Goal: Task Accomplishment & Management: Manage account settings

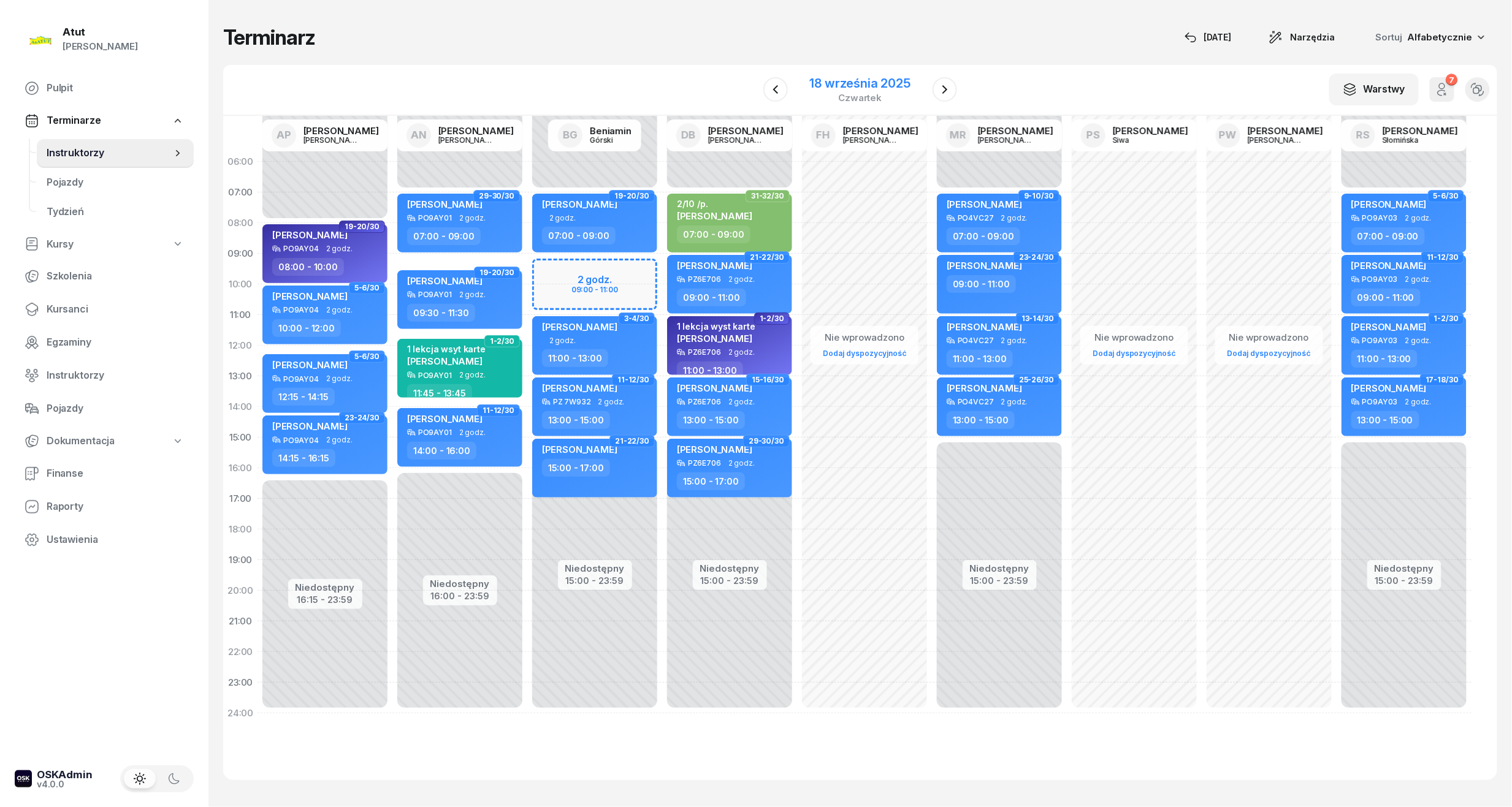
click at [864, 81] on div "18 września 2025" at bounding box center [859, 84] width 100 height 13
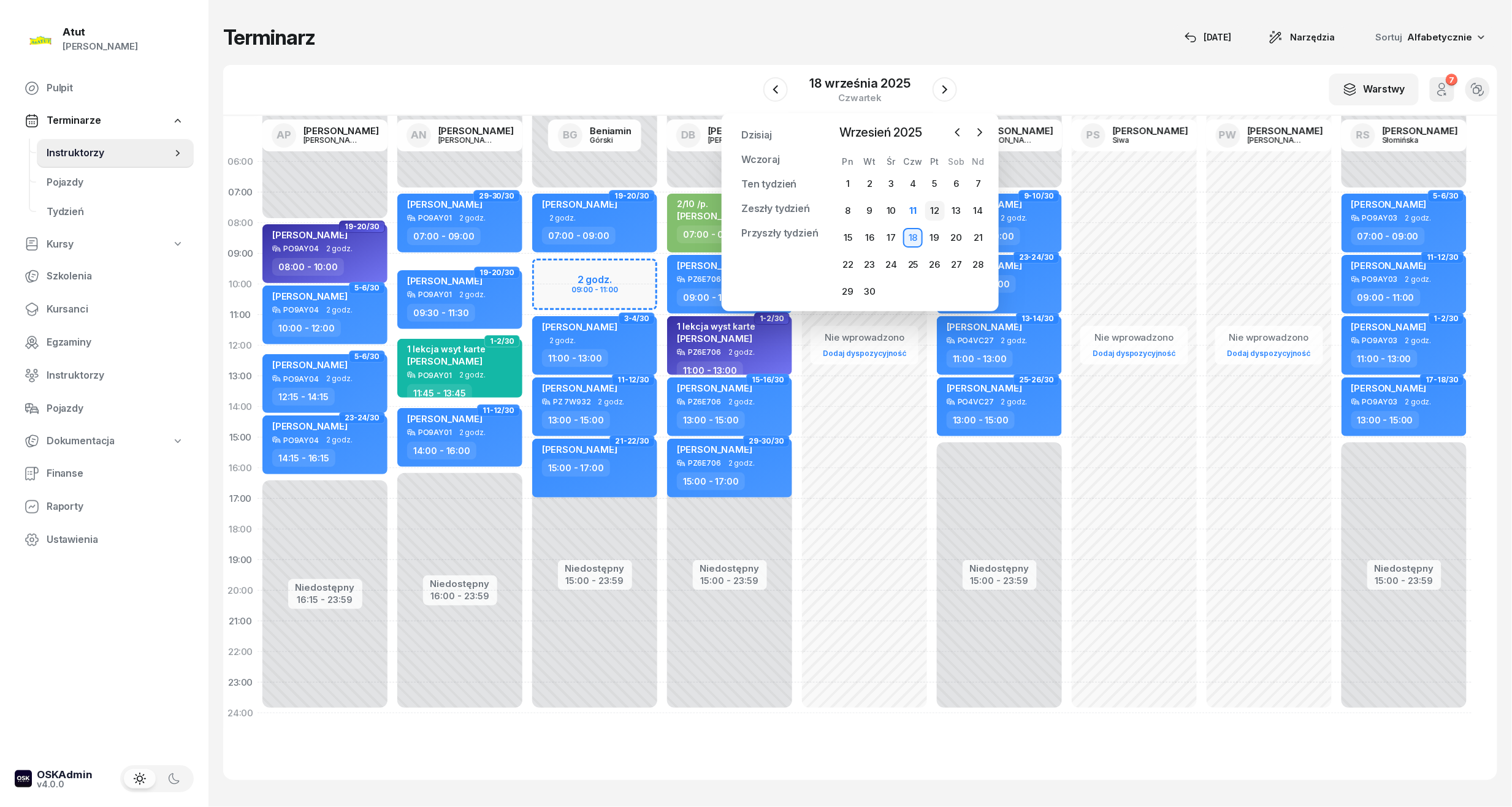
click at [933, 207] on div "12" at bounding box center [935, 211] width 20 height 20
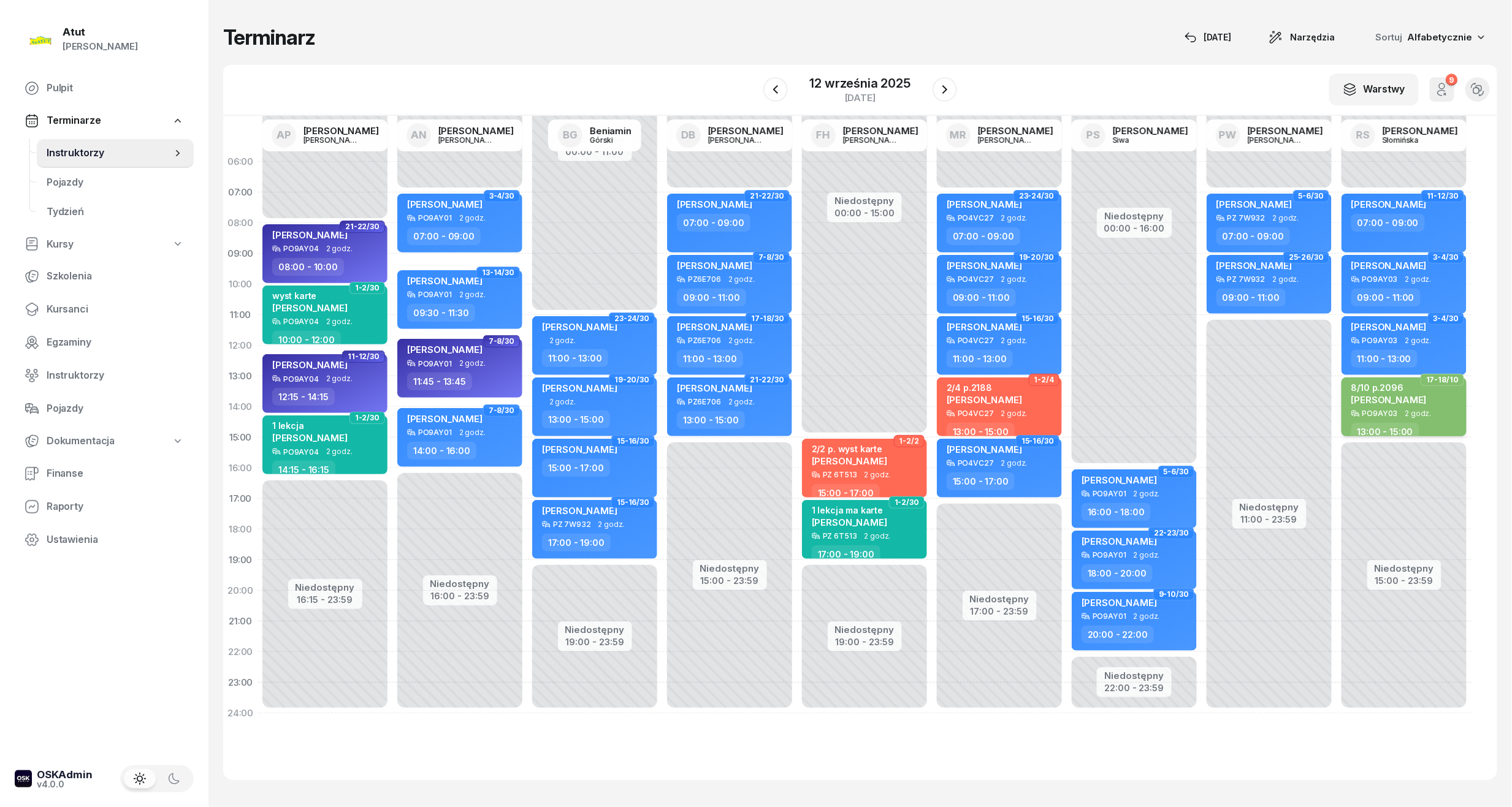
click at [1445, 398] on div "8/10 p.2096 [PERSON_NAME]" at bounding box center [1405, 396] width 108 height 27
select select "13"
select select "15"
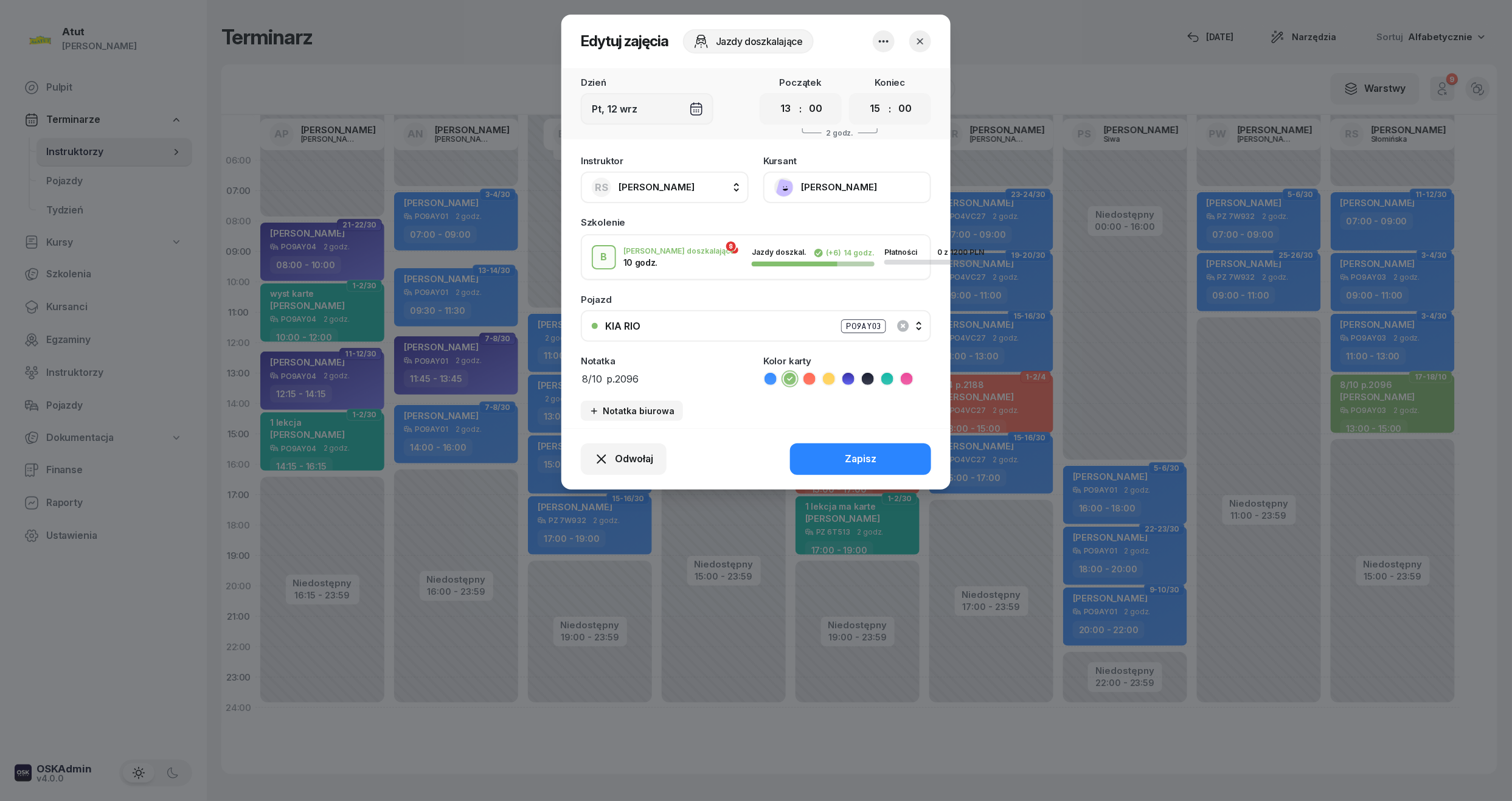
drag, startPoint x: 696, startPoint y: 371, endPoint x: 552, endPoint y: 372, distance: 144.0
click at [552, 372] on div "Edytuj zajęcia Jazdy doszkalające Dzień Pt, [DATE] Początek 00 01 02 03 04 05 0…" at bounding box center [756, 400] width 1512 height 801
click at [898, 453] on button "Zapisz" at bounding box center [860, 459] width 141 height 31
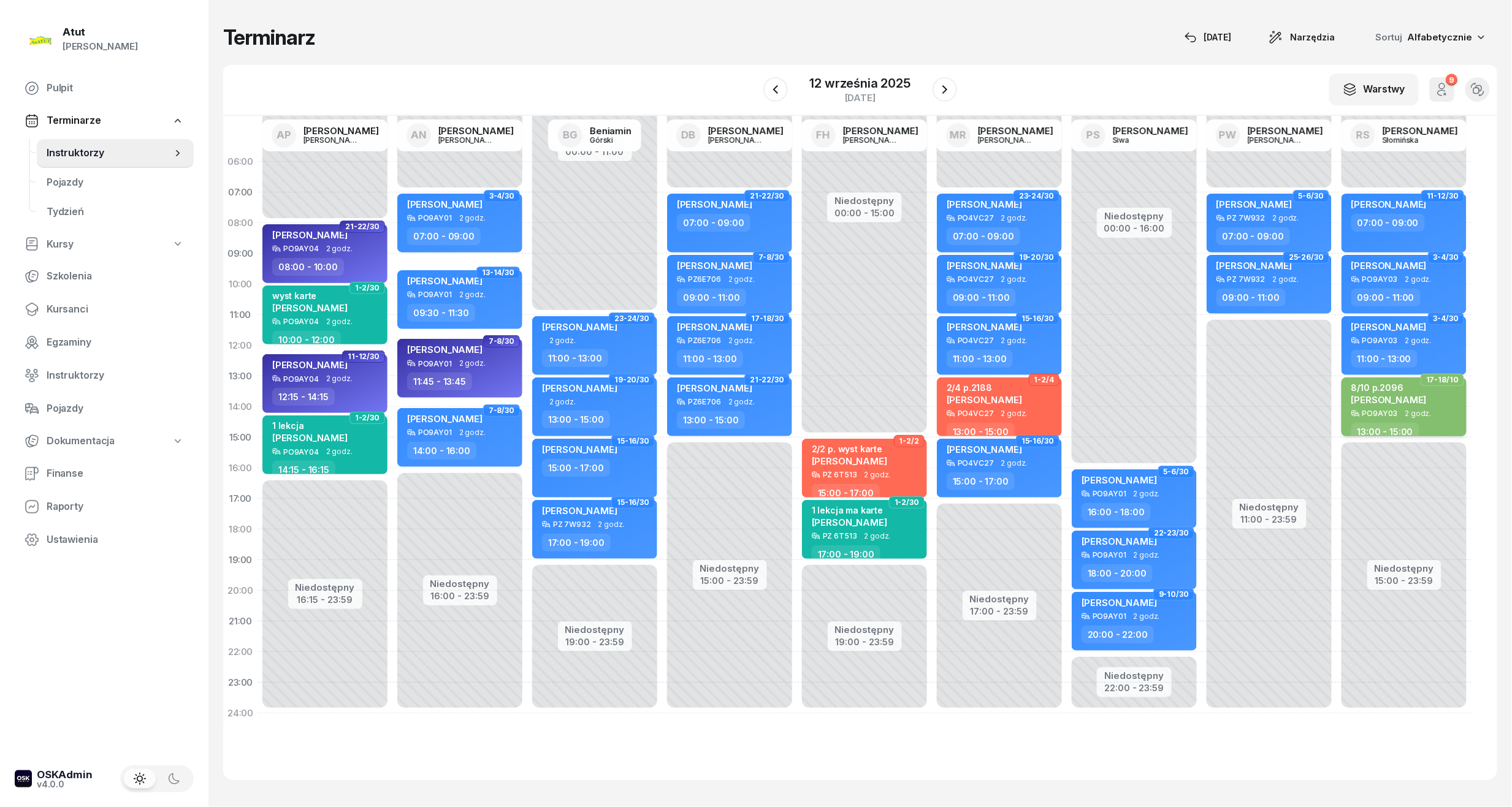
click at [1382, 405] on div "8/10 p.2096 [PERSON_NAME]" at bounding box center [1389, 396] width 75 height 27
select select "13"
select select "15"
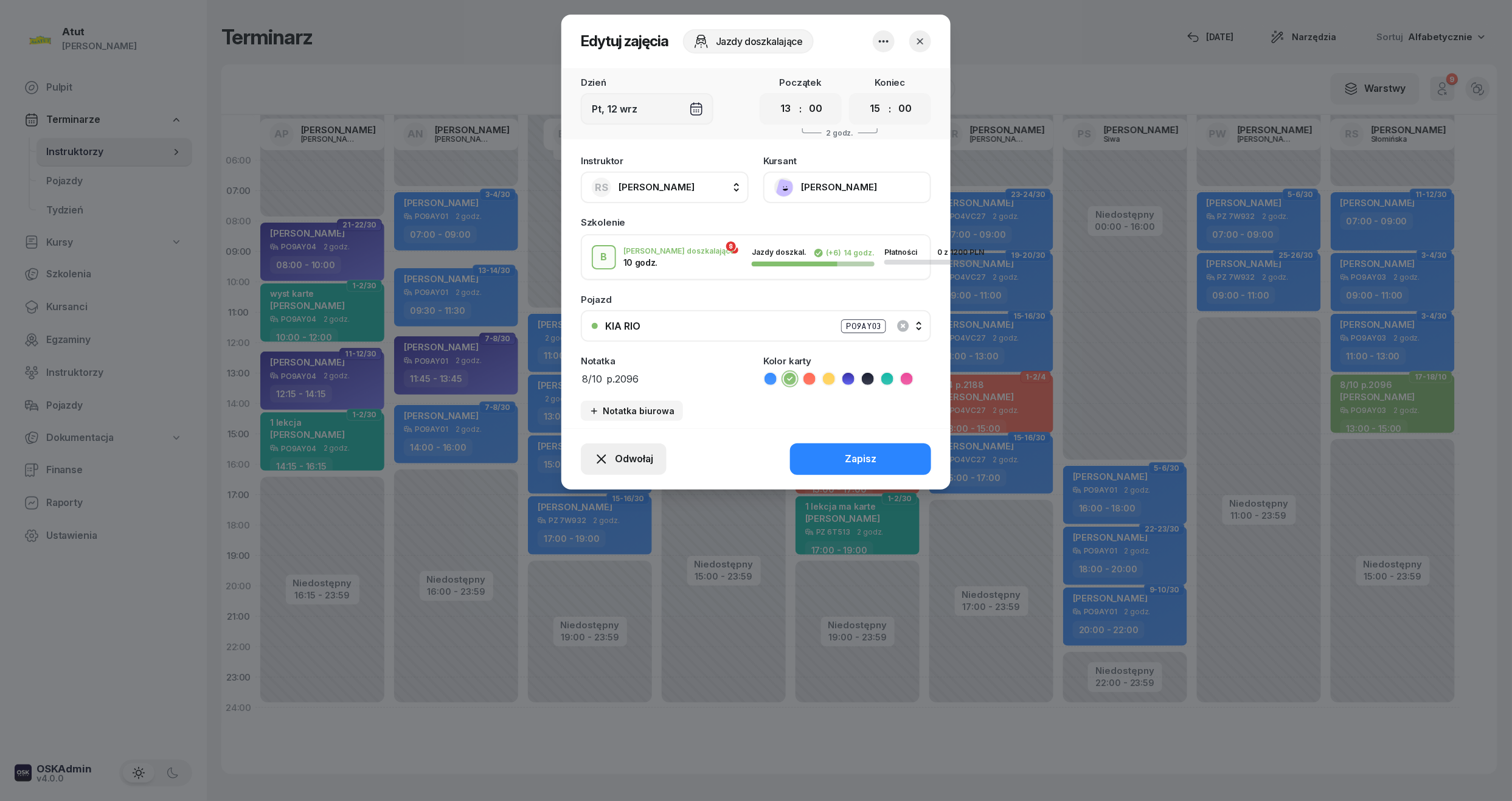
click at [648, 462] on span "Odwołaj" at bounding box center [634, 459] width 38 height 16
click at [589, 385] on div "Kursant odwołał" at bounding box center [602, 385] width 72 height 16
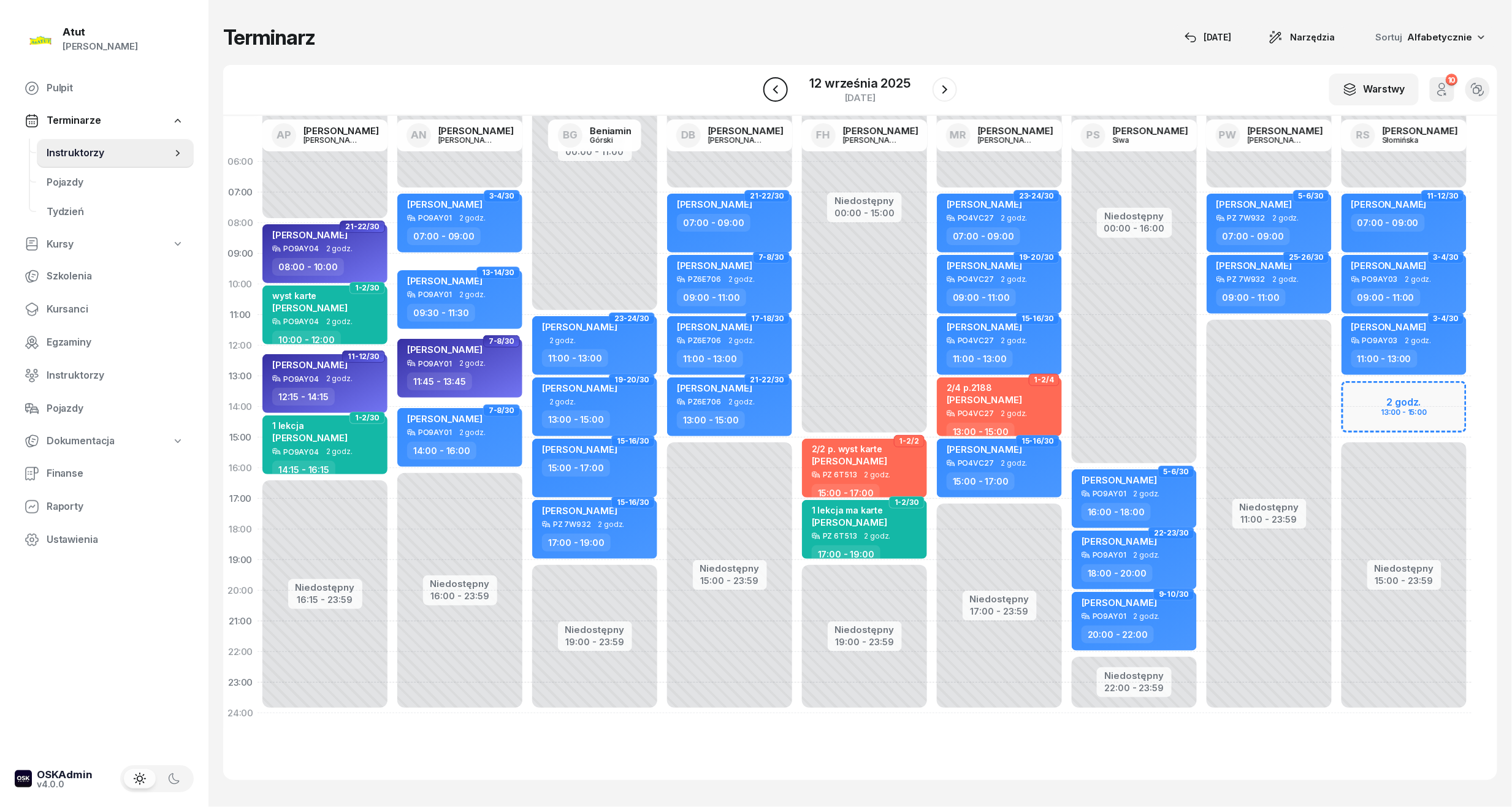
click at [771, 91] on icon "button" at bounding box center [776, 89] width 15 height 15
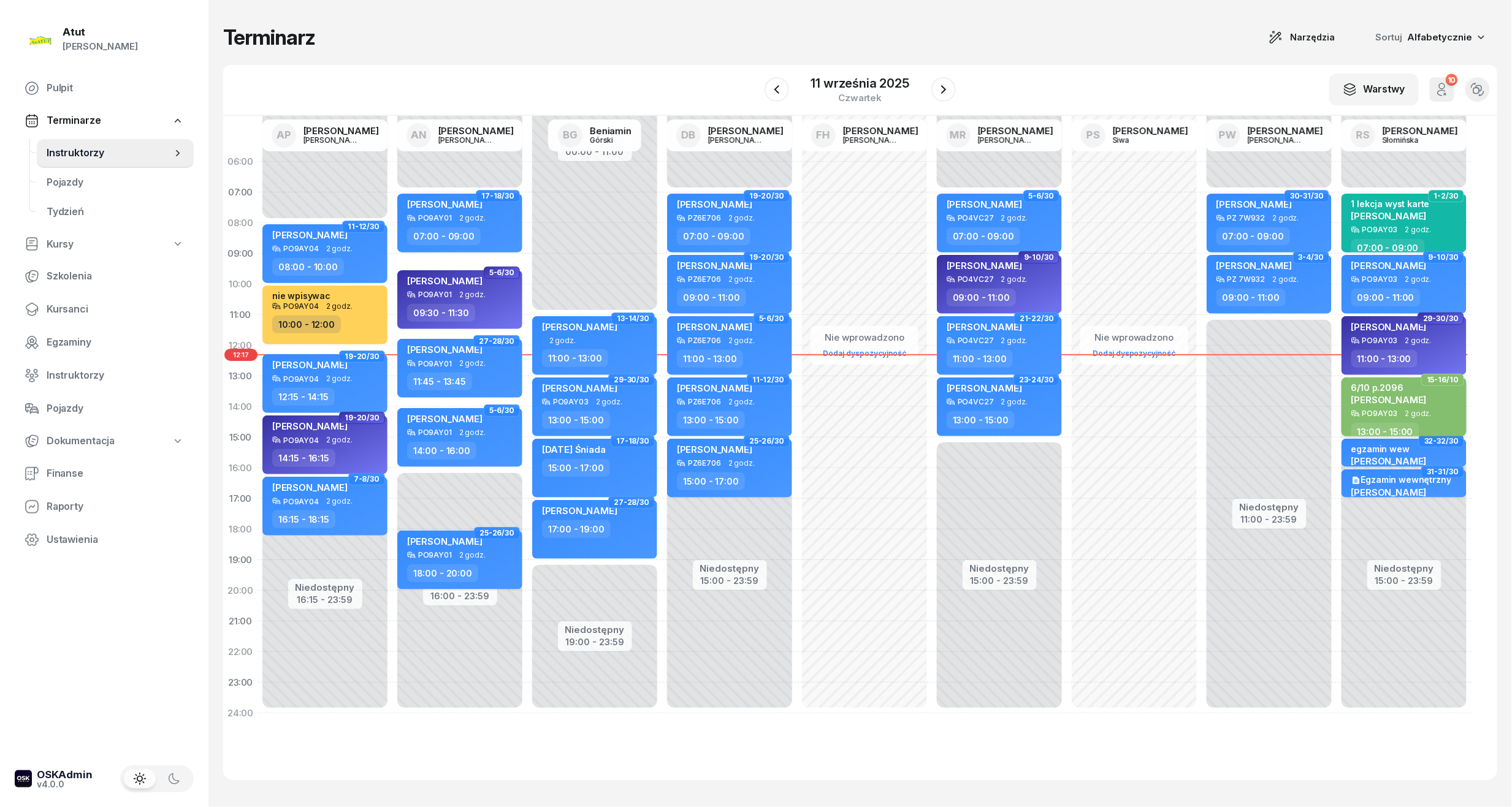
click at [1427, 394] on span "[PERSON_NAME]" at bounding box center [1389, 400] width 75 height 12
select select "13"
select select "15"
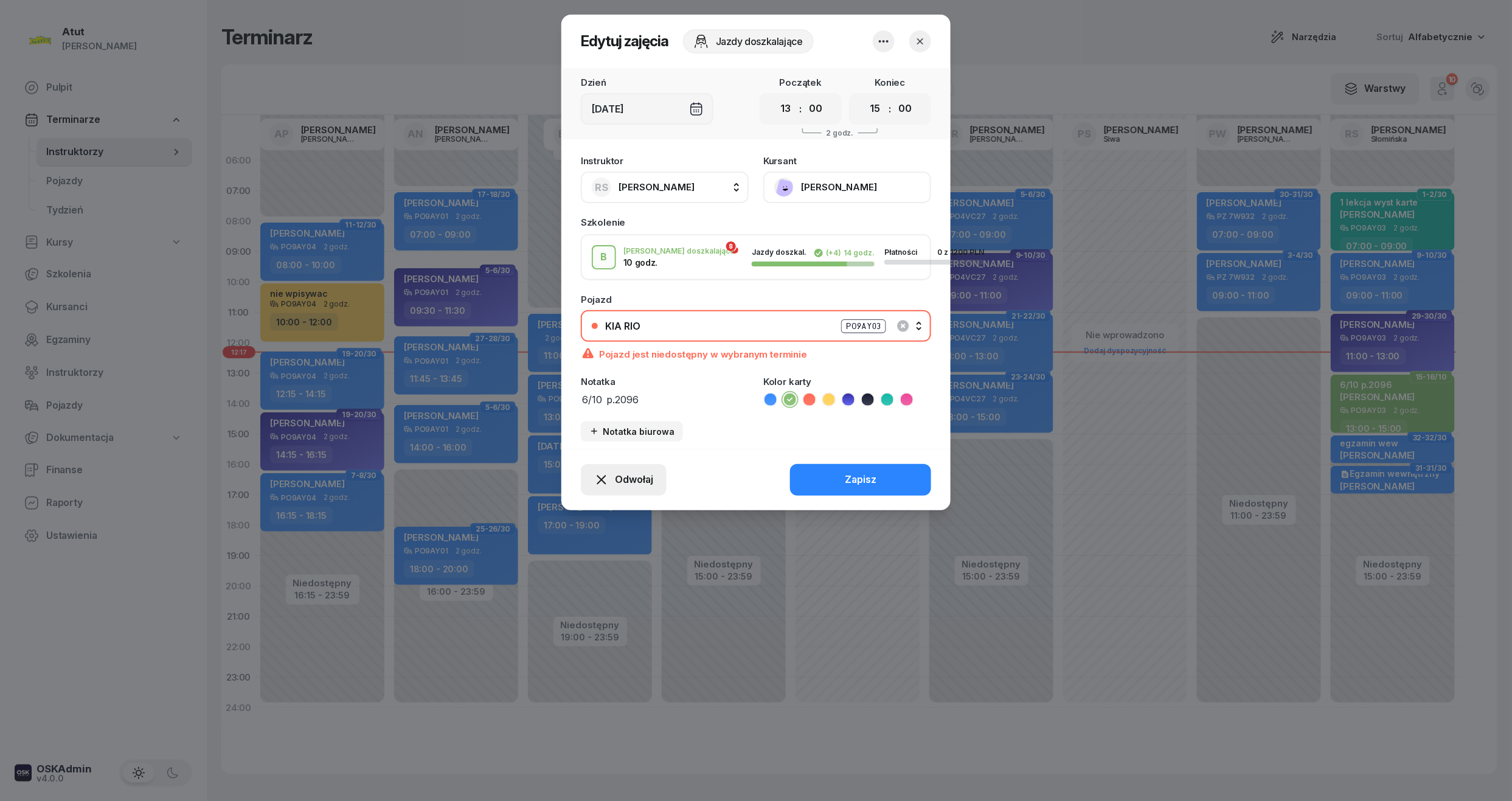
click at [628, 464] on button "Odwołaj" at bounding box center [623, 480] width 85 height 31
click at [594, 382] on div "My odwołaliśmy" at bounding box center [603, 375] width 74 height 16
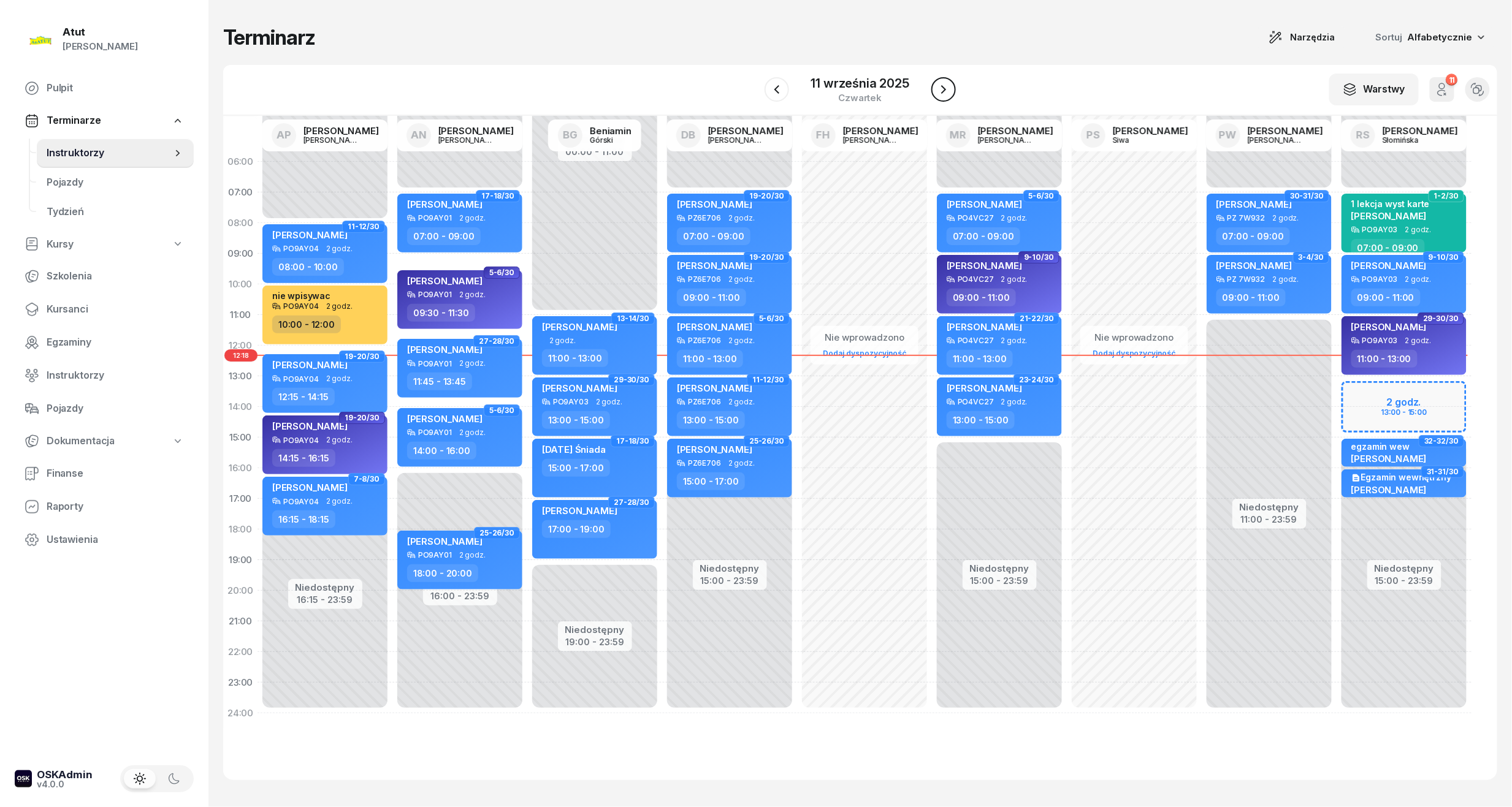
click at [948, 87] on icon "button" at bounding box center [943, 89] width 15 height 15
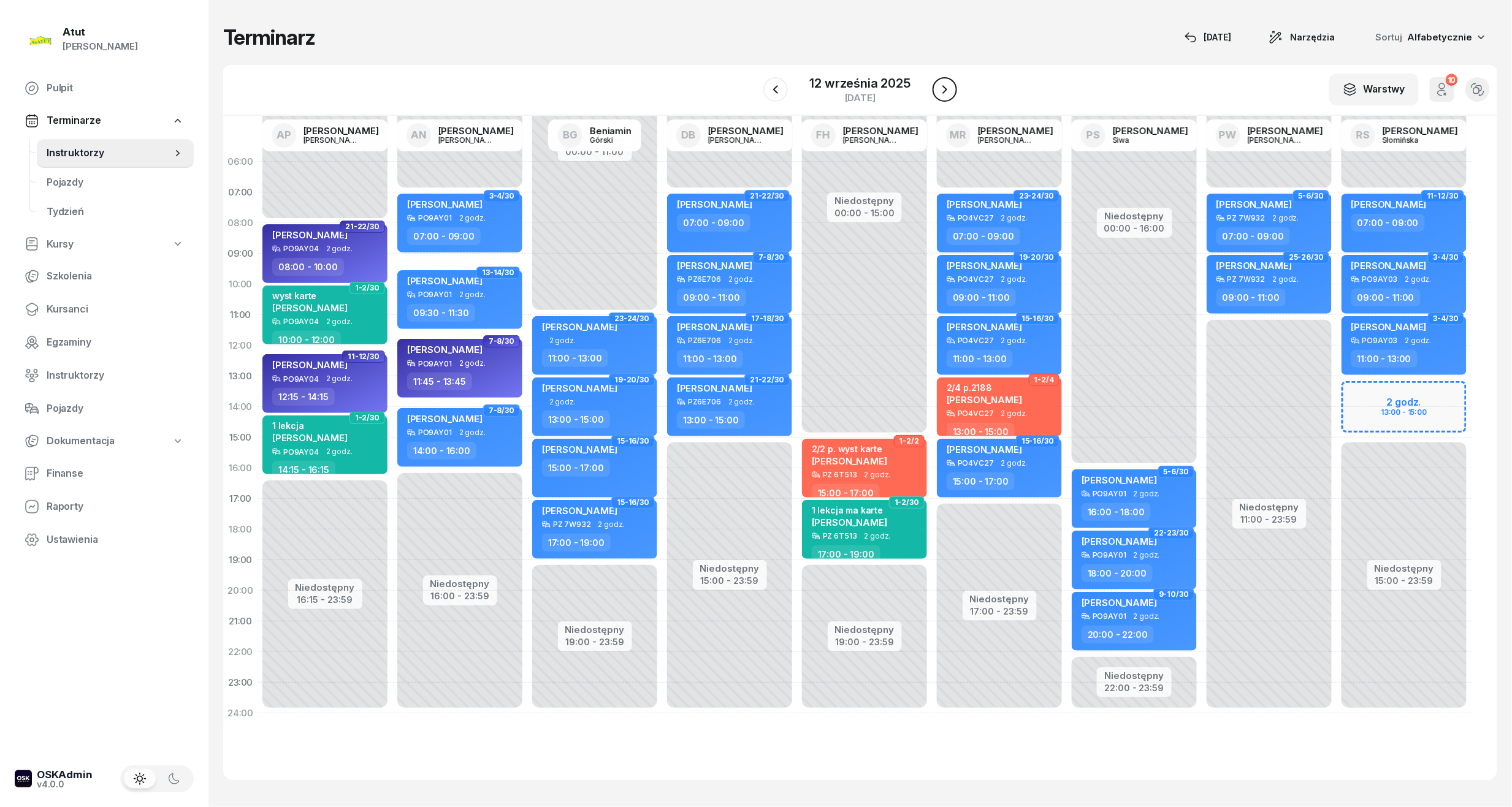
click at [948, 87] on icon "button" at bounding box center [945, 89] width 15 height 15
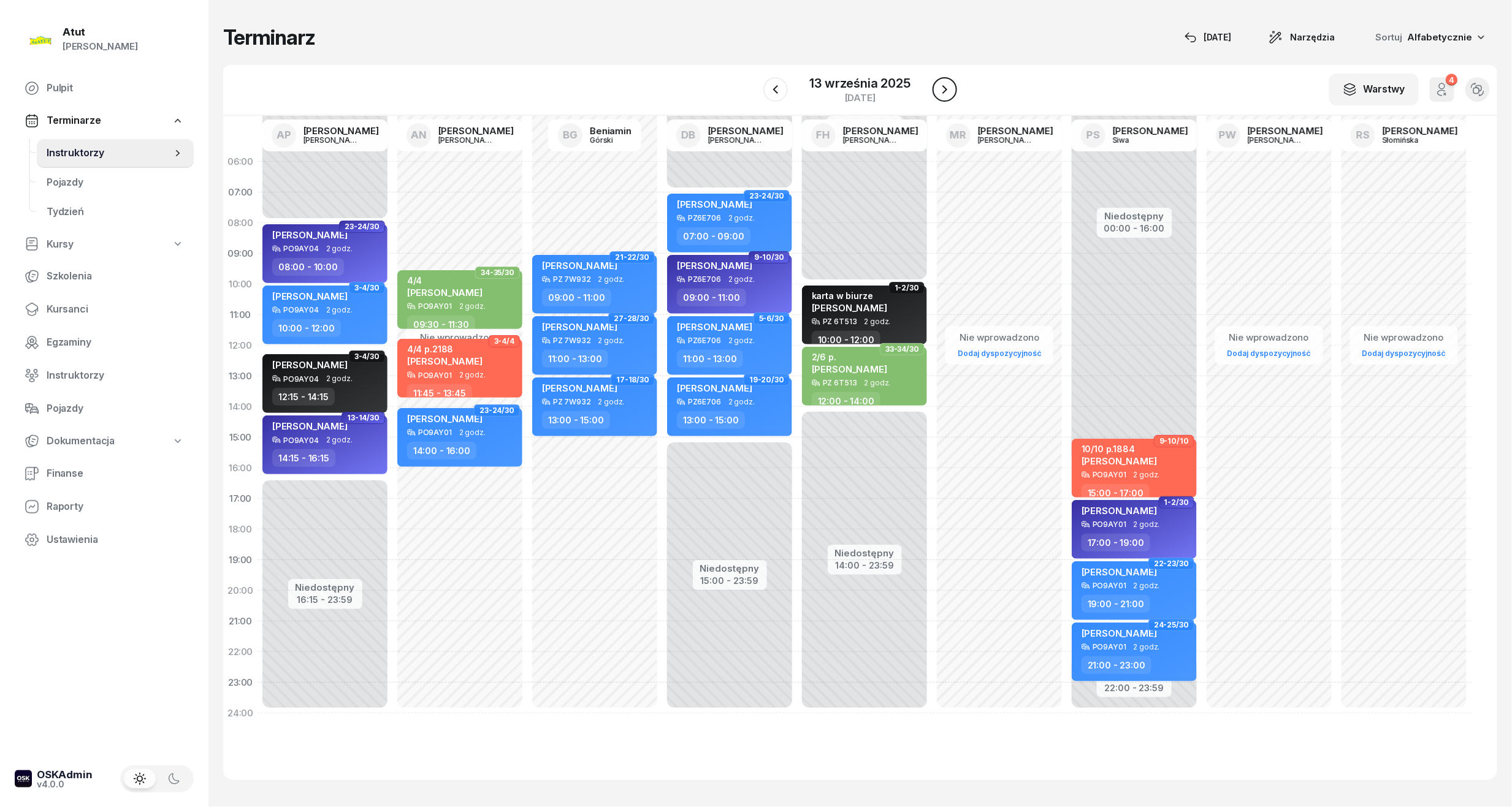
click at [948, 87] on icon "button" at bounding box center [945, 89] width 15 height 15
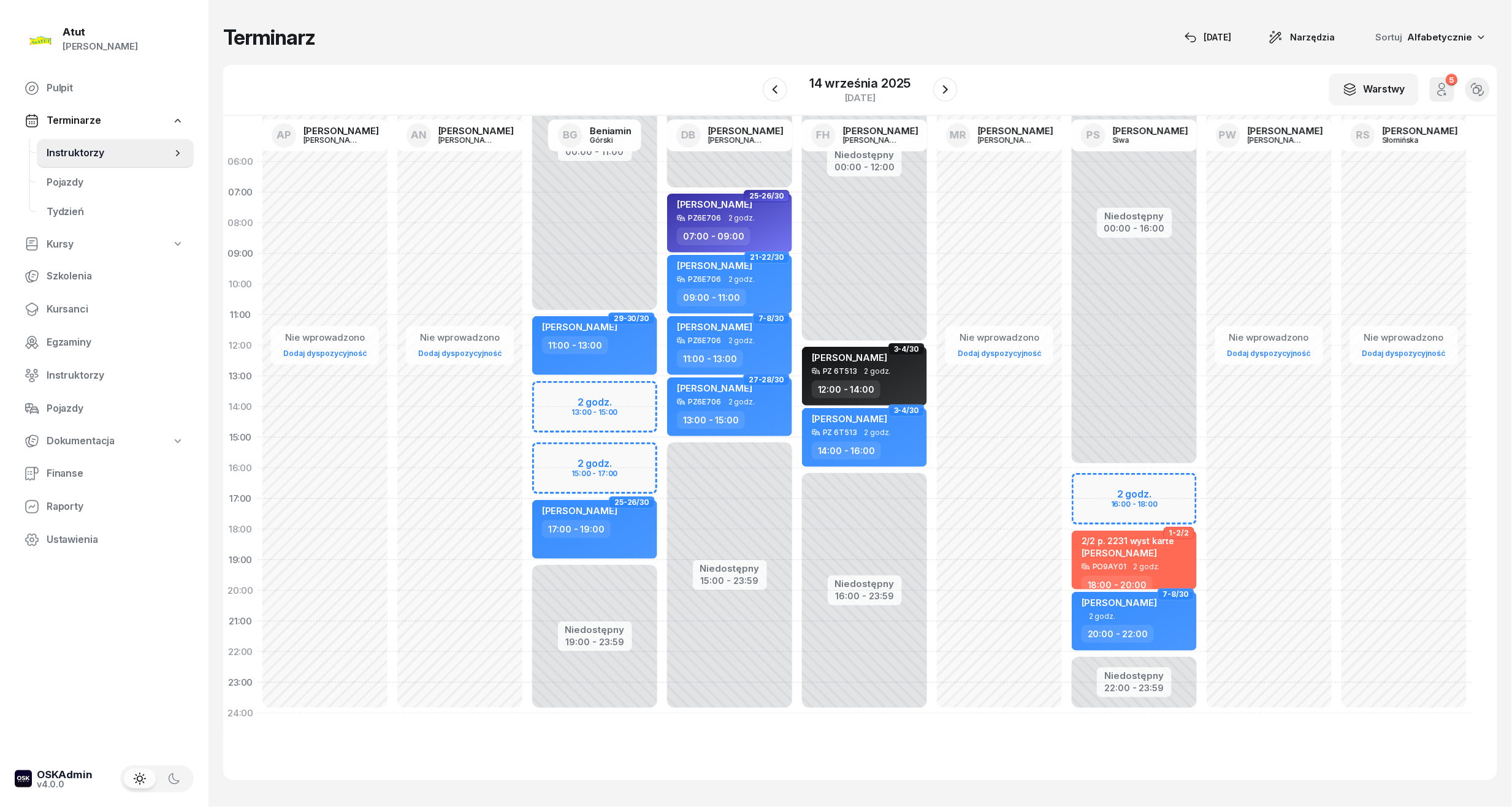
click at [1157, 496] on div "Niedostępny 00:00 - 16:00 Niedostępny 22:00 - 23:59 2 godz. 16:00 - 18:00 1-2/3…" at bounding box center [1134, 437] width 135 height 582
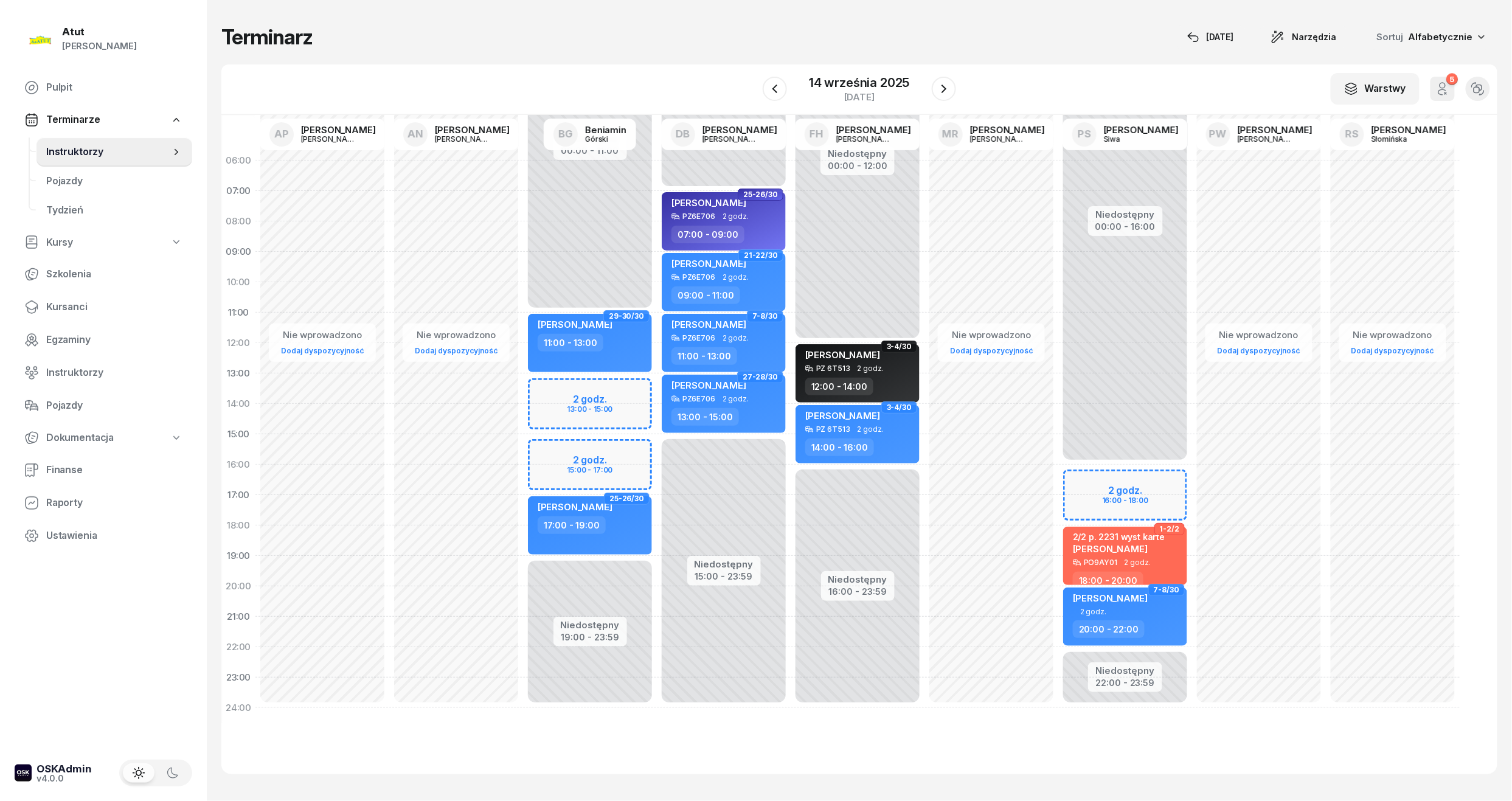
select select "16"
select select "18"
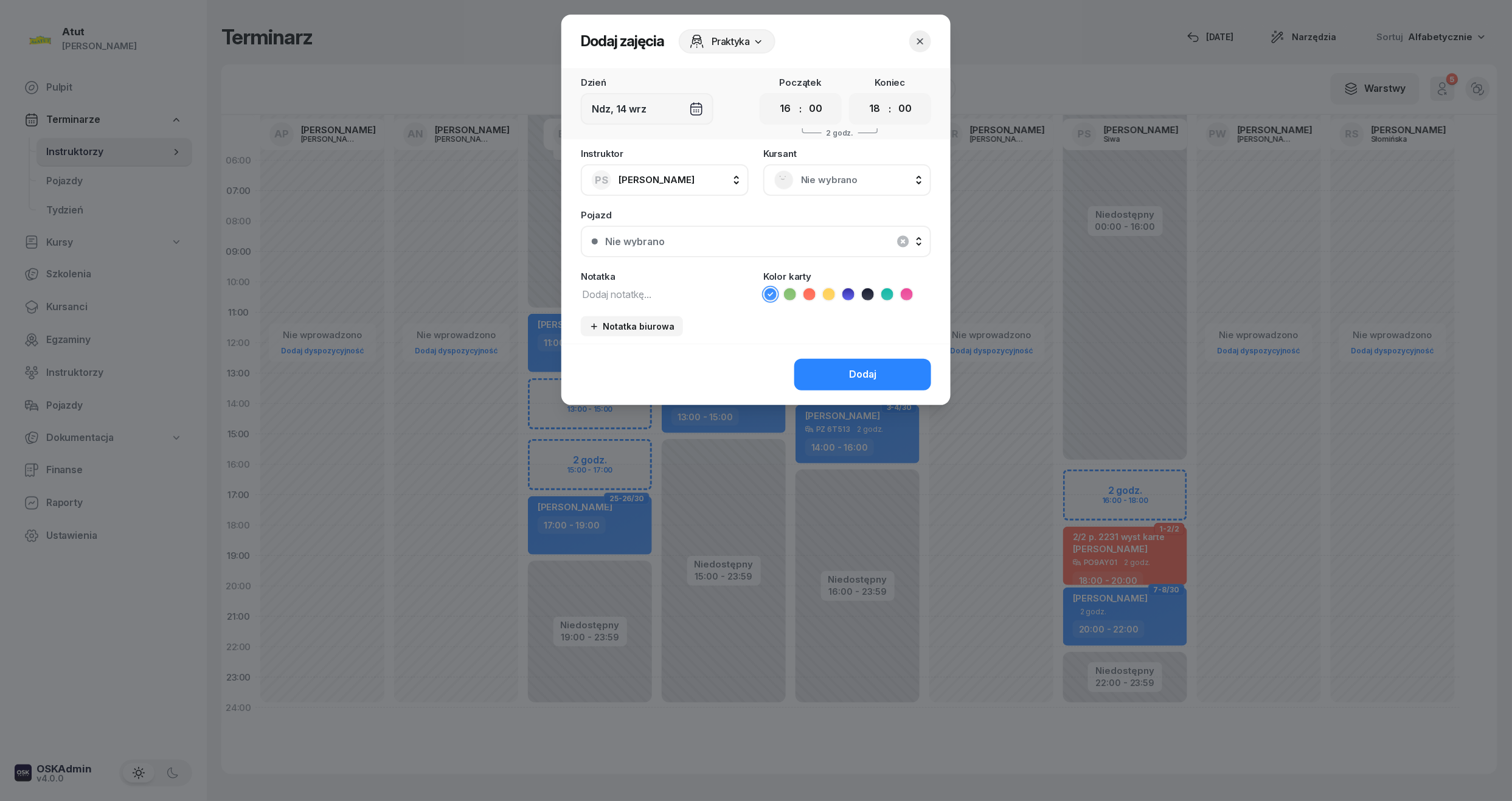
click at [834, 174] on span "Nie wybrano" at bounding box center [860, 180] width 119 height 16
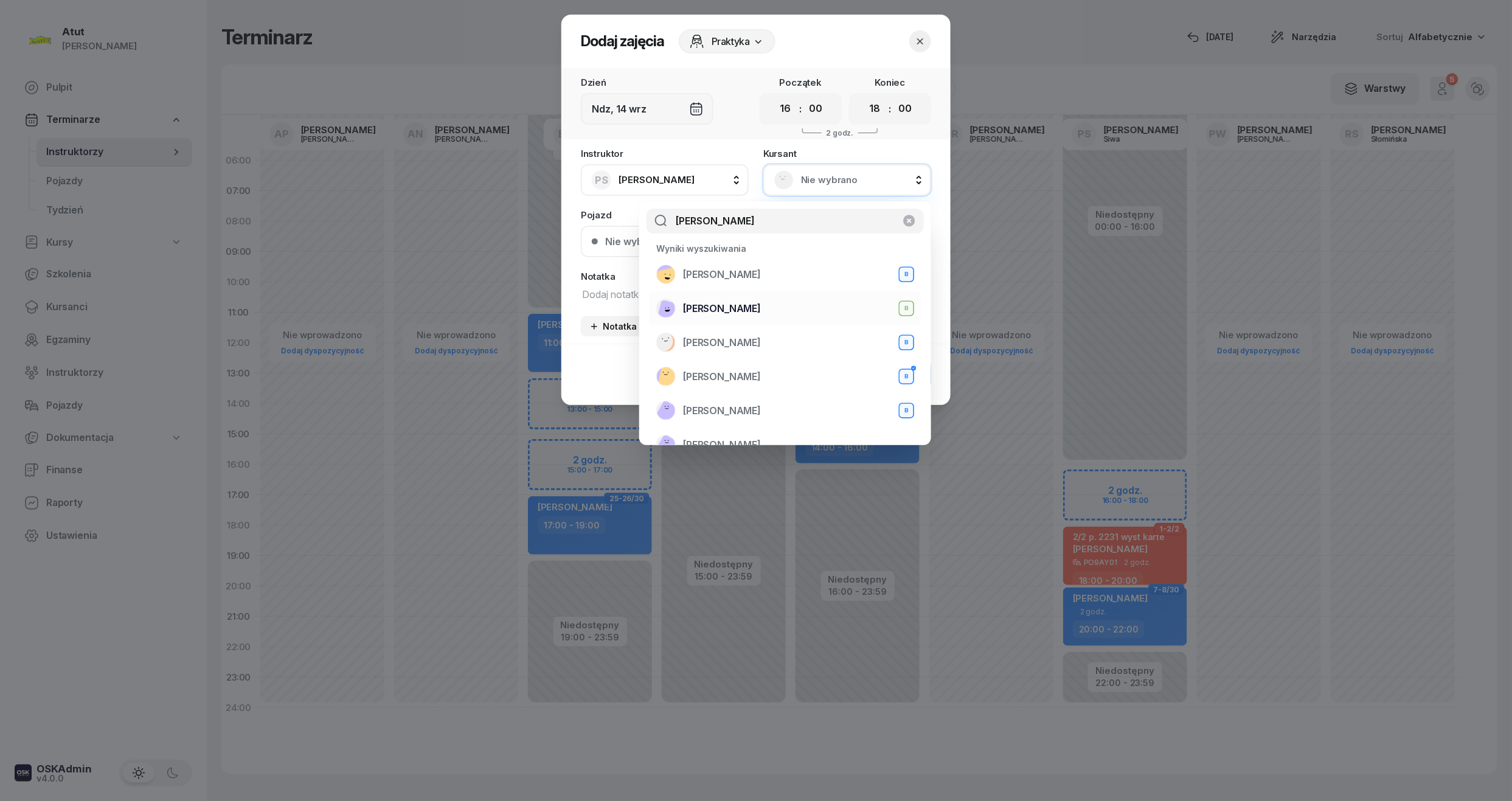
type input "[PERSON_NAME]"
click at [753, 312] on span "[PERSON_NAME]" at bounding box center [722, 309] width 78 height 16
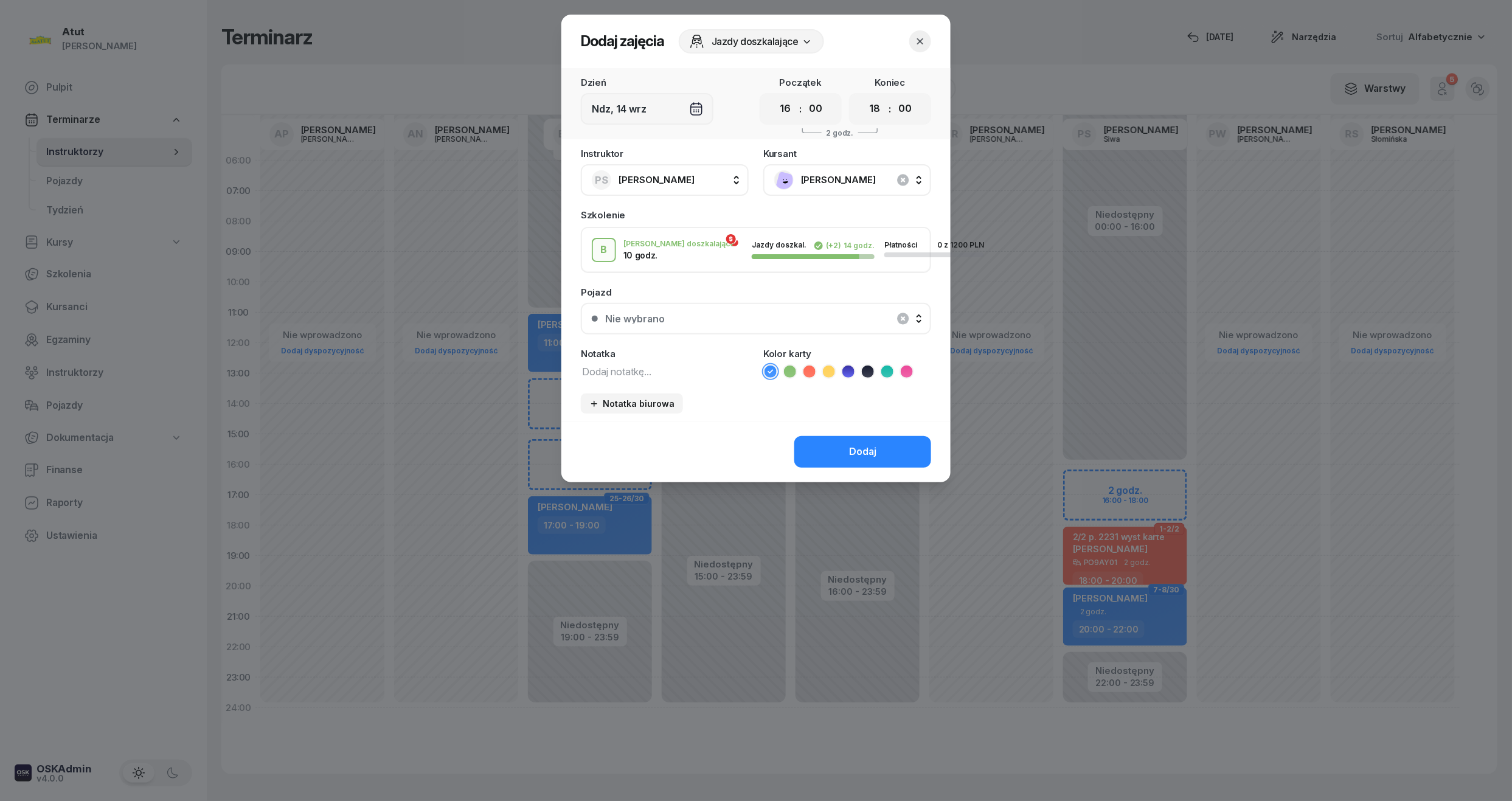
click at [794, 368] on icon at bounding box center [790, 372] width 13 height 13
click at [681, 365] on textarea at bounding box center [664, 371] width 168 height 16
type textarea "za 11.09"
click at [841, 446] on button "Dodaj" at bounding box center [863, 452] width 137 height 31
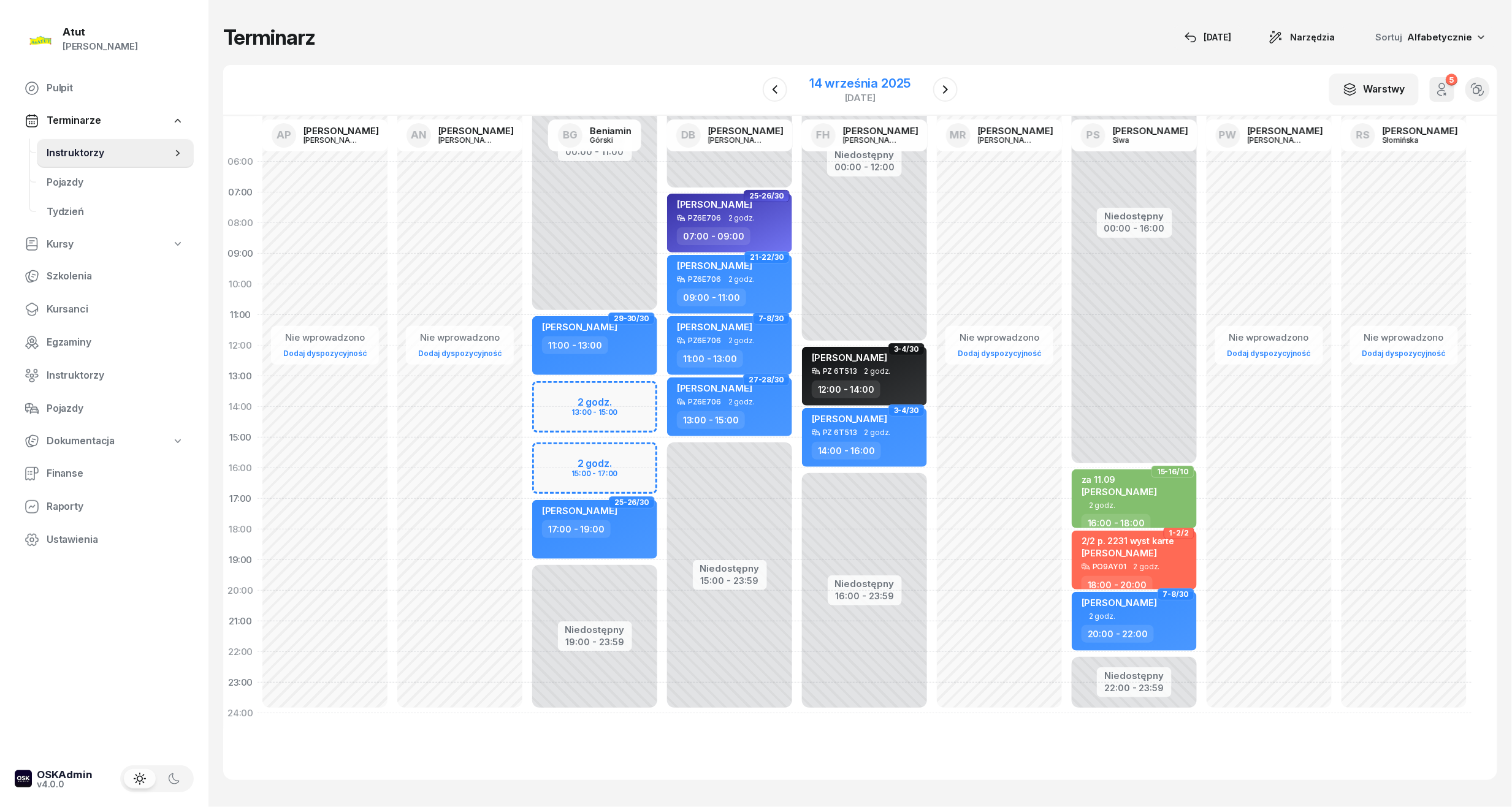
click at [879, 77] on div "14 września 2025" at bounding box center [860, 84] width 101 height 13
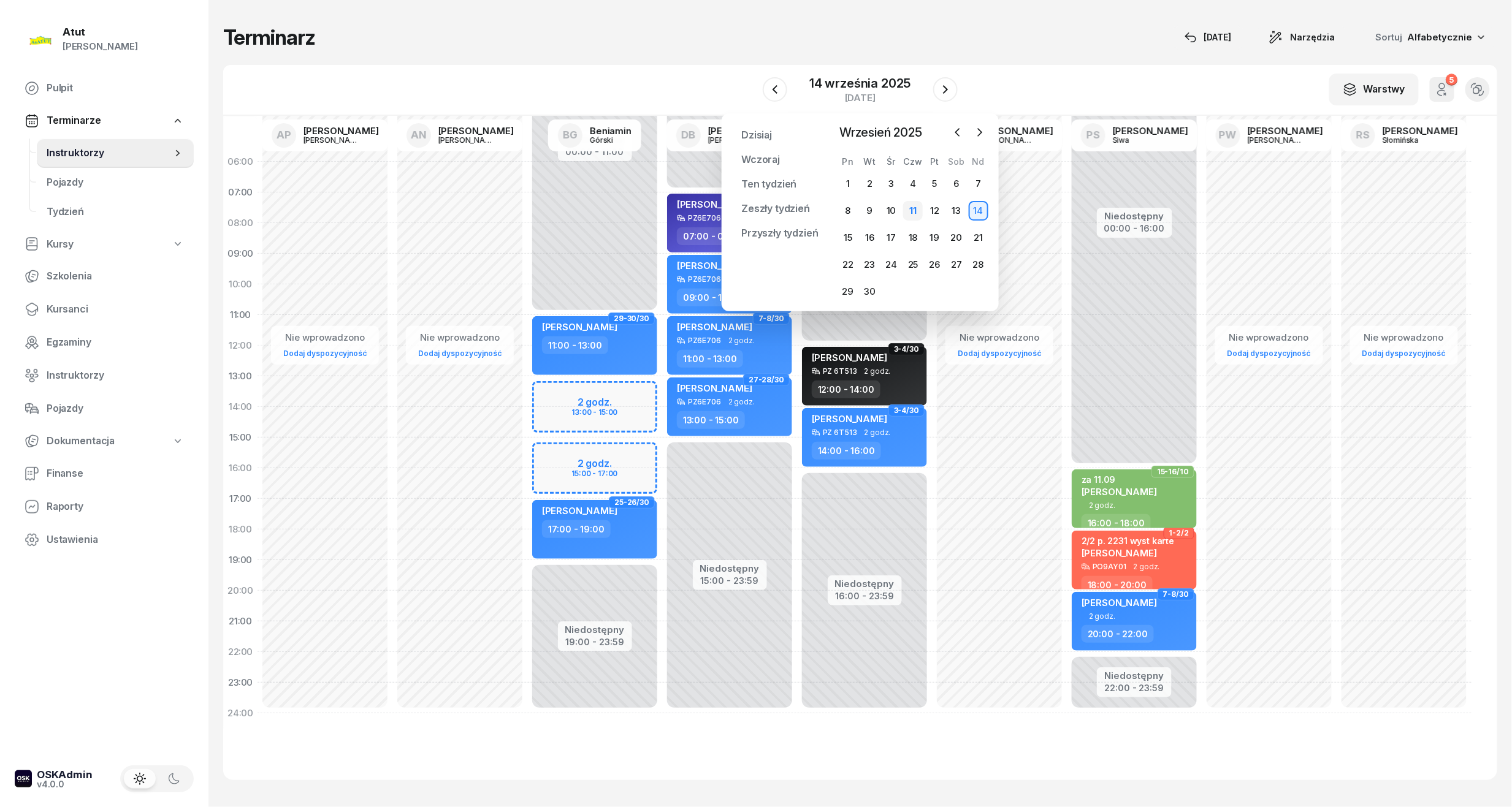
click at [911, 209] on div "11" at bounding box center [912, 211] width 20 height 20
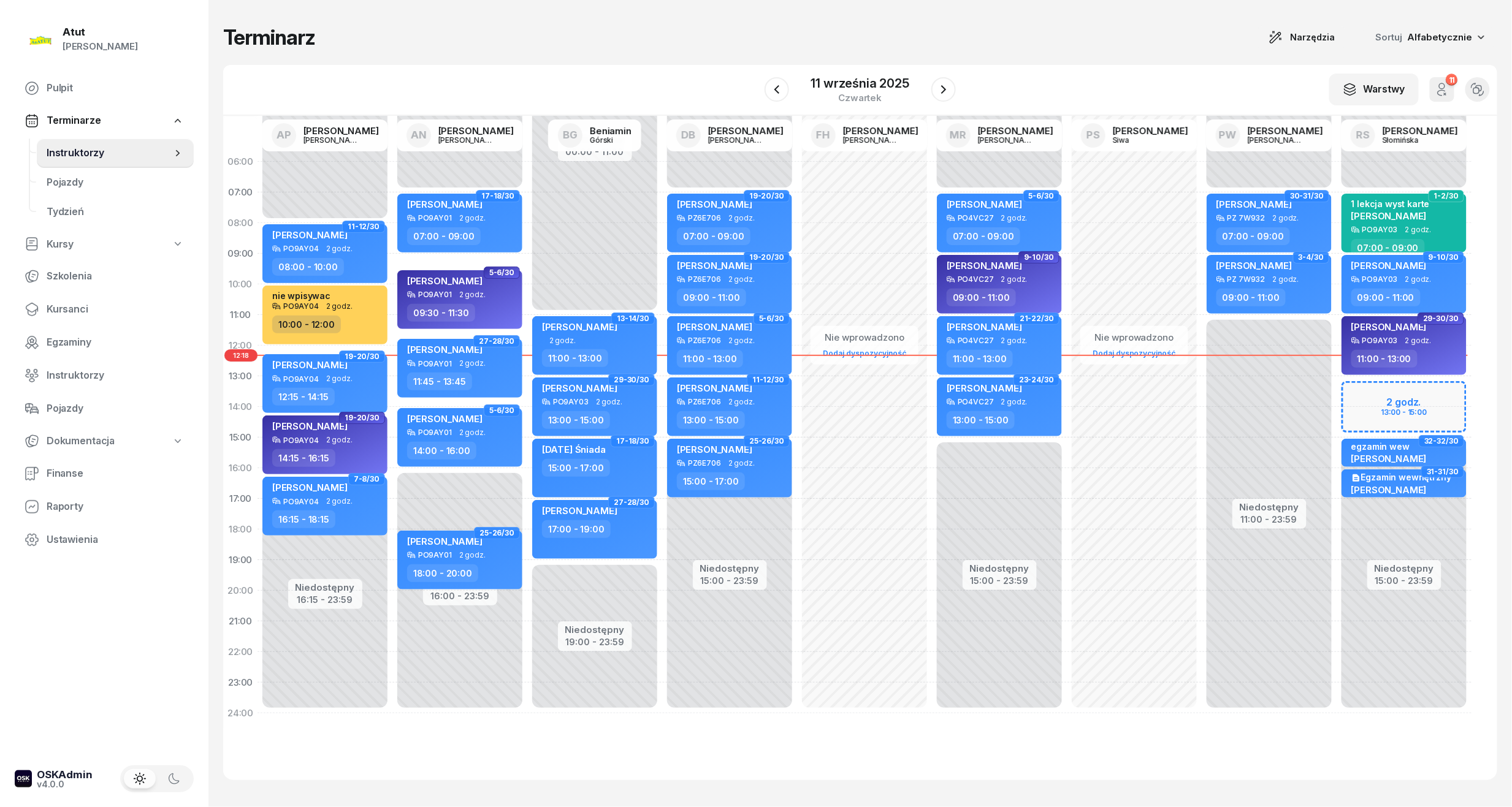
click at [1439, 86] on icon "button" at bounding box center [1442, 86] width 6 height 6
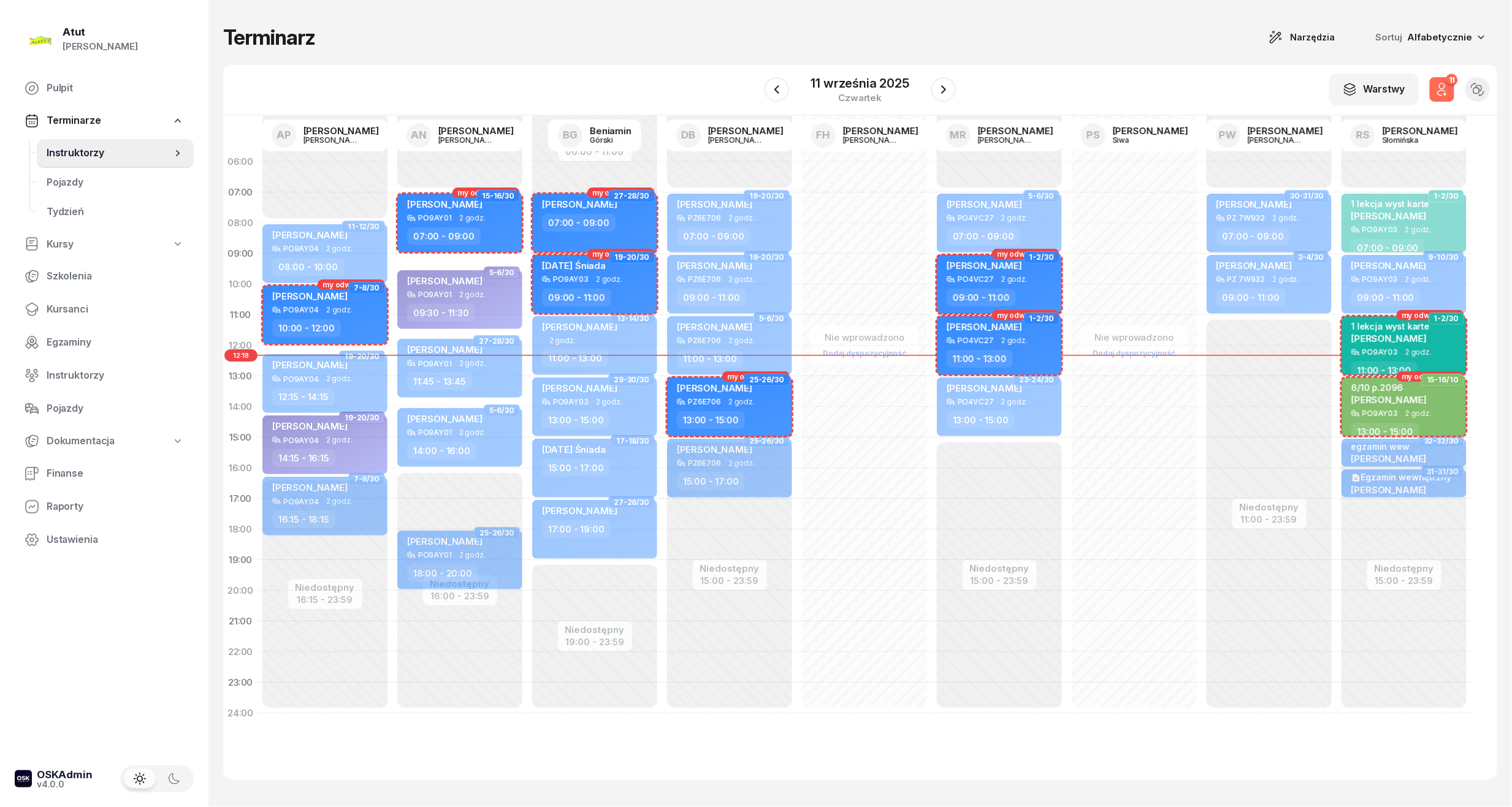
click at [1439, 86] on icon "button" at bounding box center [1442, 86] width 6 height 6
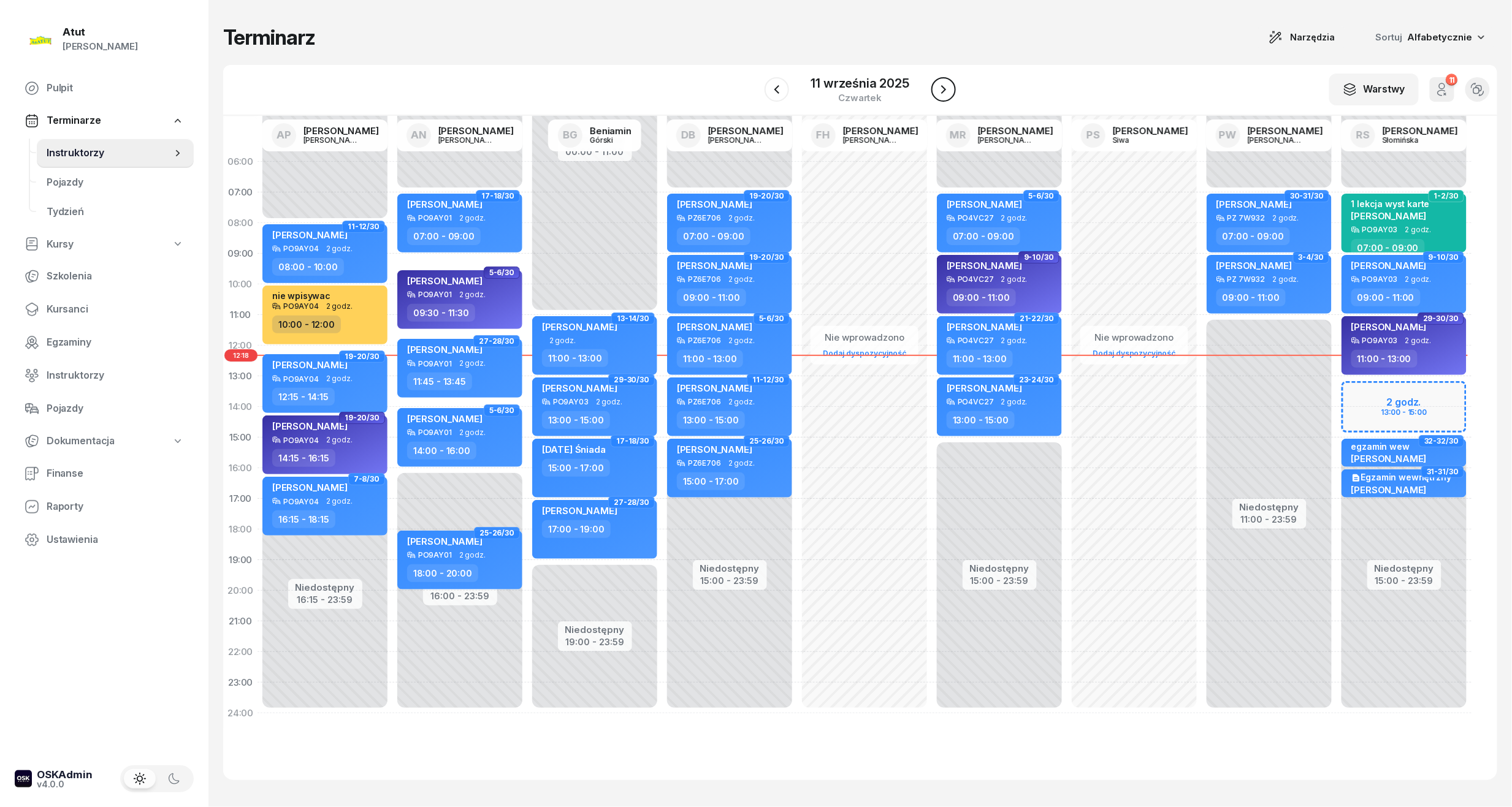
click at [942, 84] on icon "button" at bounding box center [943, 89] width 15 height 15
click at [942, 84] on icon "button" at bounding box center [945, 89] width 15 height 15
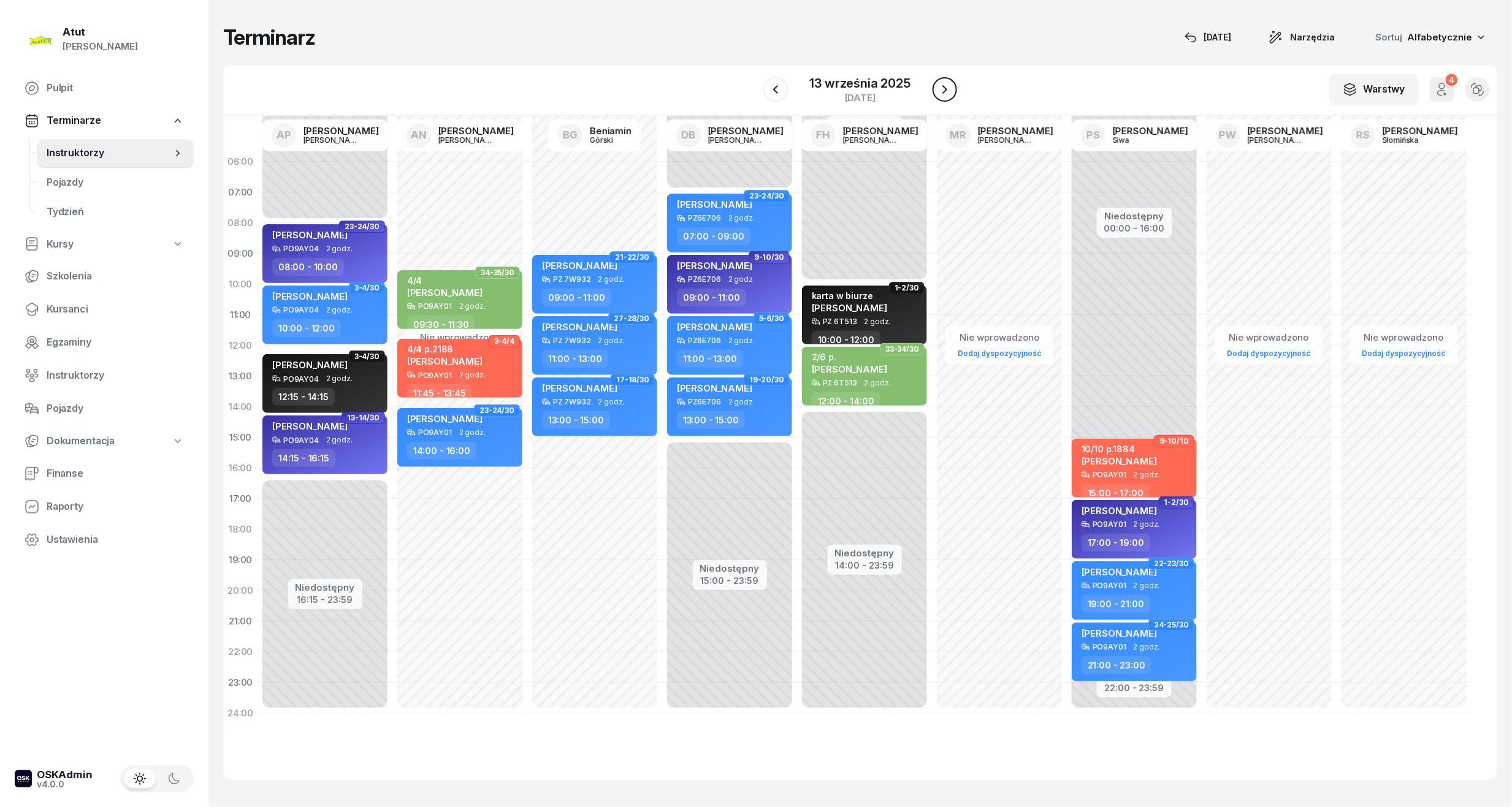
click at [942, 84] on icon "button" at bounding box center [945, 89] width 15 height 15
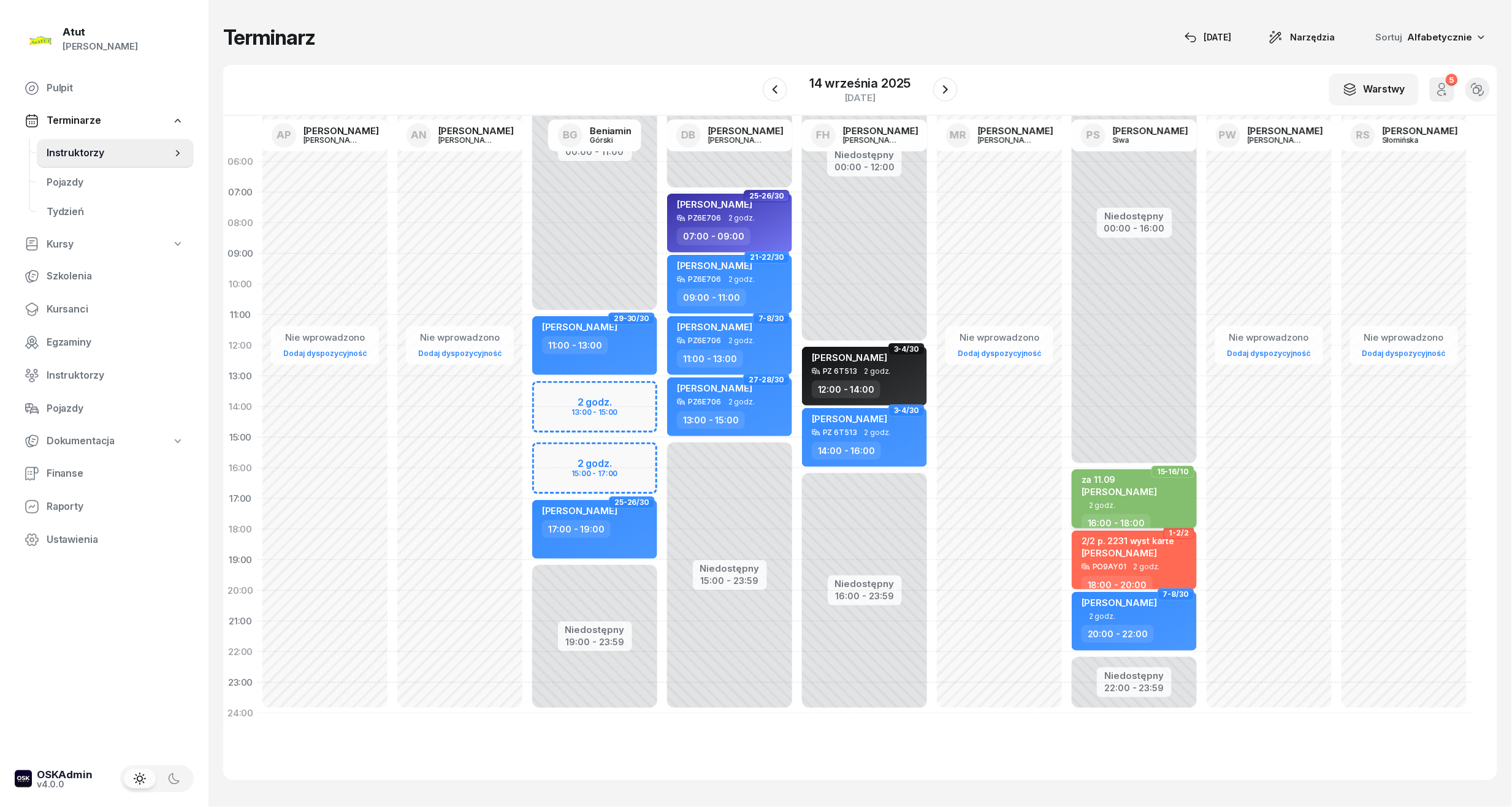
click at [1157, 493] on span "[PERSON_NAME]" at bounding box center [1119, 491] width 75 height 12
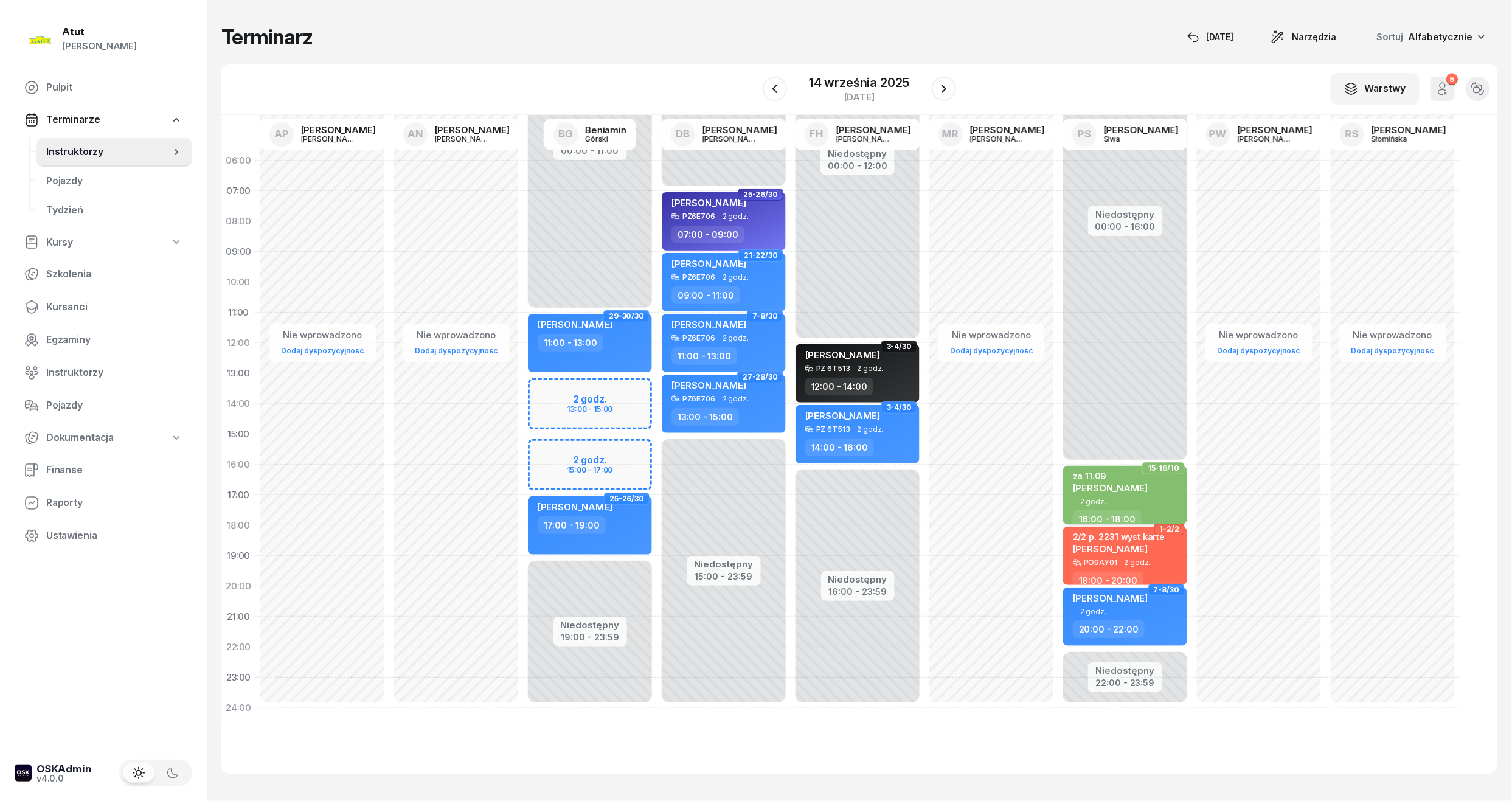
select select "16"
select select "18"
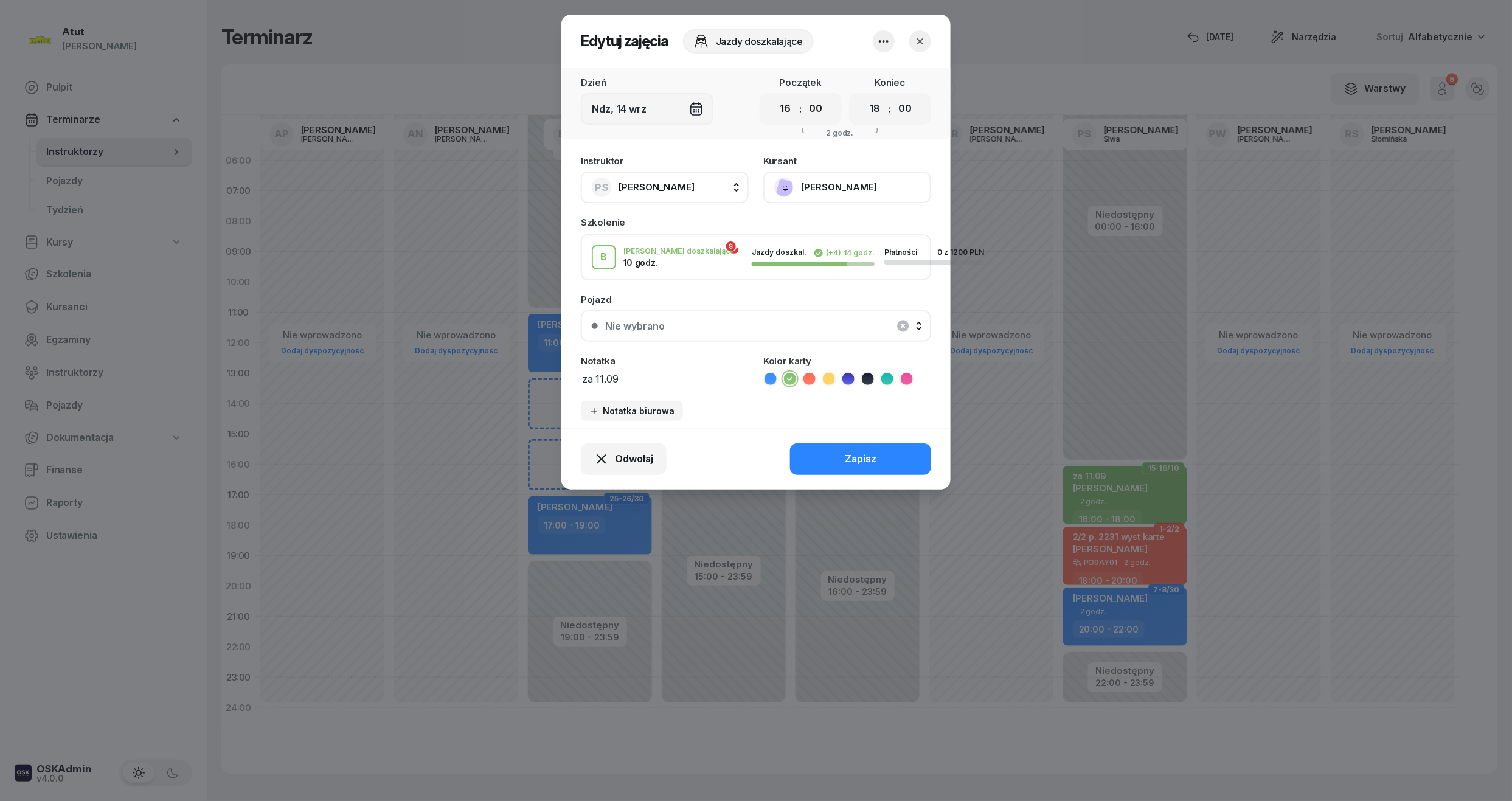
click at [689, 378] on textarea "za 11.09" at bounding box center [664, 379] width 168 height 16
type textarea "za 11.09 [DATE]"
click at [837, 467] on button "Zapisz" at bounding box center [860, 459] width 141 height 31
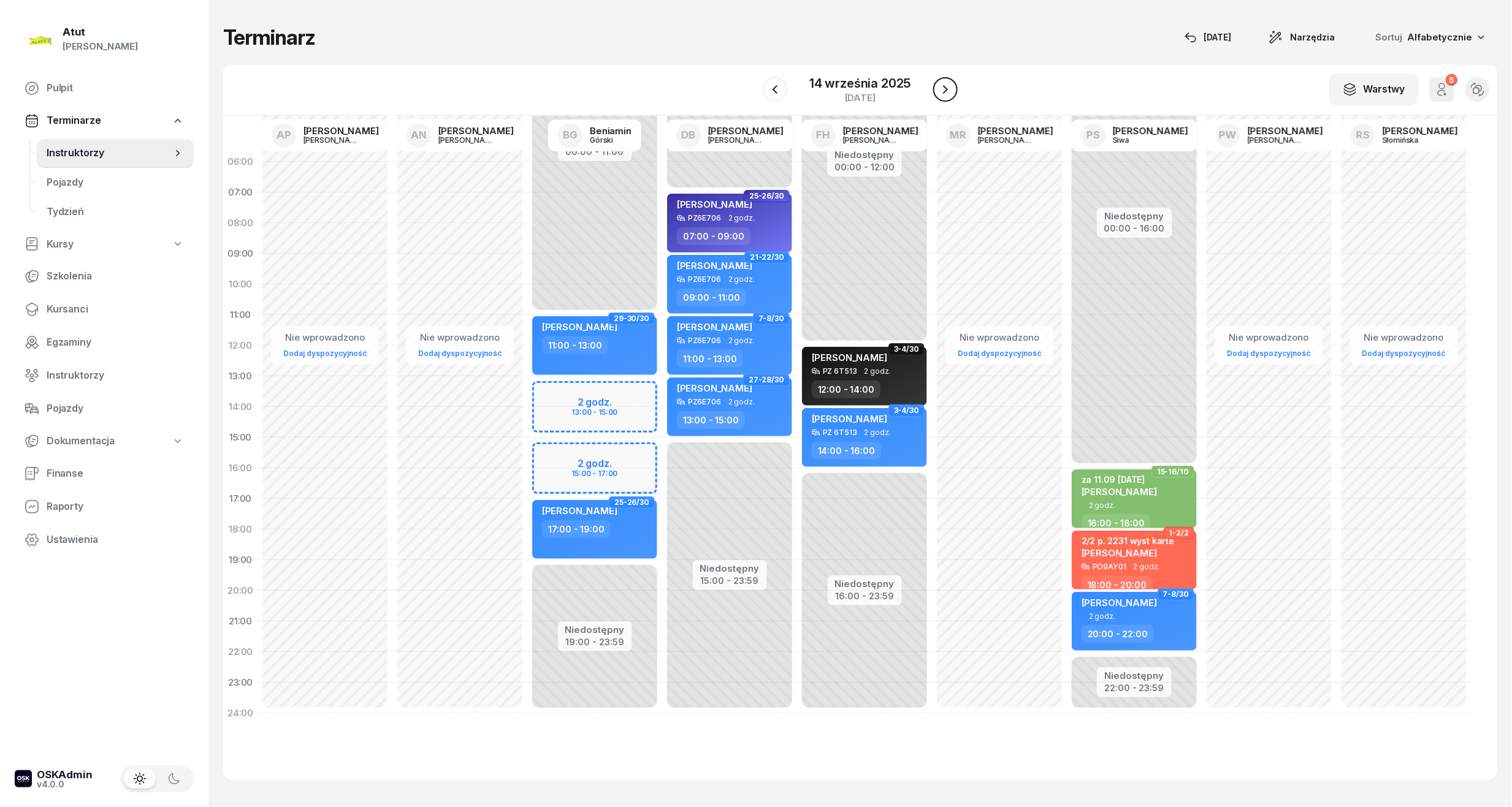
click at [942, 89] on icon "button" at bounding box center [946, 89] width 15 height 15
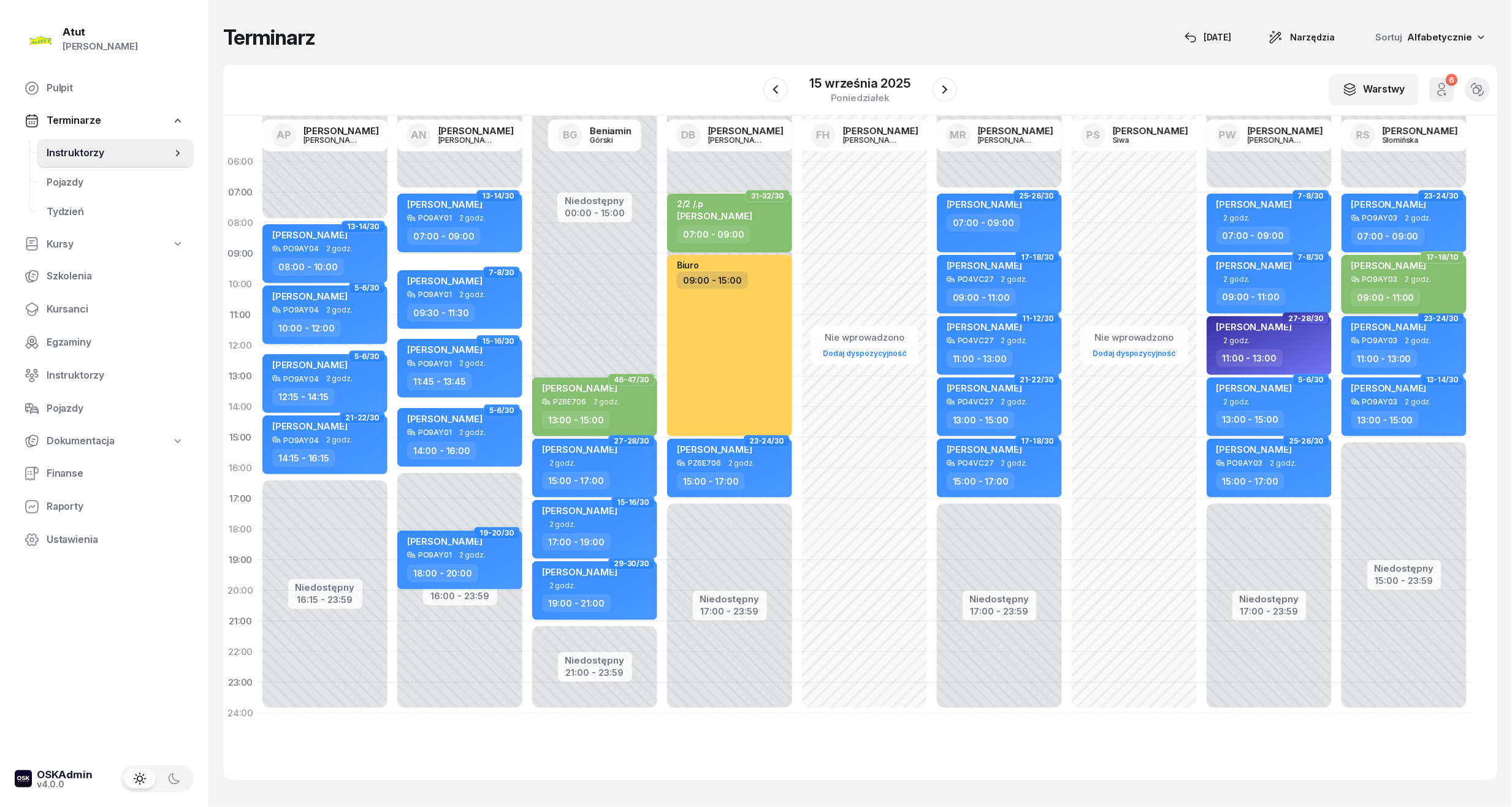
click at [1398, 273] on div "[PERSON_NAME]" at bounding box center [1389, 267] width 75 height 15
select select "09"
select select "11"
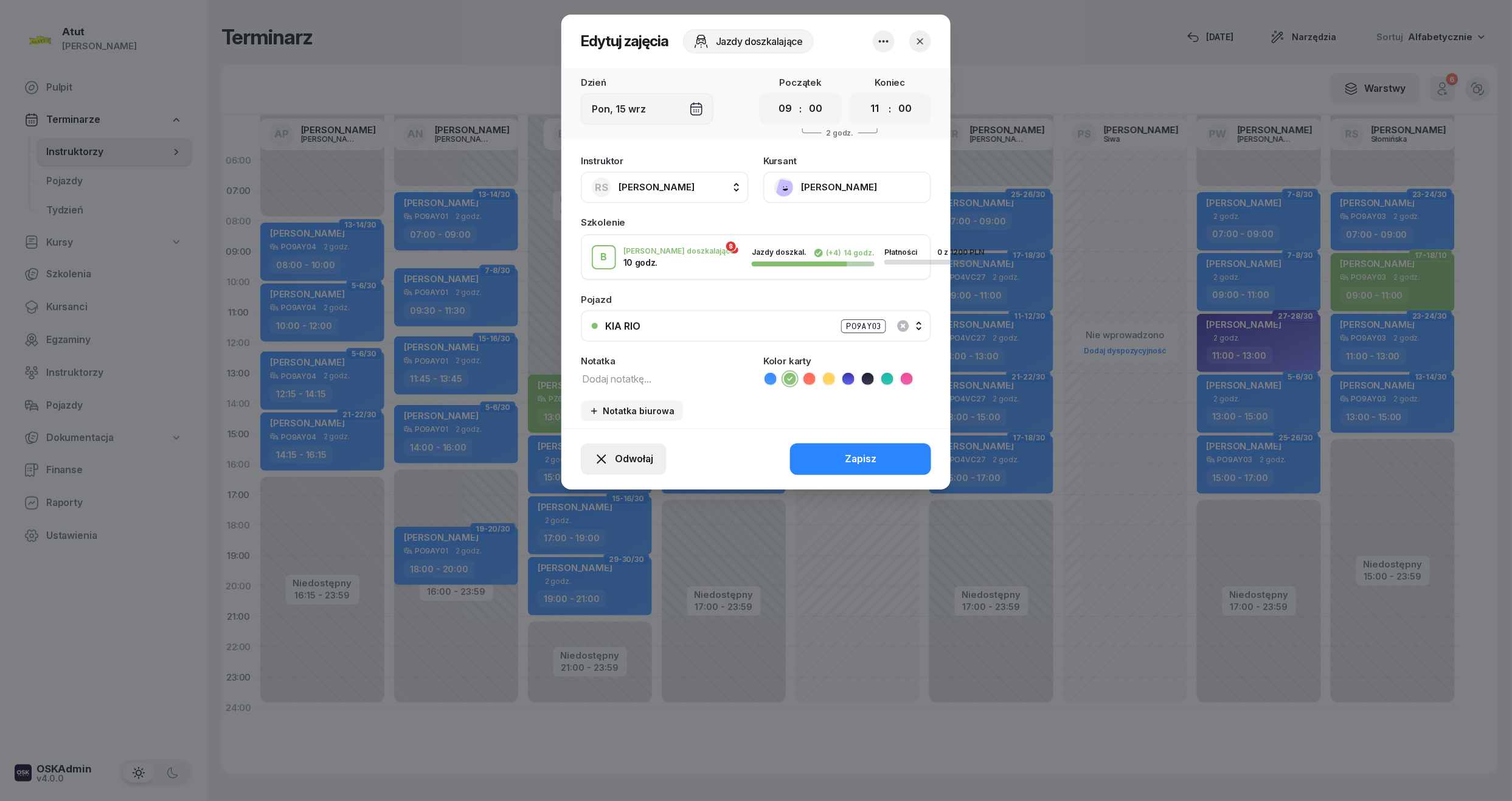
click at [631, 461] on span "Odwołaj" at bounding box center [634, 459] width 38 height 16
click at [603, 357] on div "My odwołaliśmy" at bounding box center [603, 354] width 74 height 16
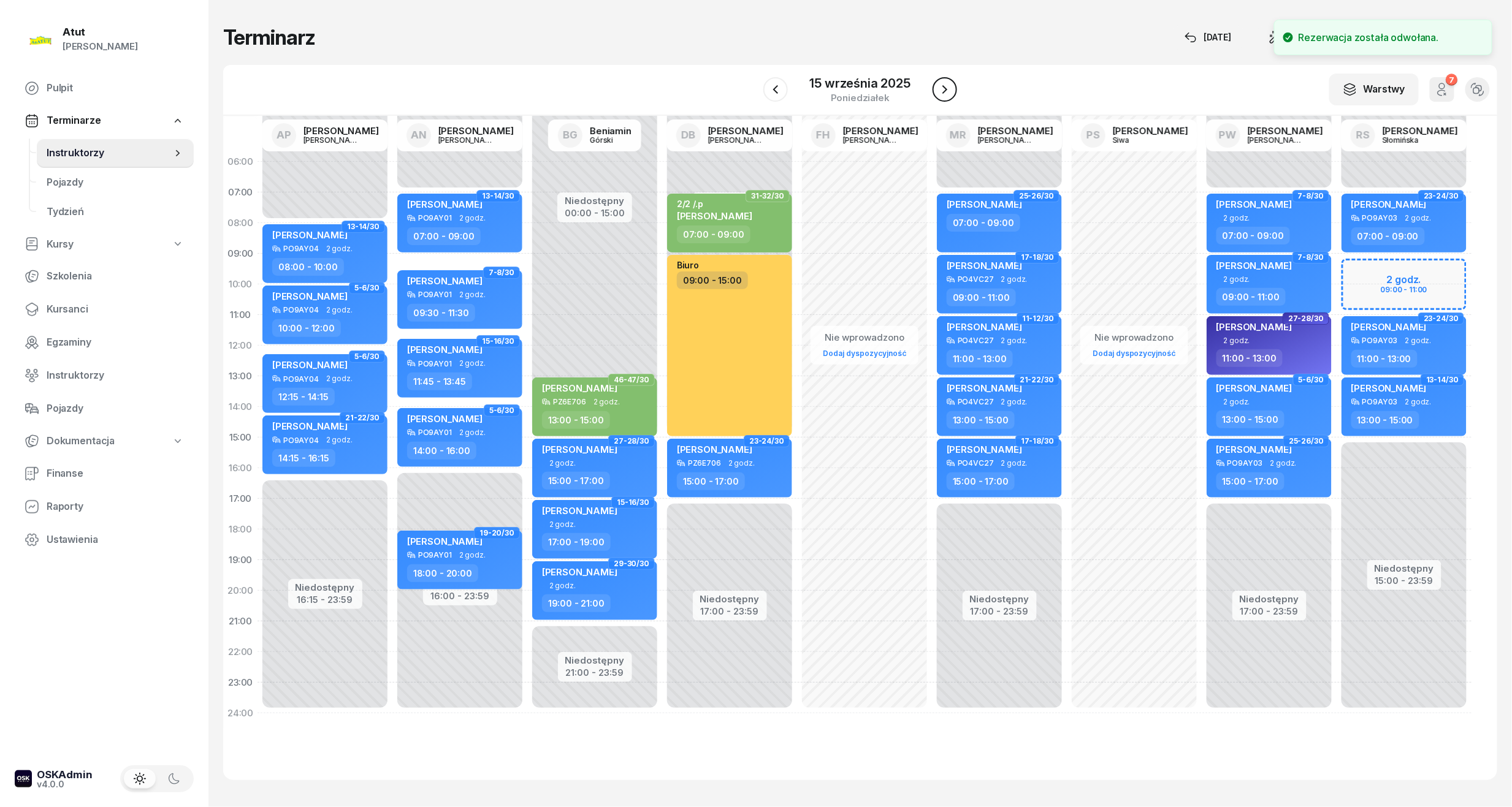
click at [952, 86] on button "button" at bounding box center [945, 89] width 24 height 24
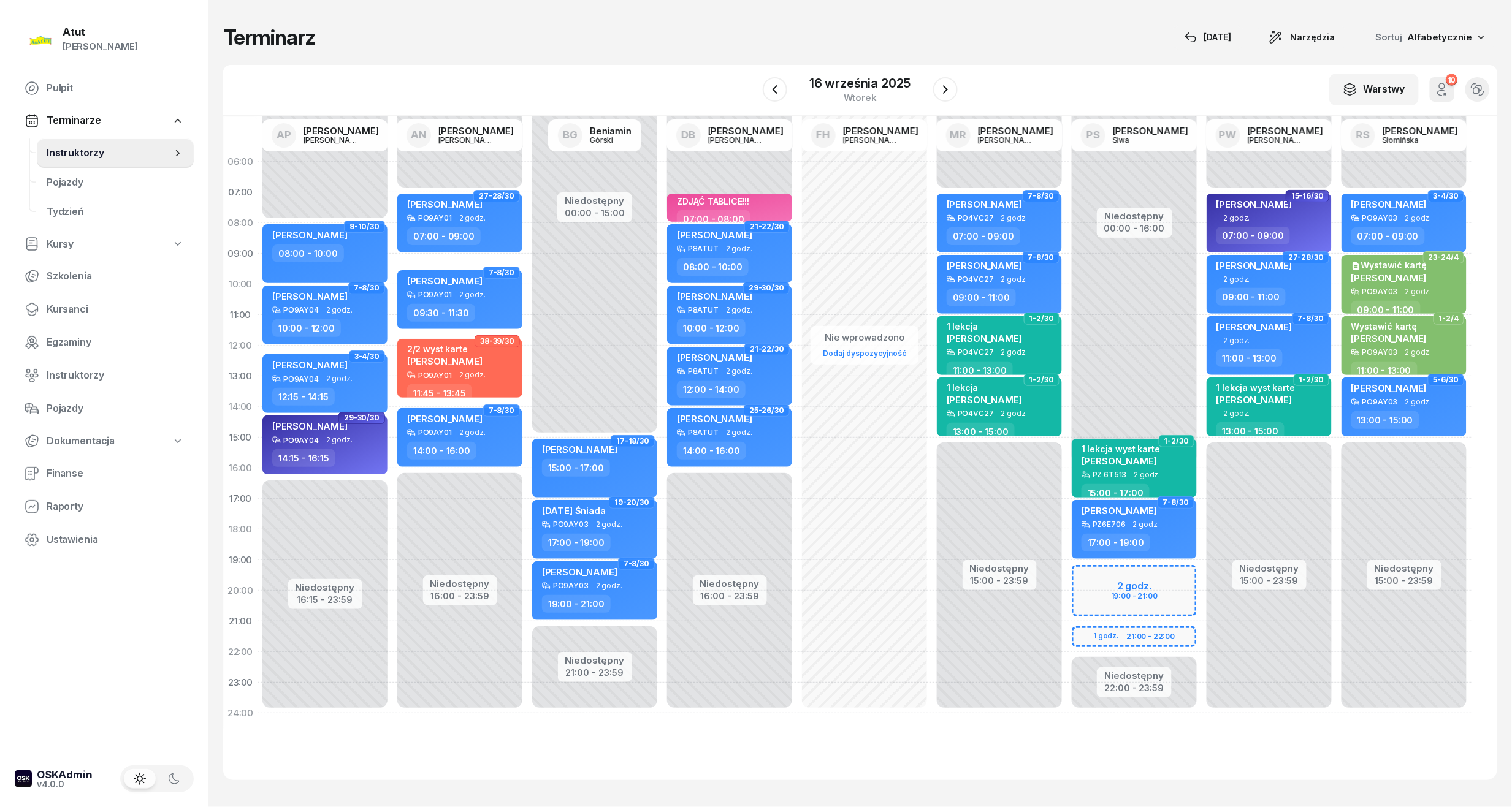
click at [1168, 586] on div "Niedostępny 00:00 - 16:00 Niedostępny 22:00 - 23:59 2 godz. 19:00 - 21:00 1 god…" at bounding box center [1134, 437] width 135 height 582
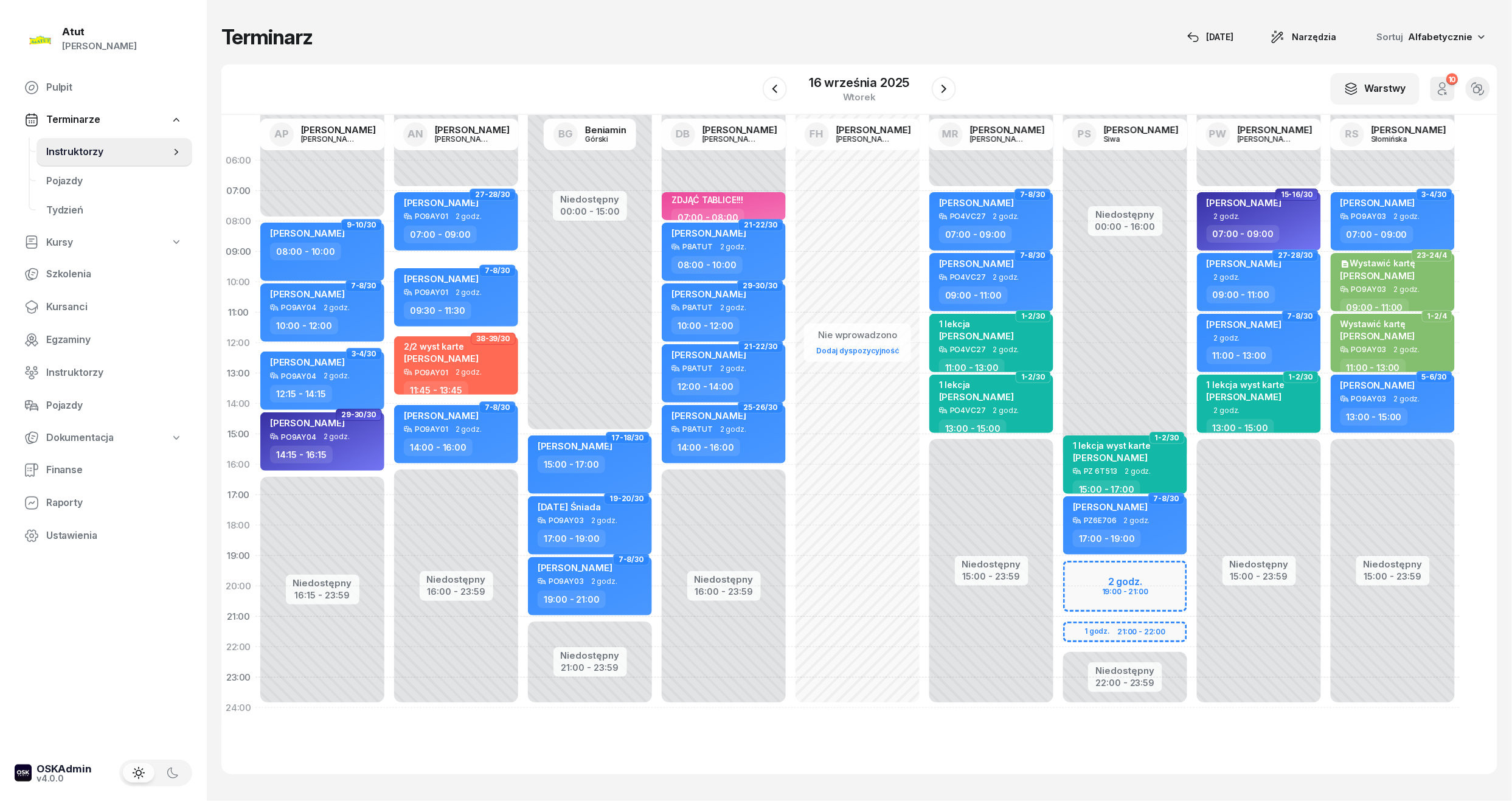
select select "19"
select select "21"
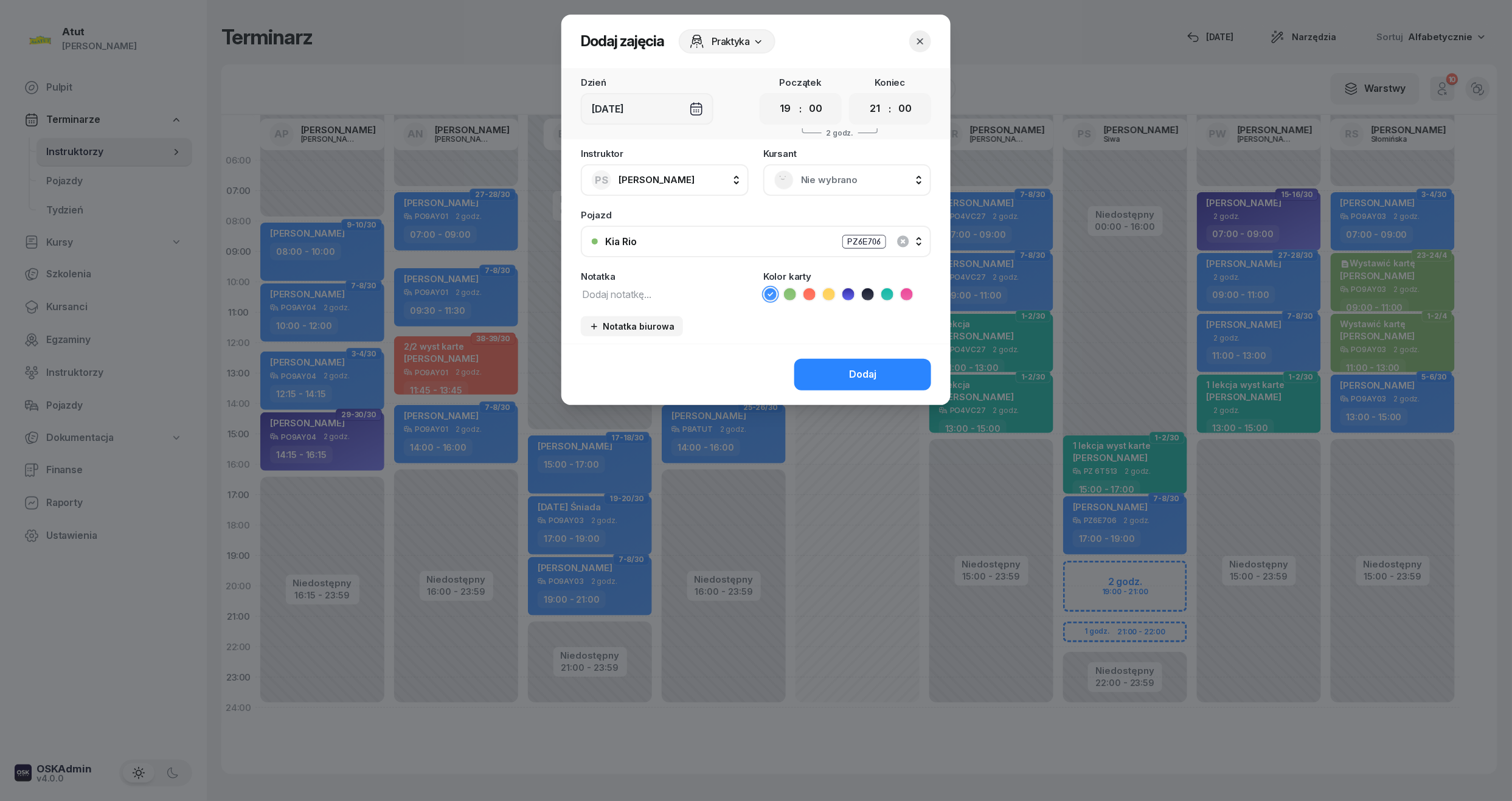
click at [833, 178] on span "Nie wybrano" at bounding box center [860, 180] width 119 height 16
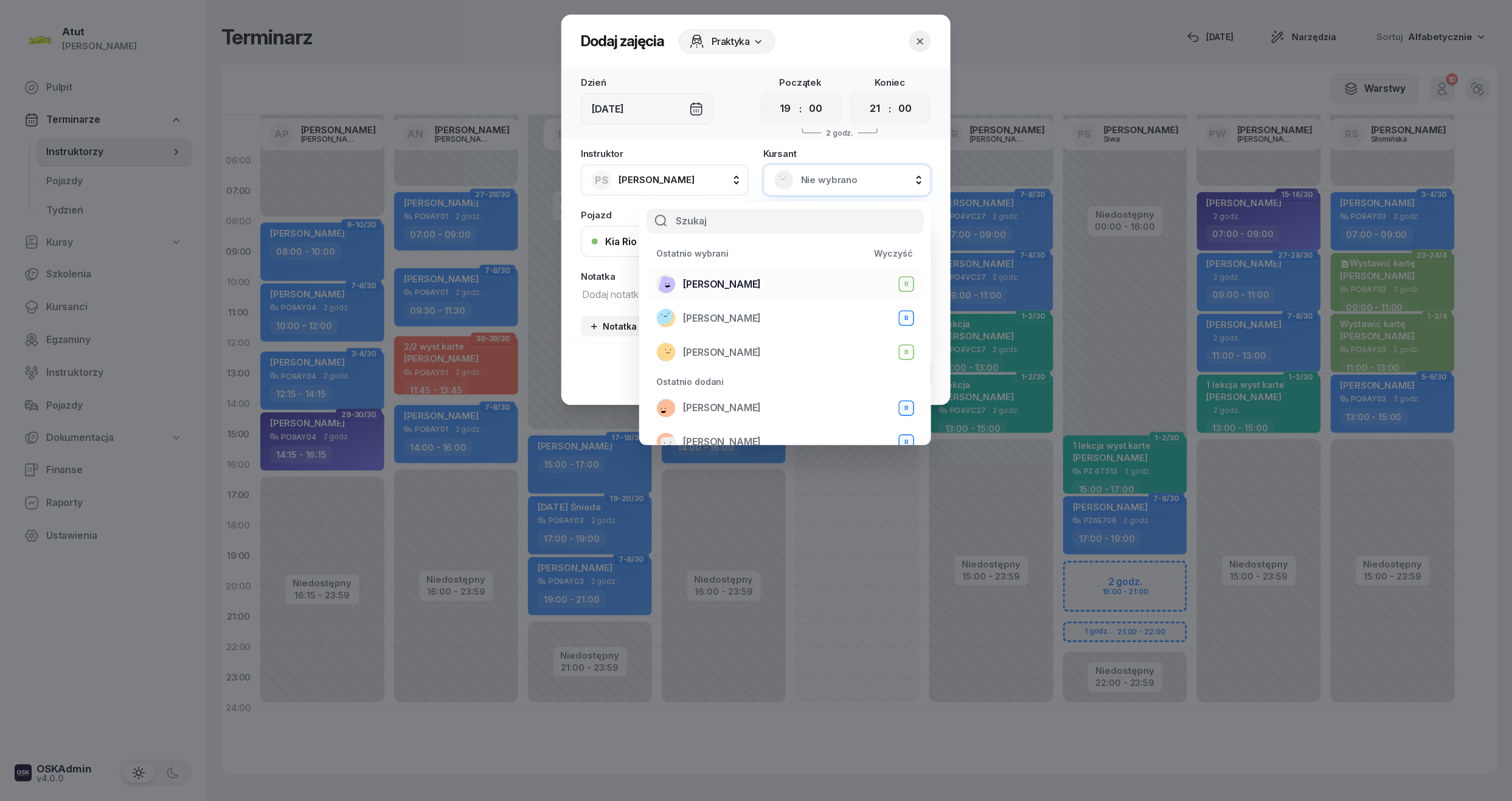
click at [732, 285] on span "[PERSON_NAME]" at bounding box center [722, 285] width 78 height 16
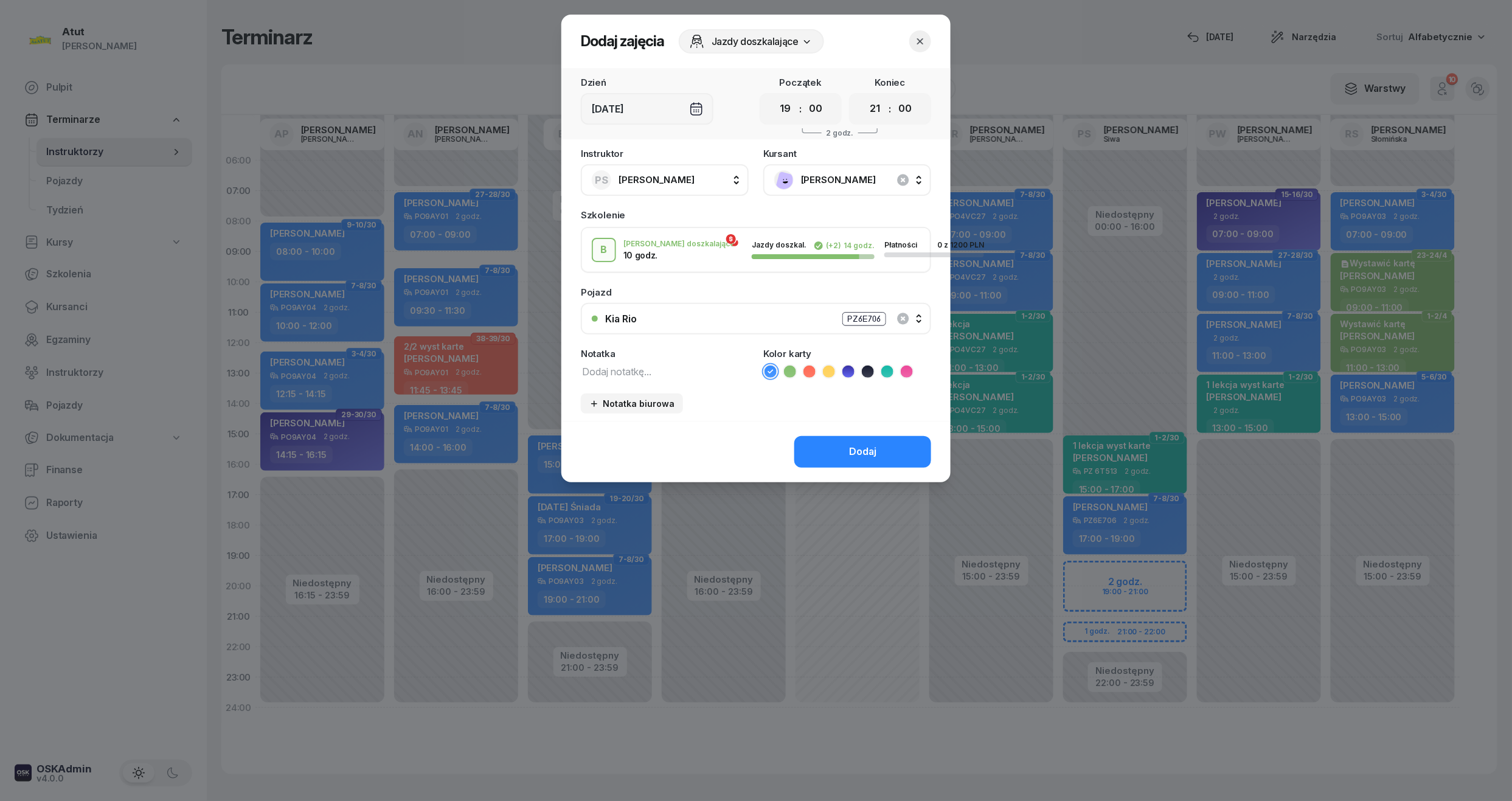
click at [787, 368] on icon at bounding box center [790, 372] width 13 height 13
click at [617, 365] on textarea at bounding box center [664, 371] width 168 height 16
click at [845, 438] on button "Dodaj" at bounding box center [863, 452] width 137 height 31
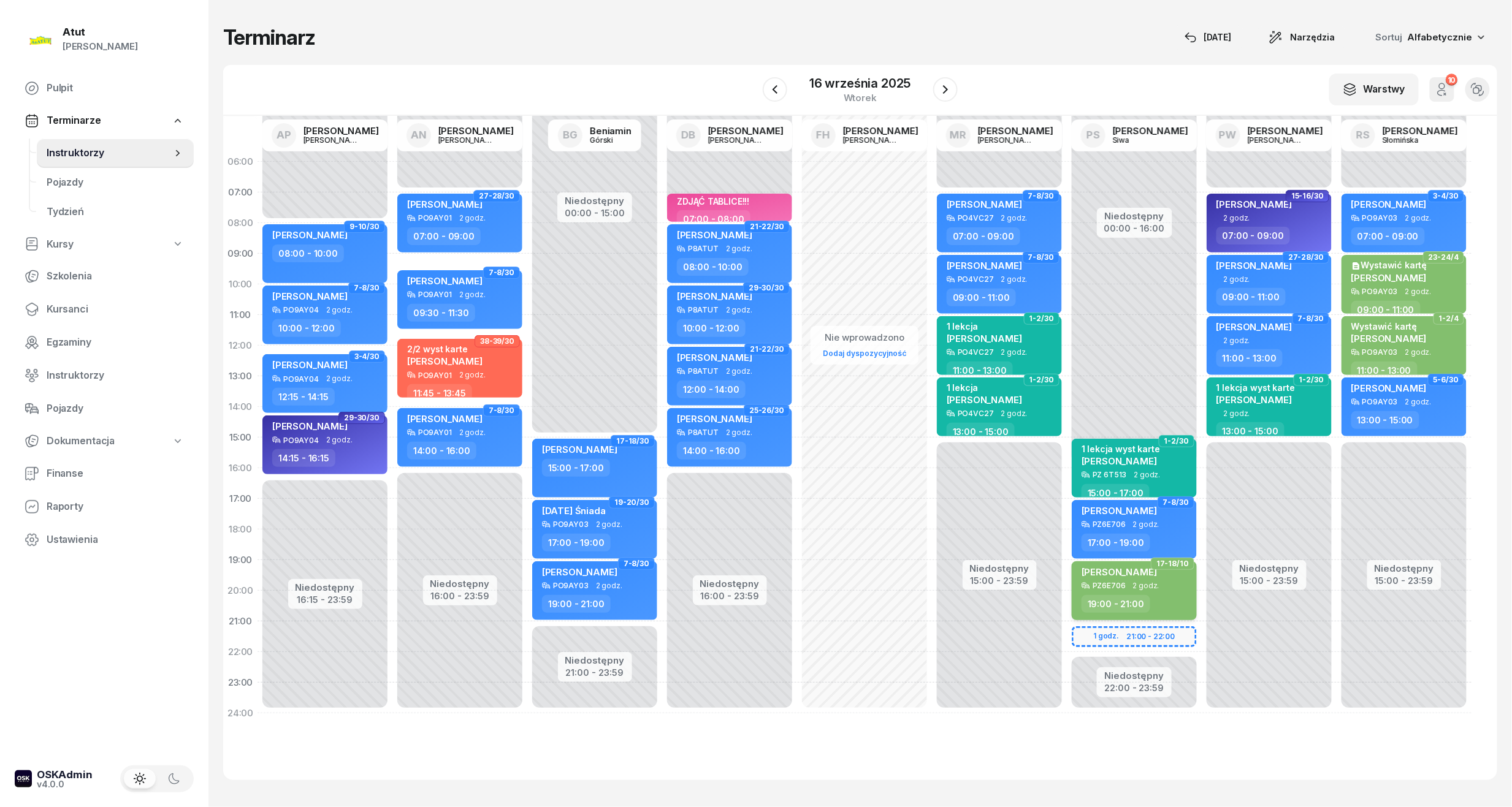
click at [1111, 591] on div "[PERSON_NAME] PZ6E706 2 godz. 19:00 - 21:00" at bounding box center [1134, 591] width 125 height 59
select select "19"
select select "21"
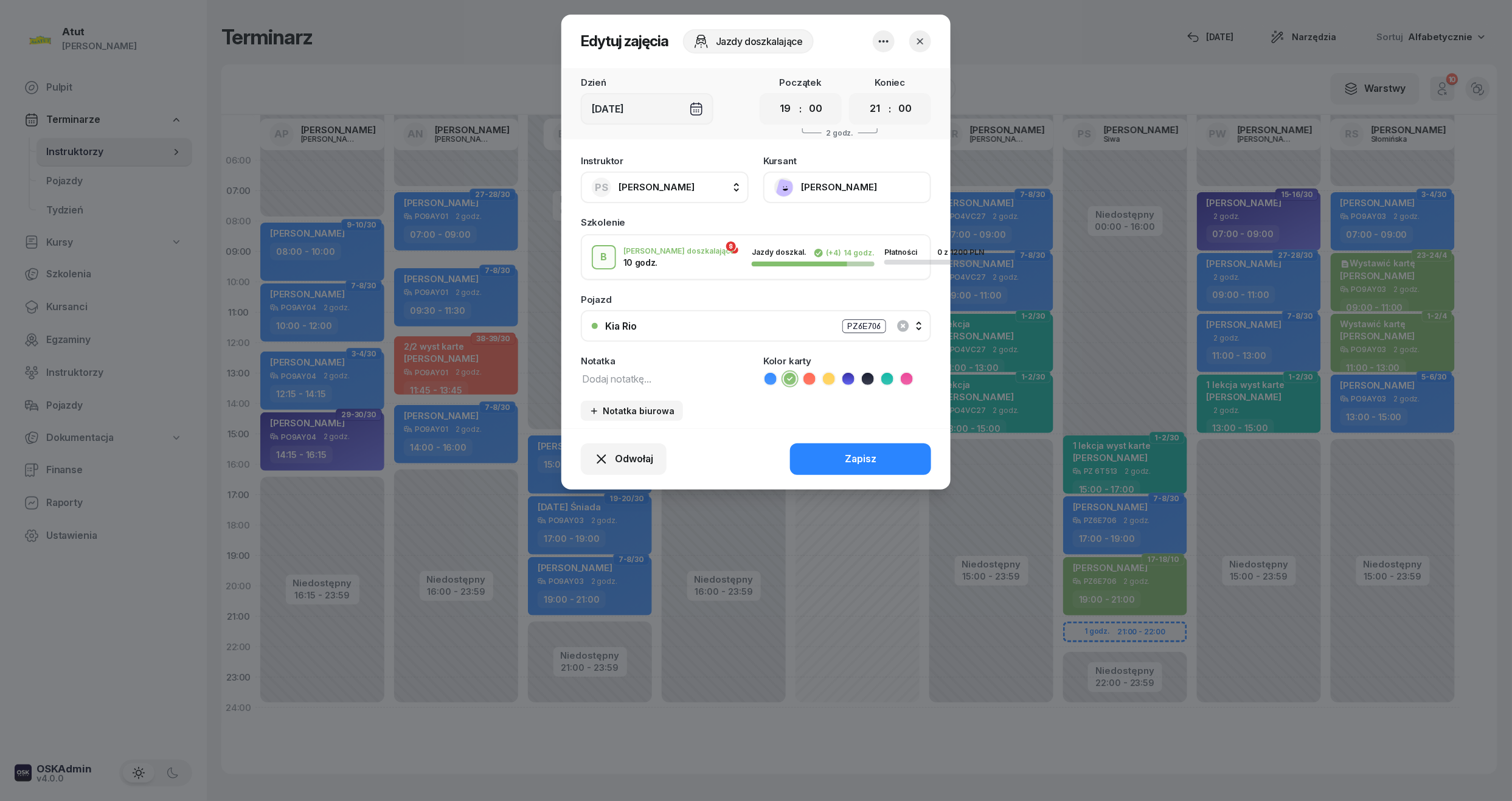
click at [835, 194] on button "[PERSON_NAME]" at bounding box center [847, 187] width 168 height 31
click at [835, 224] on link "Otwórz profil" at bounding box center [845, 228] width 161 height 31
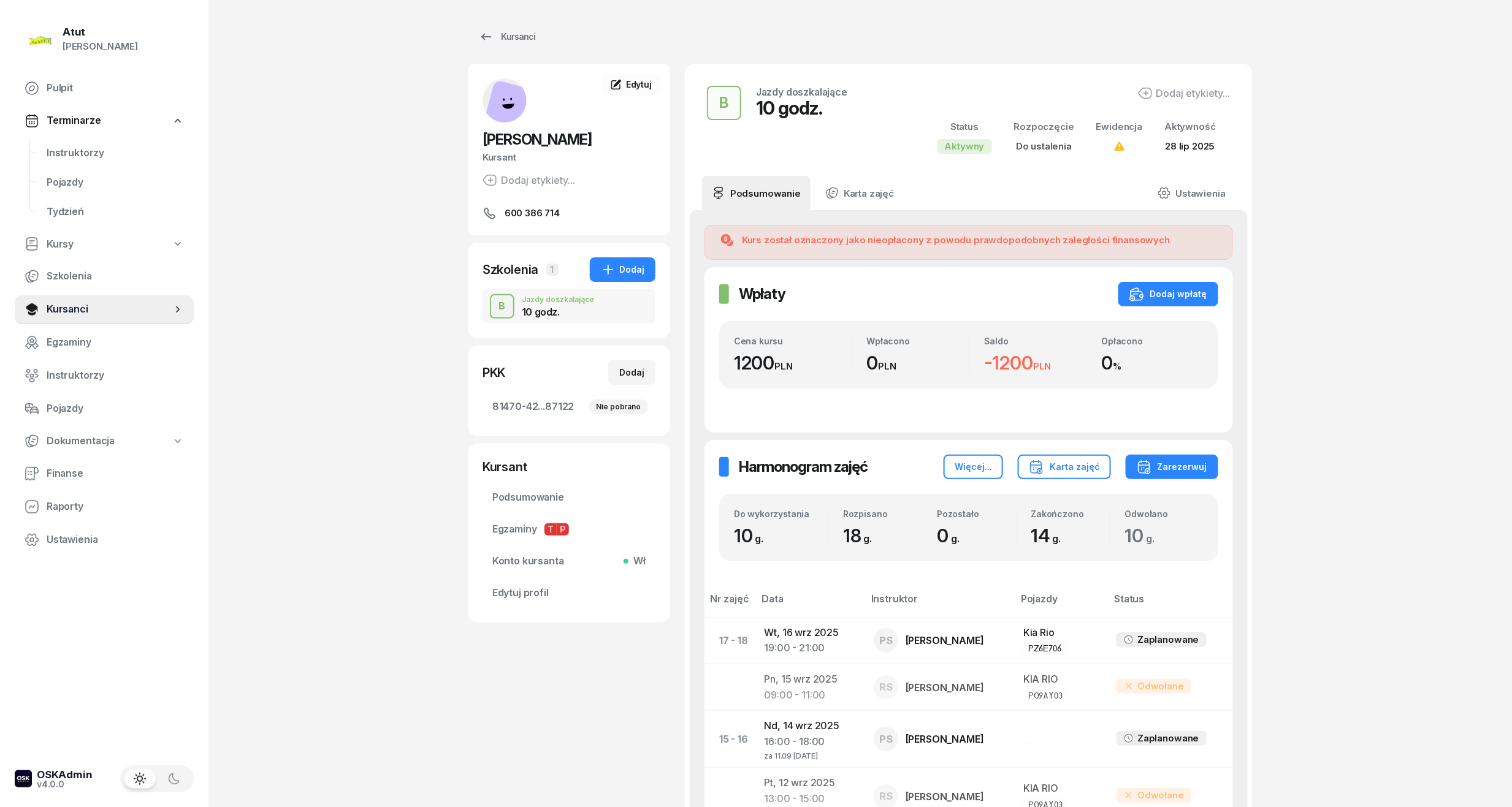
scroll to position [490, 0]
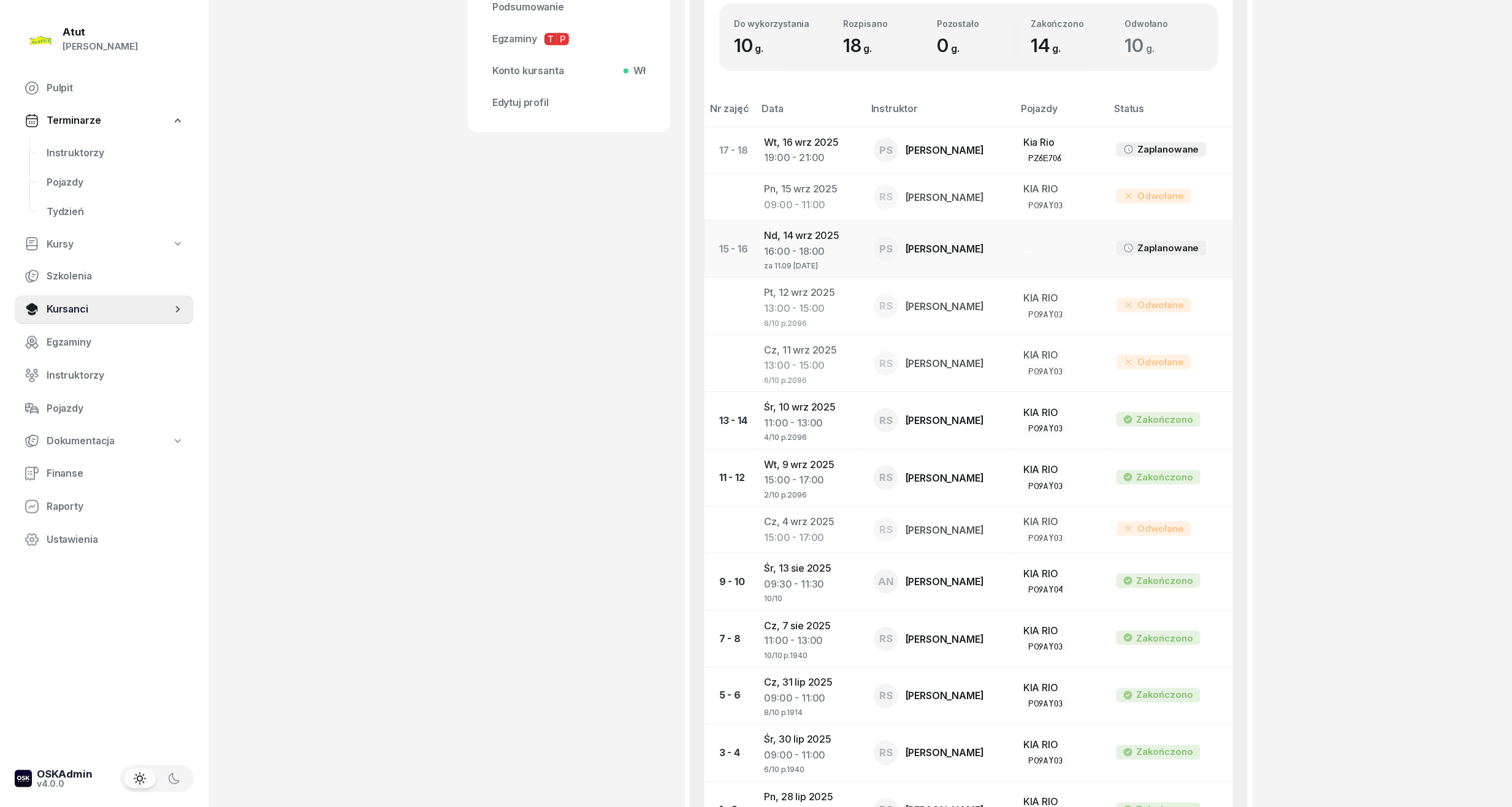
click at [825, 246] on div "16:00 - 18:00" at bounding box center [809, 252] width 89 height 16
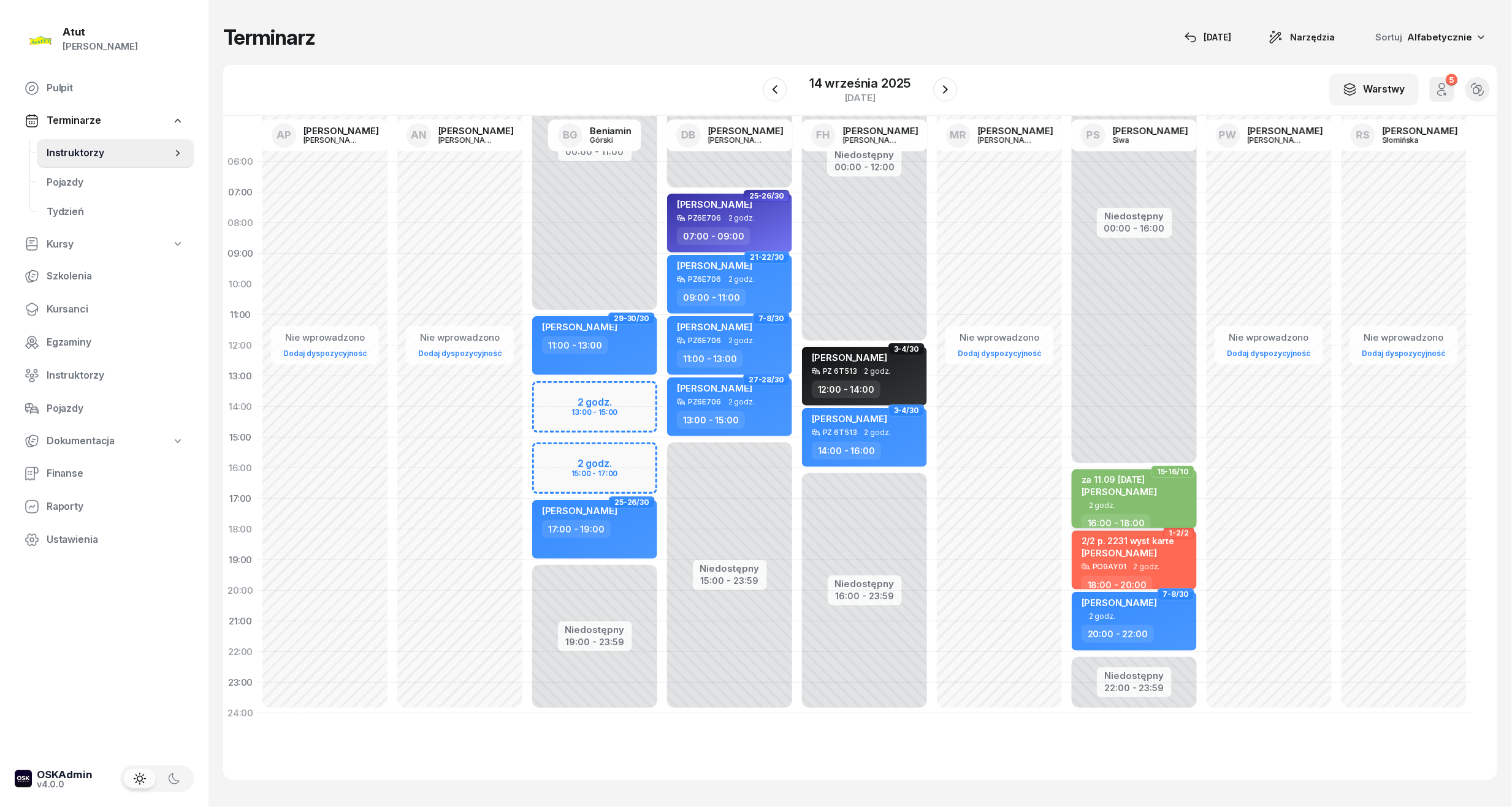
click at [1157, 491] on span "[PERSON_NAME]" at bounding box center [1119, 491] width 75 height 12
select select "16"
select select "18"
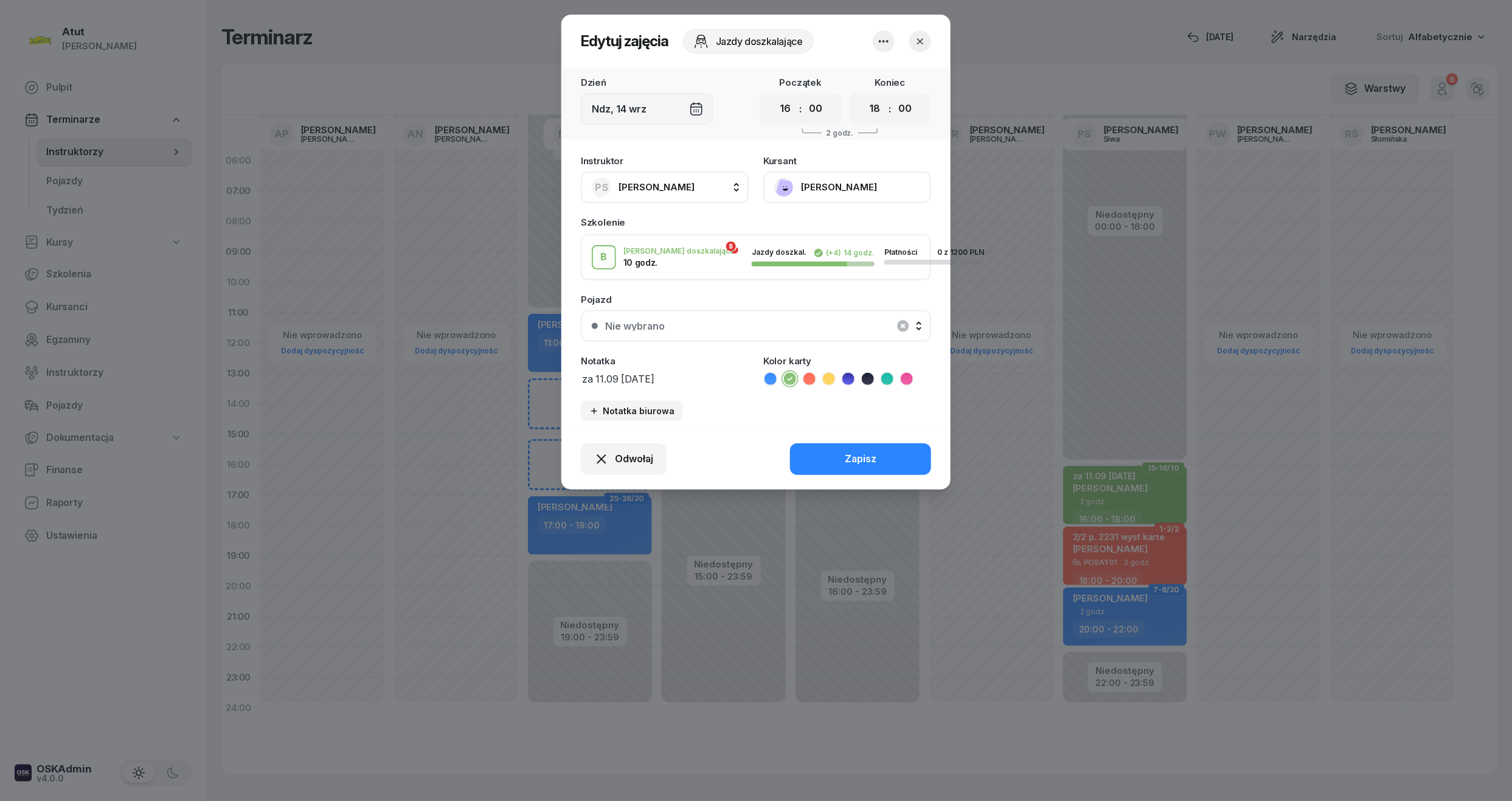
drag, startPoint x: 675, startPoint y: 373, endPoint x: 680, endPoint y: 379, distance: 7.8
click at [675, 374] on textarea "za 11.09 [DATE]" at bounding box center [664, 379] width 168 height 16
type textarea "za 11.09 [DATE] p.2096"
click at [849, 468] on button "Zapisz" at bounding box center [860, 459] width 141 height 31
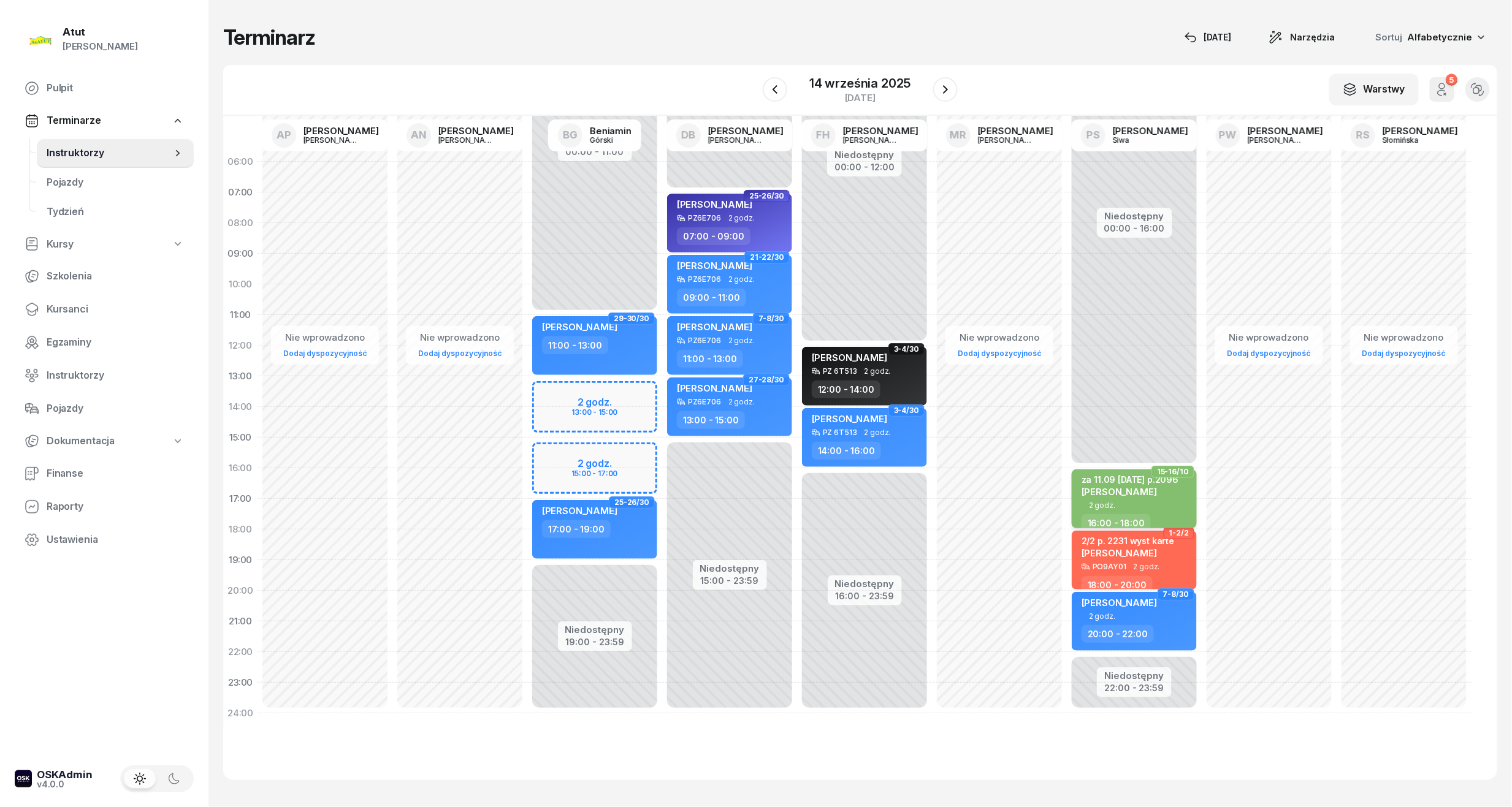
click at [1134, 505] on div "2 godz." at bounding box center [1135, 505] width 108 height 8
select select "16"
select select "18"
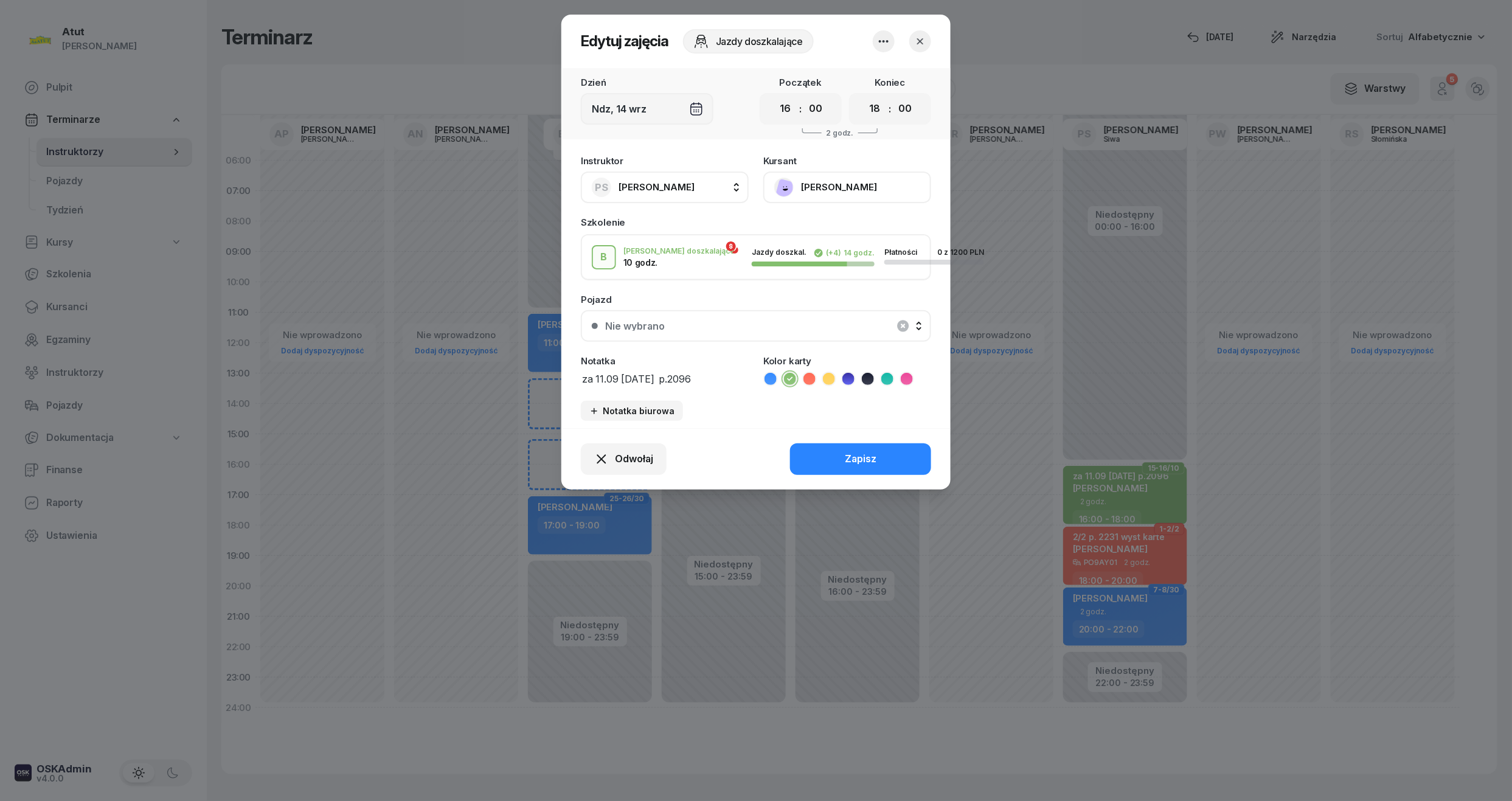
click at [868, 187] on button "[PERSON_NAME]" at bounding box center [847, 187] width 168 height 31
click at [783, 229] on div "Otwórz profil" at bounding box center [801, 229] width 59 height 16
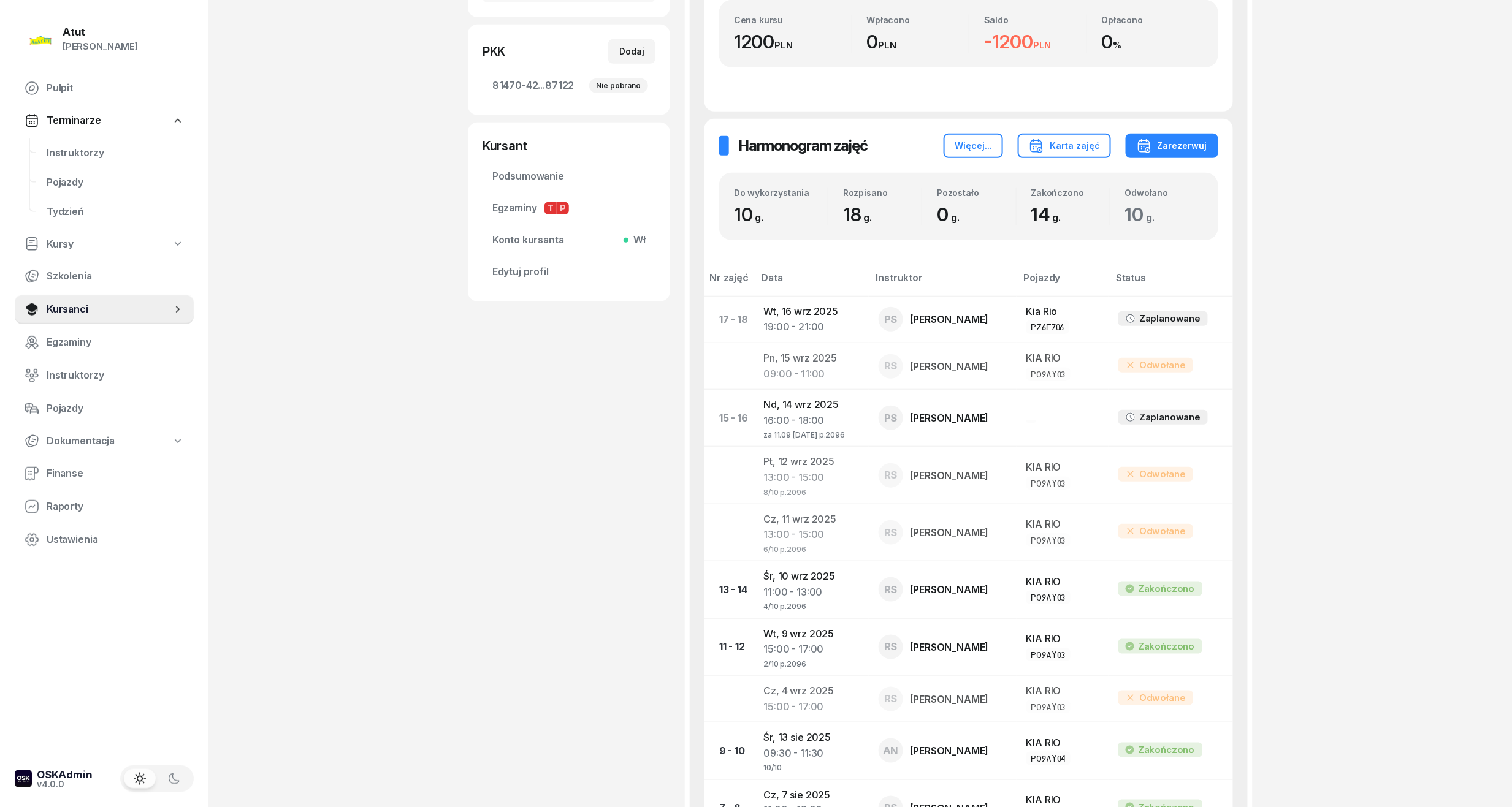
scroll to position [490, 0]
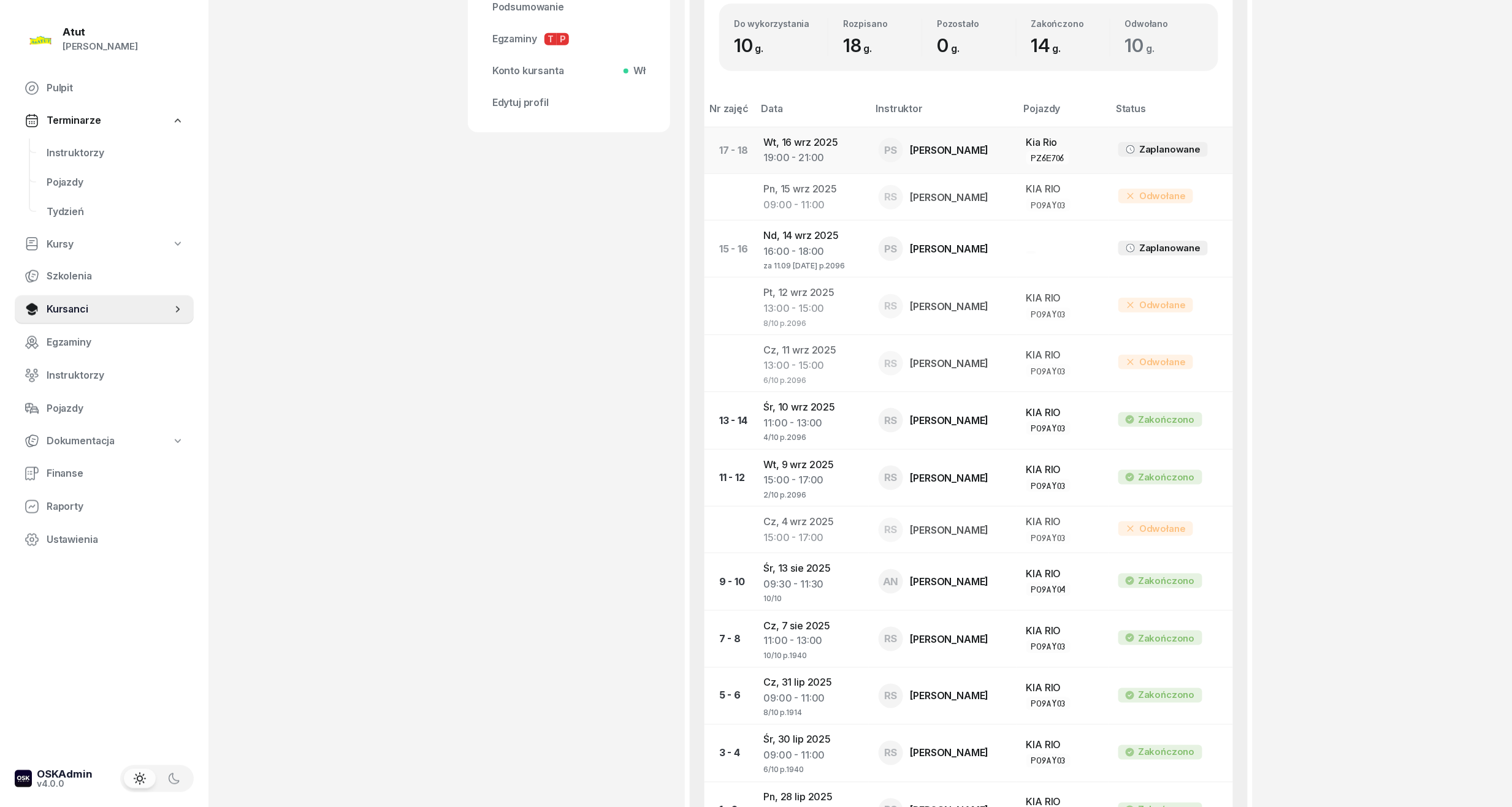
click at [815, 157] on div "19:00 - 21:00" at bounding box center [811, 158] width 95 height 16
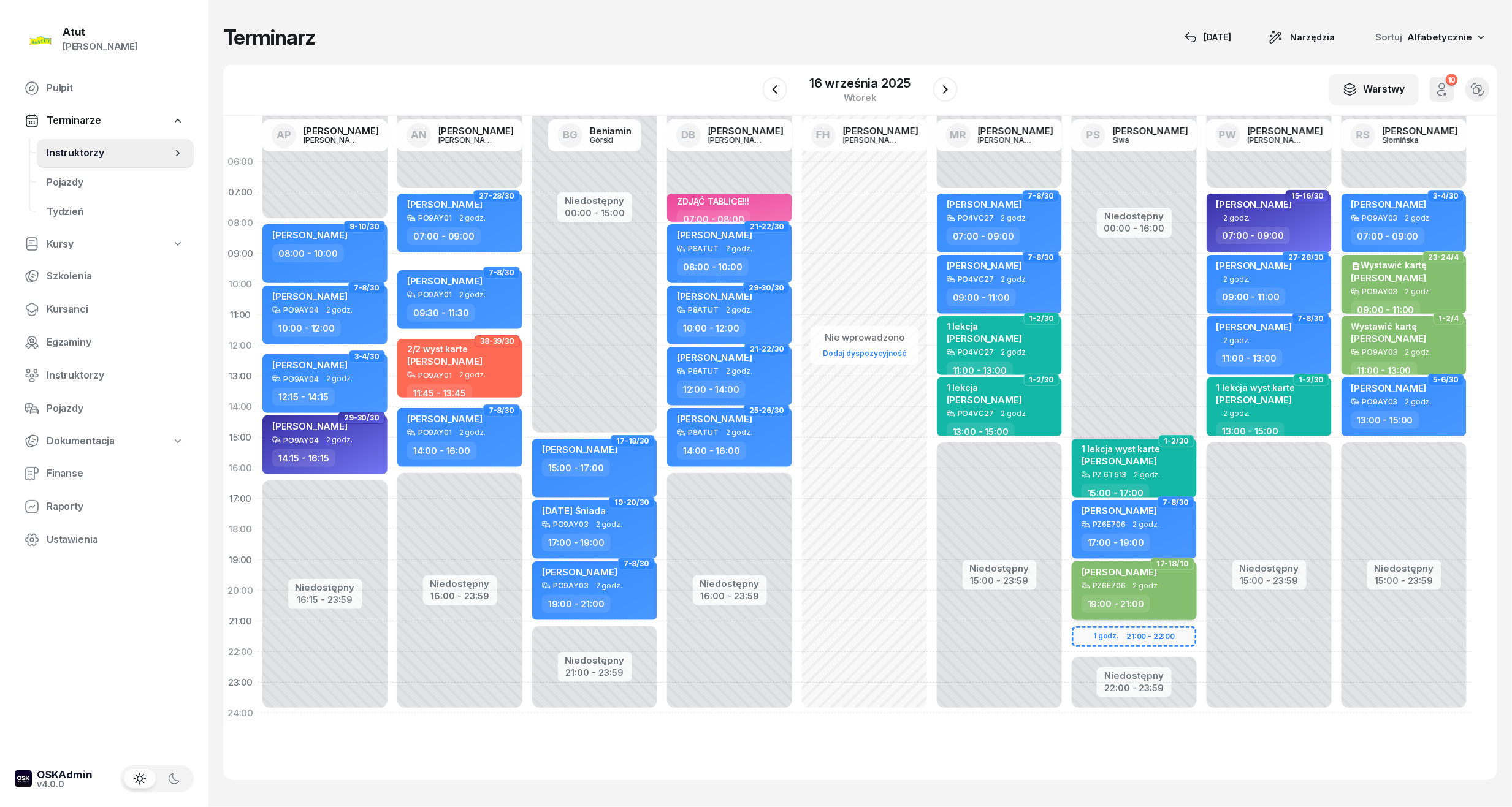
click at [1103, 562] on div "[PERSON_NAME] PZ6E706 2 godz. 19:00 - 21:00" at bounding box center [1134, 591] width 125 height 59
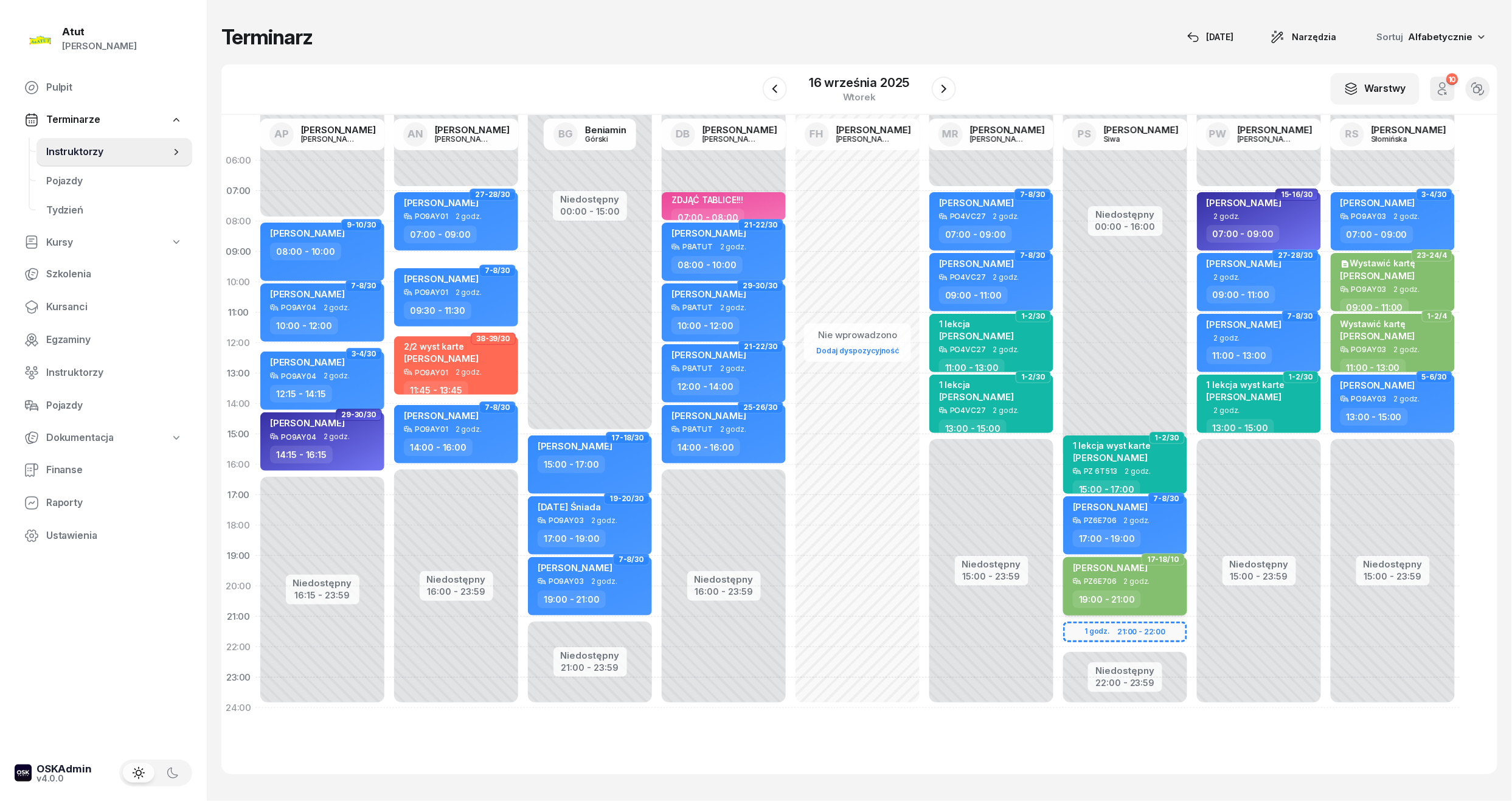
select select "19"
select select "21"
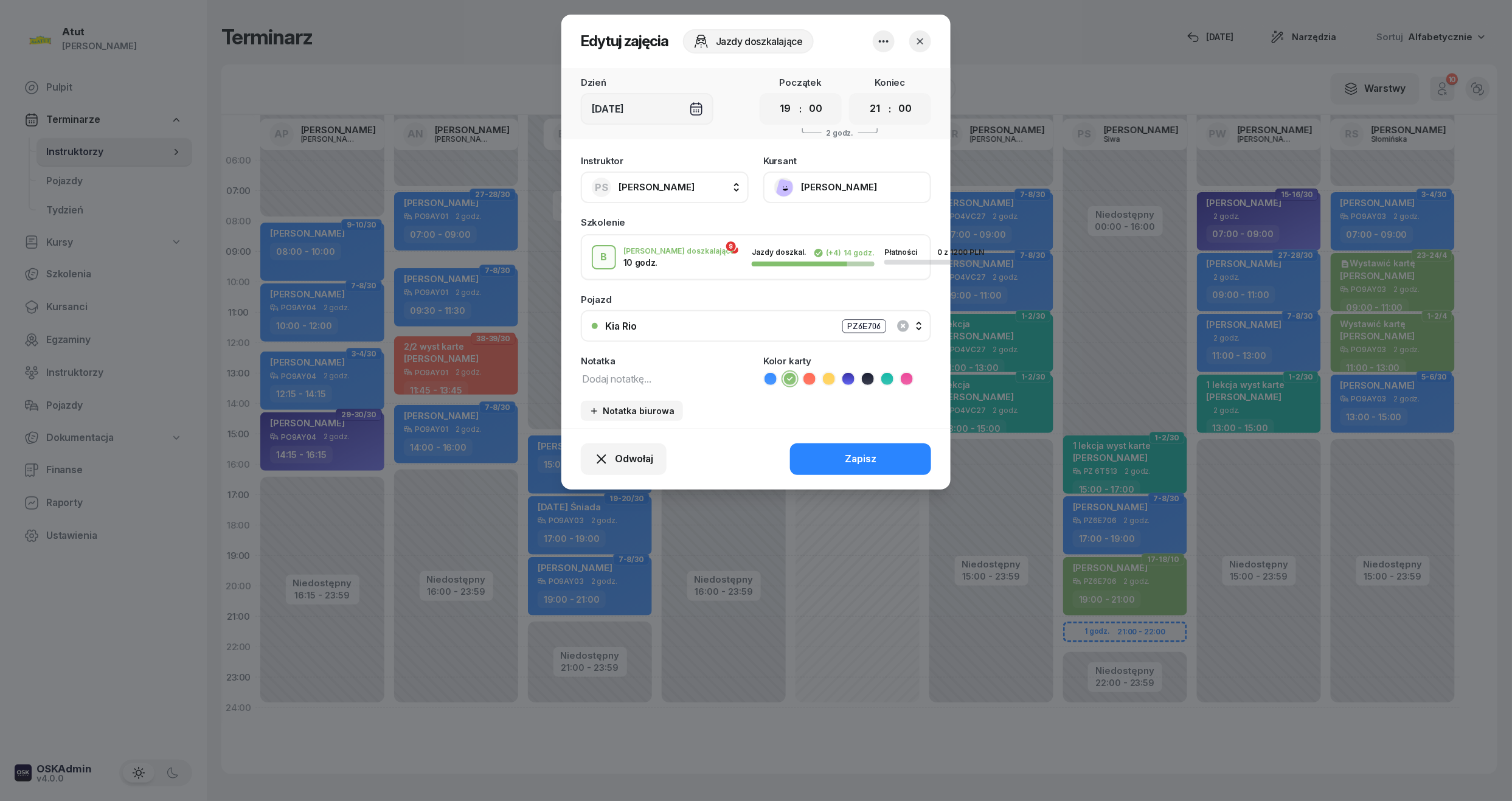
click at [606, 375] on textarea at bounding box center [664, 379] width 168 height 16
type textarea "8/10 p.2096"
click at [849, 458] on div "Zapisz" at bounding box center [860, 459] width 31 height 16
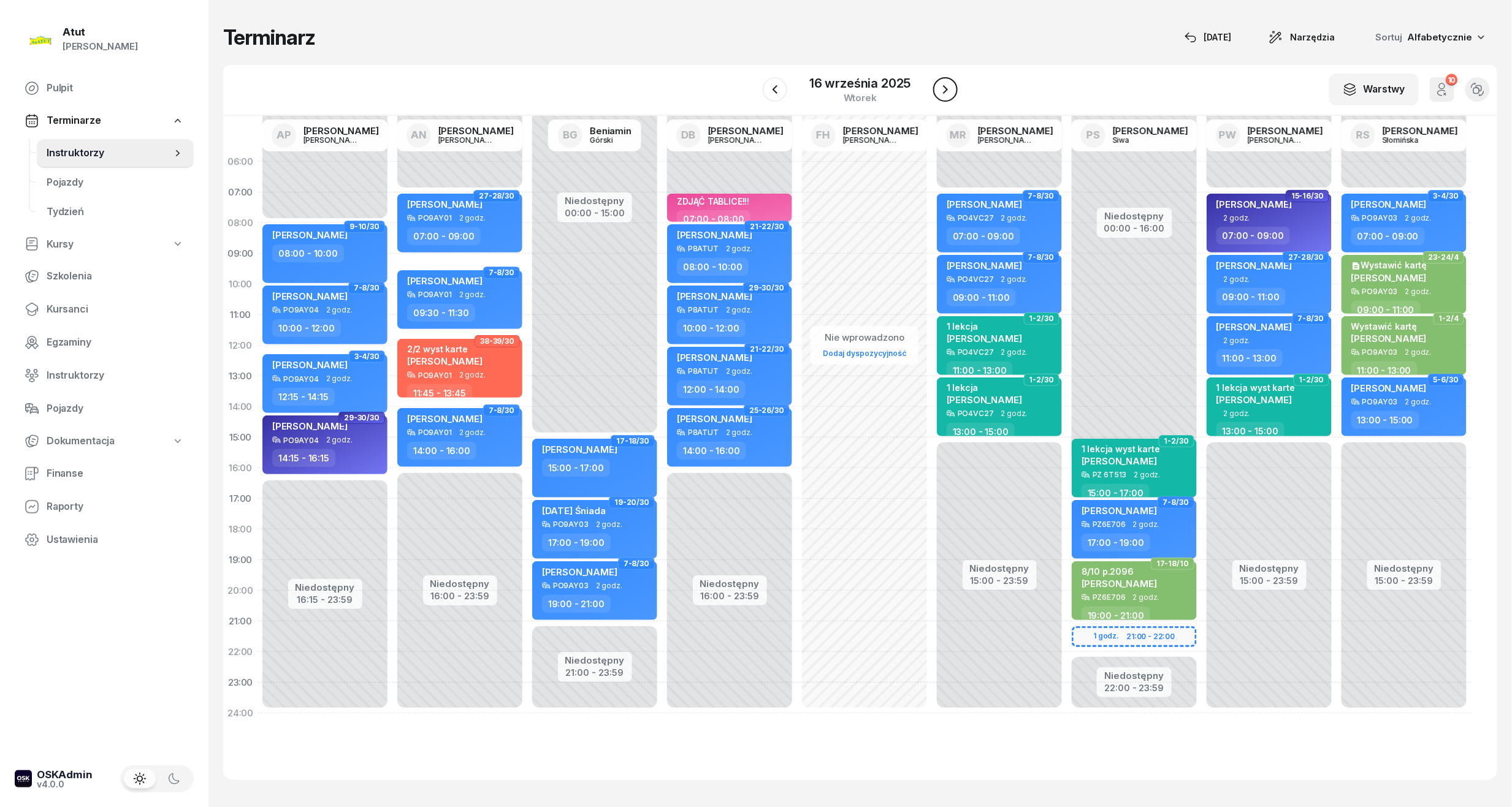
click at [942, 92] on icon "button" at bounding box center [946, 89] width 15 height 15
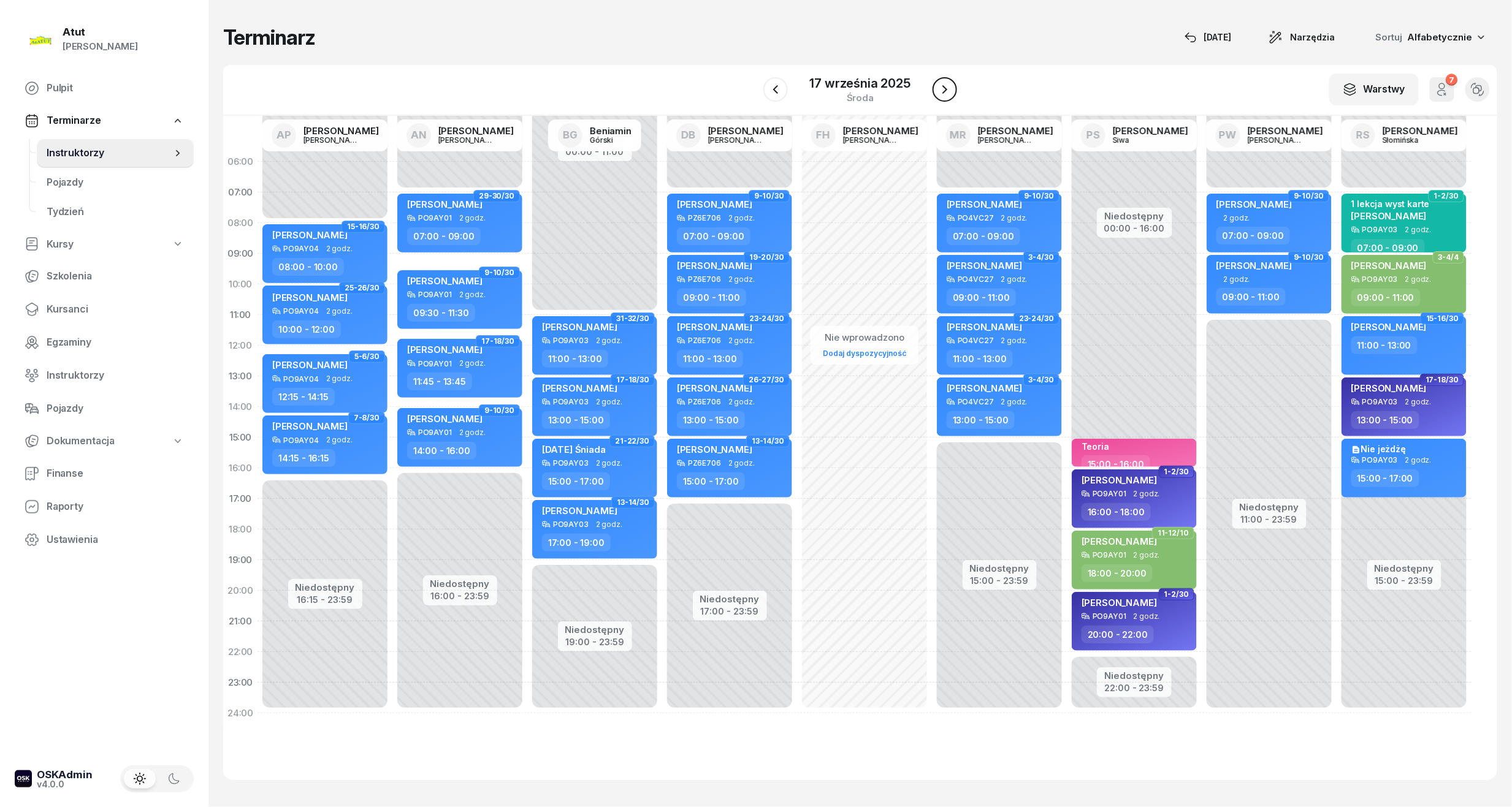
click at [945, 94] on icon "button" at bounding box center [945, 89] width 15 height 15
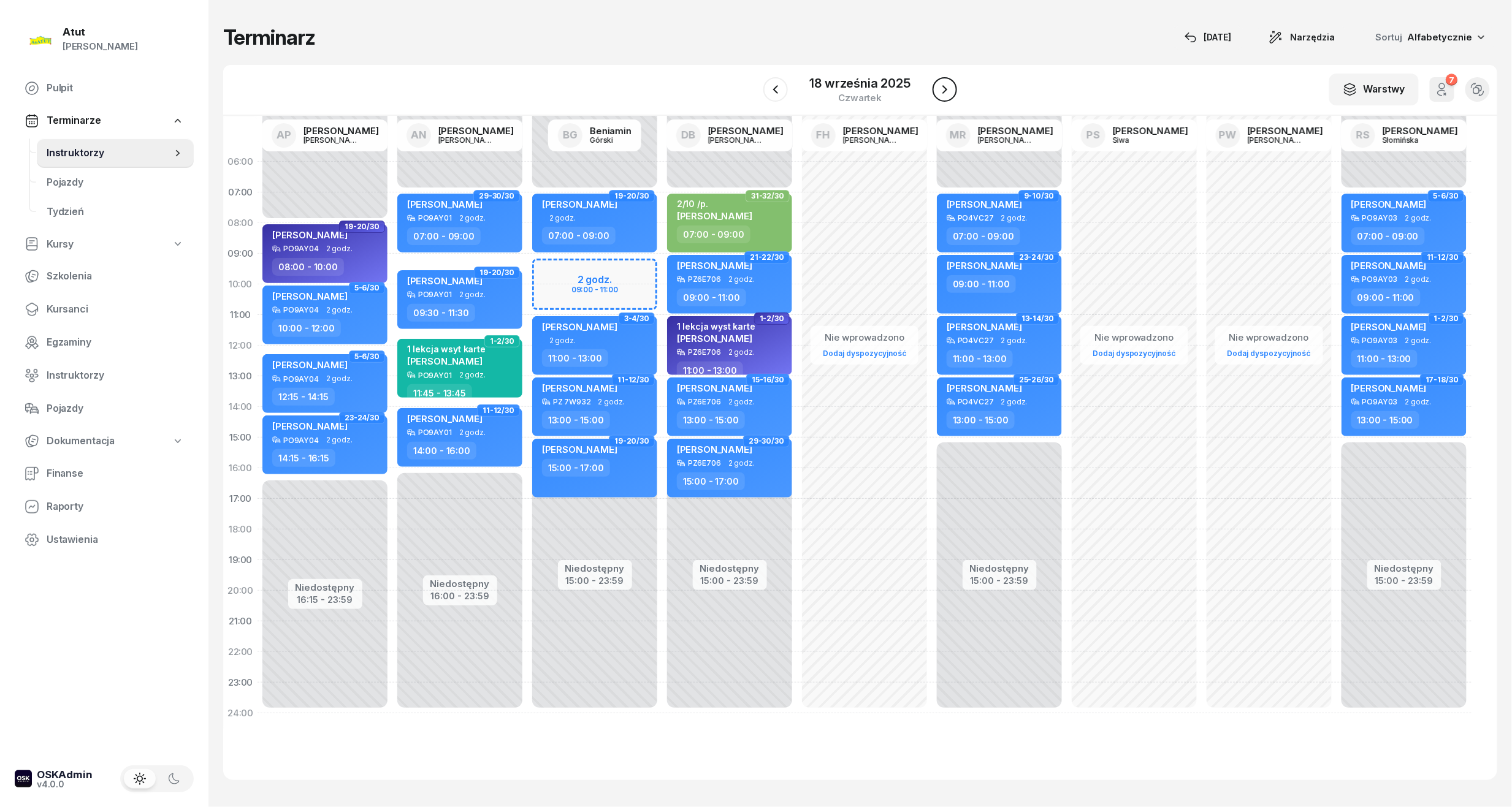
click at [942, 84] on icon "button" at bounding box center [945, 89] width 15 height 15
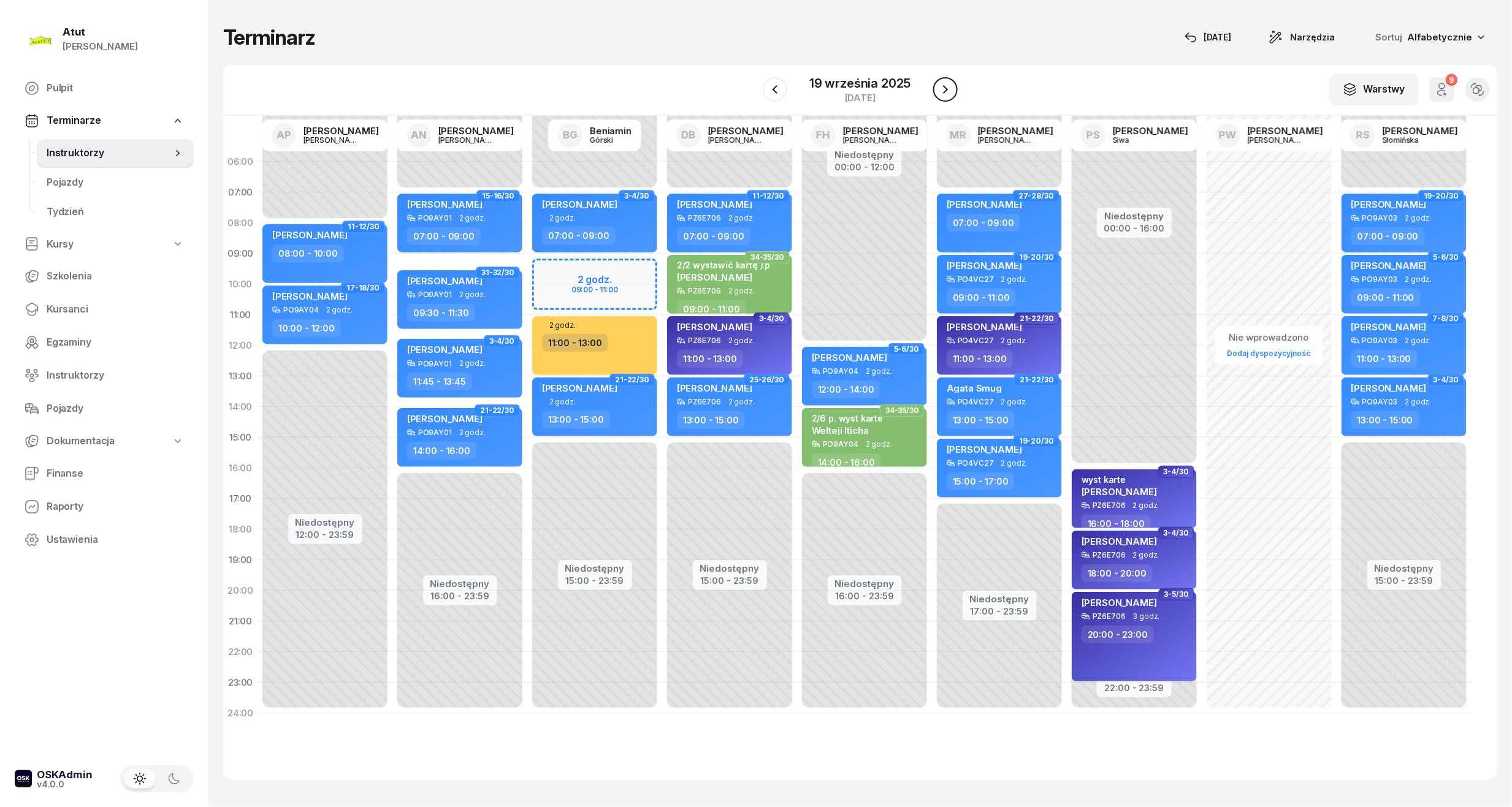
click at [942, 84] on icon "button" at bounding box center [946, 89] width 15 height 15
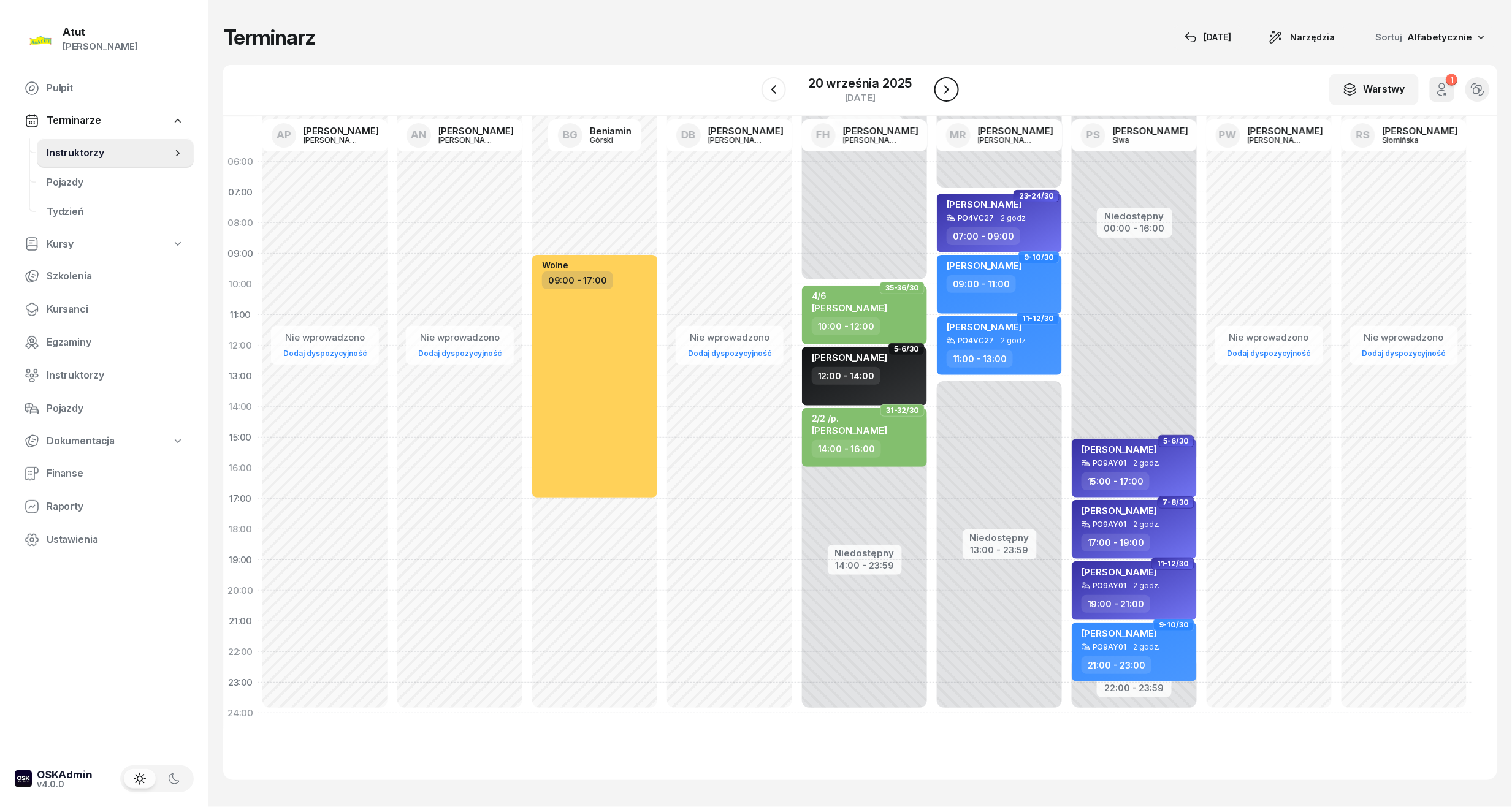
click at [942, 84] on icon "button" at bounding box center [946, 89] width 15 height 15
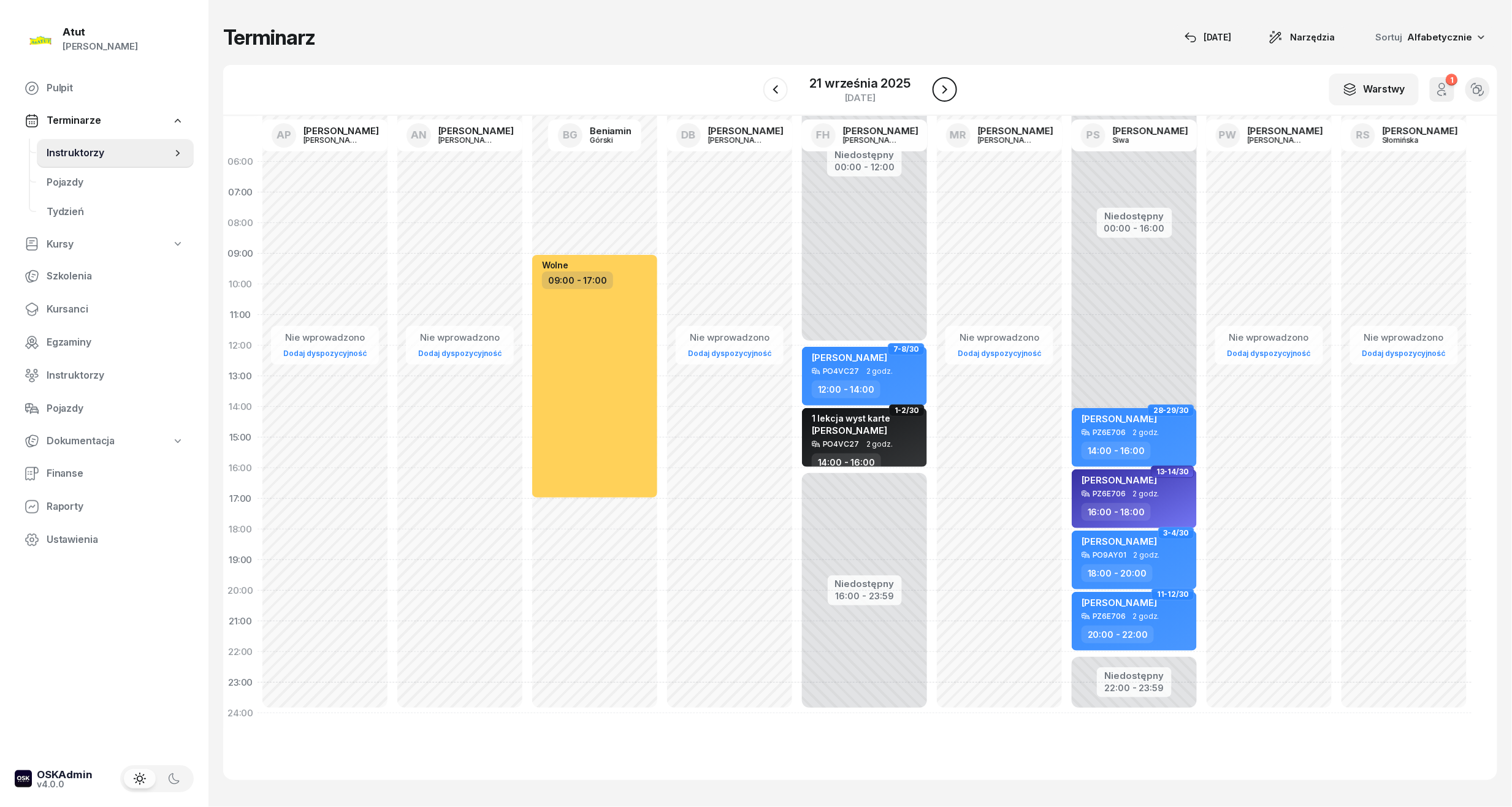
click at [942, 84] on icon "button" at bounding box center [945, 89] width 15 height 15
click at [942, 84] on icon "button" at bounding box center [946, 89] width 15 height 15
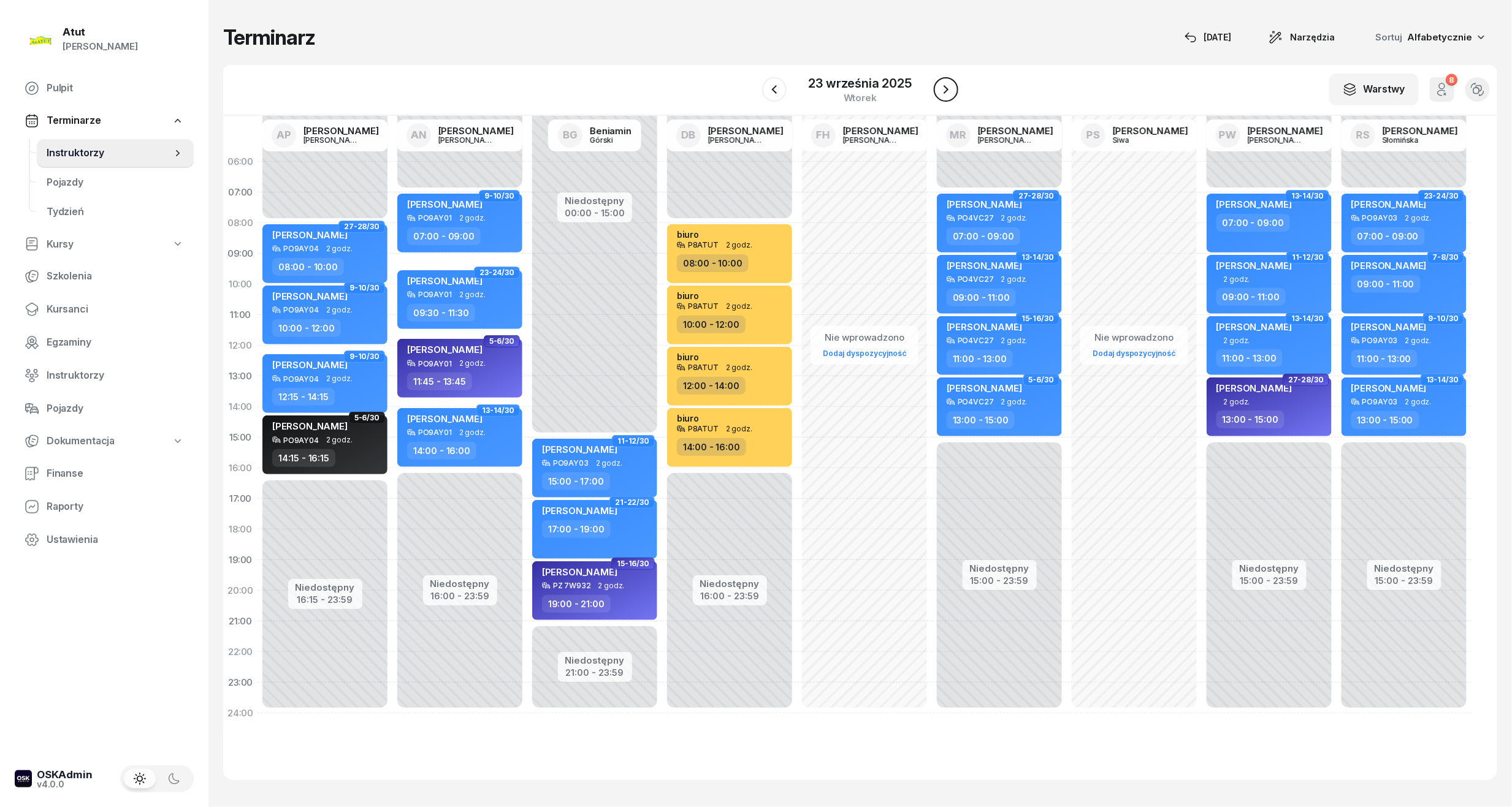
click at [942, 84] on icon "button" at bounding box center [946, 89] width 15 height 15
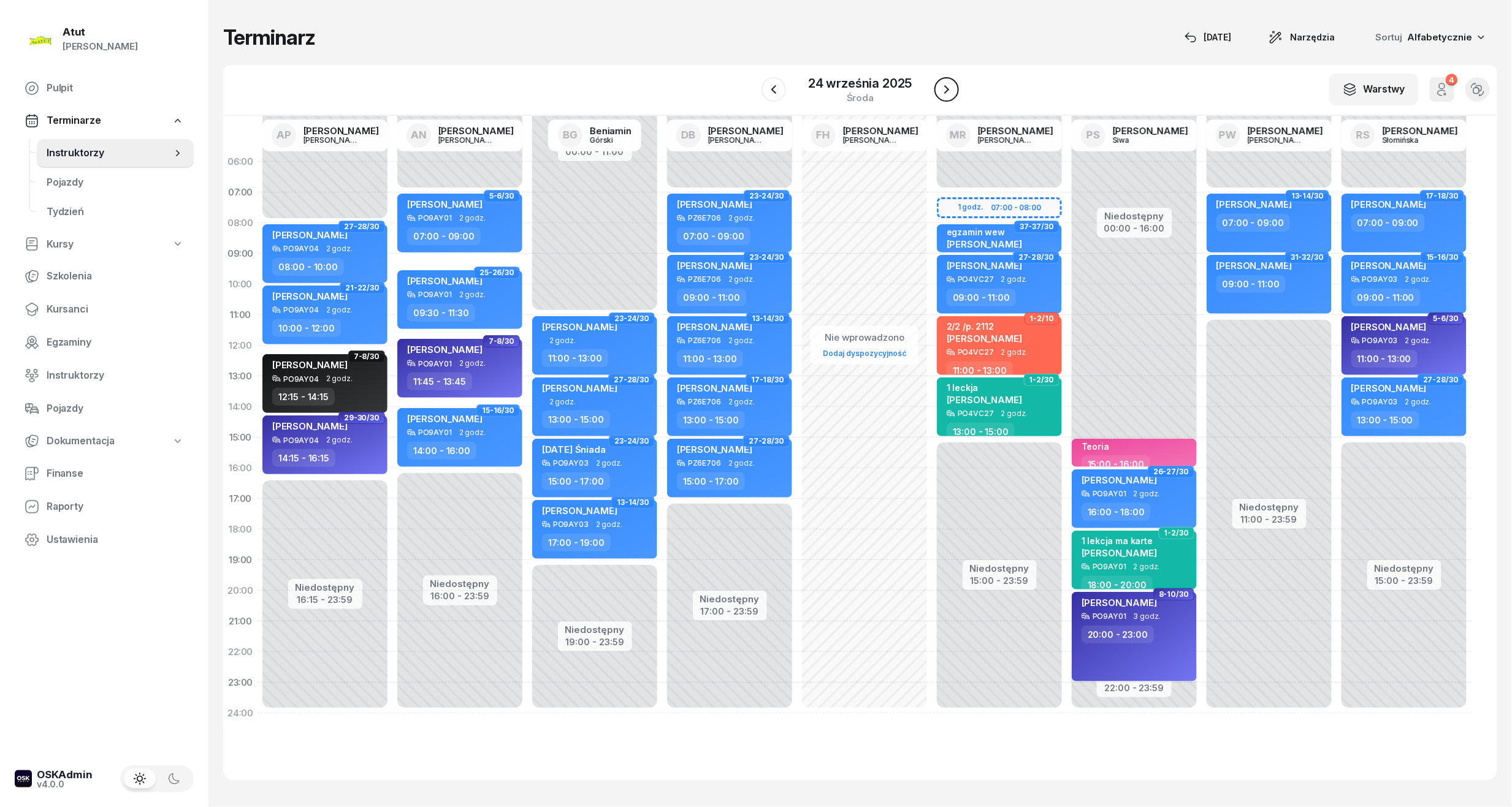
click at [942, 84] on icon "button" at bounding box center [946, 89] width 15 height 15
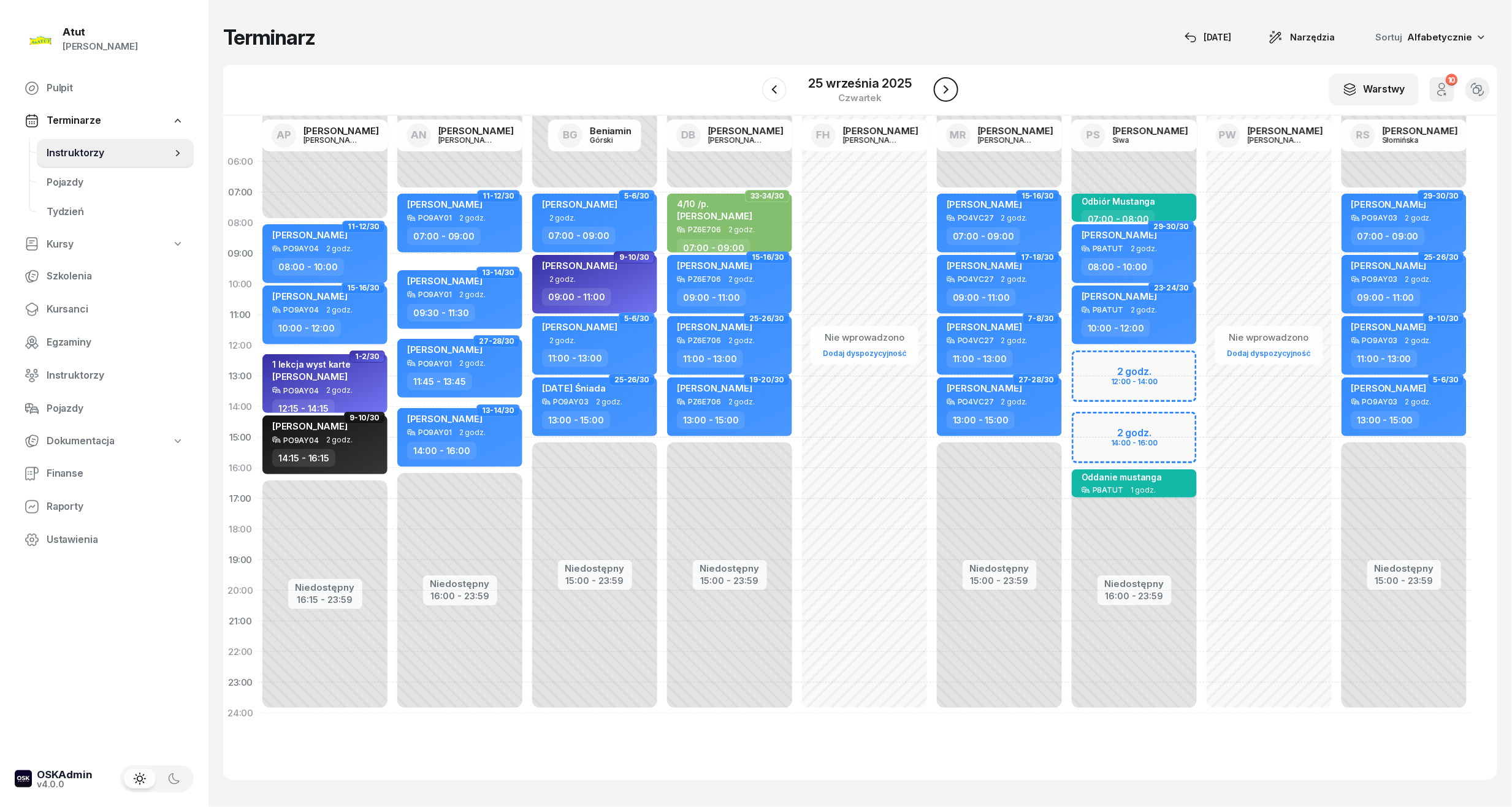
click at [942, 84] on icon "button" at bounding box center [946, 89] width 15 height 15
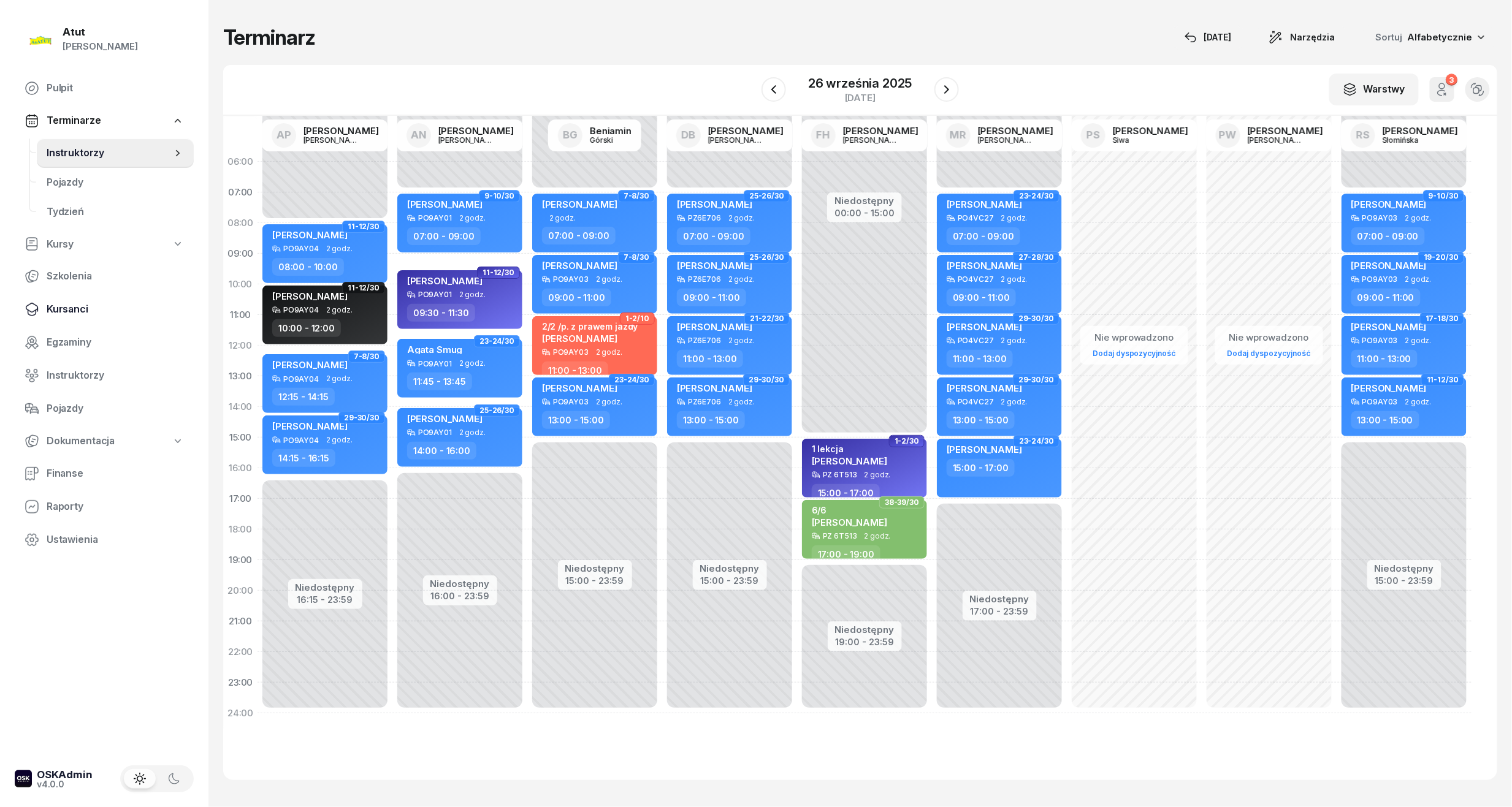
click at [79, 309] on span "Kursanci" at bounding box center [115, 310] width 137 height 16
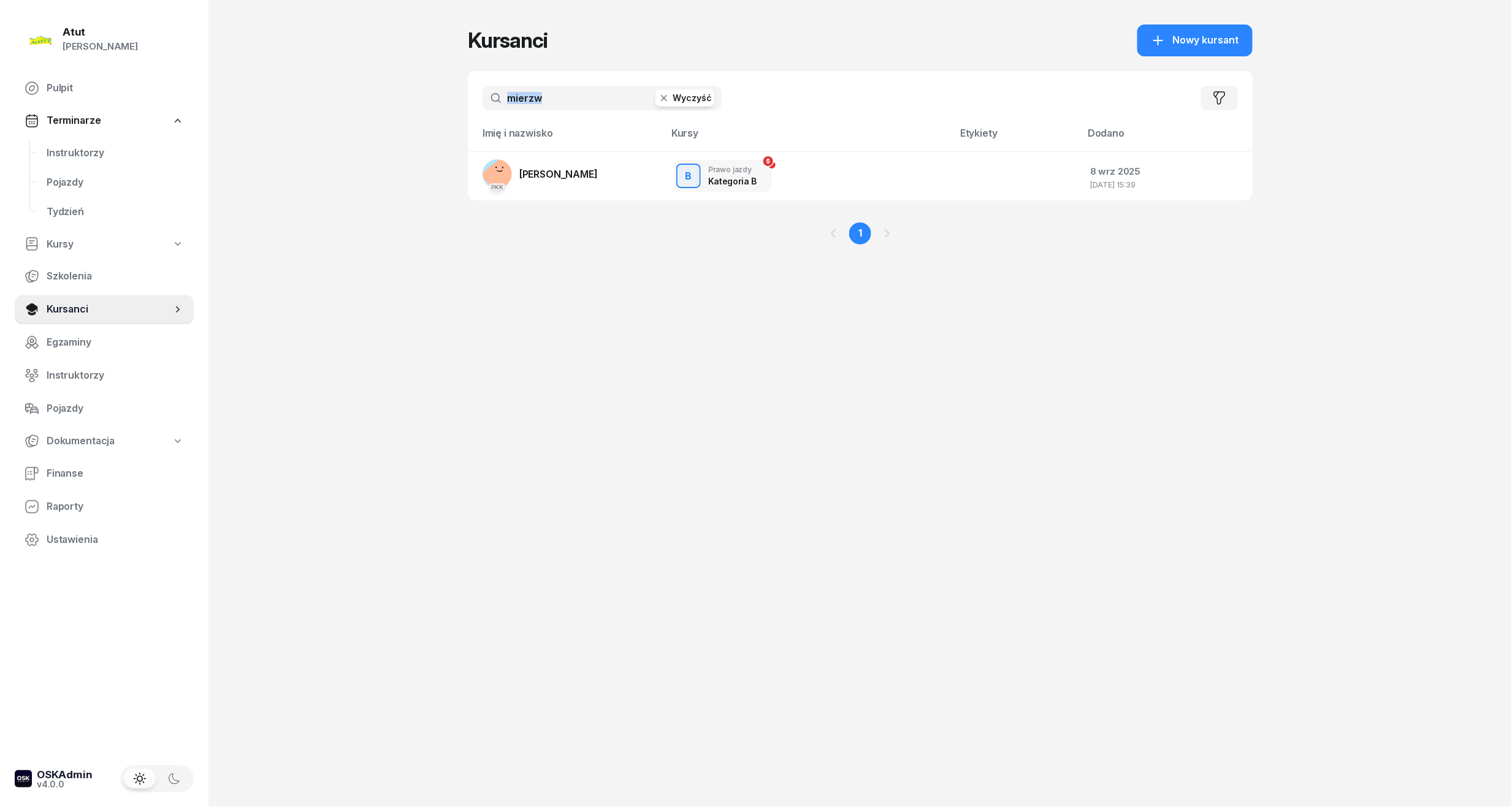
drag, startPoint x: 602, startPoint y: 81, endPoint x: 481, endPoint y: 93, distance: 121.6
click at [481, 93] on div "mierzw Wyczyść Filtruj" at bounding box center [859, 98] width 784 height 54
click at [101, 148] on span "Instruktorzy" at bounding box center [115, 153] width 137 height 16
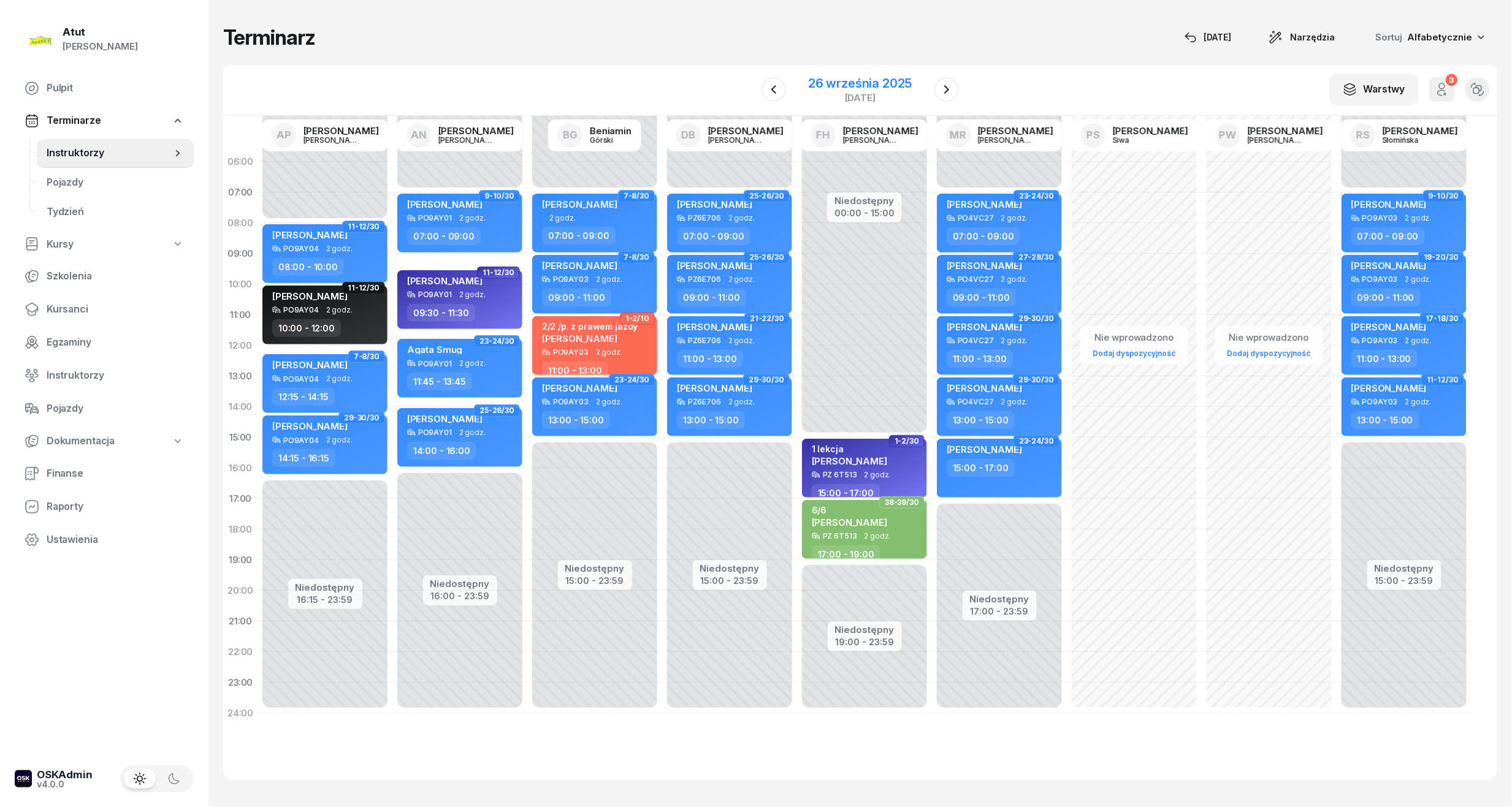
click at [868, 87] on div "26 września 2025" at bounding box center [859, 84] width 103 height 13
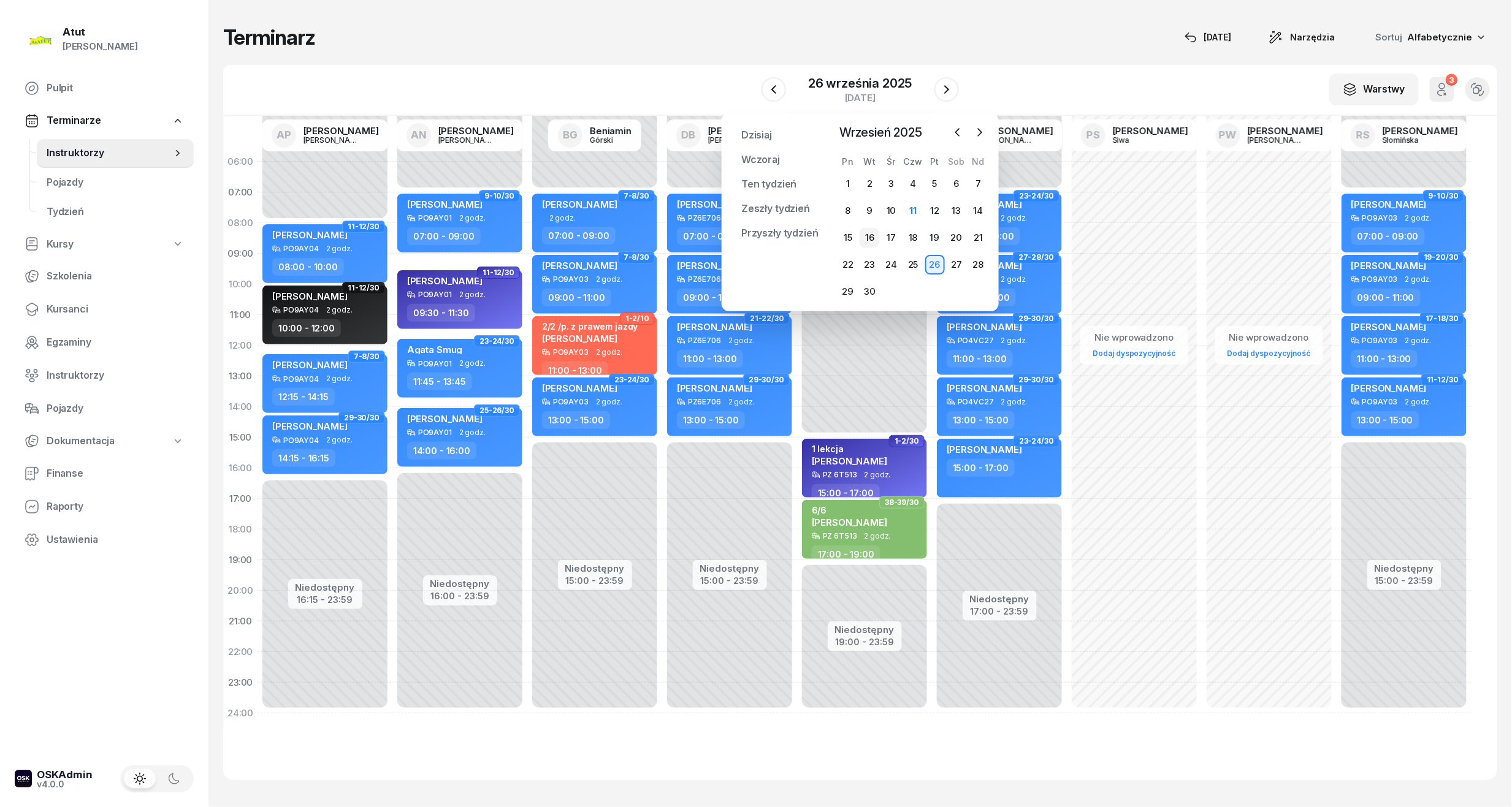
click at [872, 231] on div "16" at bounding box center [869, 238] width 20 height 20
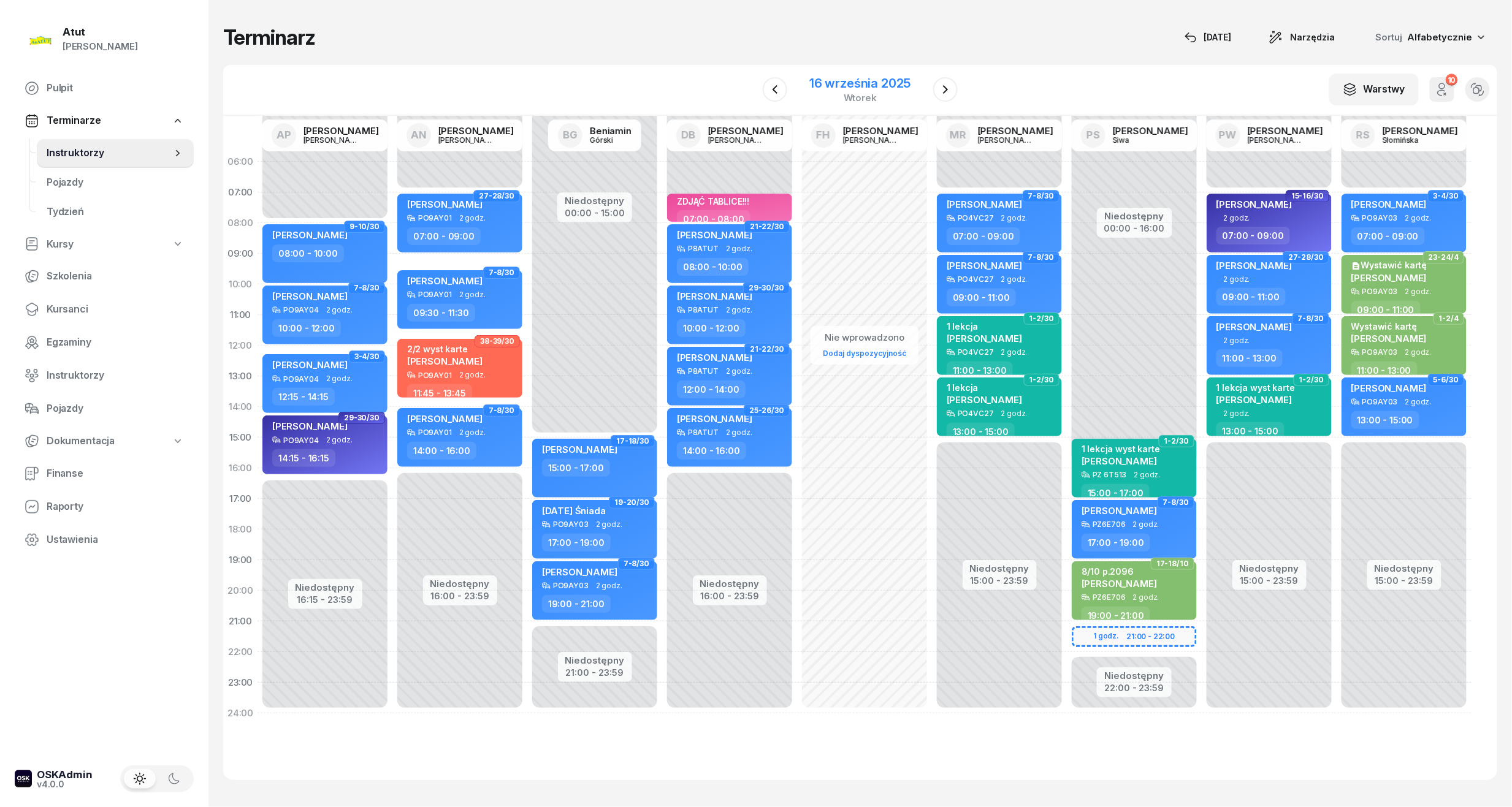
click at [839, 89] on div "16 września 2025" at bounding box center [860, 84] width 101 height 13
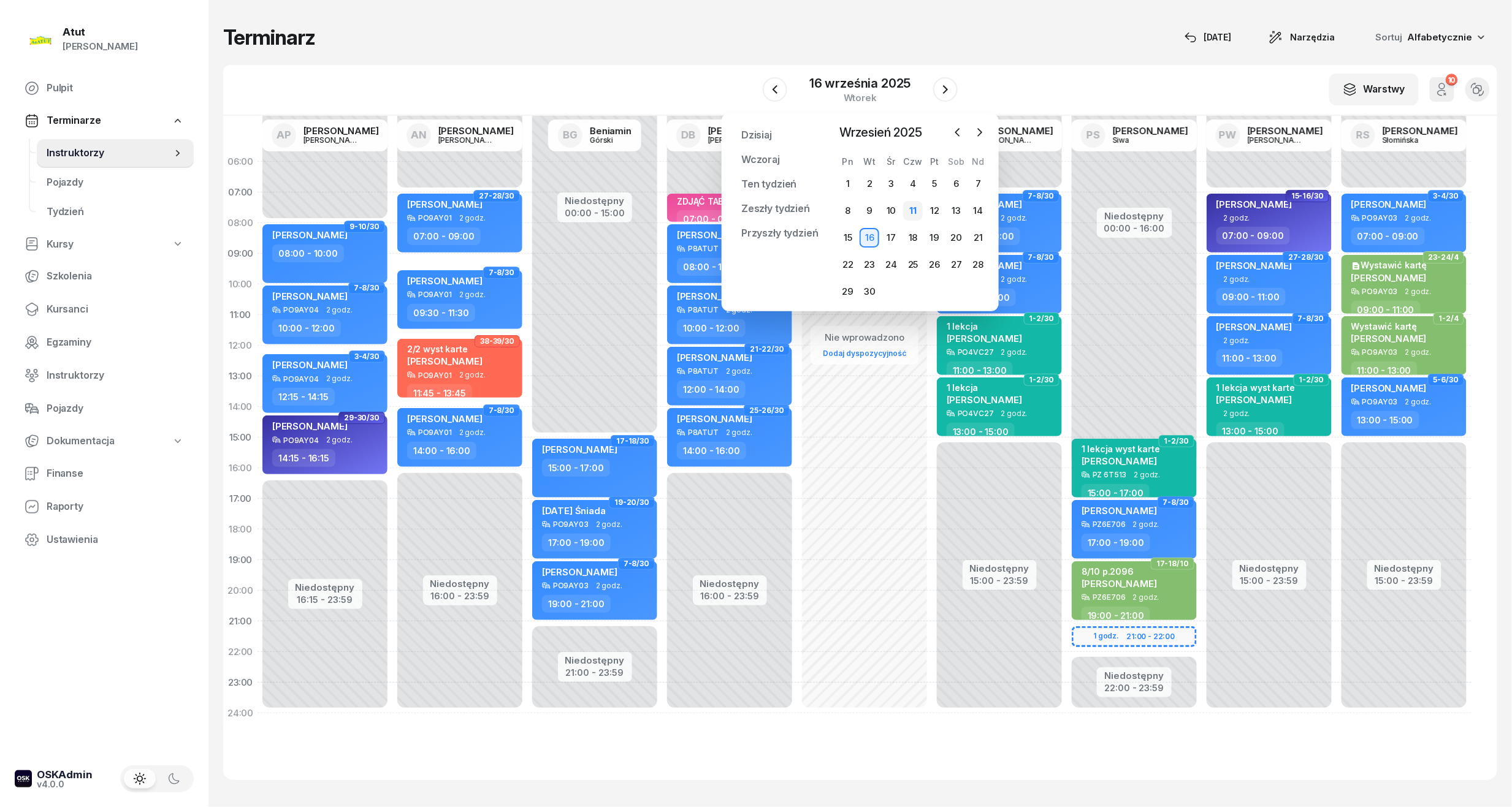
click at [921, 209] on div "11" at bounding box center [912, 211] width 20 height 20
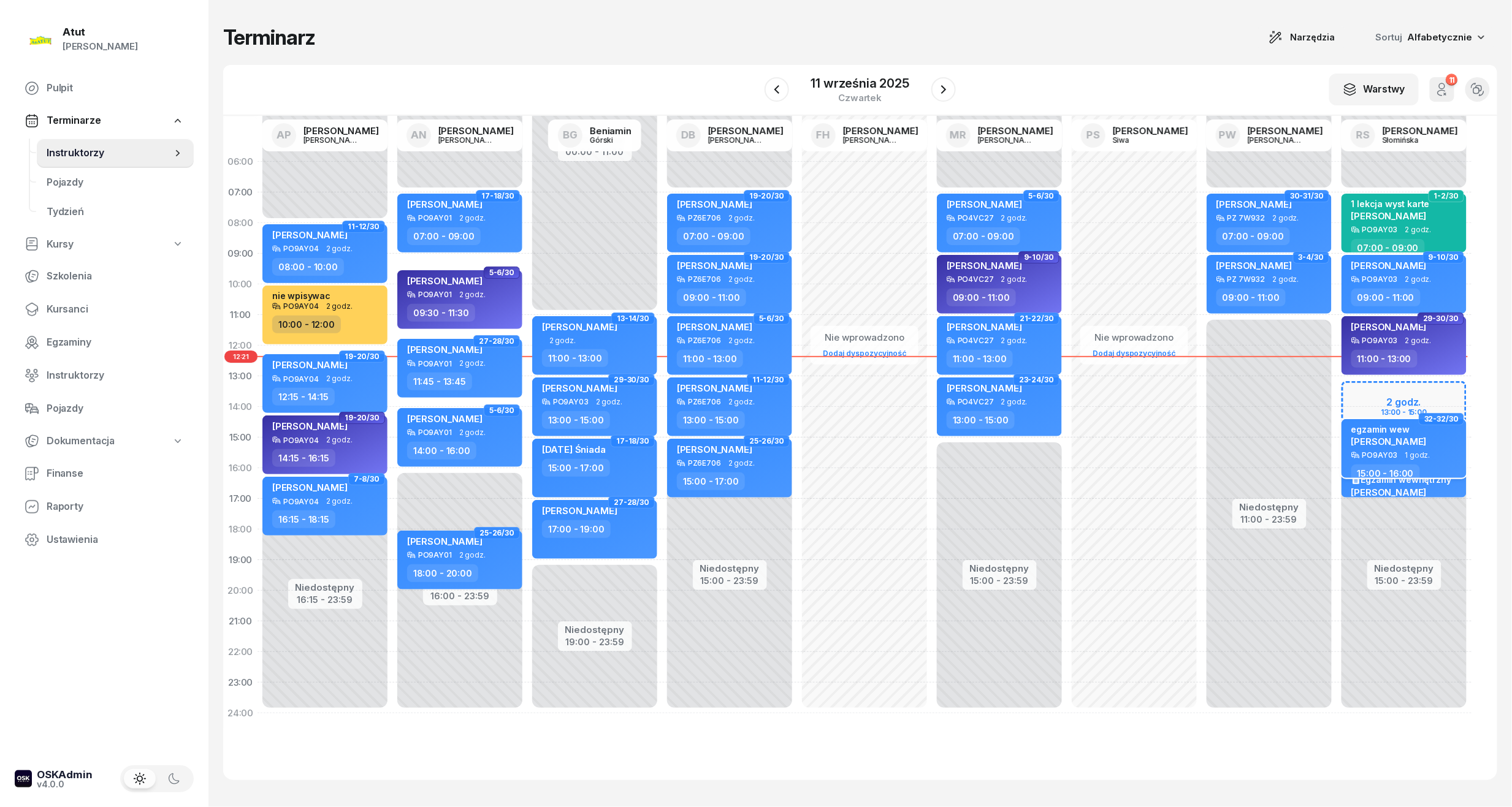
click at [1441, 435] on div "egzamin wew [PERSON_NAME]" at bounding box center [1405, 437] width 108 height 27
select select "15"
select select "16"
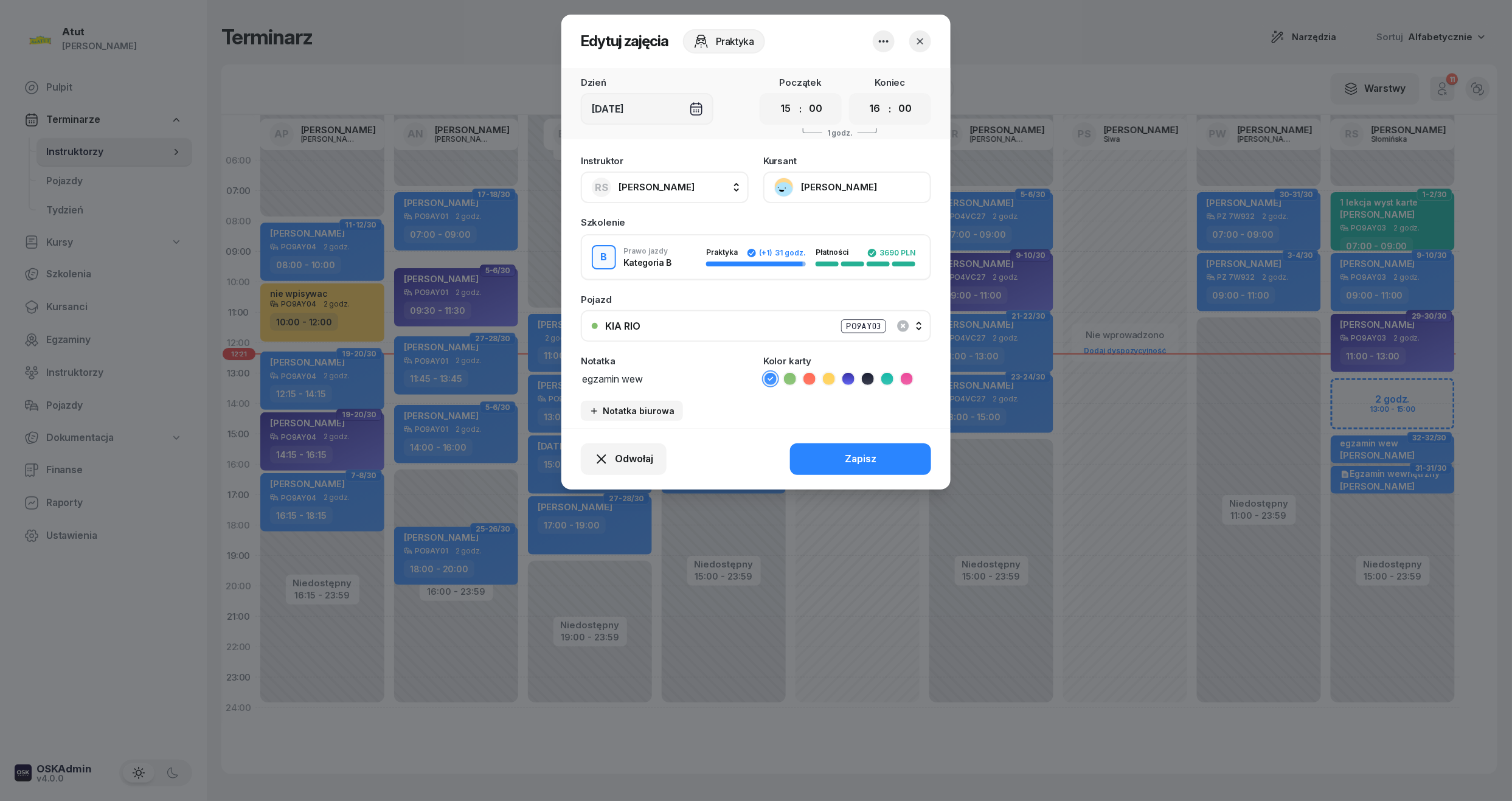
click at [826, 183] on button "[PERSON_NAME]" at bounding box center [847, 187] width 168 height 31
click at [924, 45] on icon "button" at bounding box center [921, 42] width 13 height 13
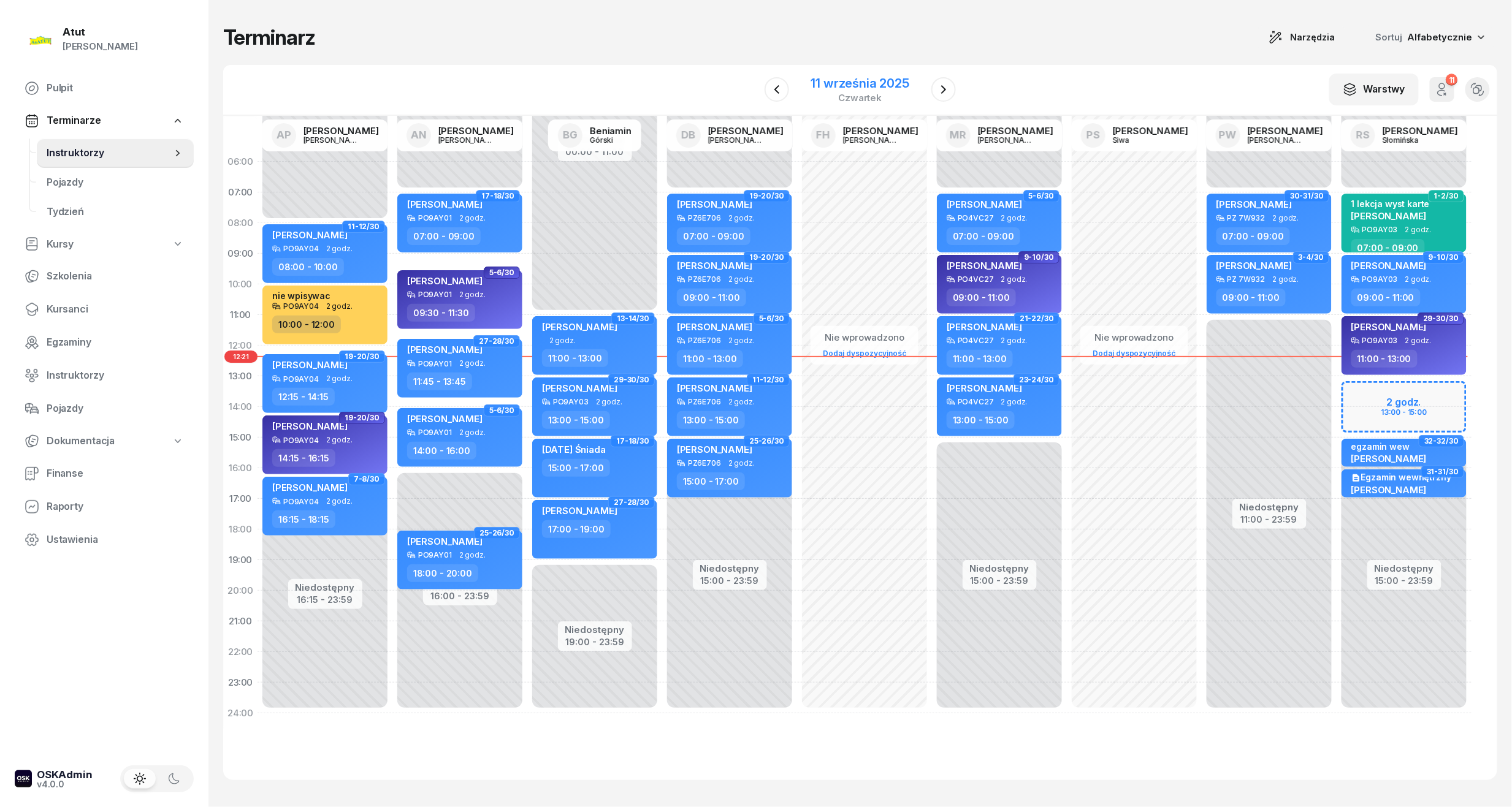
click at [844, 91] on div "[DATE]" at bounding box center [860, 90] width 98 height 25
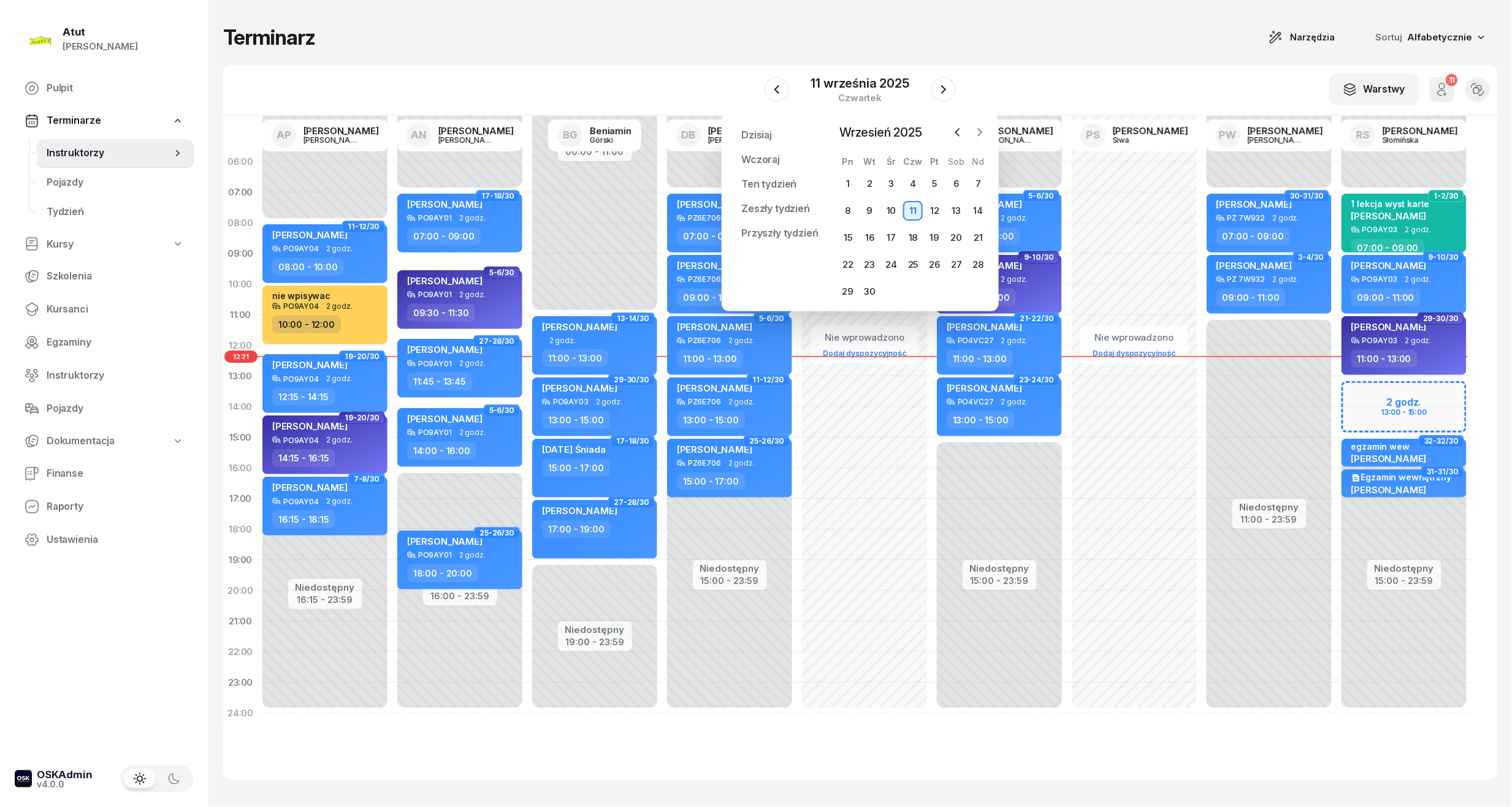
click at [977, 136] on icon "button" at bounding box center [980, 133] width 13 height 13
click at [851, 243] on div "13" at bounding box center [848, 238] width 20 height 20
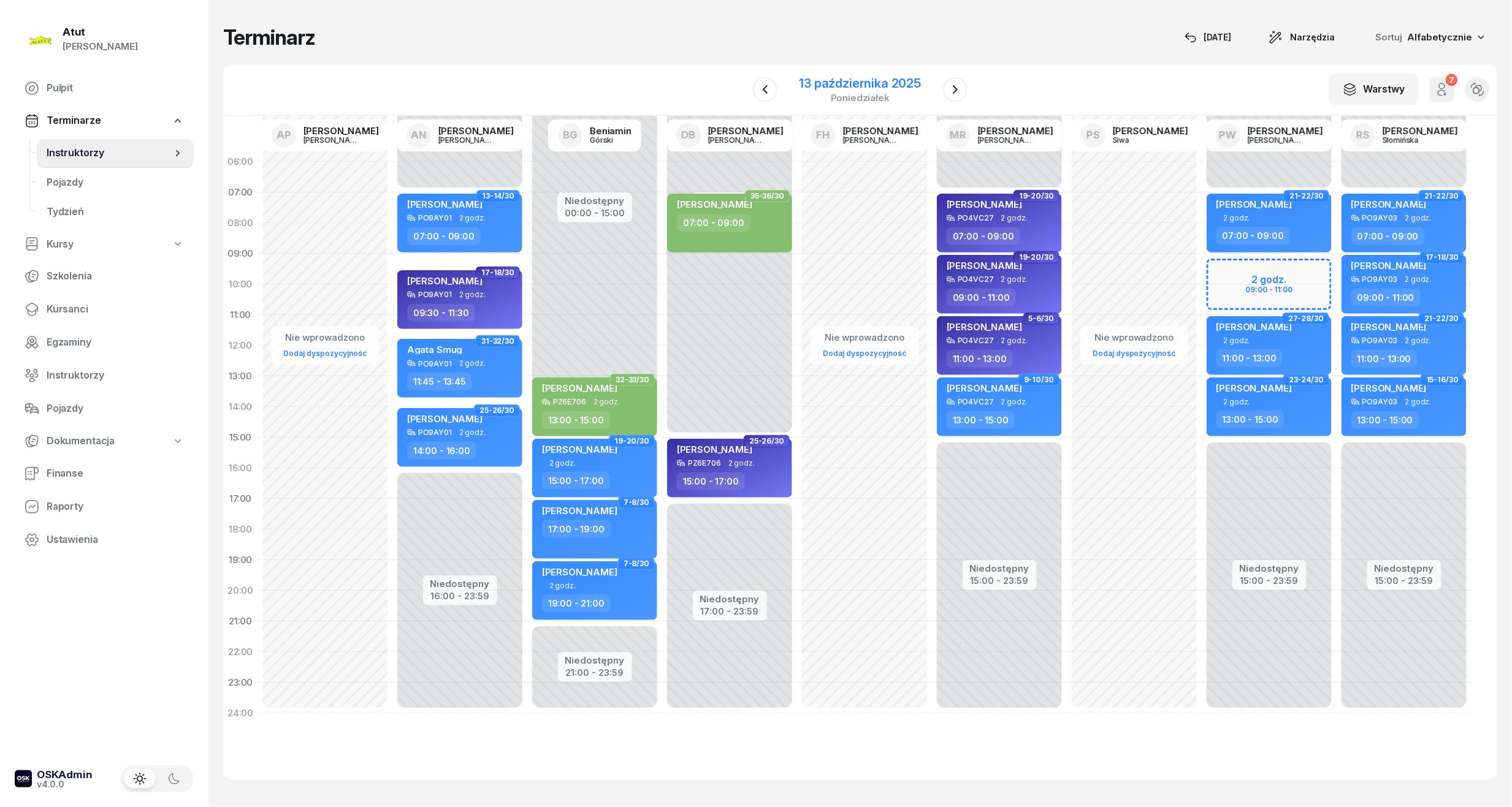
click at [837, 77] on div "13 października 2025" at bounding box center [860, 84] width 122 height 13
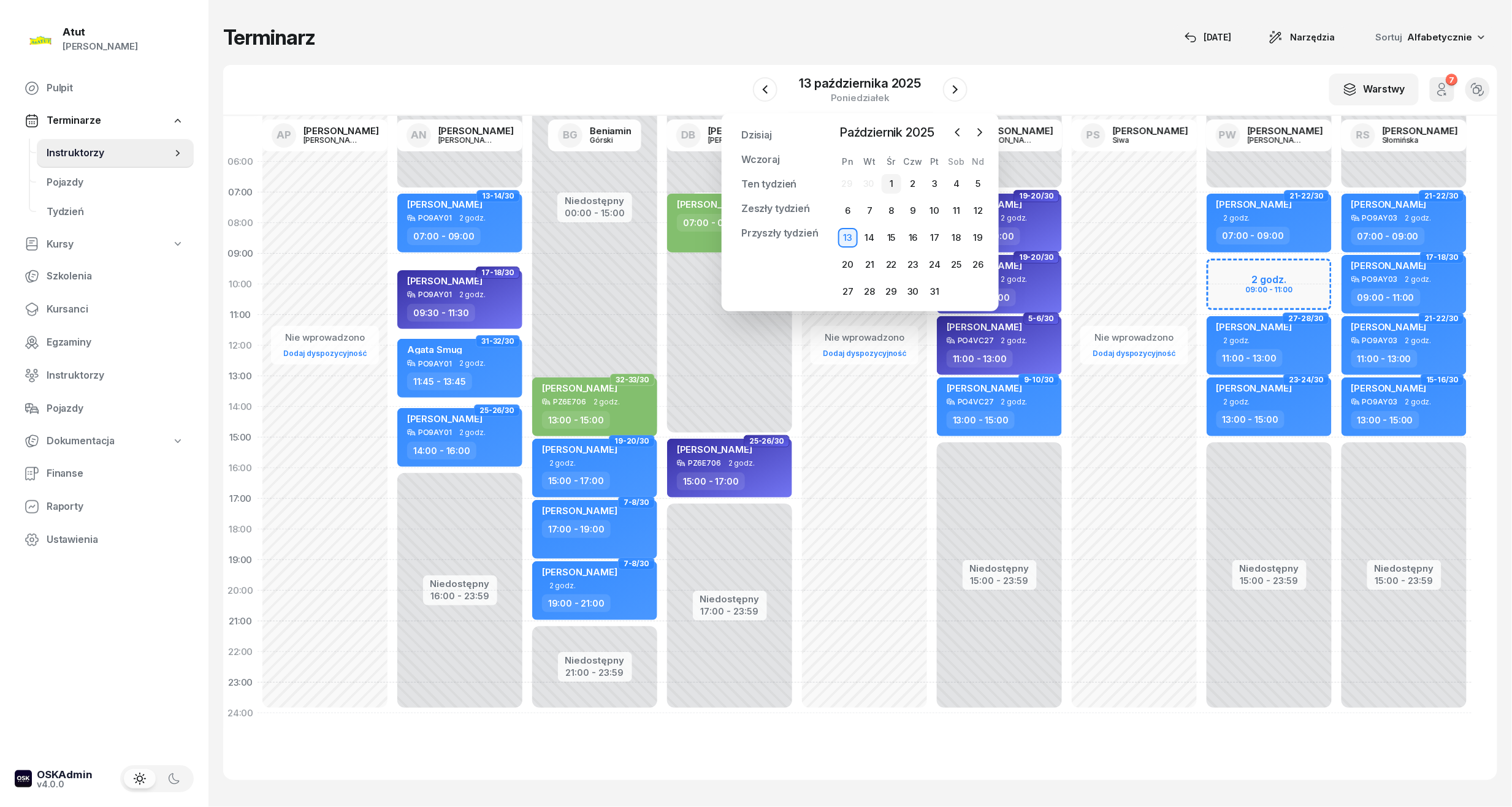
click at [894, 185] on div "1" at bounding box center [891, 183] width 20 height 20
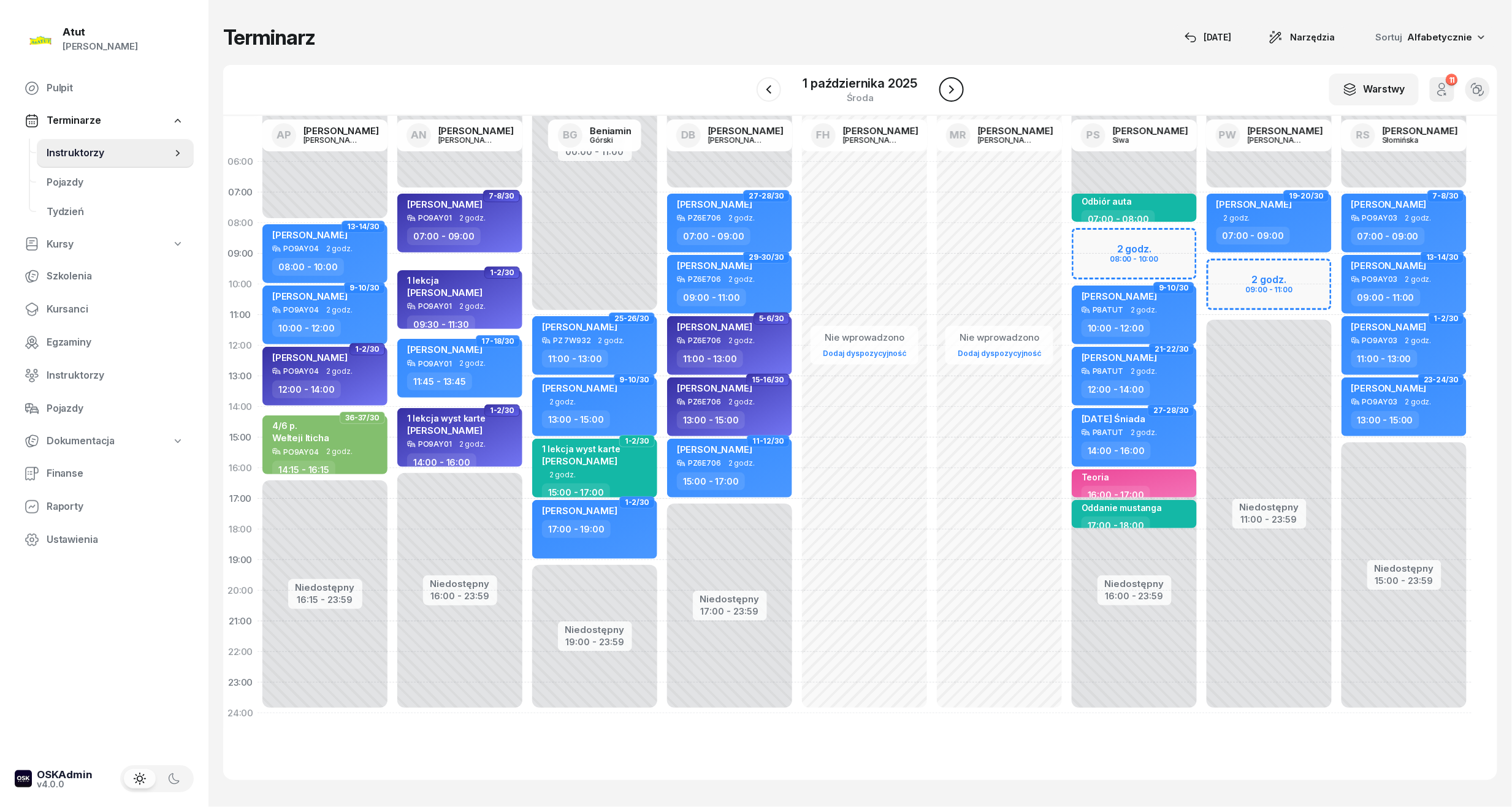
click at [953, 97] on button "button" at bounding box center [951, 89] width 24 height 24
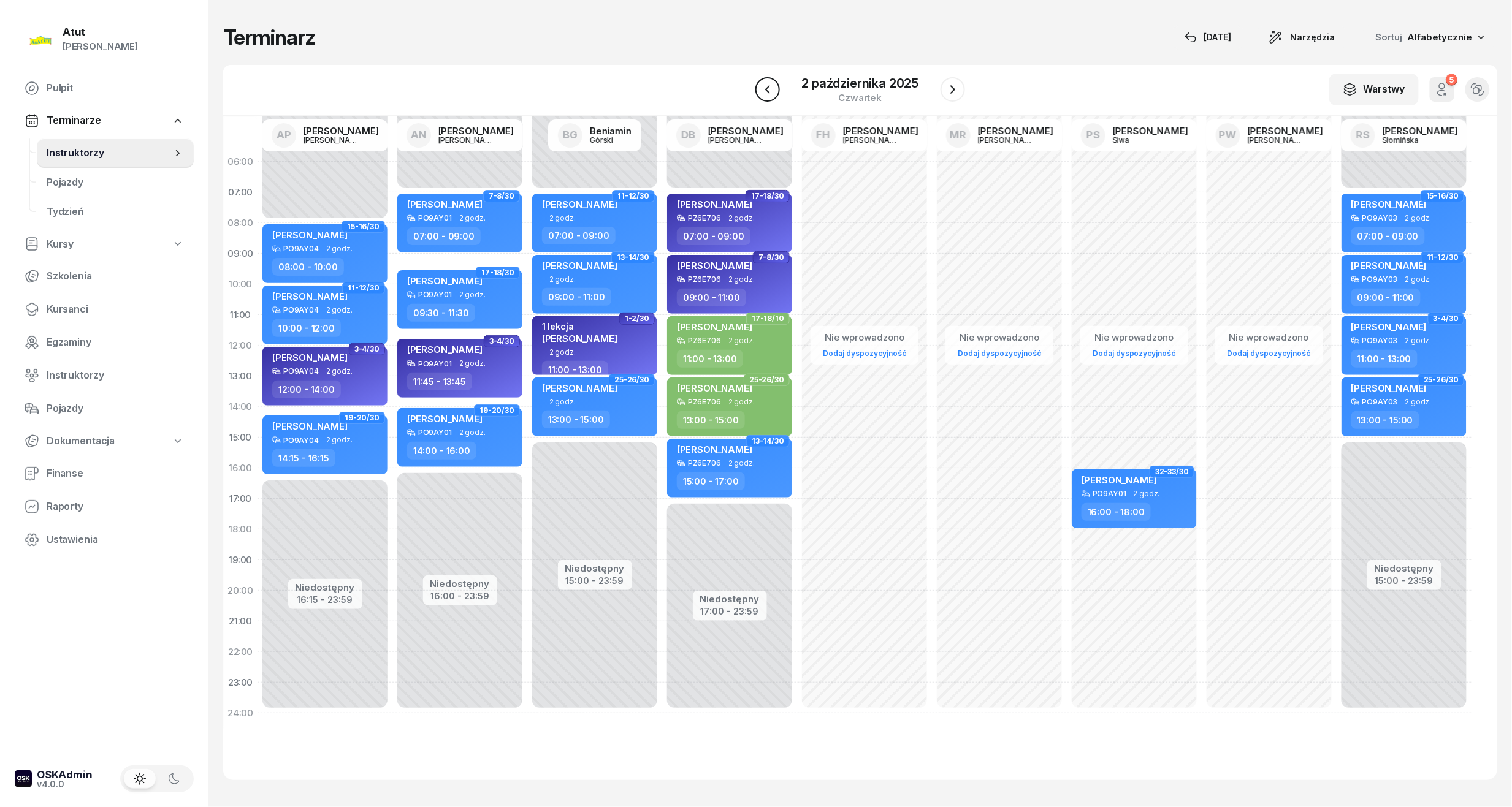
click at [773, 91] on icon "button" at bounding box center [767, 89] width 15 height 15
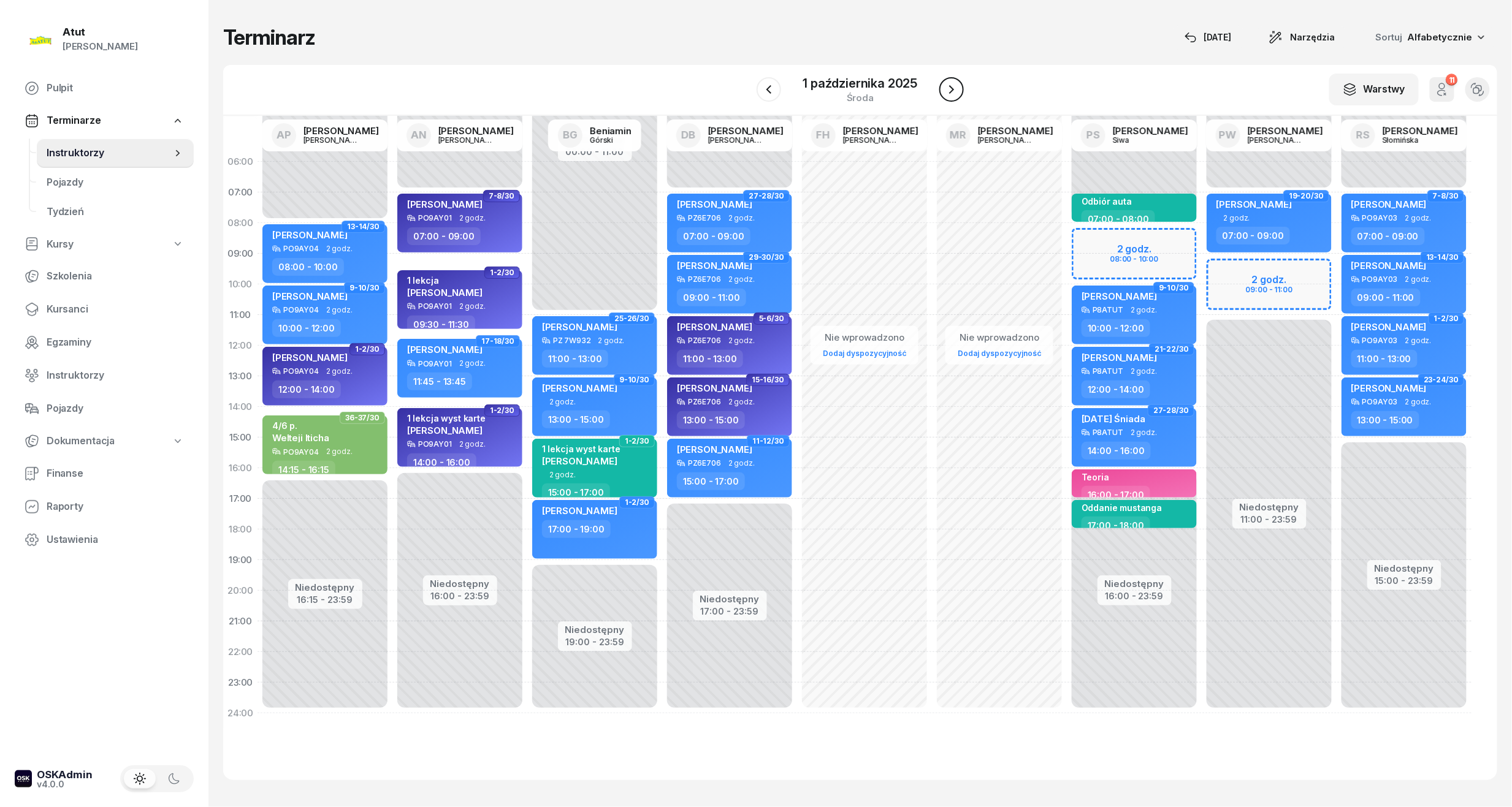
click at [946, 89] on icon "button" at bounding box center [951, 89] width 15 height 15
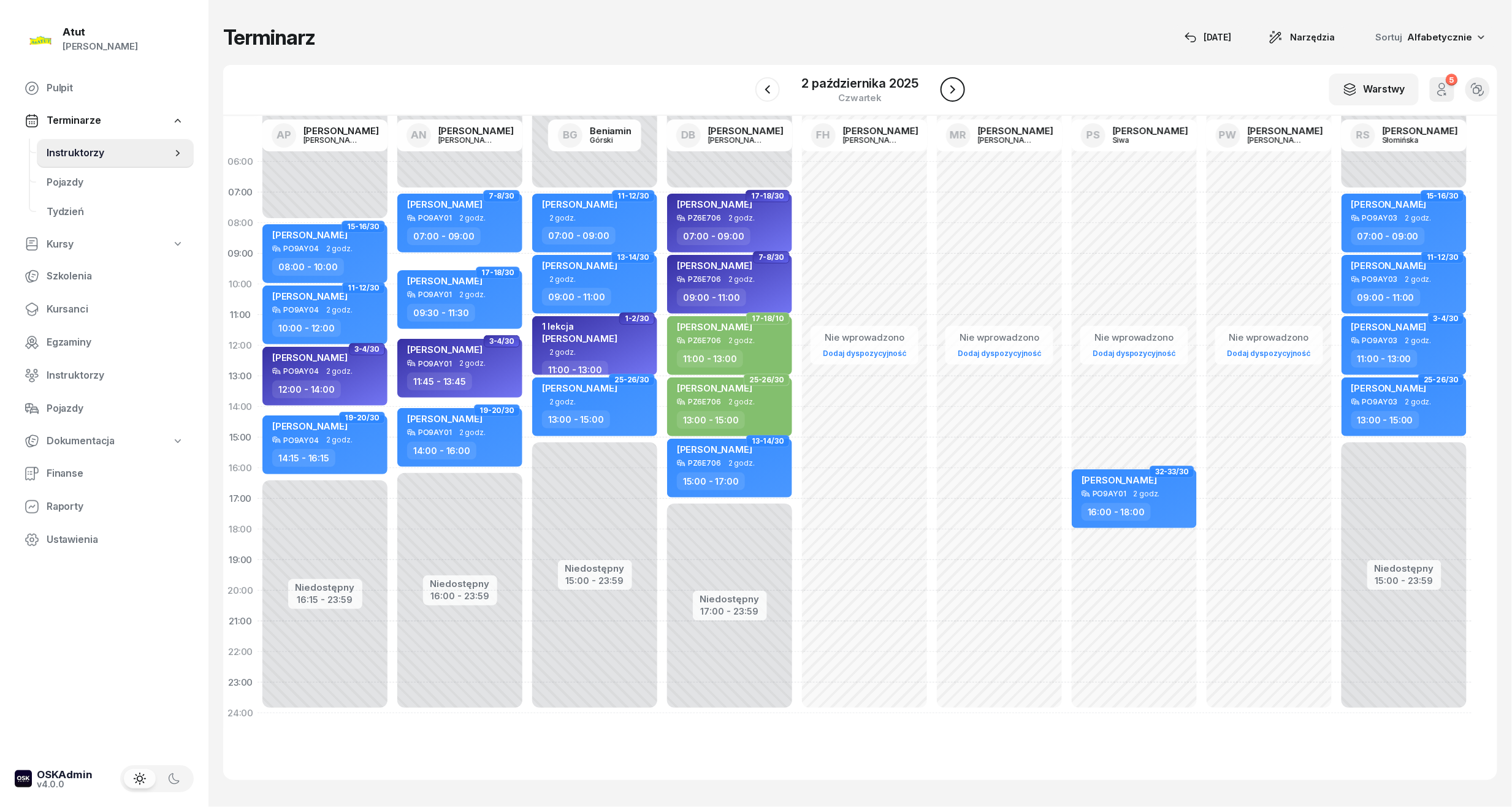
click at [946, 89] on icon "button" at bounding box center [953, 89] width 15 height 15
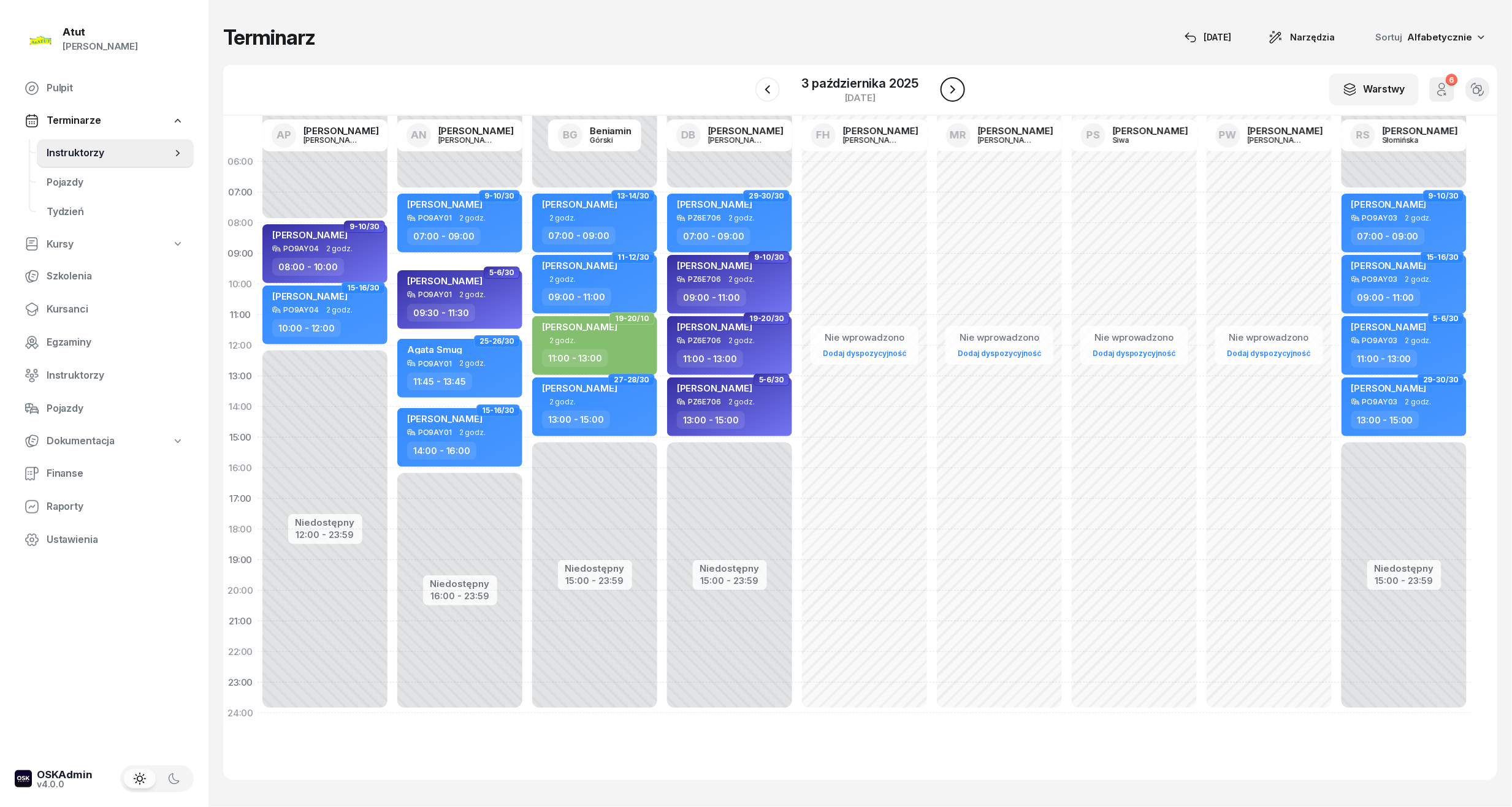
click at [946, 89] on icon "button" at bounding box center [953, 89] width 15 height 15
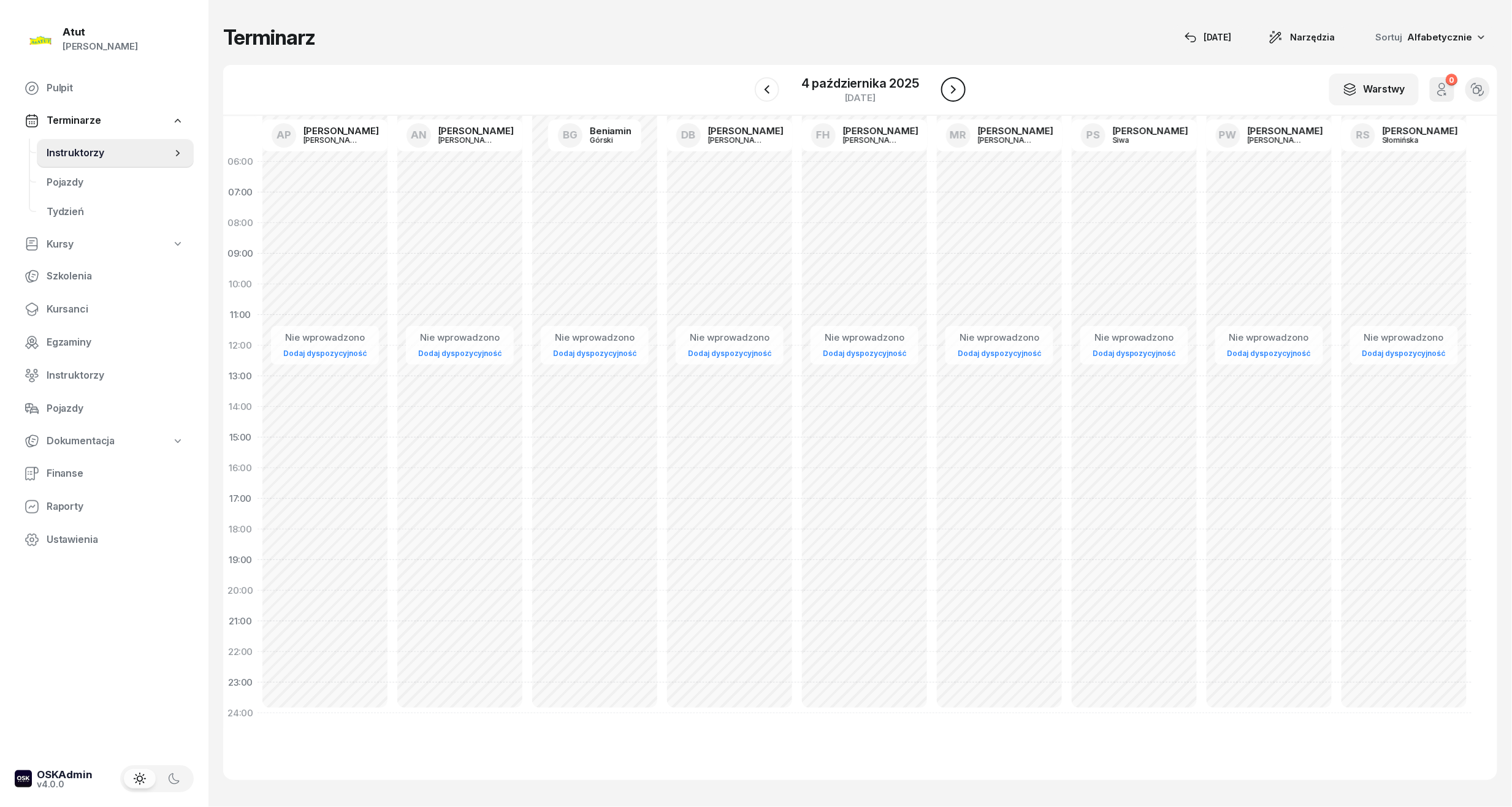
click at [946, 89] on icon "button" at bounding box center [953, 89] width 15 height 15
click at [946, 89] on icon "button" at bounding box center [953, 89] width 15 height 15
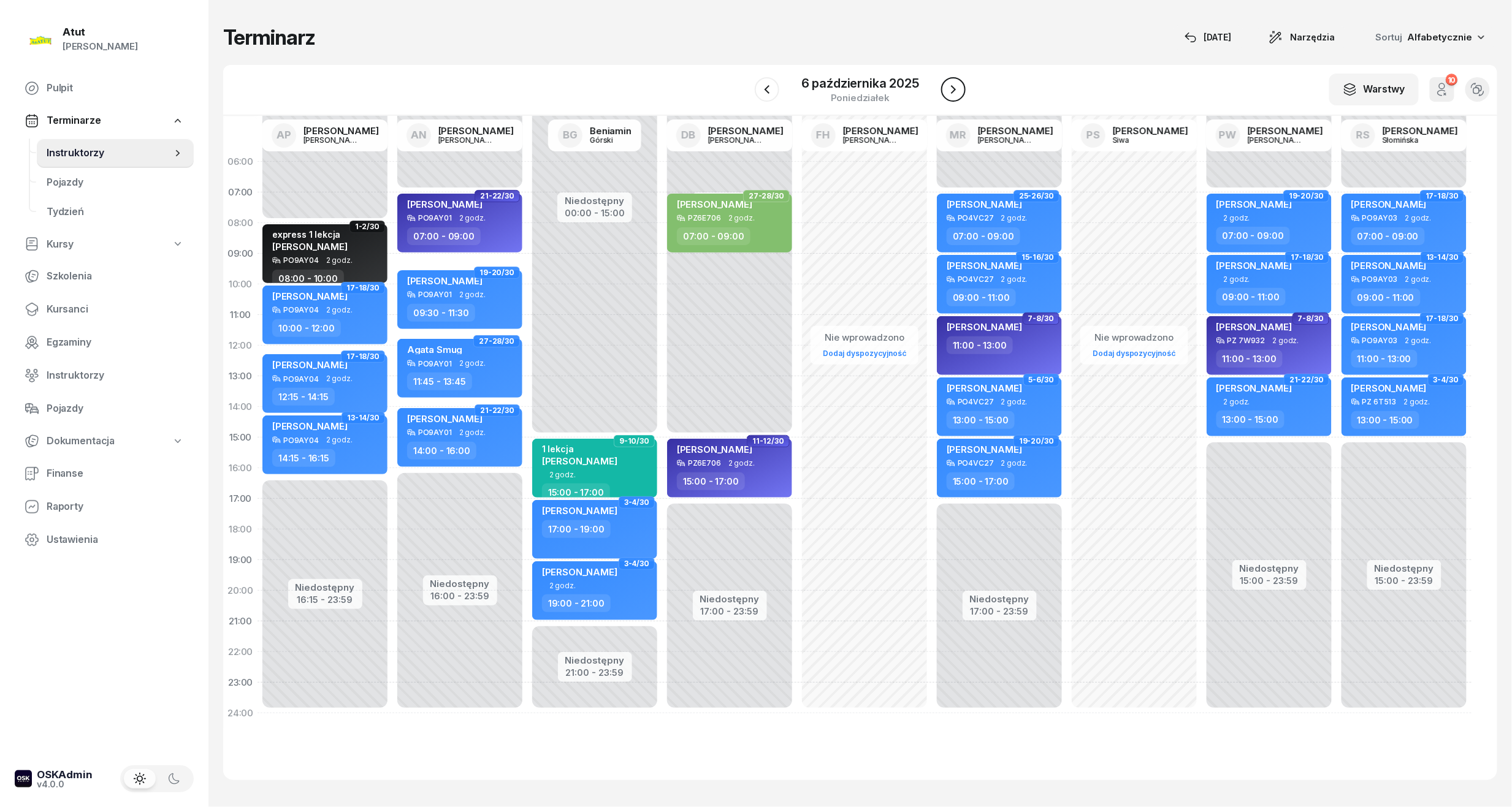
click at [946, 89] on icon "button" at bounding box center [953, 89] width 15 height 15
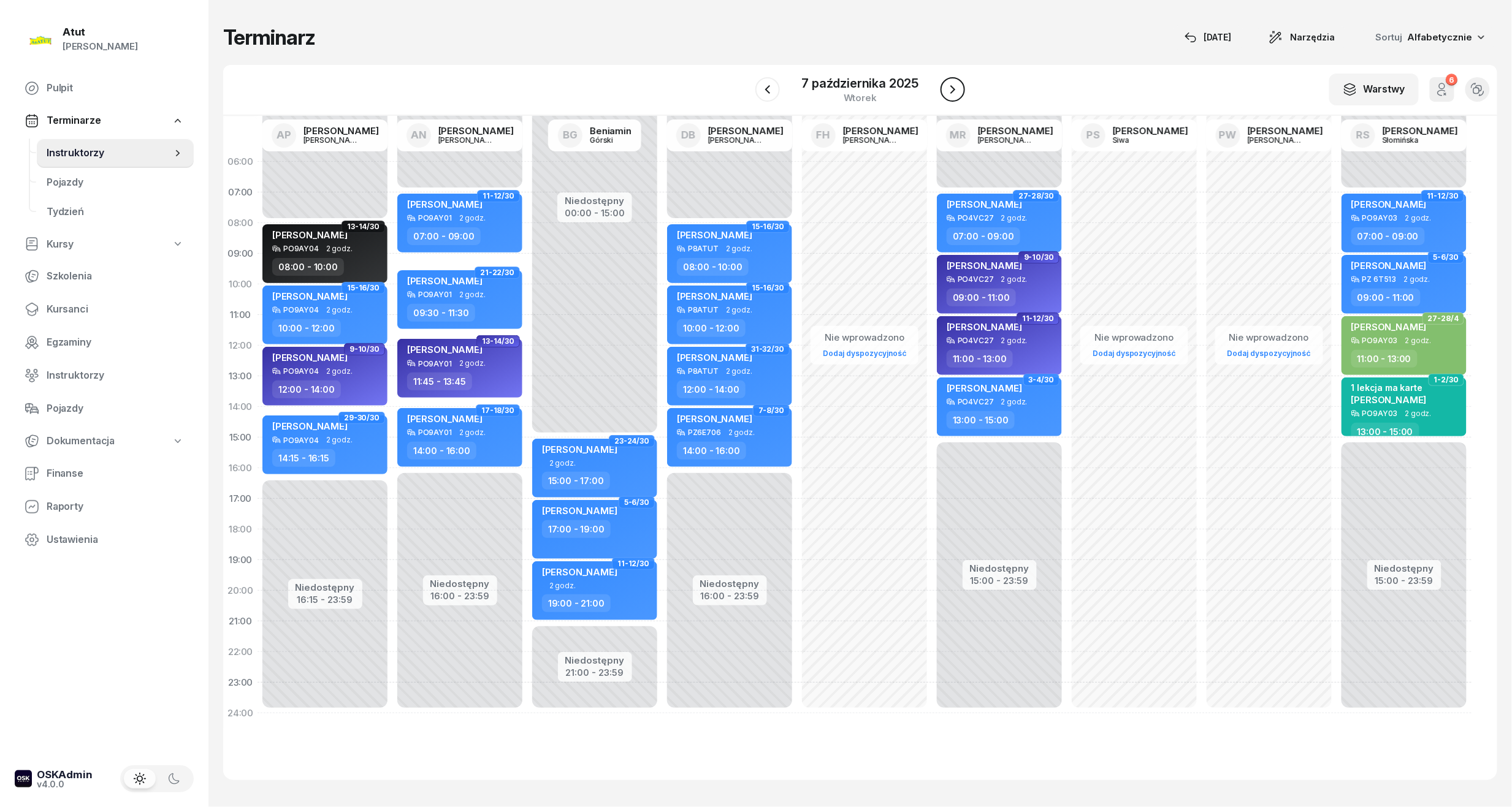
click at [946, 89] on icon "button" at bounding box center [953, 89] width 15 height 15
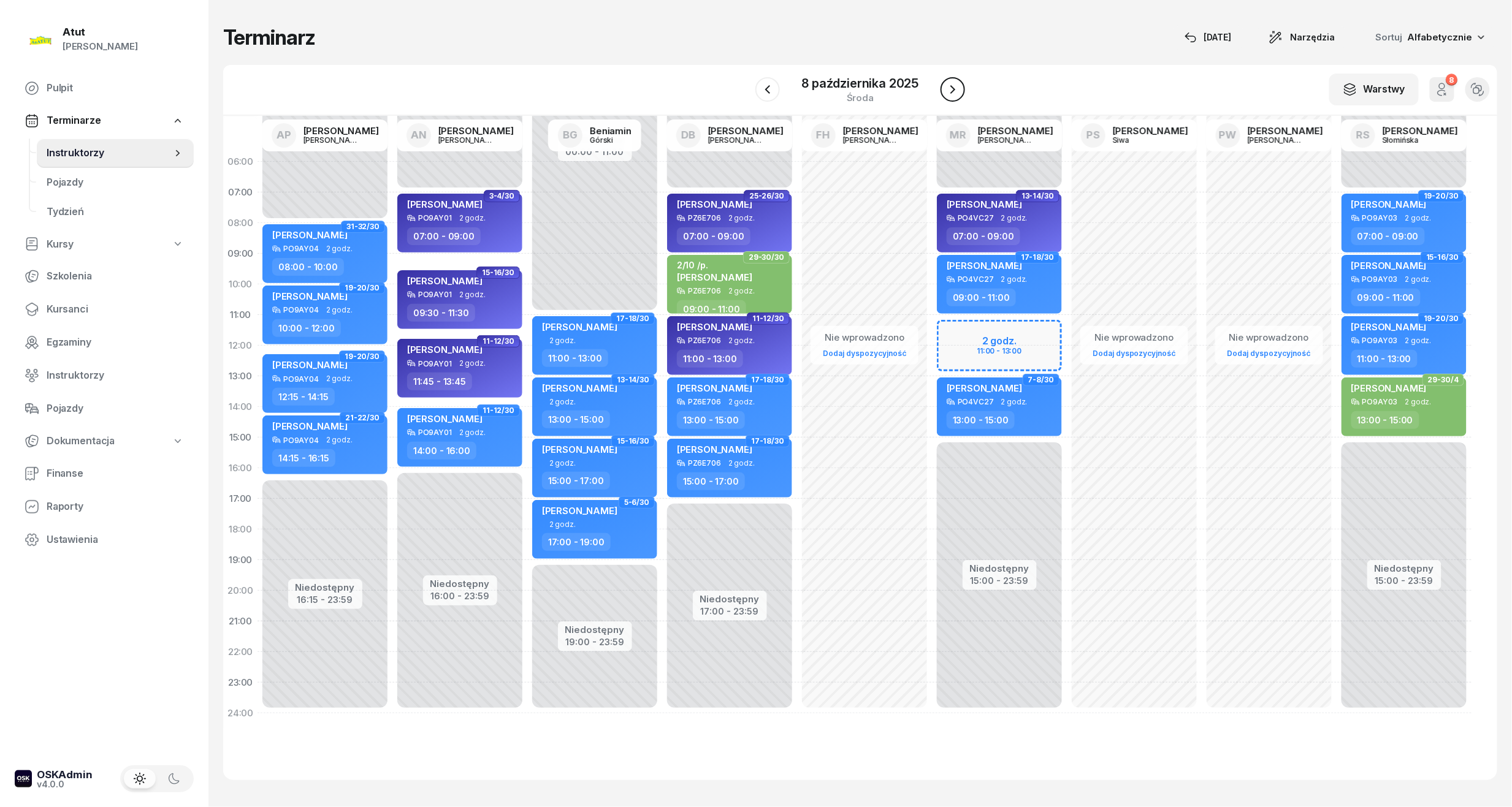
click at [946, 89] on icon "button" at bounding box center [953, 89] width 15 height 15
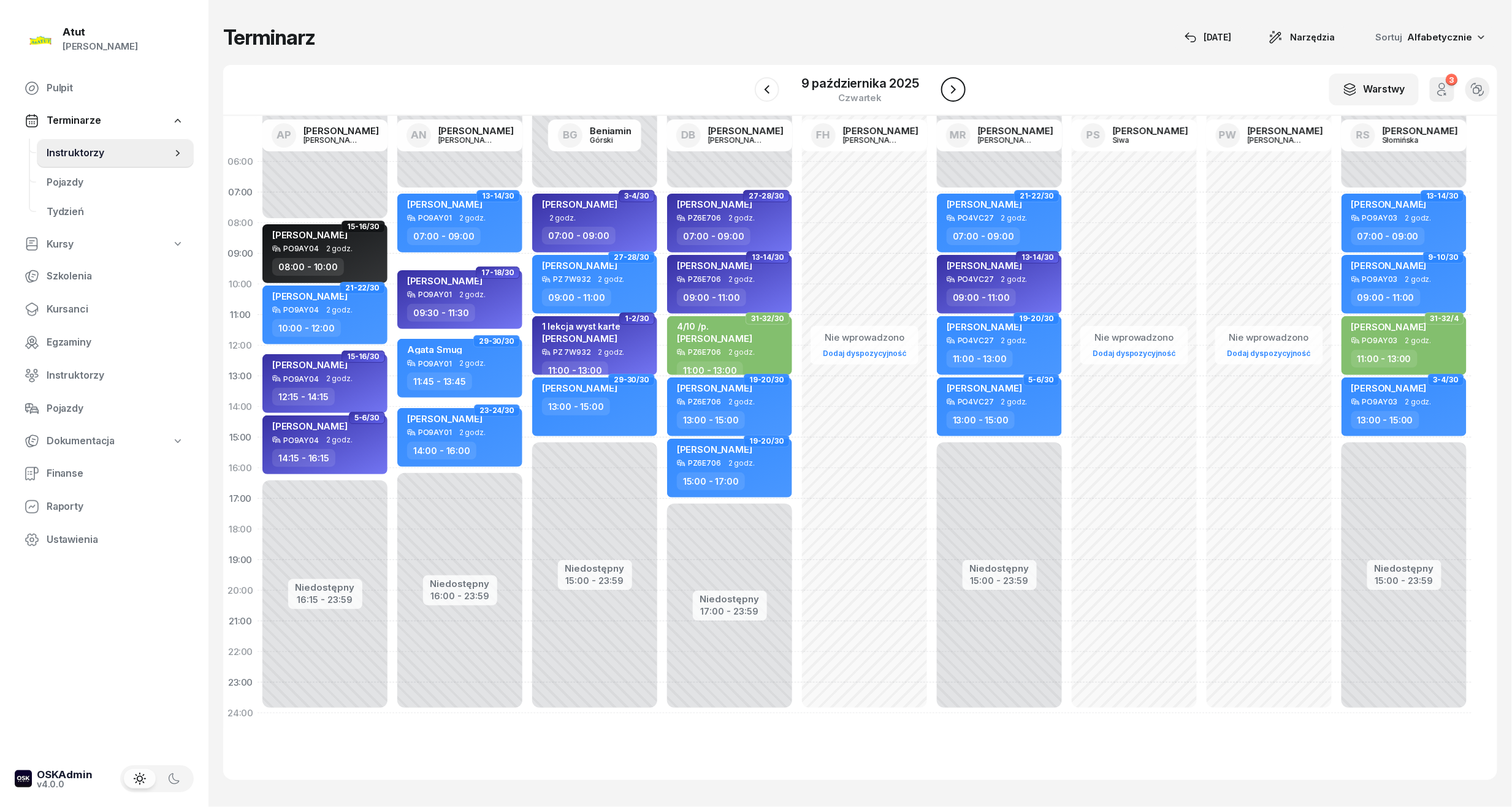
click at [946, 89] on icon "button" at bounding box center [953, 89] width 15 height 15
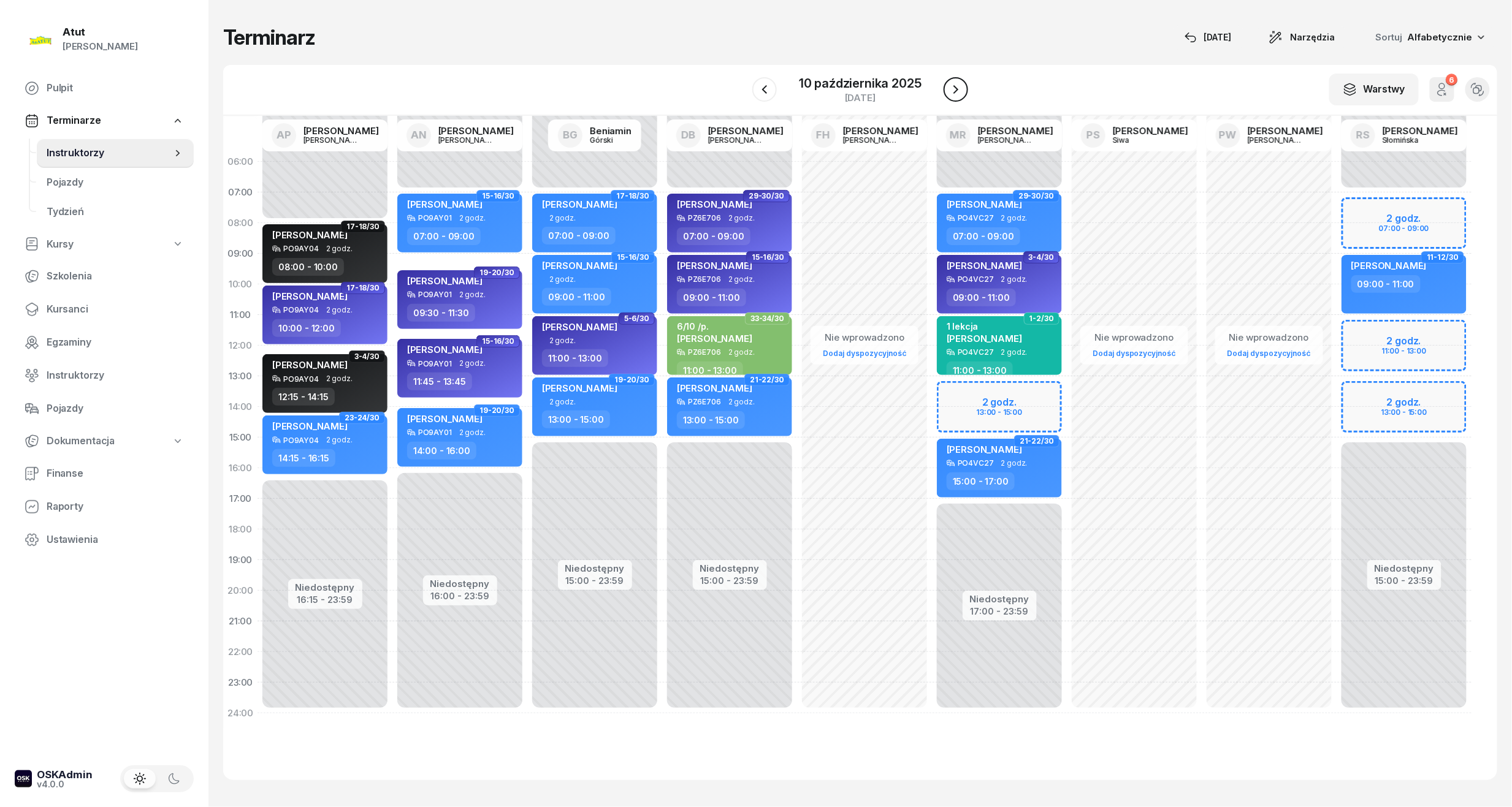
click at [946, 89] on button "button" at bounding box center [956, 89] width 24 height 24
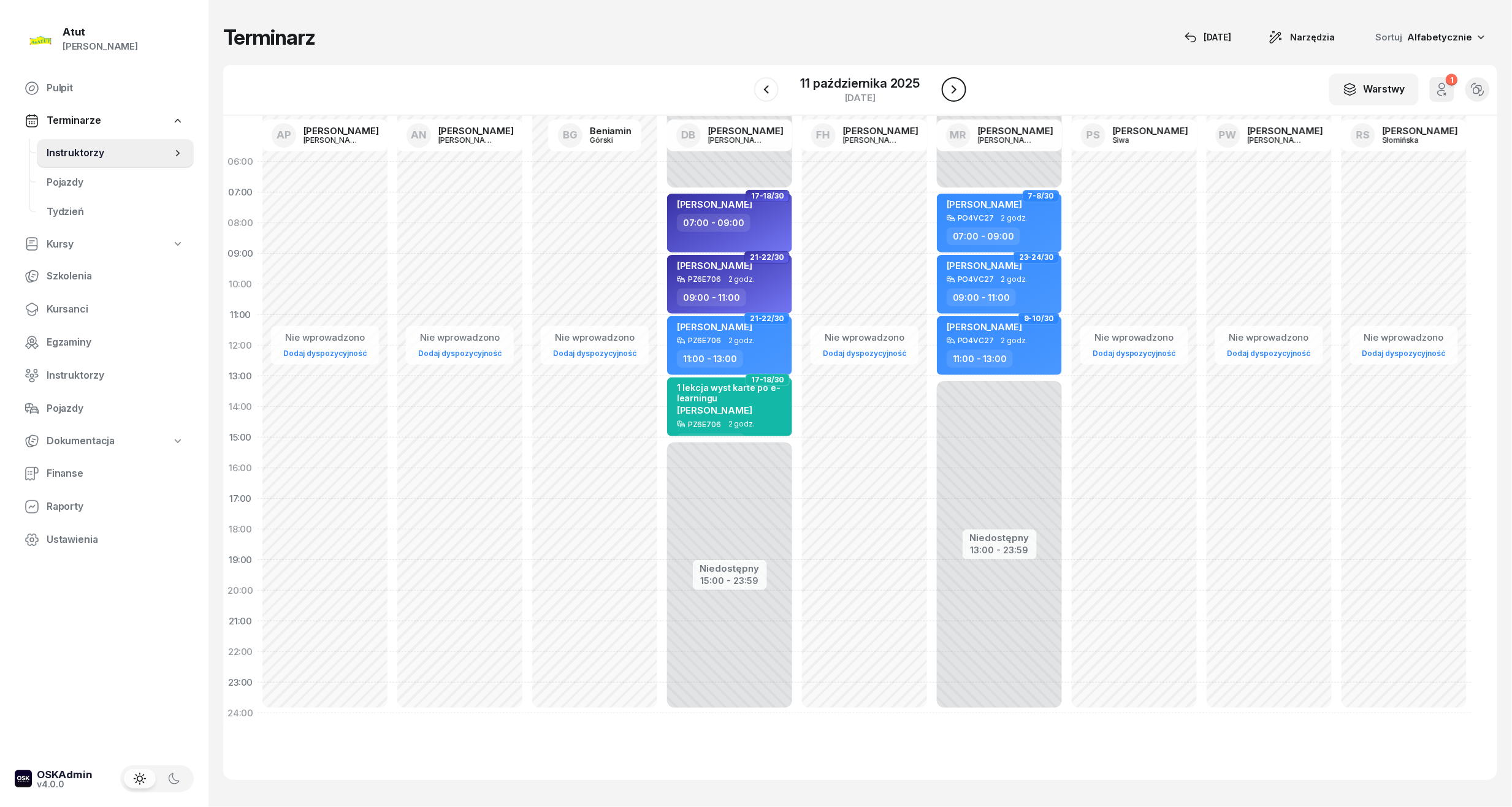
click at [946, 89] on button "button" at bounding box center [953, 89] width 24 height 24
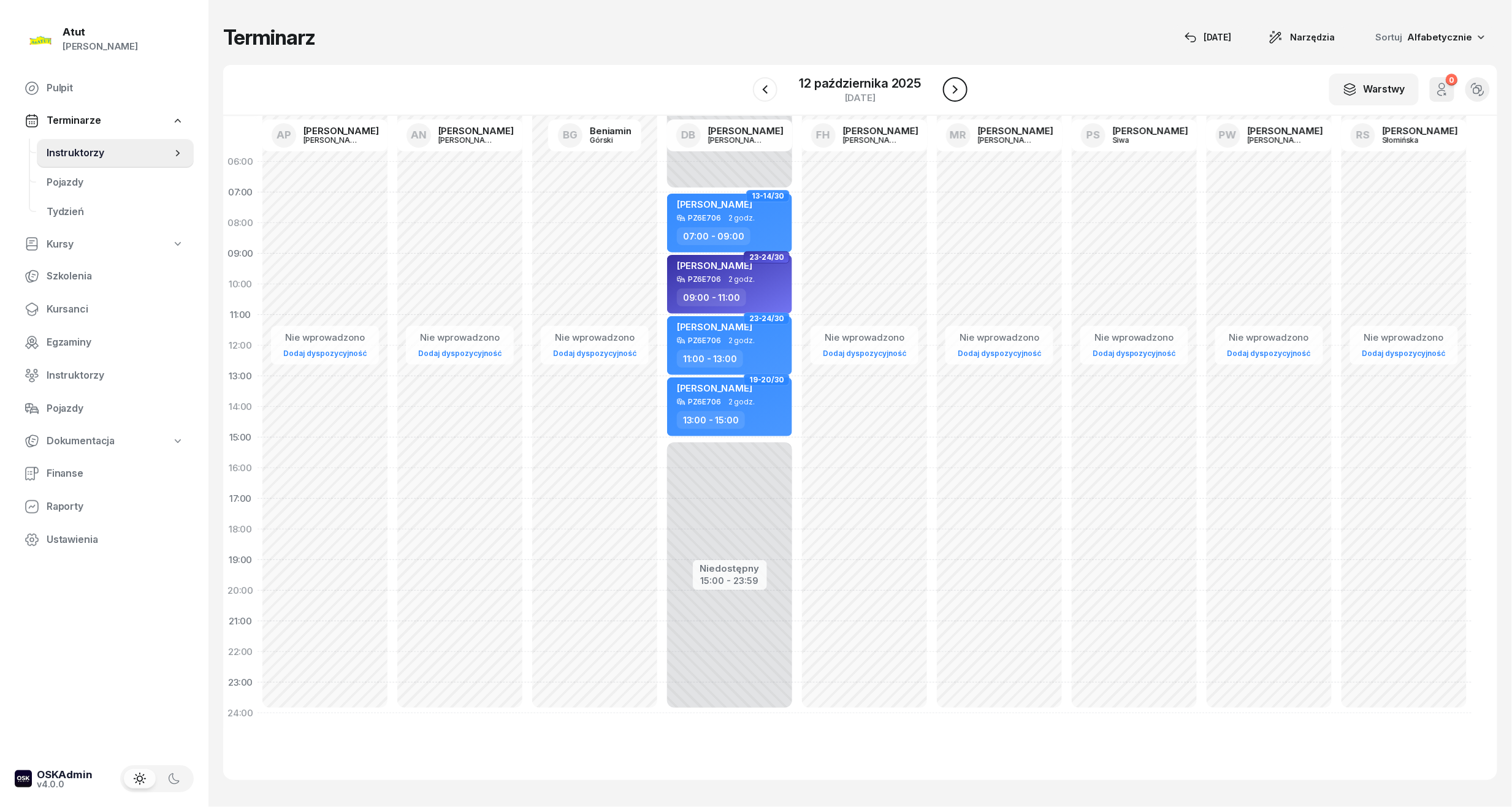
click at [946, 89] on button "button" at bounding box center [955, 89] width 24 height 24
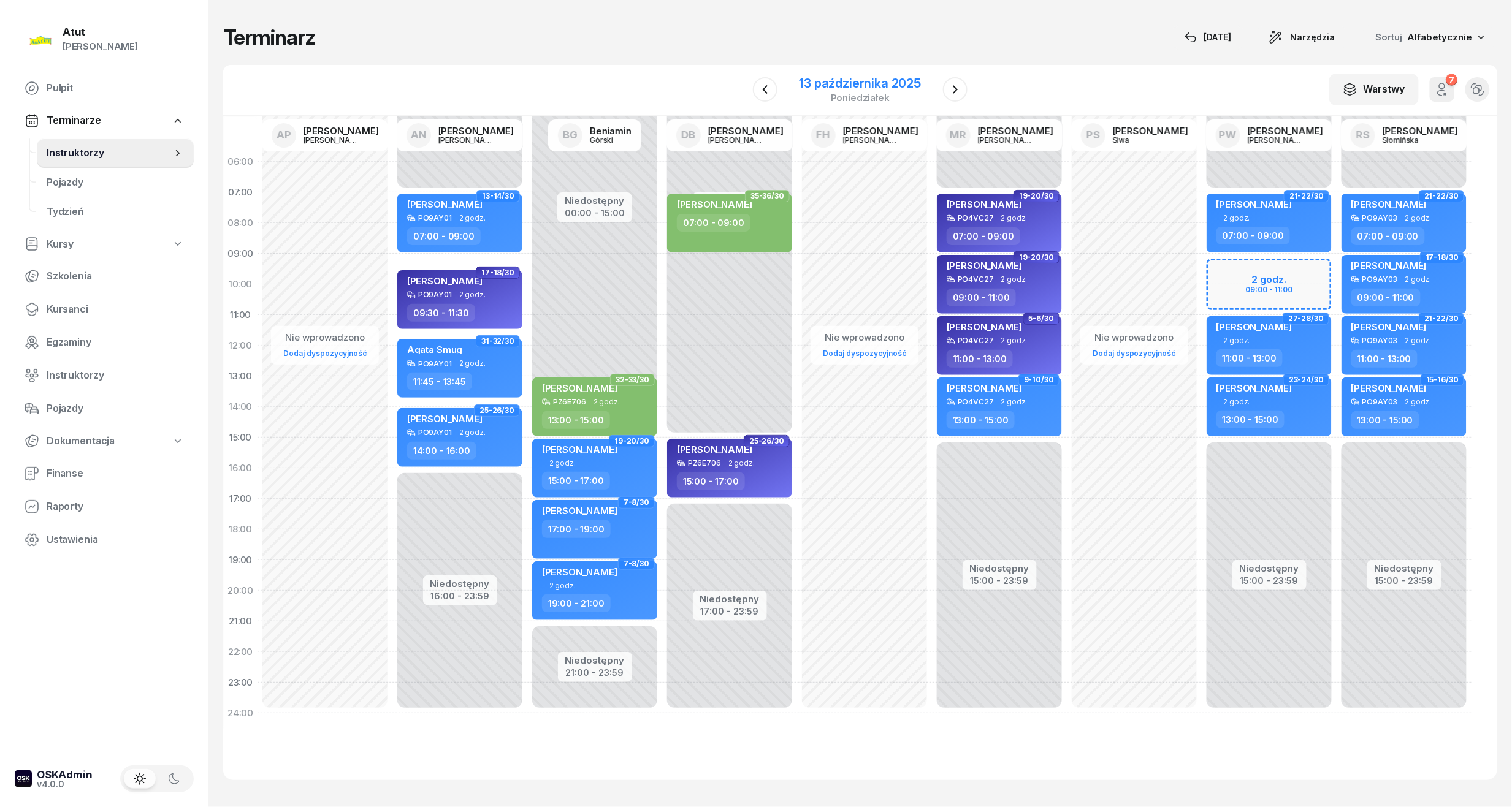
click at [873, 93] on div "poniedziałek" at bounding box center [860, 98] width 122 height 9
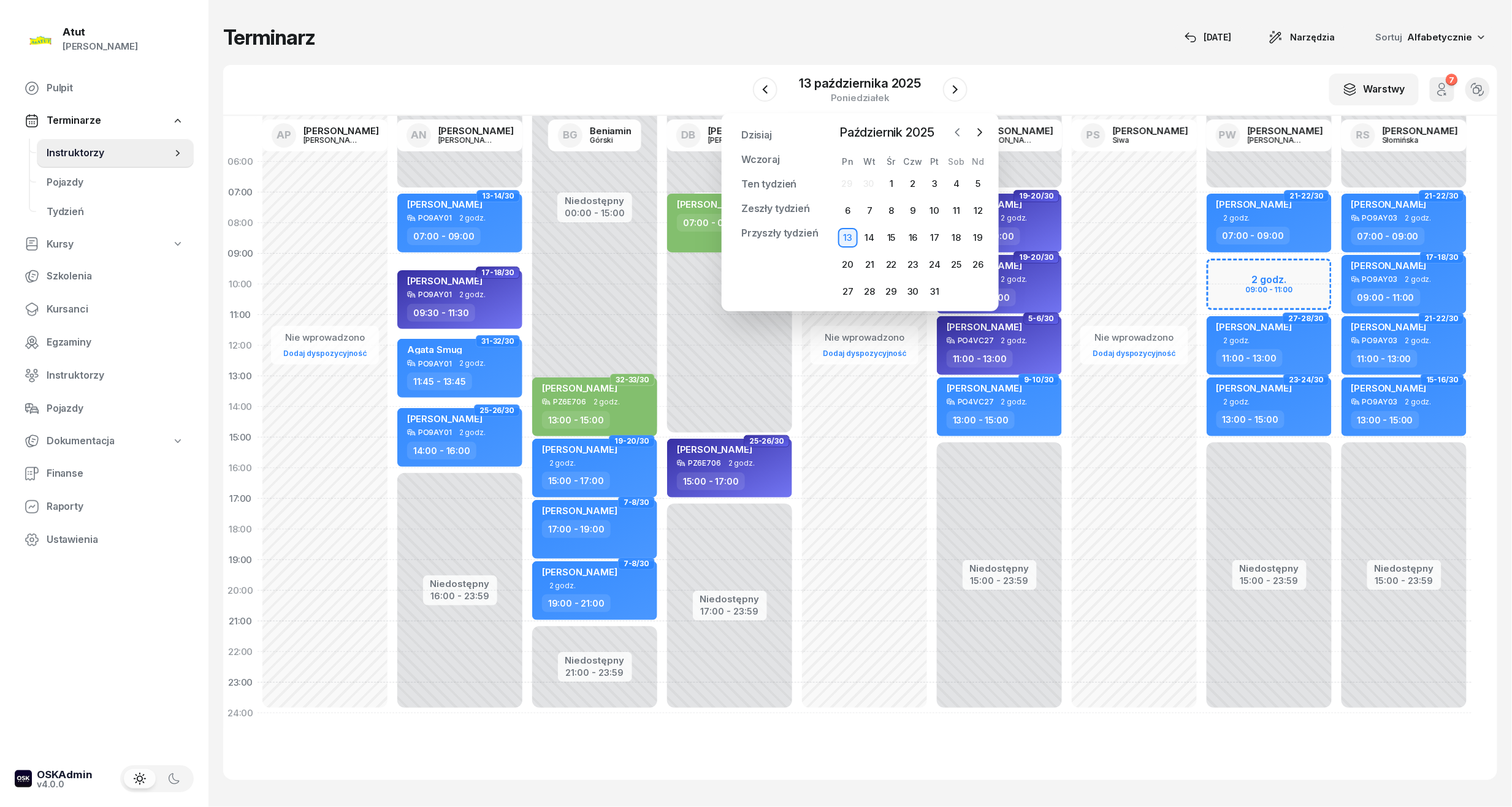
click at [961, 131] on icon "button" at bounding box center [958, 133] width 13 height 13
click at [850, 285] on div "29" at bounding box center [848, 291] width 20 height 20
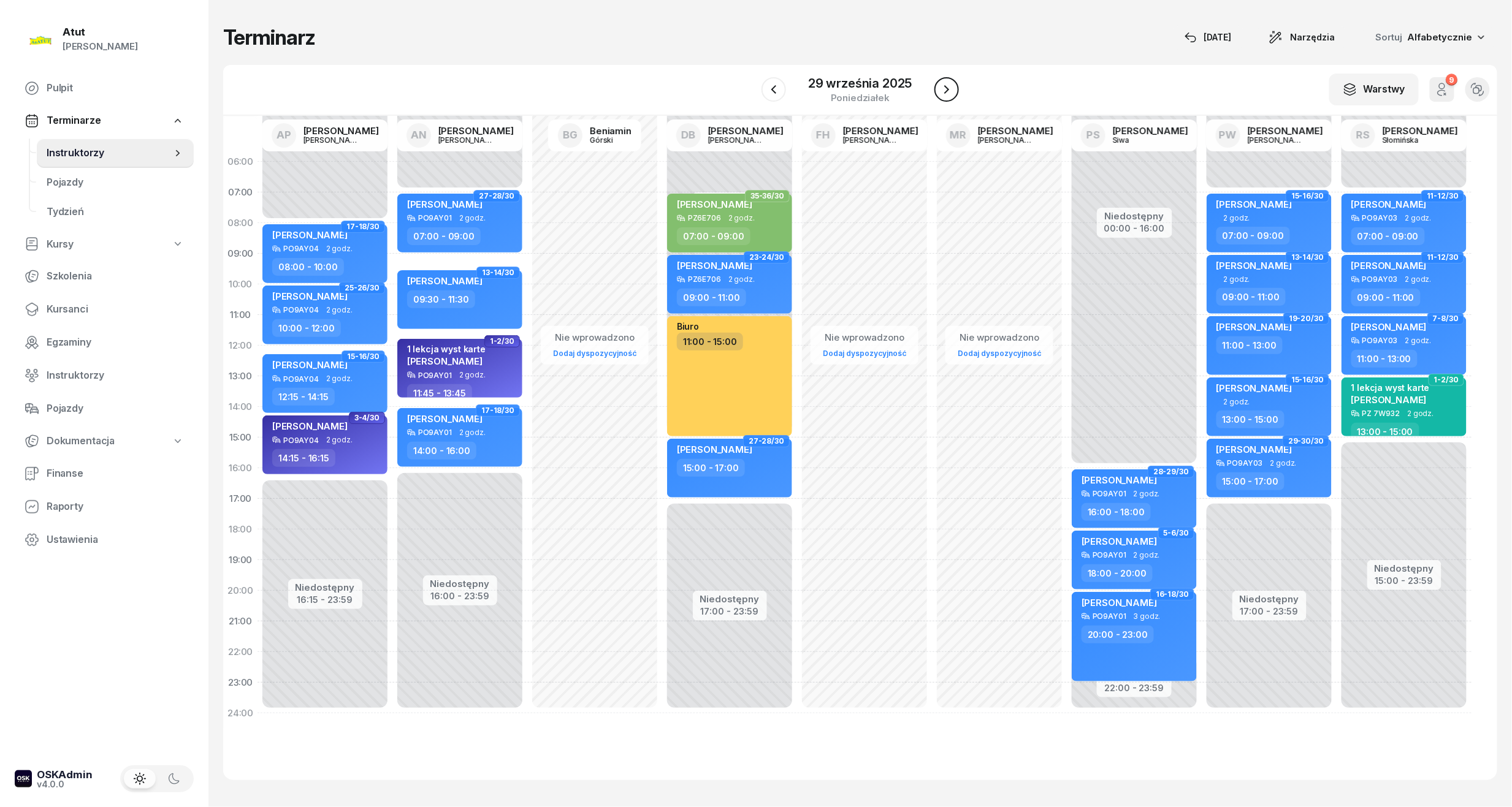
click at [946, 88] on icon "button" at bounding box center [946, 89] width 5 height 9
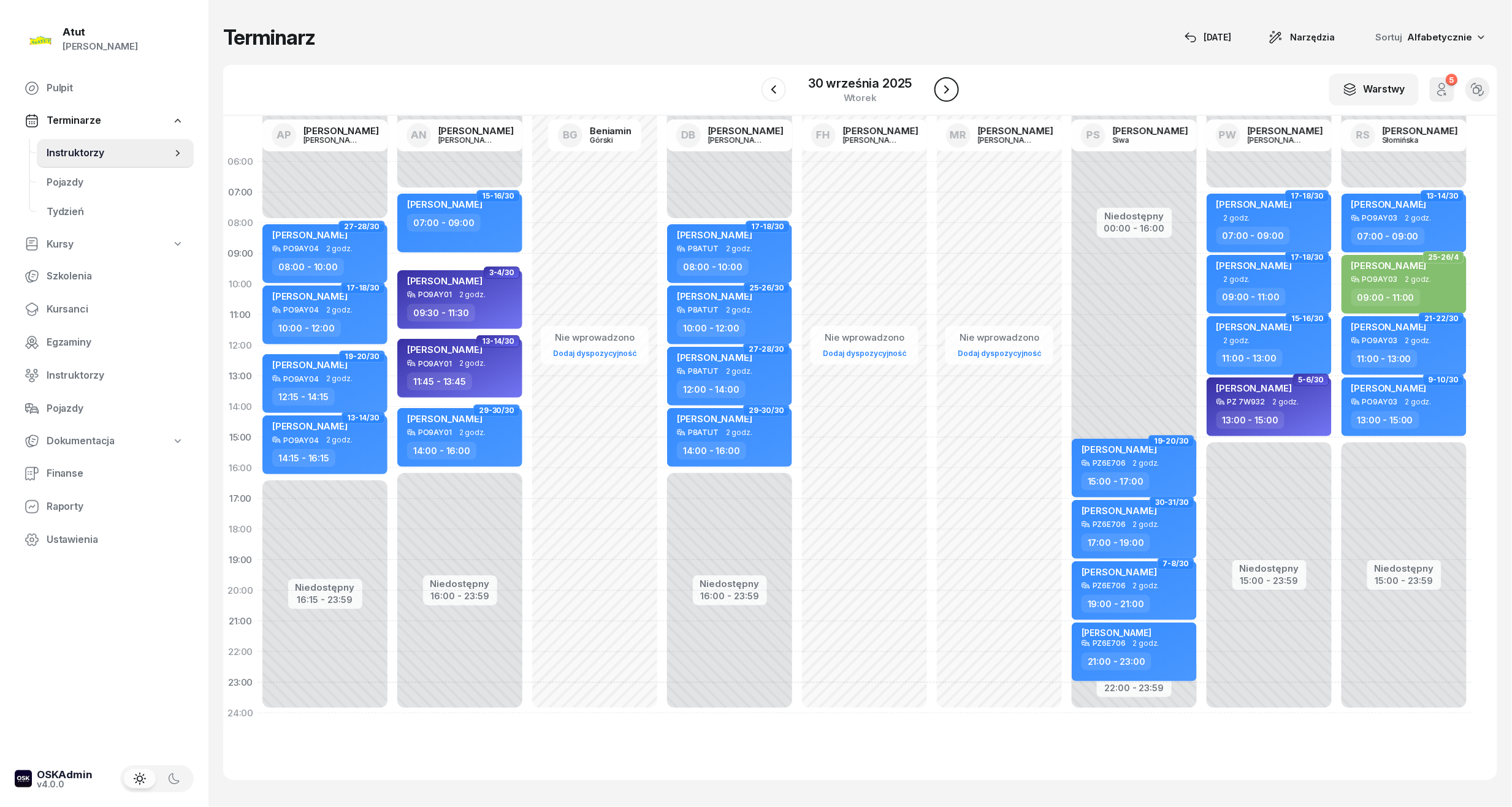
click at [946, 88] on icon "button" at bounding box center [946, 89] width 5 height 9
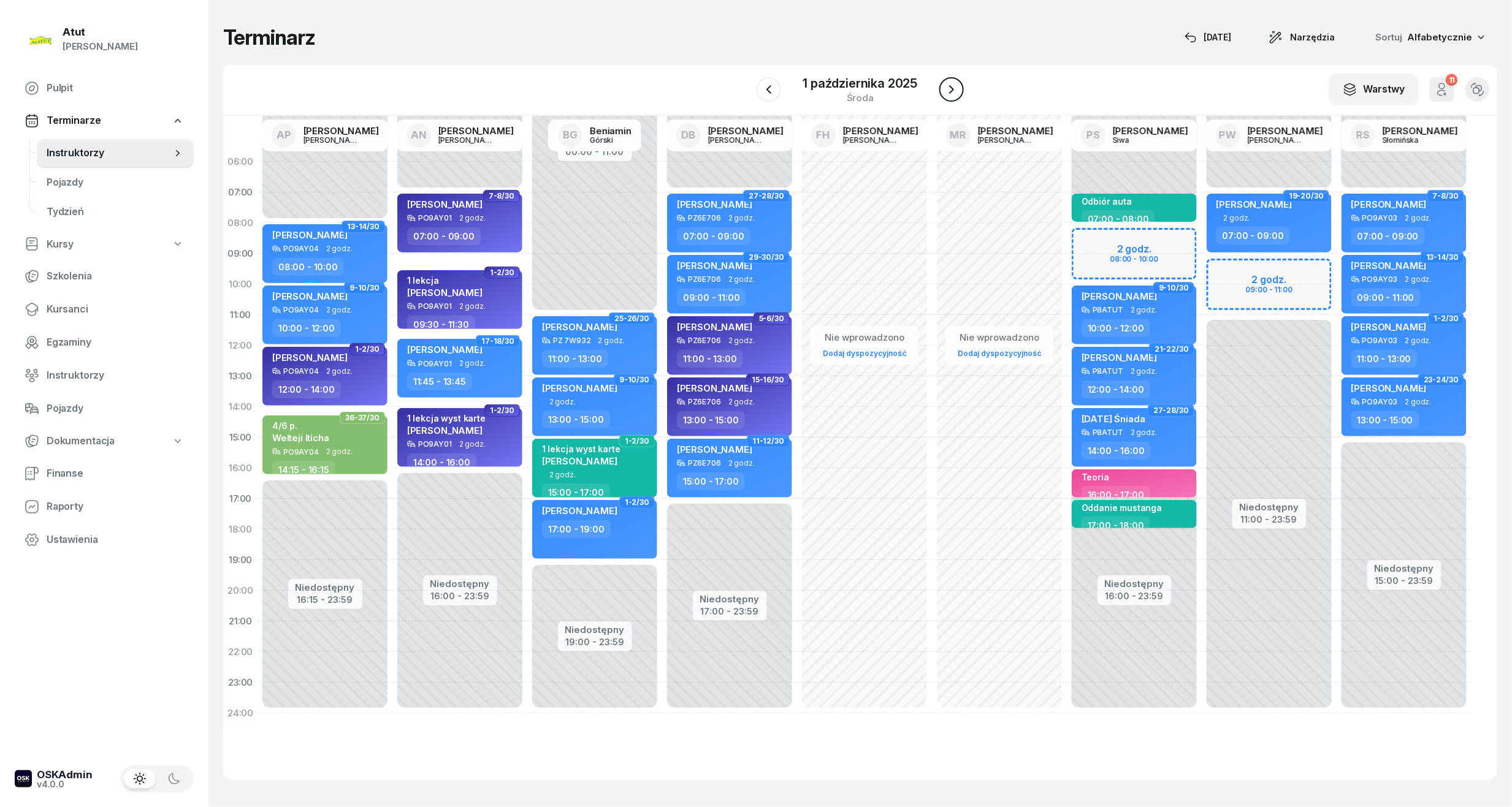
click at [946, 88] on icon "button" at bounding box center [951, 89] width 15 height 15
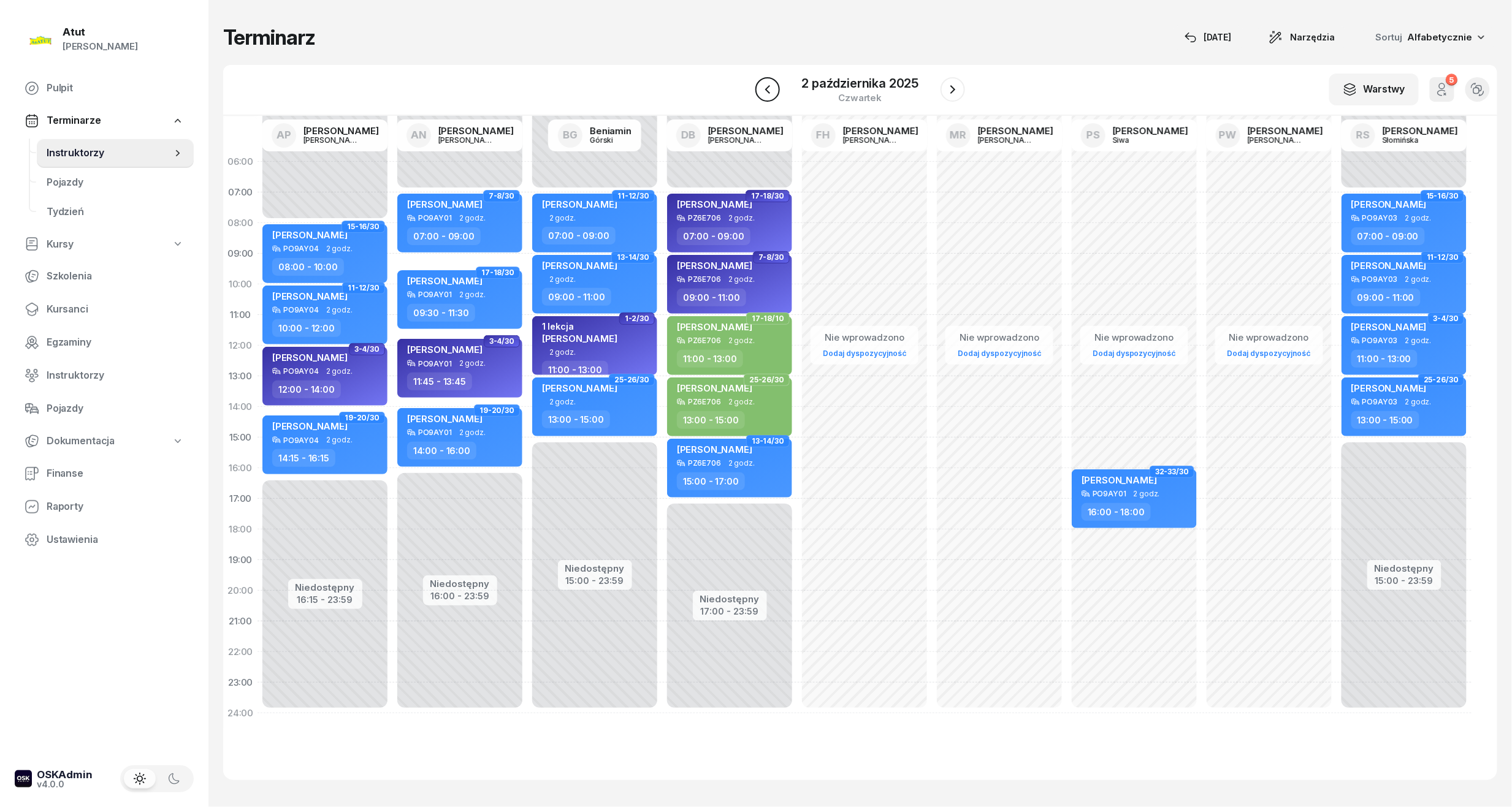
click at [776, 92] on button "button" at bounding box center [767, 89] width 24 height 24
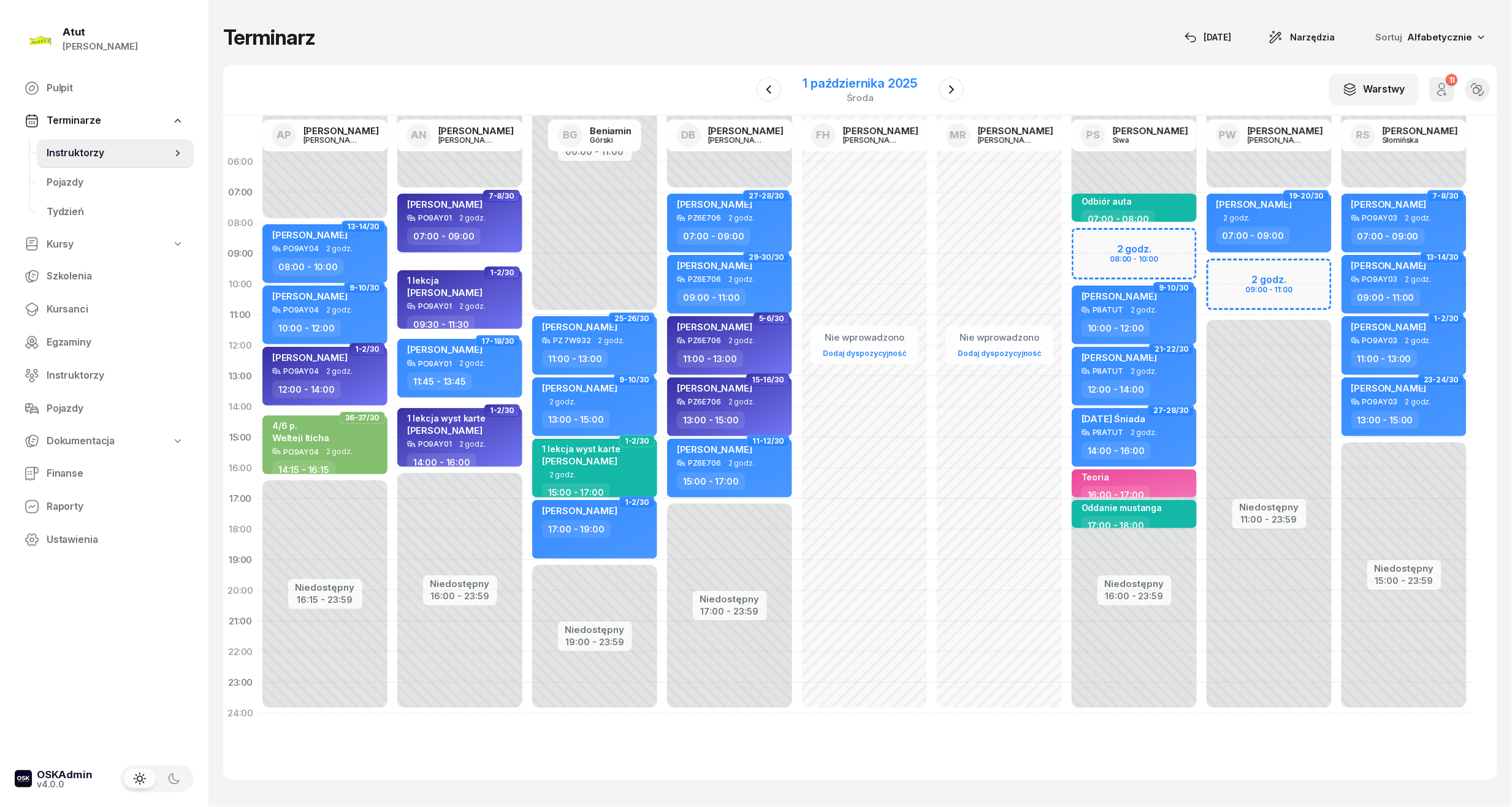
click at [917, 91] on div "[DATE]" at bounding box center [860, 90] width 115 height 25
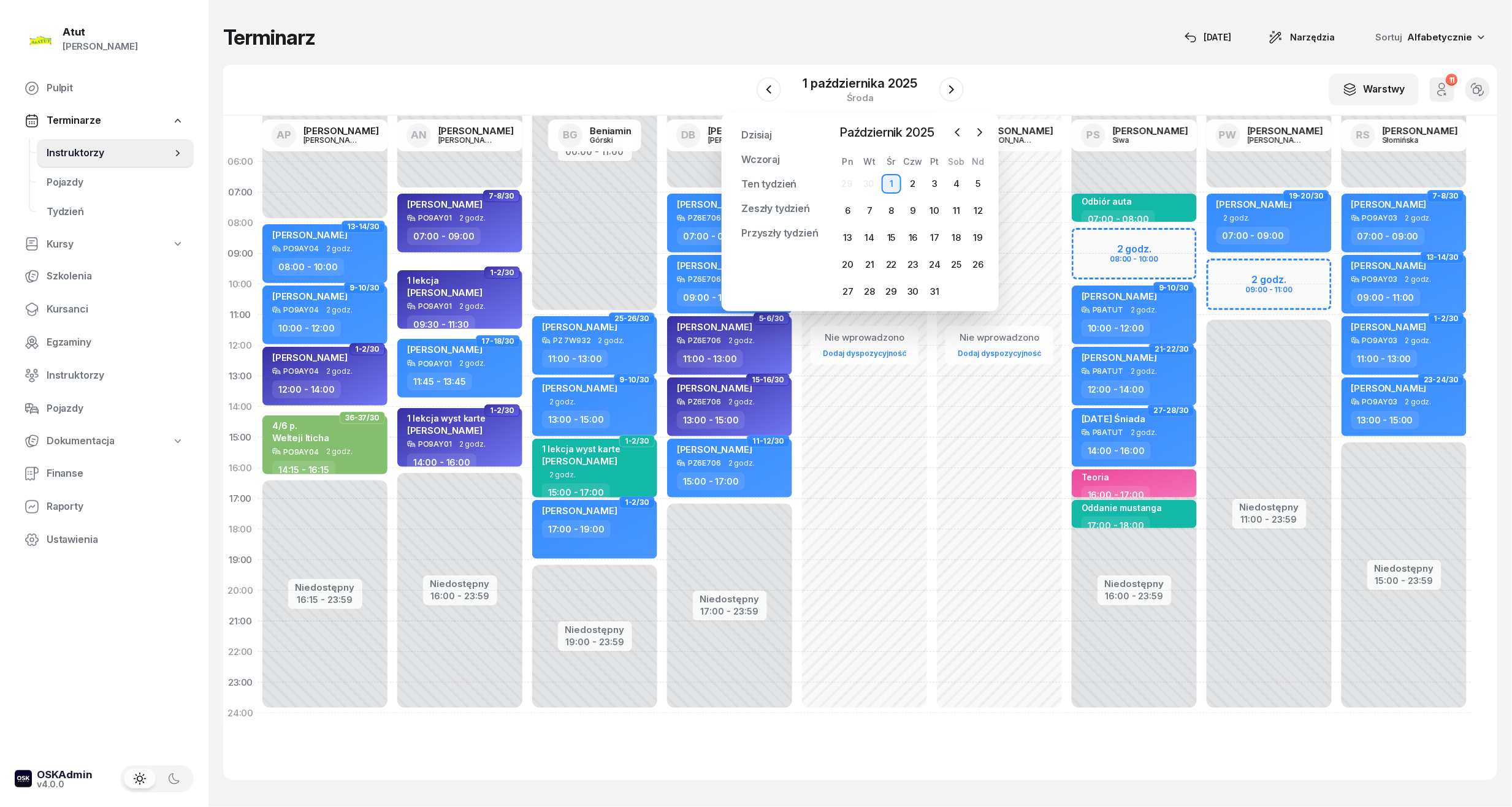
click at [968, 133] on div at bounding box center [969, 132] width 40 height 18
click at [965, 133] on button "button" at bounding box center [957, 132] width 18 height 18
click at [913, 209] on div "11" at bounding box center [912, 211] width 20 height 20
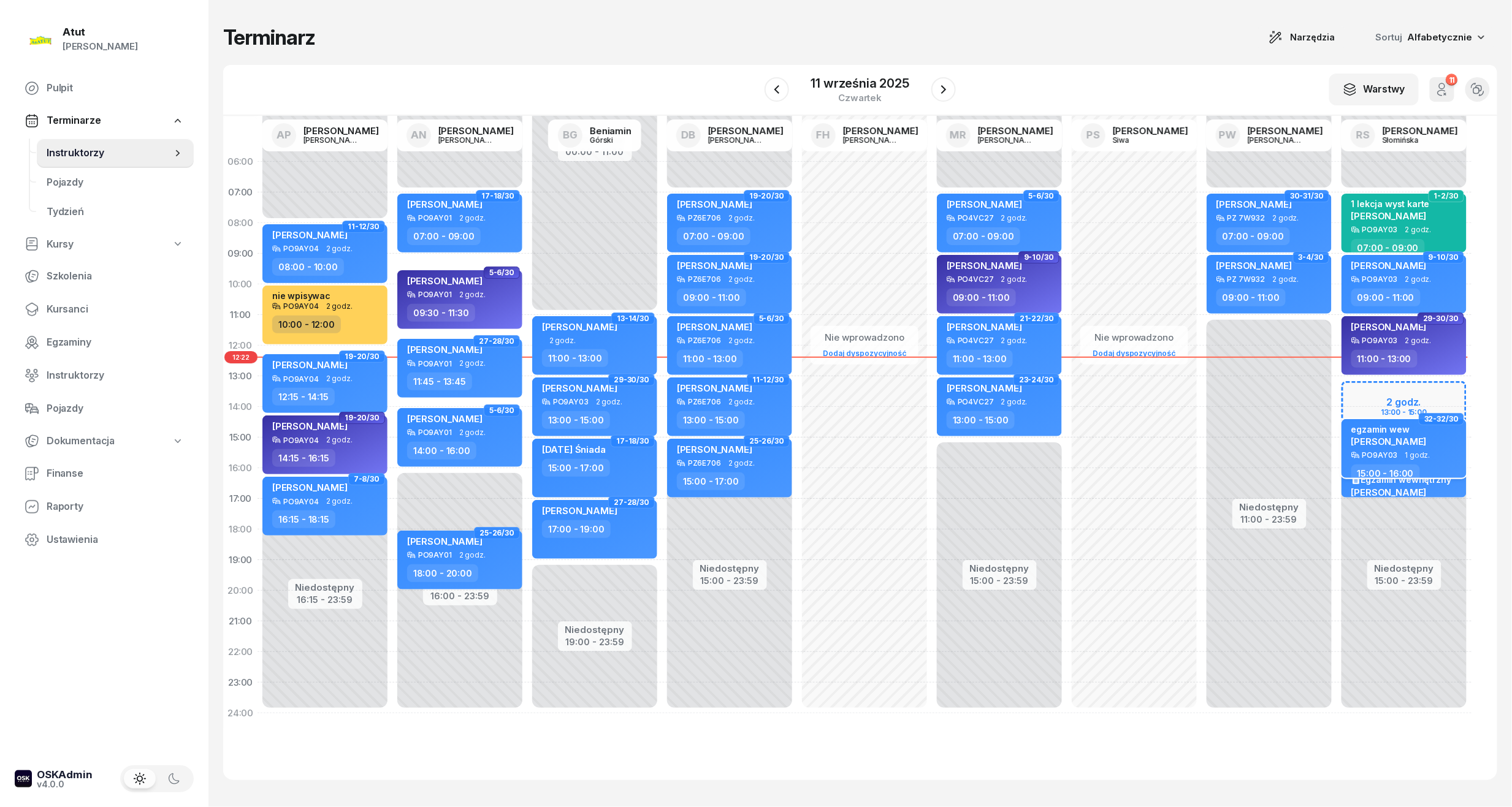
click at [1426, 437] on span "[PERSON_NAME]" at bounding box center [1389, 441] width 75 height 12
select select "15"
select select "16"
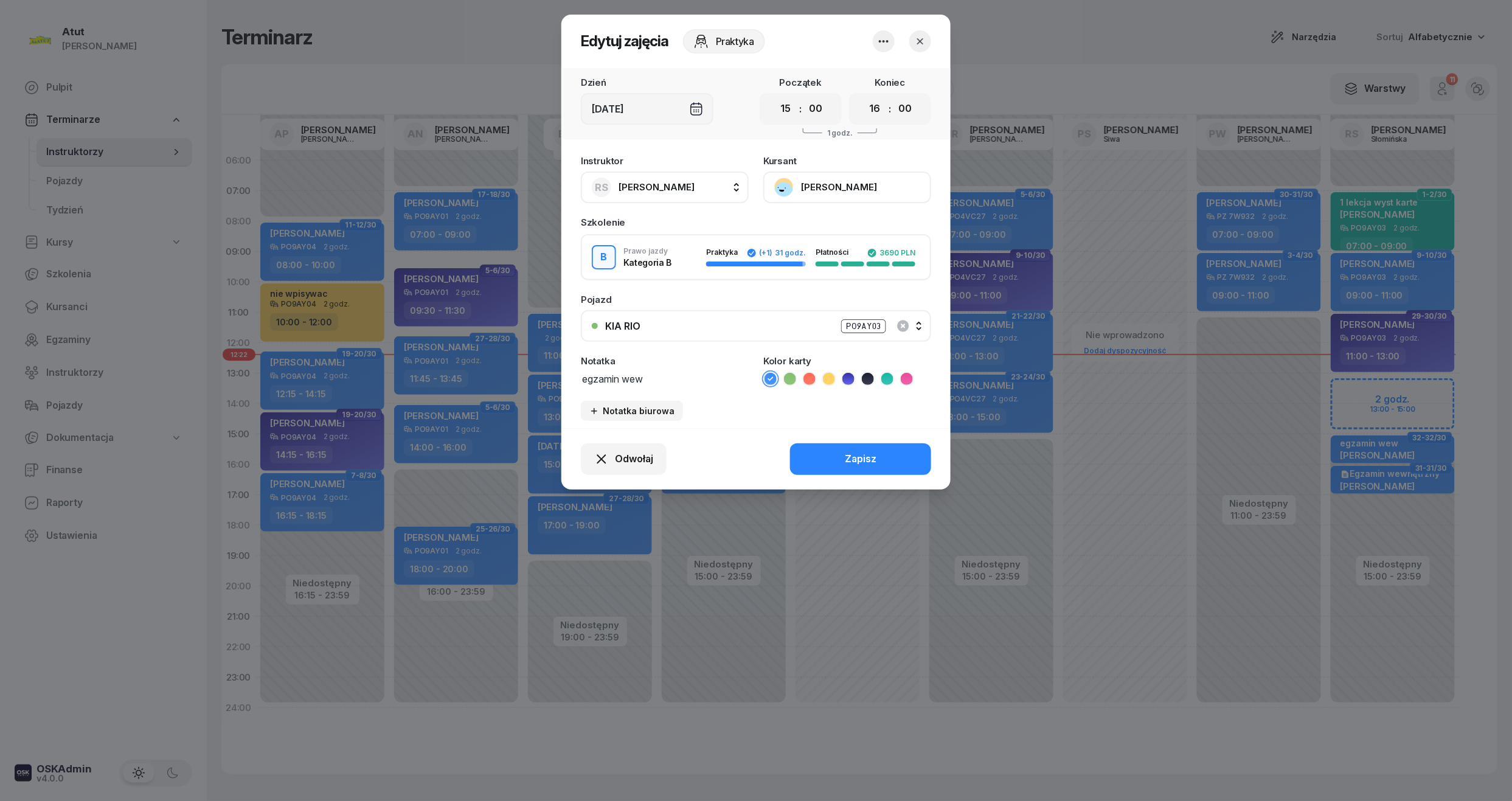
click at [862, 189] on button "[PERSON_NAME]" at bounding box center [847, 187] width 168 height 31
click at [786, 115] on select "00 01 02 03 04 05 06 07 08 09 10 11 12 13 14 15 16 17 18 19 20 21 22 23" at bounding box center [785, 109] width 23 height 26
select select "13"
click at [774, 96] on select "00 01 02 03 04 05 06 07 08 09 10 11 12 13 14 15 16 17 18 19 20 21 22 23" at bounding box center [785, 109] width 23 height 26
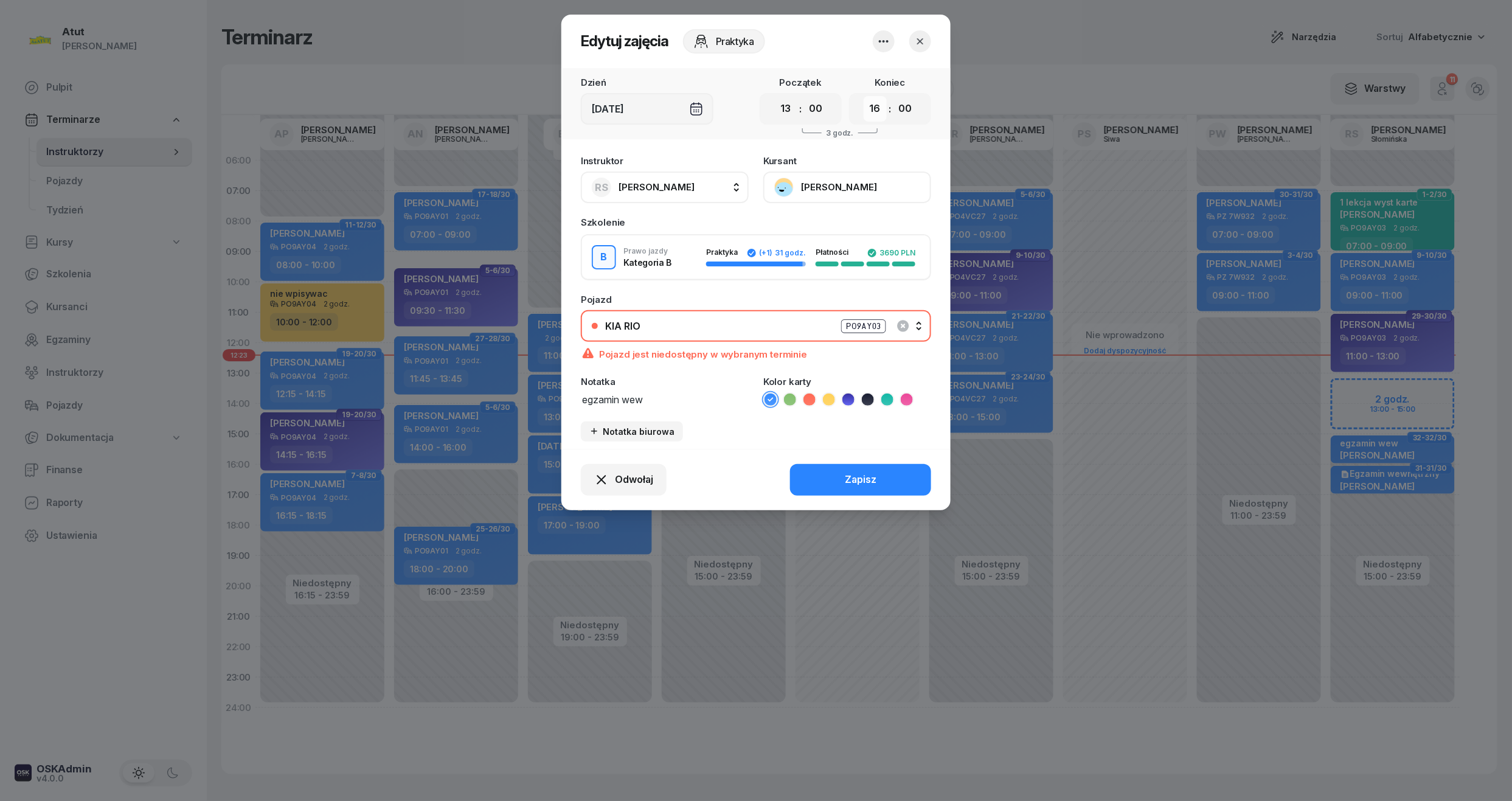
click at [879, 119] on select "00 01 02 03 04 05 06 07 08 09 10 11 12 13 14 15 16 17 18 19 20 21 22 23" at bounding box center [874, 109] width 23 height 26
select select "14"
click at [863, 96] on select "00 01 02 03 04 05 06 07 08 09 10 11 12 13 14 15 16 17 18 19 20 21 22 23" at bounding box center [874, 109] width 23 height 26
click at [846, 493] on button "Zapisz" at bounding box center [860, 480] width 141 height 31
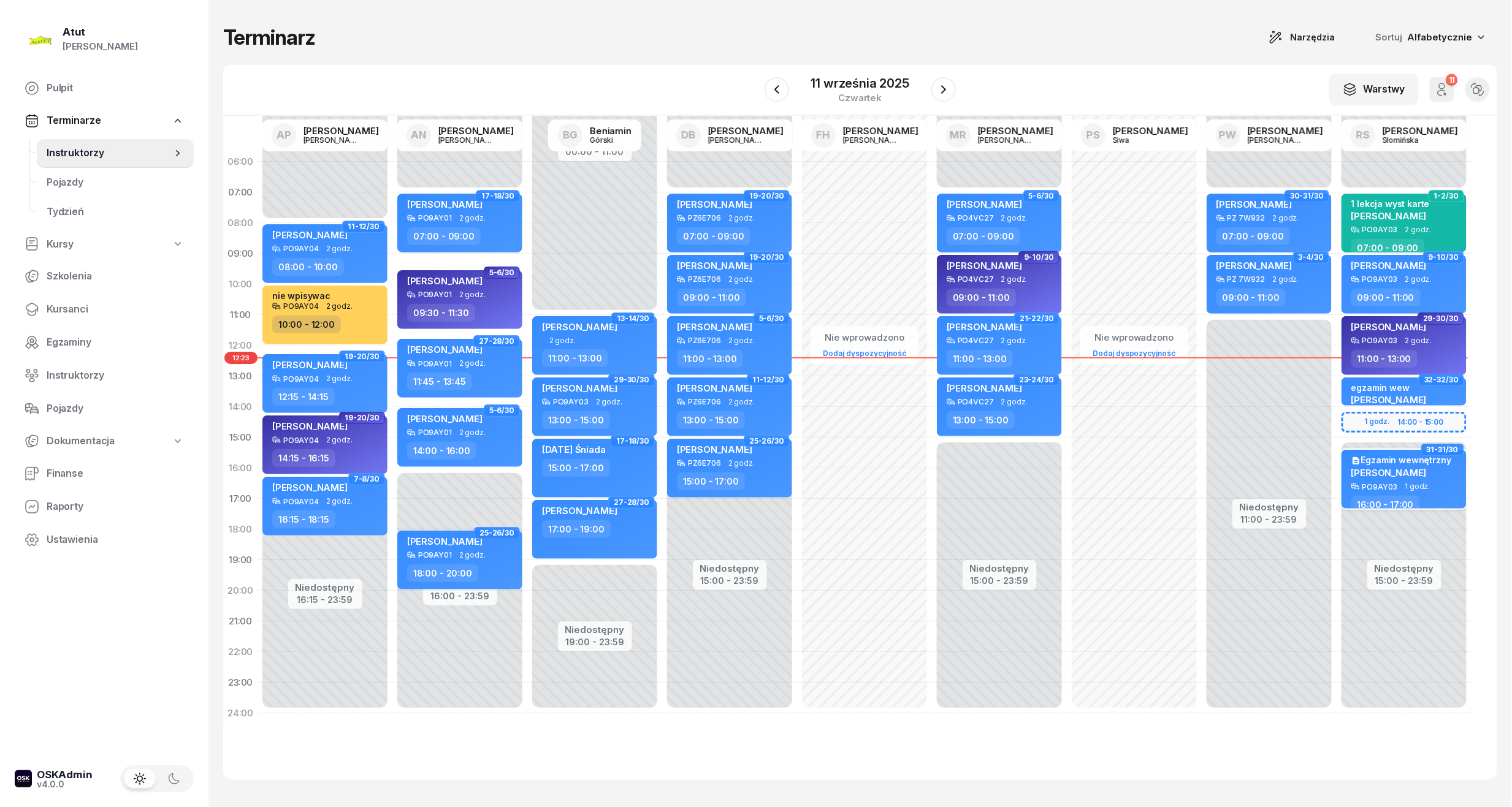
click at [1411, 473] on span "[PERSON_NAME]" at bounding box center [1389, 472] width 75 height 12
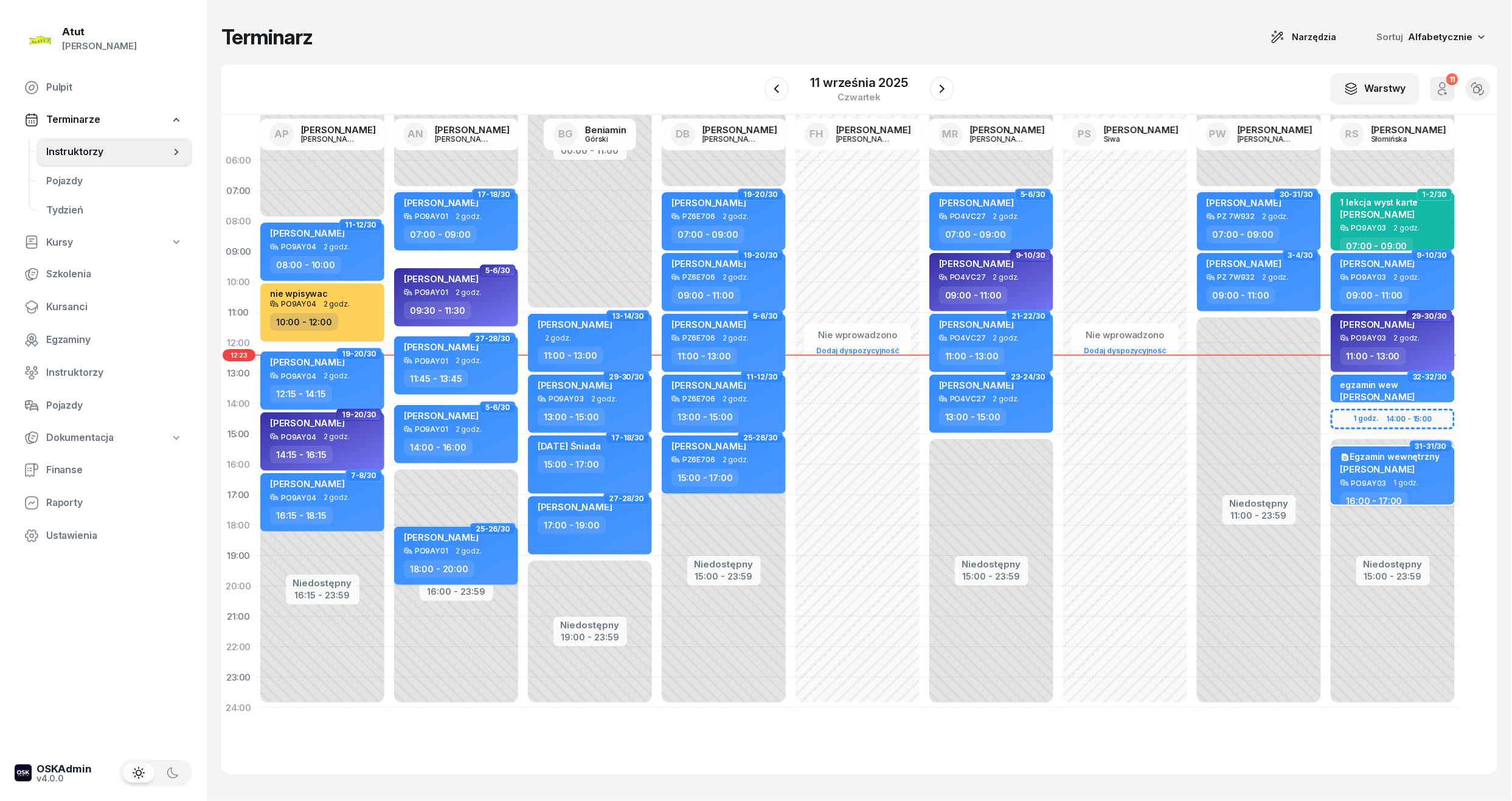
select select "16"
select select "17"
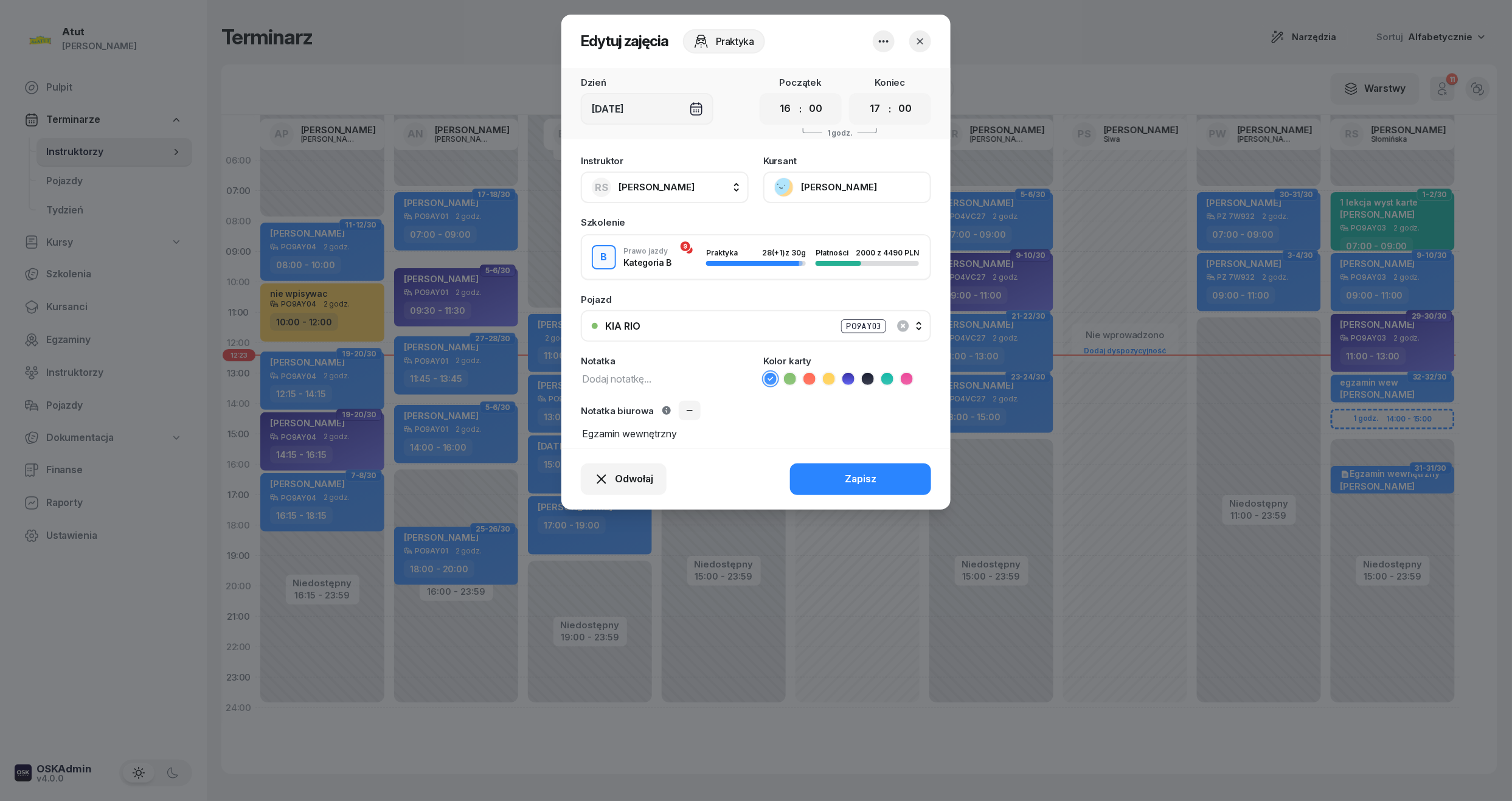
click at [830, 178] on button "[PERSON_NAME]" at bounding box center [847, 187] width 168 height 31
drag, startPoint x: 9, startPoint y: 20, endPoint x: 915, endPoint y: 35, distance: 906.1
click at [915, 35] on icon "button" at bounding box center [921, 42] width 13 height 13
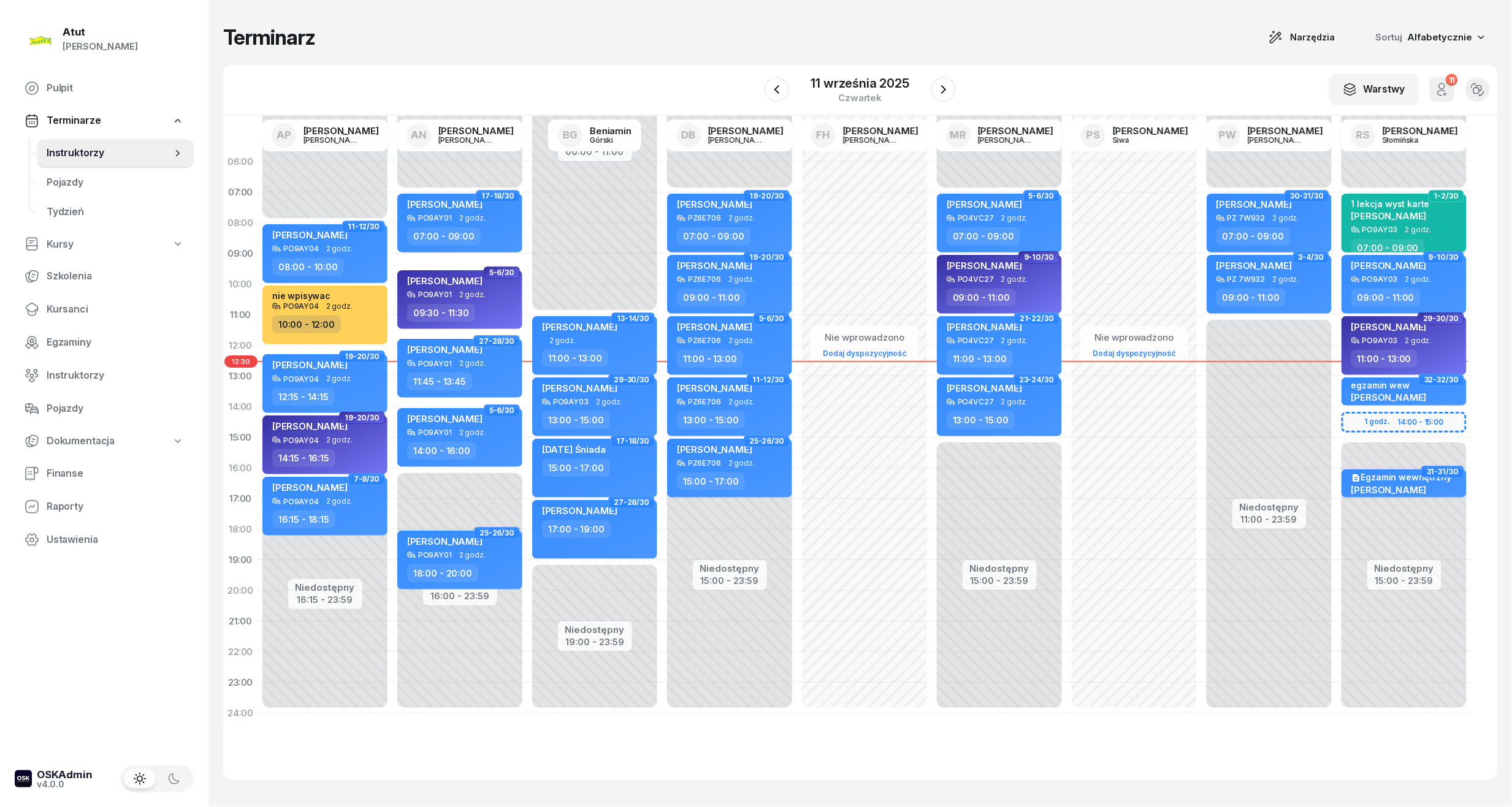
drag, startPoint x: 73, startPoint y: 302, endPoint x: 231, endPoint y: 241, distance: 169.4
click at [73, 302] on span "Kursanci" at bounding box center [115, 310] width 137 height 16
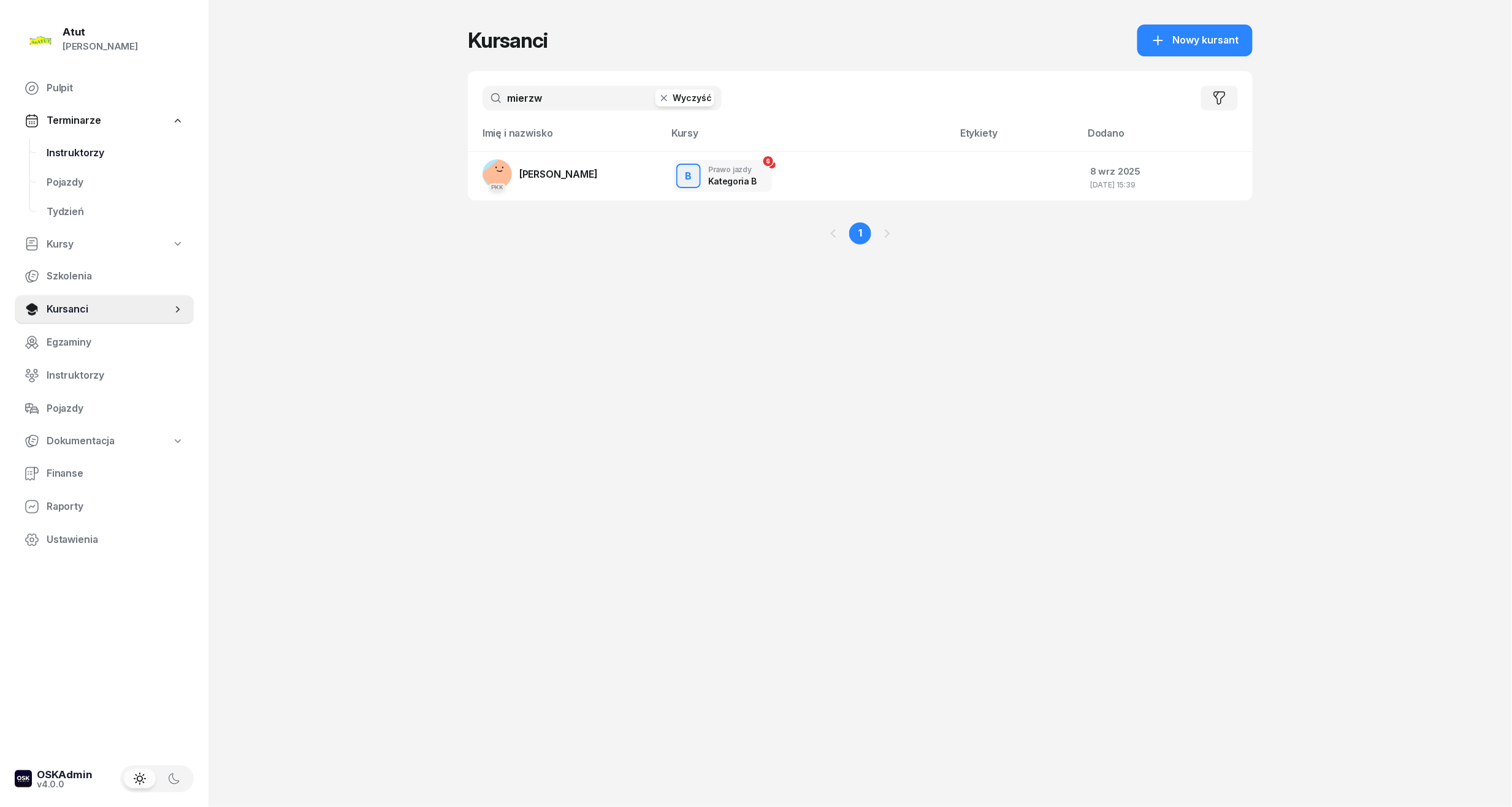
drag, startPoint x: 604, startPoint y: 96, endPoint x: 127, endPoint y: 137, distance: 478.8
click at [127, 137] on div "Atut [PERSON_NAME] Pulpit Terminarze Instruktorzy Pojazdy Tydzień Kursy Szkolen…" at bounding box center [756, 404] width 1512 height 807
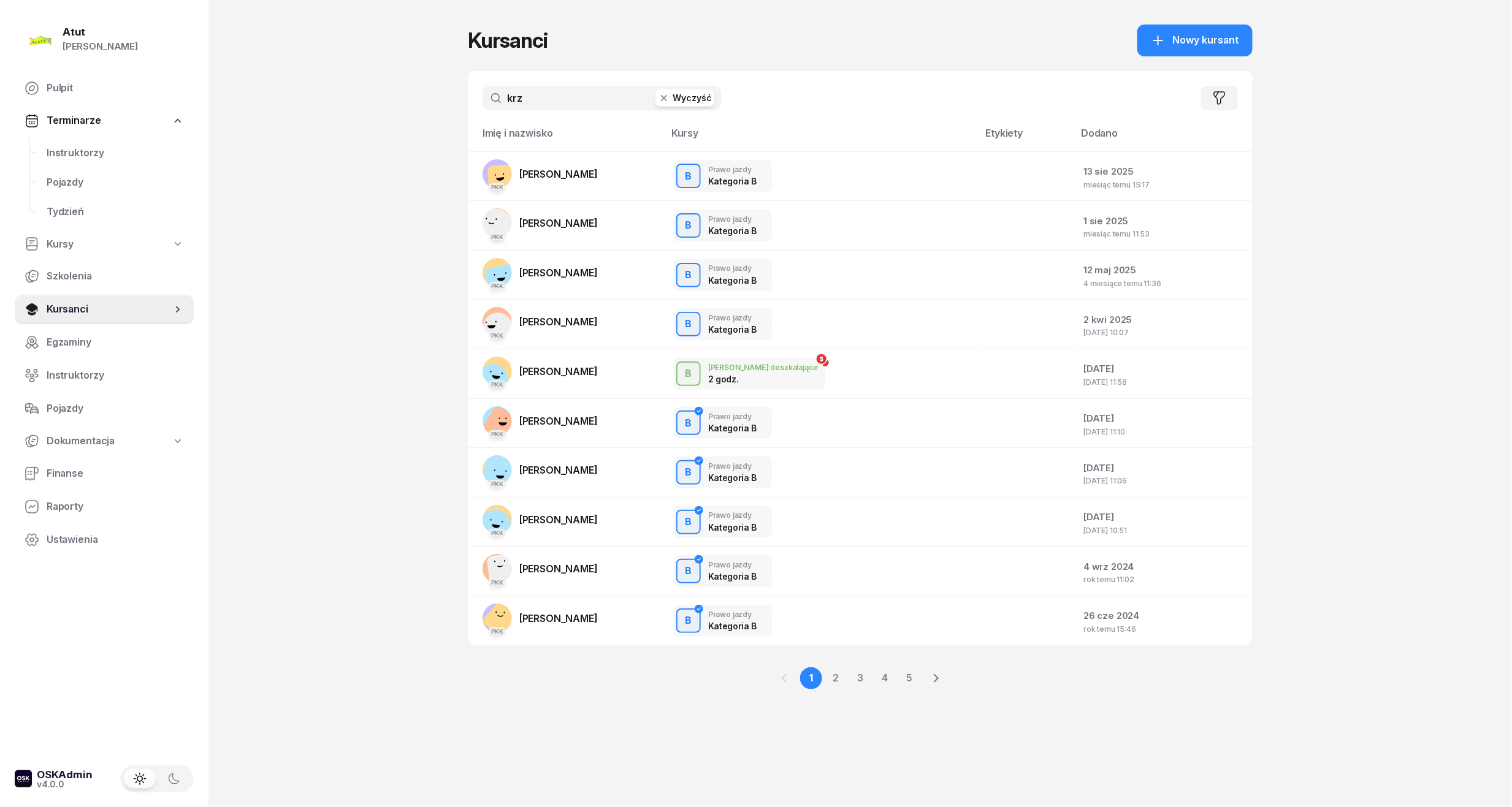
type input "krz"
click at [65, 152] on span "Instruktorzy" at bounding box center [115, 153] width 137 height 16
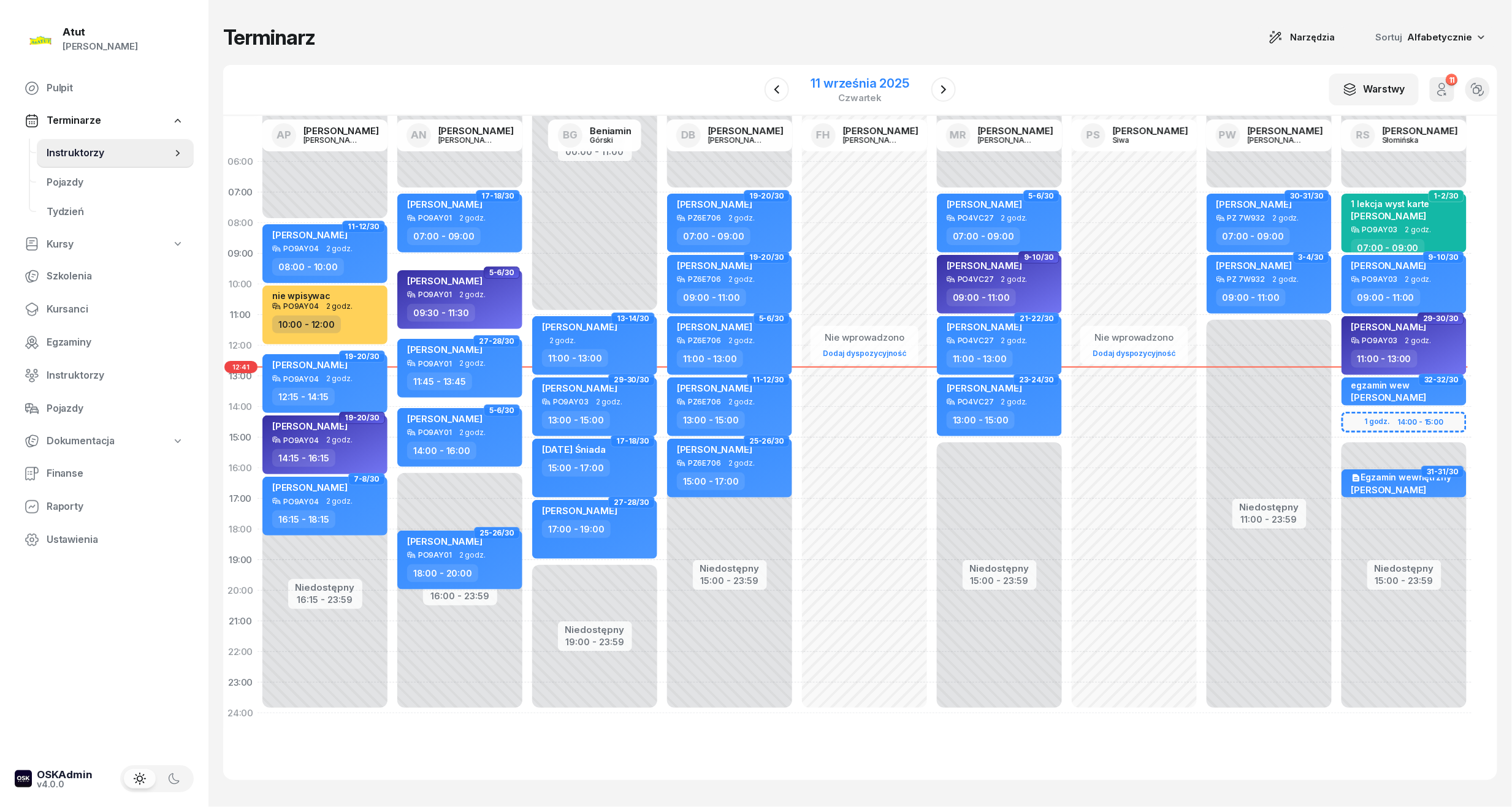
click at [835, 87] on div "11 września 2025" at bounding box center [860, 84] width 98 height 13
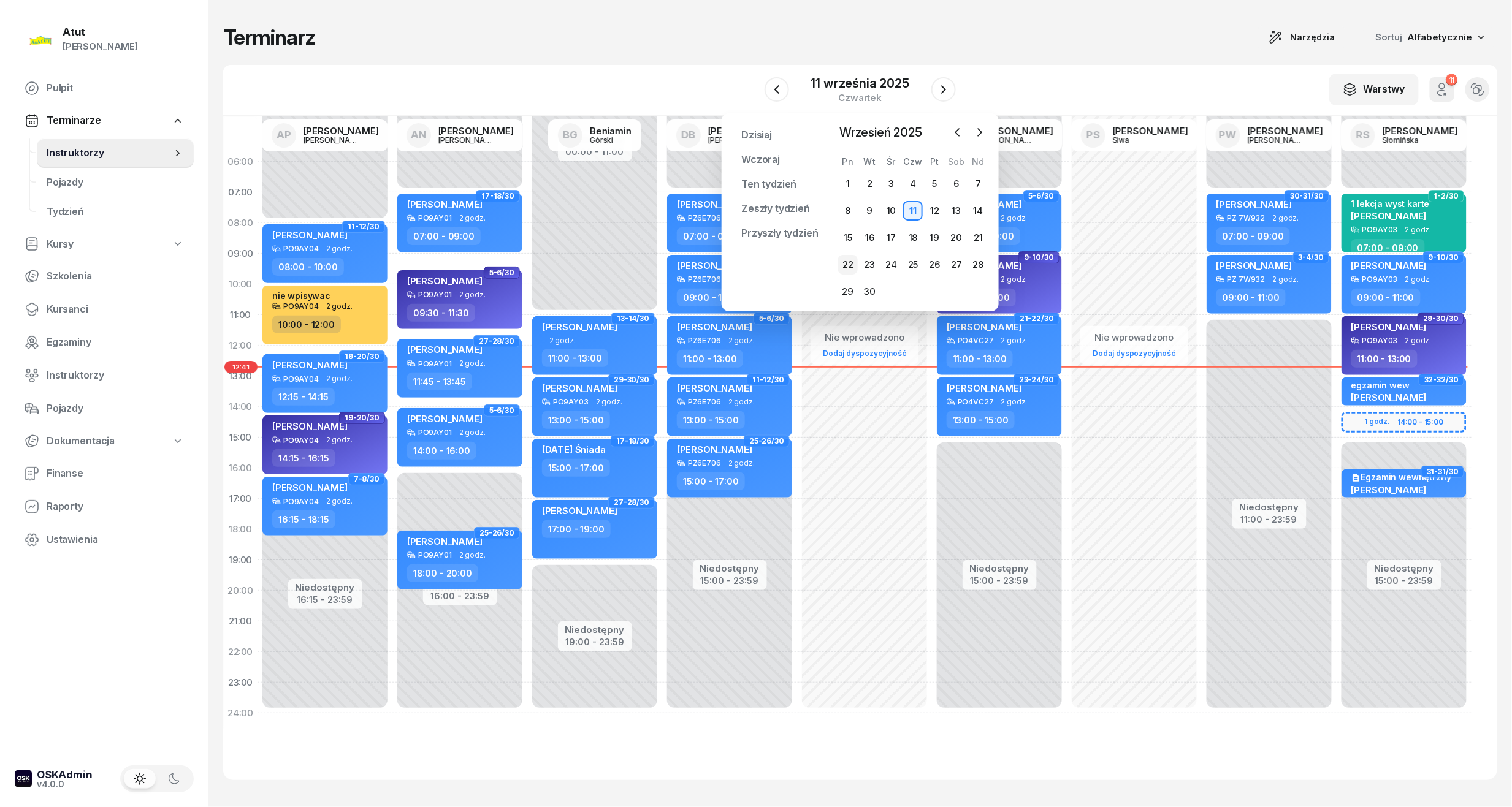
click at [852, 261] on div "22" at bounding box center [848, 265] width 20 height 20
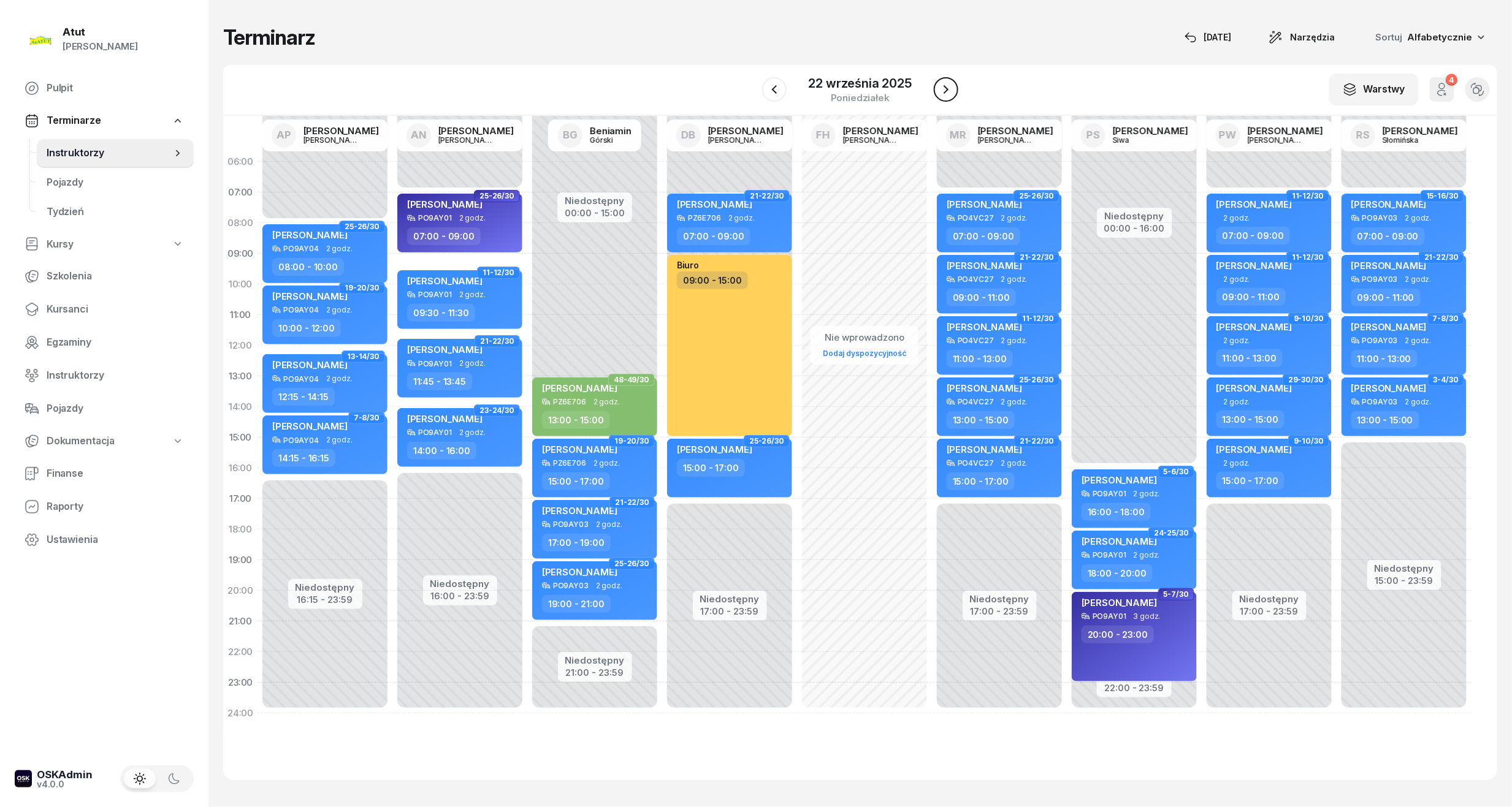
click at [950, 88] on icon "button" at bounding box center [946, 89] width 15 height 15
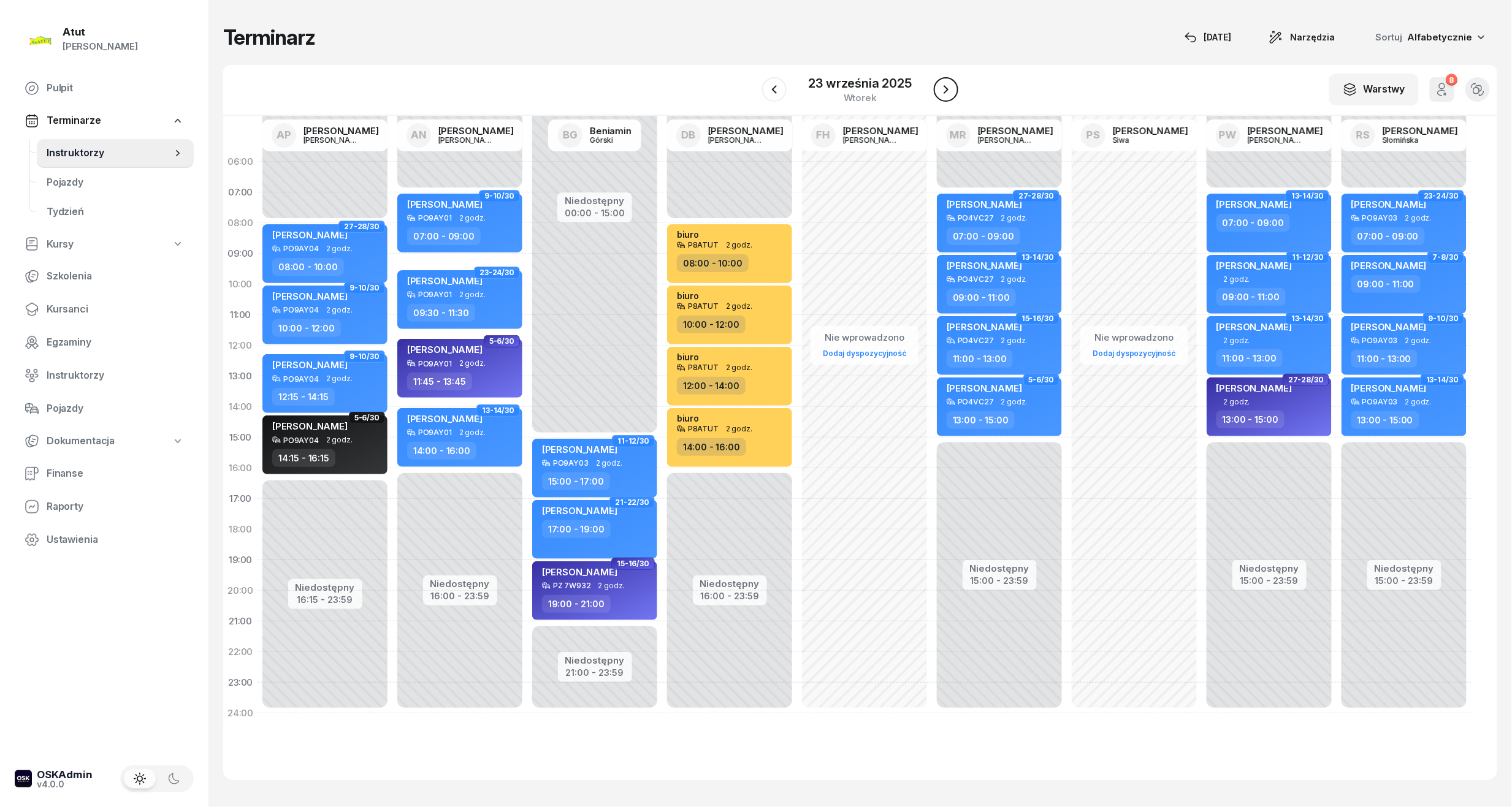
click at [950, 88] on icon "button" at bounding box center [946, 89] width 15 height 15
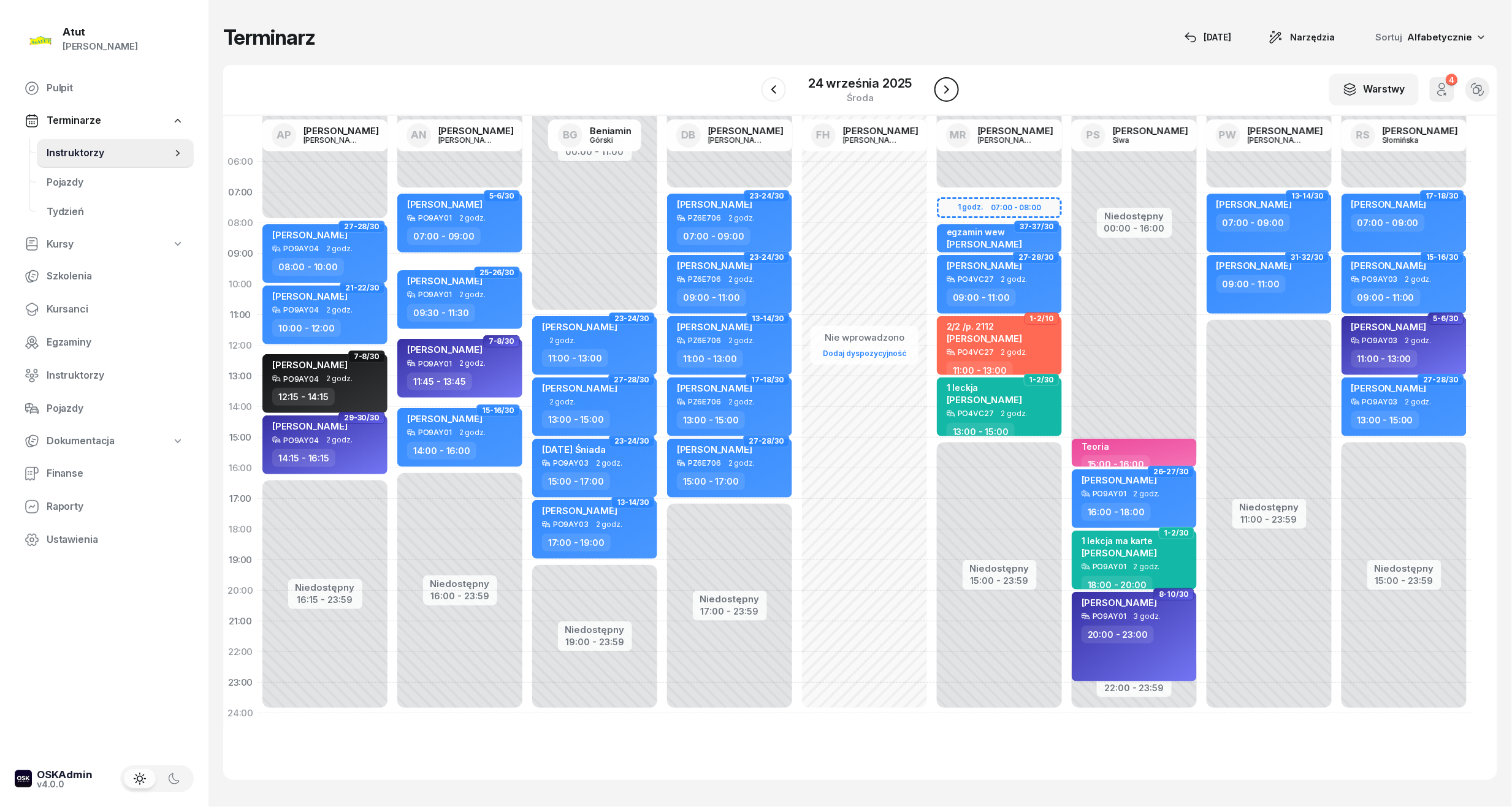
click at [950, 88] on icon "button" at bounding box center [946, 89] width 15 height 15
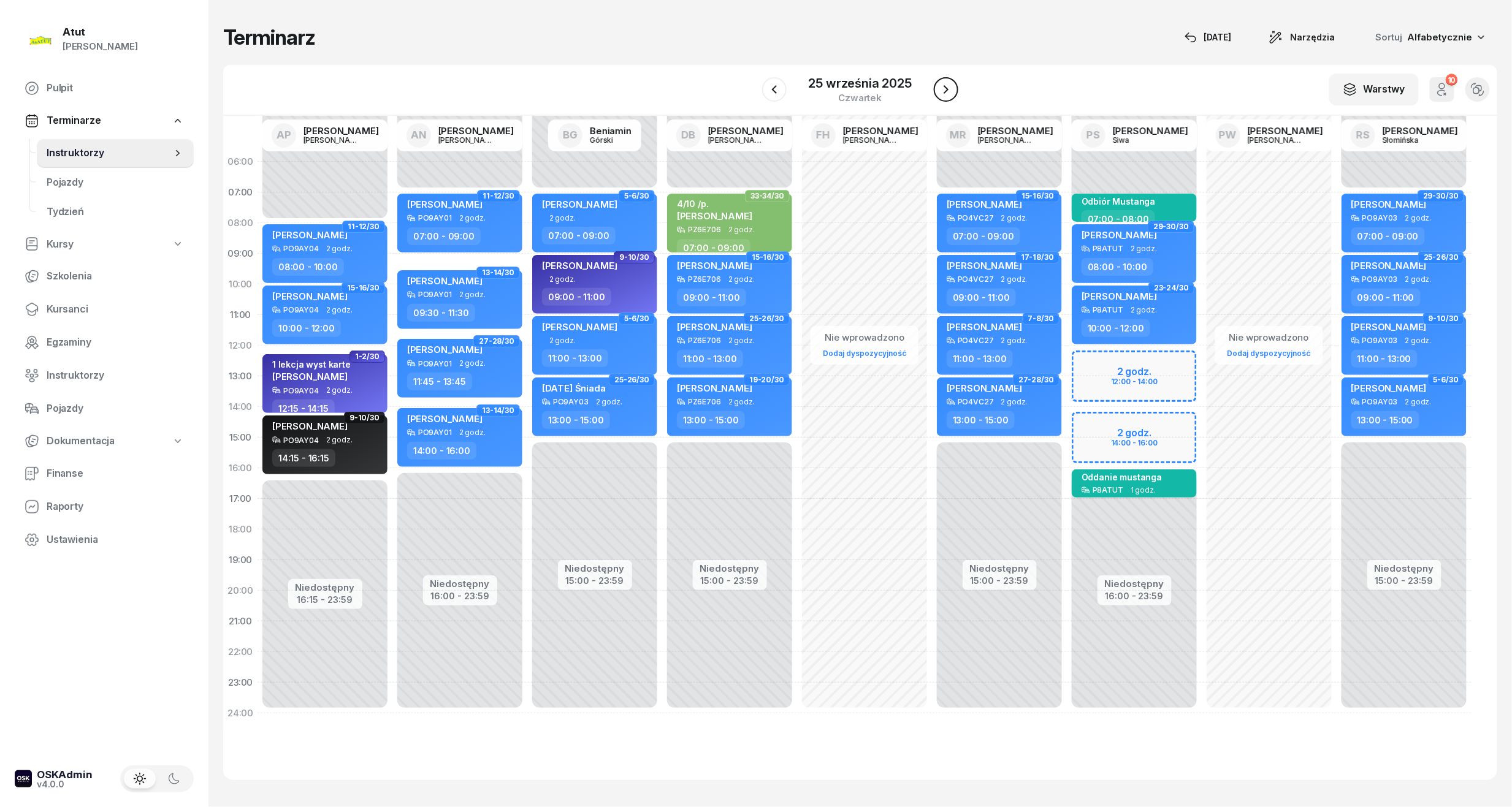
click at [950, 88] on icon "button" at bounding box center [946, 89] width 15 height 15
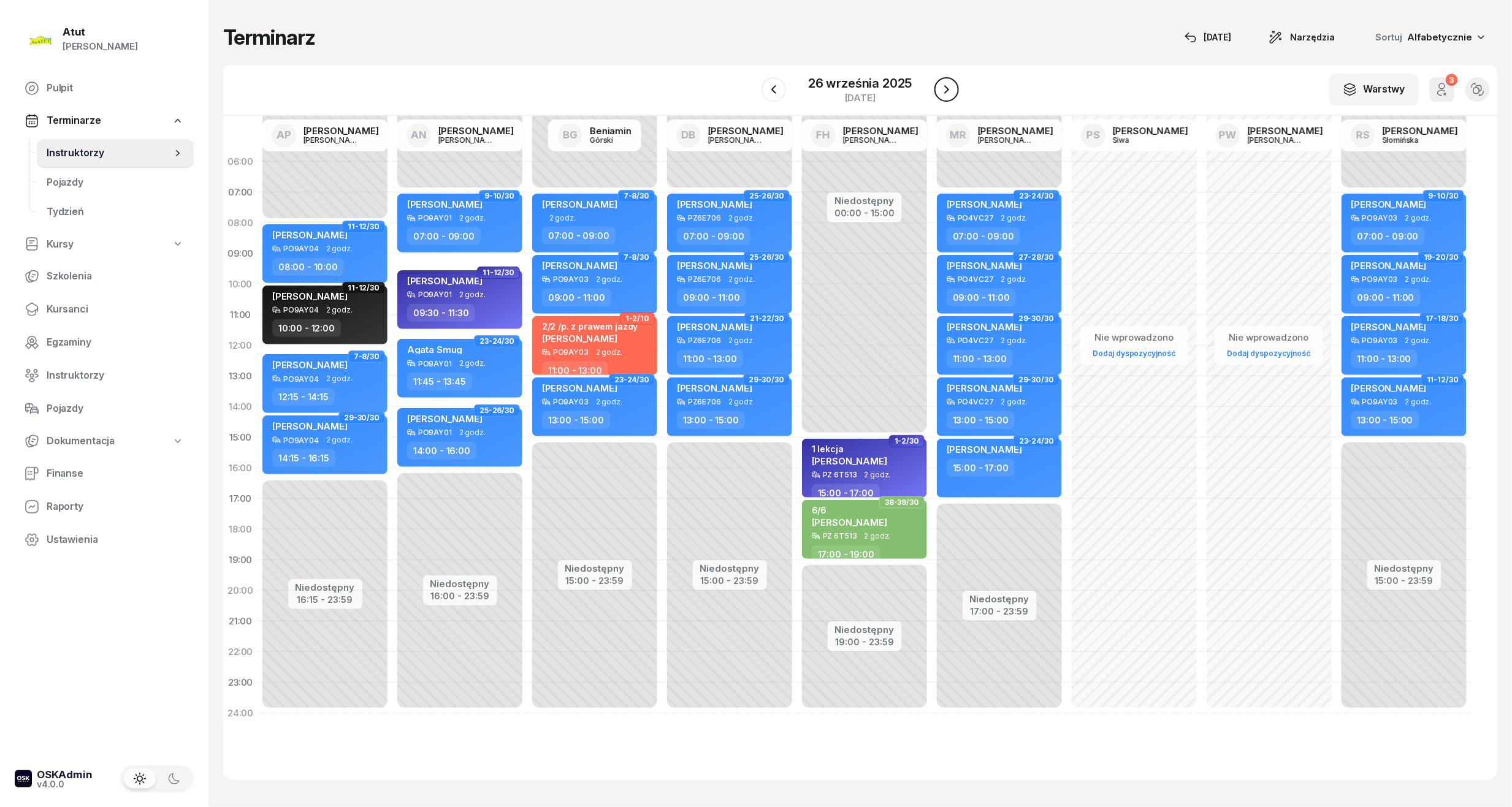
click at [950, 88] on icon "button" at bounding box center [946, 89] width 15 height 15
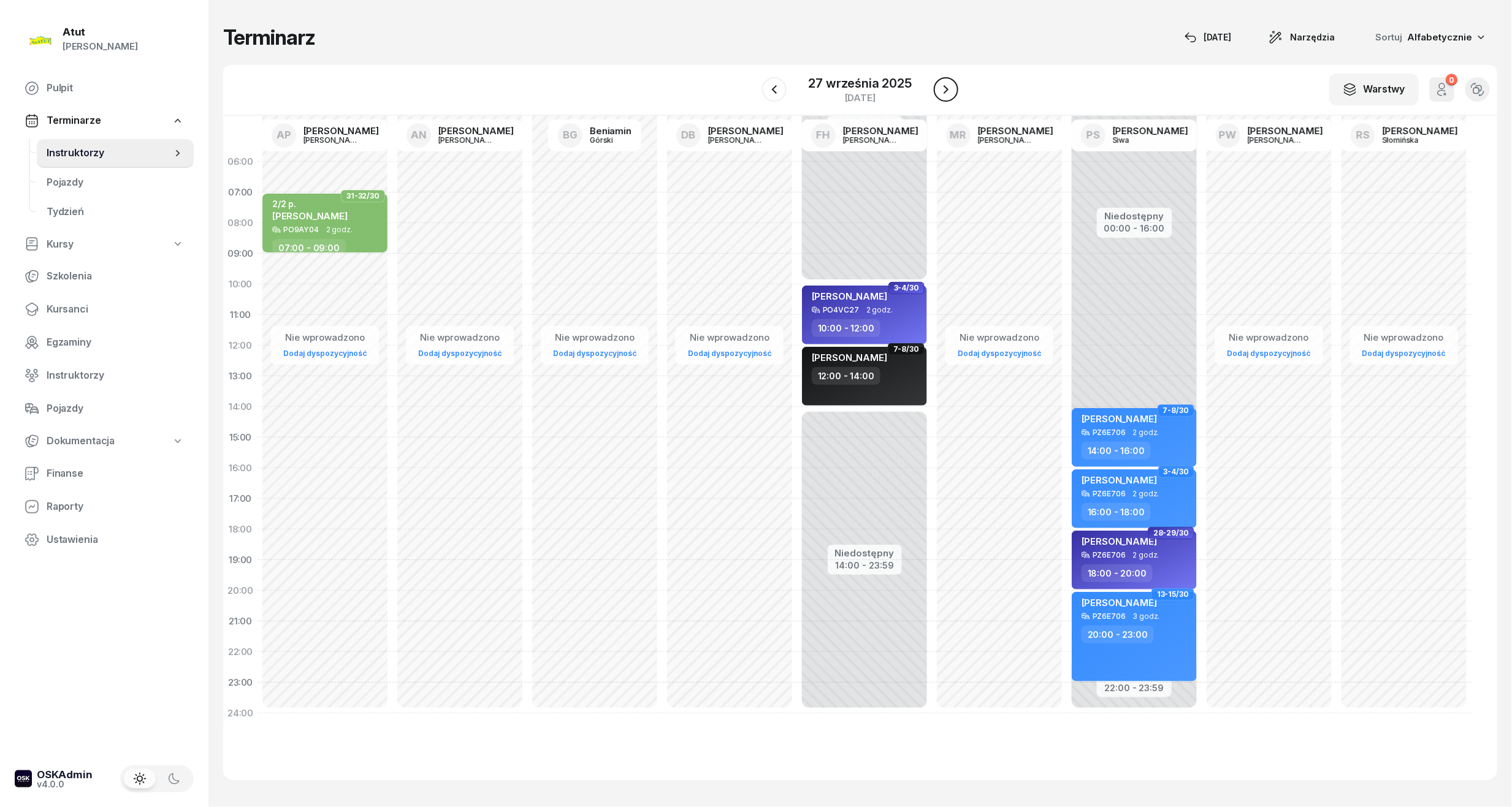
click at [950, 88] on icon "button" at bounding box center [946, 89] width 15 height 15
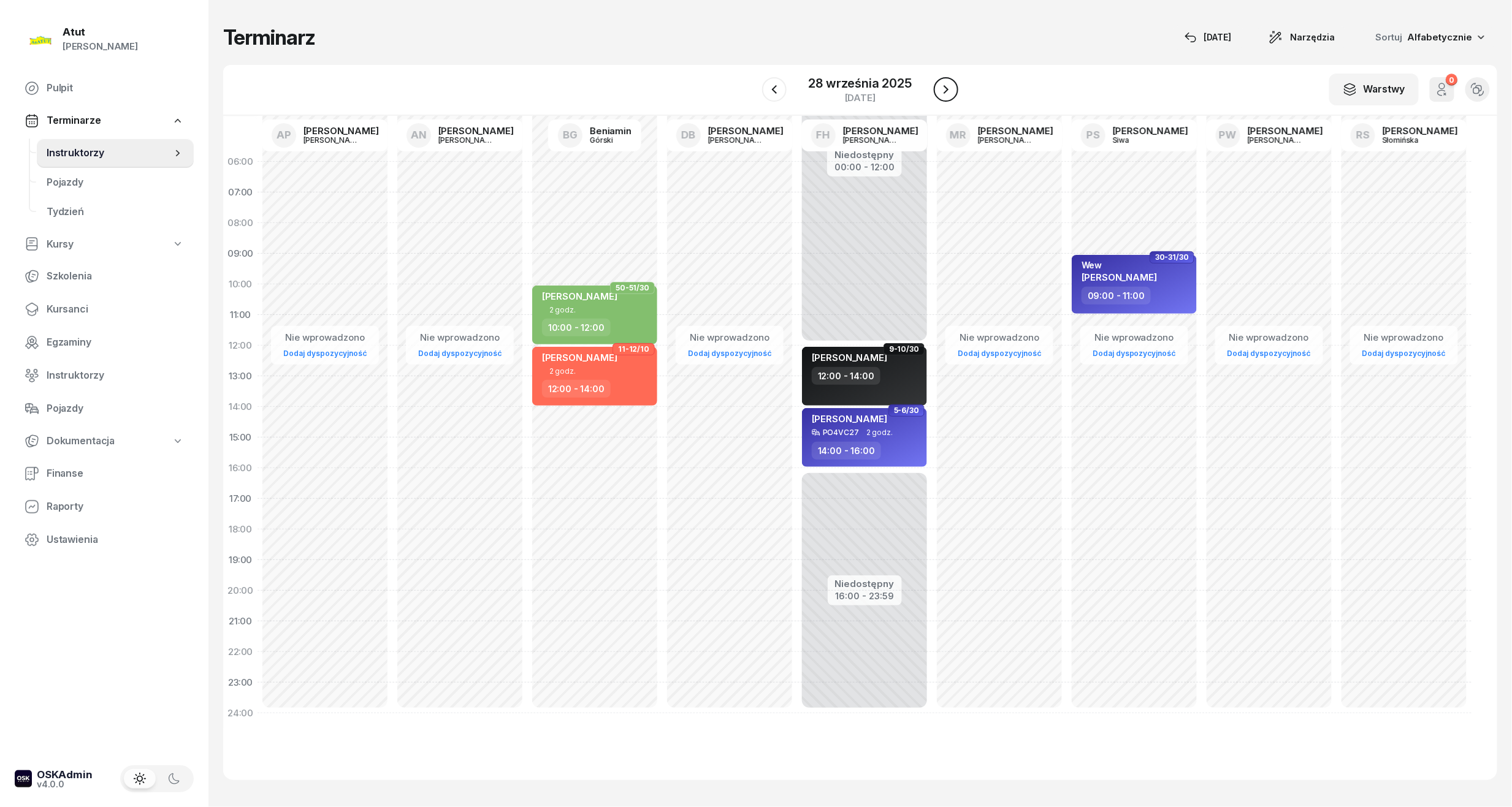
click at [950, 88] on icon "button" at bounding box center [946, 89] width 15 height 15
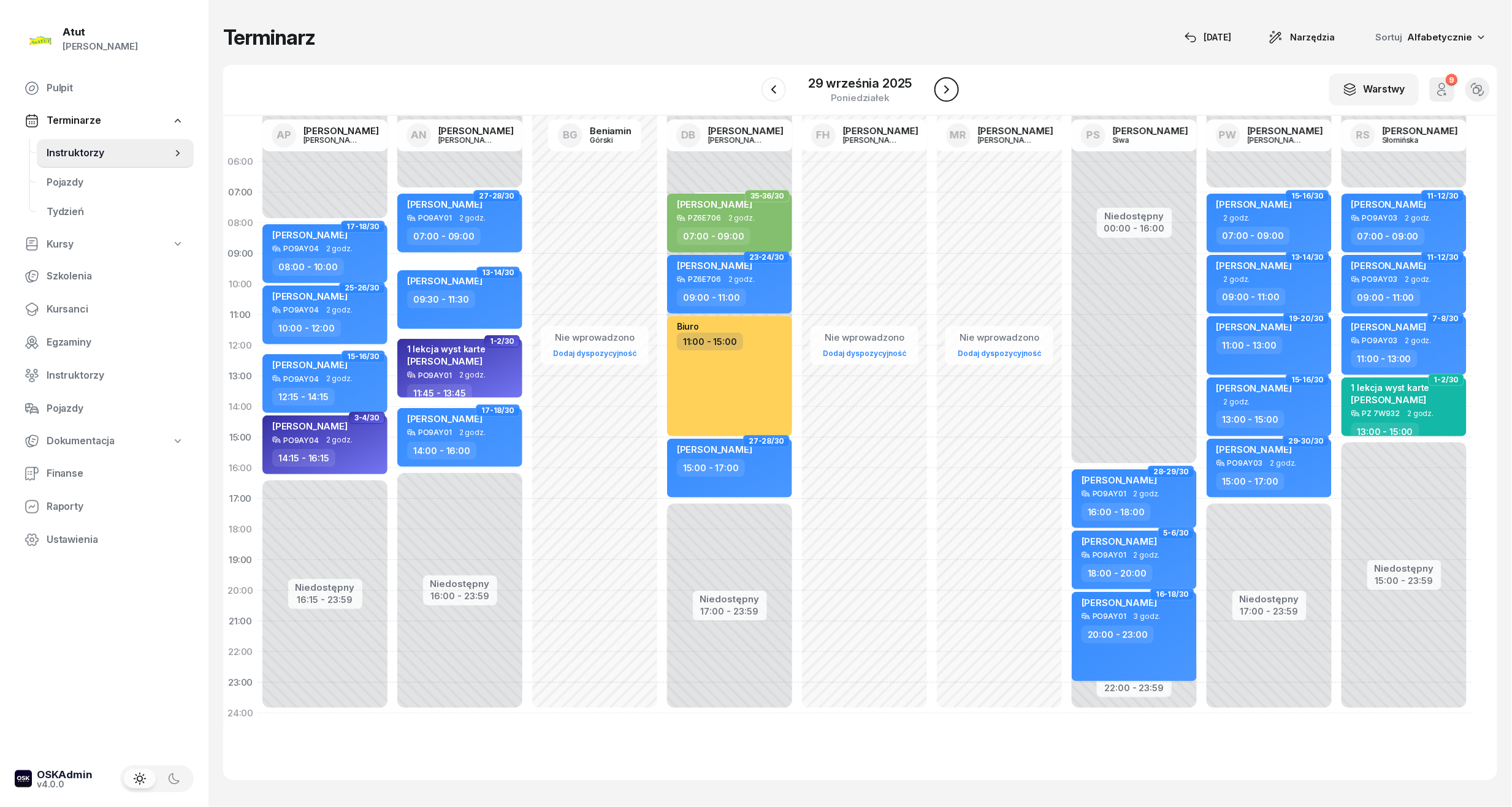
click at [950, 88] on icon "button" at bounding box center [946, 89] width 15 height 15
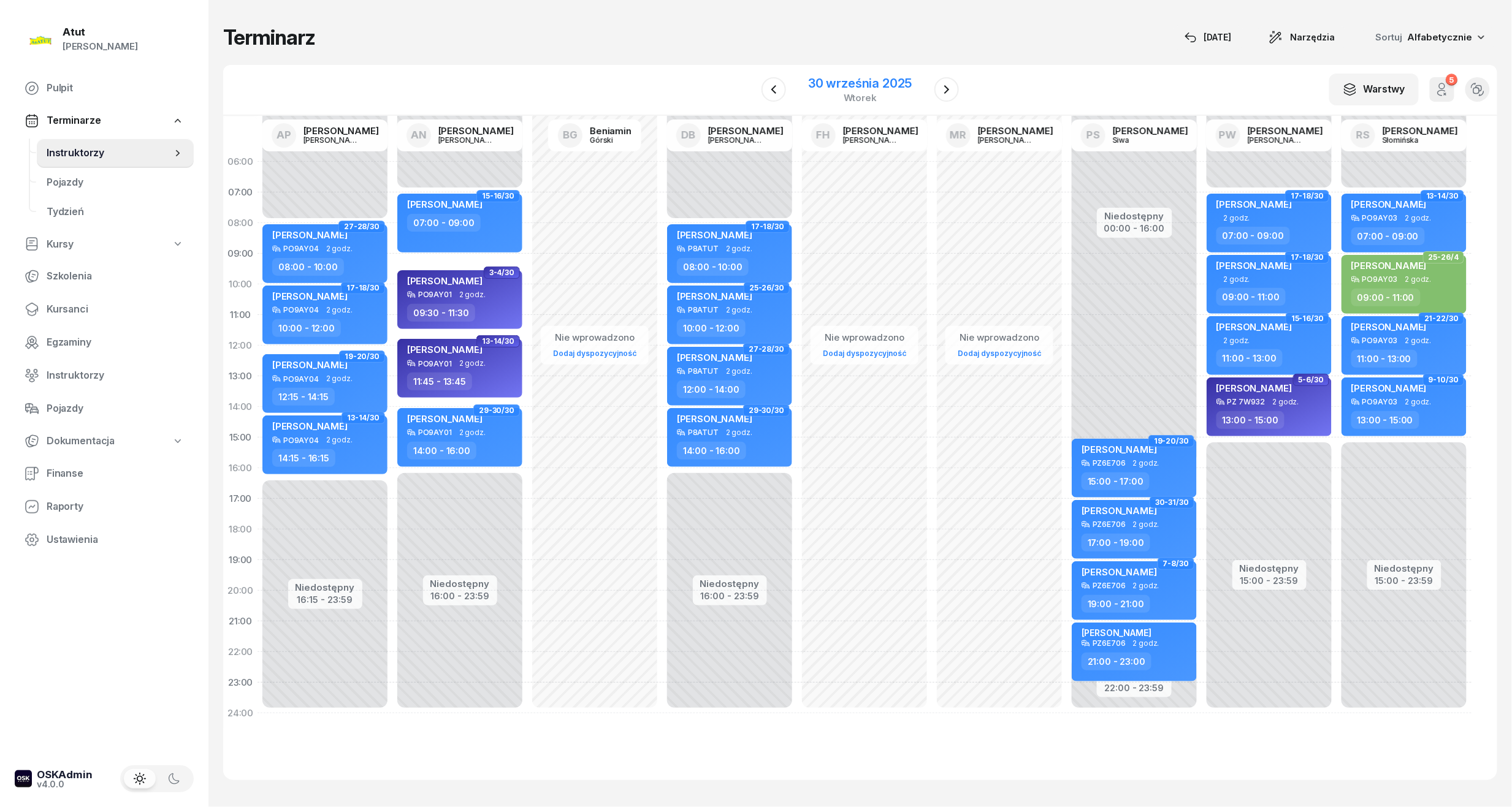
click at [901, 84] on div "30 września 2025" at bounding box center [859, 84] width 103 height 13
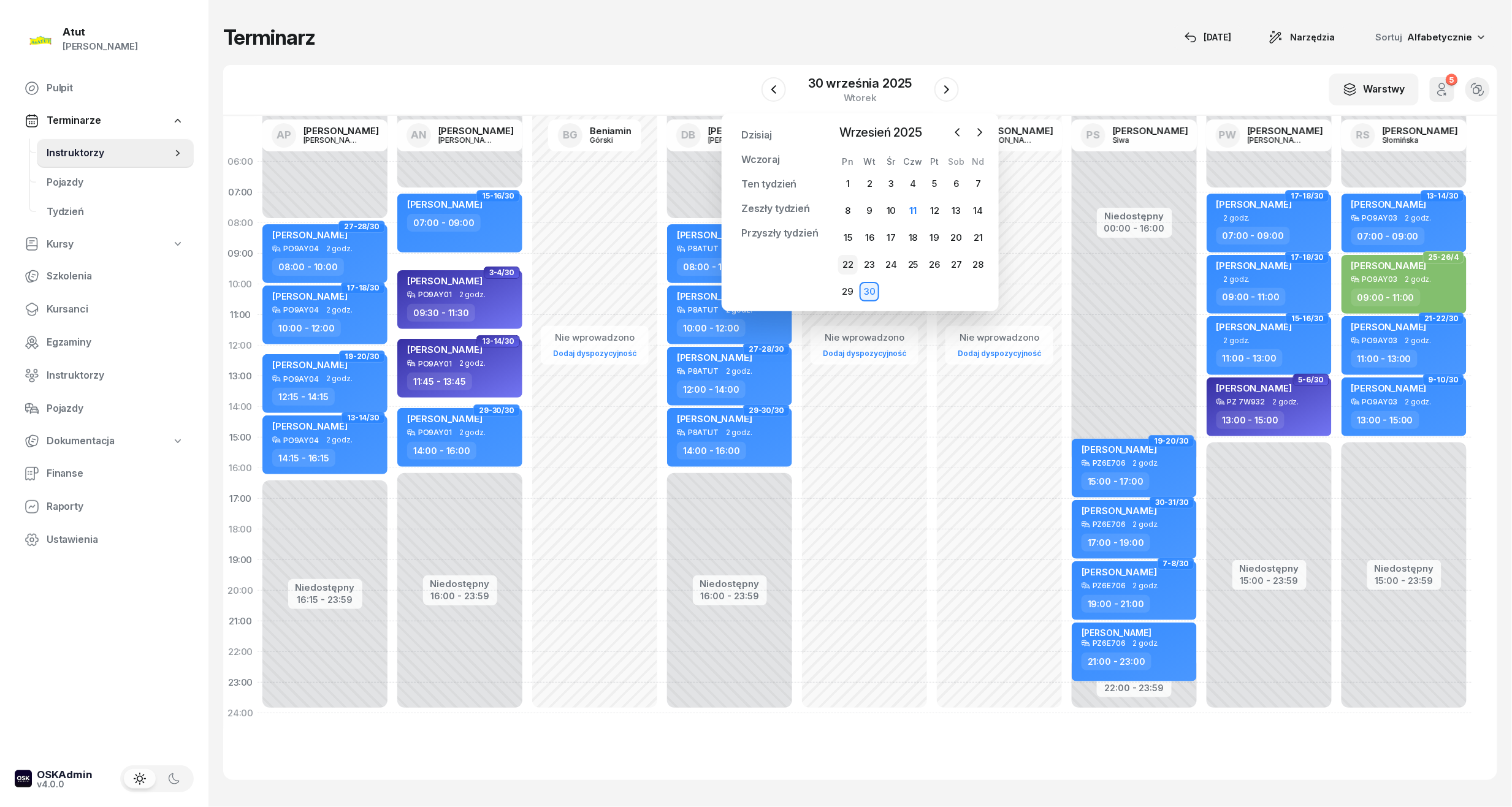
click at [854, 257] on div "22" at bounding box center [848, 265] width 20 height 20
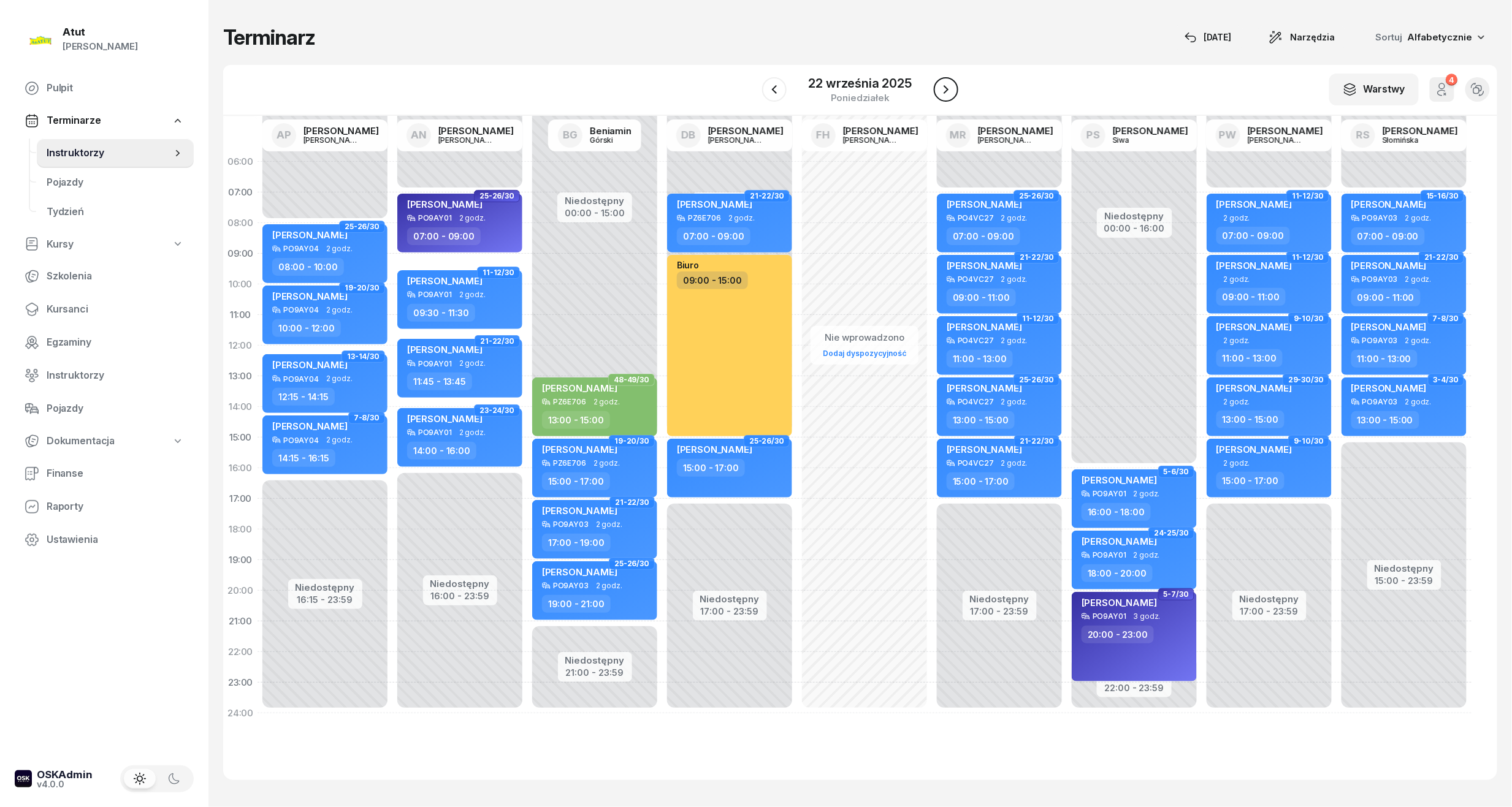
click at [935, 88] on button "button" at bounding box center [946, 89] width 24 height 24
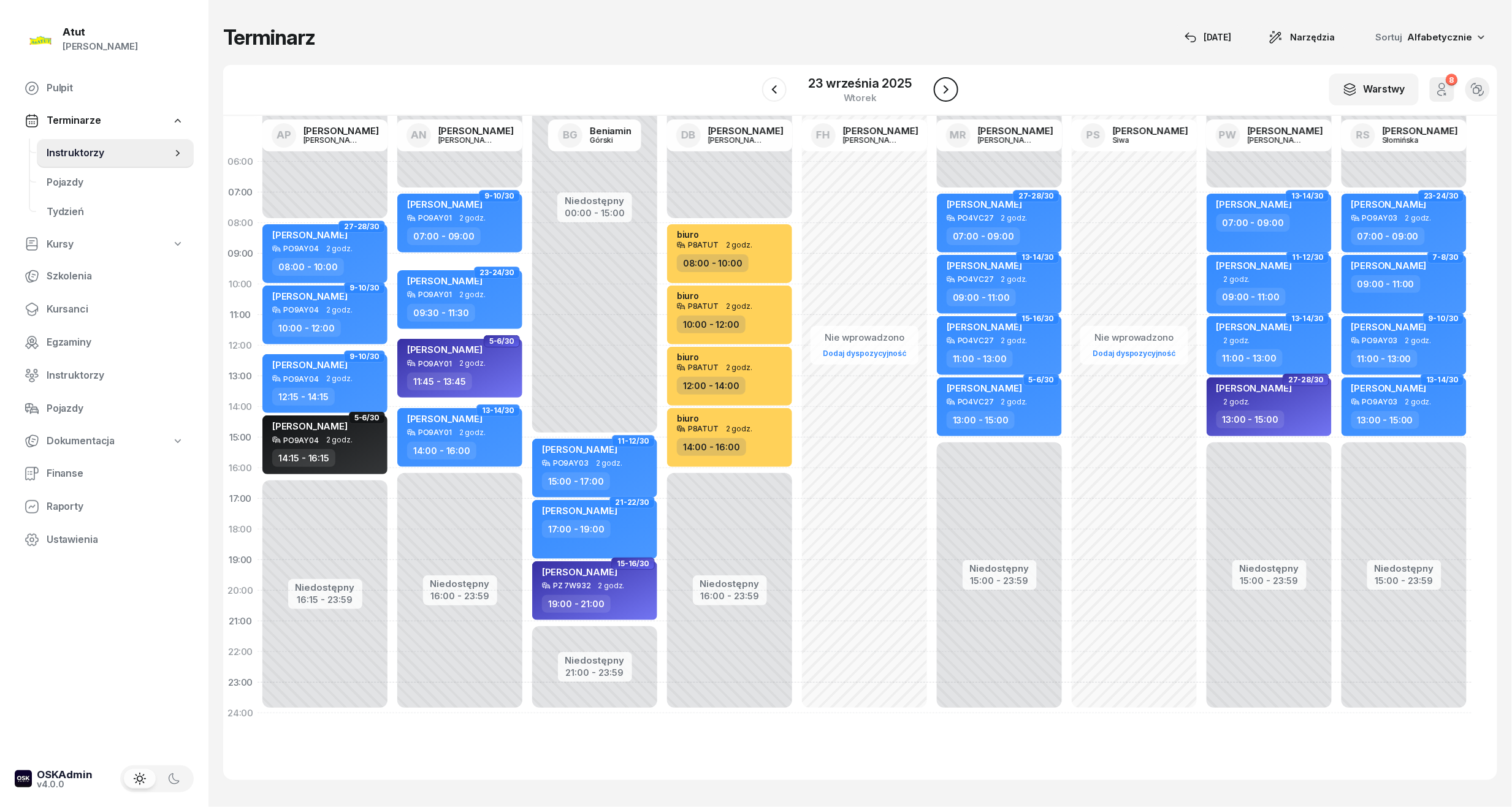
click at [935, 88] on button "button" at bounding box center [946, 89] width 24 height 24
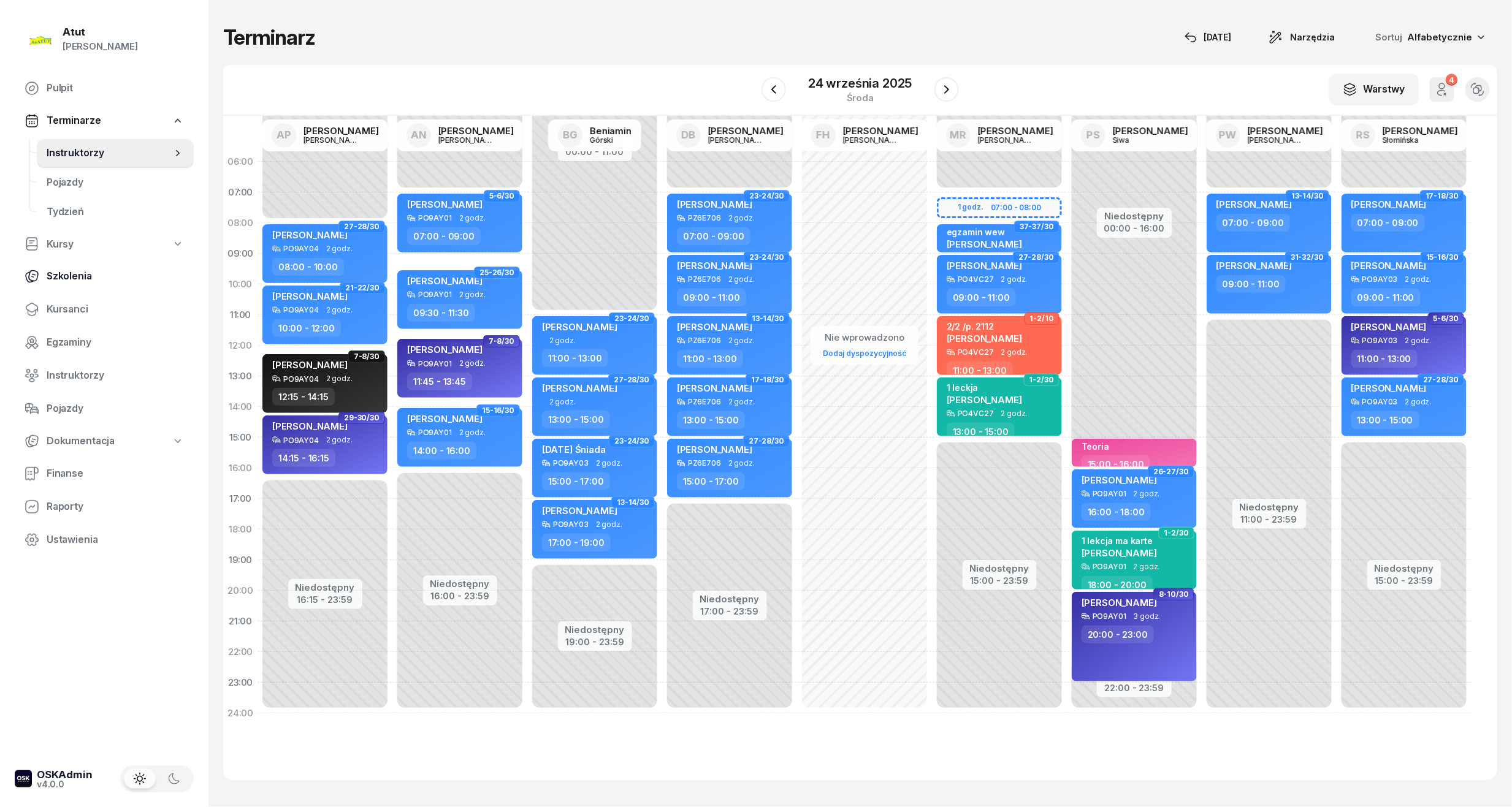
click at [56, 310] on span "Kursanci" at bounding box center [115, 310] width 137 height 16
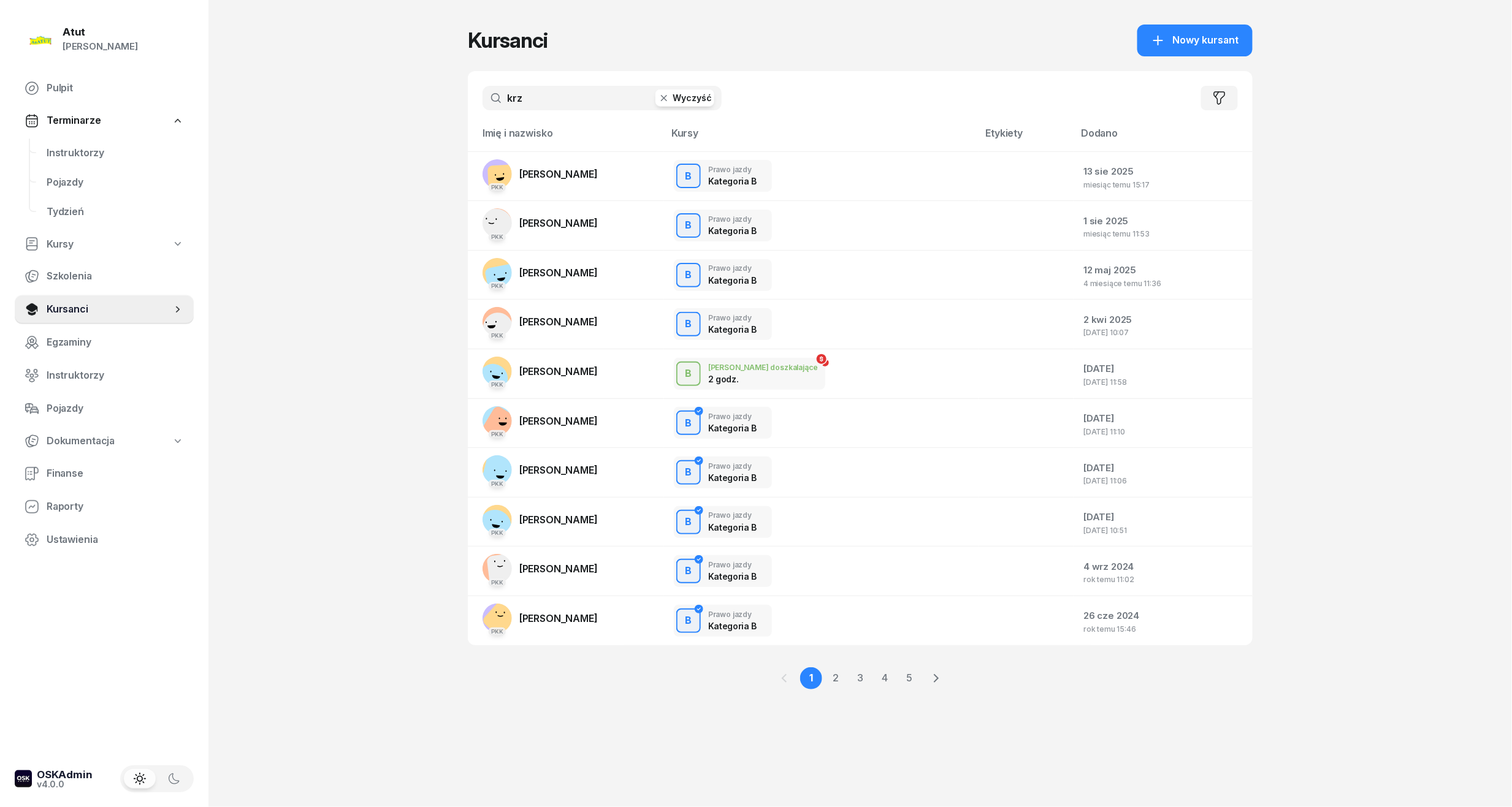
drag, startPoint x: 570, startPoint y: 99, endPoint x: 166, endPoint y: 62, distance: 405.7
click at [171, 62] on div "Atut [PERSON_NAME] Pulpit Terminarze Instruktorzy Pojazdy Tydzień Kursy Szkolen…" at bounding box center [756, 404] width 1512 height 807
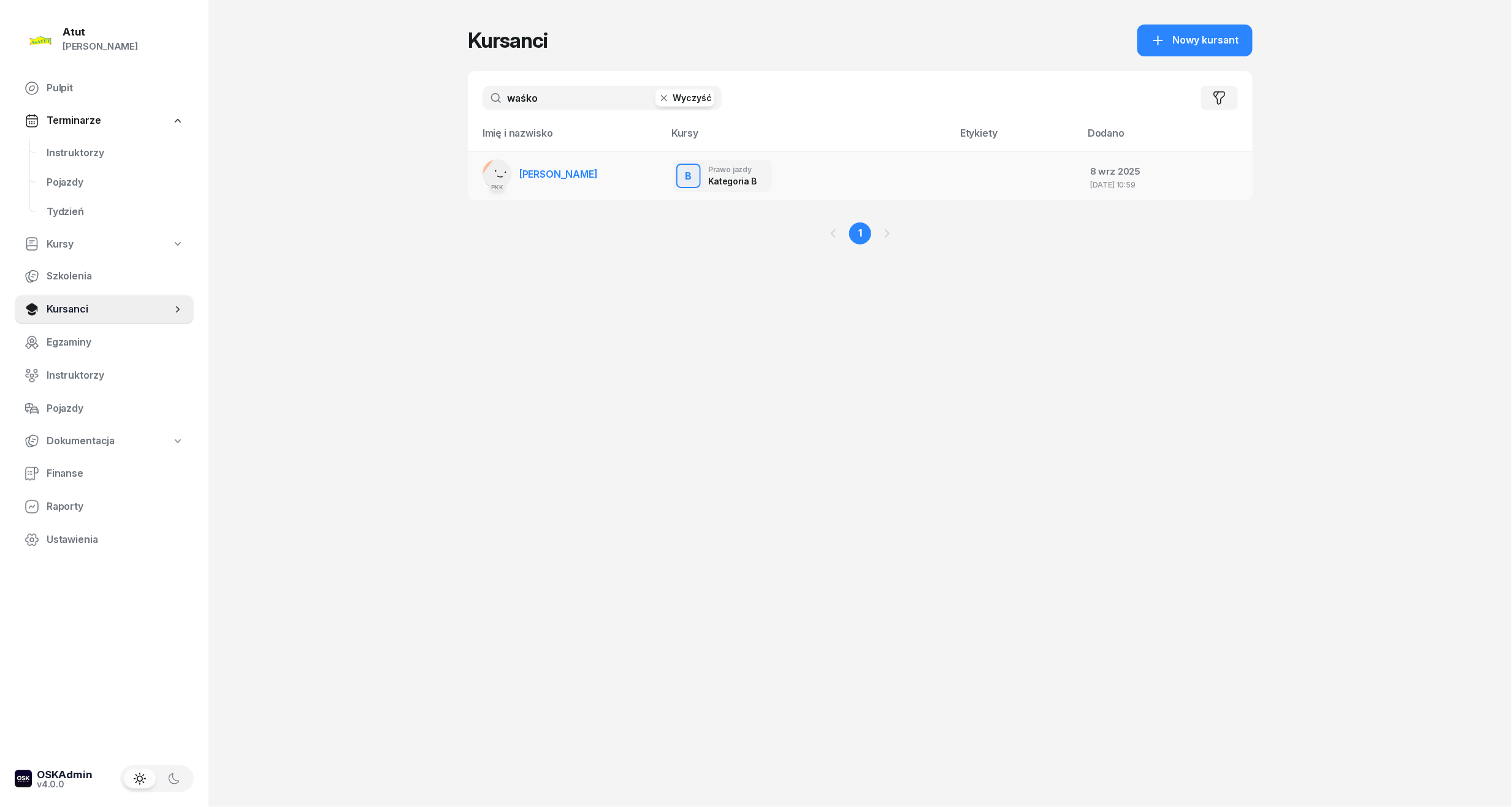
type input "waśko"
click at [555, 171] on span "[PERSON_NAME]" at bounding box center [558, 175] width 78 height 13
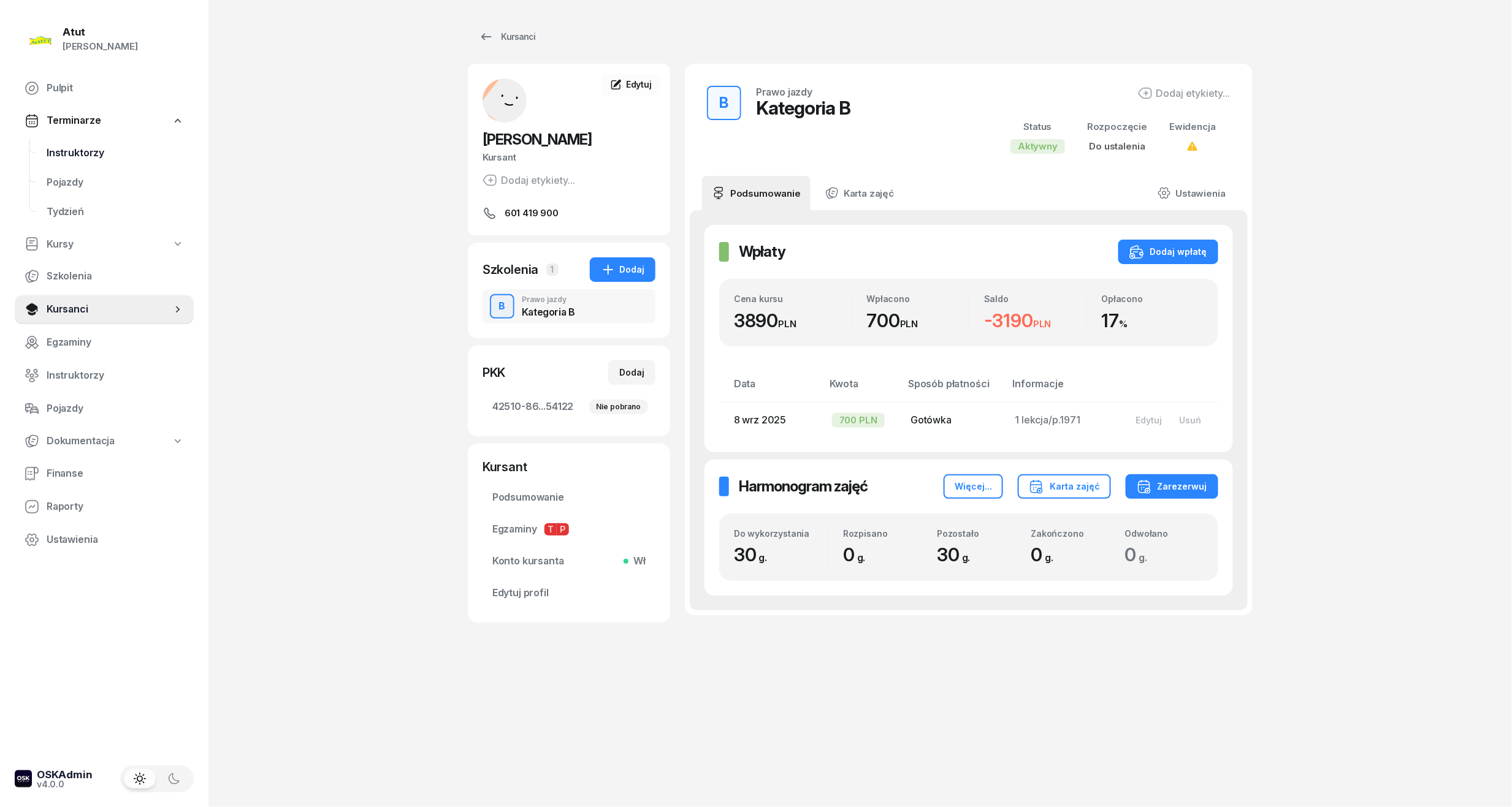
click at [92, 155] on span "Instruktorzy" at bounding box center [115, 153] width 137 height 16
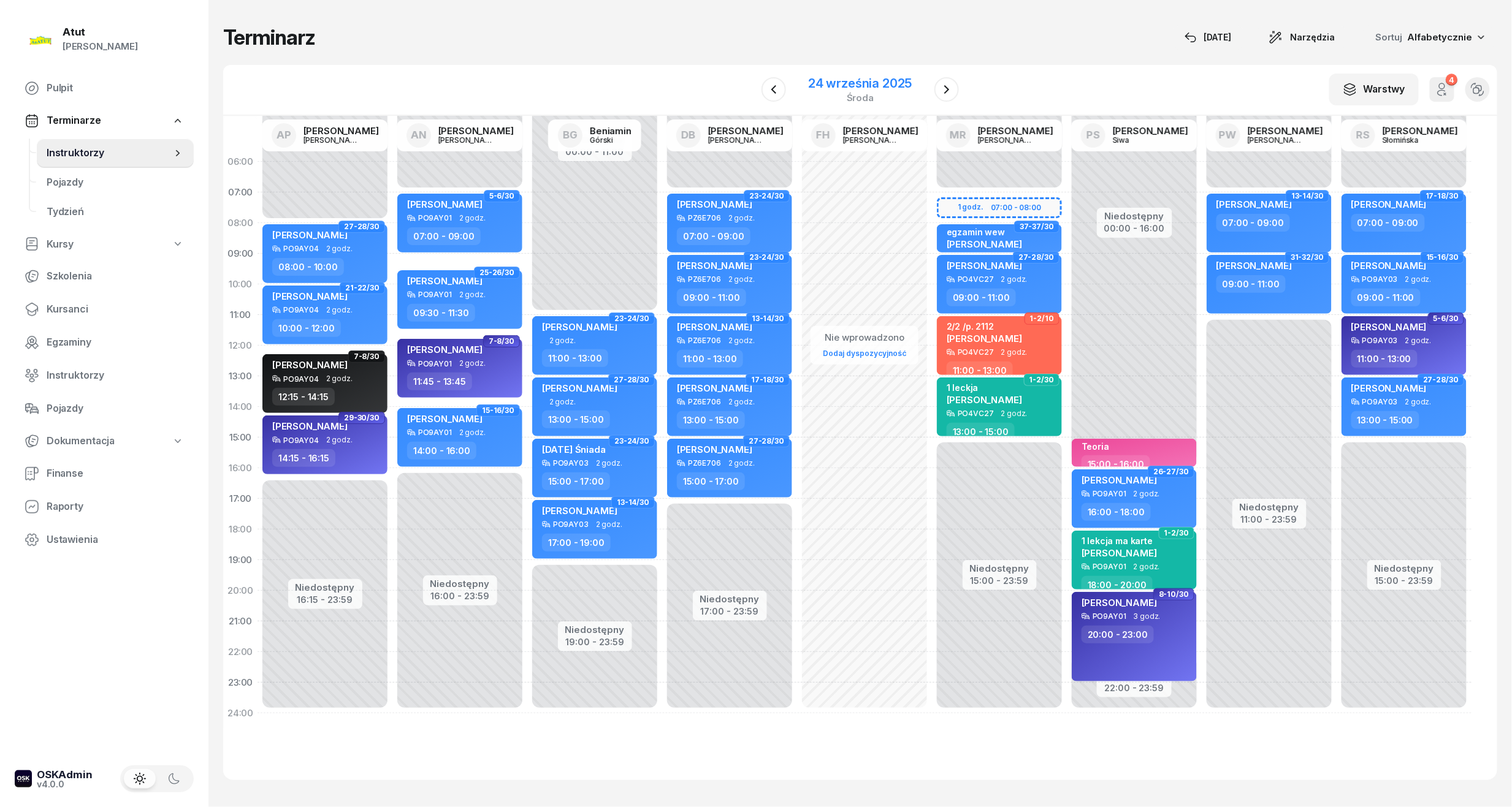
click at [839, 78] on div "24 września 2025" at bounding box center [859, 84] width 103 height 13
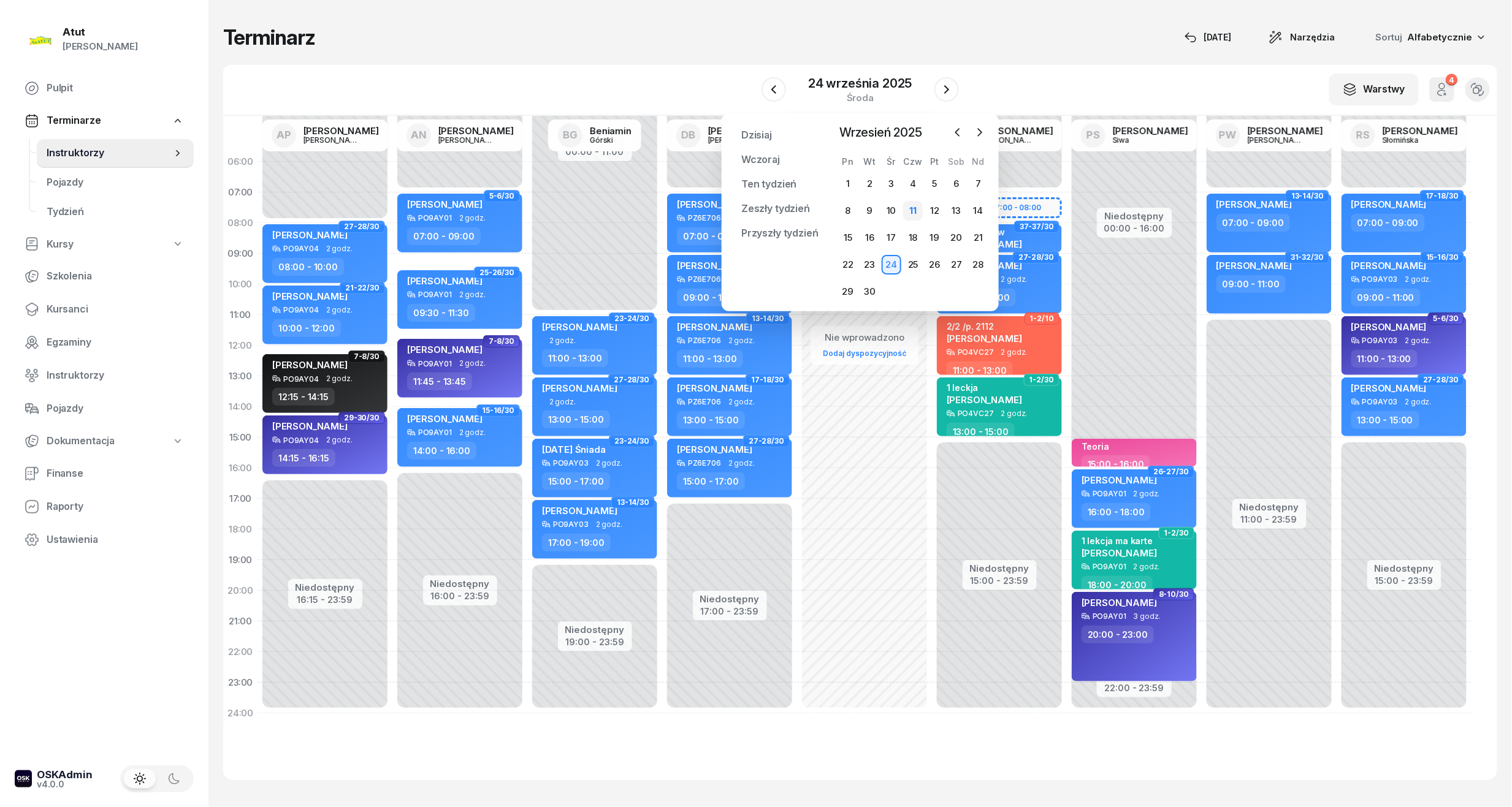
click at [916, 205] on div "11" at bounding box center [912, 211] width 20 height 20
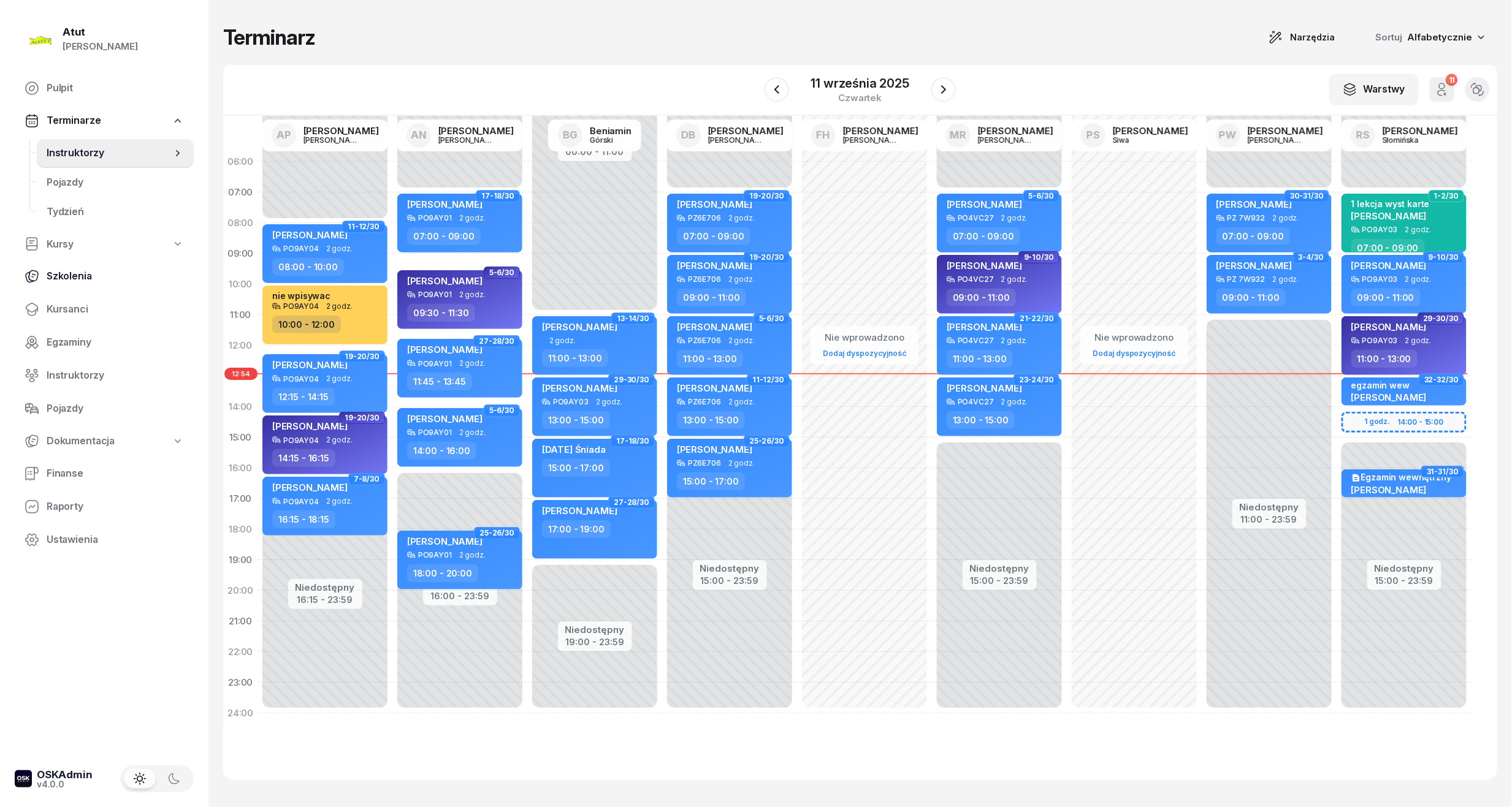
drag, startPoint x: 81, startPoint y: 310, endPoint x: 116, endPoint y: 278, distance: 47.4
click at [79, 309] on span "Kursanci" at bounding box center [115, 310] width 137 height 16
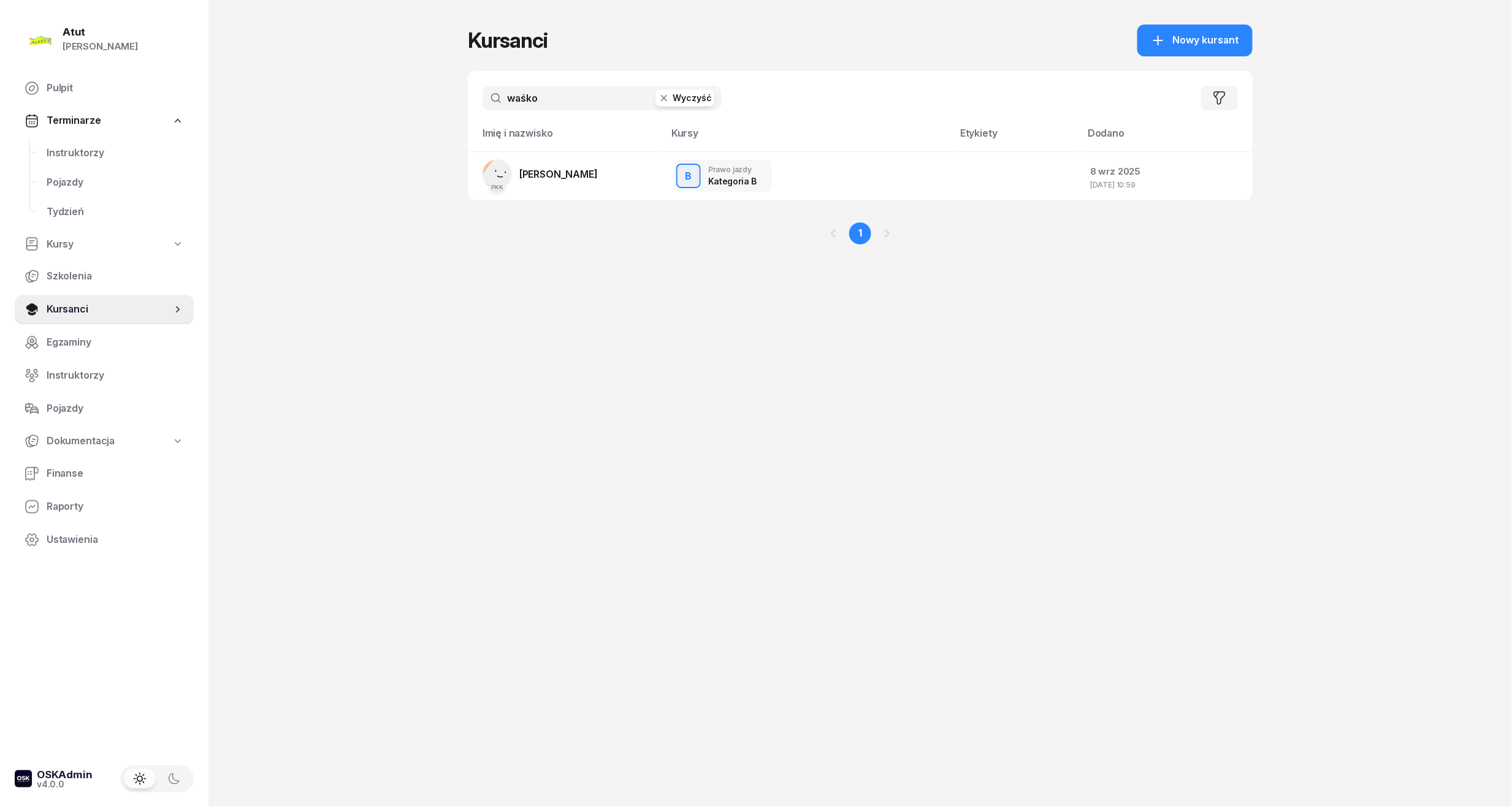
drag, startPoint x: 558, startPoint y: 100, endPoint x: 319, endPoint y: 116, distance: 239.5
click at [319, 116] on div "Atut [PERSON_NAME] Pulpit Terminarze Instruktorzy Pojazdy Tydzień Kursy Szkolen…" at bounding box center [756, 404] width 1512 height 807
type input "darmo"
click at [607, 177] on td "PKK [PERSON_NAME]" at bounding box center [566, 176] width 196 height 49
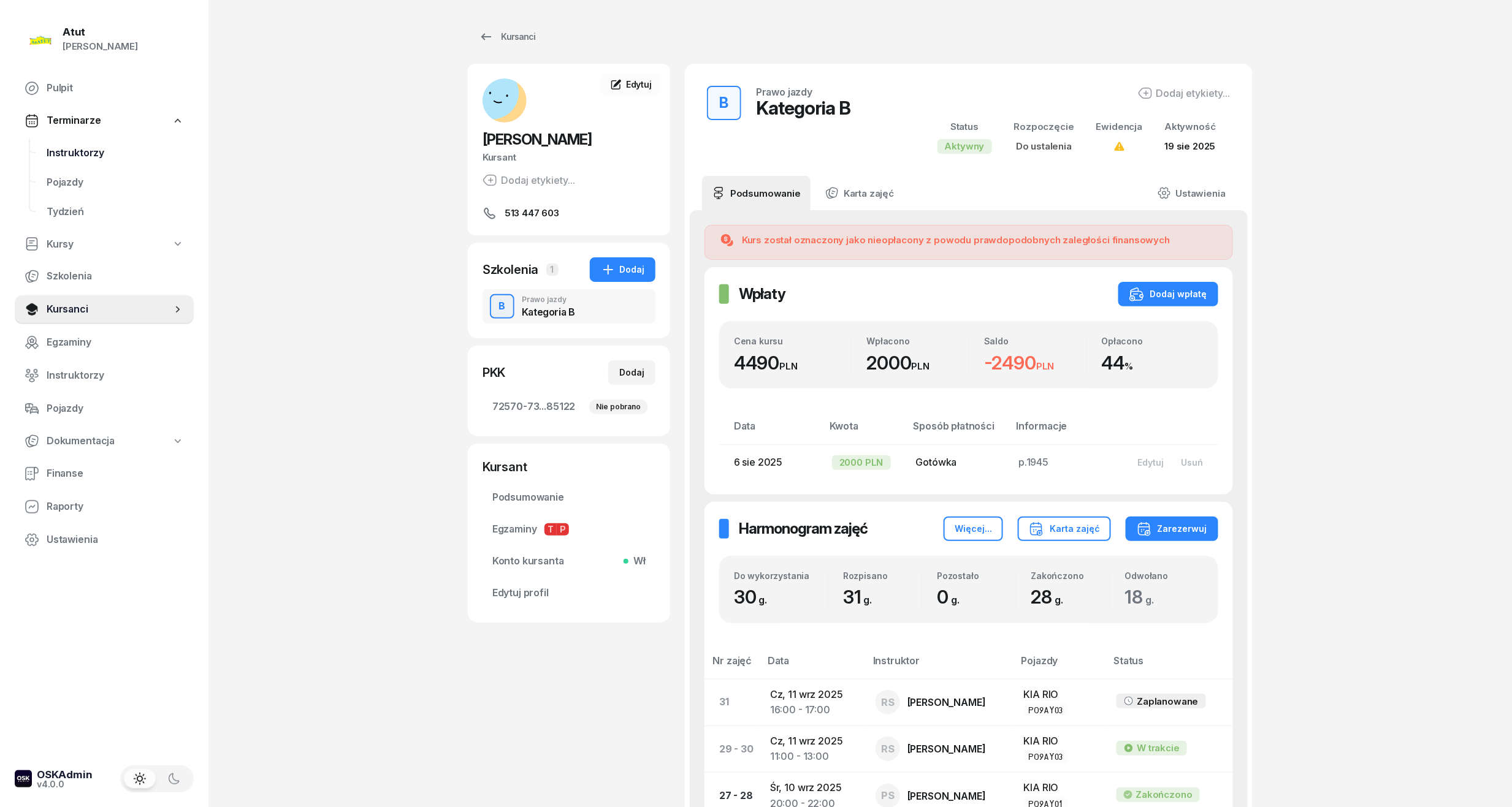
click at [49, 143] on link "Instruktorzy" at bounding box center [115, 152] width 157 height 29
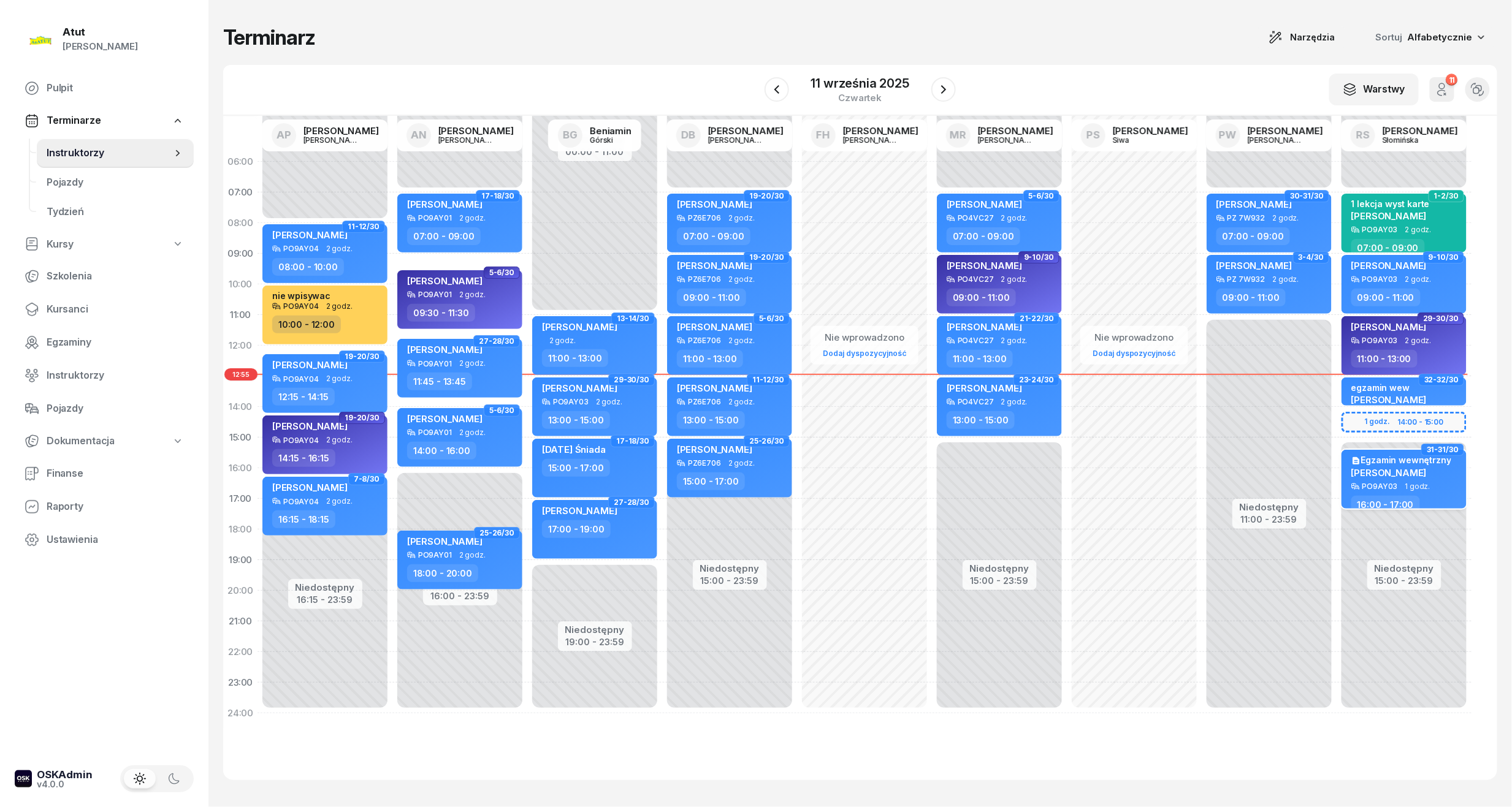
click at [1455, 482] on div "PO9AY03 1 godz." at bounding box center [1405, 486] width 108 height 9
select select "16"
select select "17"
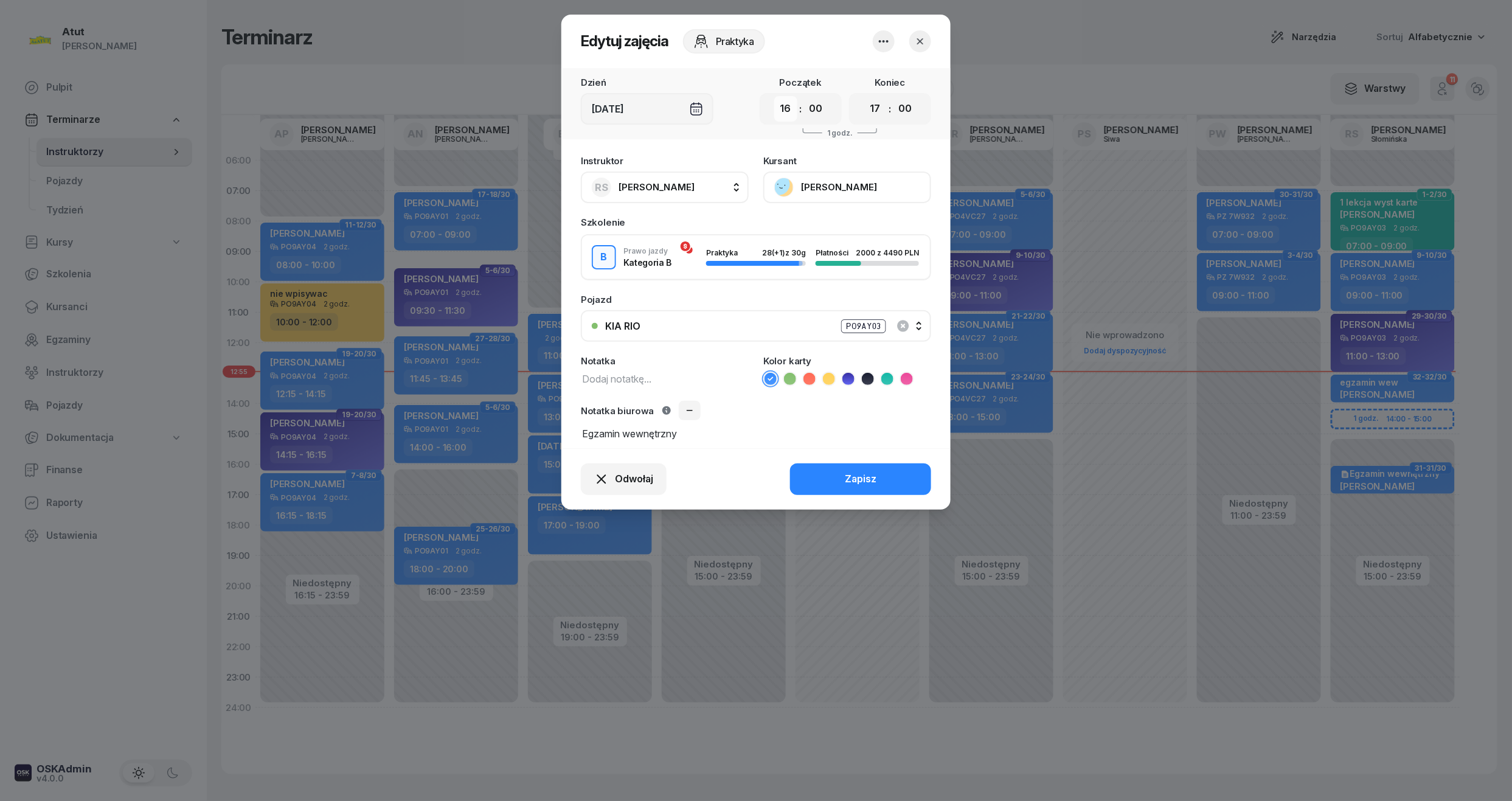
click at [784, 107] on select "00 01 02 03 04 05 06 07 08 09 10 11 12 13 14 15 16 17 18 19 20 21 22 23" at bounding box center [785, 109] width 23 height 26
select select "14"
click at [774, 96] on select "00 01 02 03 04 05 06 07 08 09 10 11 12 13 14 15 16 17 18 19 20 21 22 23" at bounding box center [785, 109] width 23 height 26
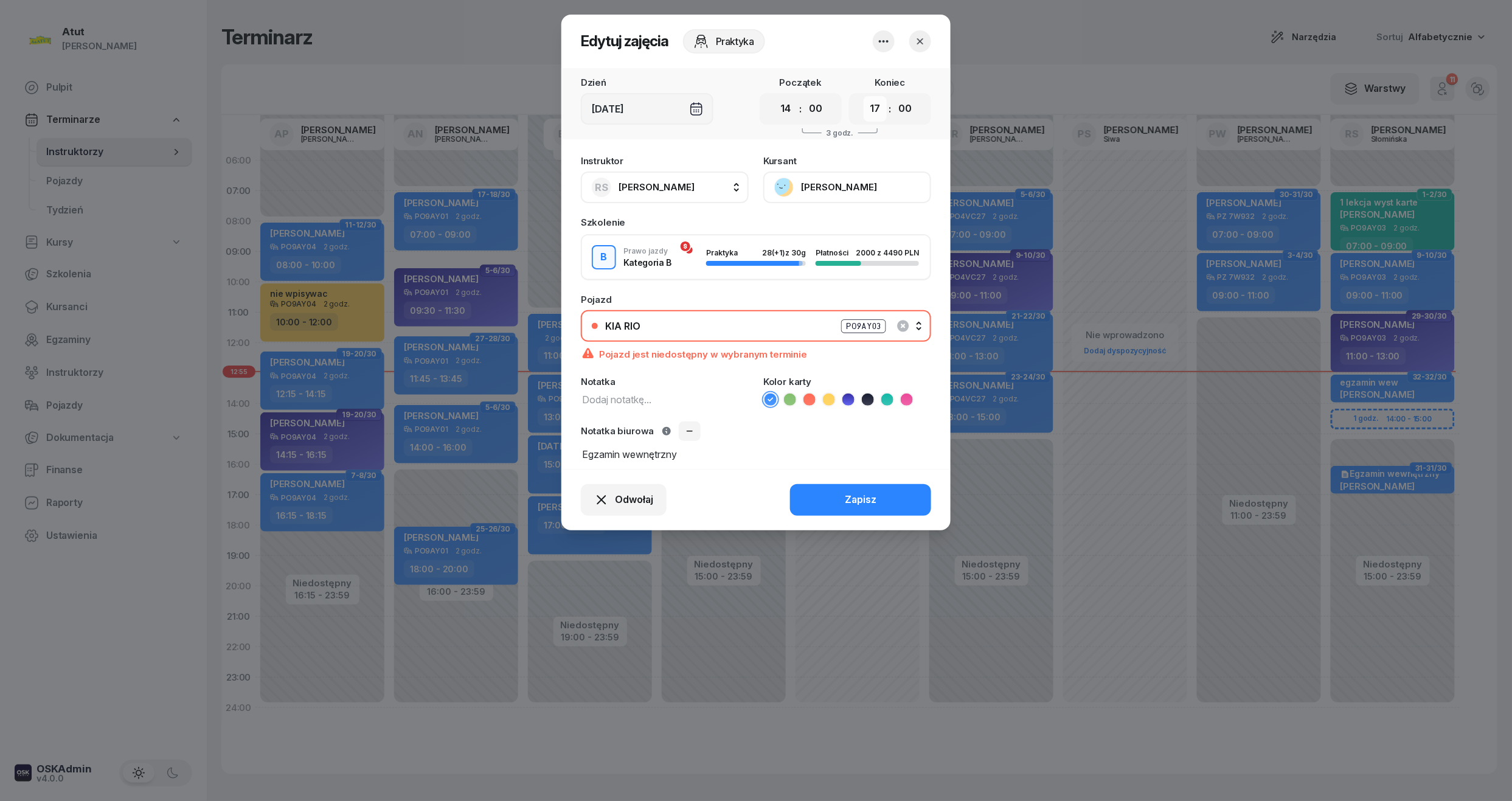
click at [872, 110] on select "00 01 02 03 04 05 06 07 08 09 10 11 12 13 14 15 16 17 18 19 20 21 22 23" at bounding box center [874, 109] width 23 height 26
select select "15"
click at [863, 96] on select "00 01 02 03 04 05 06 07 08 09 10 11 12 13 14 15 16 17 18 19 20 21 22 23" at bounding box center [874, 109] width 23 height 26
click at [876, 485] on button "Zapisz" at bounding box center [860, 500] width 141 height 31
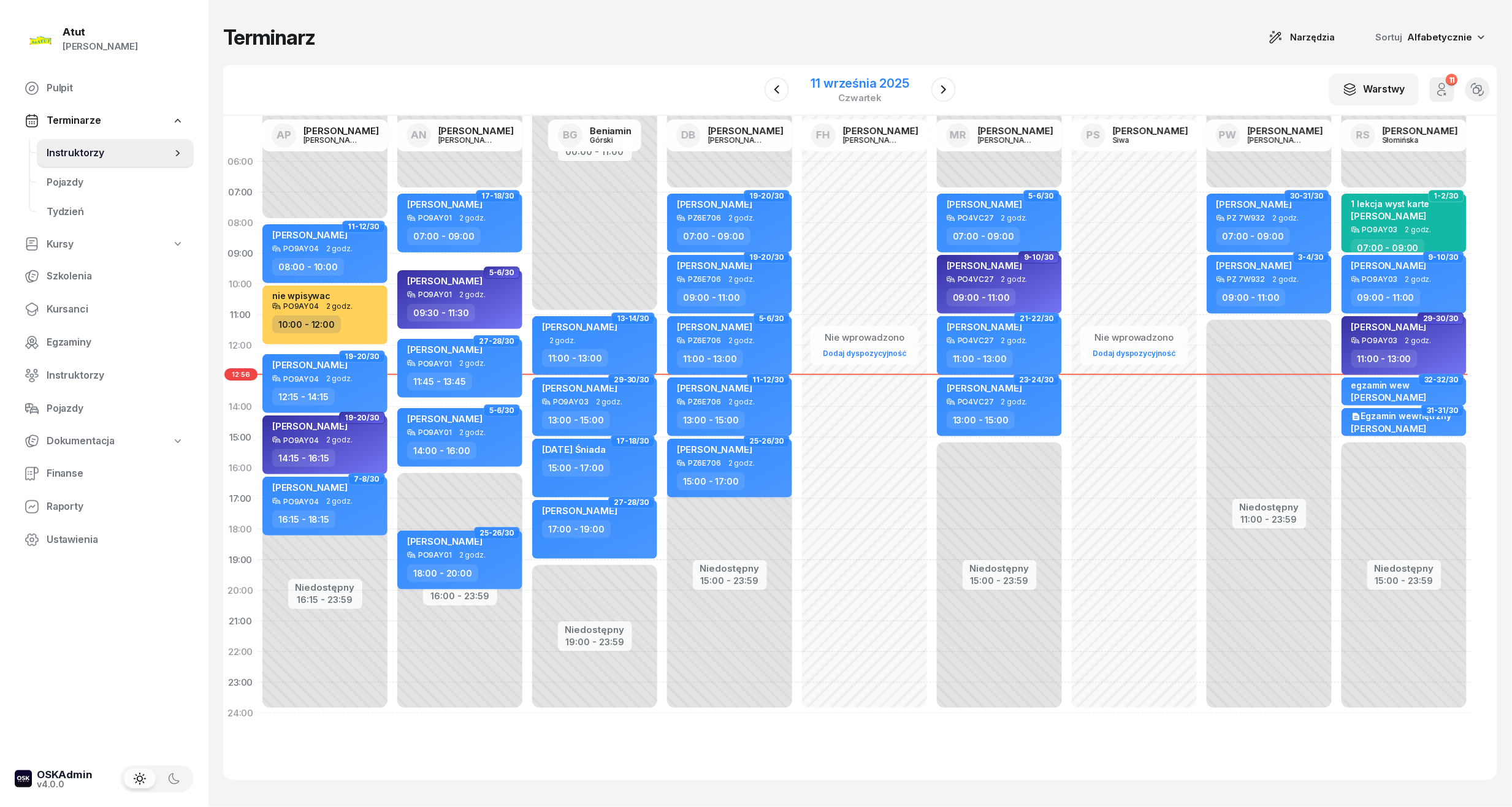
click at [818, 84] on div "11 września 2025" at bounding box center [860, 84] width 98 height 13
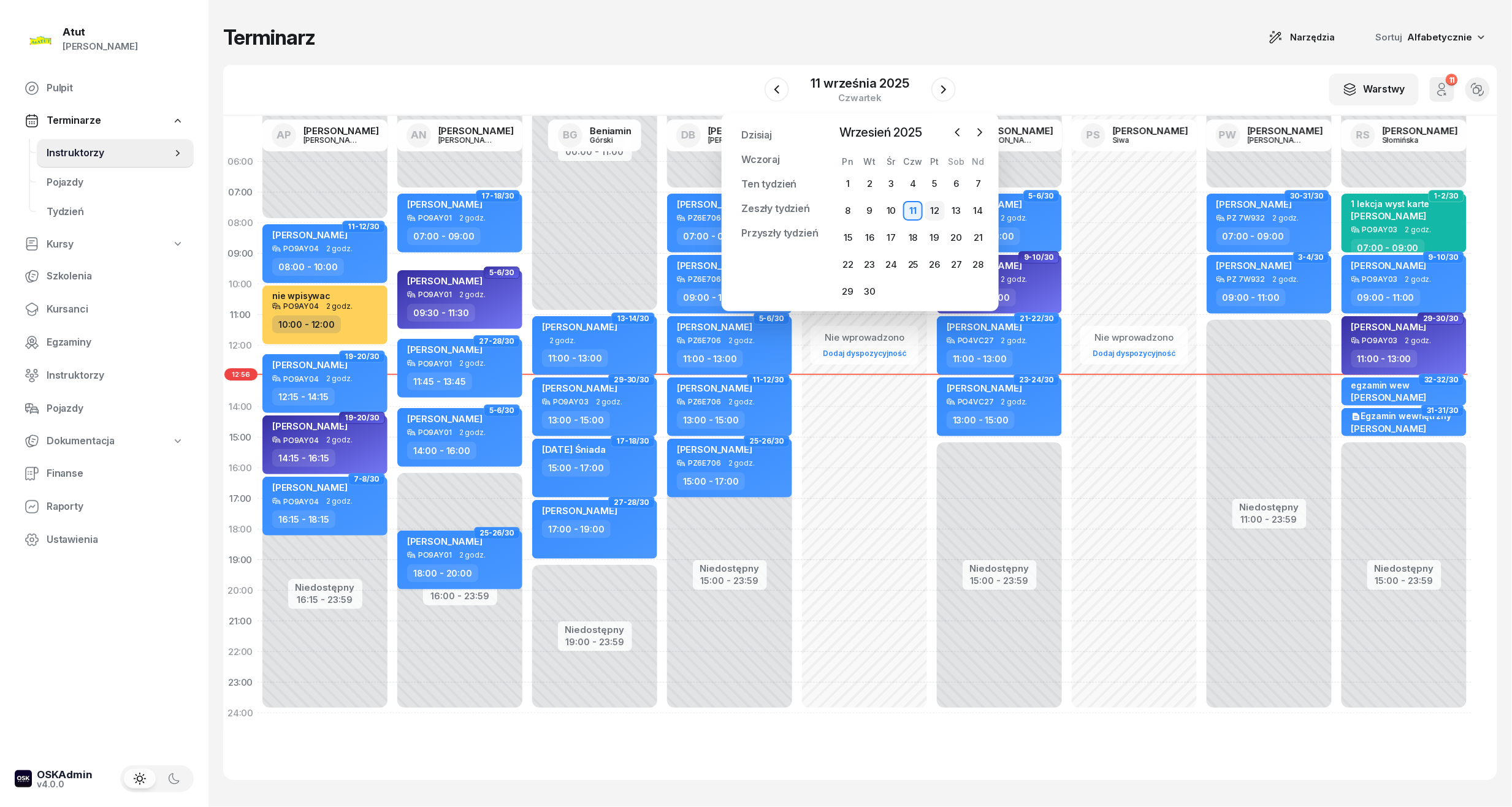
click at [938, 212] on div "12" at bounding box center [935, 211] width 20 height 20
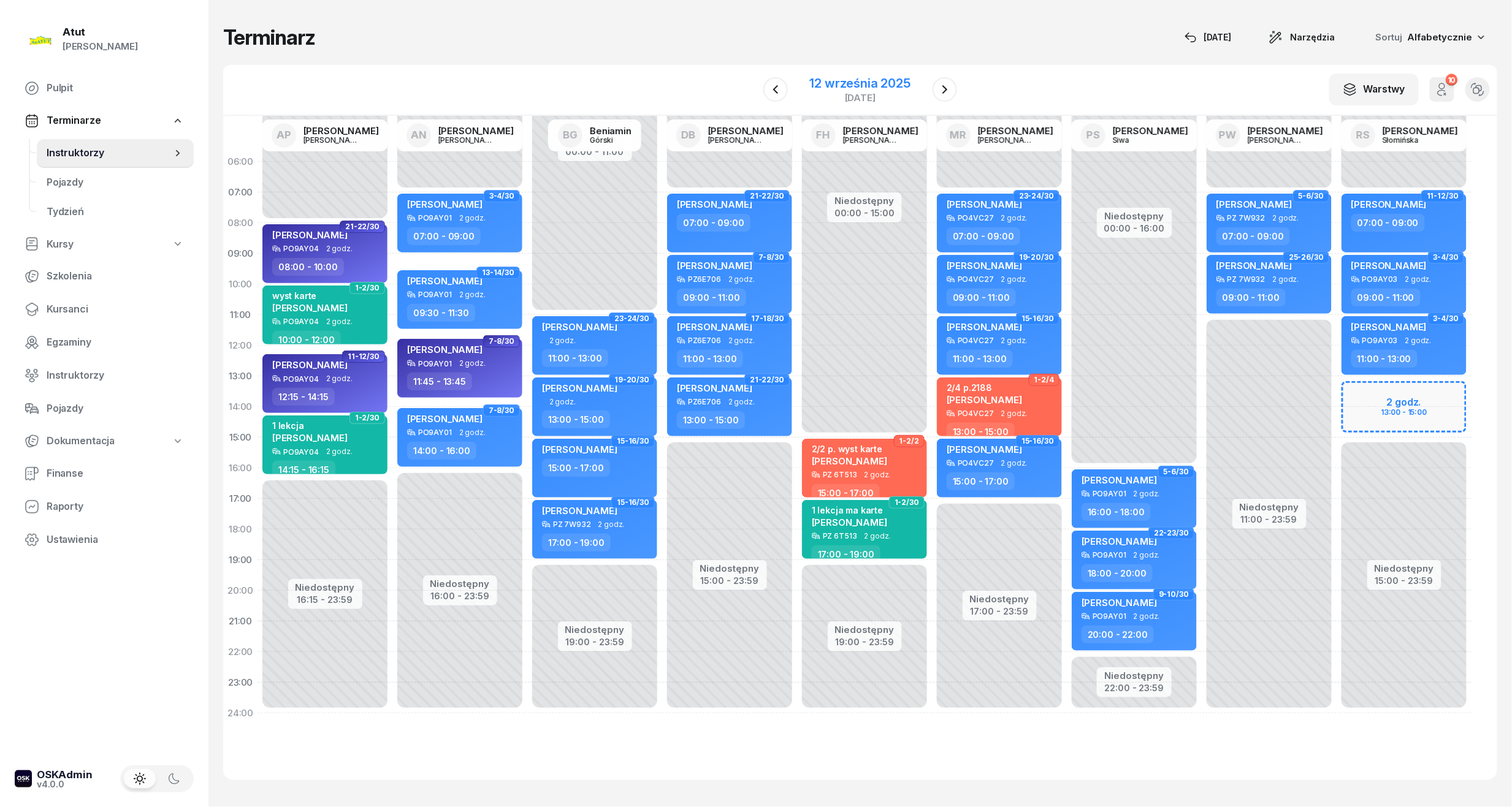
click at [879, 84] on div "12 września 2025" at bounding box center [859, 84] width 100 height 13
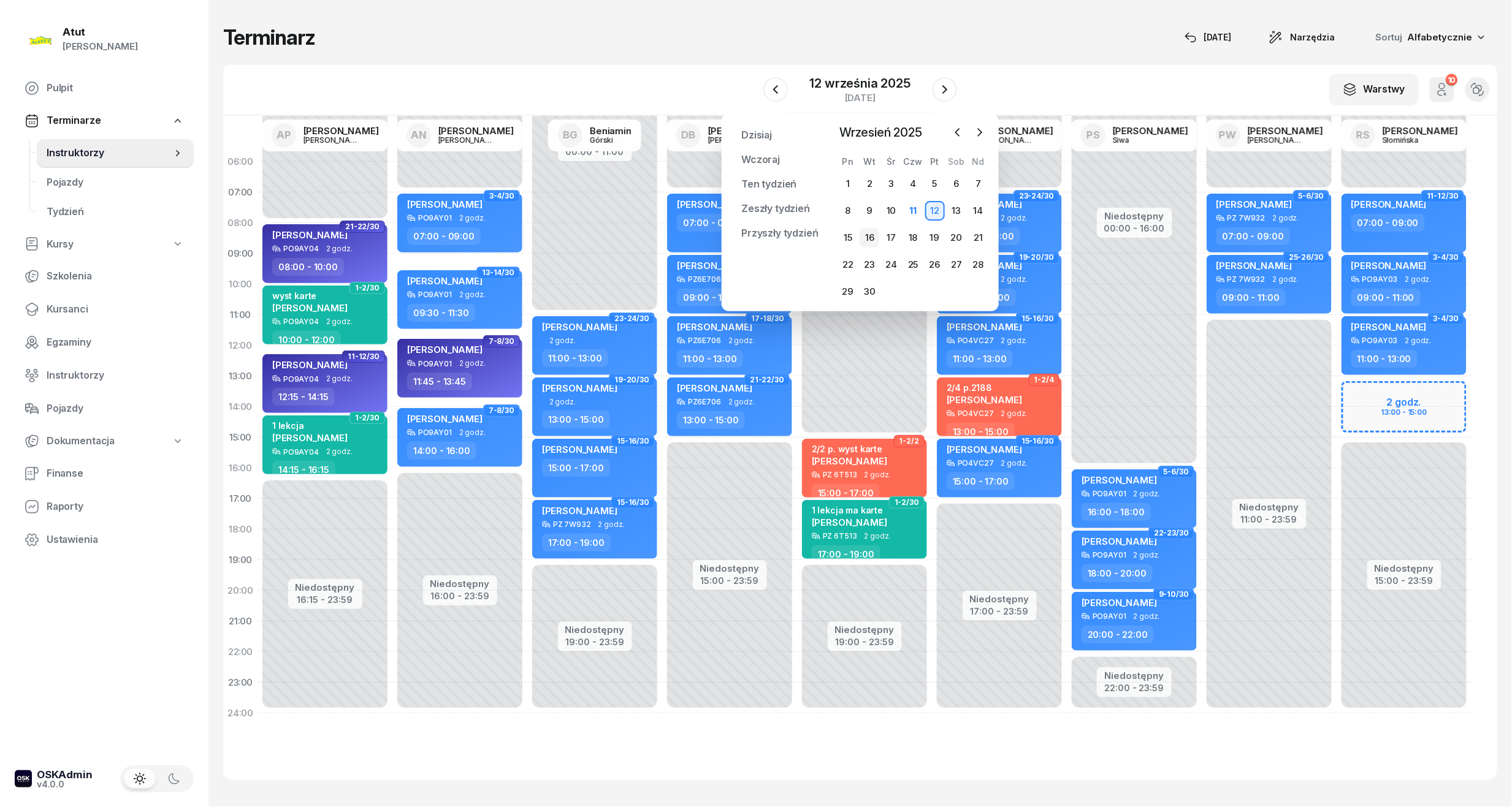
drag, startPoint x: 868, startPoint y: 235, endPoint x: 861, endPoint y: 235, distance: 7.0
click at [868, 235] on div "16" at bounding box center [869, 238] width 20 height 20
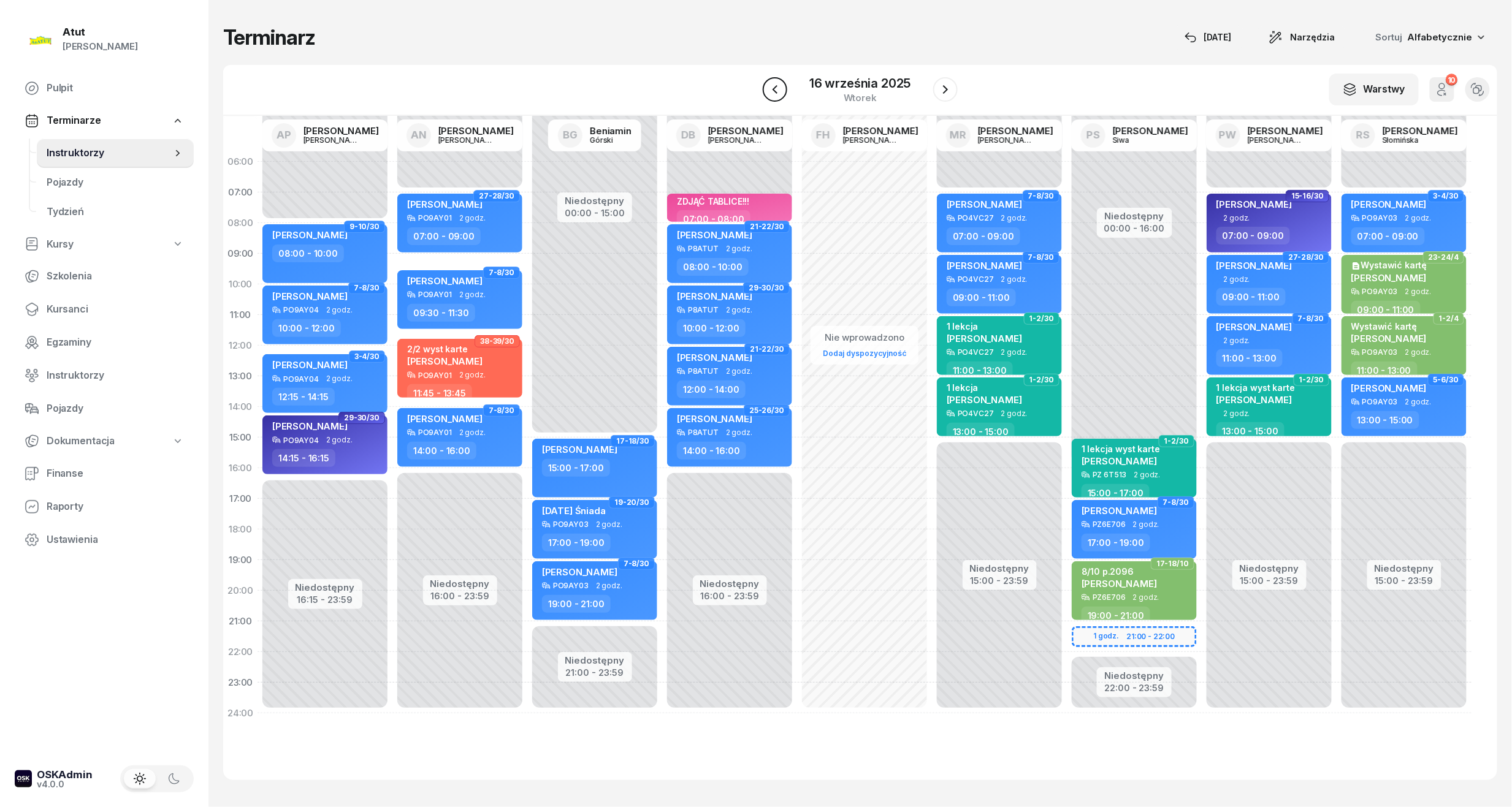
click at [771, 92] on icon "button" at bounding box center [775, 89] width 15 height 15
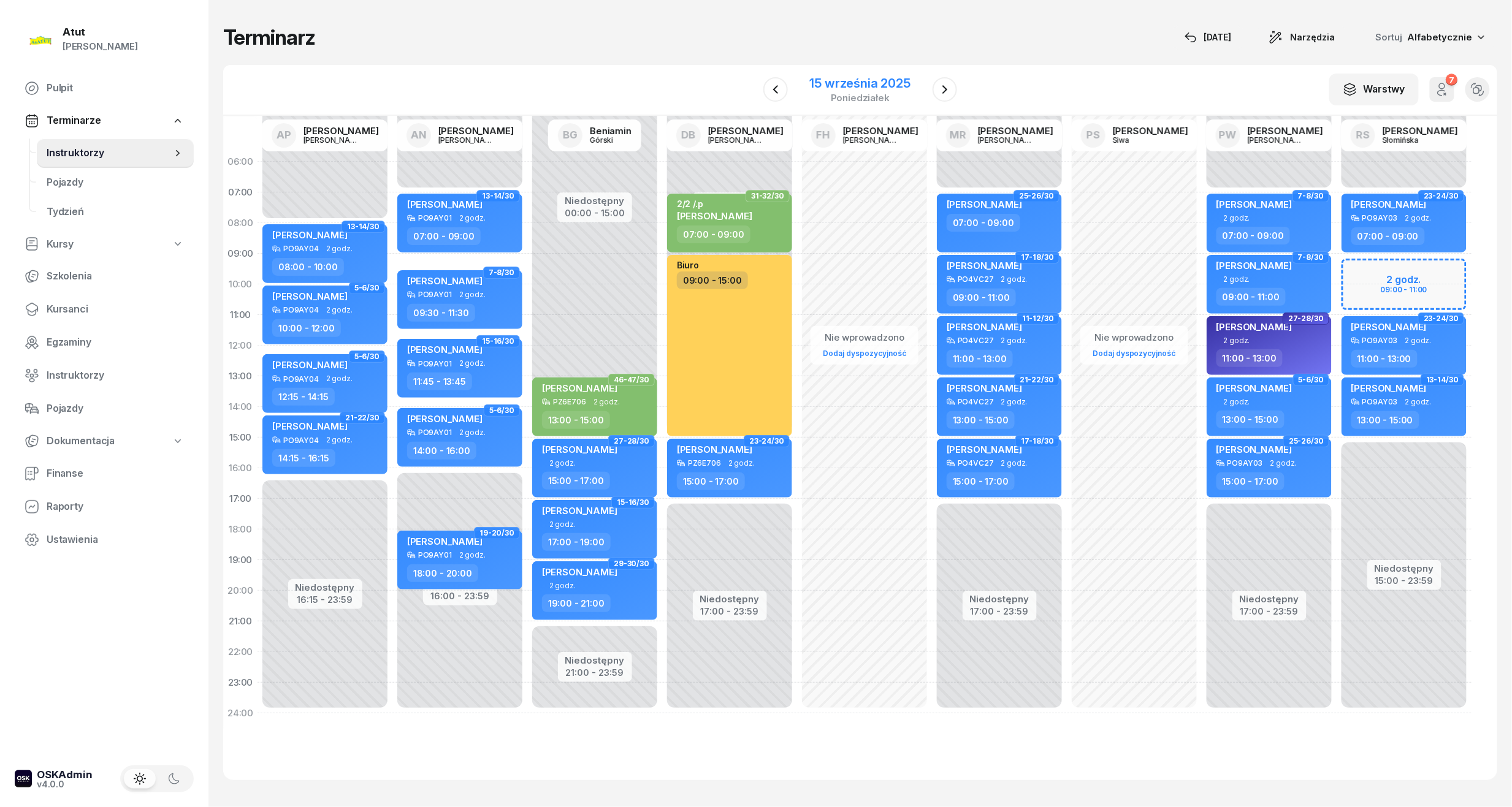
click at [855, 86] on div "15 września 2025" at bounding box center [859, 84] width 100 height 13
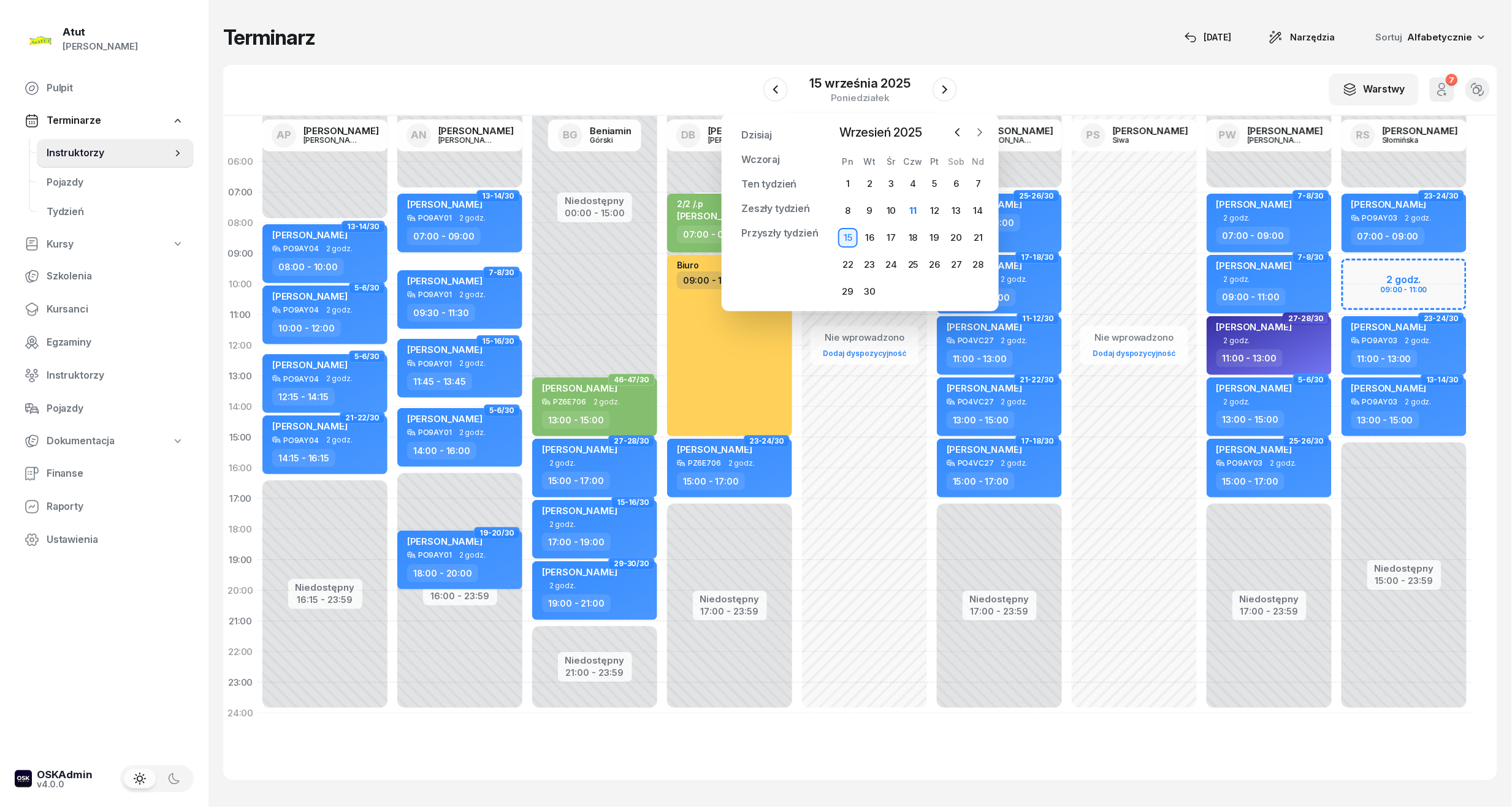
click at [974, 131] on icon "button" at bounding box center [980, 133] width 13 height 13
click at [937, 215] on div "7" at bounding box center [935, 211] width 20 height 20
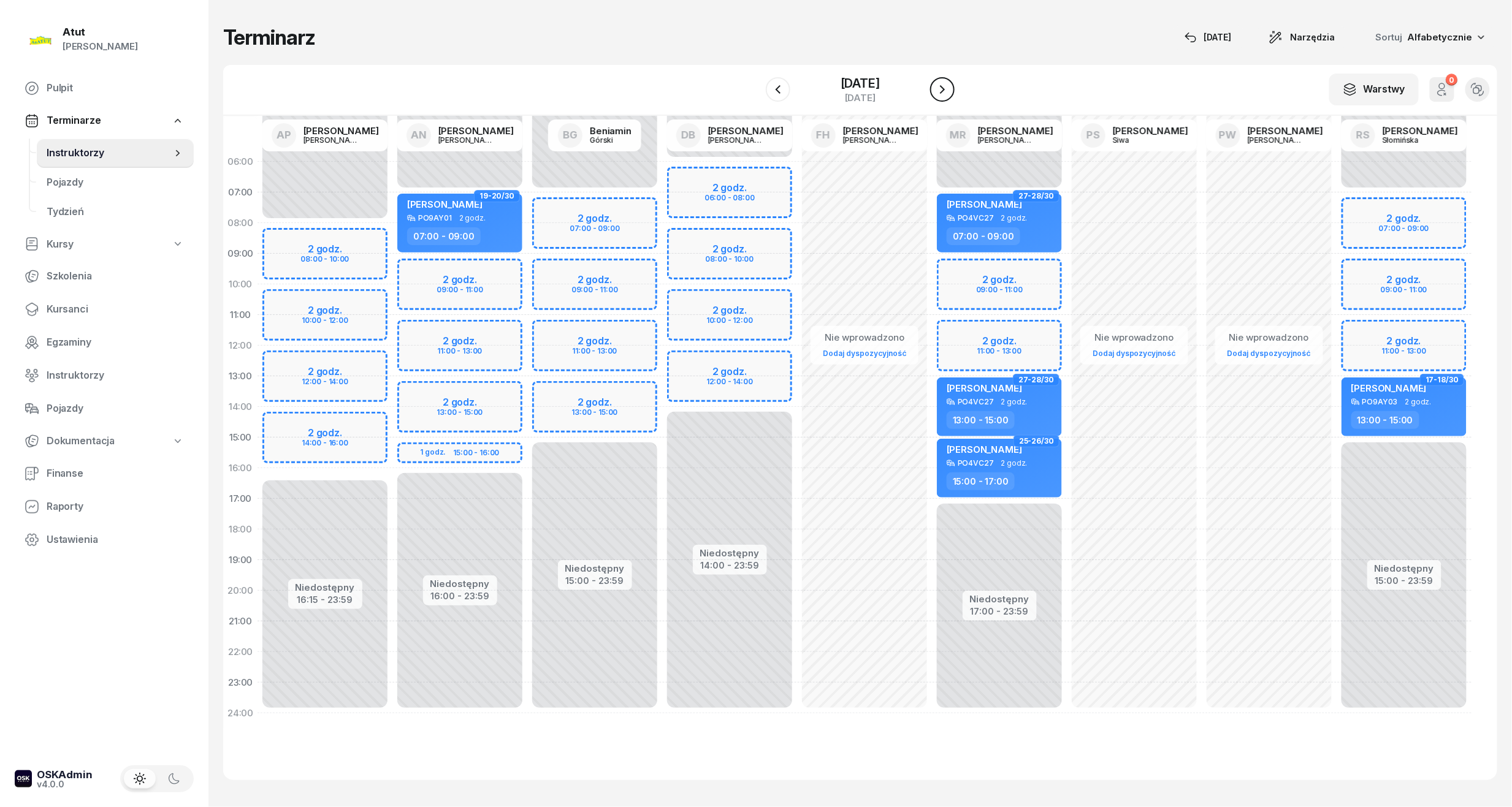
click at [945, 91] on icon "button" at bounding box center [942, 89] width 15 height 15
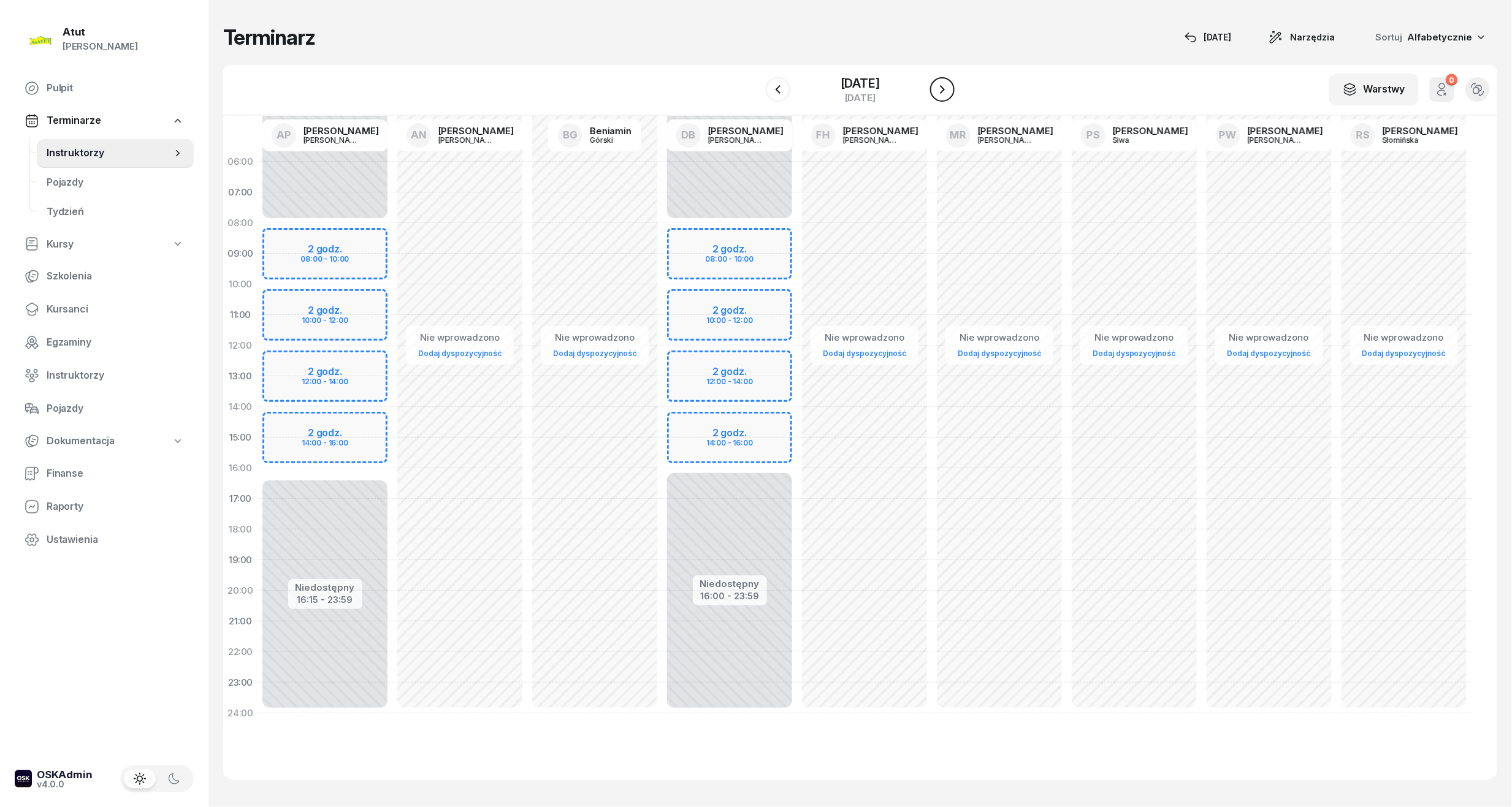
click at [945, 91] on icon "button" at bounding box center [942, 89] width 15 height 15
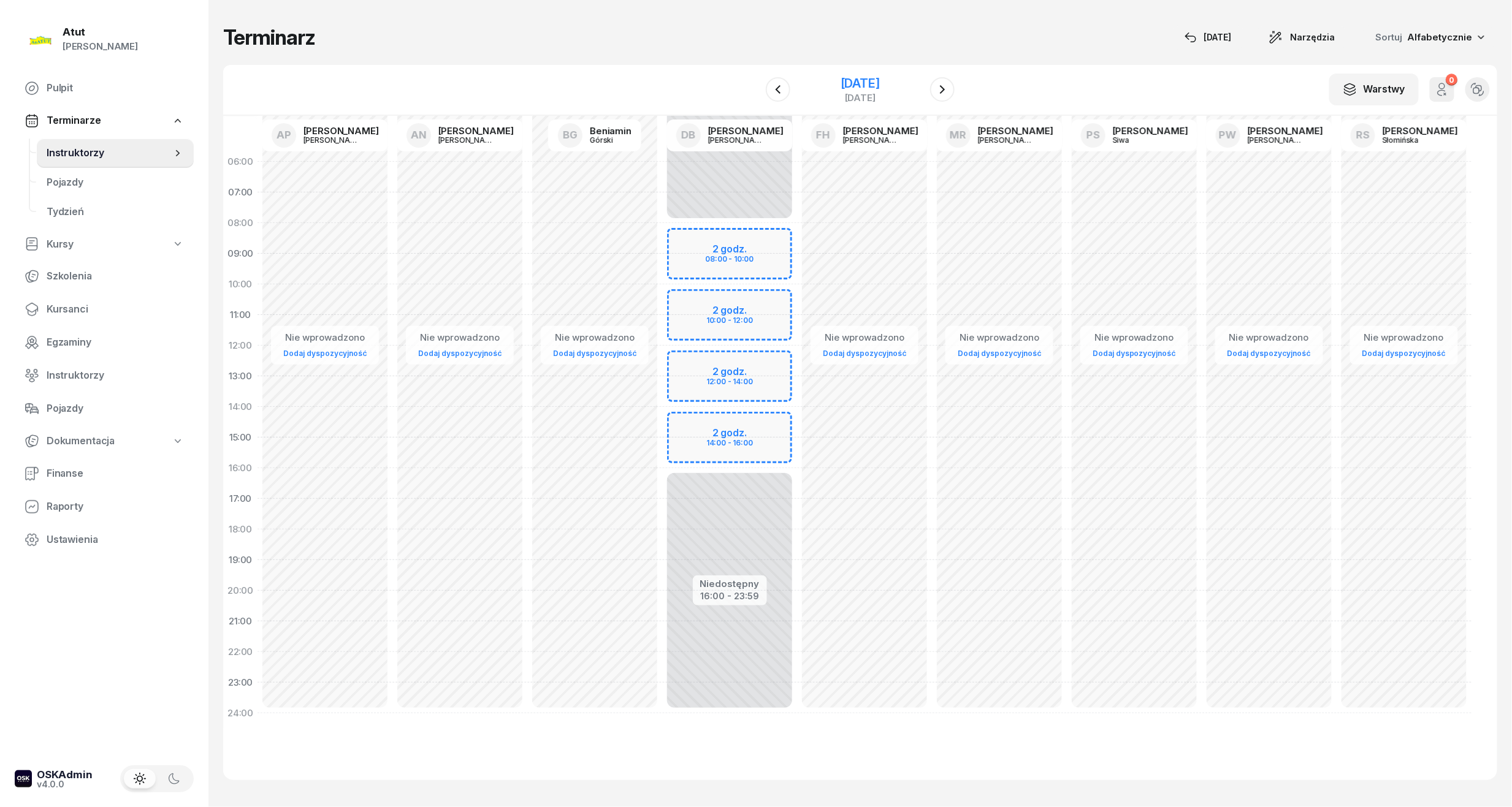
click at [841, 84] on div "[DATE]" at bounding box center [860, 84] width 39 height 13
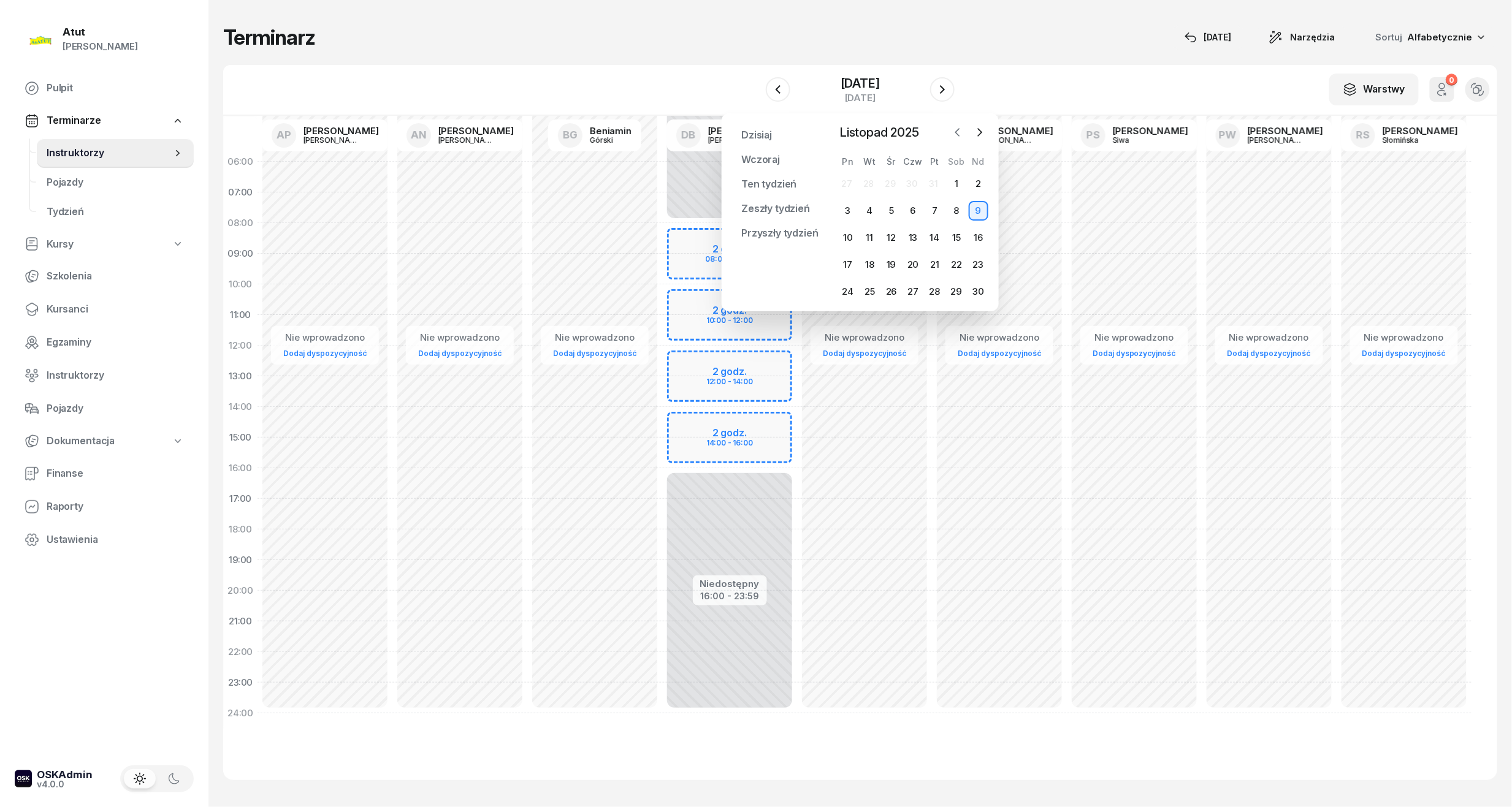
click at [952, 136] on icon "button" at bounding box center [958, 133] width 13 height 13
click at [954, 135] on icon "button" at bounding box center [958, 133] width 13 height 13
click at [915, 211] on div "11" at bounding box center [912, 211] width 20 height 20
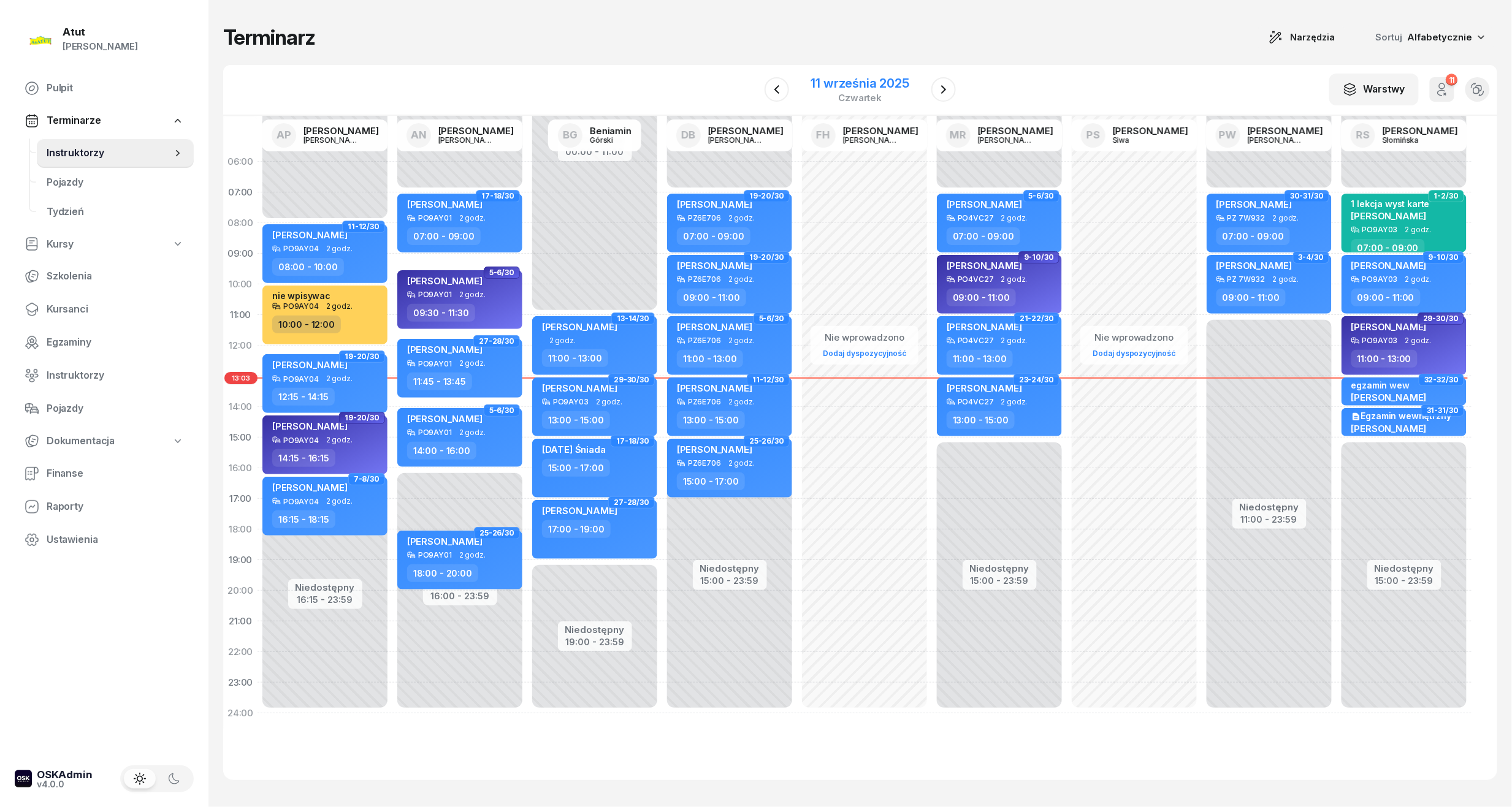
click at [874, 81] on div "11 września 2025" at bounding box center [860, 84] width 98 height 13
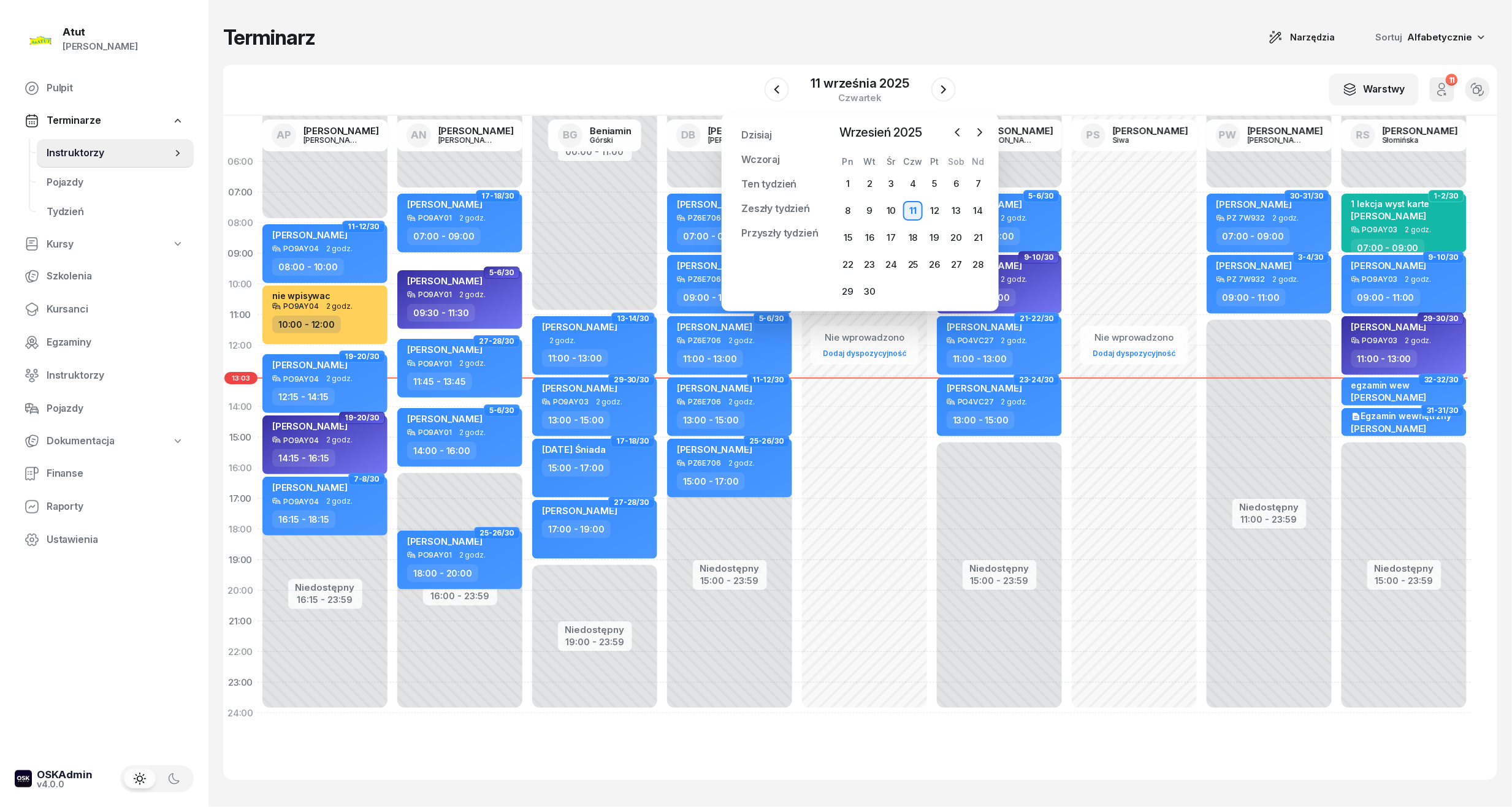
click at [916, 215] on div "11" at bounding box center [912, 211] width 20 height 20
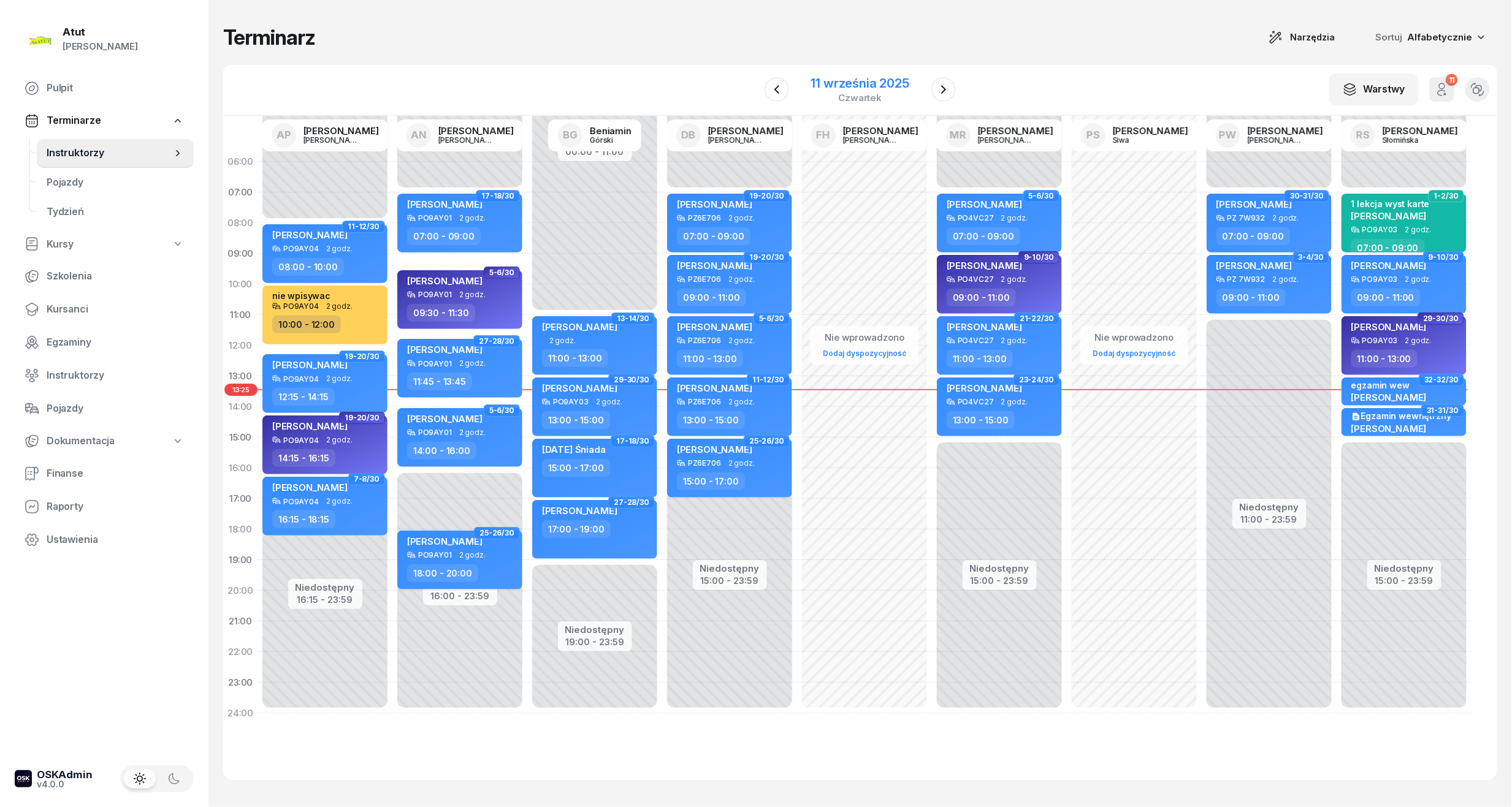
click at [837, 84] on div "11 września 2025" at bounding box center [860, 84] width 98 height 13
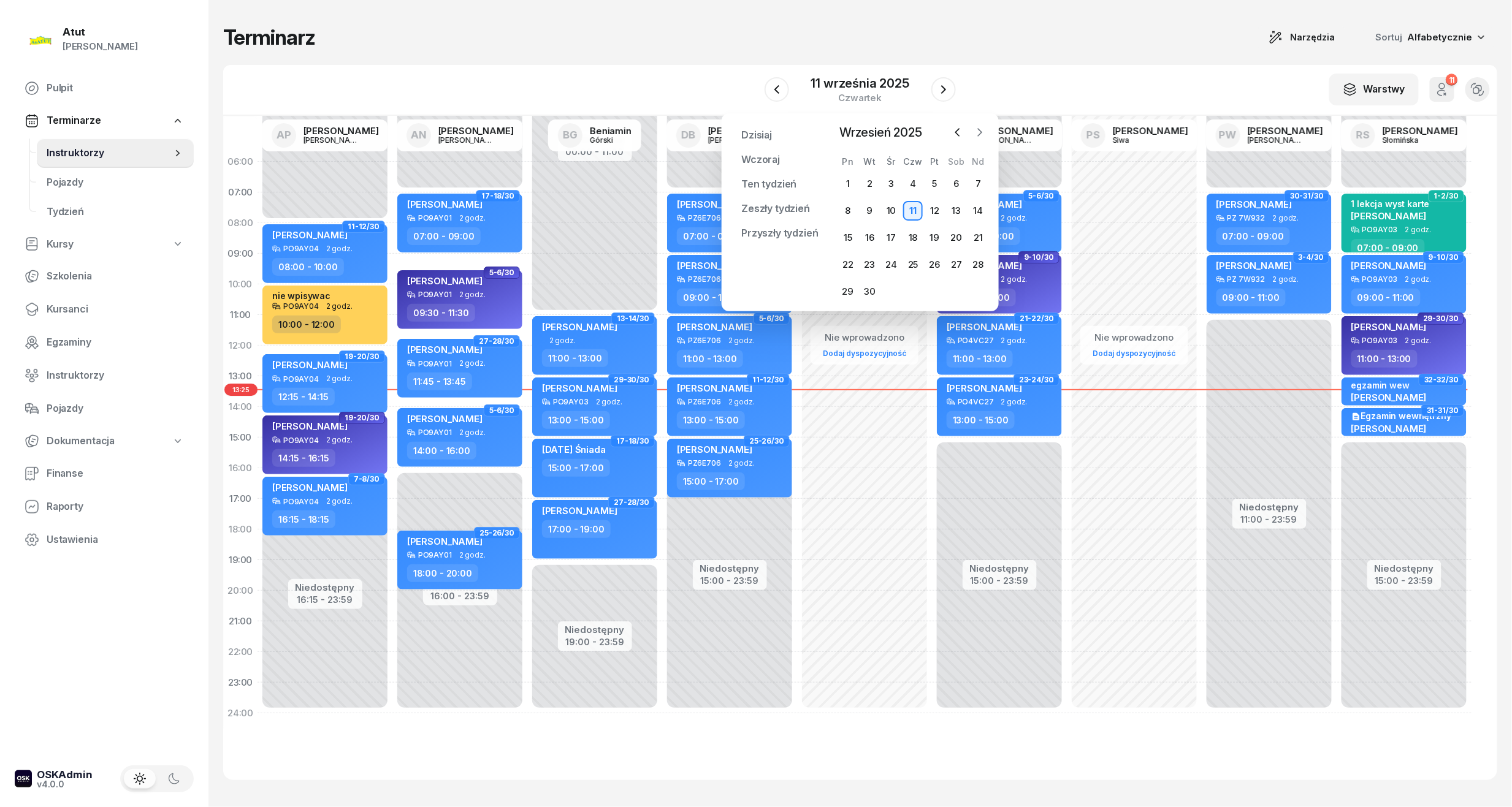
click at [986, 130] on icon "button" at bounding box center [980, 133] width 13 height 13
click at [852, 261] on div "20" at bounding box center [848, 265] width 20 height 20
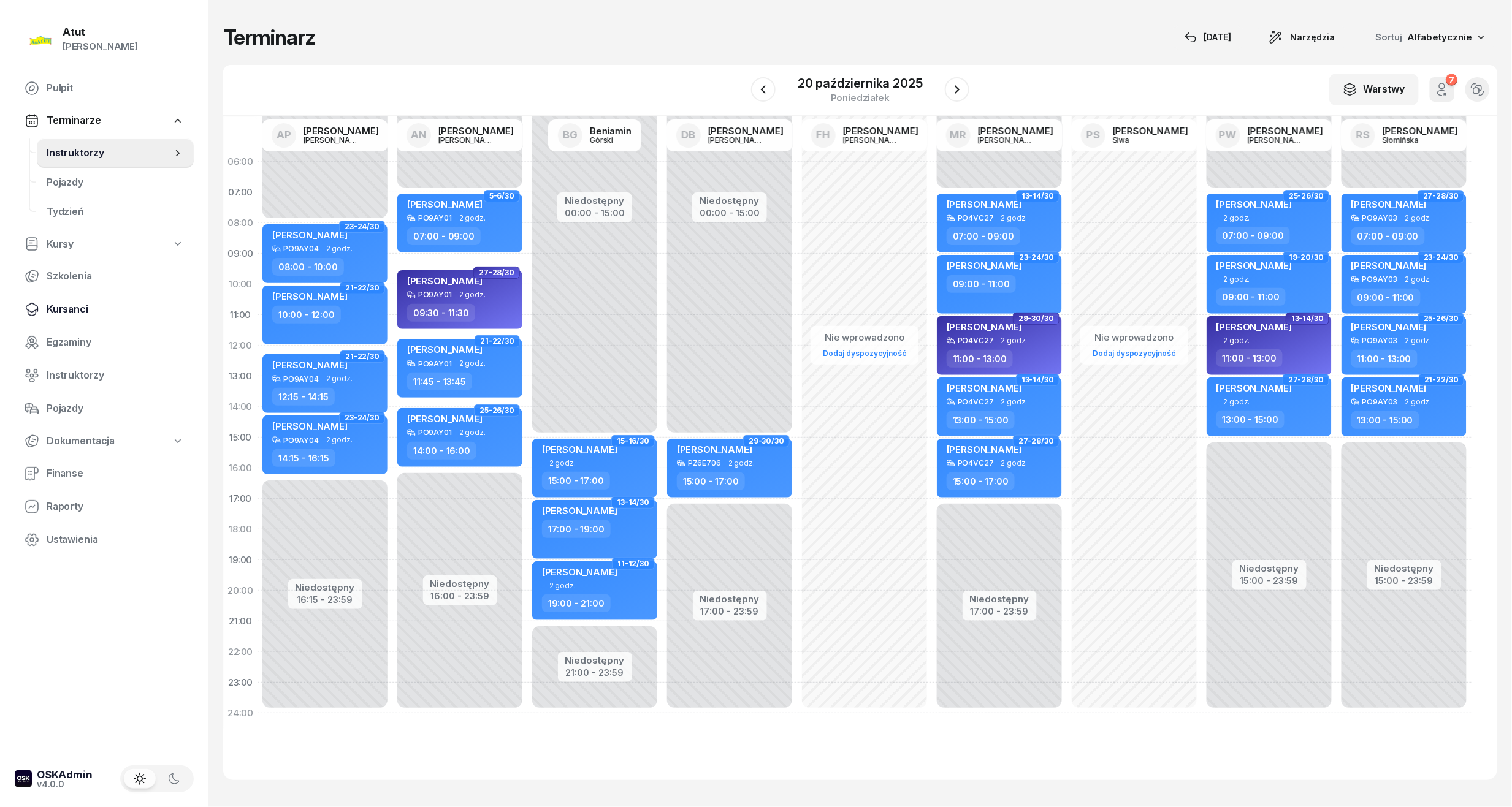
click at [75, 312] on span "Kursanci" at bounding box center [115, 310] width 137 height 16
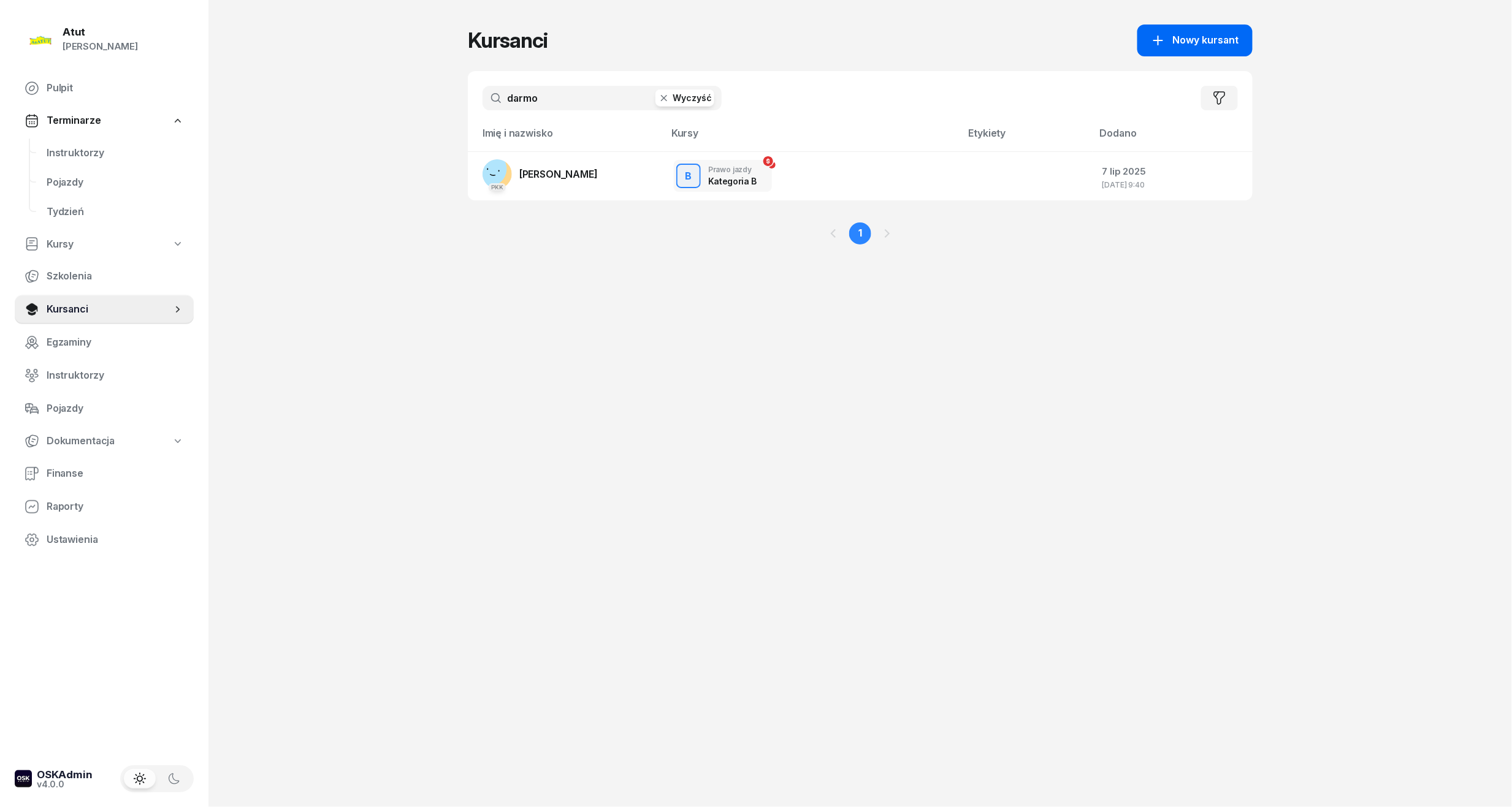
click at [1224, 45] on span "Nowy kursant" at bounding box center [1206, 40] width 66 height 16
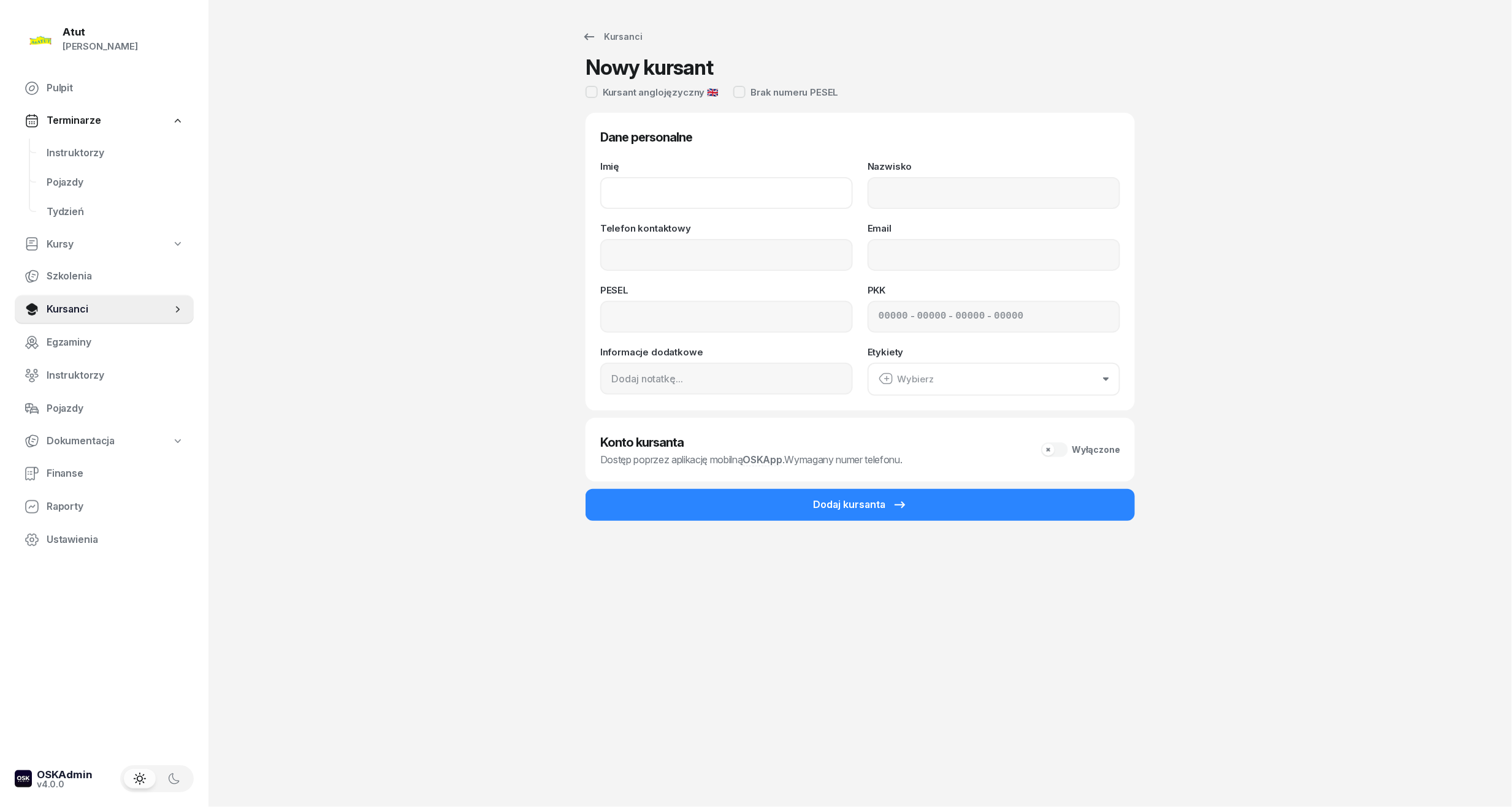
click at [626, 193] on input "Imię" at bounding box center [727, 193] width 253 height 32
type input "[PERSON_NAME]"
click at [965, 201] on input "Nazwisko" at bounding box center [994, 193] width 253 height 32
type input "[PERSON_NAME]"
click at [757, 260] on input "Telefon kontaktowy" at bounding box center [727, 255] width 253 height 32
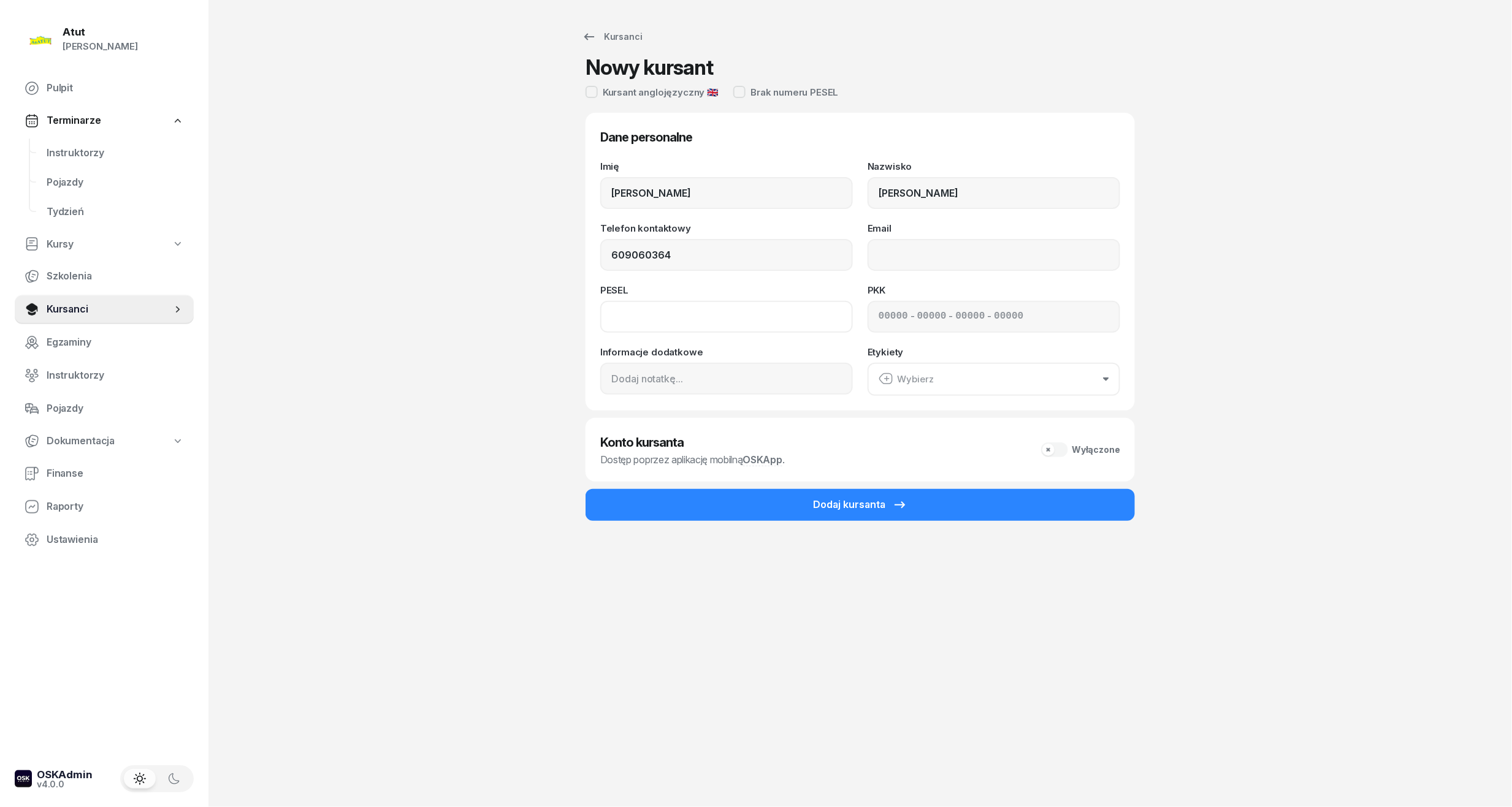
type input "609 060 364"
click at [636, 301] on input at bounding box center [727, 317] width 253 height 32
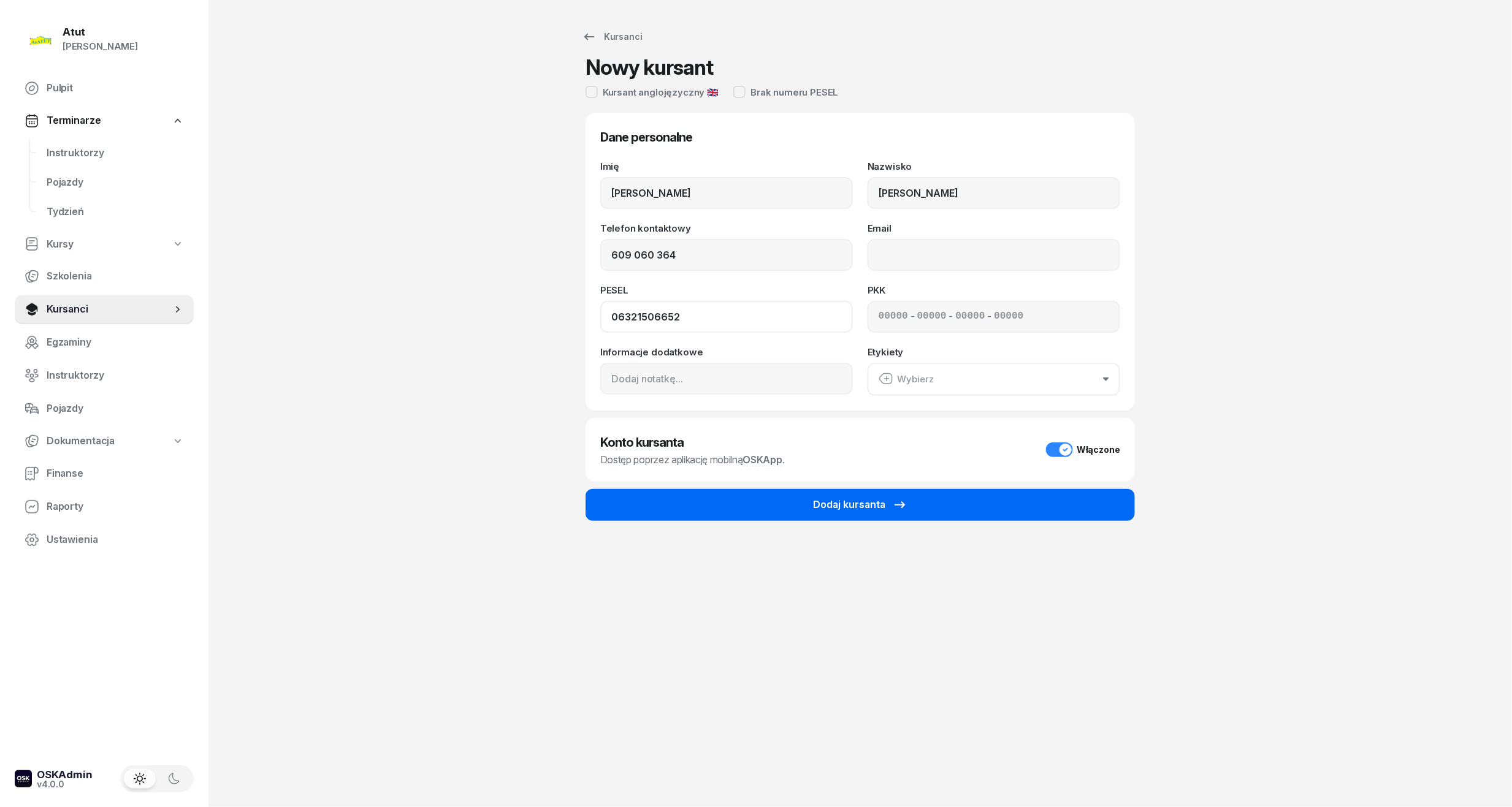
type input "06321506652"
click at [932, 520] on button "Dodaj kursanta" at bounding box center [859, 505] width 549 height 32
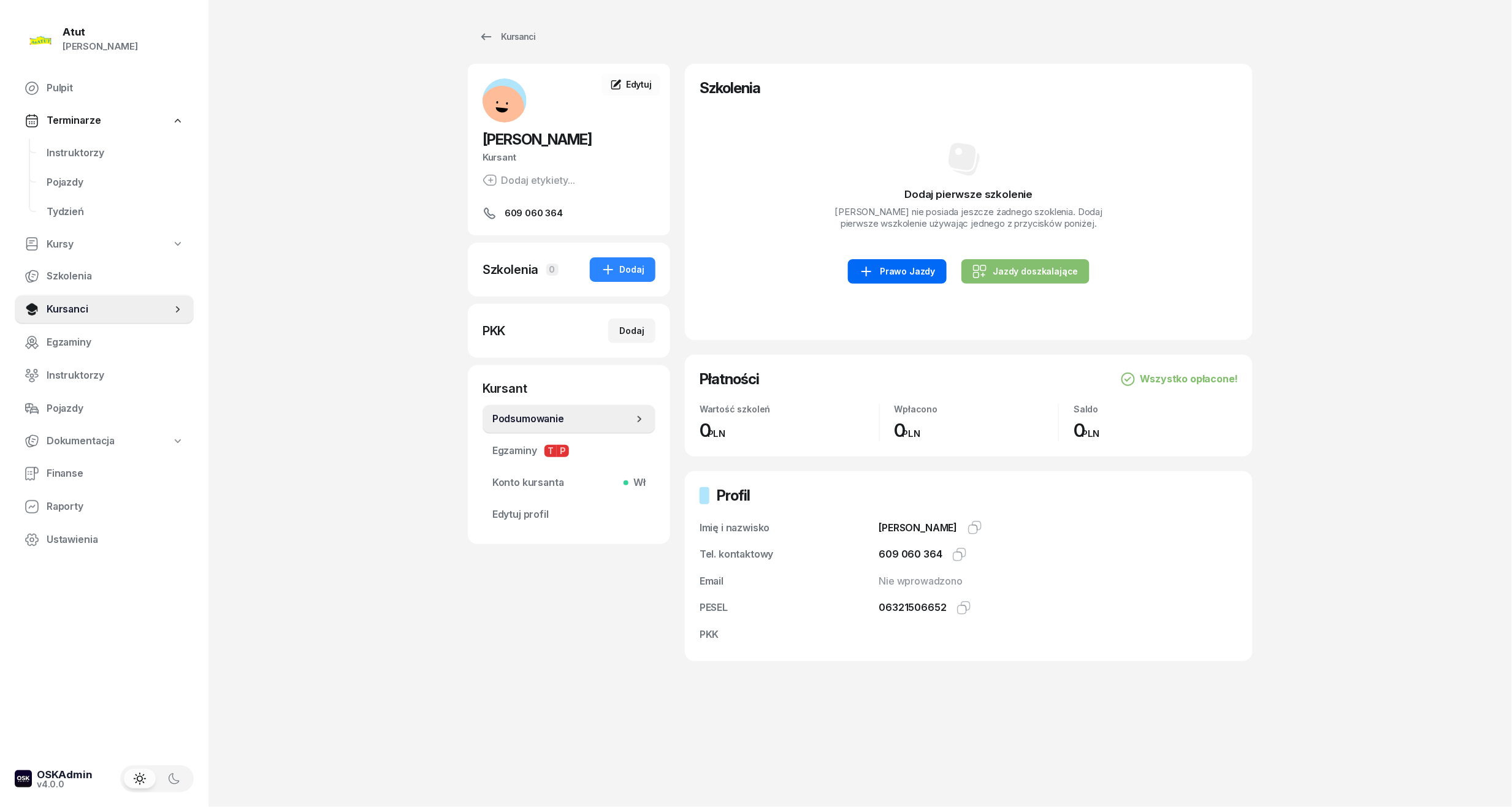
click at [900, 279] on div "Prawo Jazdy" at bounding box center [897, 272] width 76 height 15
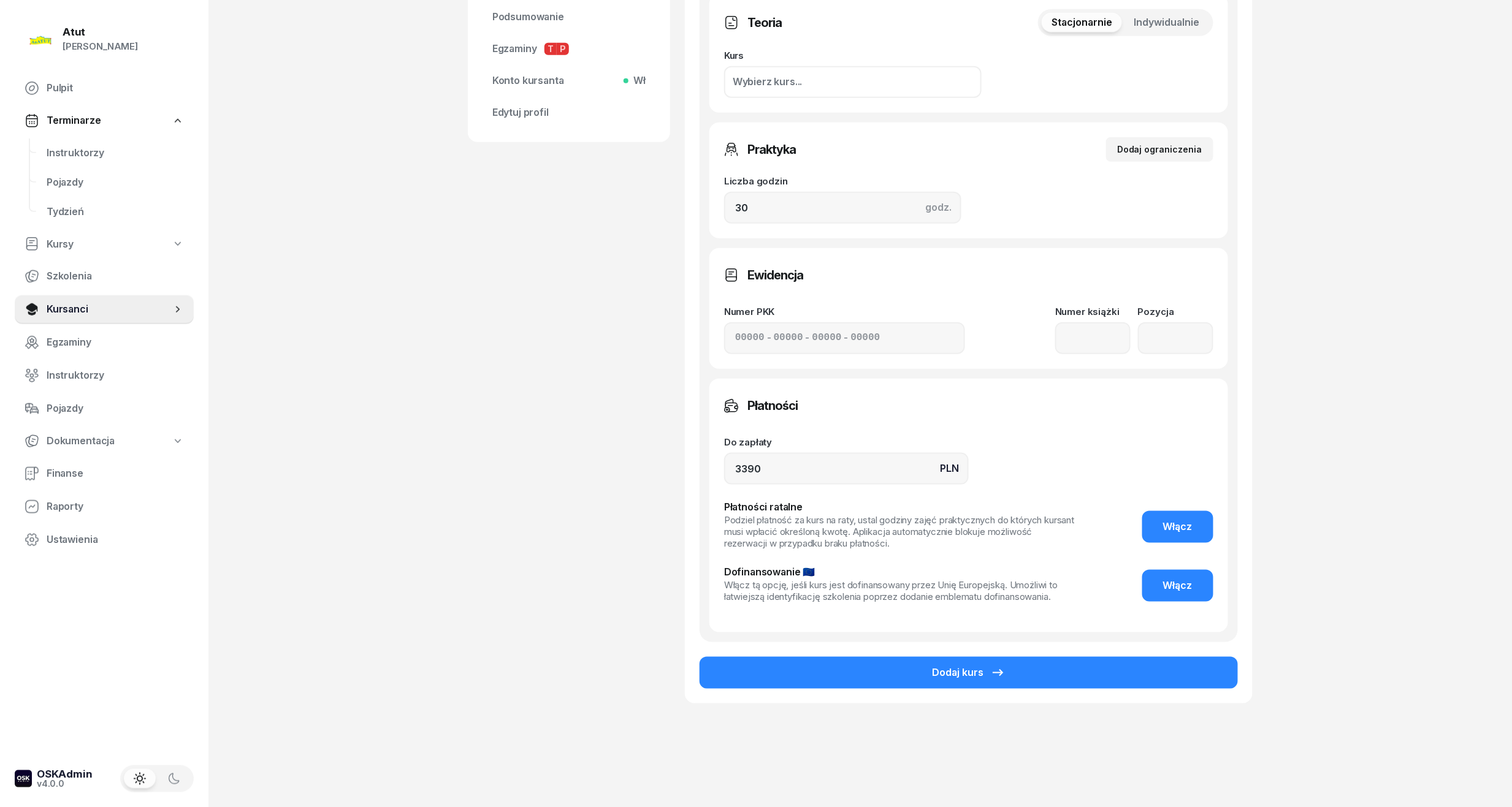
scroll to position [408, 0]
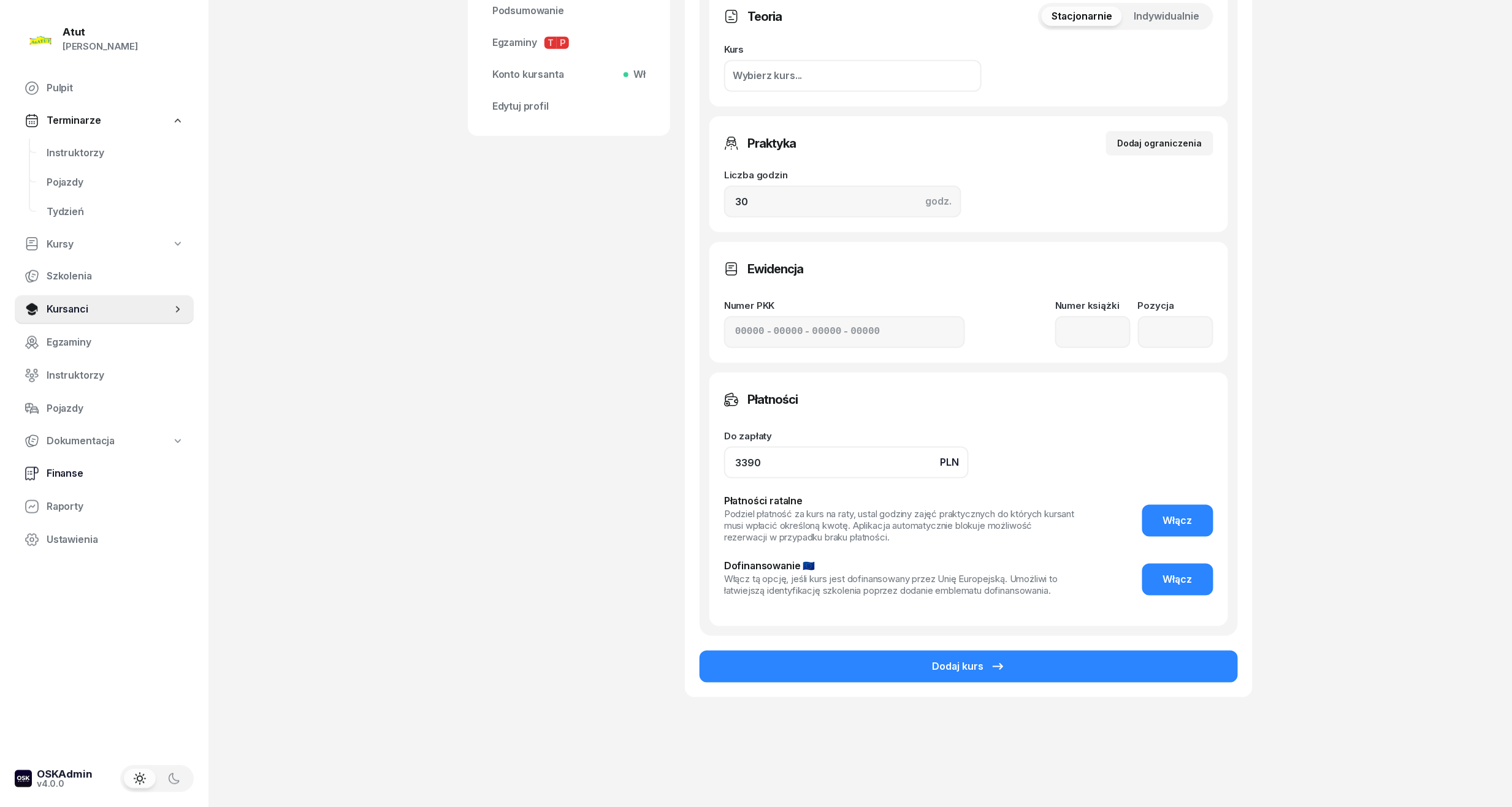
drag, startPoint x: 795, startPoint y: 461, endPoint x: 163, endPoint y: 486, distance: 632.5
click at [165, 486] on div "Atut [PERSON_NAME] Pulpit Terminarze Instruktorzy Pojazdy Tydzień Kursy Szkolen…" at bounding box center [756, 201] width 1512 height 1218
type input "3890"
click at [1180, 515] on span "Włącz" at bounding box center [1177, 521] width 29 height 16
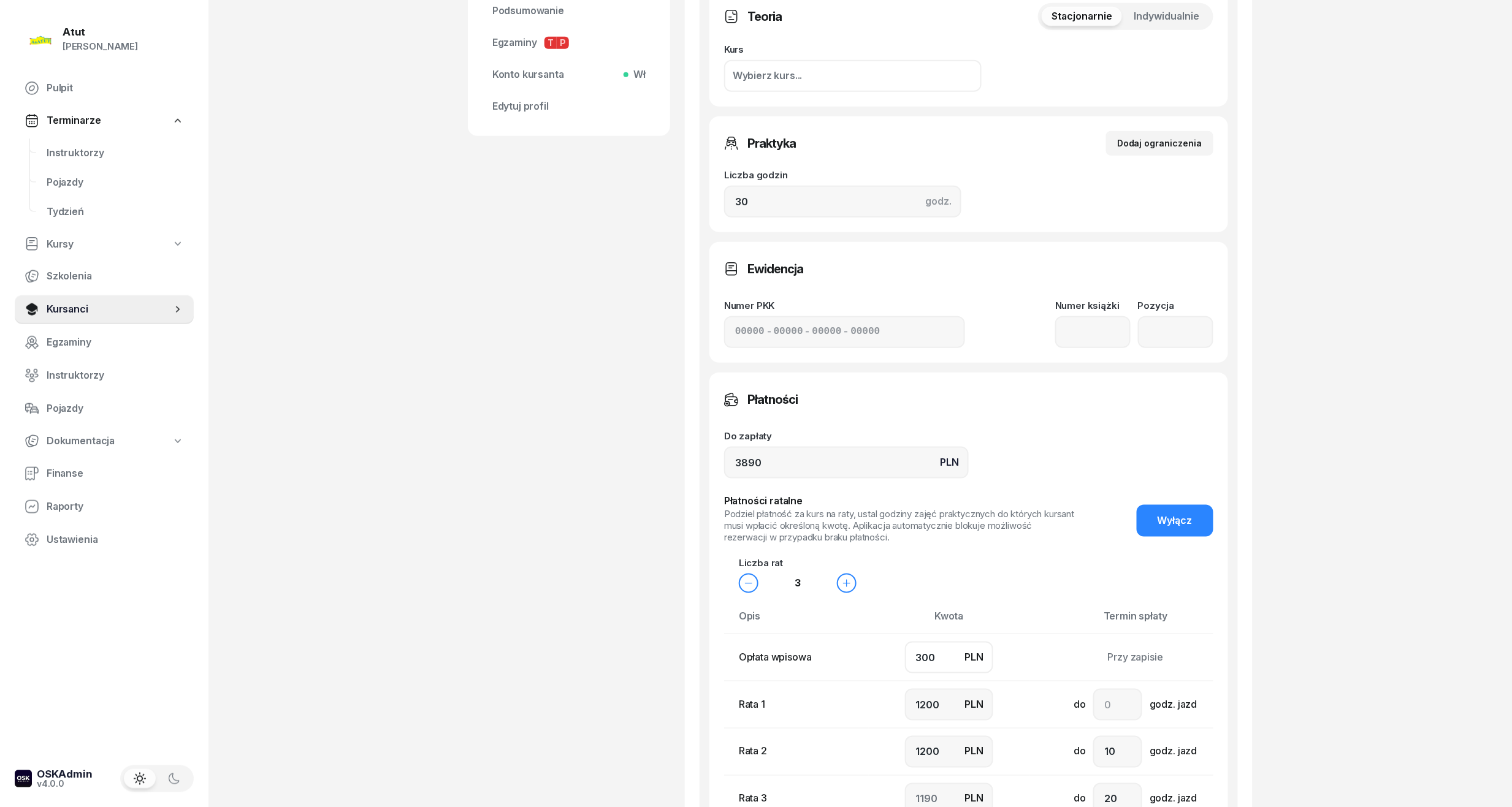
drag, startPoint x: 933, startPoint y: 665, endPoint x: 346, endPoint y: 672, distance: 587.0
click at [347, 673] on div "Atut [PERSON_NAME] Pulpit Terminarze Instruktorzy Pojazdy Tydzień Kursy Szkolen…" at bounding box center [756, 340] width 1512 height 1497
type input "1"
type input "1300"
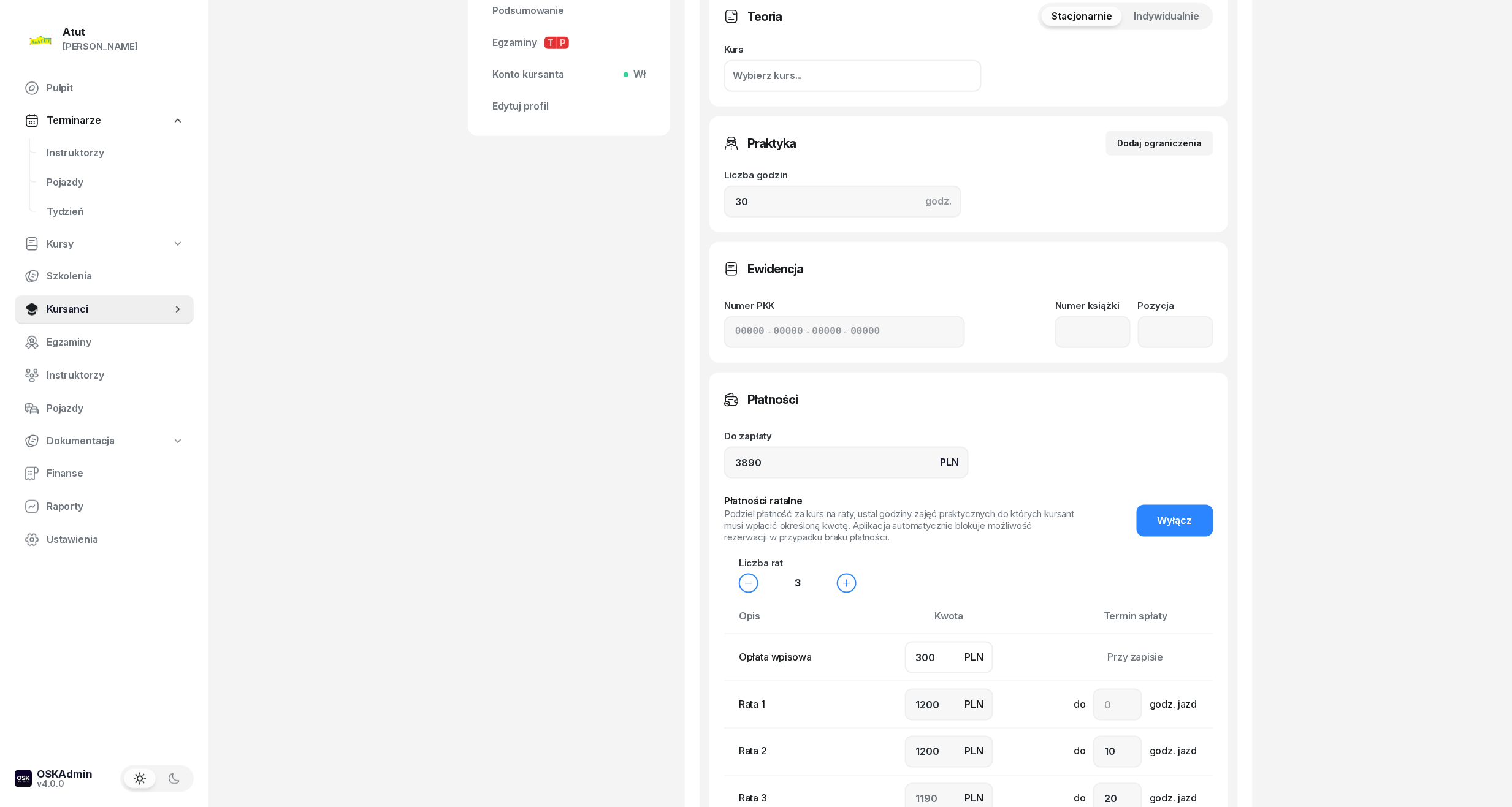
type input "1289"
type input "1290"
type input "7"
type input "1283"
type input "70"
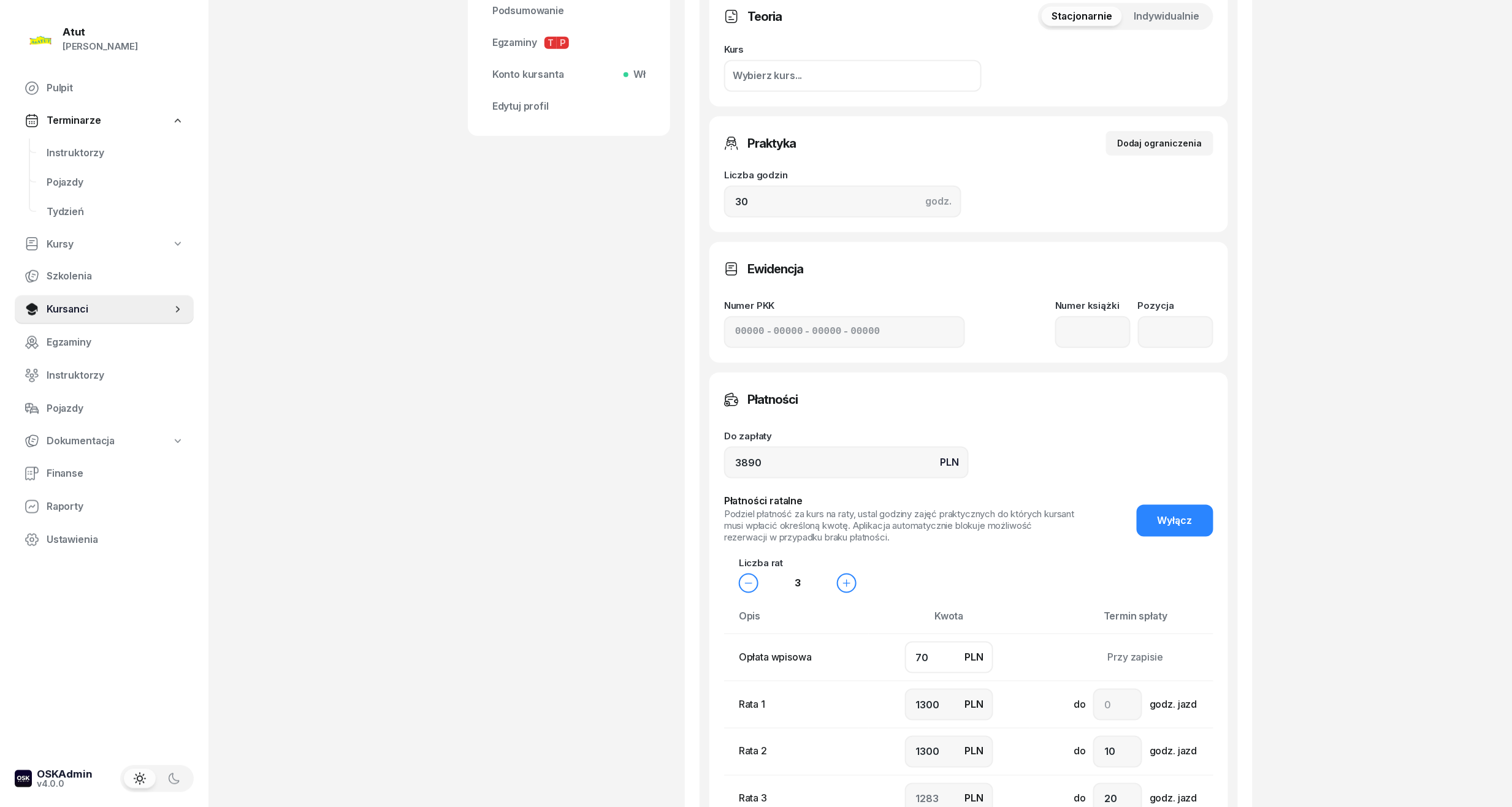
type input "1200"
type input "1320"
type input "700"
type input "1100"
type input "1000"
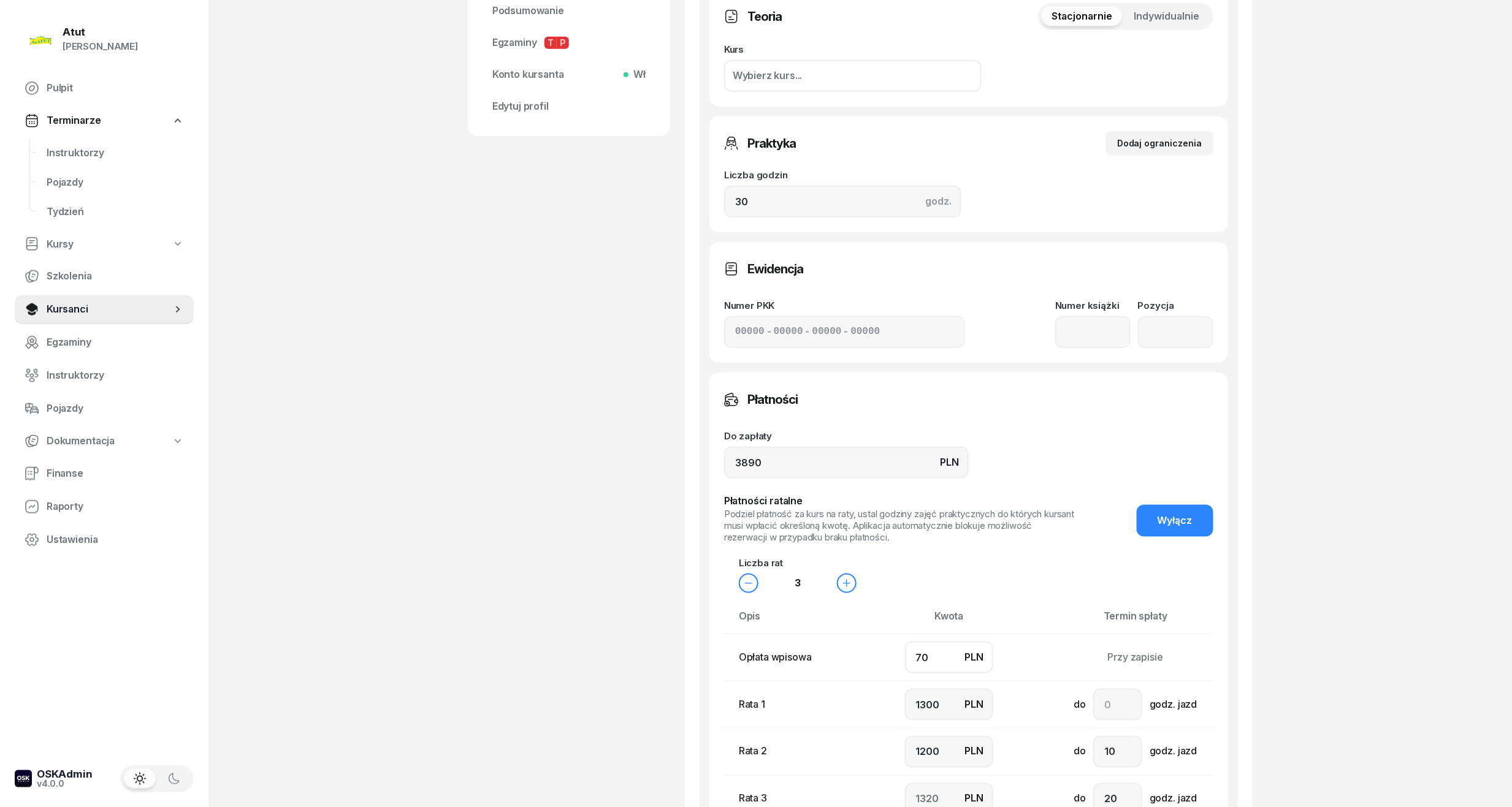
type input "1090"
type input "700"
drag, startPoint x: 942, startPoint y: 710, endPoint x: 537, endPoint y: 704, distance: 405.0
click at [537, 704] on div "[PERSON_NAME] [PERSON_NAME] etykiety... 609 060 364 ŁK [PERSON_NAME] Kursant Ed…" at bounding box center [859, 331] width 784 height 1350
type input "1"
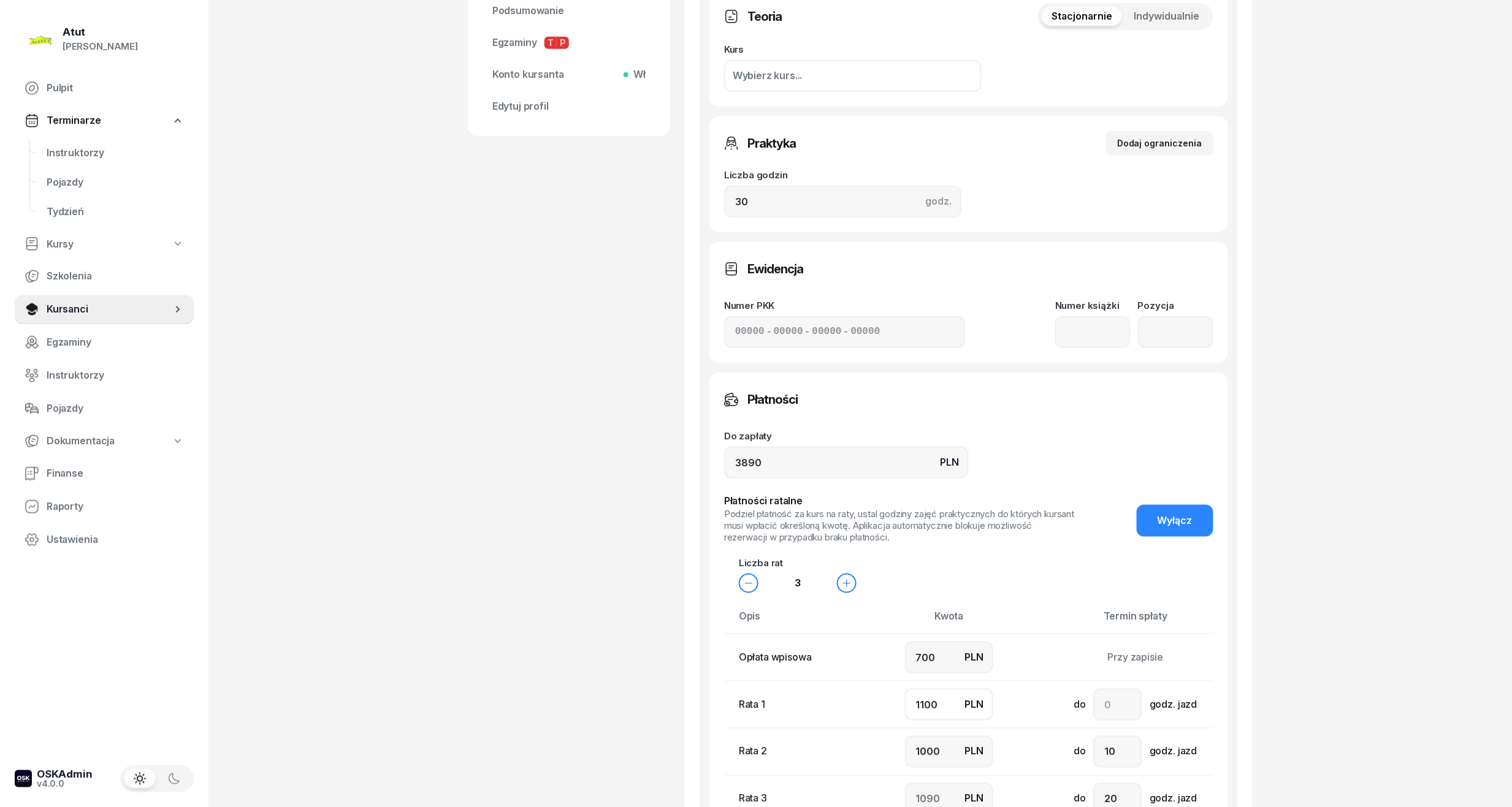
type input "2189"
type input "10"
type input "2180"
type input "100"
type input "2090"
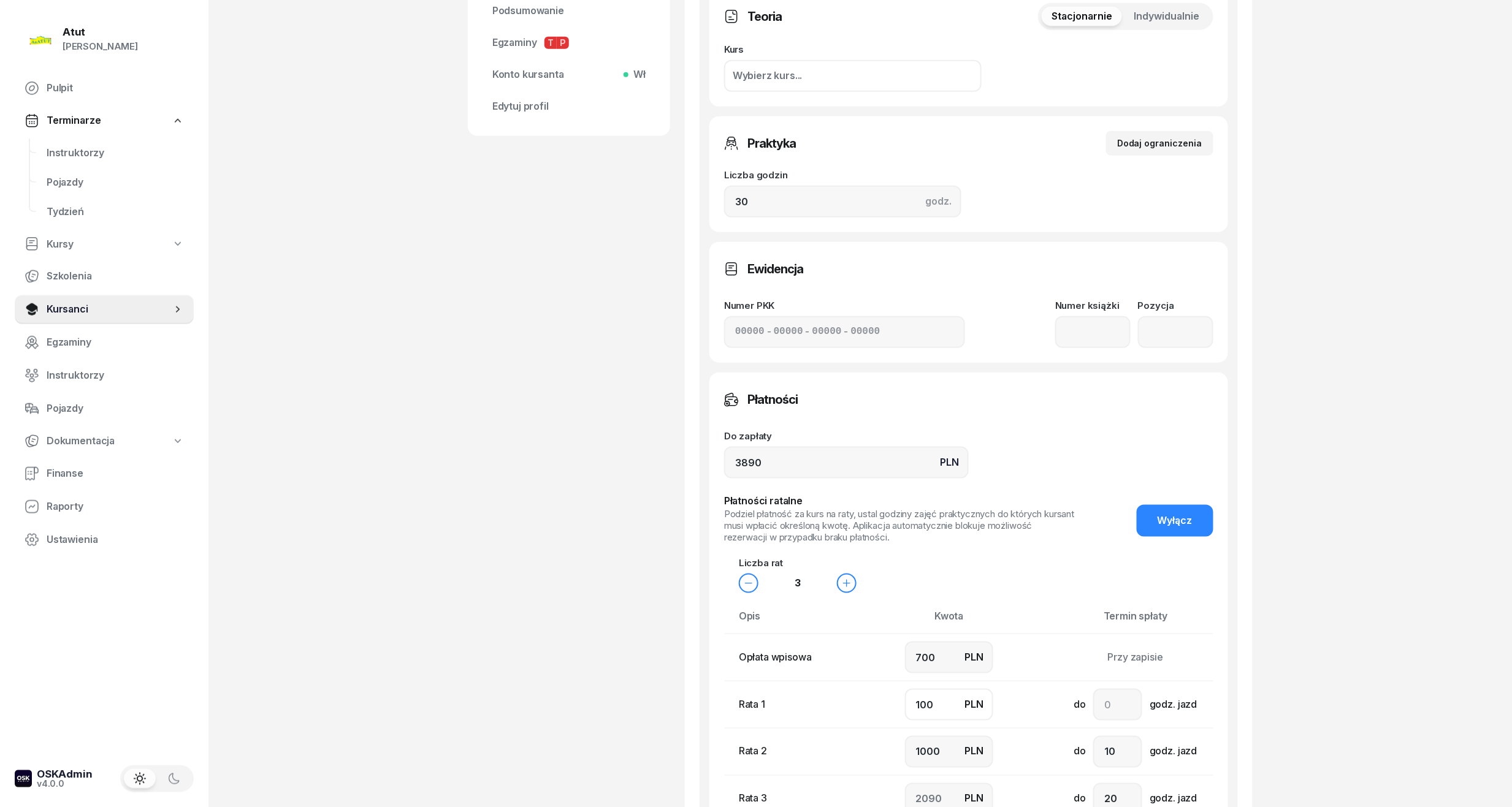
type input "1000"
type input "1190"
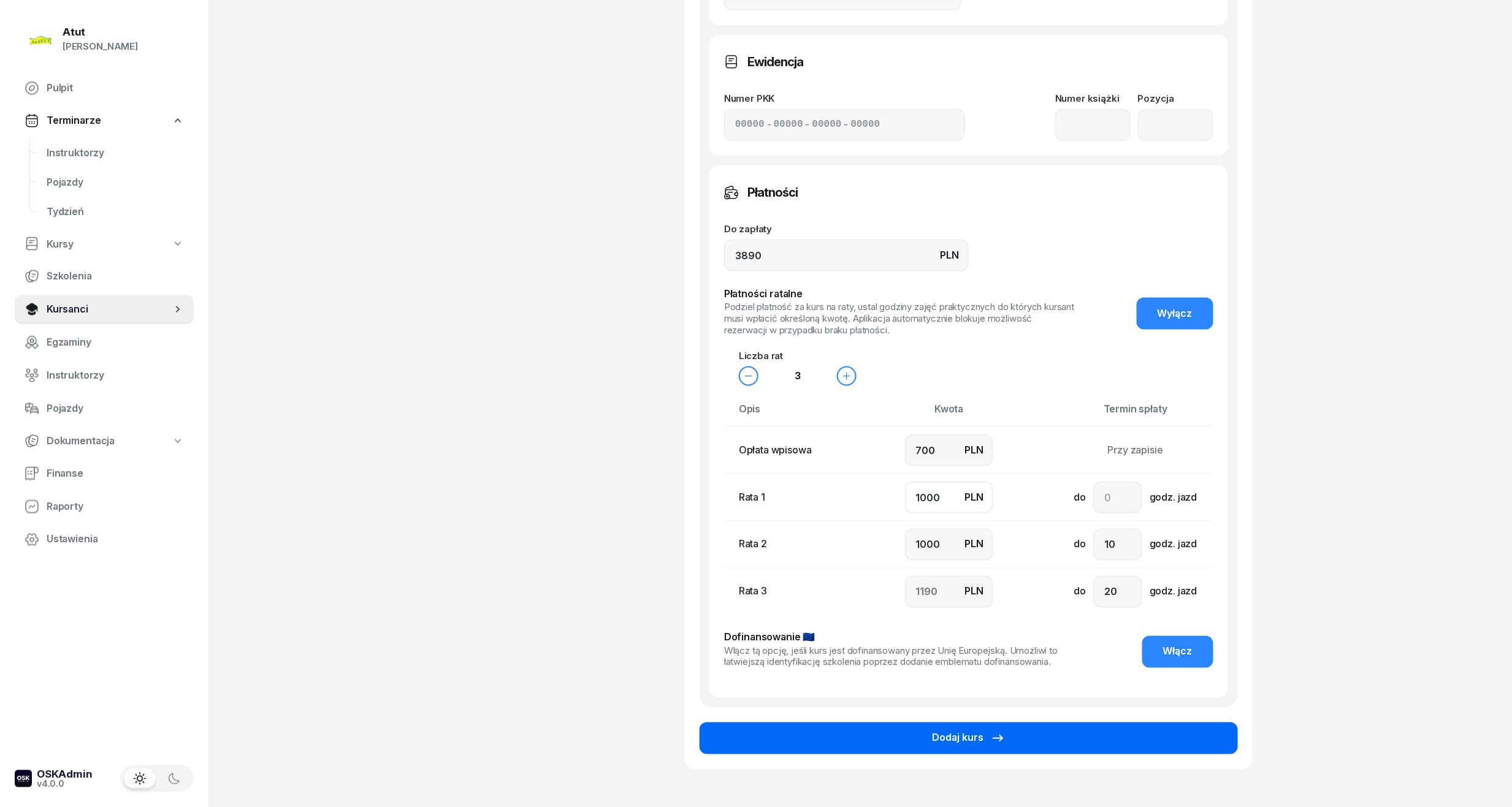
scroll to position [689, 0]
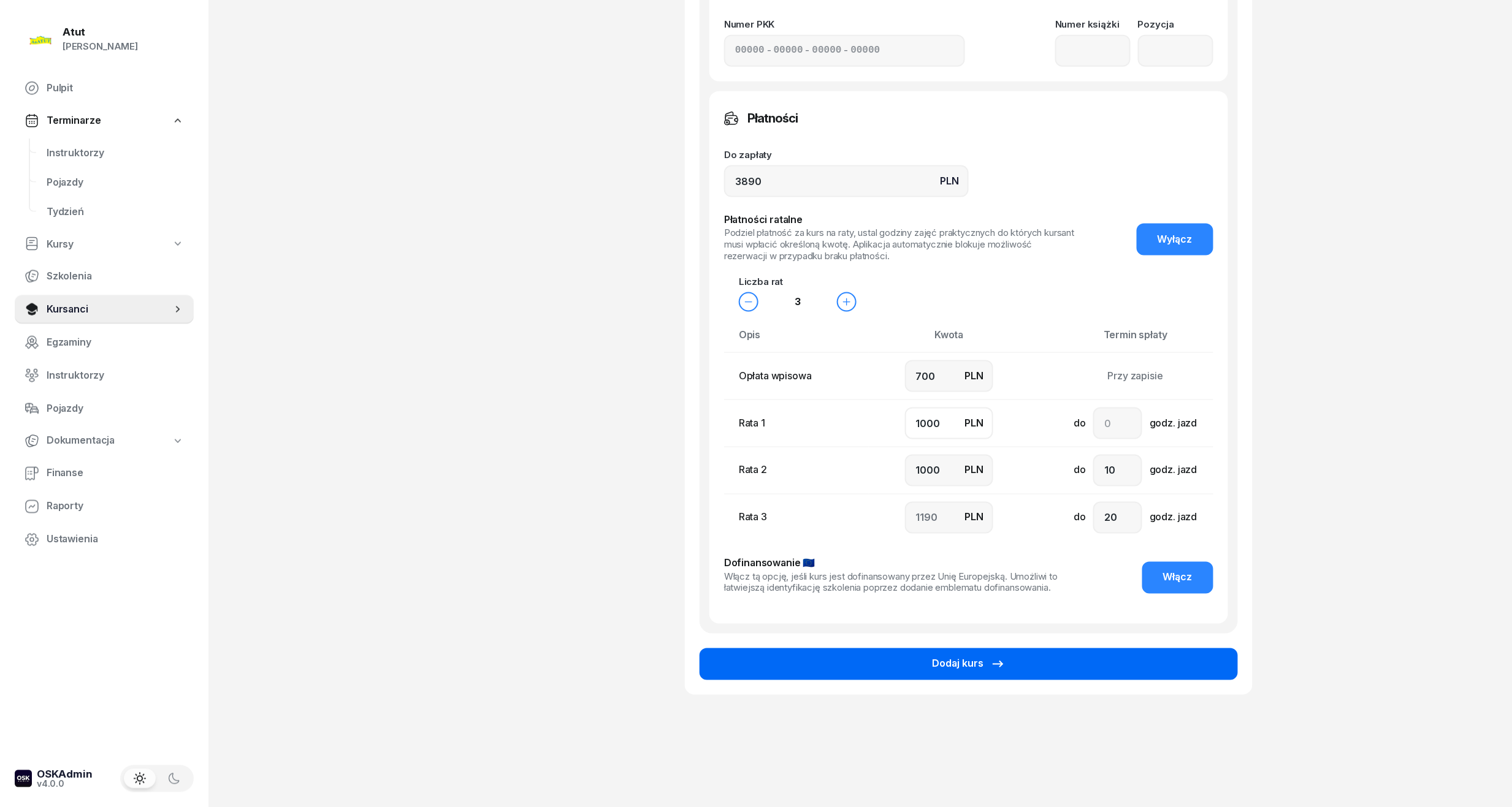
type input "1000"
click at [1053, 670] on button "Dodaj kurs" at bounding box center [969, 664] width 538 height 32
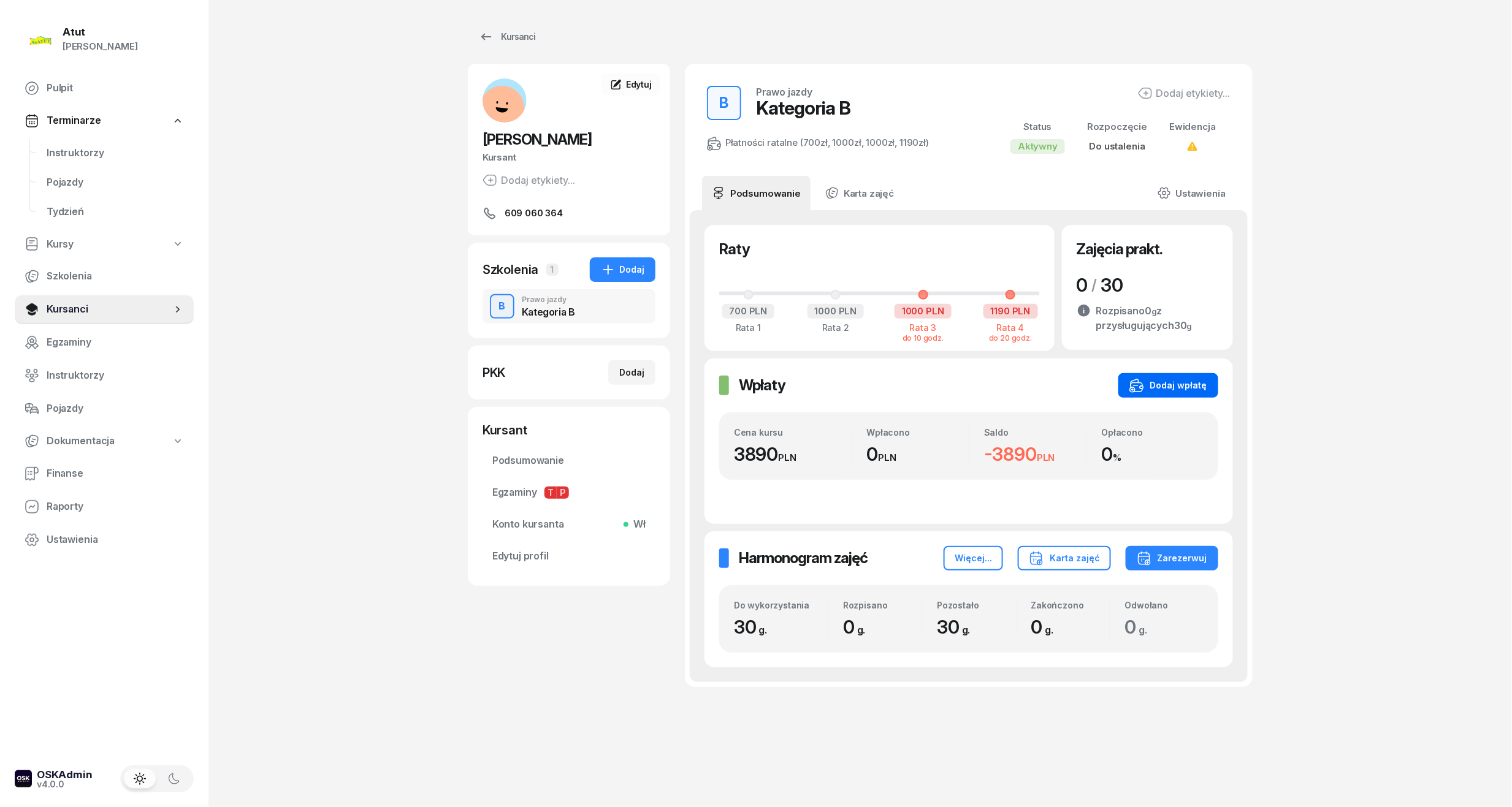
click at [1173, 382] on div "Dodaj wpłatę" at bounding box center [1168, 385] width 78 height 15
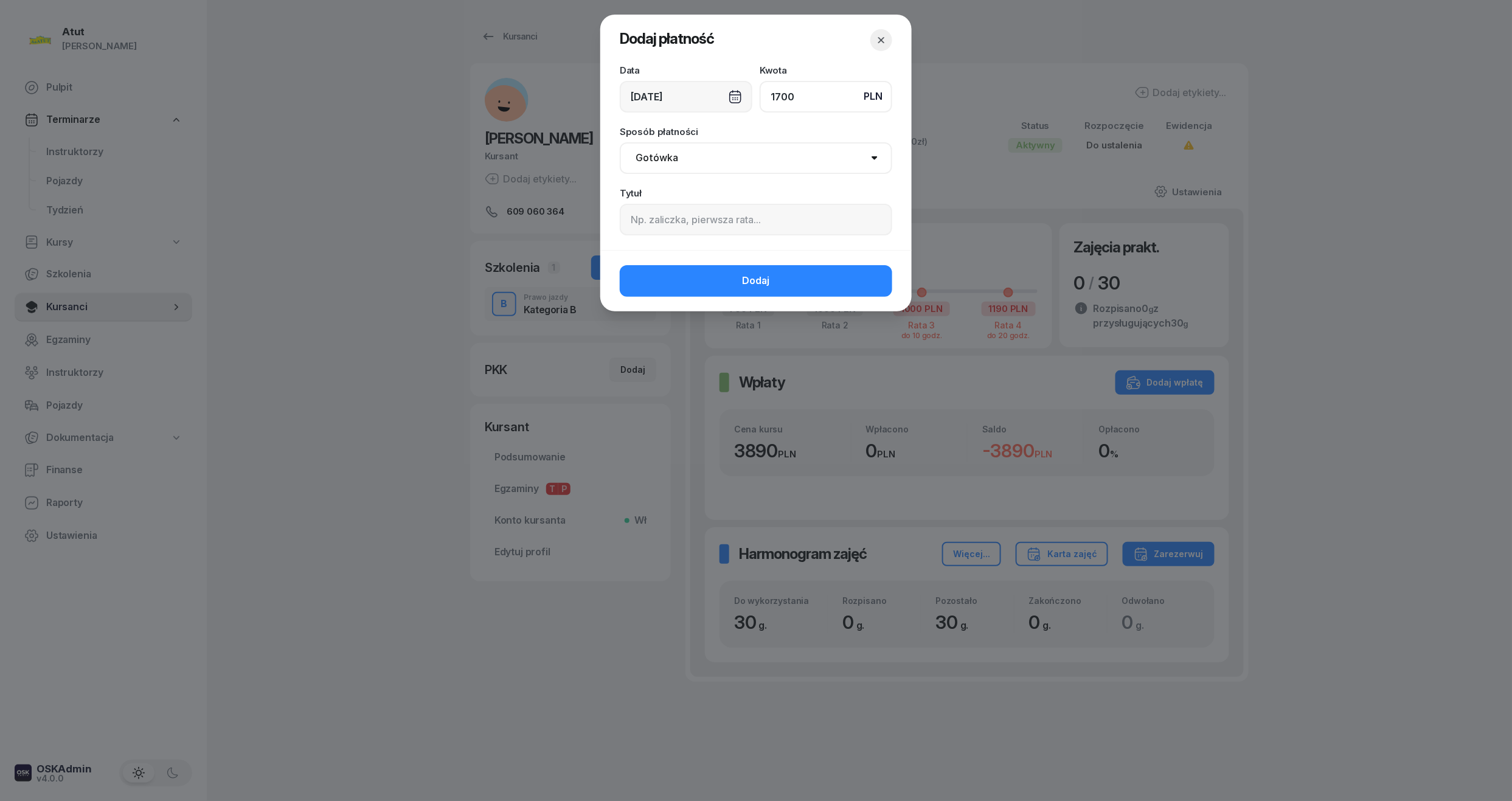
type input "1700"
click at [680, 216] on input at bounding box center [756, 219] width 273 height 31
paste input "1842"
type input "1 i 2 rata/p.1842"
click at [720, 156] on select "Gotówka Karta Przelew Płatności online BLIK" at bounding box center [756, 158] width 273 height 31
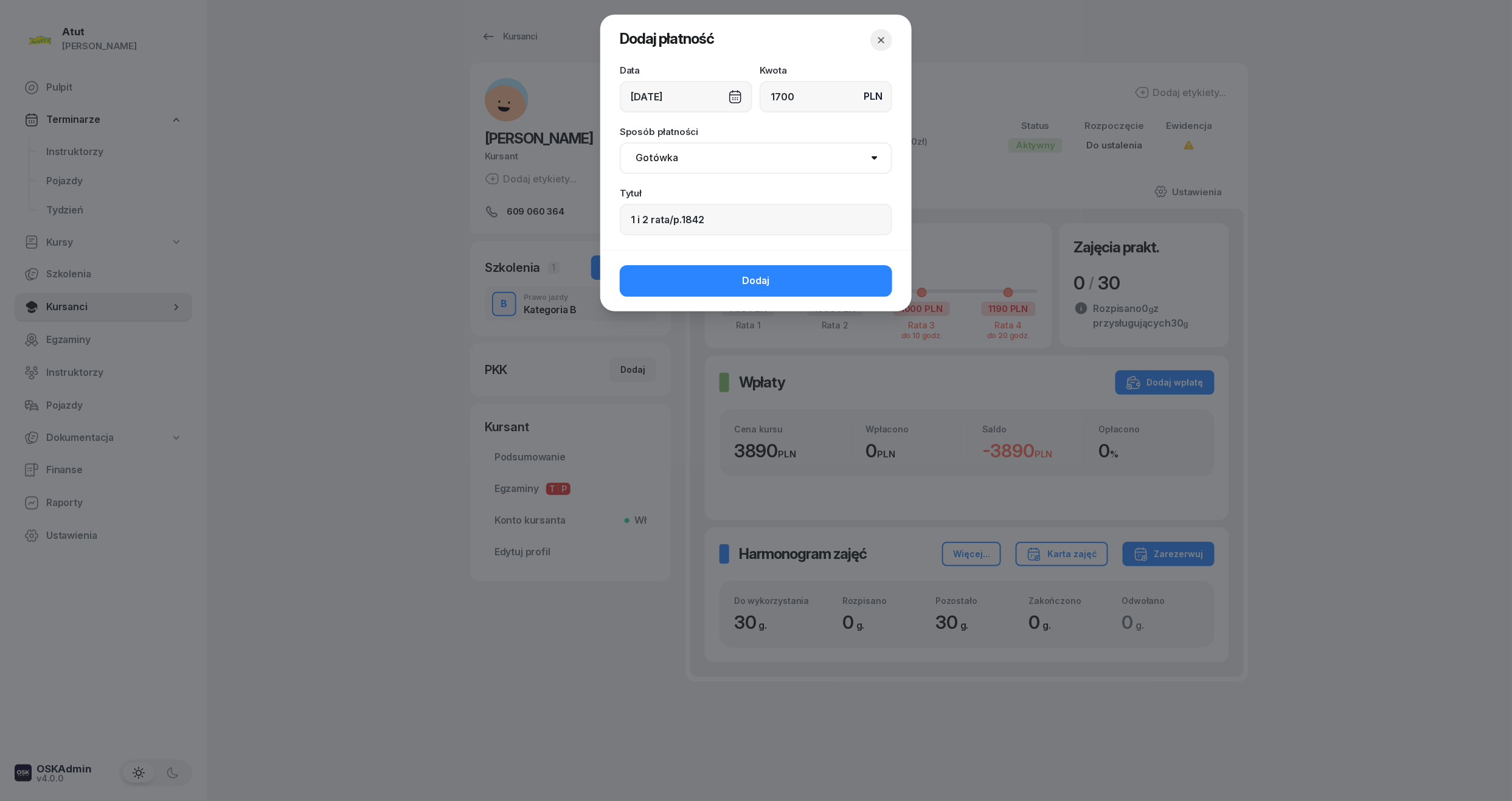
select select "transfer"
click at [620, 143] on select "Gotówka Karta Przelew Płatności online BLIK" at bounding box center [756, 158] width 273 height 31
drag, startPoint x: 733, startPoint y: 280, endPoint x: 726, endPoint y: 277, distance: 7.6
click at [735, 278] on button "Dodaj" at bounding box center [756, 281] width 273 height 31
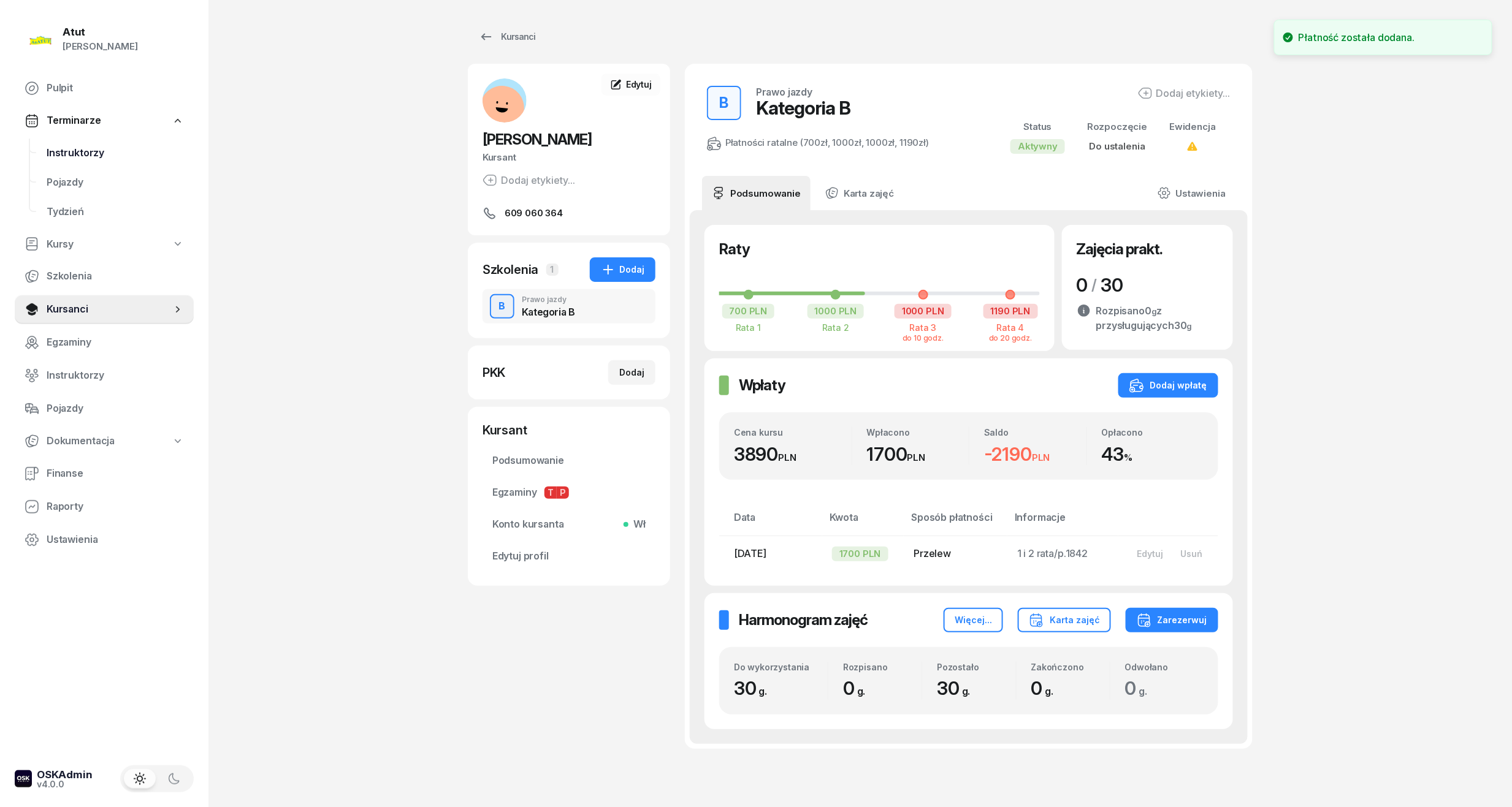
drag, startPoint x: 73, startPoint y: 145, endPoint x: 146, endPoint y: 148, distance: 73.1
click at [73, 145] on span "Instruktorzy" at bounding box center [115, 153] width 137 height 16
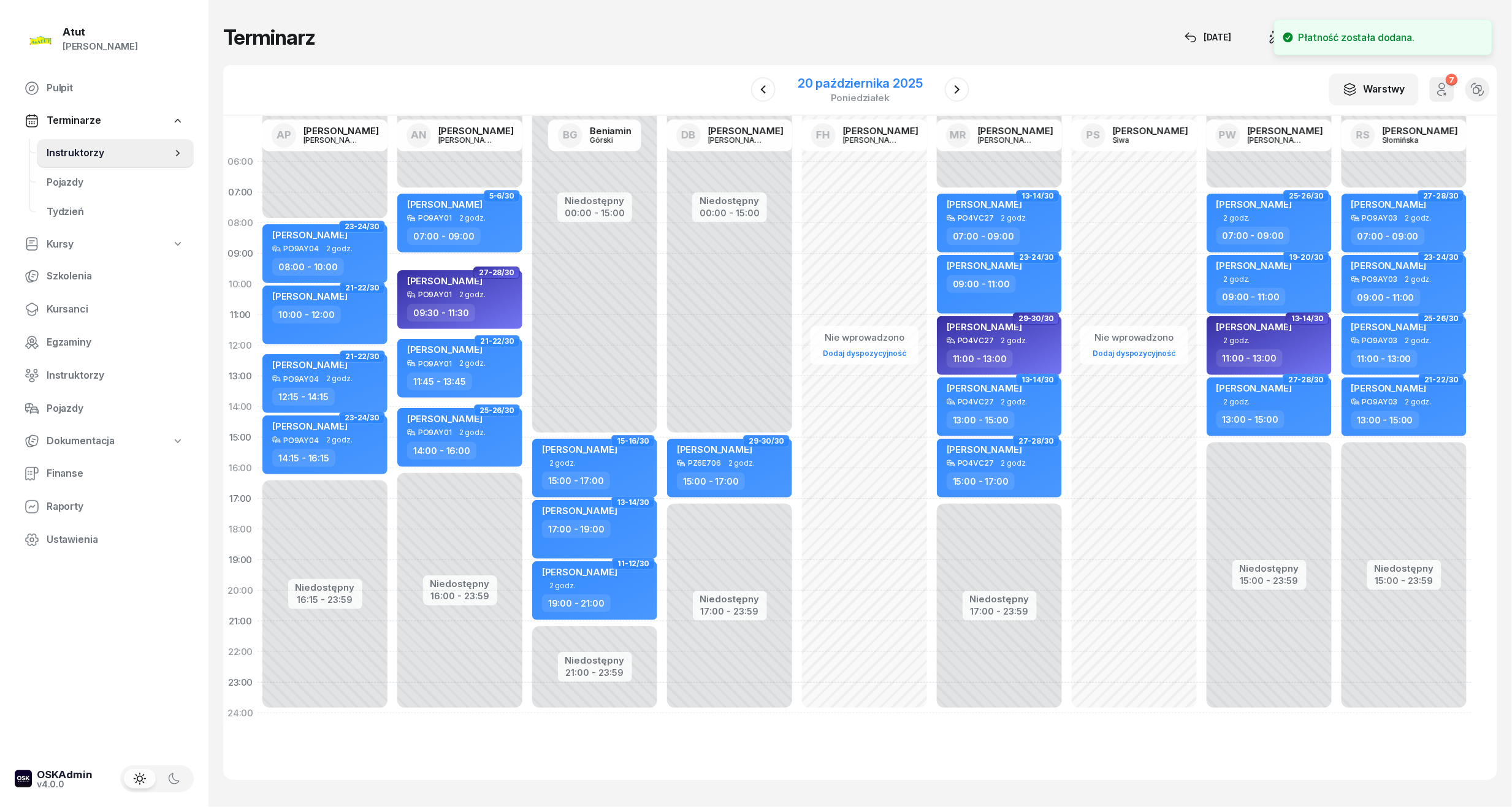
click at [846, 87] on div "20 października 2025" at bounding box center [860, 84] width 125 height 13
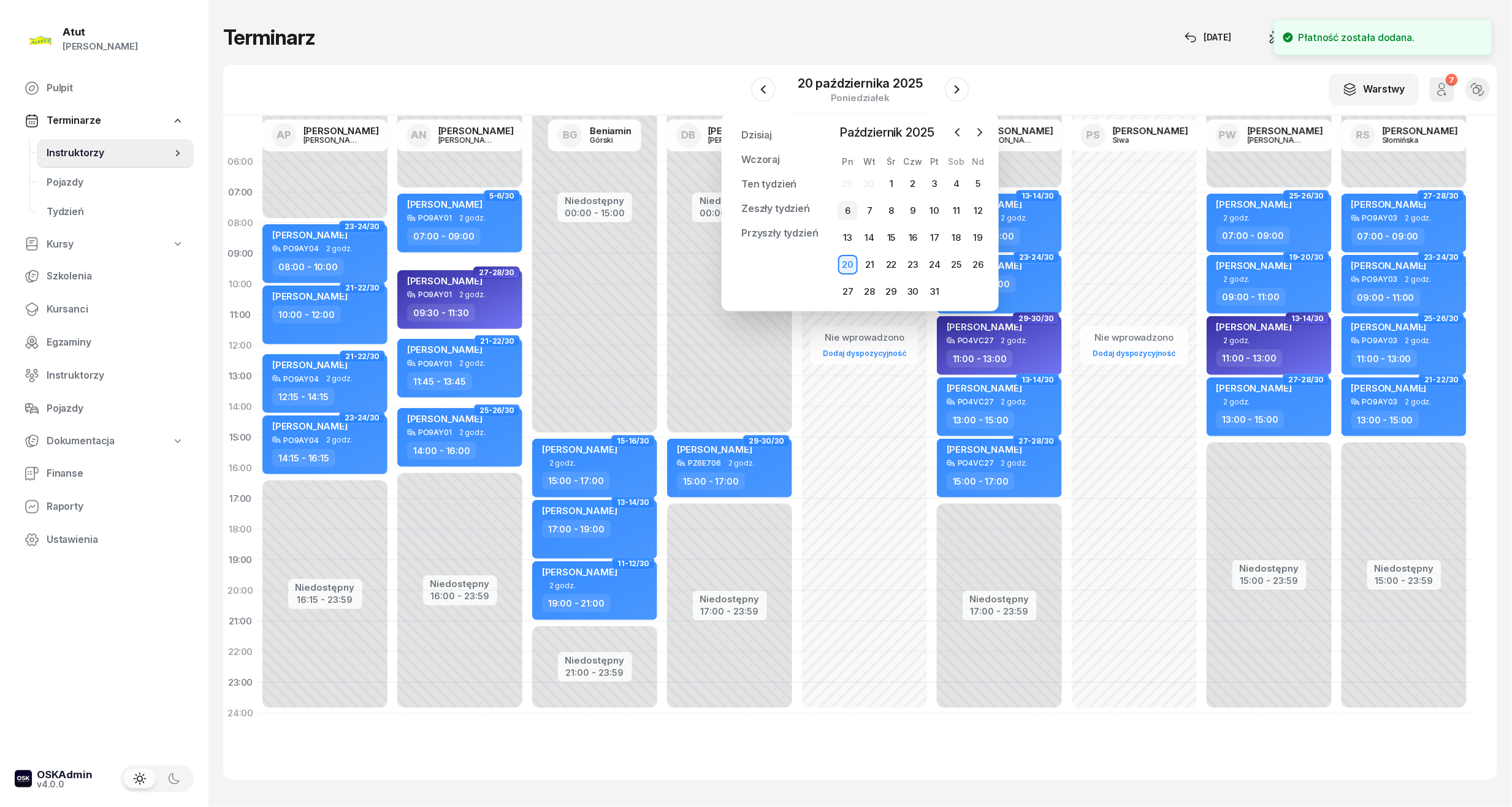
click at [847, 211] on div "6" at bounding box center [848, 211] width 20 height 20
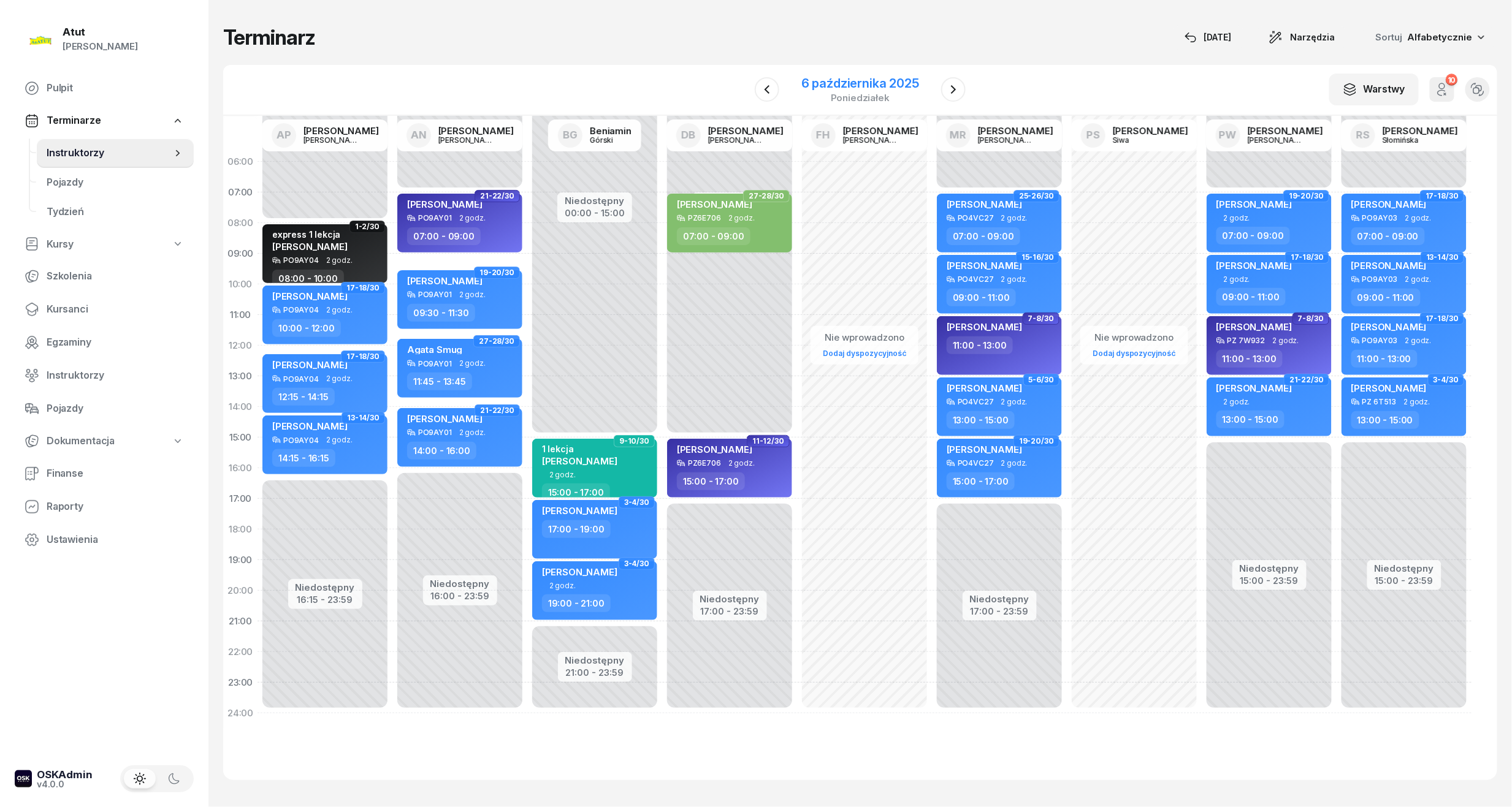
click at [812, 86] on div "6 października 2025" at bounding box center [859, 84] width 118 height 13
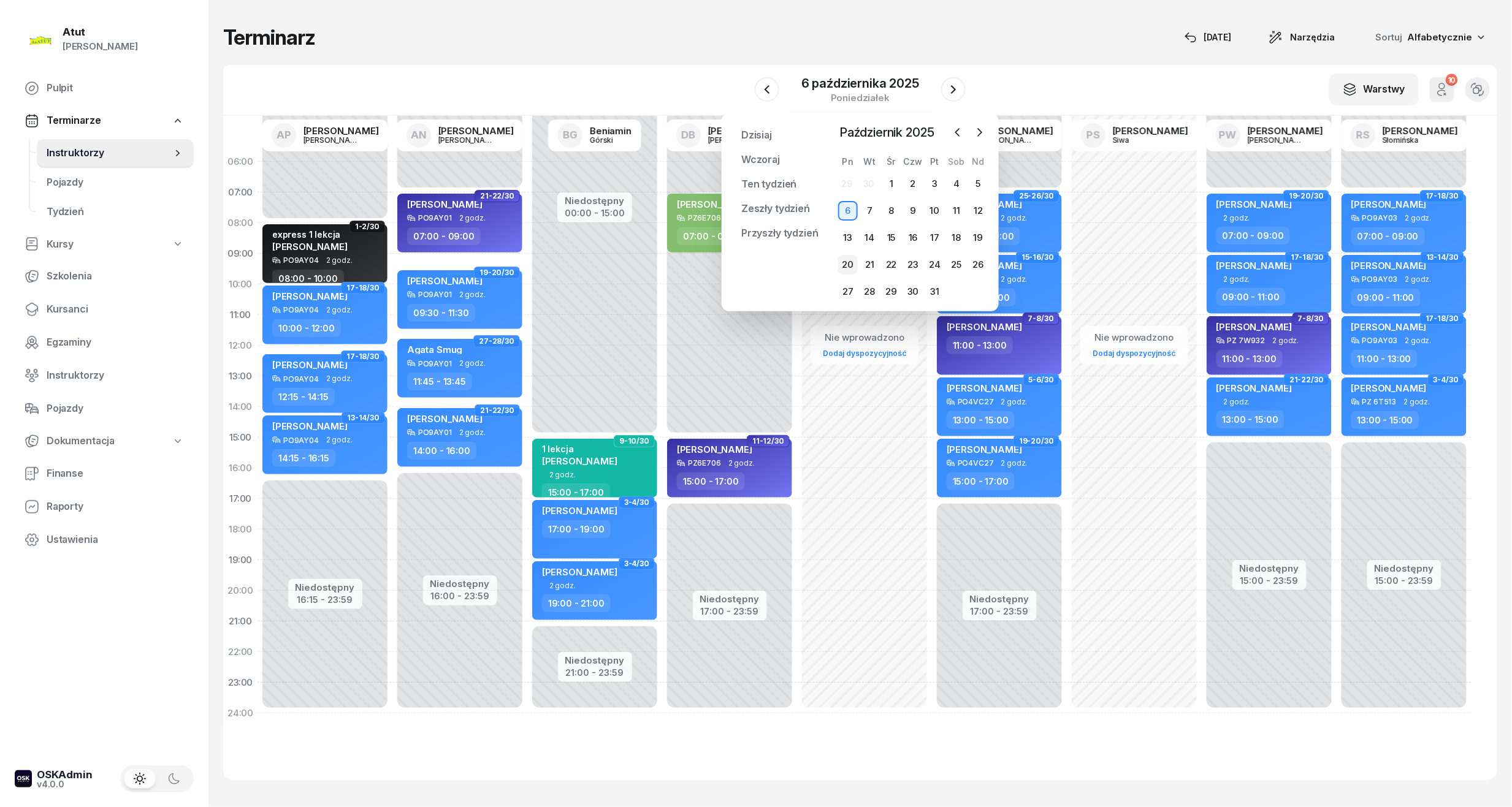
click at [846, 258] on div "20" at bounding box center [848, 265] width 20 height 20
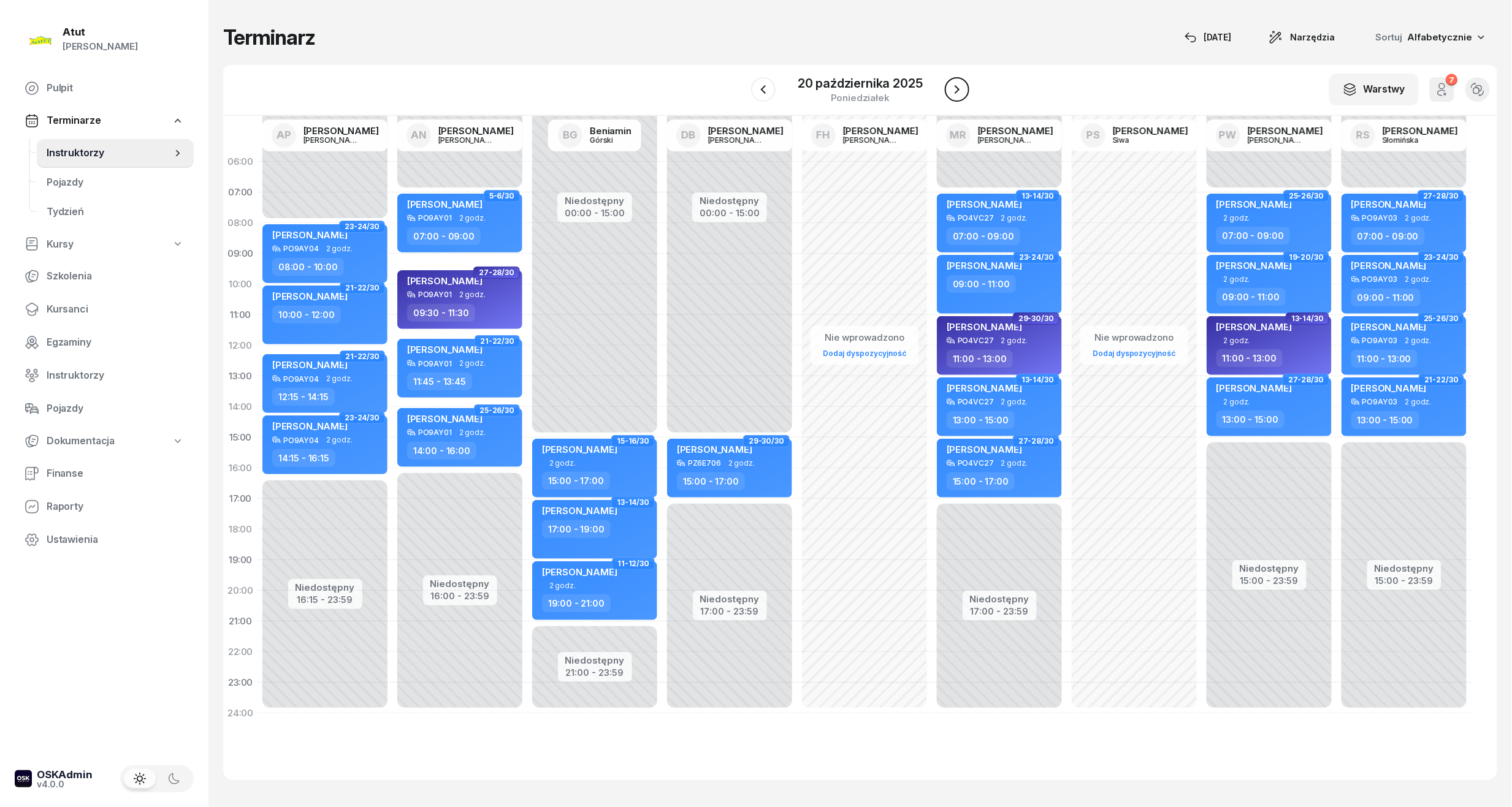
click at [965, 86] on button "button" at bounding box center [957, 89] width 24 height 24
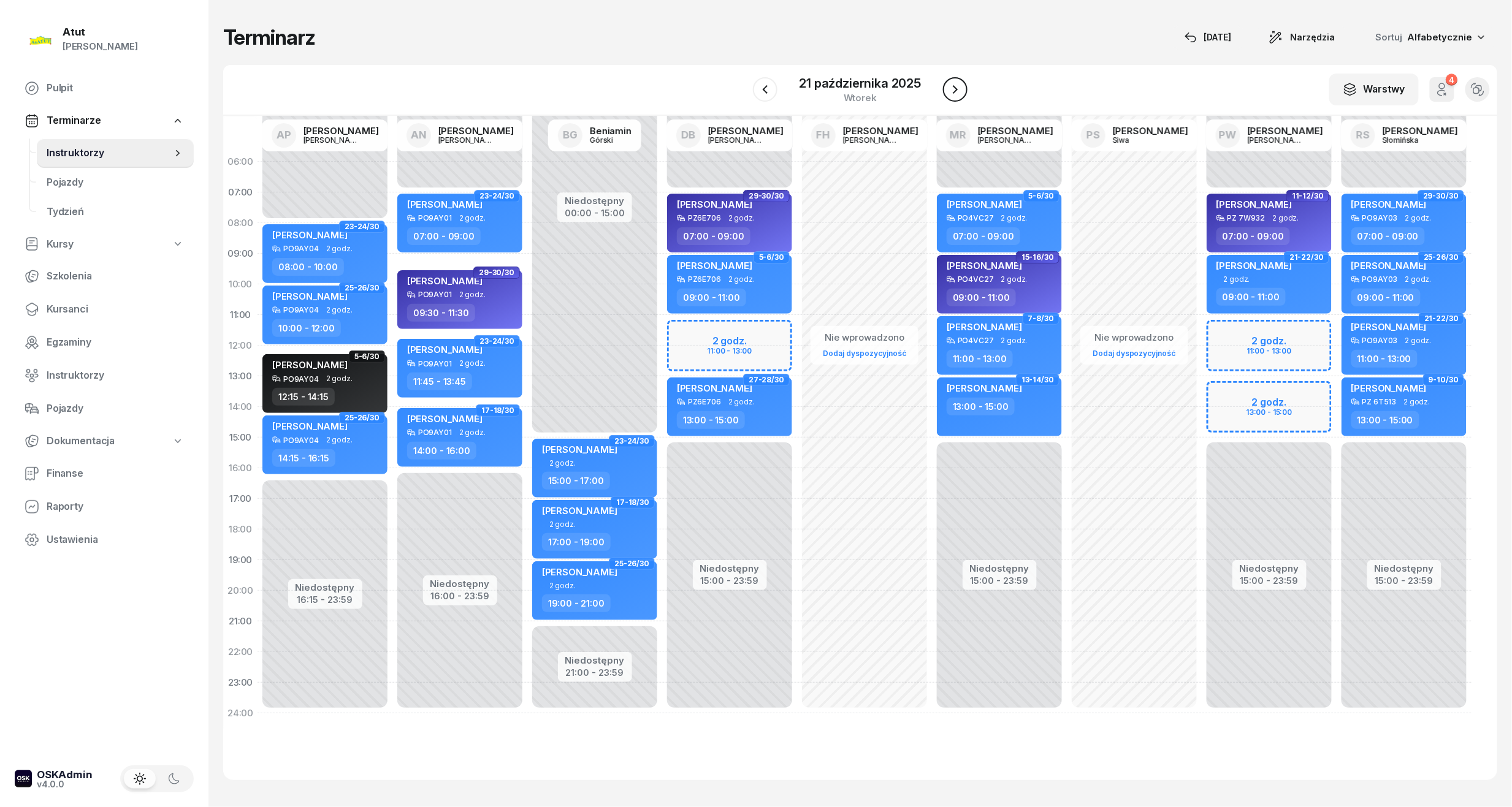
click at [957, 89] on icon "button" at bounding box center [955, 89] width 5 height 9
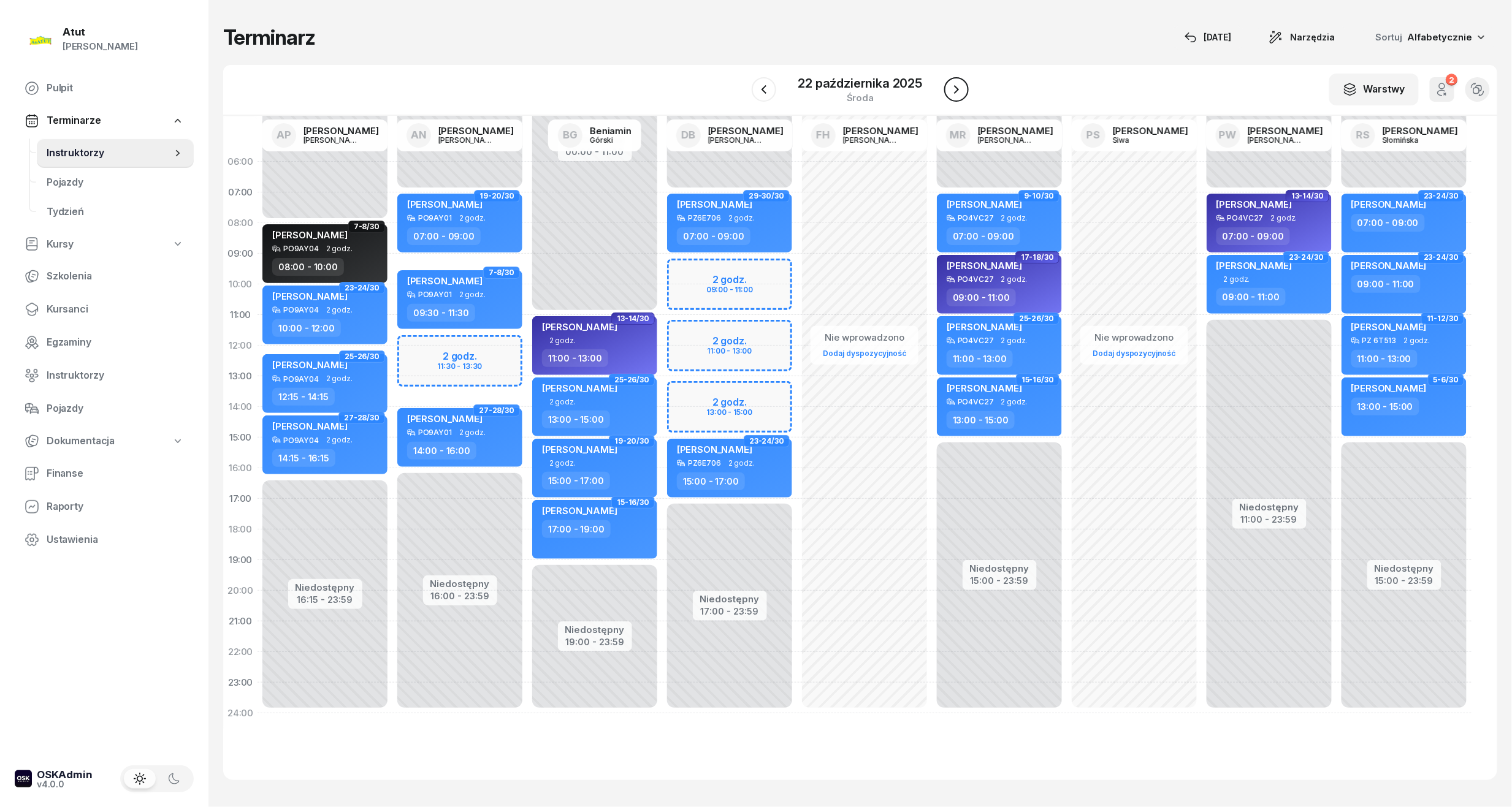
click at [957, 89] on icon "button" at bounding box center [956, 89] width 15 height 15
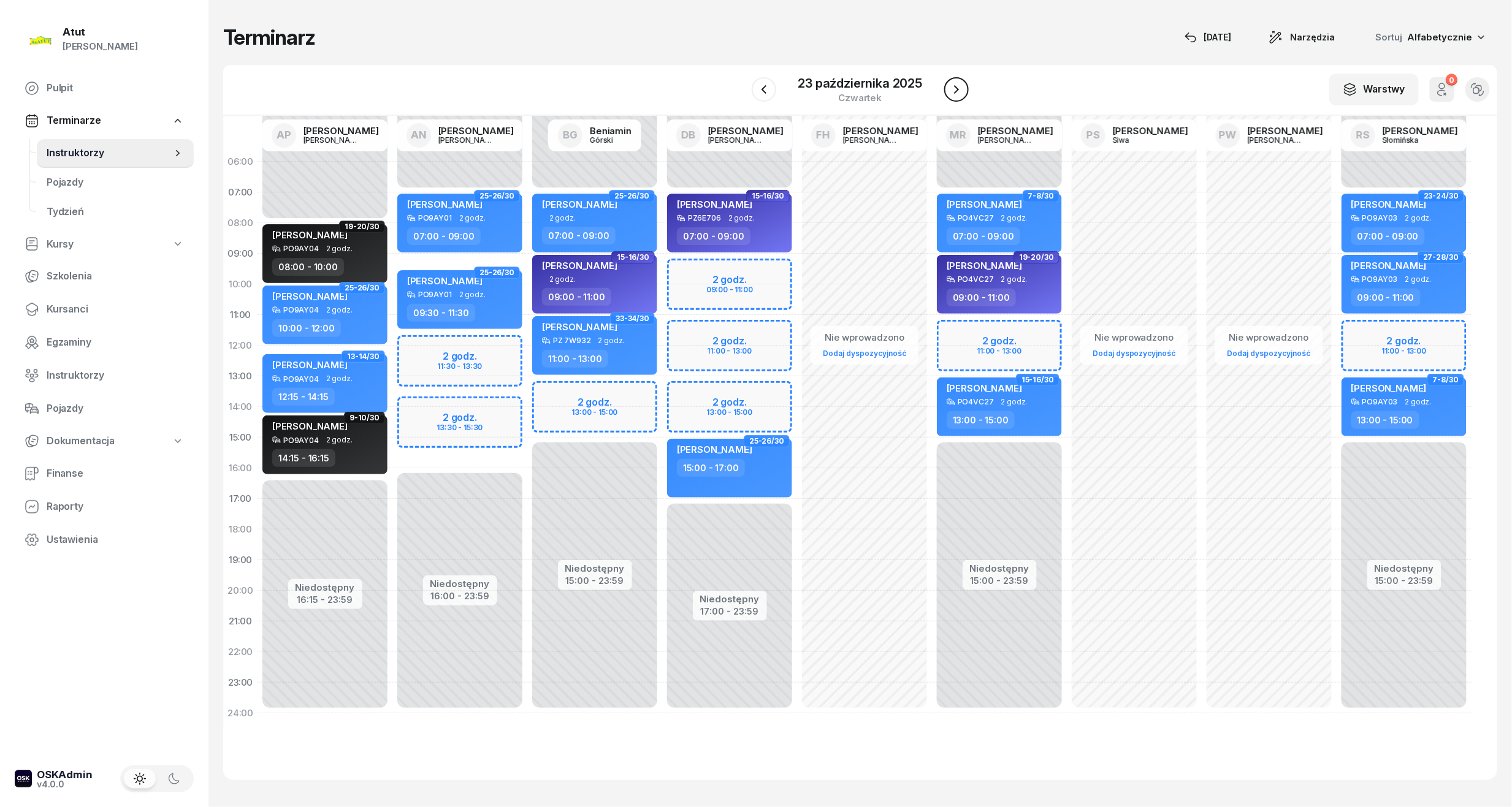
click at [957, 89] on icon "button" at bounding box center [957, 89] width 5 height 9
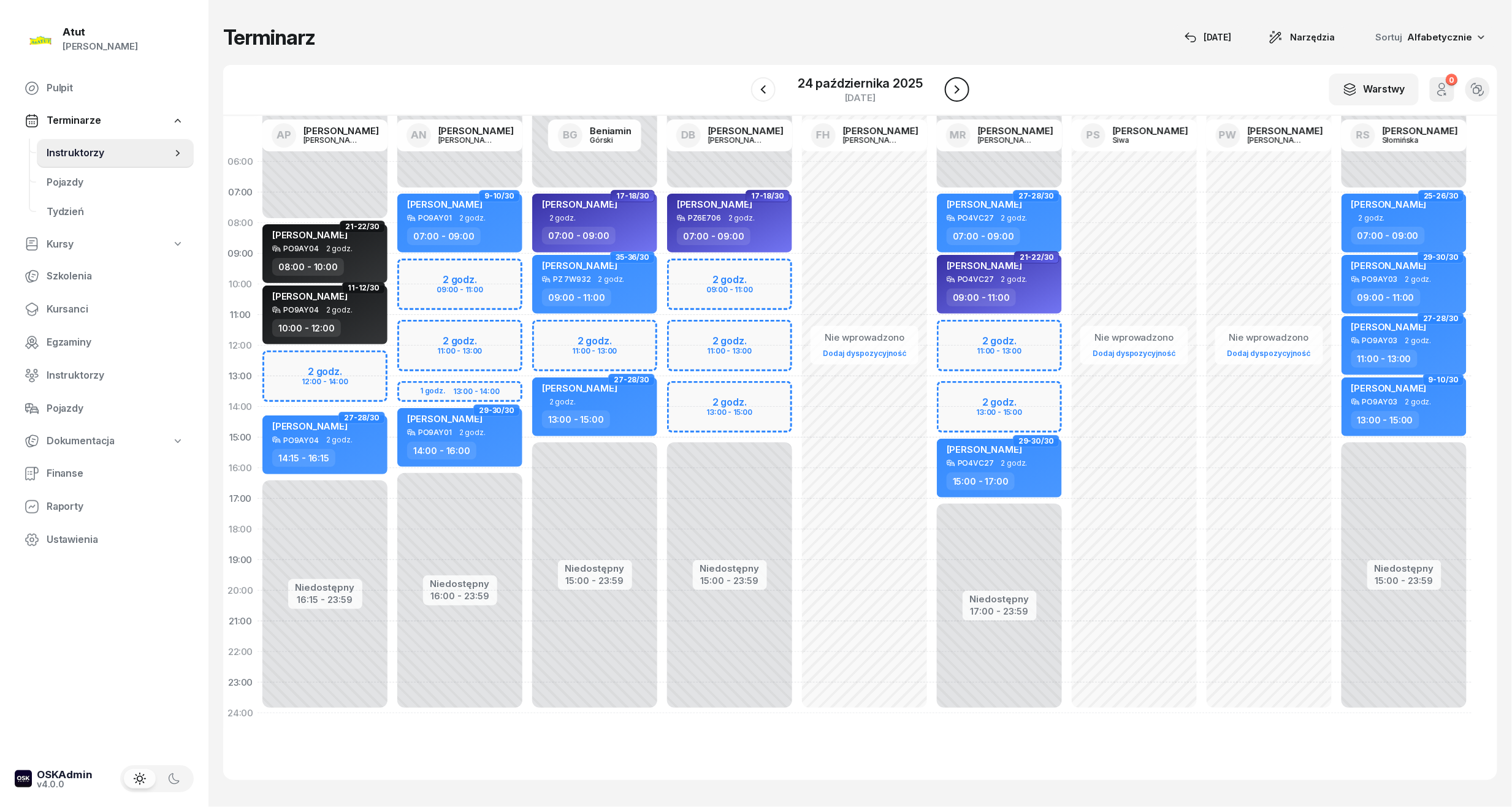
click at [957, 89] on icon "button" at bounding box center [957, 89] width 5 height 9
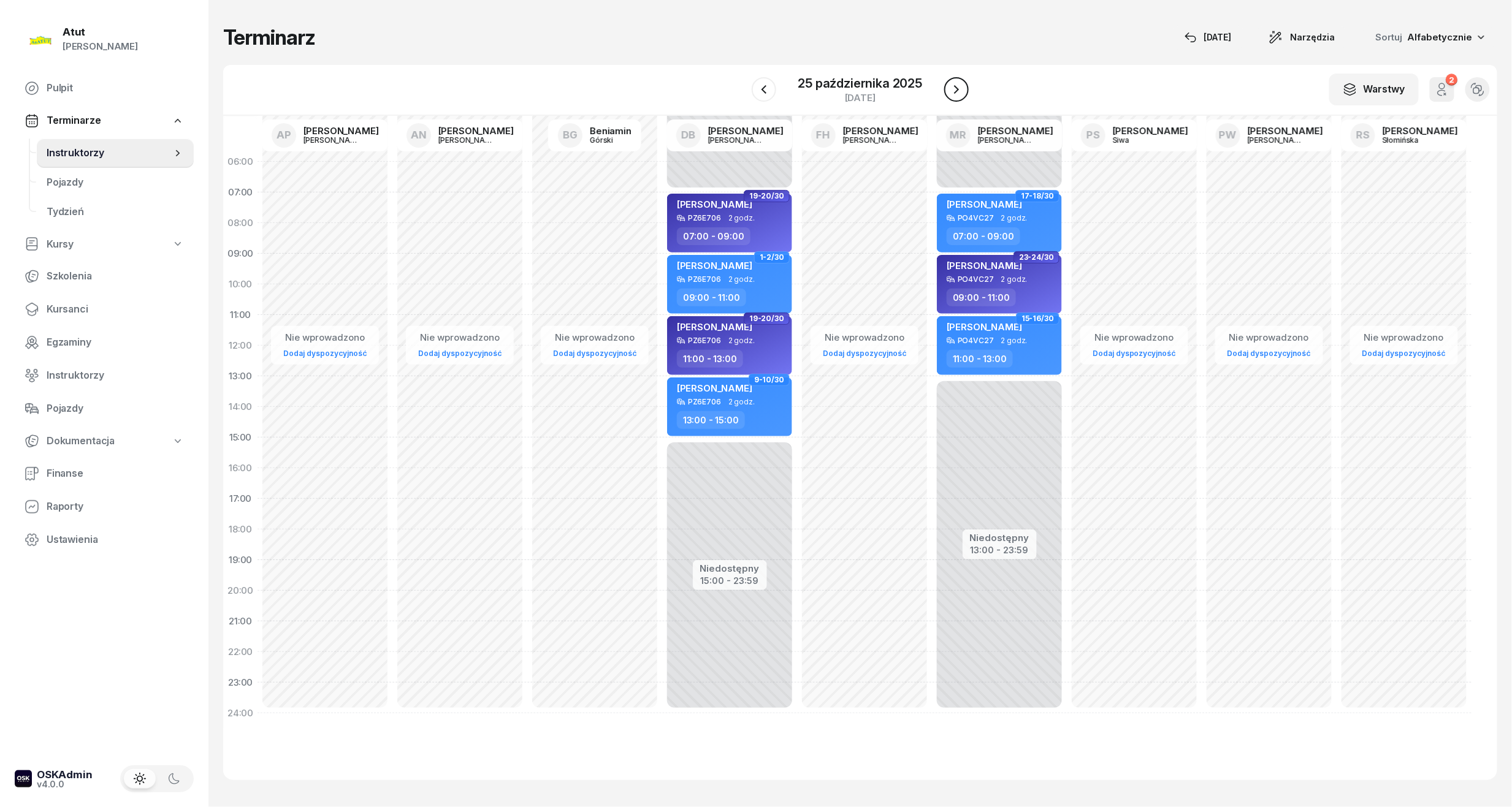
click at [957, 89] on icon "button" at bounding box center [957, 89] width 5 height 9
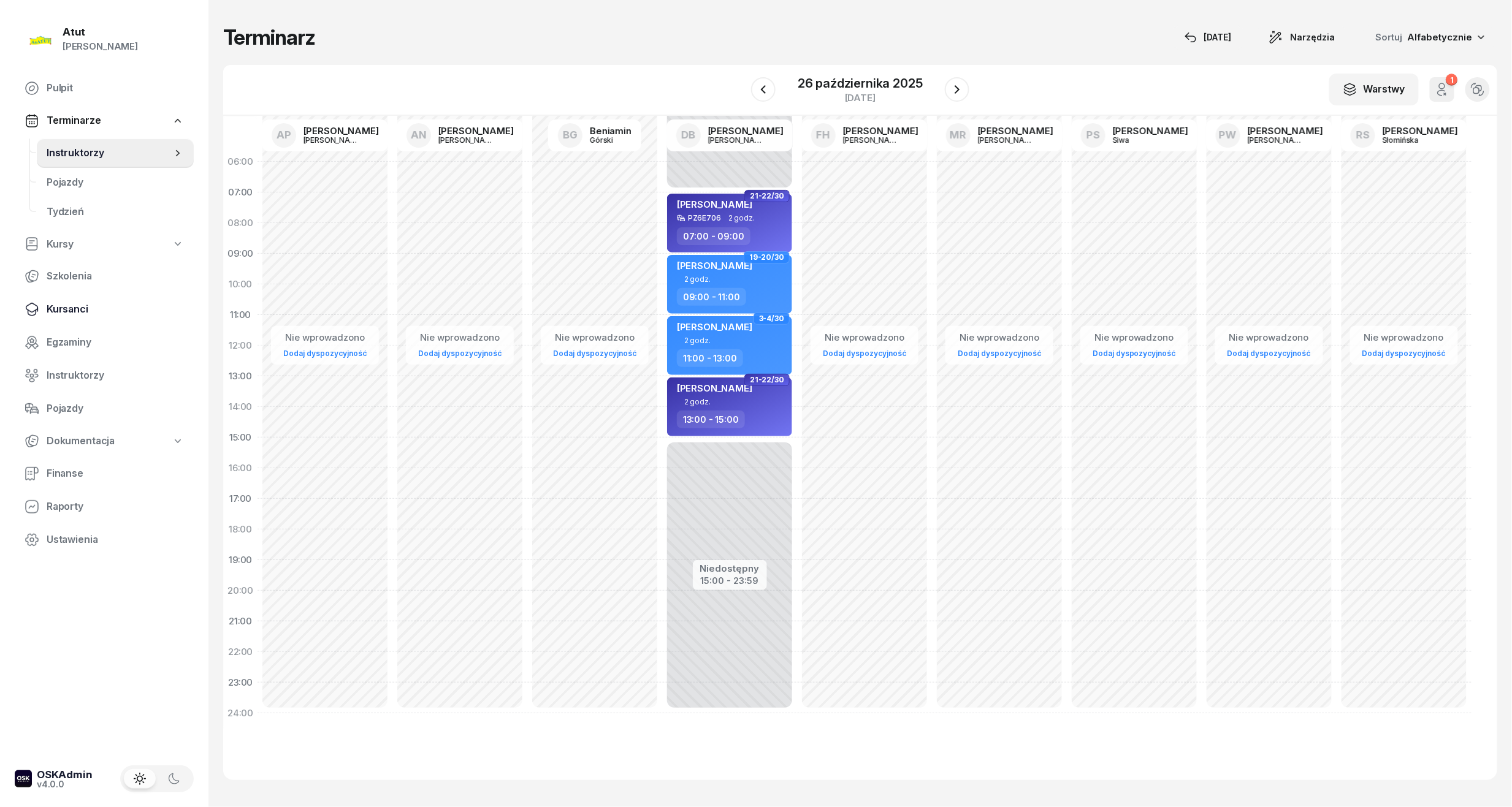
drag, startPoint x: 76, startPoint y: 319, endPoint x: 82, endPoint y: 316, distance: 6.7
click at [76, 319] on link "Kursanci" at bounding box center [104, 309] width 179 height 29
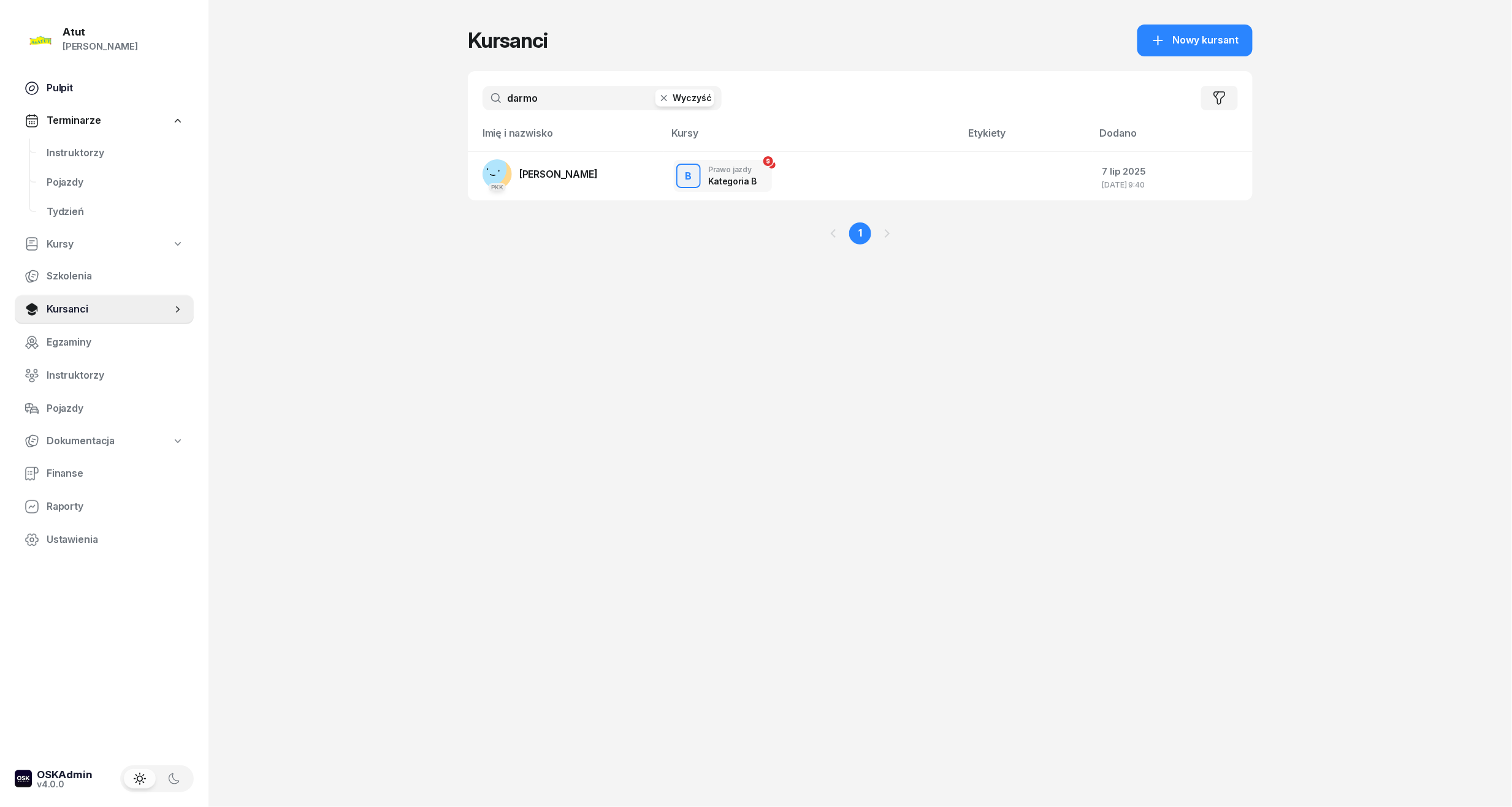
drag, startPoint x: 560, startPoint y: 100, endPoint x: 168, endPoint y: 95, distance: 392.0
click at [168, 95] on div "Atut [PERSON_NAME] Pulpit Terminarze Instruktorzy Pojazdy Tydzień Kursy Szkolen…" at bounding box center [756, 404] width 1512 height 807
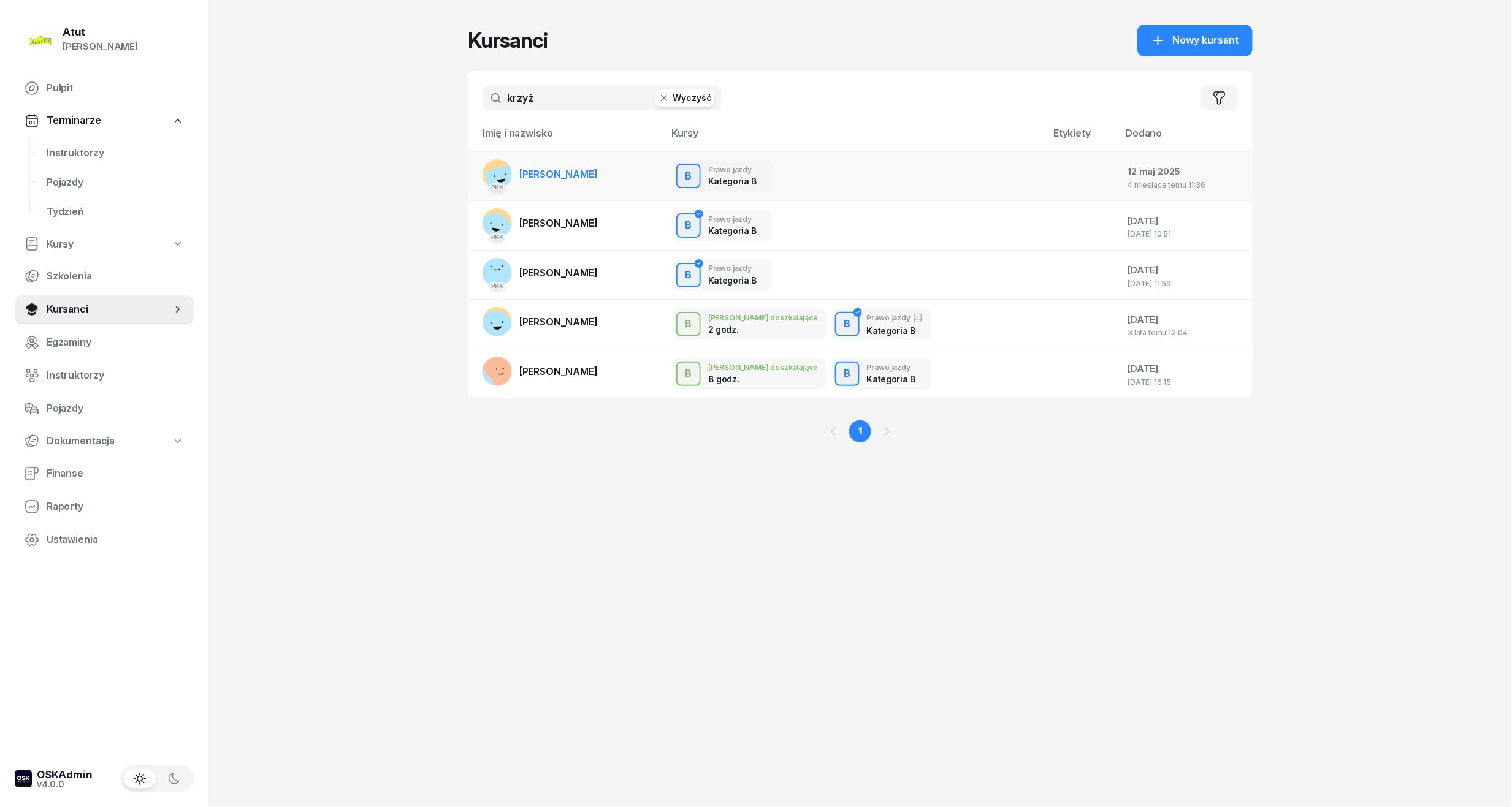
type input "krzyż"
click at [541, 163] on link "PKK [PERSON_NAME]" at bounding box center [540, 174] width 115 height 29
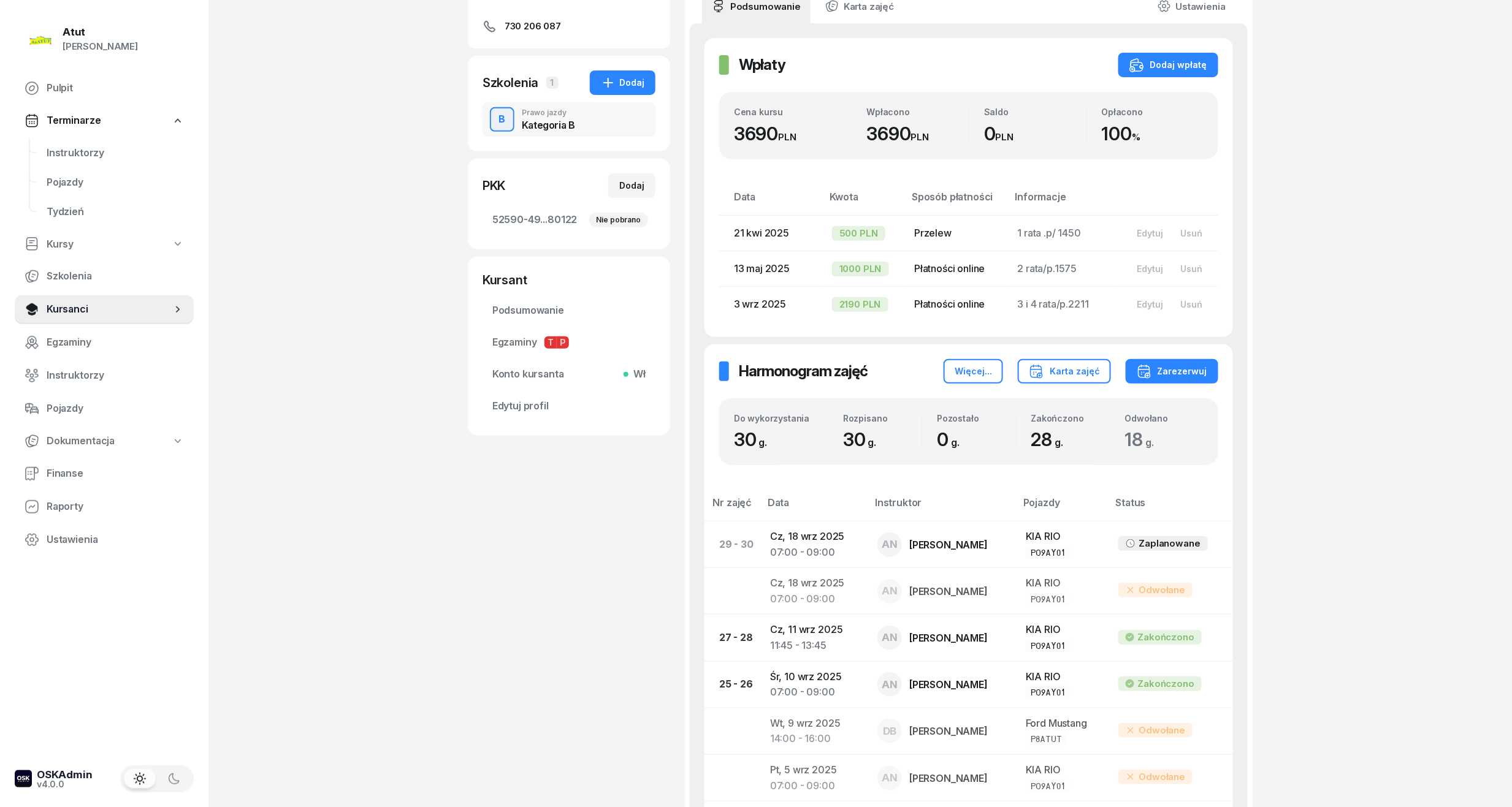
scroll to position [408, 0]
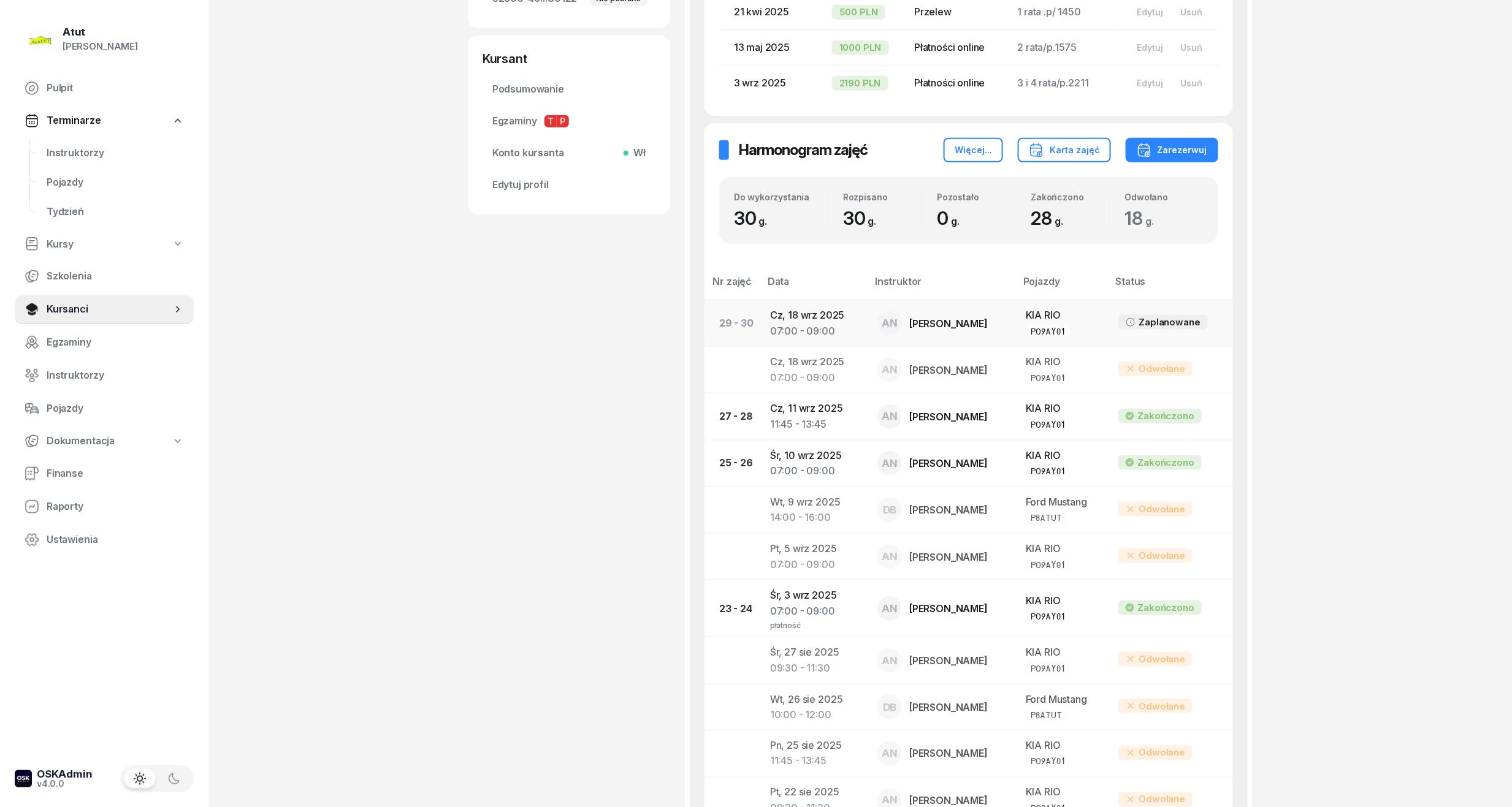
click at [810, 324] on div "07:00 - 09:00" at bounding box center [814, 332] width 88 height 16
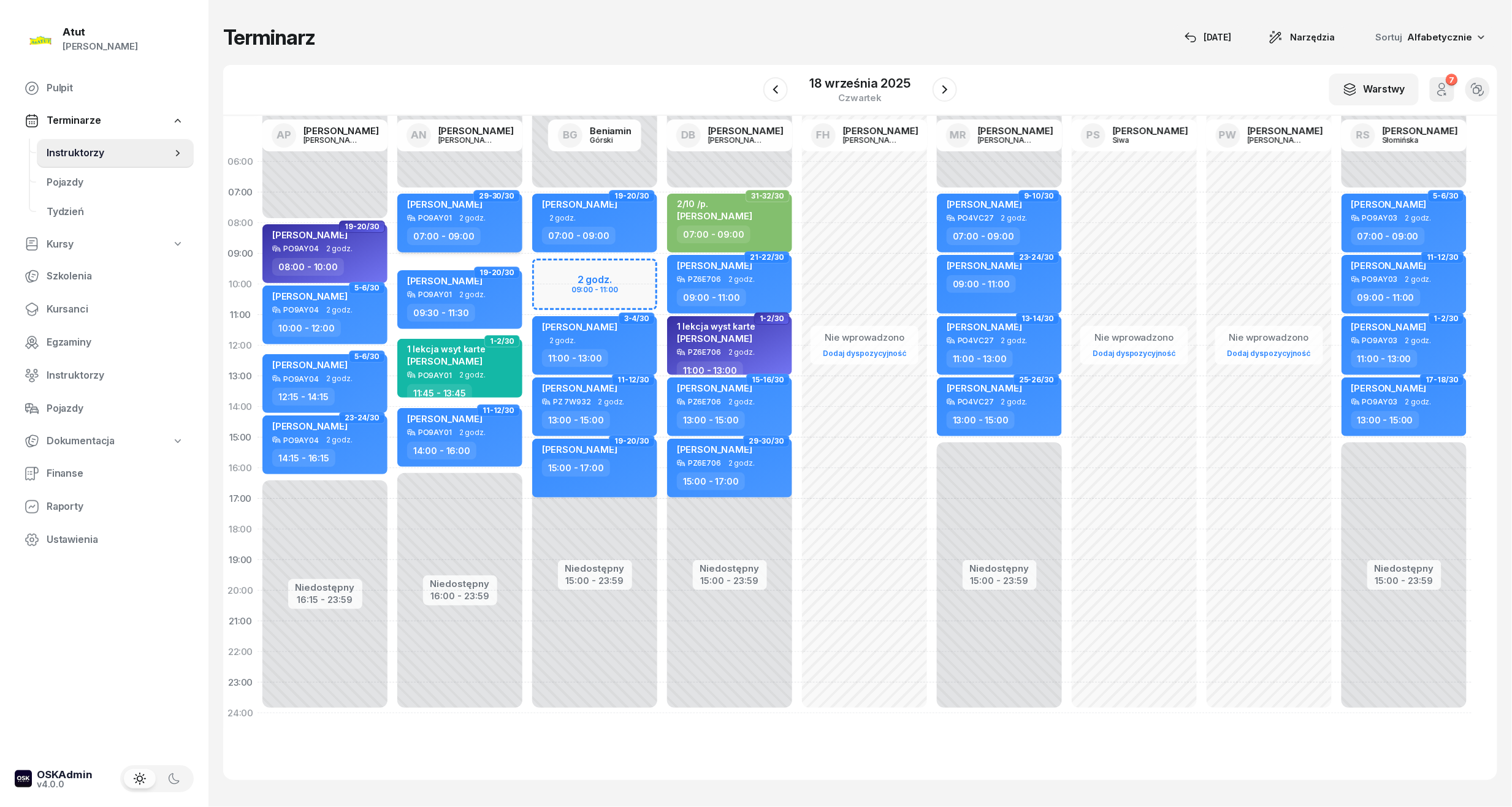
click at [452, 218] on div "PO9AY01 2 godz." at bounding box center [461, 218] width 108 height 9
select select "07"
select select "09"
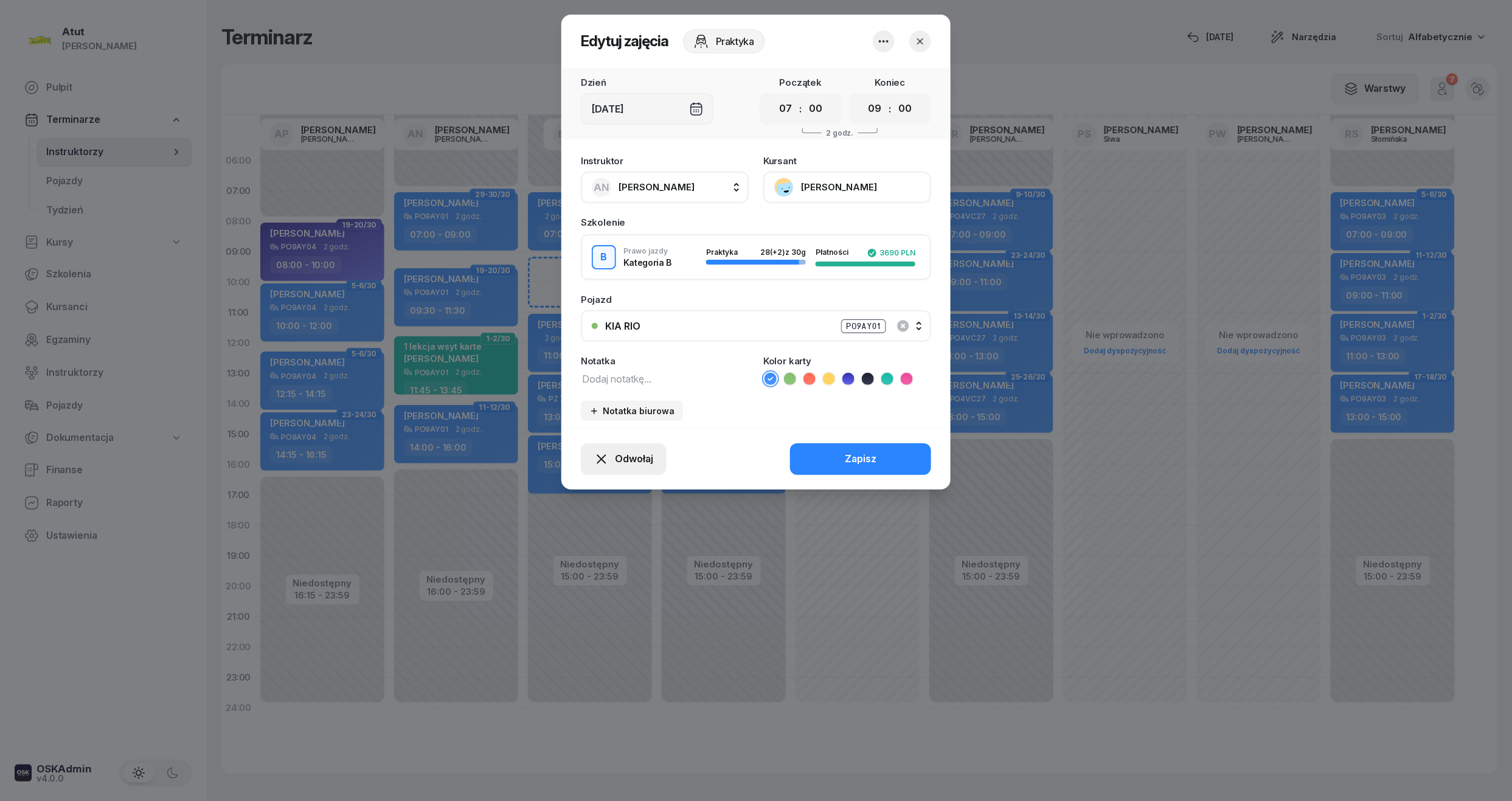
click at [610, 462] on div "Odwołaj" at bounding box center [623, 459] width 59 height 16
click at [584, 353] on div "My odwołaliśmy" at bounding box center [603, 354] width 74 height 16
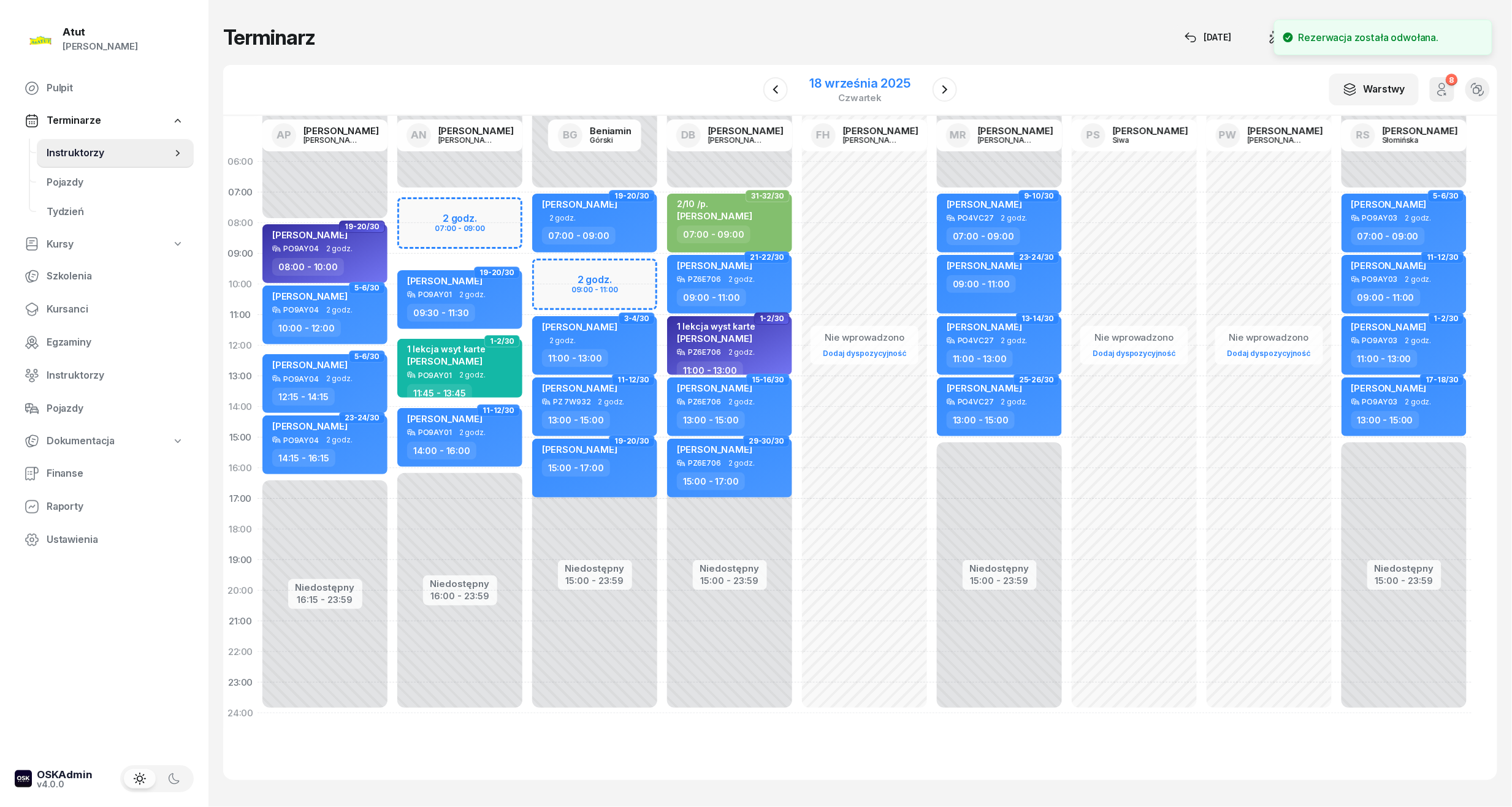
click at [877, 84] on div "18 września 2025" at bounding box center [859, 84] width 100 height 13
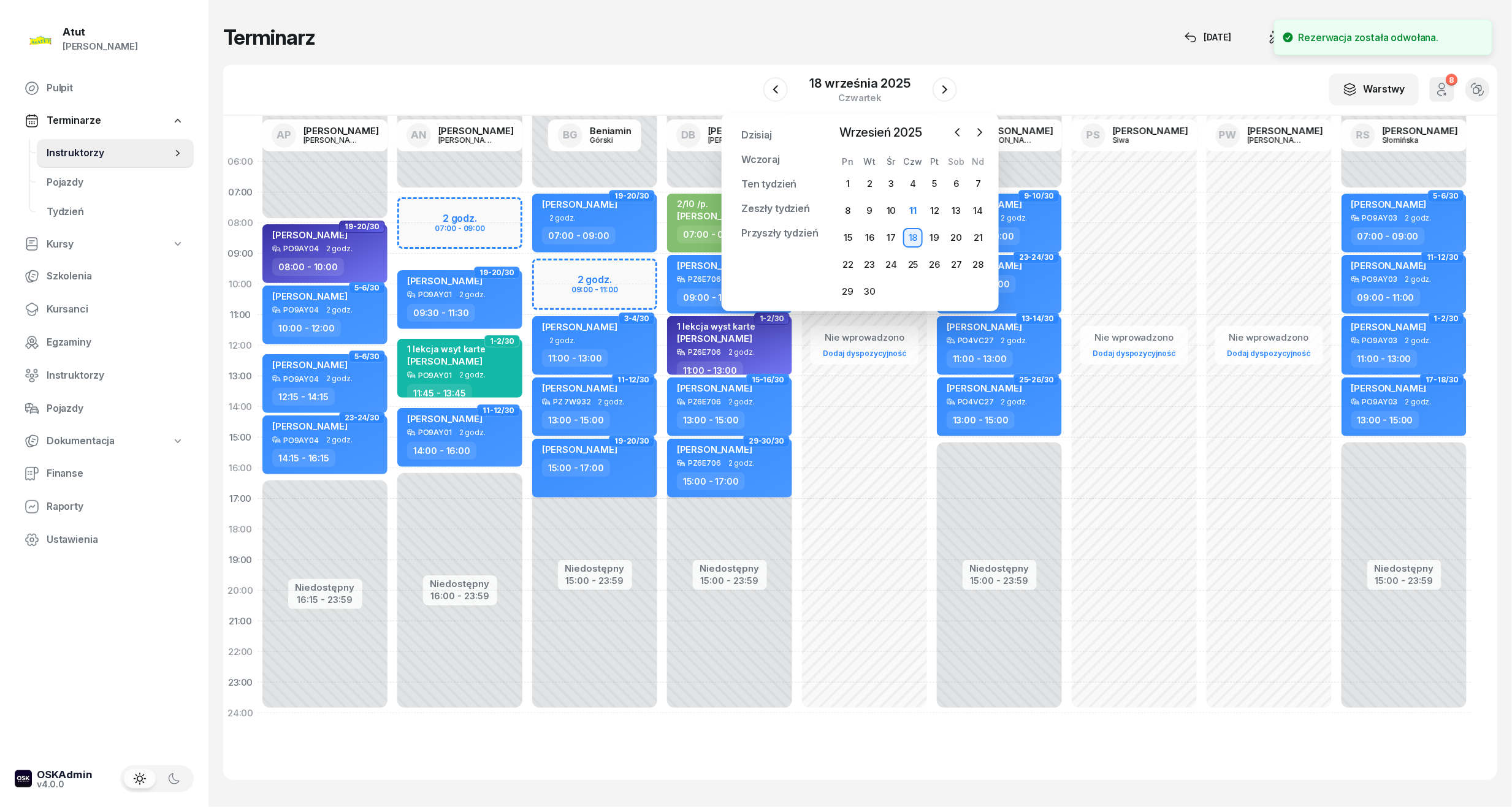
click at [981, 120] on div "[DATE] [DATE] Ten tydzień Zeszły tydzień Przyszły tydzień Przypnij [DATE] [DATE…" at bounding box center [860, 212] width 277 height 198
click at [977, 135] on icon "button" at bounding box center [980, 133] width 13 height 13
click at [897, 189] on div "1" at bounding box center [891, 183] width 20 height 20
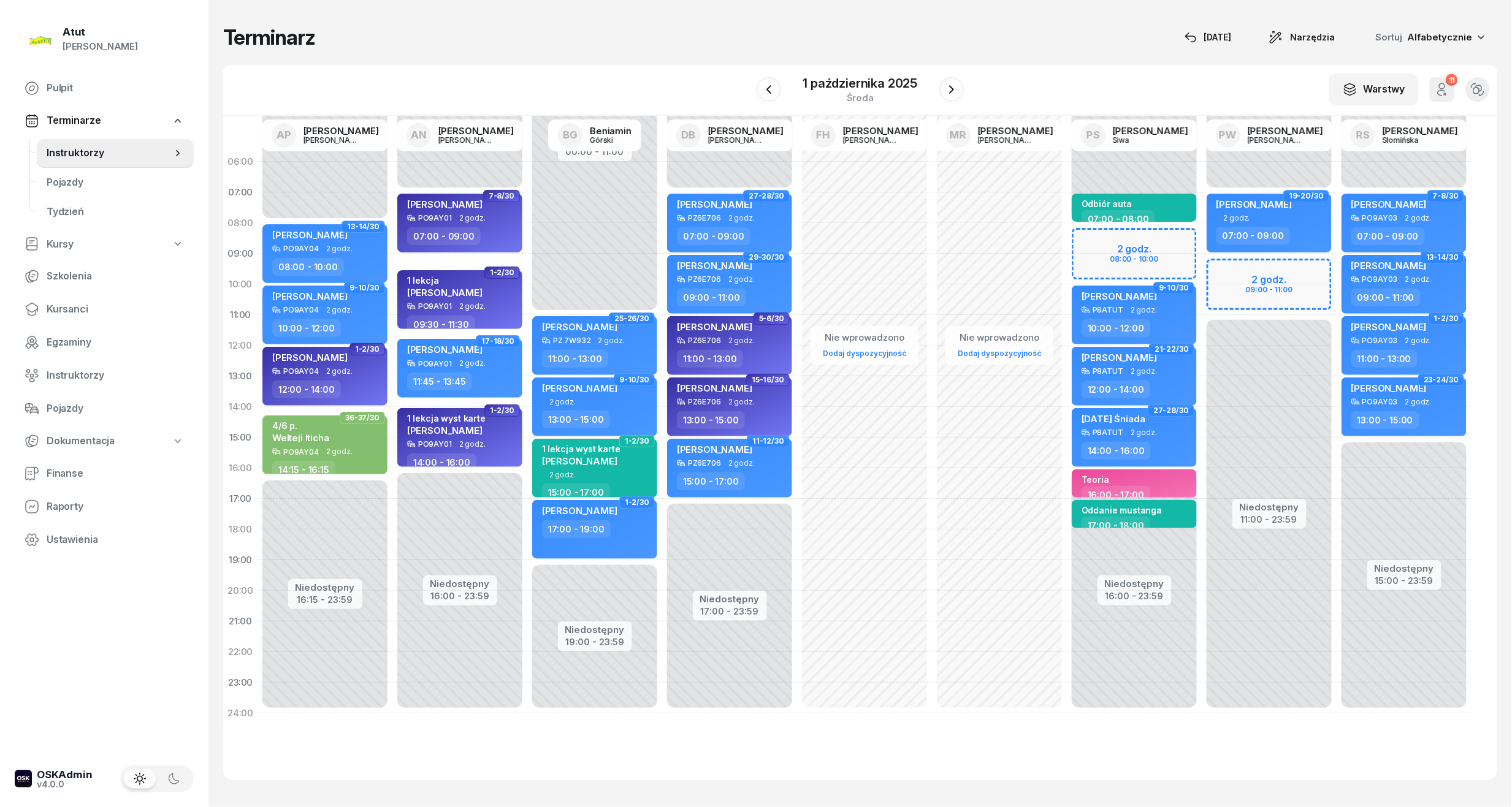
click at [1148, 236] on div "Niedostępny 00:00 - 08:00 Niedostępny 16:00 - 23:59 2 godz. 08:00 - 10:00 Odbió…" at bounding box center [1134, 437] width 135 height 582
select select "08"
select select "10"
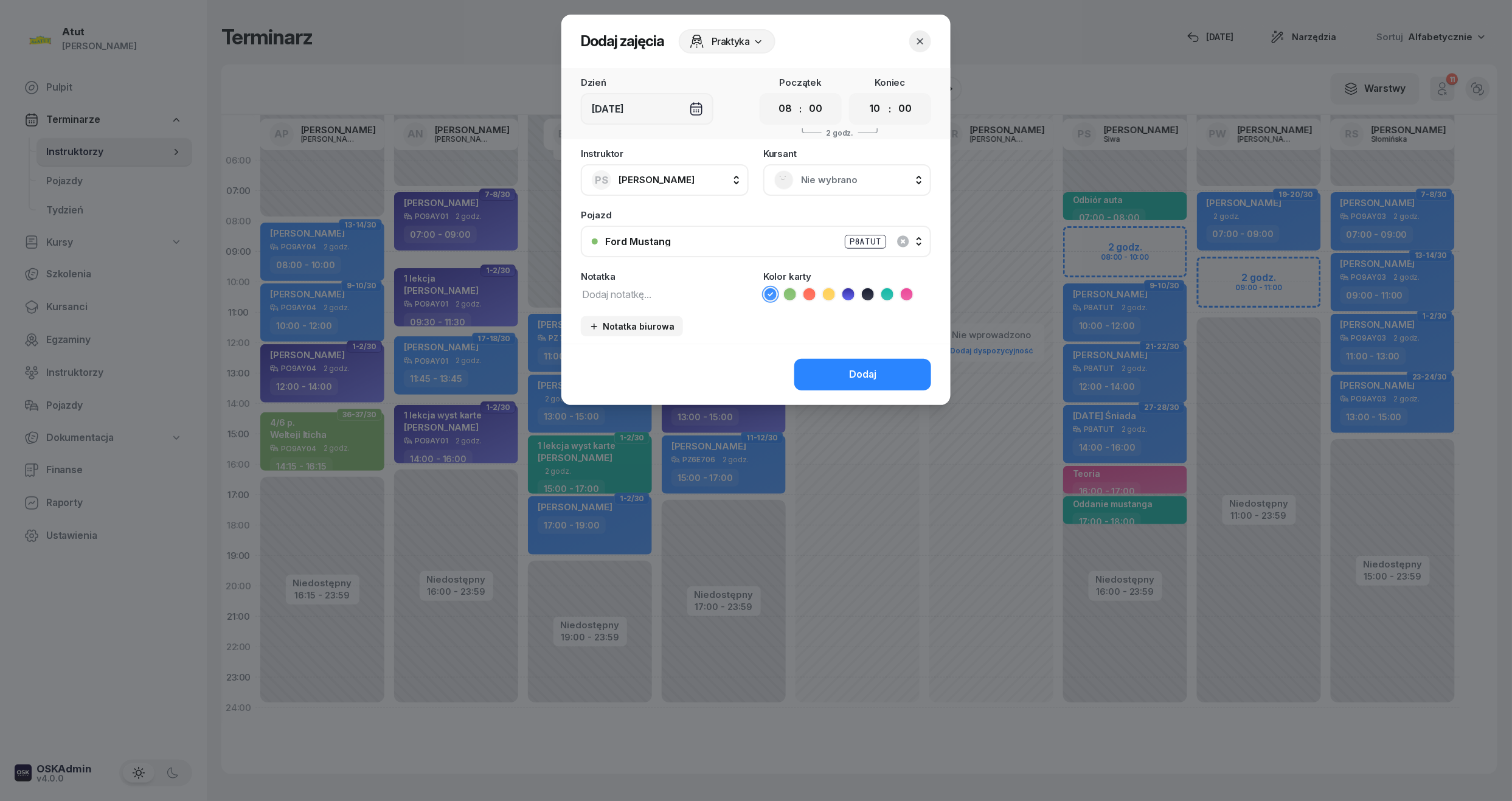
click at [844, 186] on span "Nie wybrano" at bounding box center [860, 180] width 119 height 16
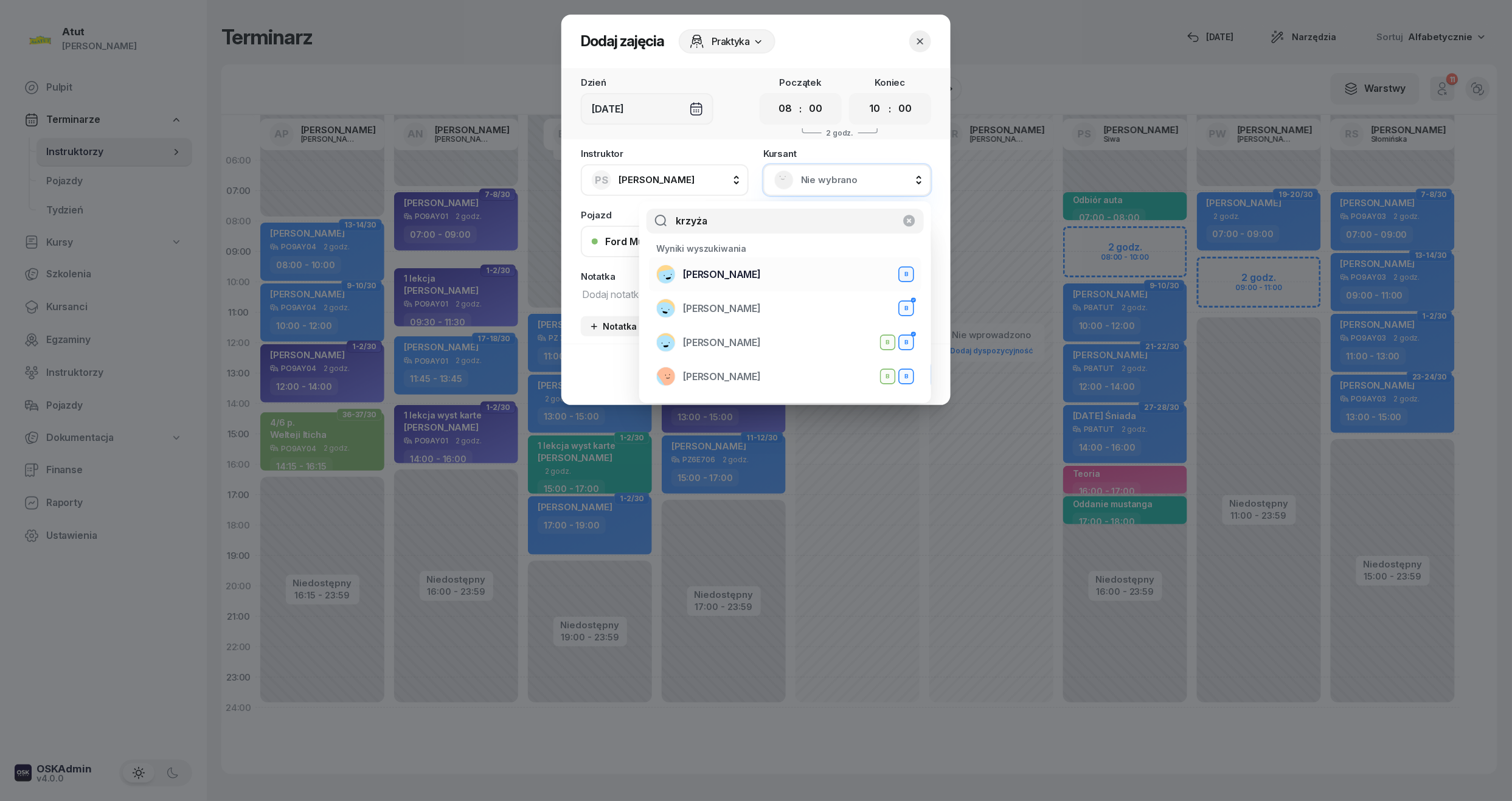
type input "krzyża"
click at [761, 277] on span "[PERSON_NAME]" at bounding box center [722, 275] width 78 height 16
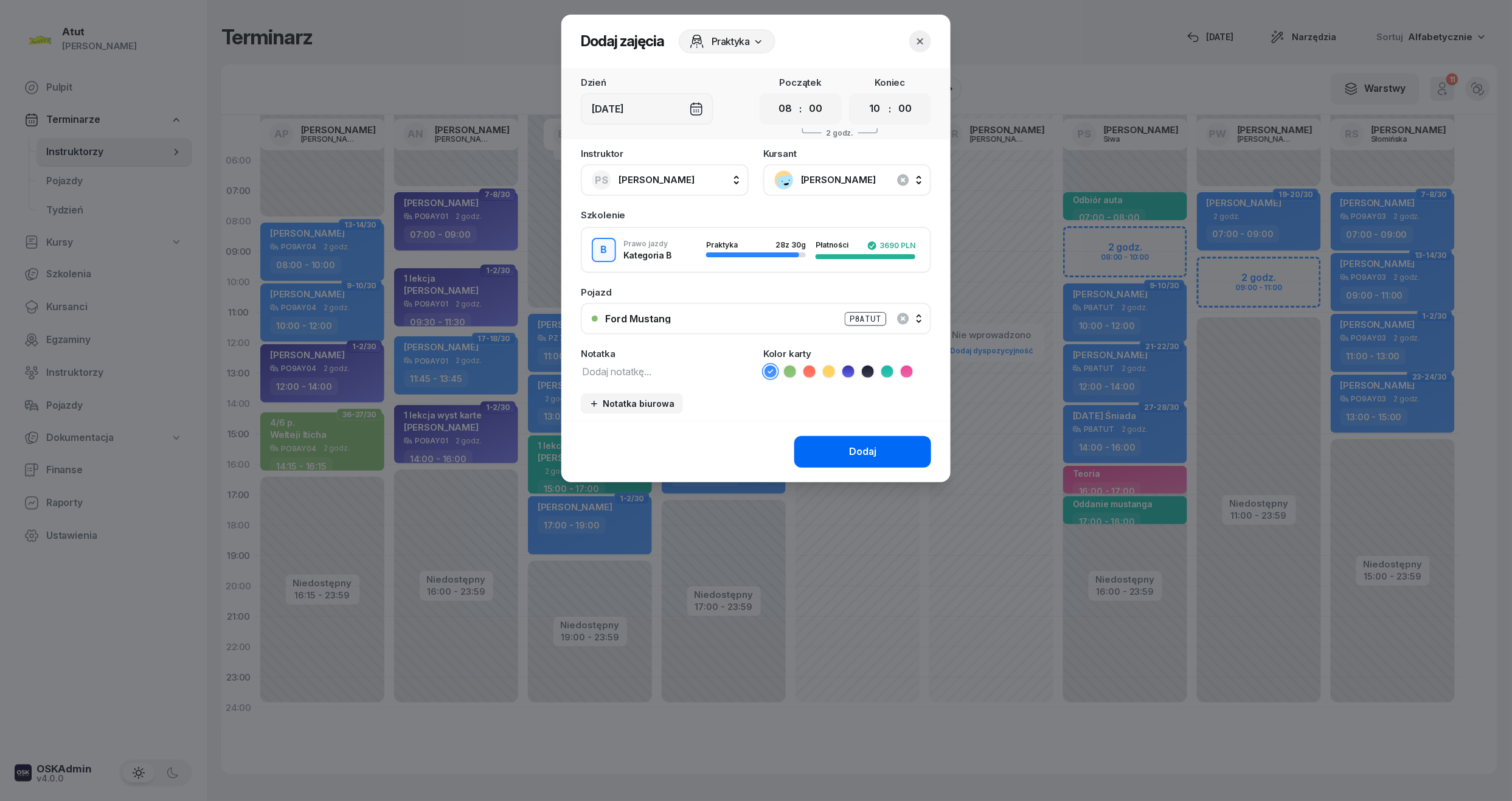
click at [892, 443] on button "Dodaj" at bounding box center [863, 452] width 137 height 31
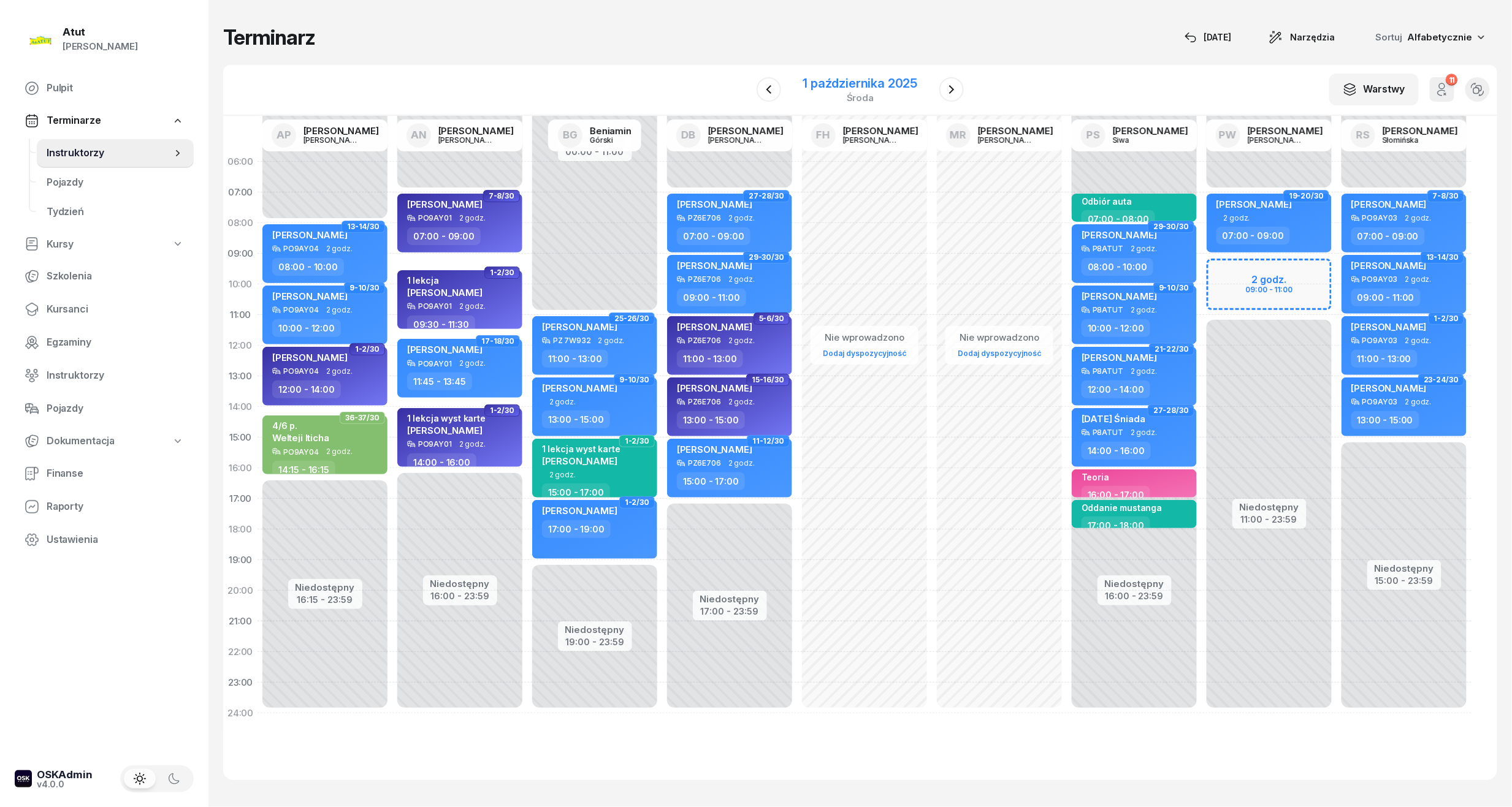
click at [856, 86] on div "1 października 2025" at bounding box center [860, 84] width 115 height 13
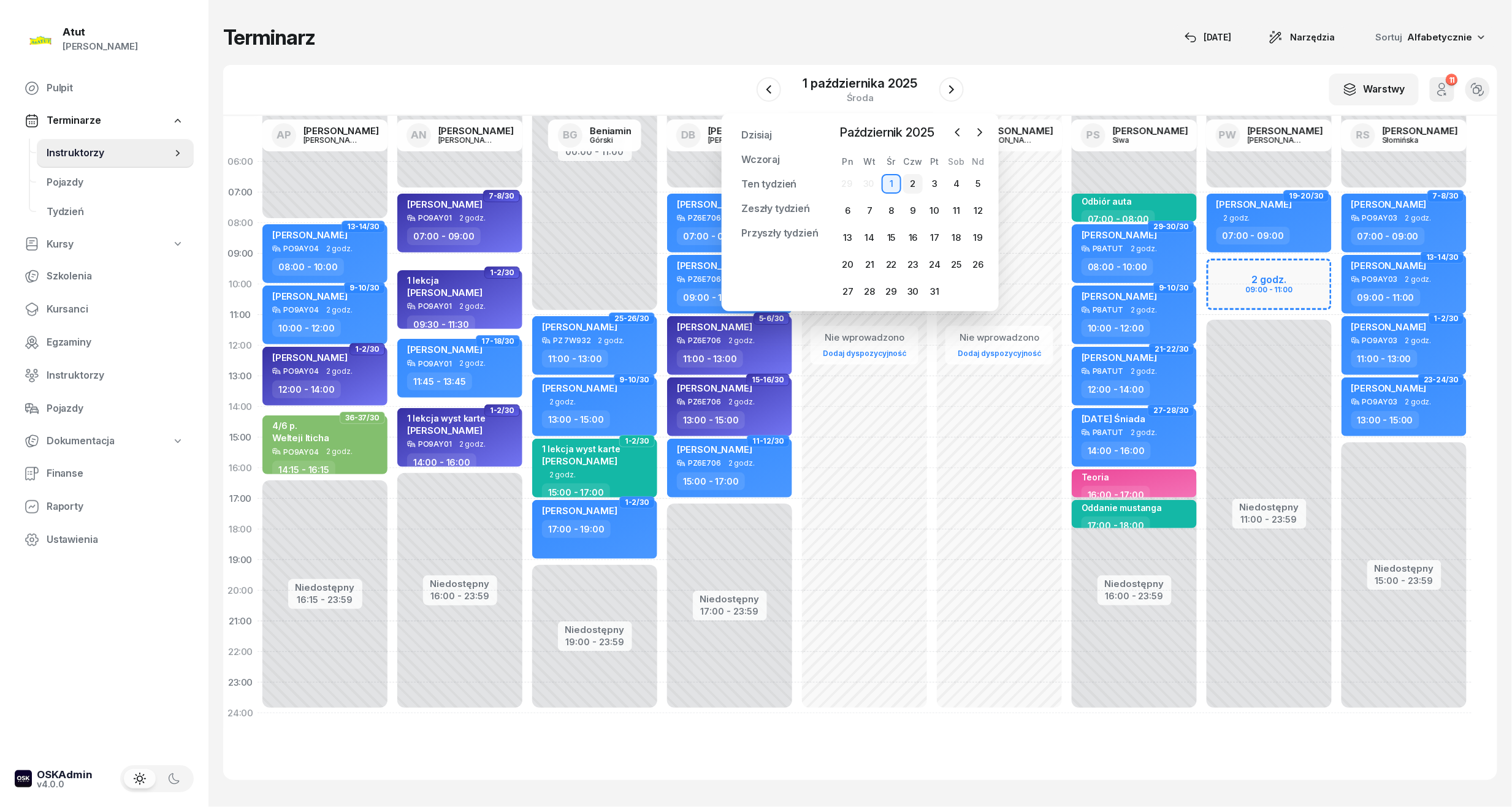
click at [911, 179] on div "2" at bounding box center [912, 183] width 20 height 20
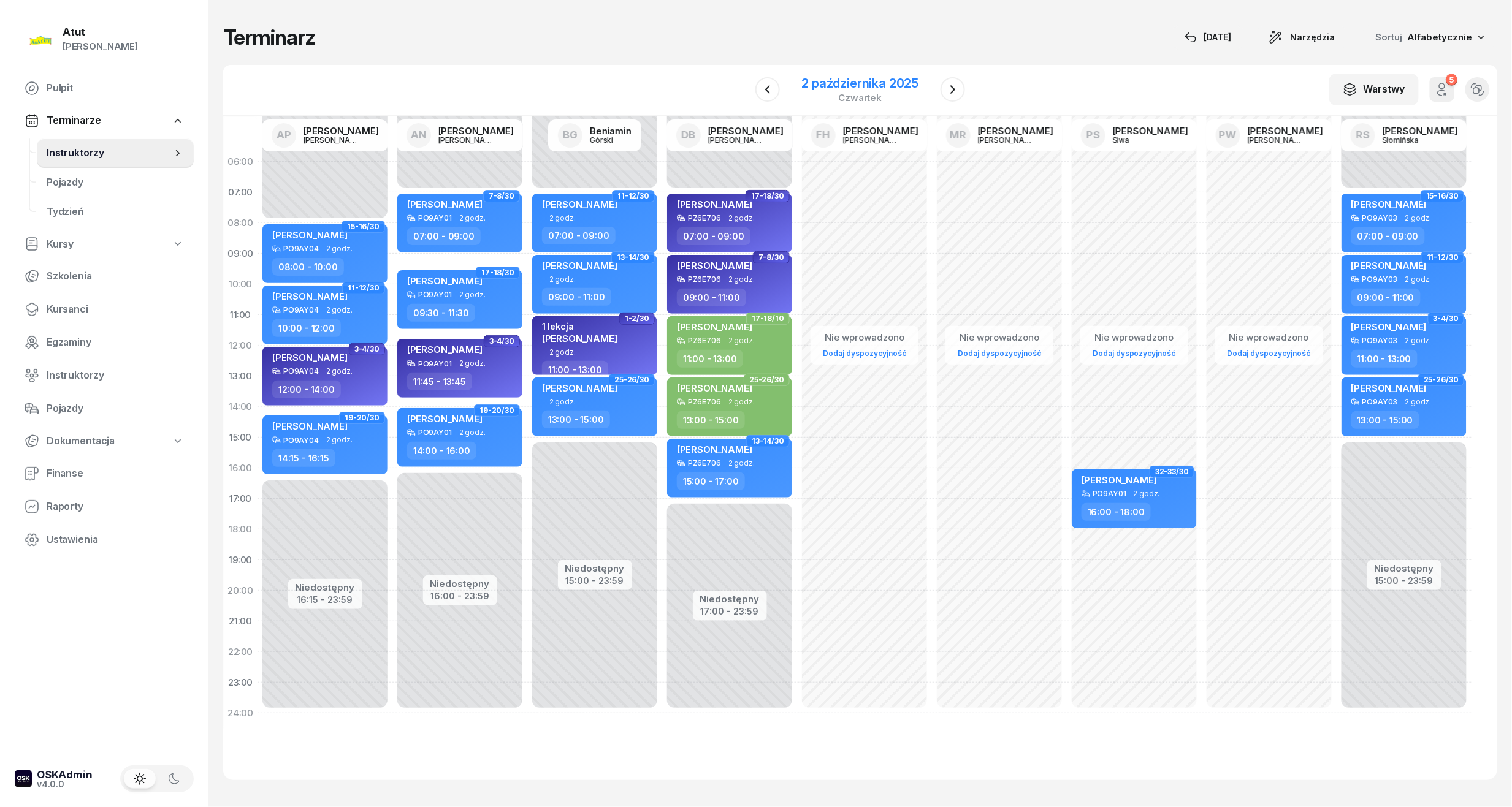
click at [833, 87] on div "2 października 2025" at bounding box center [860, 84] width 117 height 13
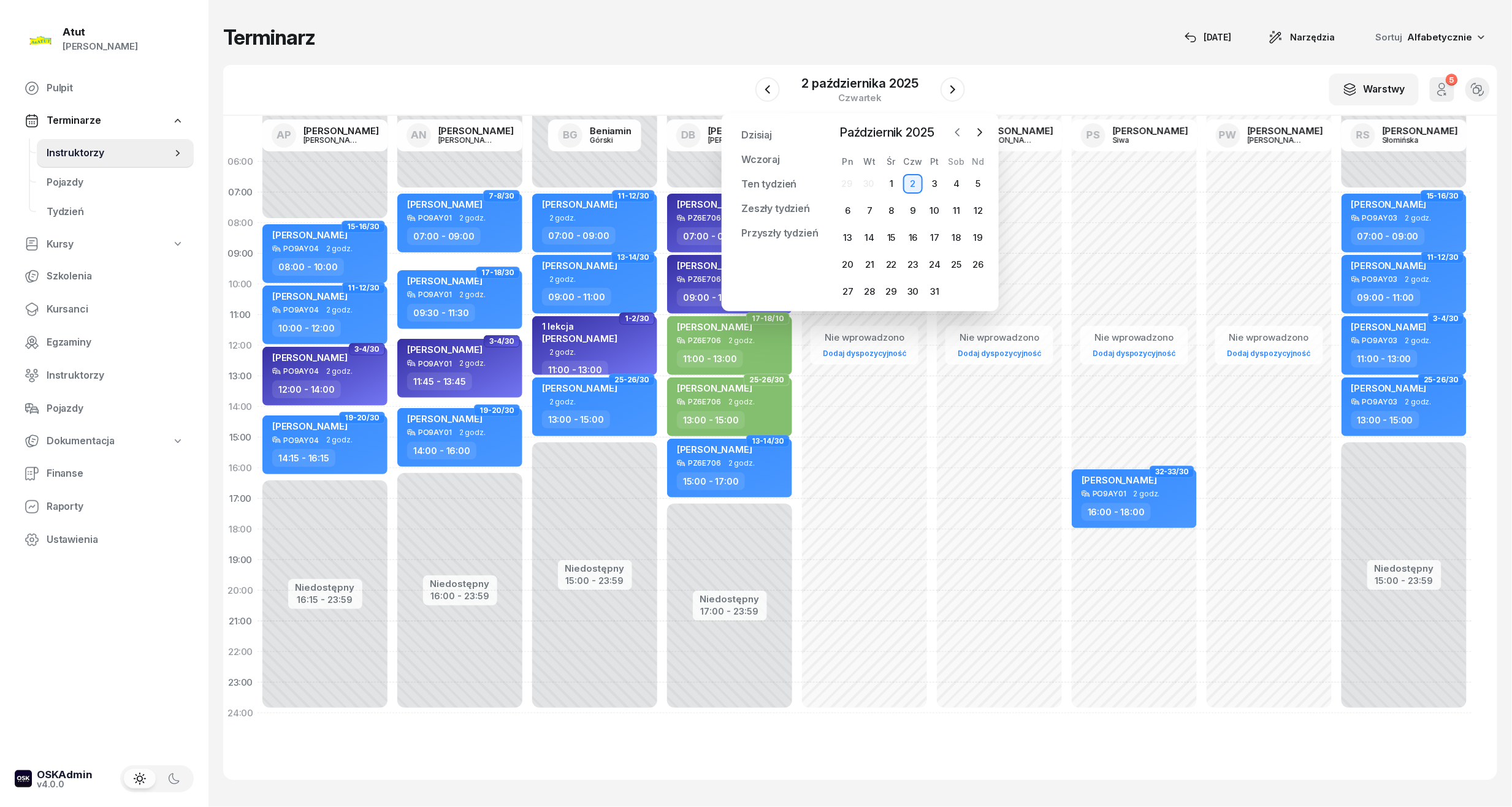
click at [961, 128] on icon "button" at bounding box center [958, 133] width 13 height 13
click at [913, 212] on div "11" at bounding box center [912, 211] width 20 height 20
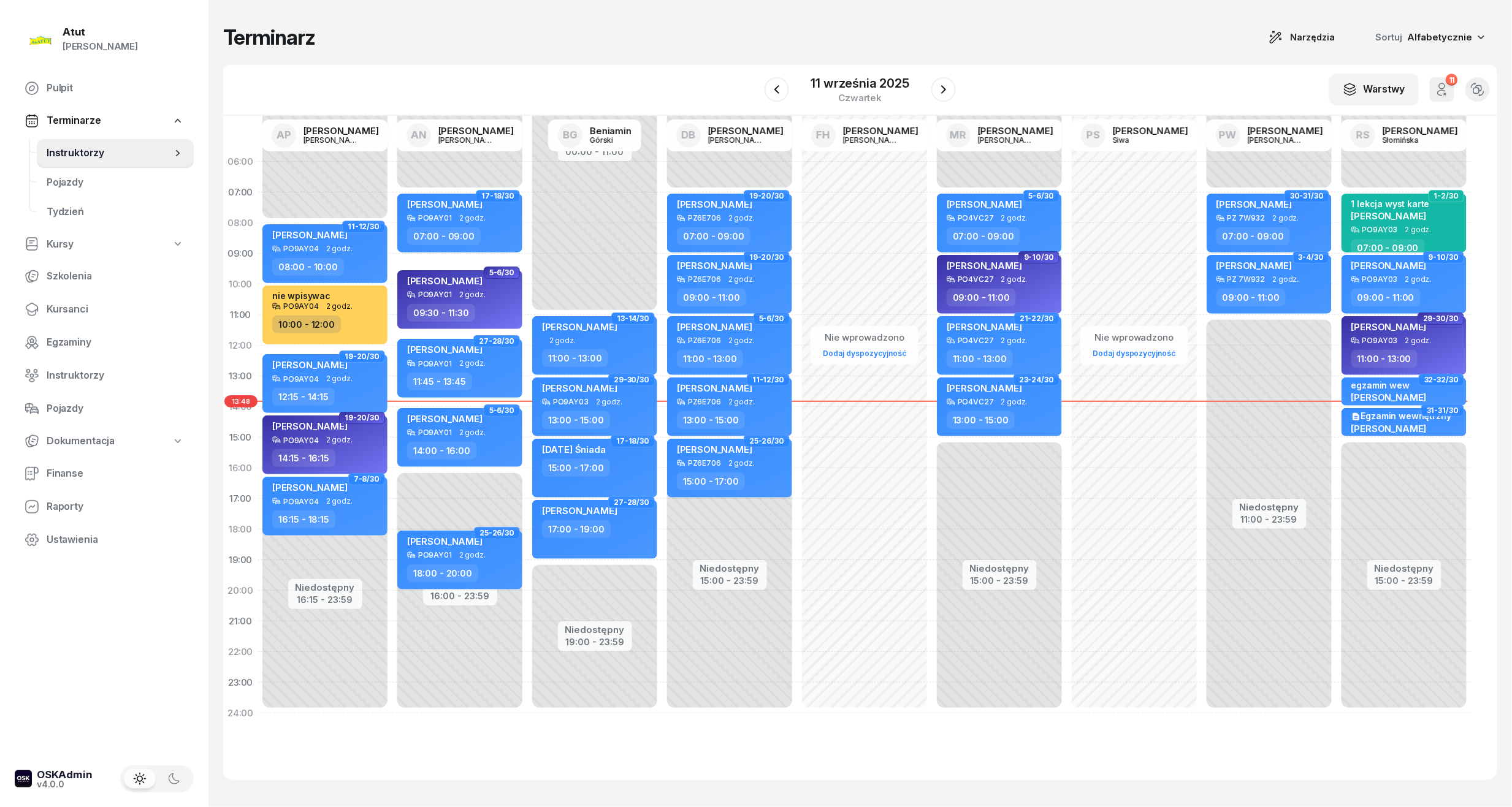
drag, startPoint x: 57, startPoint y: 311, endPoint x: 212, endPoint y: 283, distance: 157.5
click at [57, 311] on span "Kursanci" at bounding box center [115, 310] width 137 height 16
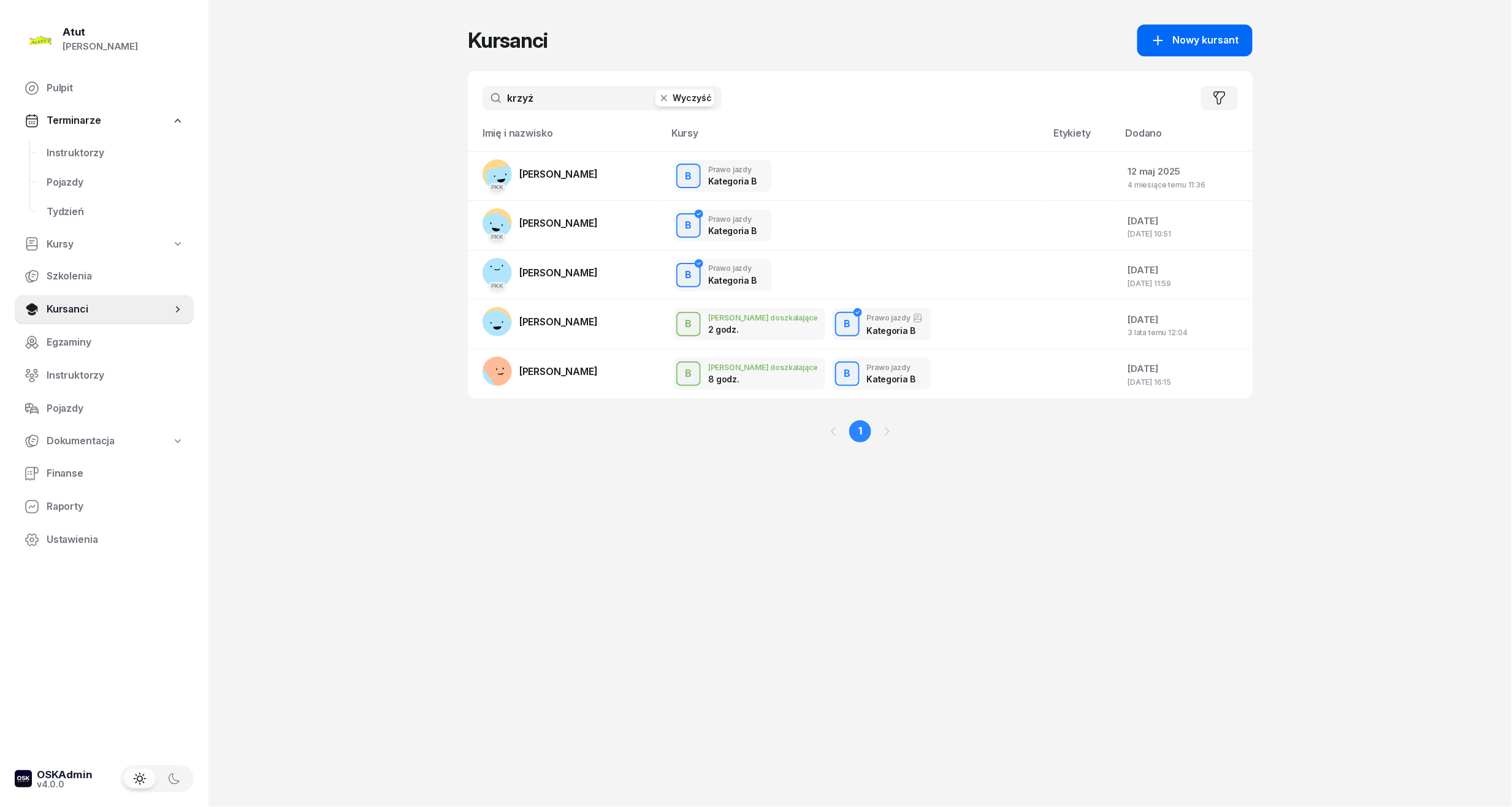
click at [1223, 45] on span "Nowy kursant" at bounding box center [1206, 40] width 66 height 16
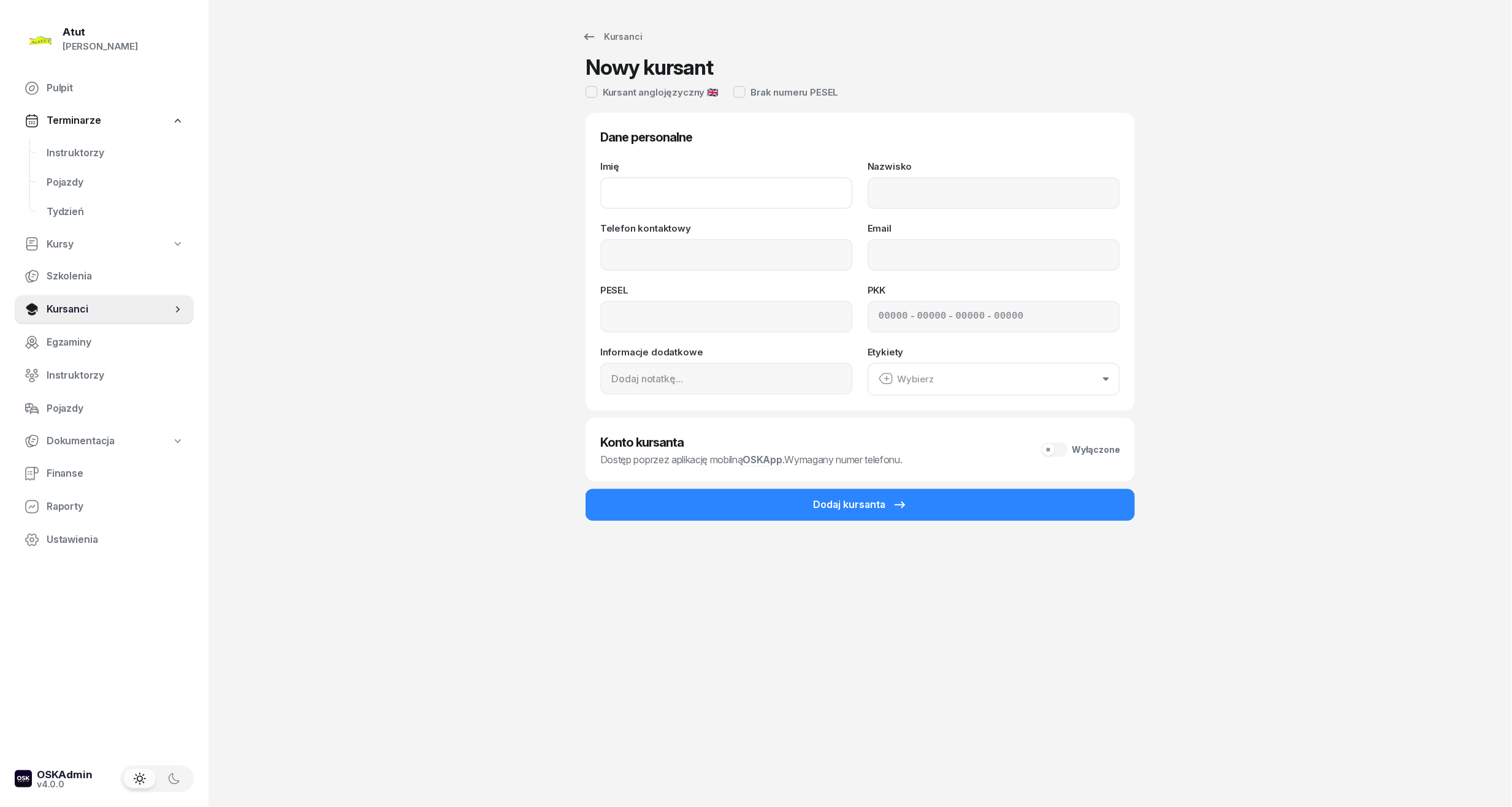
click at [630, 199] on input "Imię" at bounding box center [727, 193] width 253 height 32
type input "[PERSON_NAME]"
click at [908, 199] on input "Nazwisko" at bounding box center [994, 193] width 253 height 32
type input "[PERSON_NAME]"
click at [771, 261] on input "Telefon kontaktowy" at bounding box center [727, 255] width 253 height 32
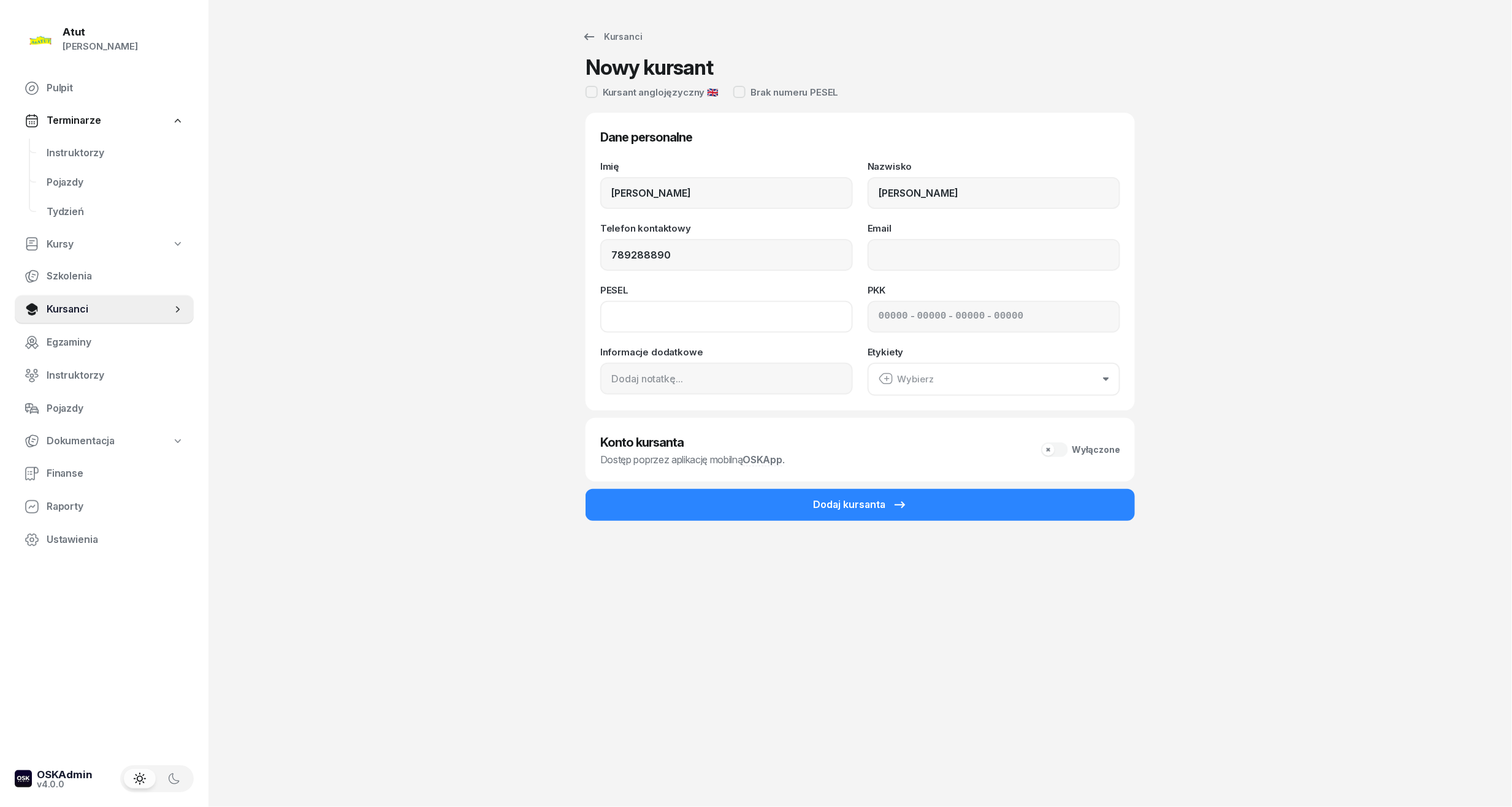
type input "789 288 890"
click at [689, 319] on input at bounding box center [727, 317] width 253 height 32
type input "06301304524"
click at [884, 314] on input at bounding box center [893, 317] width 29 height 16
type input "42510"
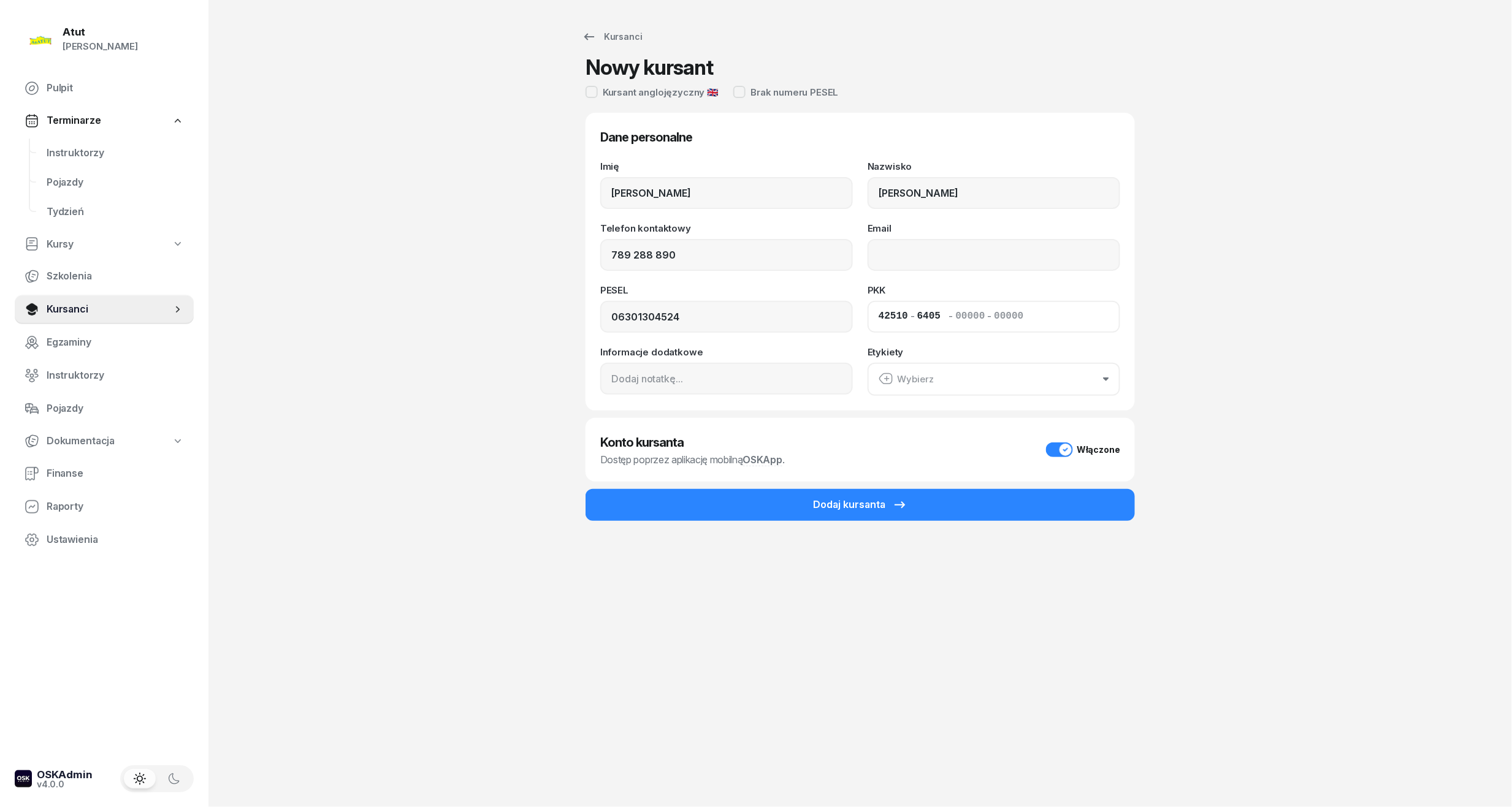
type input "64056"
type input "12763"
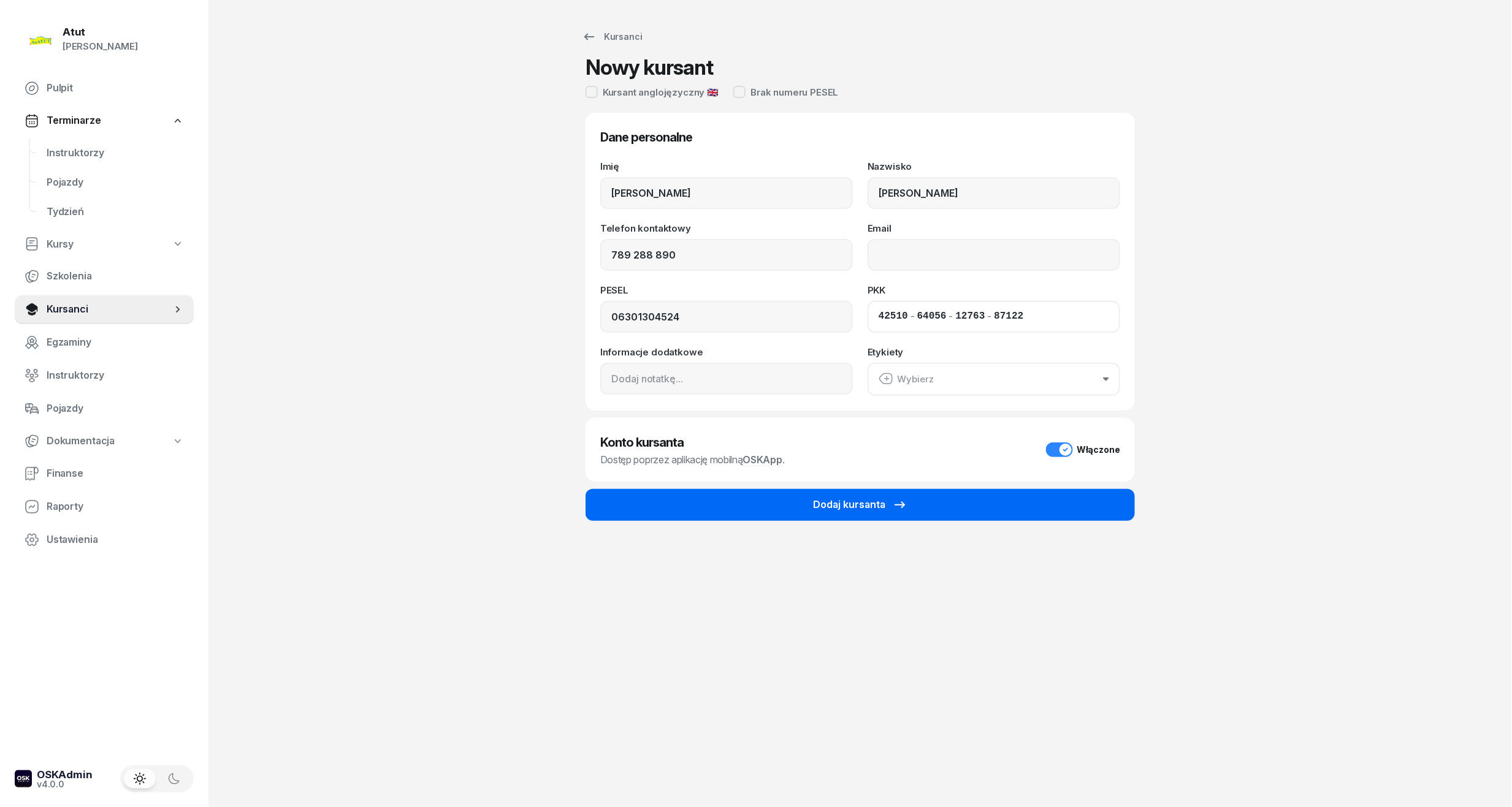
type input "87122"
click at [986, 491] on button "Dodaj kursanta" at bounding box center [859, 505] width 549 height 32
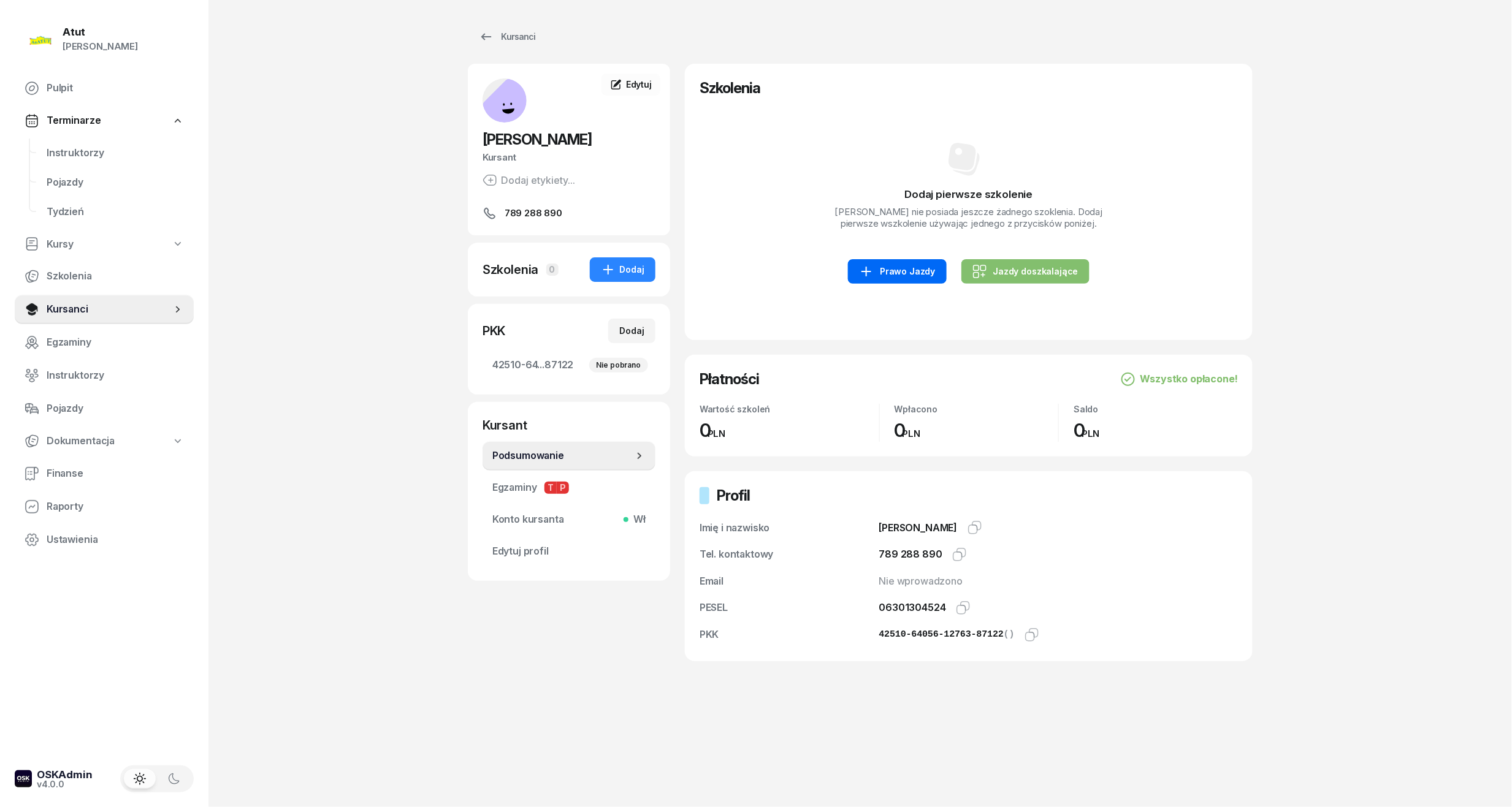
click at [903, 272] on div "Prawo Jazdy" at bounding box center [897, 272] width 76 height 15
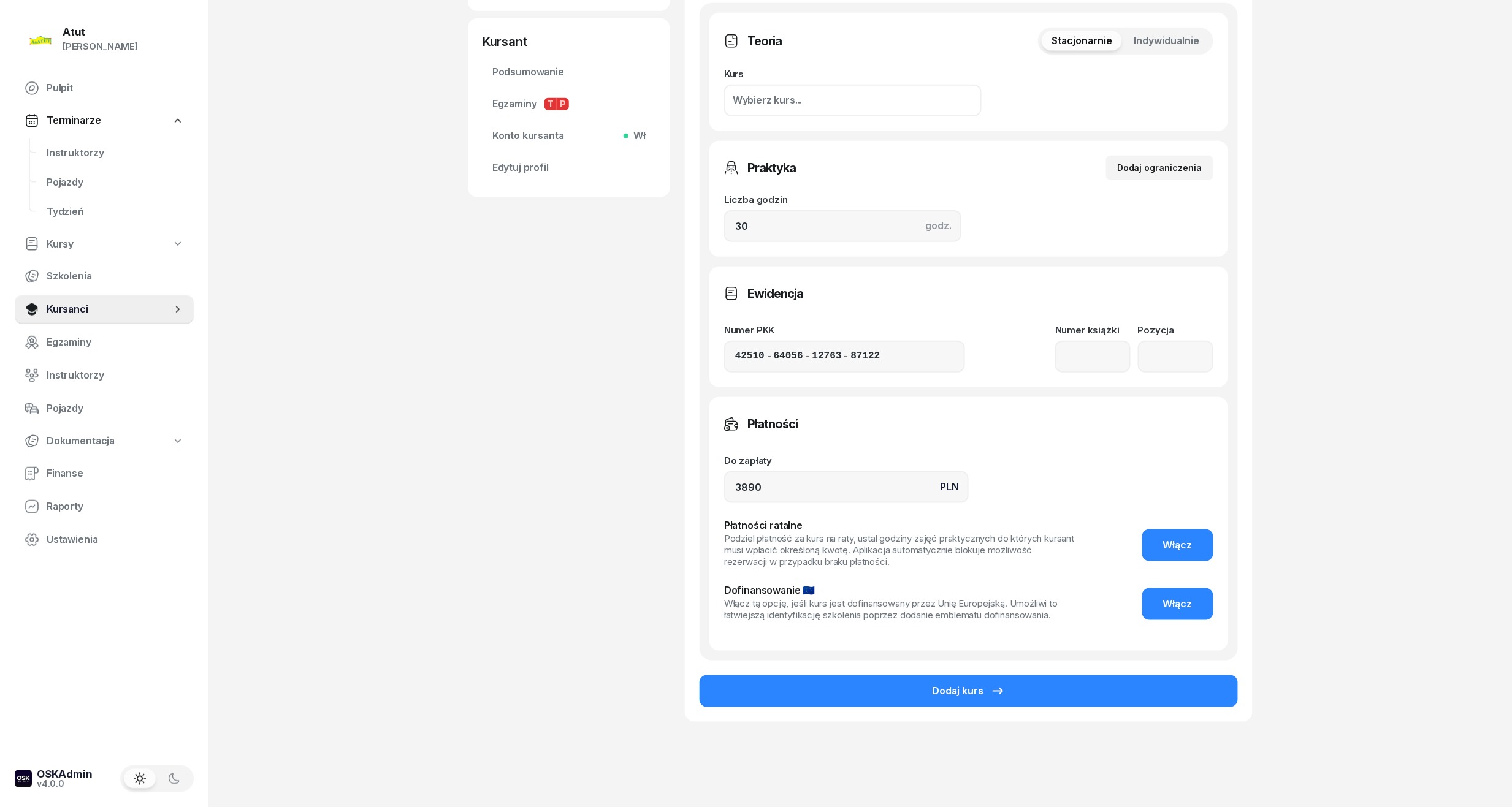
scroll to position [410, 0]
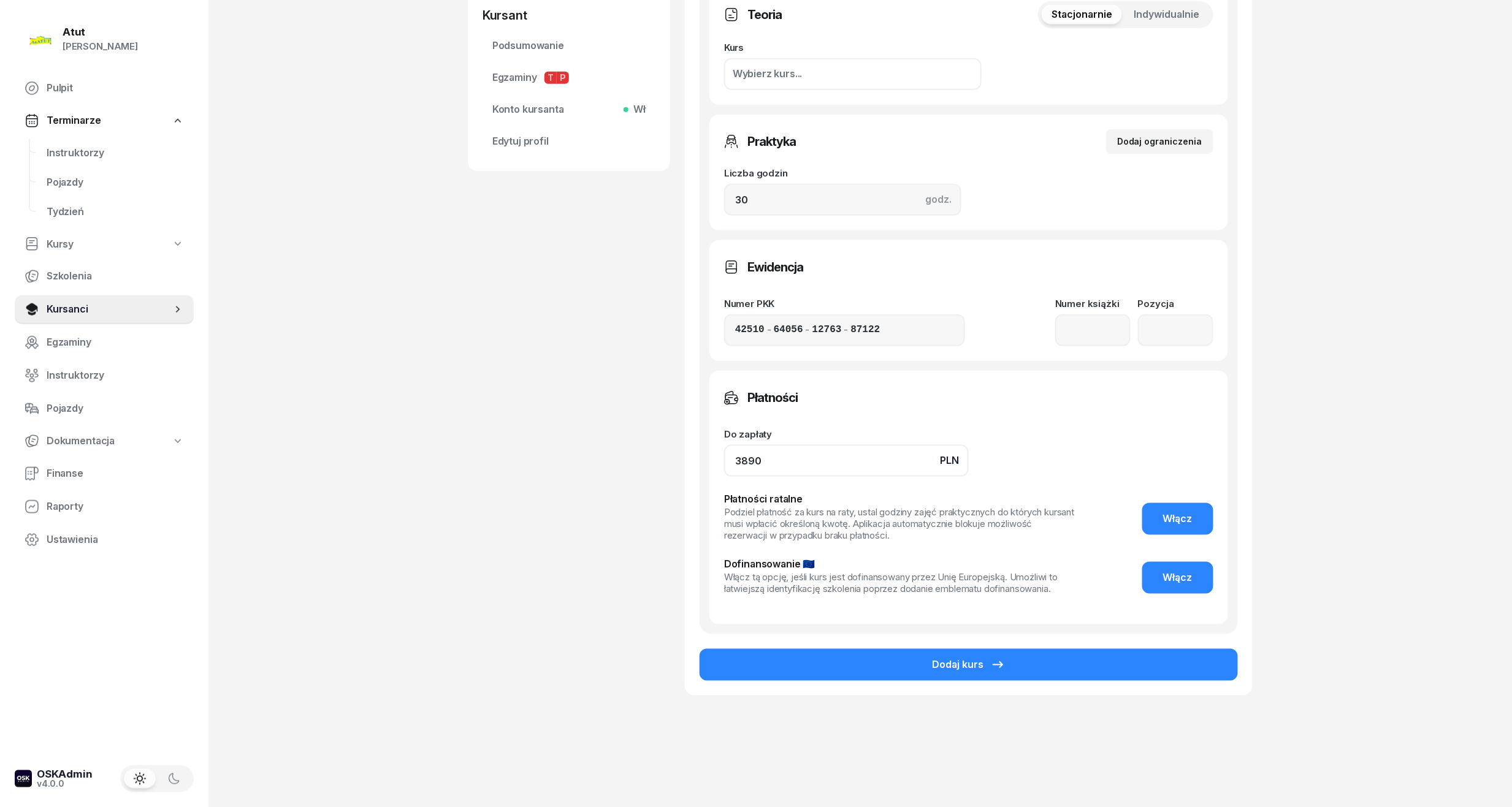
drag, startPoint x: 815, startPoint y: 470, endPoint x: 341, endPoint y: 538, distance: 478.9
click at [341, 538] on div "Atut [PERSON_NAME] Pulpit Terminarze Instruktorzy Pojazdy Tydzień Kursy Szkolen…" at bounding box center [756, 199] width 1512 height 1218
type input "3590"
click at [1161, 513] on button "Włącz" at bounding box center [1178, 519] width 71 height 32
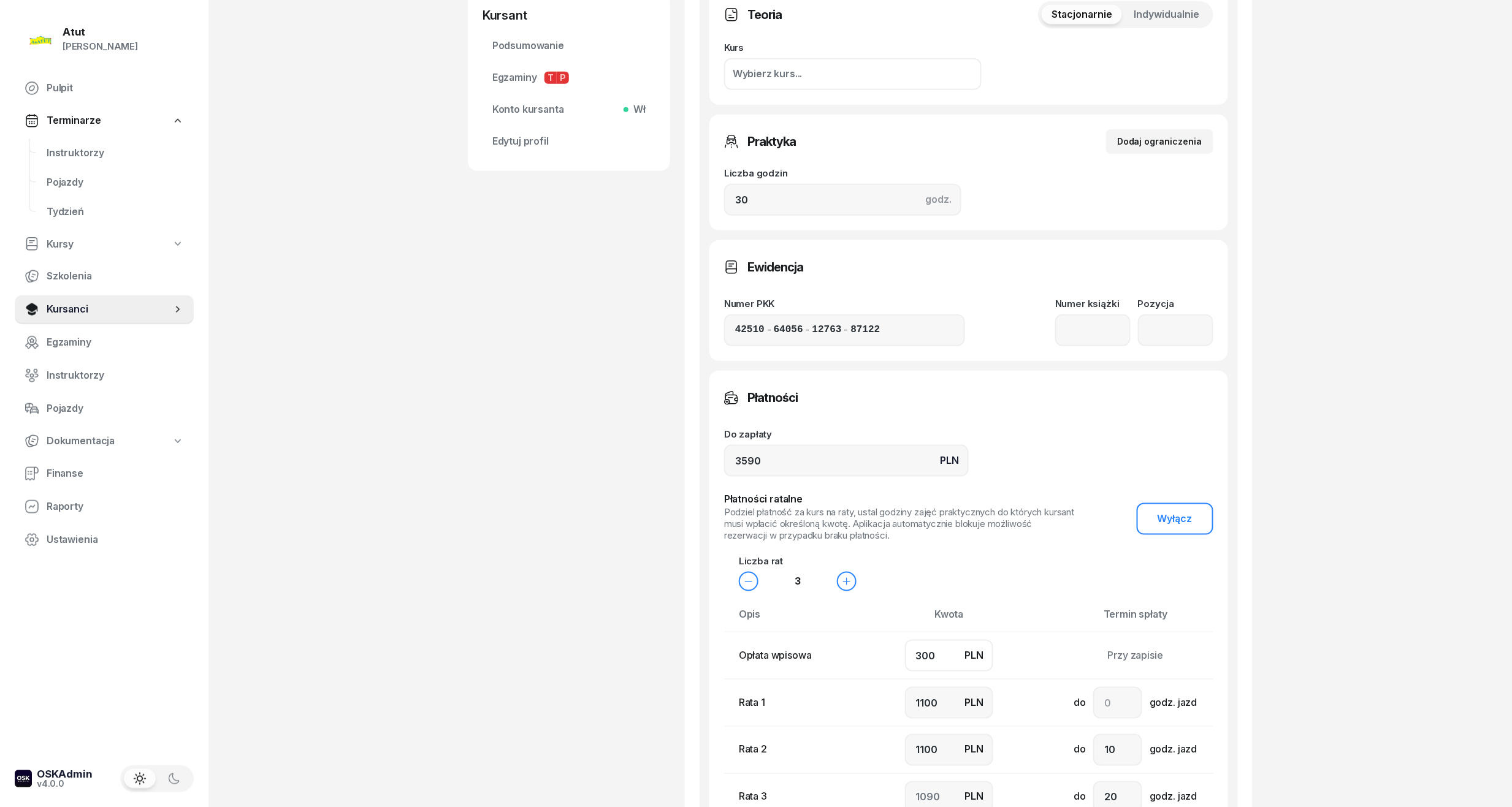
drag, startPoint x: 938, startPoint y: 655, endPoint x: 580, endPoint y: 721, distance: 364.0
click at [580, 721] on div "[PERSON_NAME] Kursant Dodaj etykiety... 789 288 890 ZO [PERSON_NAME] Kursant Ed…" at bounding box center [859, 328] width 784 height 1350
type input "7"
type input "1200"
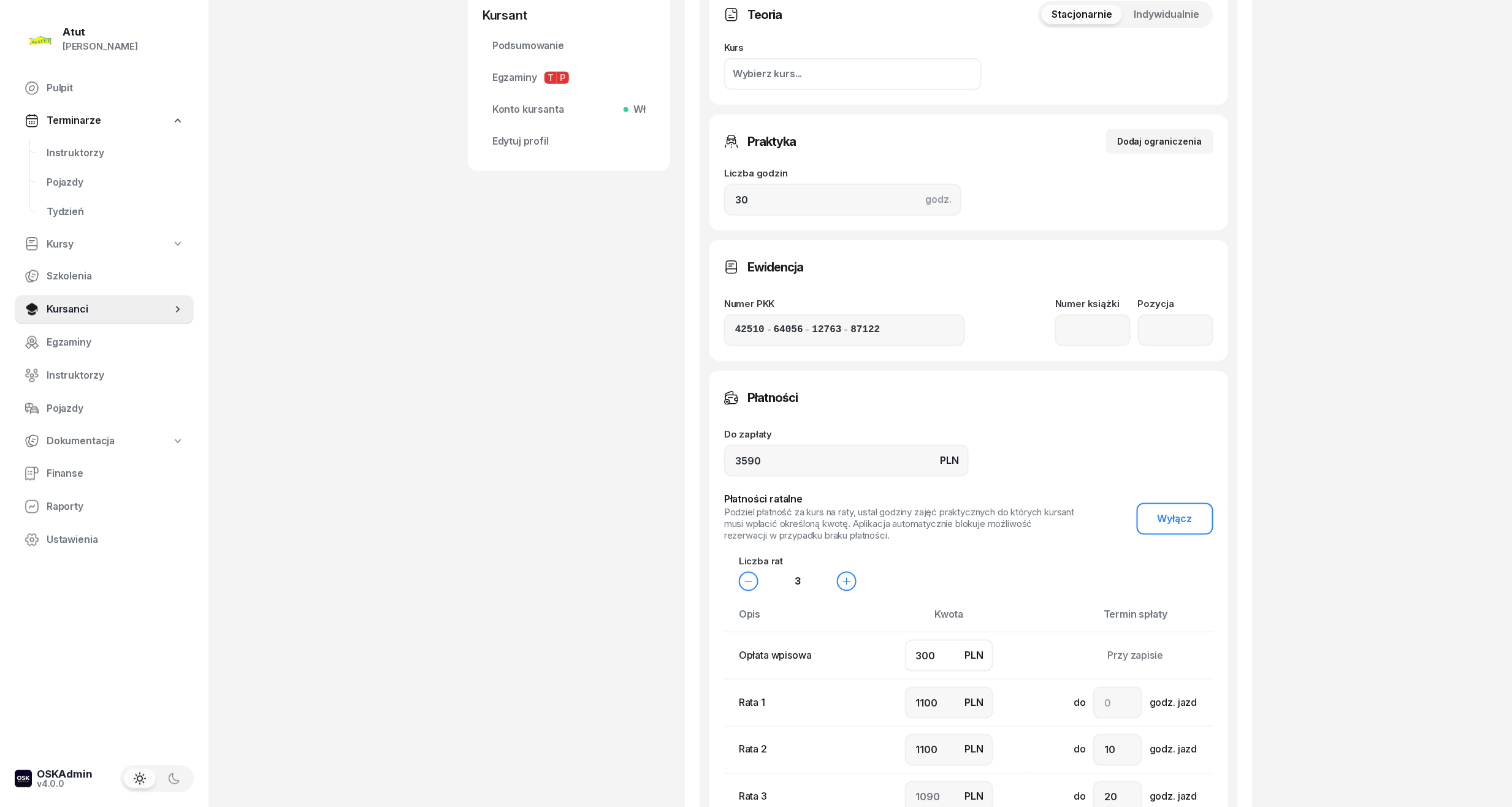
type input "1183"
type input "70"
type input "1100"
type input "1220"
type input "700"
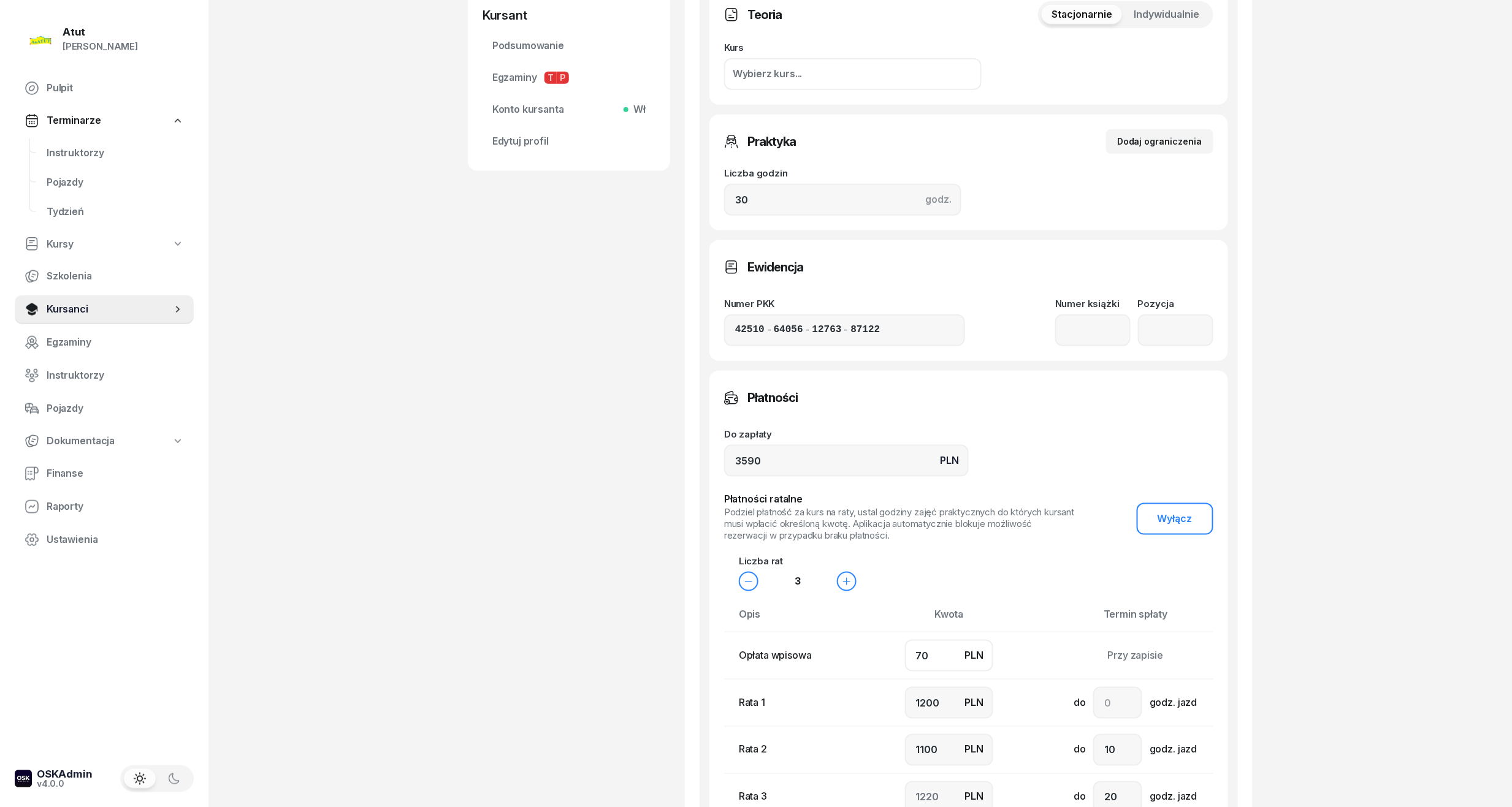
type input "1000"
type input "900"
type input "990"
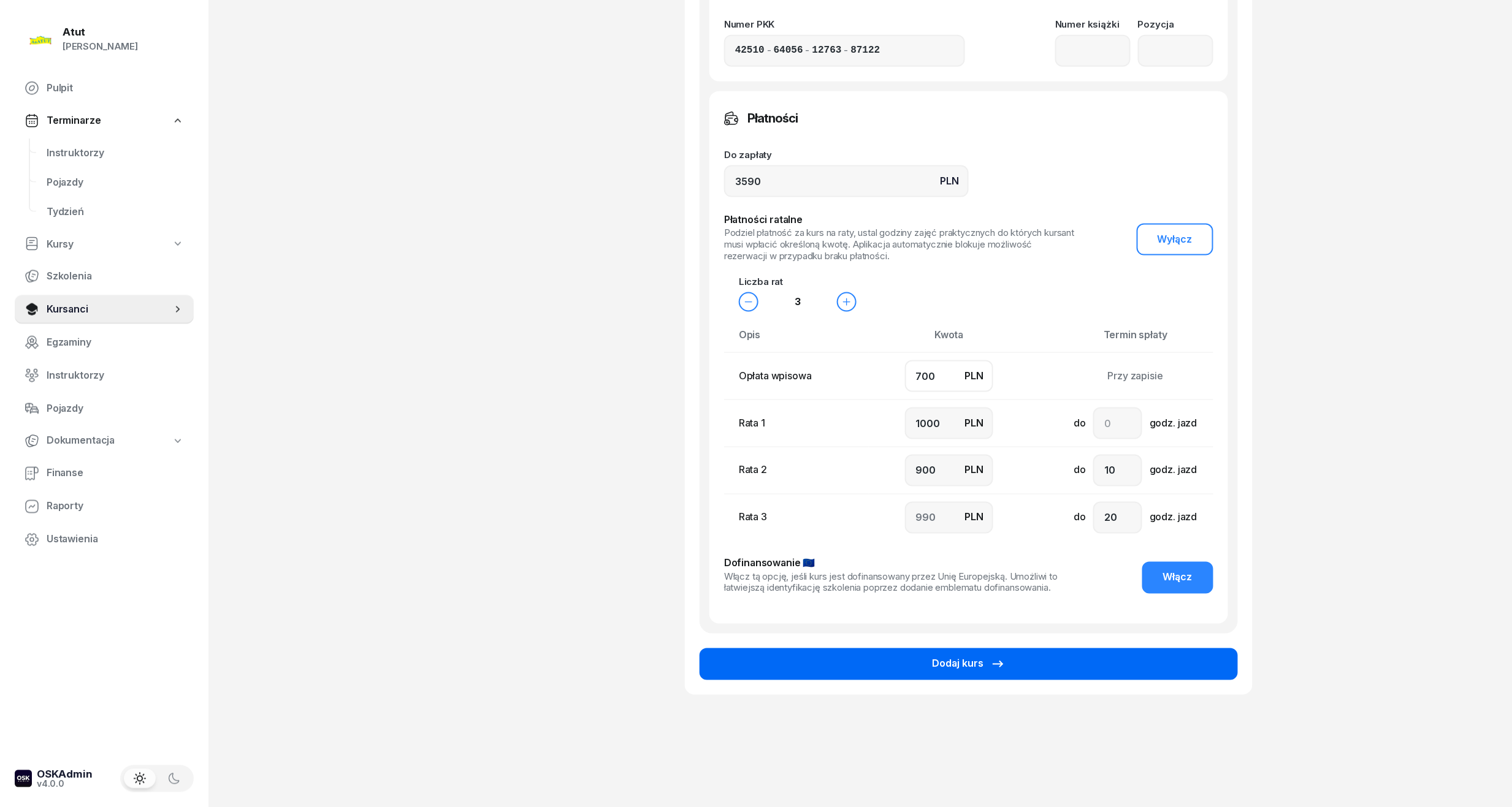
type input "700"
click at [1014, 672] on button "Dodaj kurs" at bounding box center [969, 664] width 538 height 32
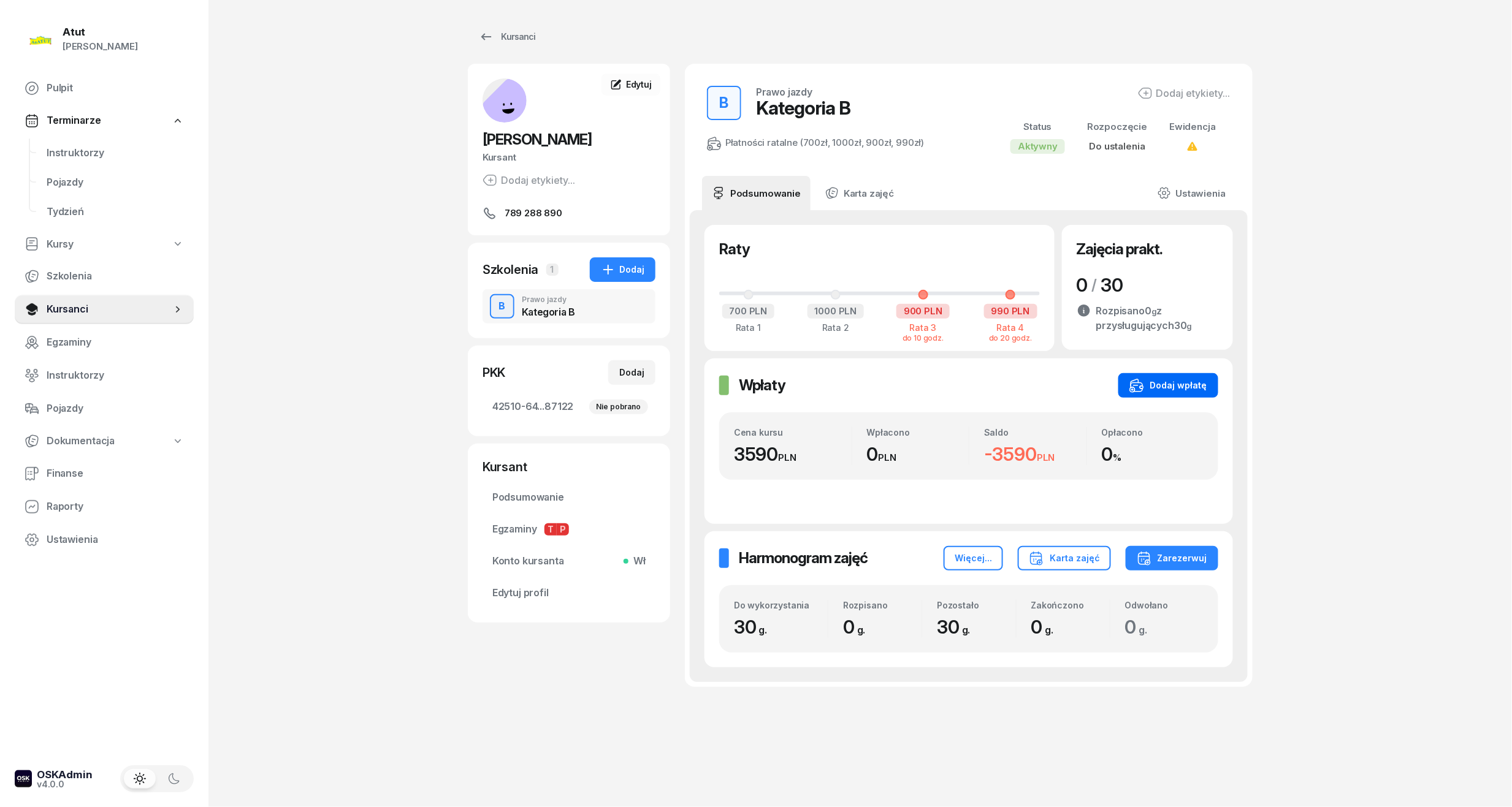
click at [1176, 382] on div "Dodaj wpłatę" at bounding box center [1168, 385] width 78 height 15
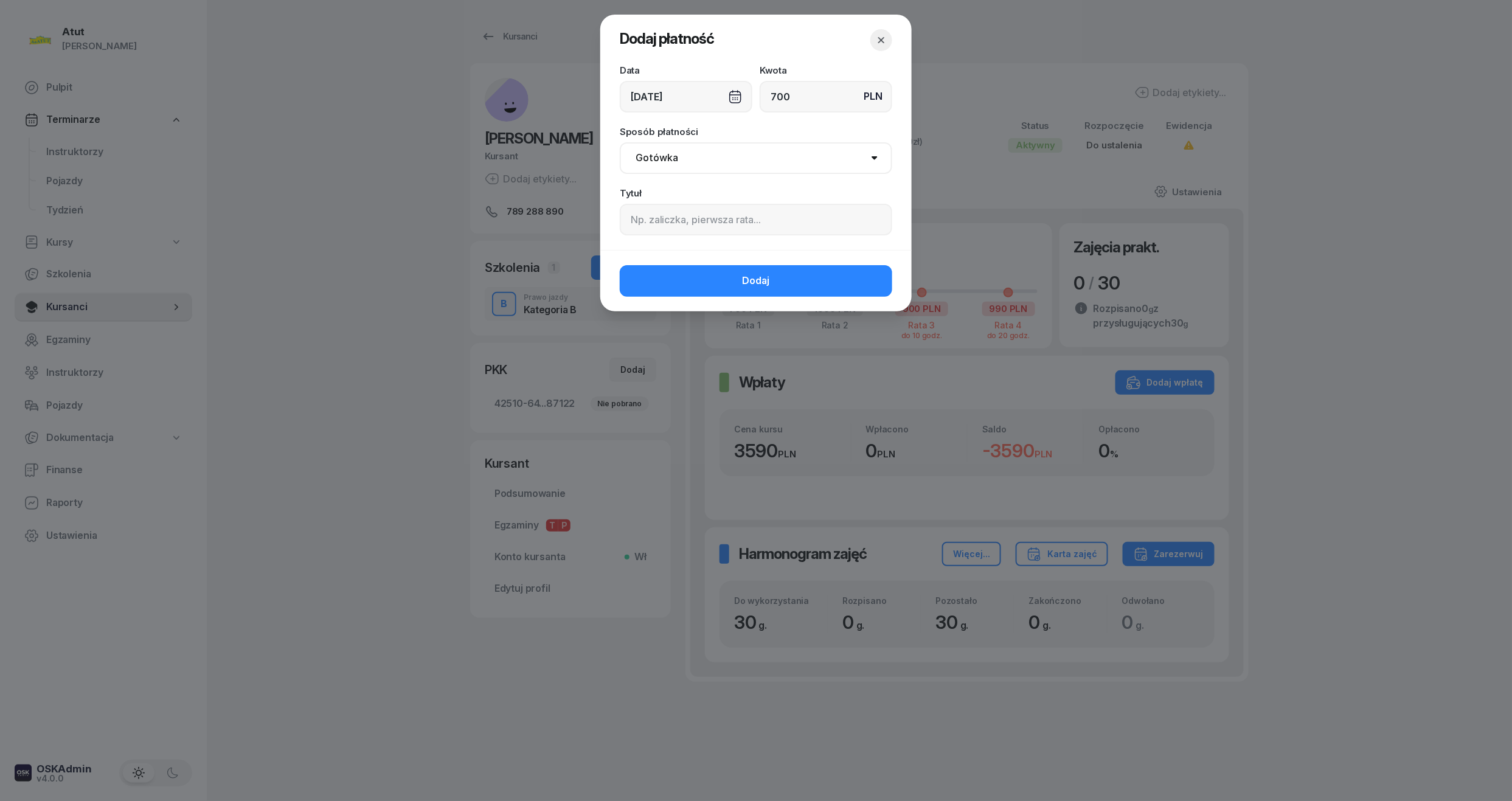
type input "700"
click at [766, 216] on input at bounding box center [756, 219] width 273 height 31
type input "p.2266"
click at [708, 165] on select "Gotówka Karta Przelew Płatności online BLIK" at bounding box center [756, 158] width 273 height 31
select select "online"
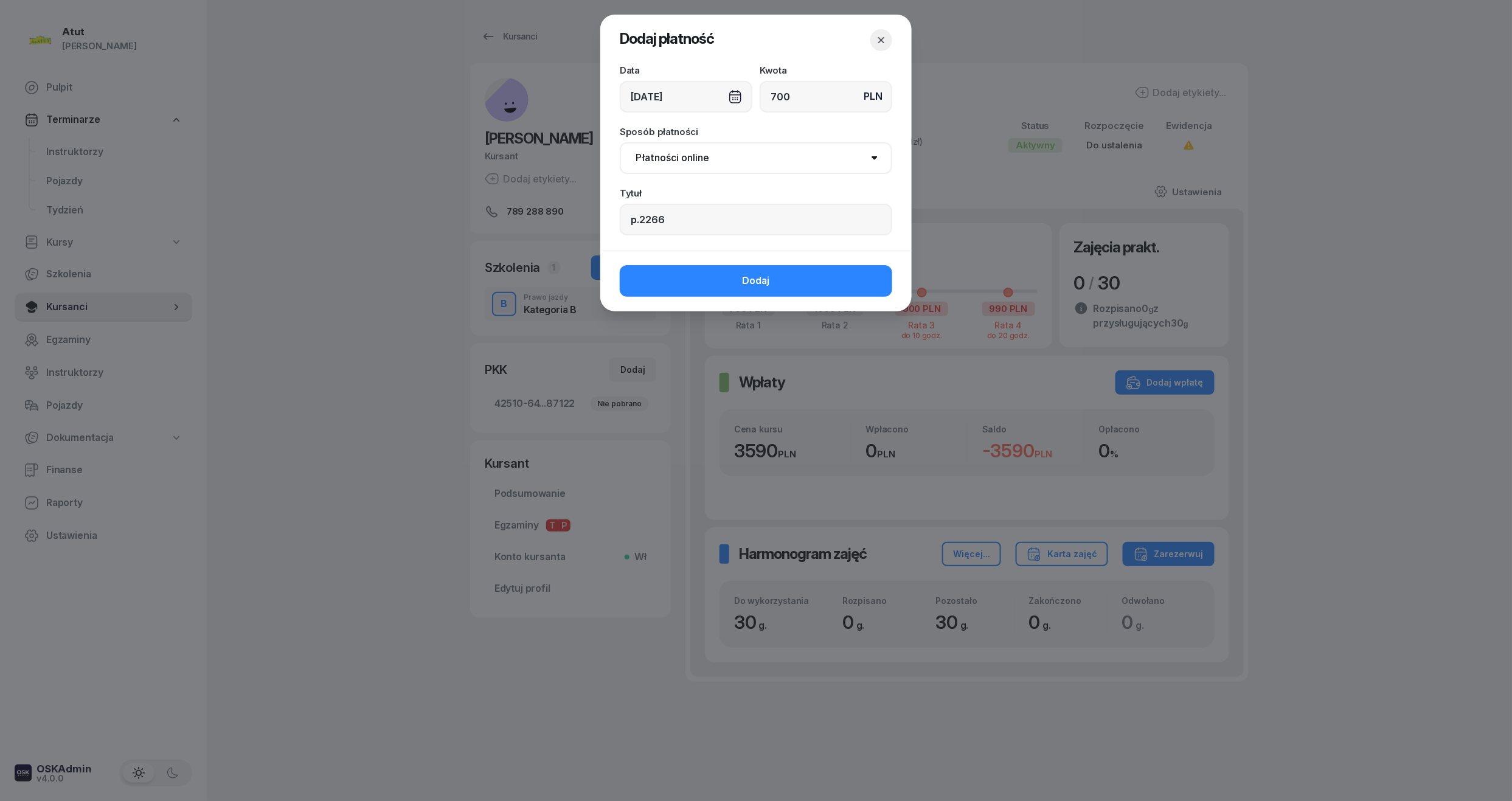
click at [620, 143] on select "Gotówka Karta Przelew Płatności online BLIK" at bounding box center [756, 158] width 273 height 31
click at [699, 281] on button "Dodaj" at bounding box center [756, 281] width 273 height 31
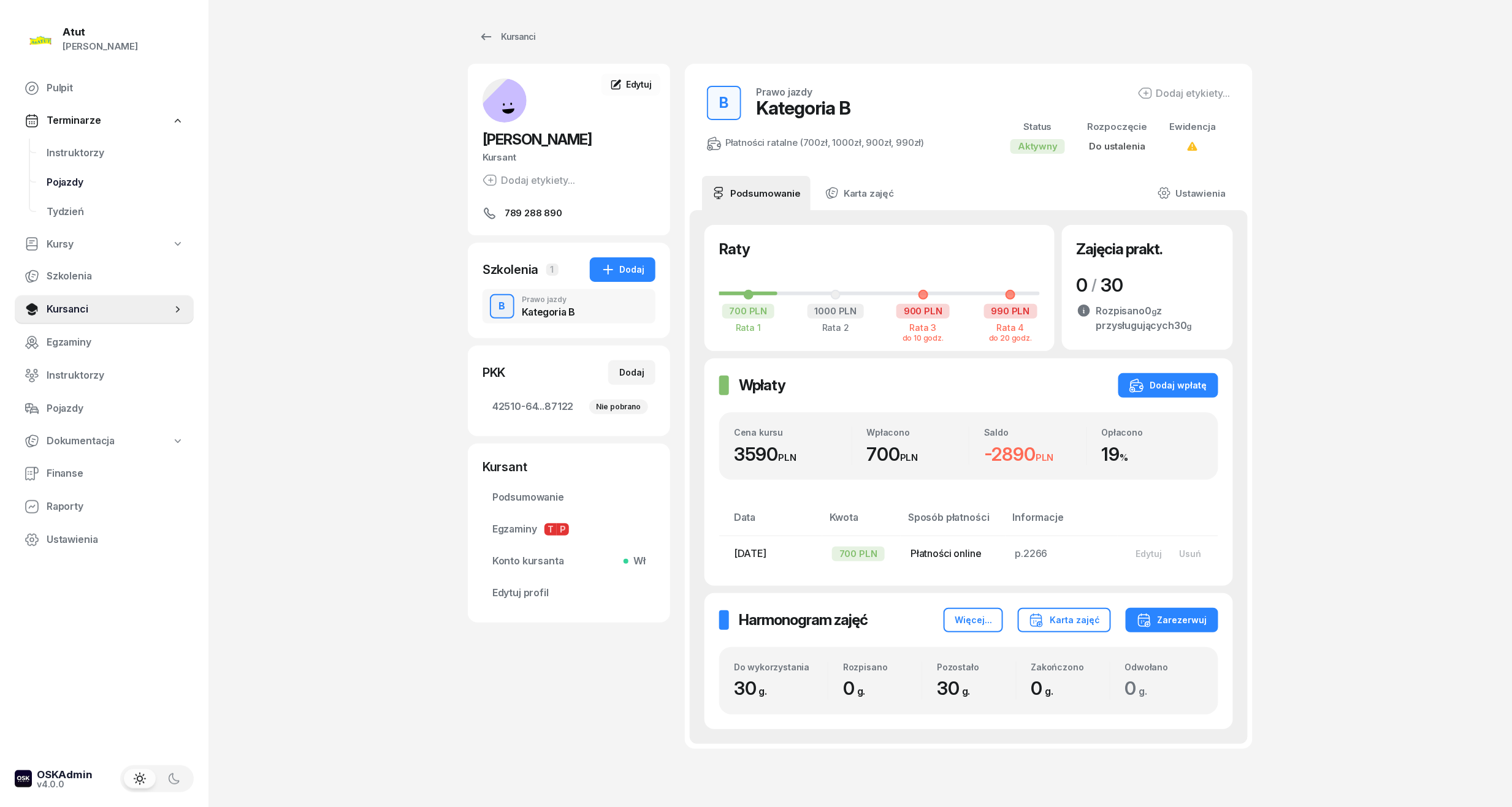
drag, startPoint x: 76, startPoint y: 152, endPoint x: 73, endPoint y: 174, distance: 22.2
click at [76, 152] on span "Instruktorzy" at bounding box center [115, 153] width 137 height 16
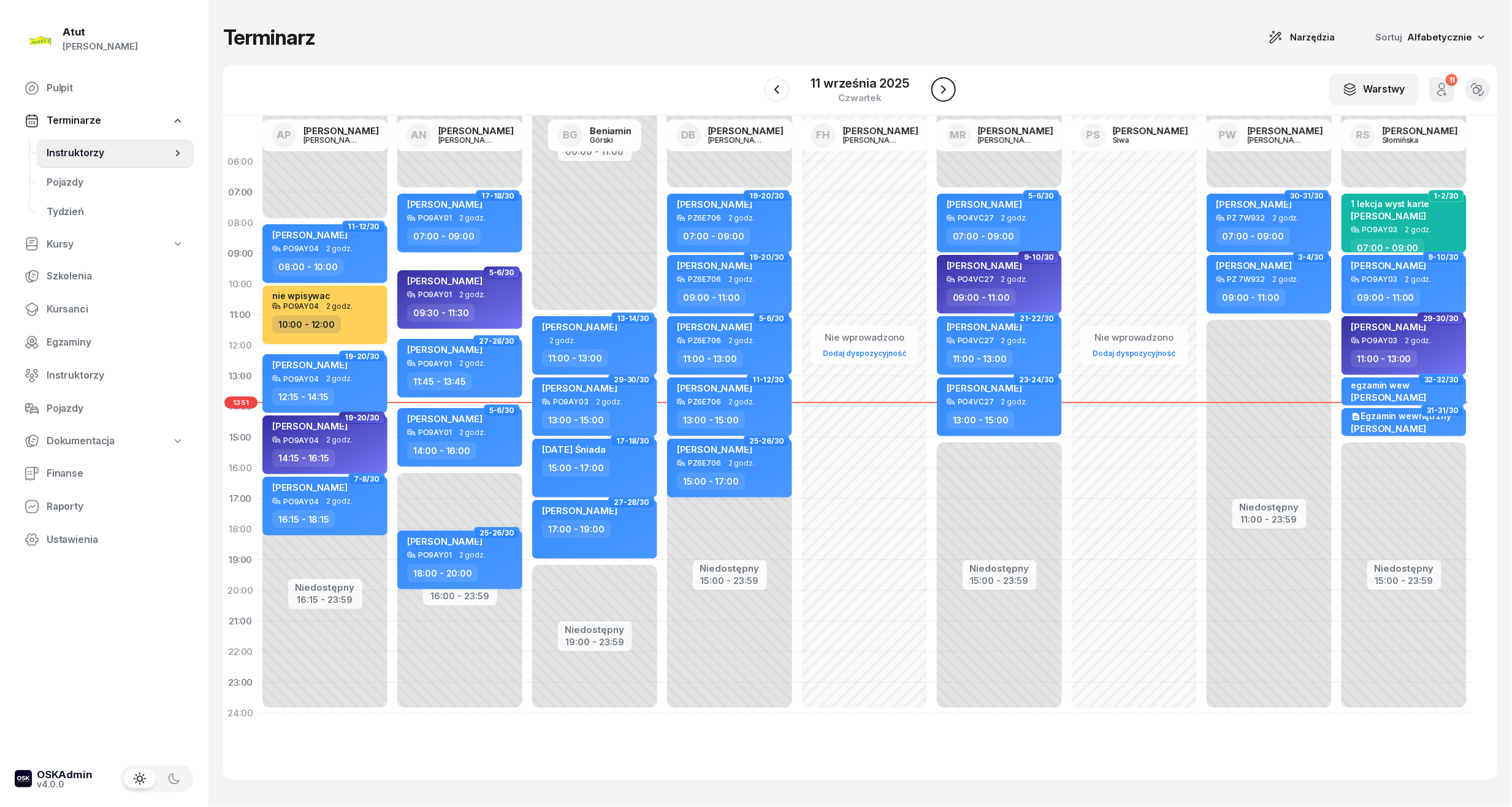
click at [940, 93] on icon "button" at bounding box center [943, 89] width 15 height 15
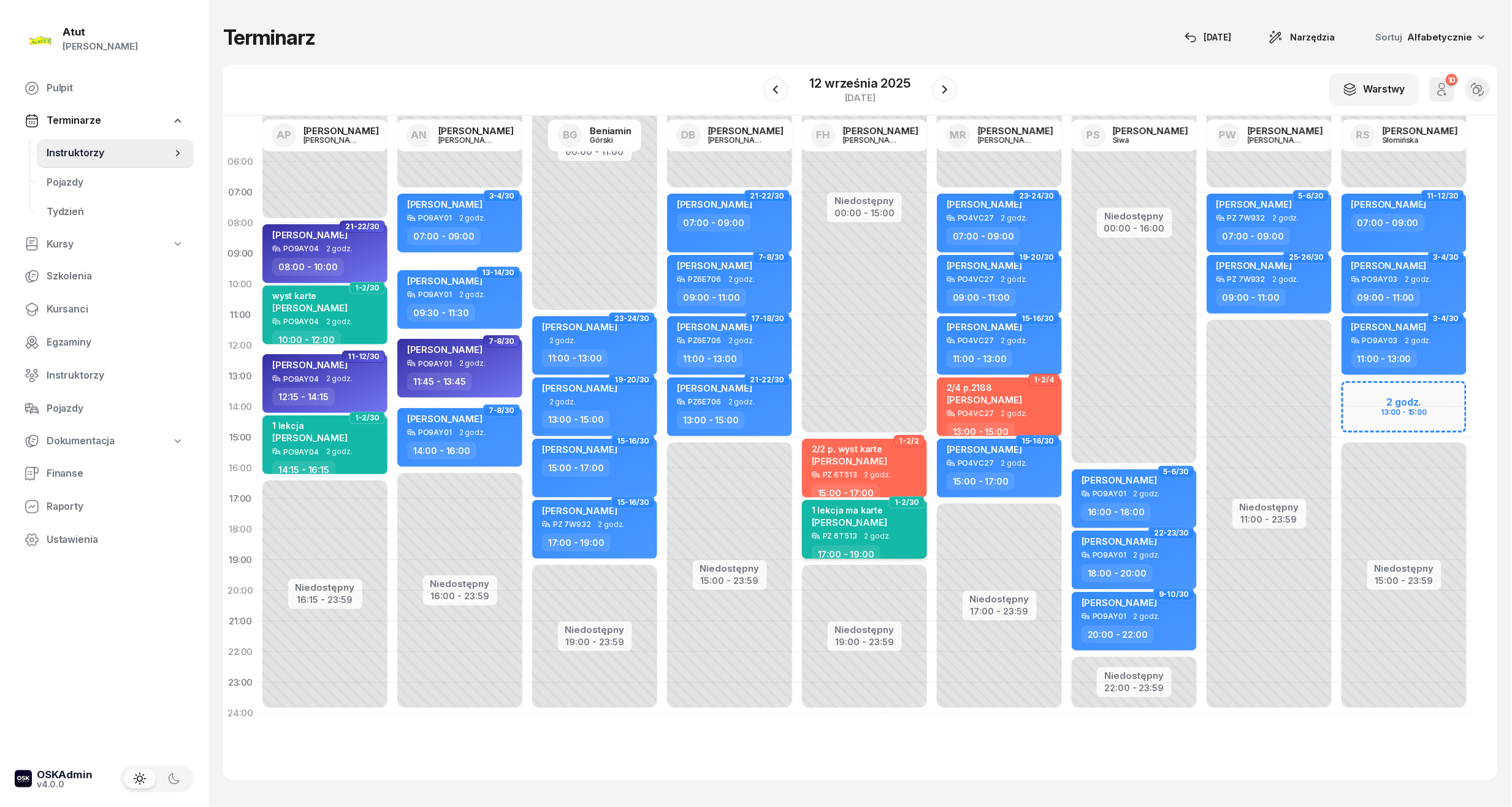
click at [901, 528] on div "1 lekcja ma karte [PERSON_NAME]" at bounding box center [866, 519] width 108 height 27
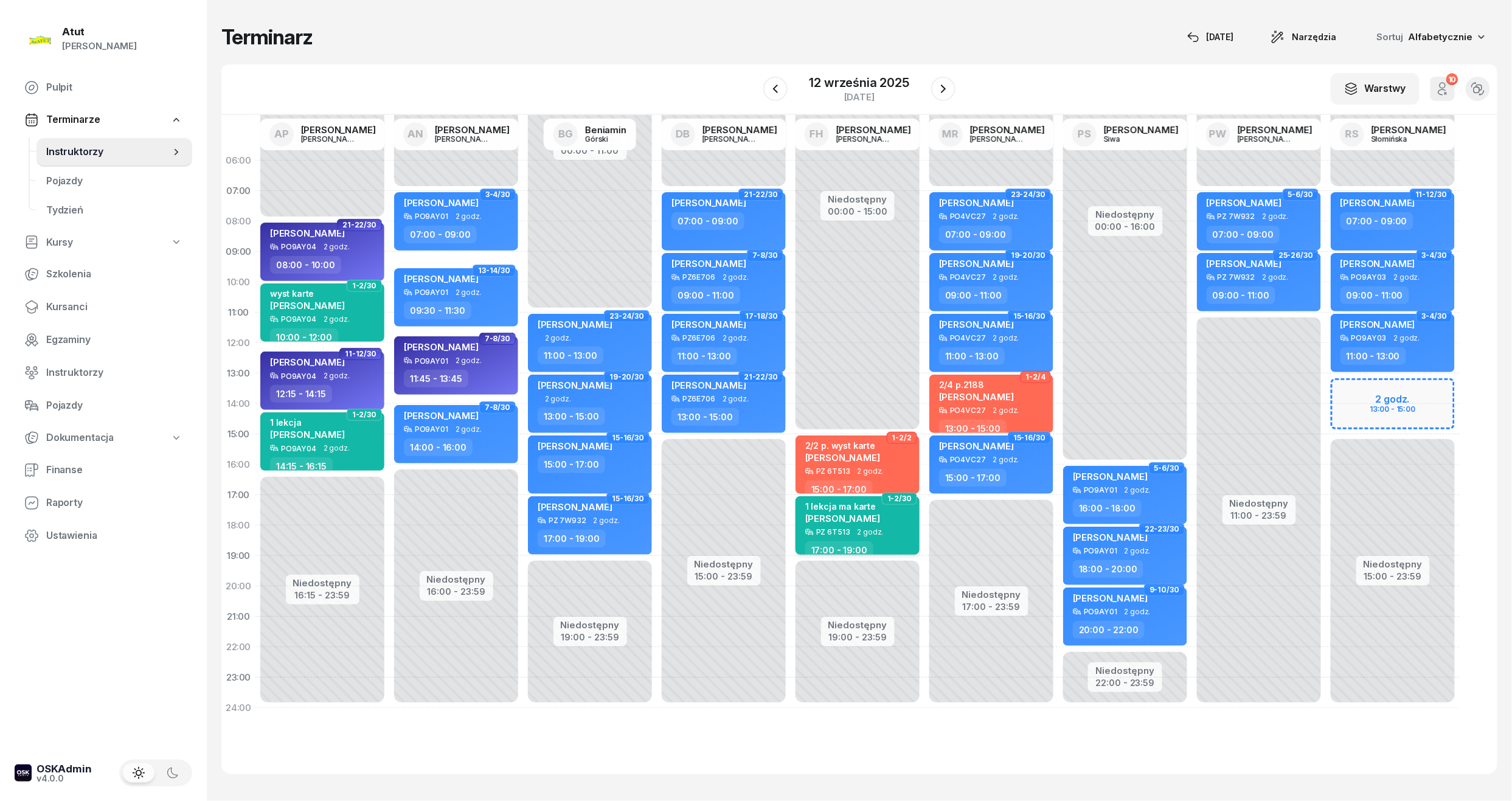
select select "17"
select select "19"
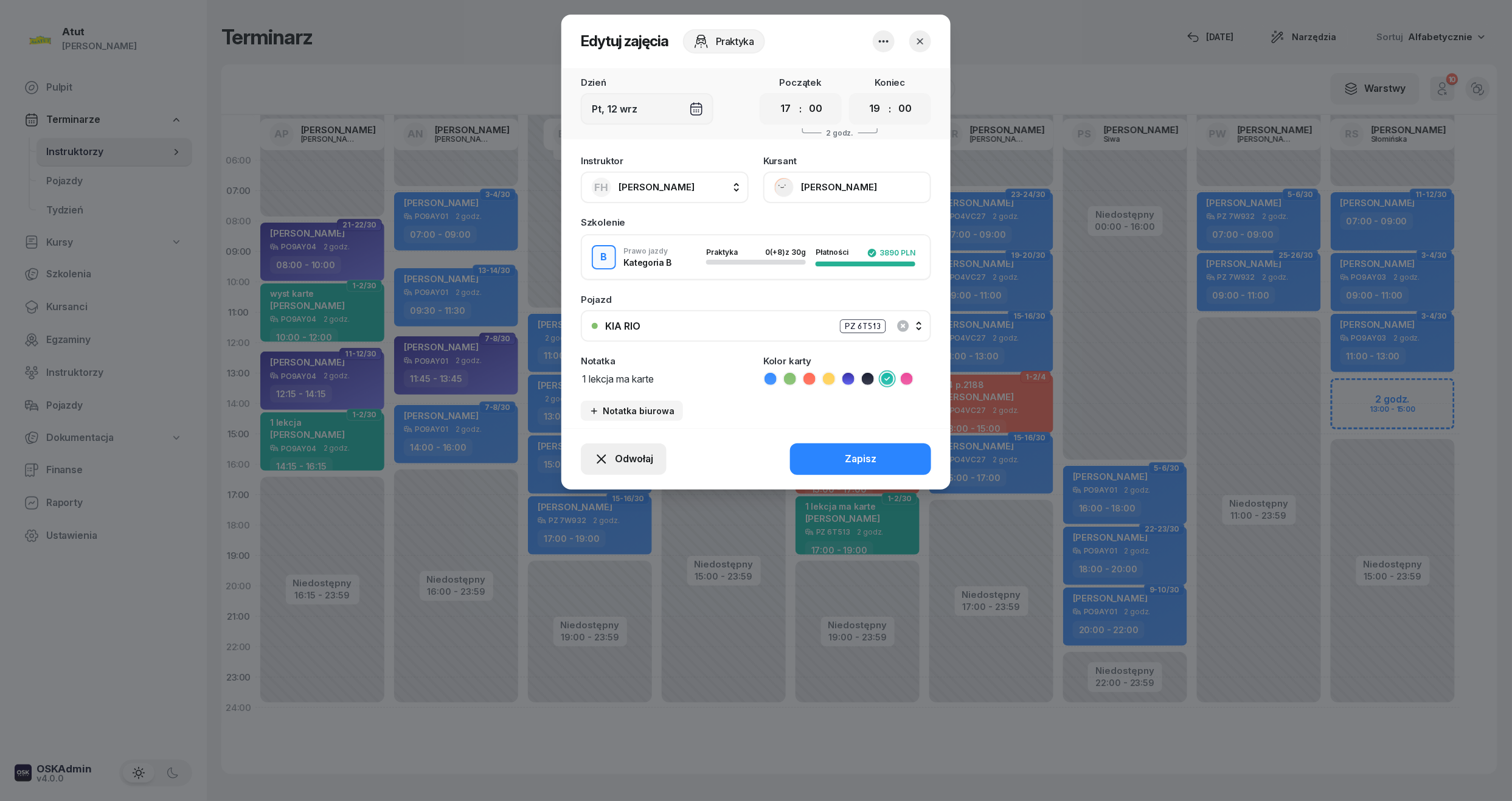
click at [629, 460] on span "Odwołaj" at bounding box center [634, 459] width 38 height 16
click at [604, 385] on div "Kursant odwołał" at bounding box center [602, 385] width 72 height 16
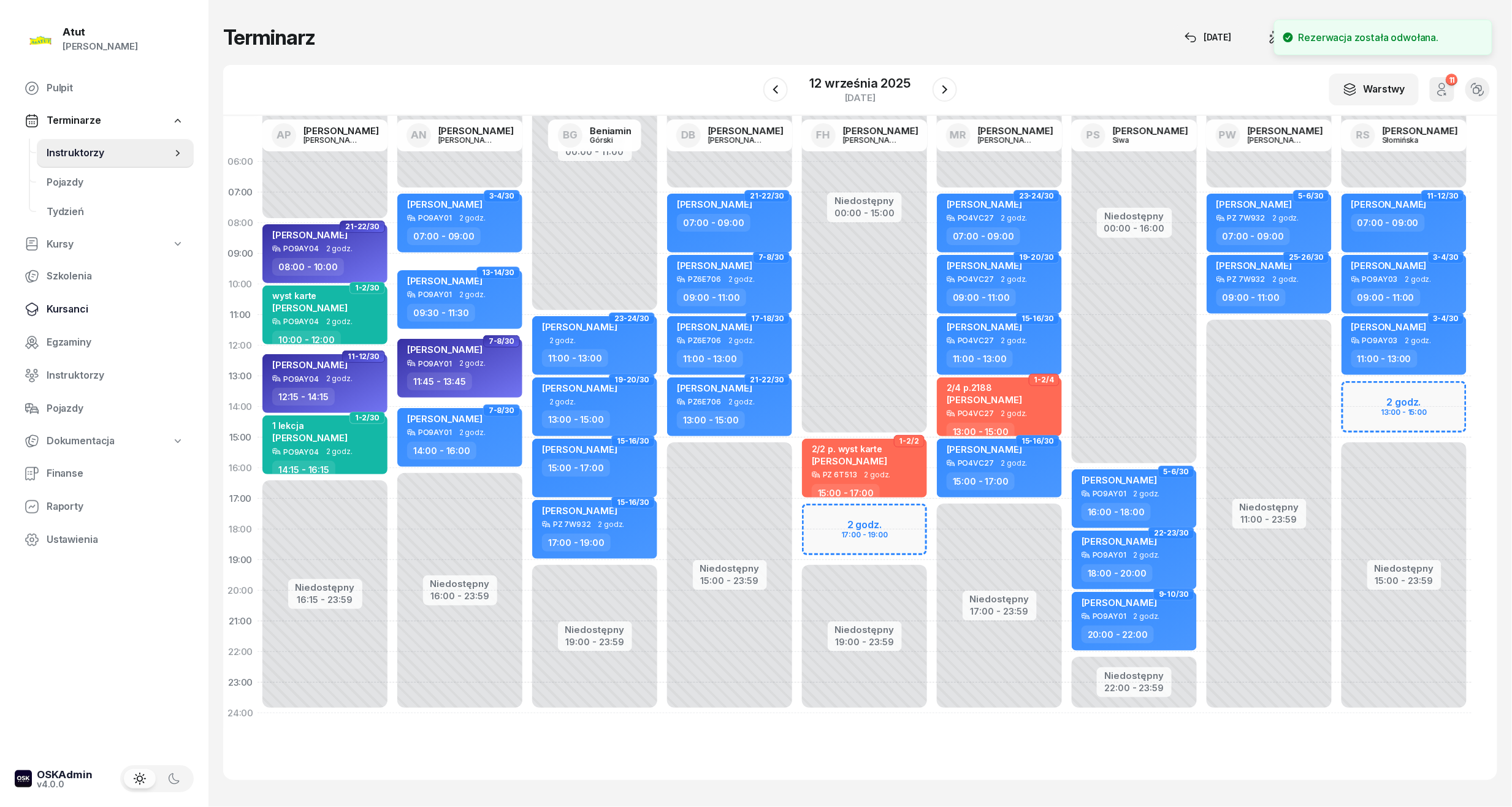
click at [56, 299] on link "Kursanci" at bounding box center [104, 309] width 179 height 29
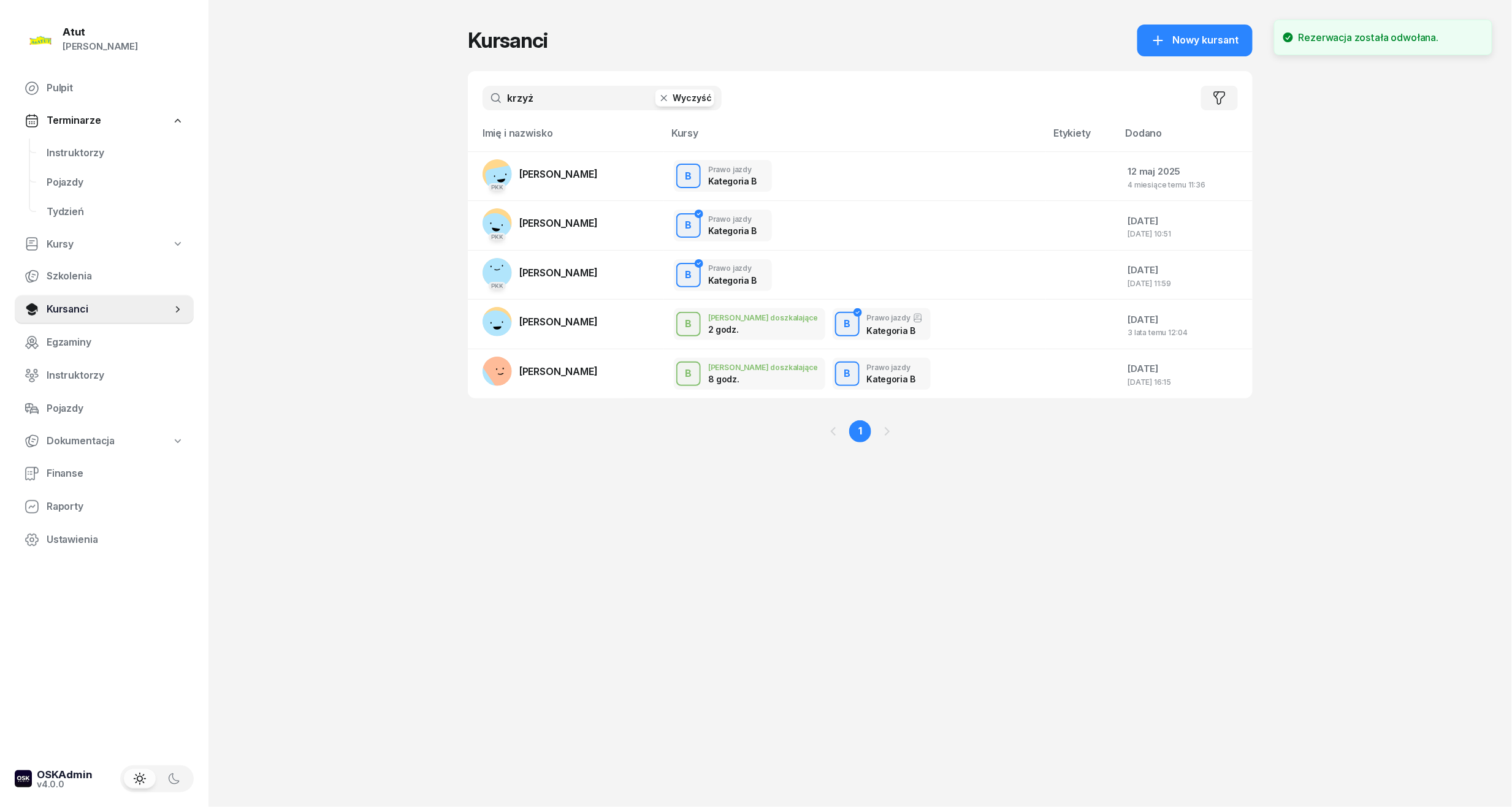
drag, startPoint x: 548, startPoint y: 98, endPoint x: 152, endPoint y: 34, distance: 401.1
click at [152, 34] on div "Atut [PERSON_NAME] Pulpit Terminarze Instruktorzy Pojazdy Tydzień Kursy Szkolen…" at bounding box center [756, 404] width 1512 height 807
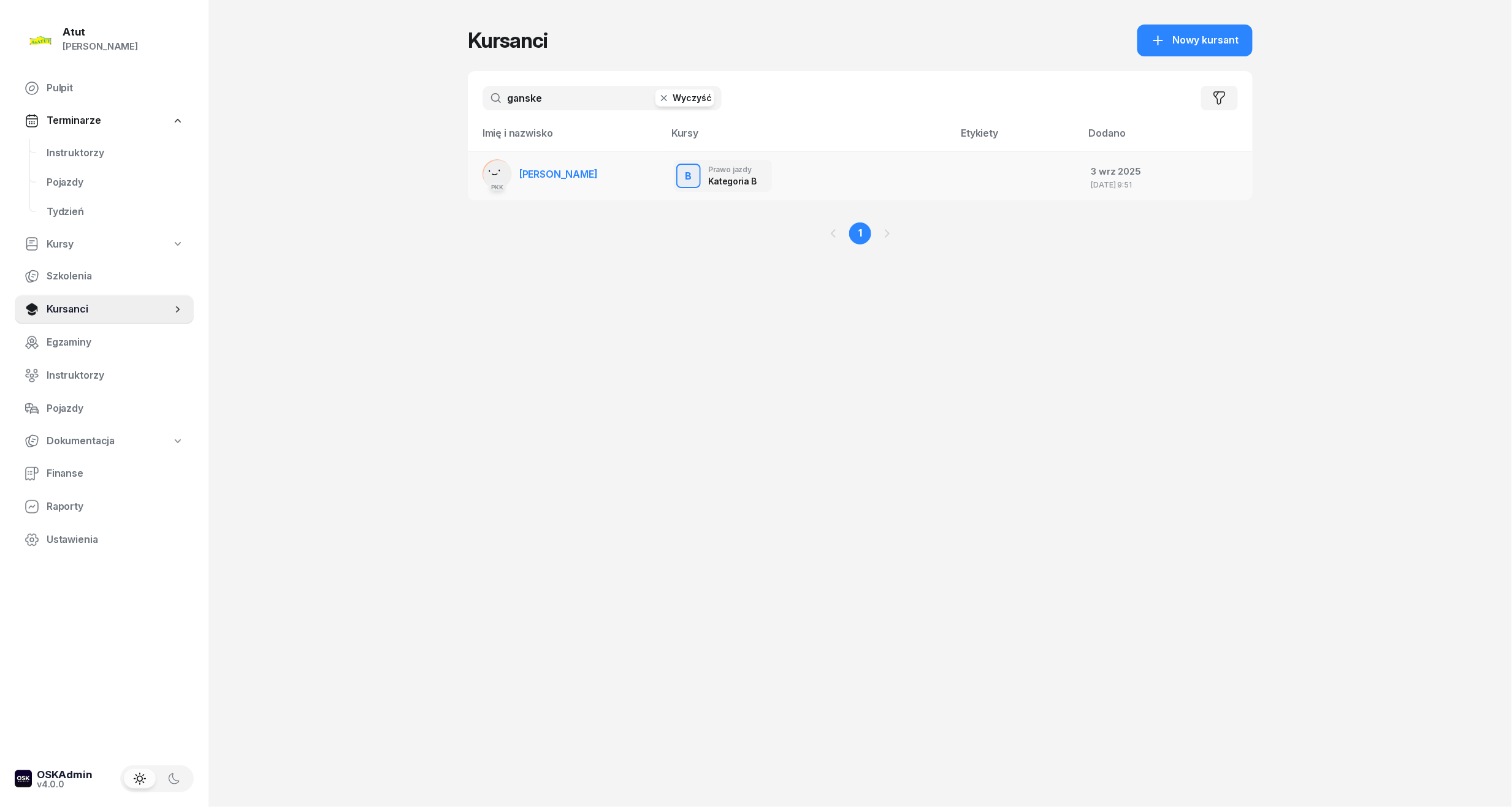
type input "ganske"
click at [596, 168] on span "[PERSON_NAME]" at bounding box center [558, 175] width 78 height 13
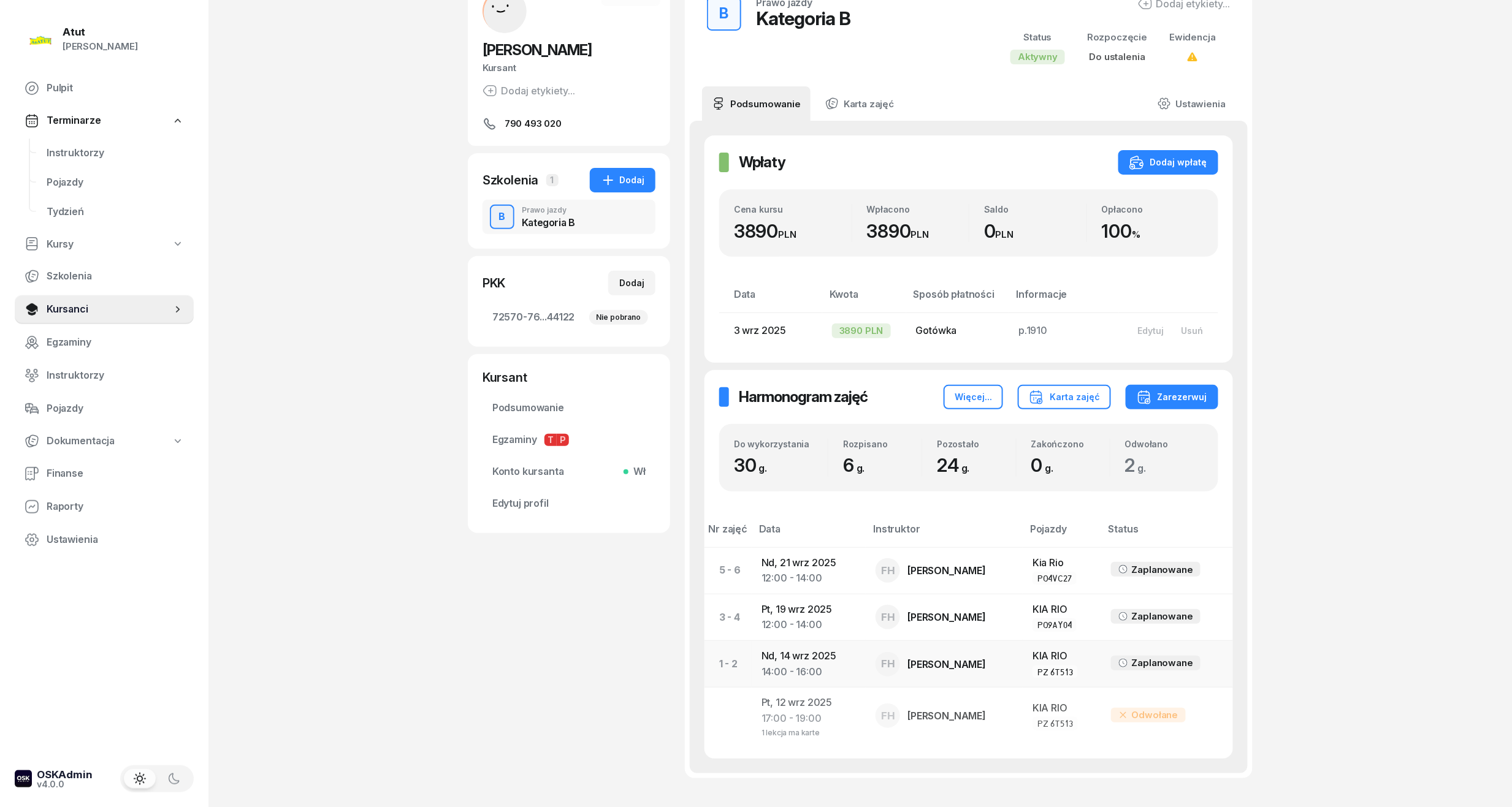
scroll to position [182, 0]
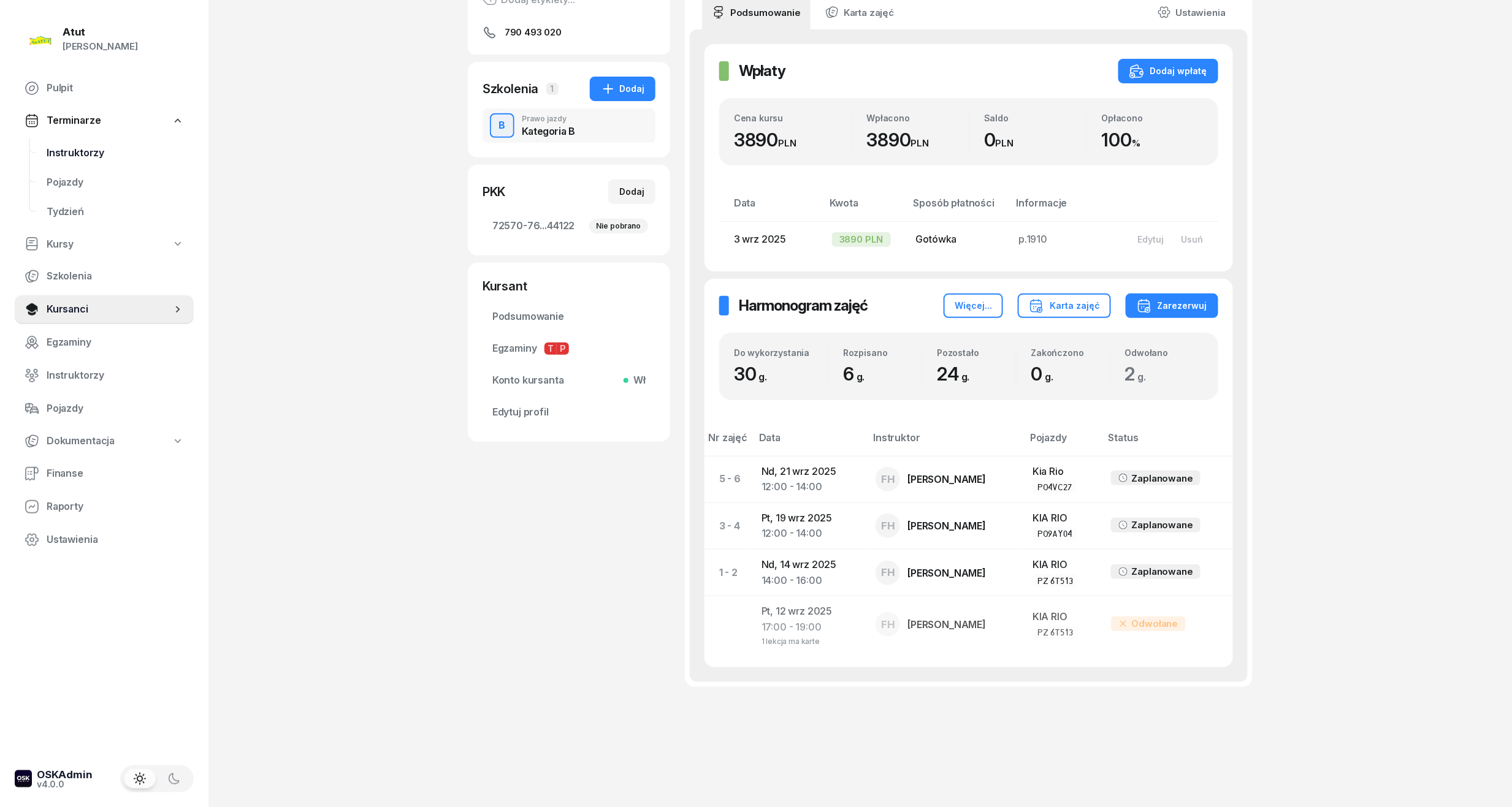
click at [77, 149] on span "Instruktorzy" at bounding box center [115, 153] width 137 height 16
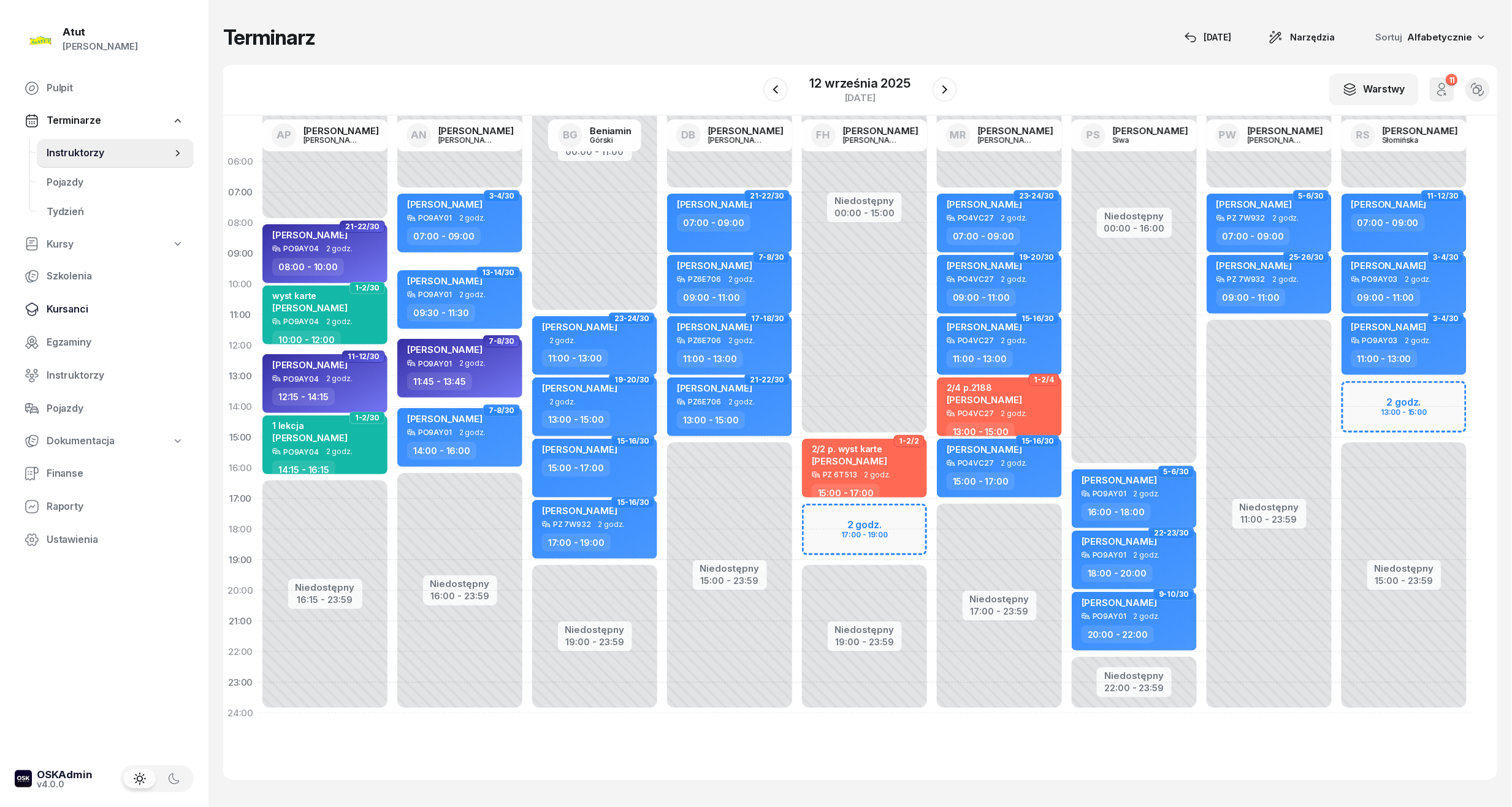
click at [65, 306] on span "Kursanci" at bounding box center [115, 310] width 137 height 16
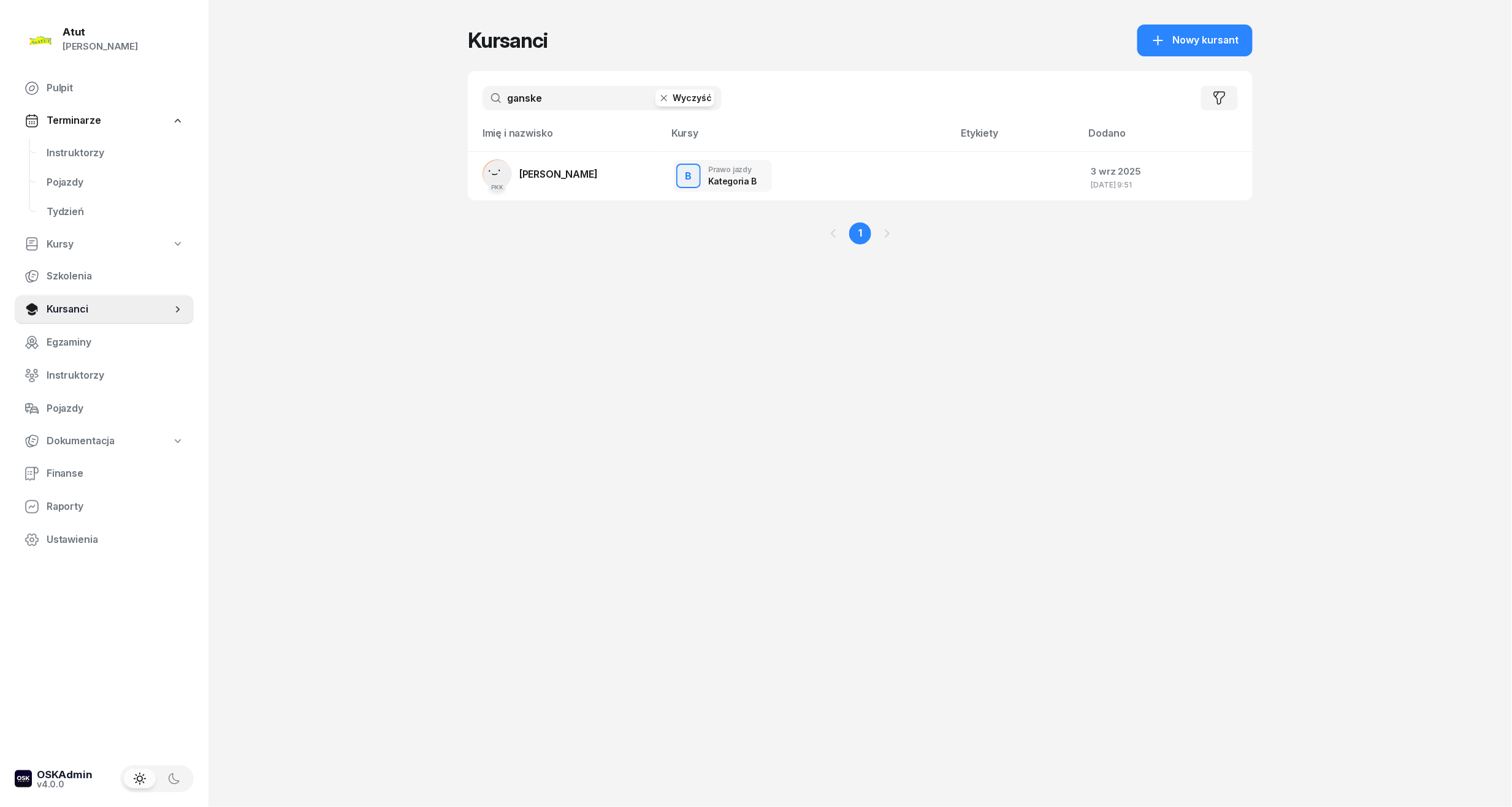
drag, startPoint x: 604, startPoint y: 89, endPoint x: 9, endPoint y: 118, distance: 595.7
click at [18, 118] on div "Atut [PERSON_NAME] Pulpit Terminarze Instruktorzy Pojazdy Tydzień Kursy Szkolen…" at bounding box center [756, 404] width 1512 height 807
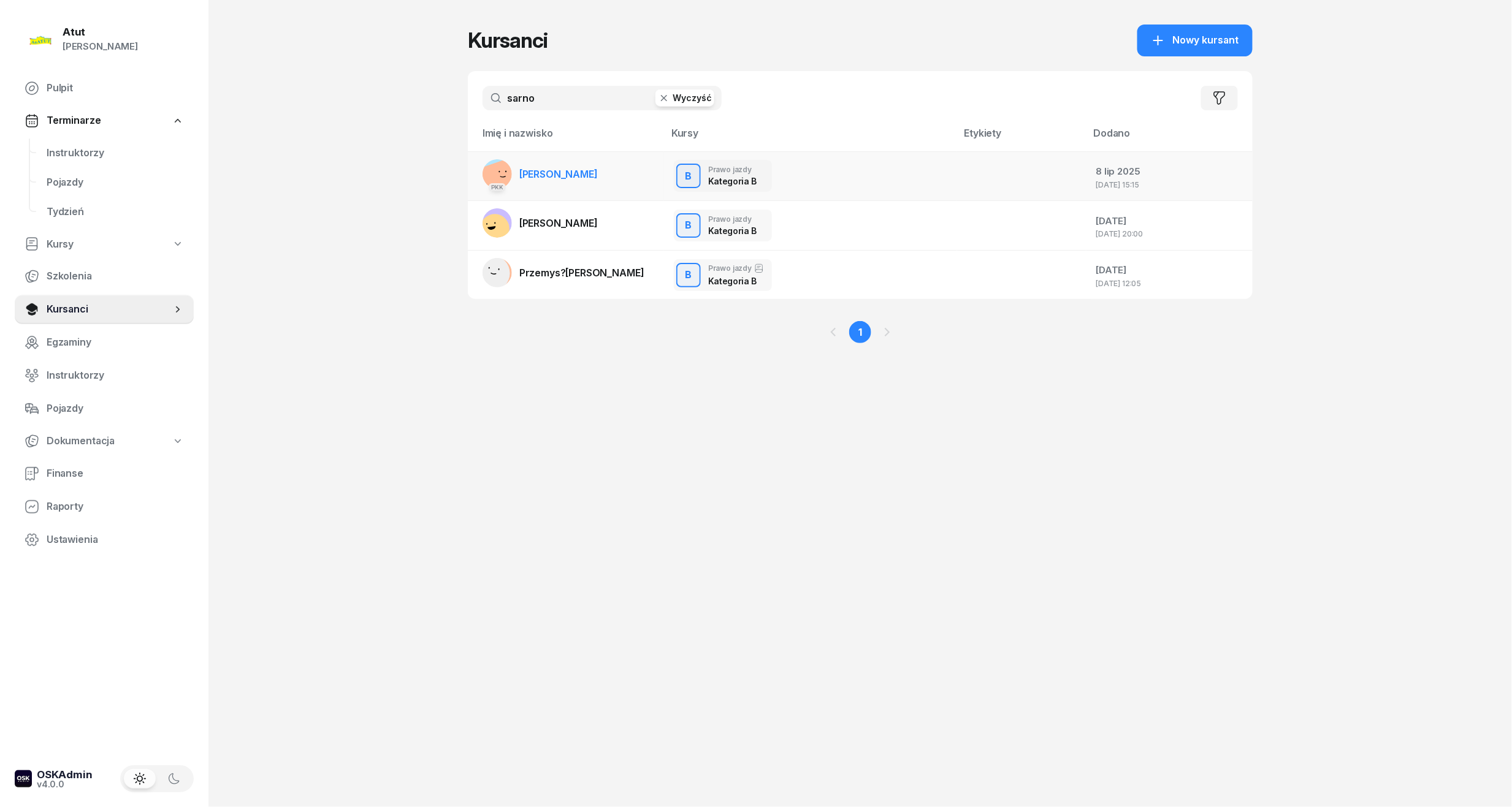
type input "sarno"
click at [536, 160] on link "PKK [PERSON_NAME]" at bounding box center [540, 174] width 115 height 29
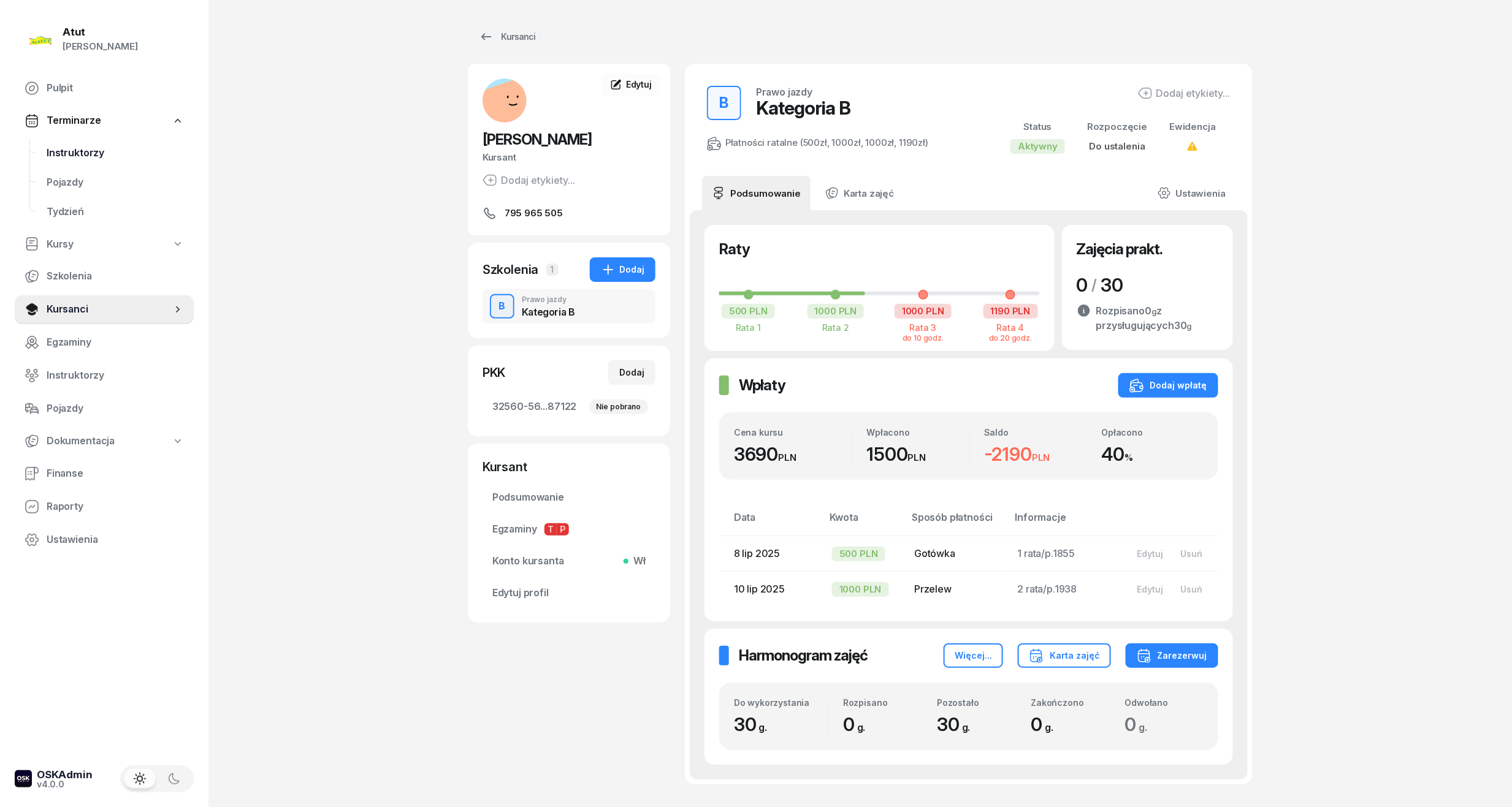
click at [84, 148] on span "Instruktorzy" at bounding box center [115, 153] width 137 height 16
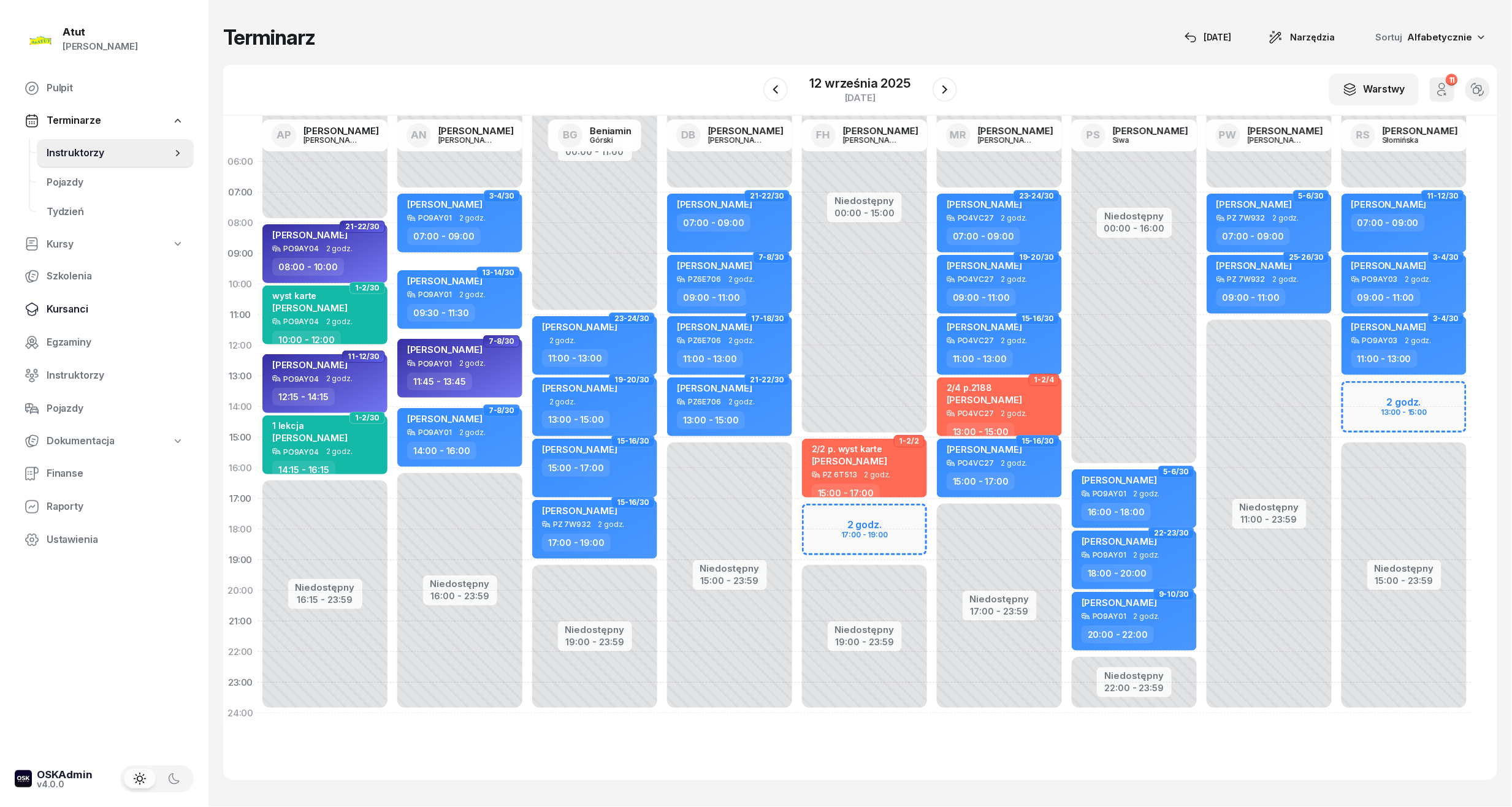
click at [89, 302] on span "Kursanci" at bounding box center [115, 310] width 137 height 16
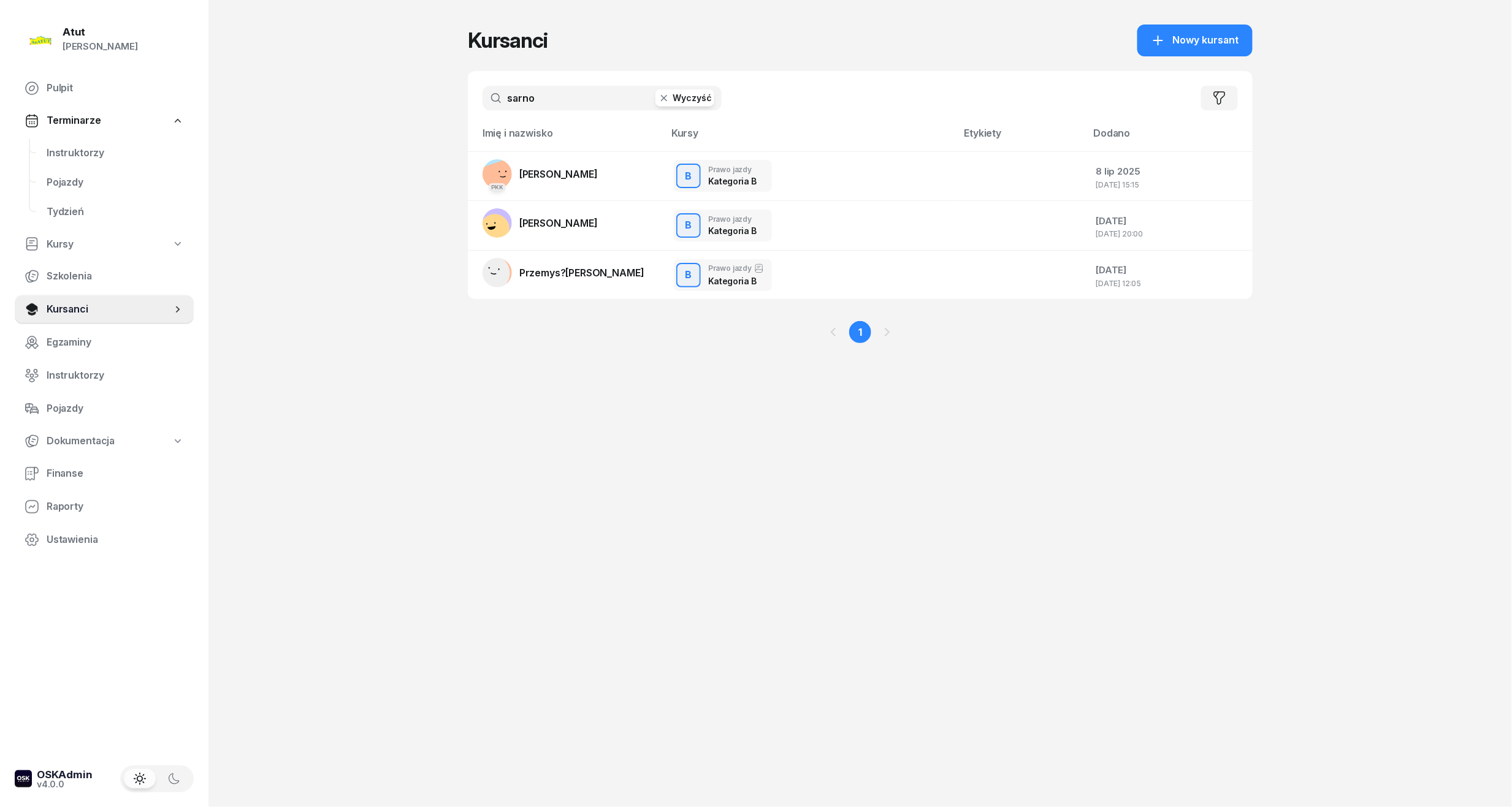
drag, startPoint x: 551, startPoint y: 94, endPoint x: -42, endPoint y: 205, distance: 603.3
click at [0, 205] on html "[PERSON_NAME] [PERSON_NAME] Pulpit Terminarze Instruktorzy Pojazdy Tydzień Kurs…" at bounding box center [756, 404] width 1512 height 807
type input "g"
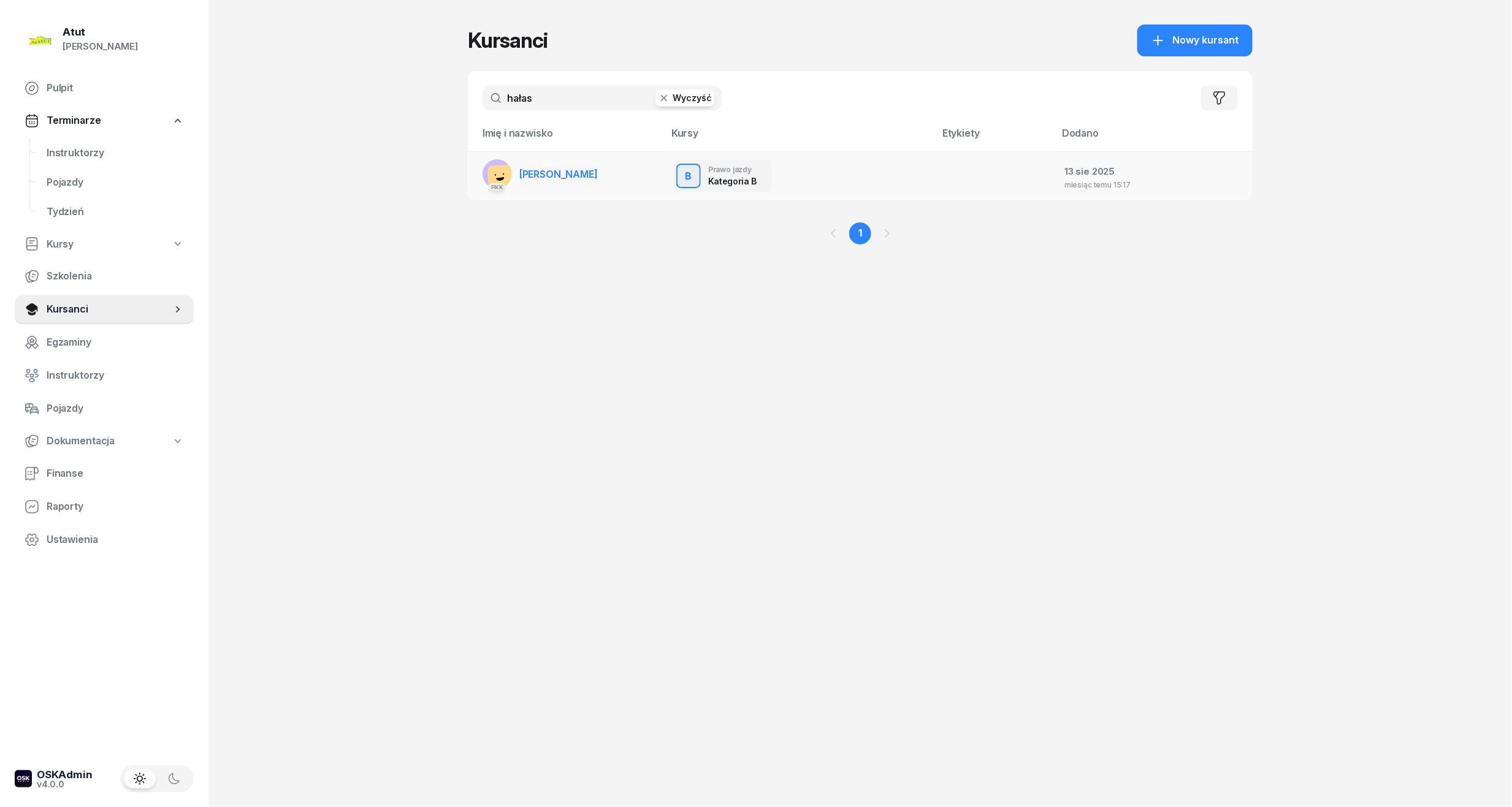
type input "hałas"
click at [592, 172] on td "PKK [PERSON_NAME]" at bounding box center [566, 176] width 196 height 49
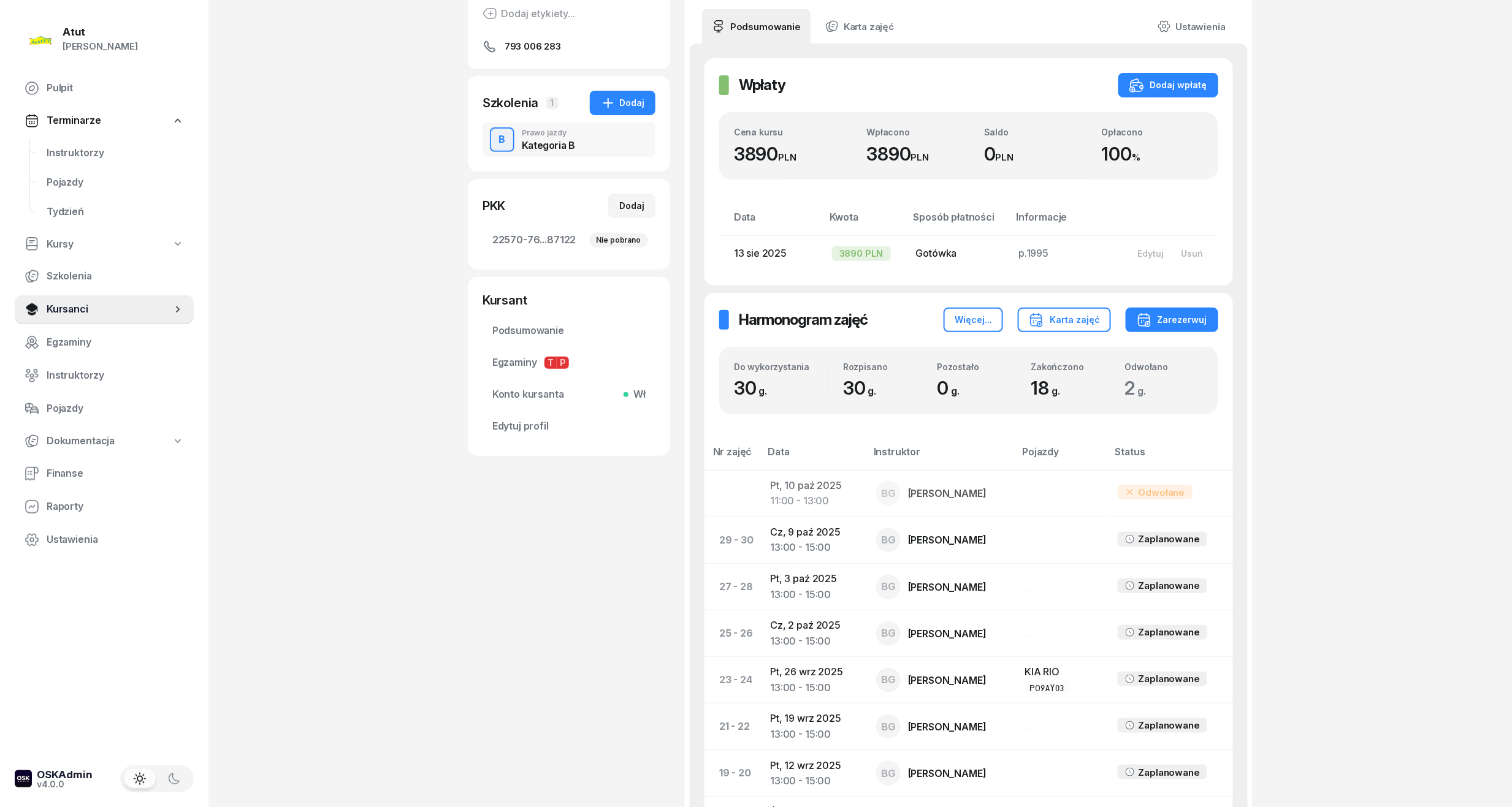
scroll to position [81, 0]
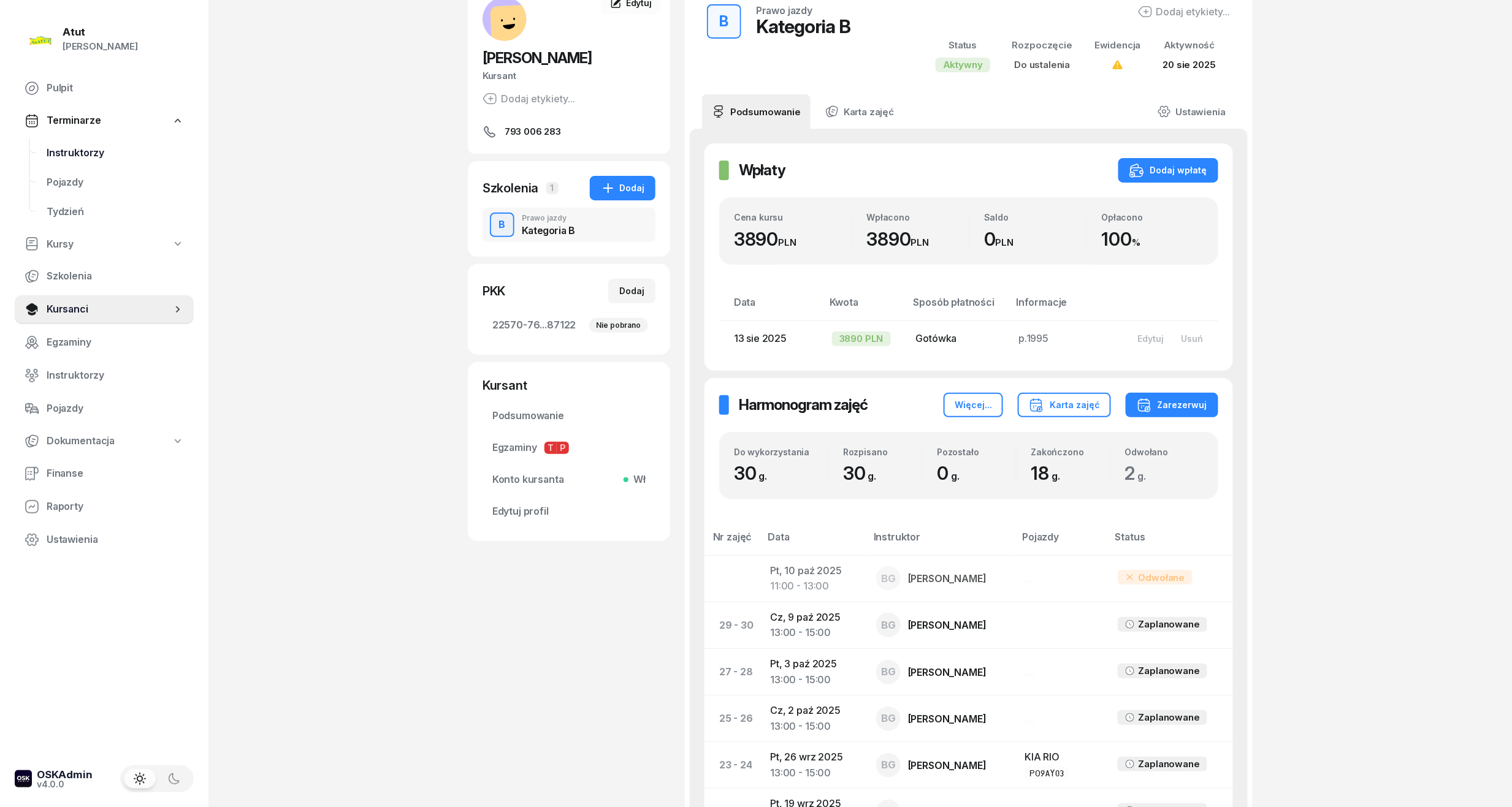
click at [56, 142] on link "Instruktorzy" at bounding box center [115, 152] width 157 height 29
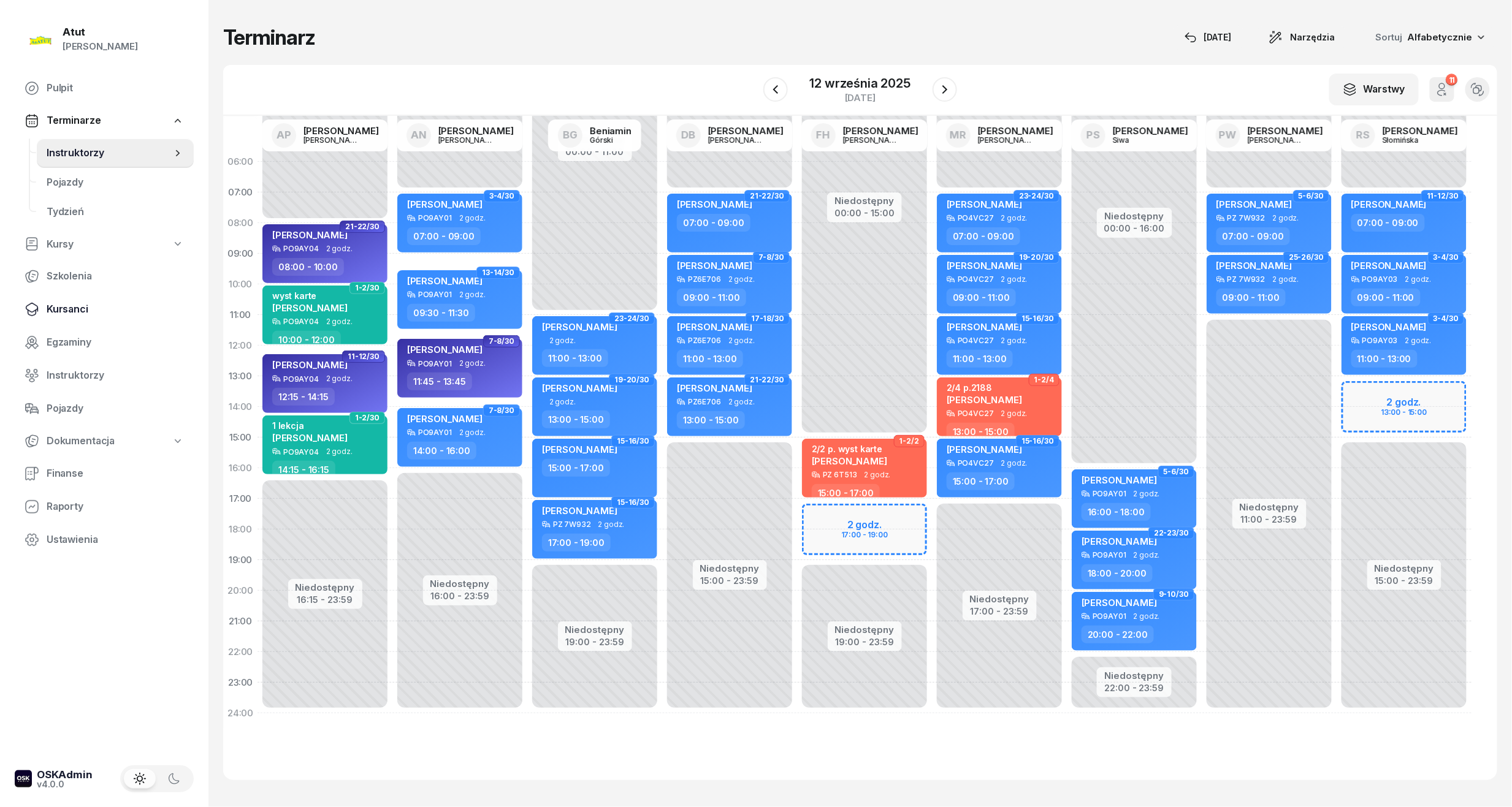
click at [75, 310] on span "Kursanci" at bounding box center [115, 310] width 137 height 16
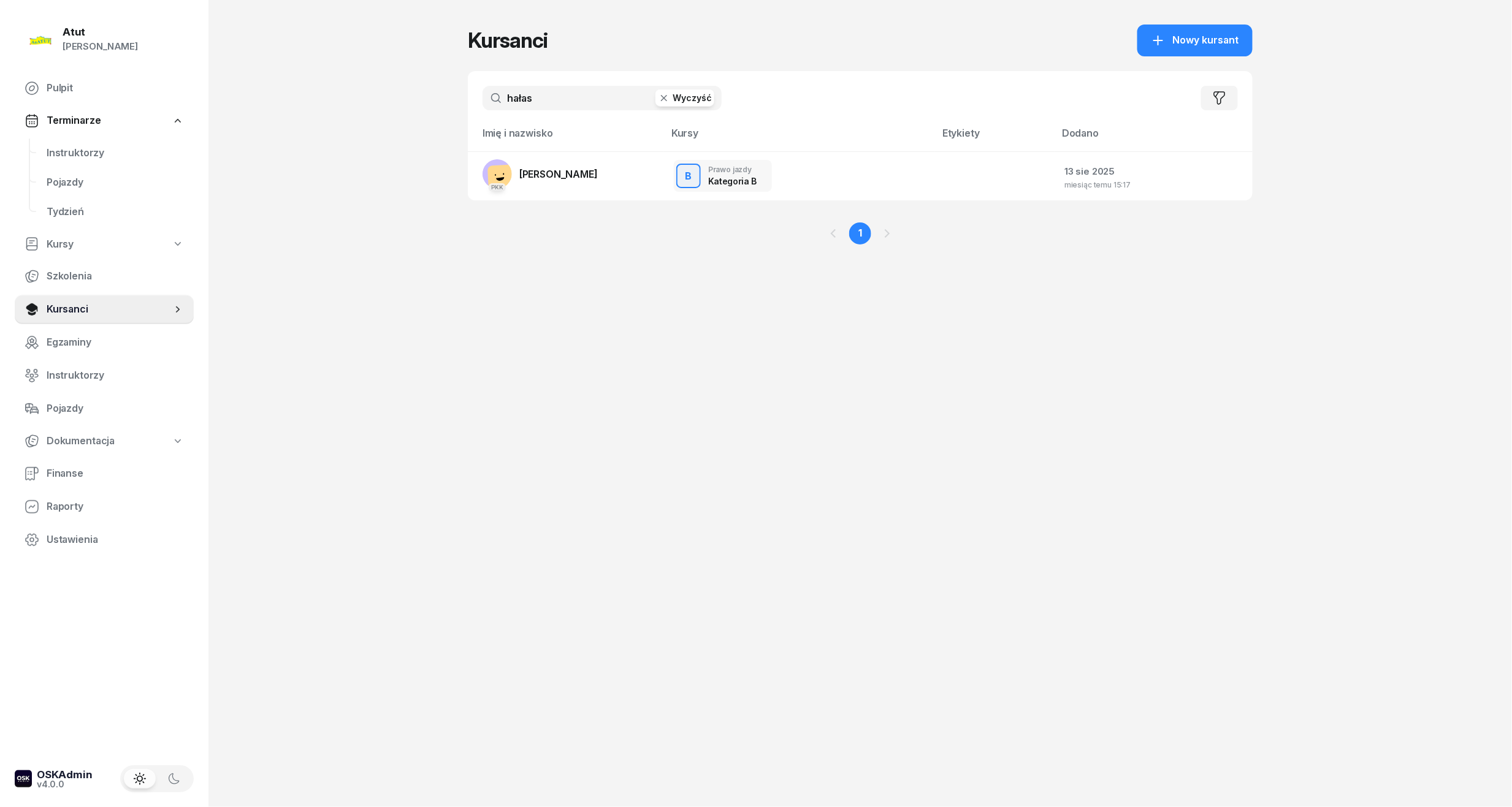
drag, startPoint x: 577, startPoint y: 107, endPoint x: -42, endPoint y: 151, distance: 620.6
click at [0, 151] on html "[PERSON_NAME] [PERSON_NAME] Pulpit Terminarze Instruktorzy Pojazdy Tydzień Kurs…" at bounding box center [756, 404] width 1512 height 807
type input "poterska"
click at [535, 179] on link "PKK [PERSON_NAME]" at bounding box center [540, 174] width 115 height 29
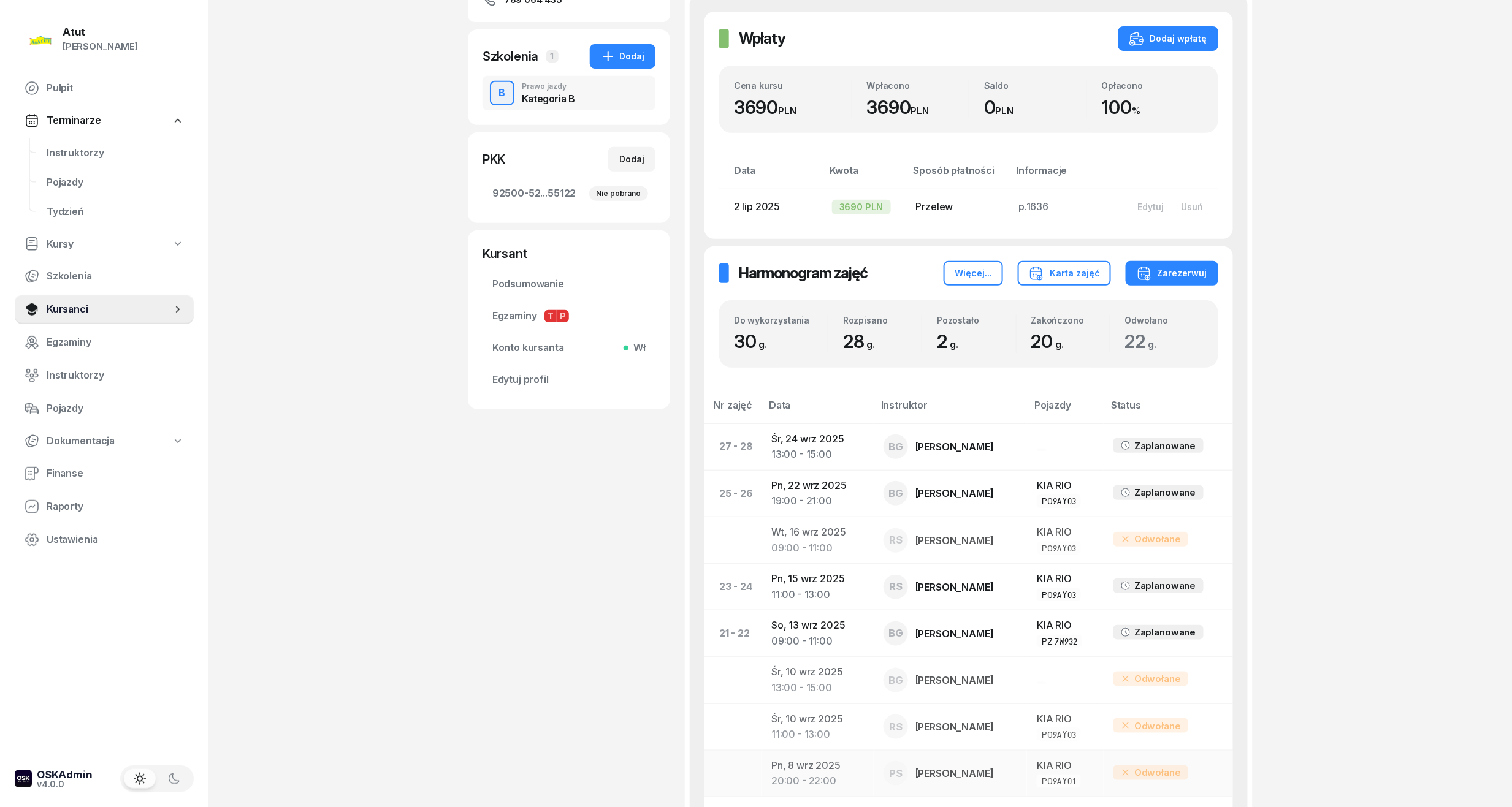
scroll to position [327, 0]
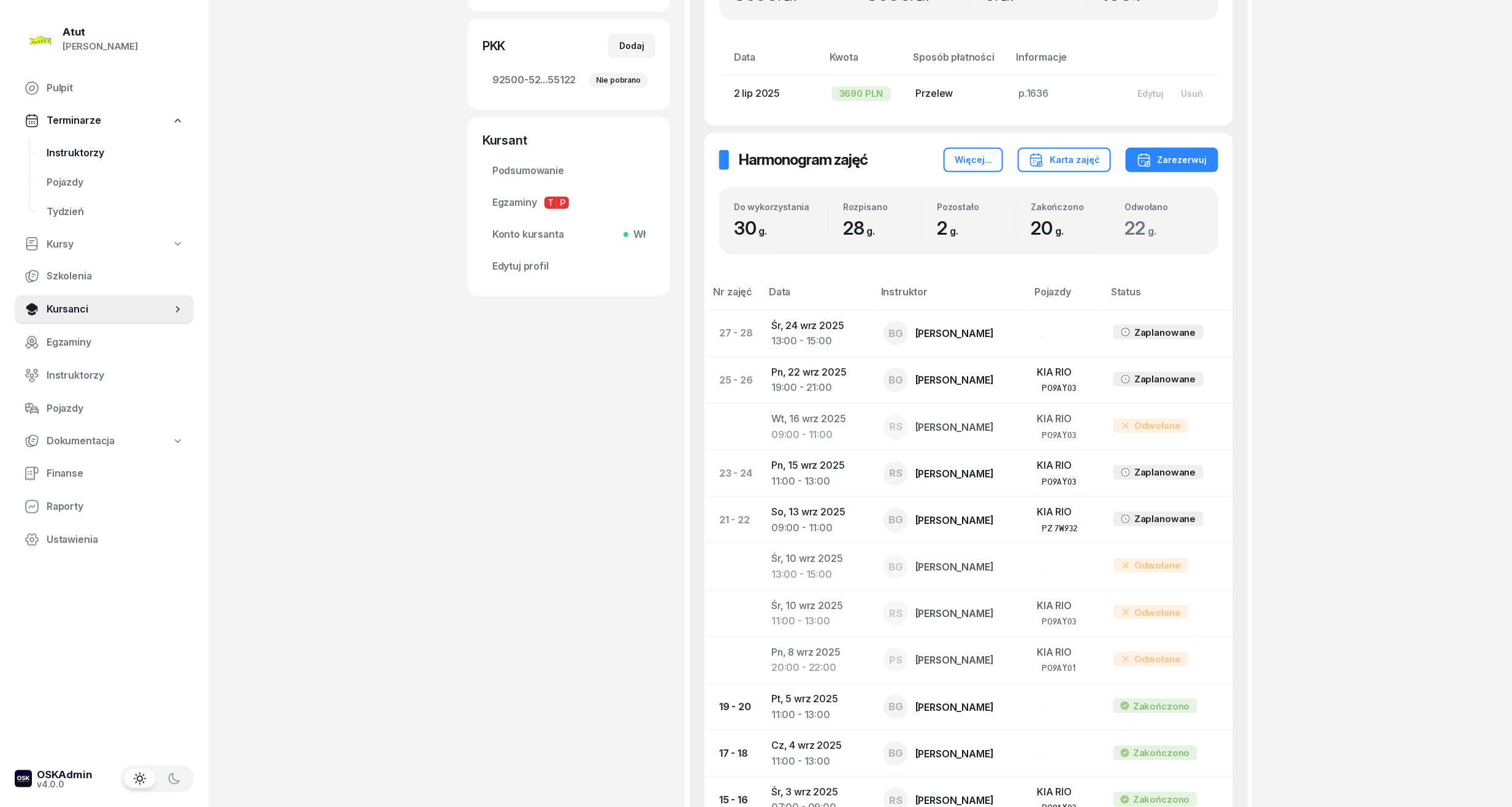
click at [64, 145] on span "Instruktorzy" at bounding box center [115, 153] width 137 height 16
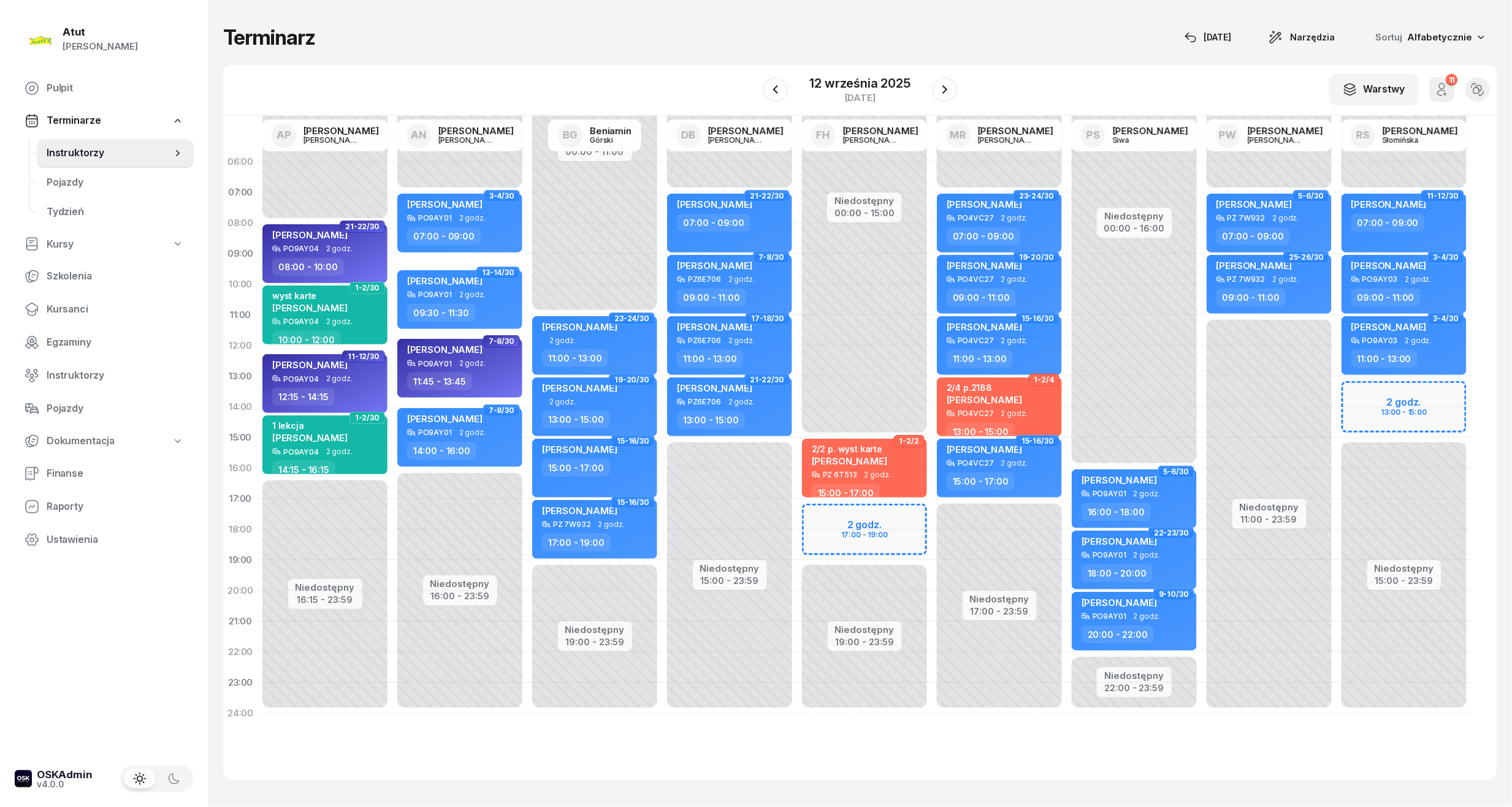
drag, startPoint x: 1431, startPoint y: 399, endPoint x: 1420, endPoint y: 401, distance: 11.2
click at [1420, 401] on div "Niedostępny 00:00 - 07:00 Niedostępny 15:00 - 23:59 2 godz. 13:00 - 15:00 11-12…" at bounding box center [1404, 437] width 135 height 582
select select "13"
select select "15"
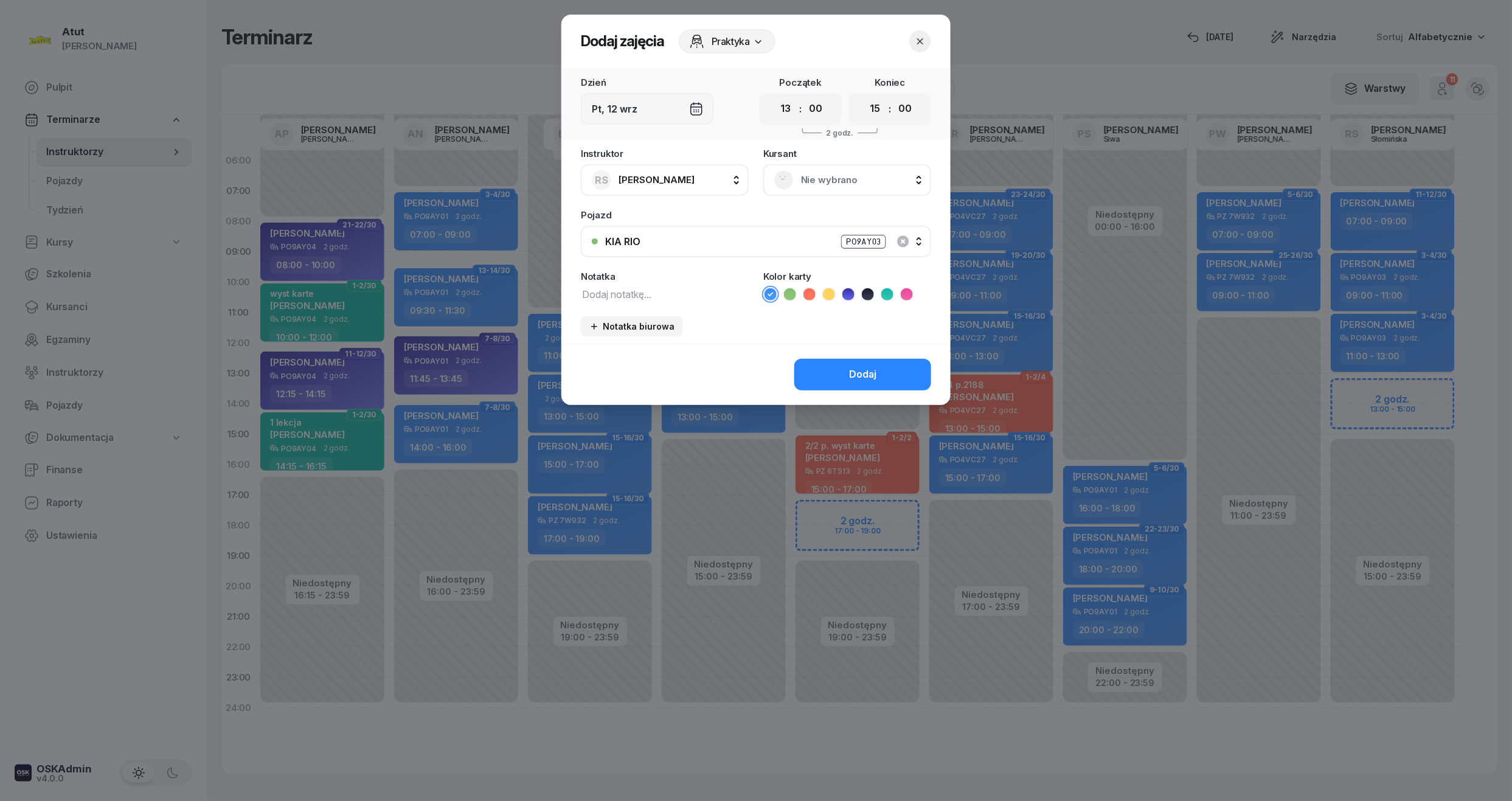
click at [865, 183] on span "Nie wybrano" at bounding box center [860, 180] width 119 height 16
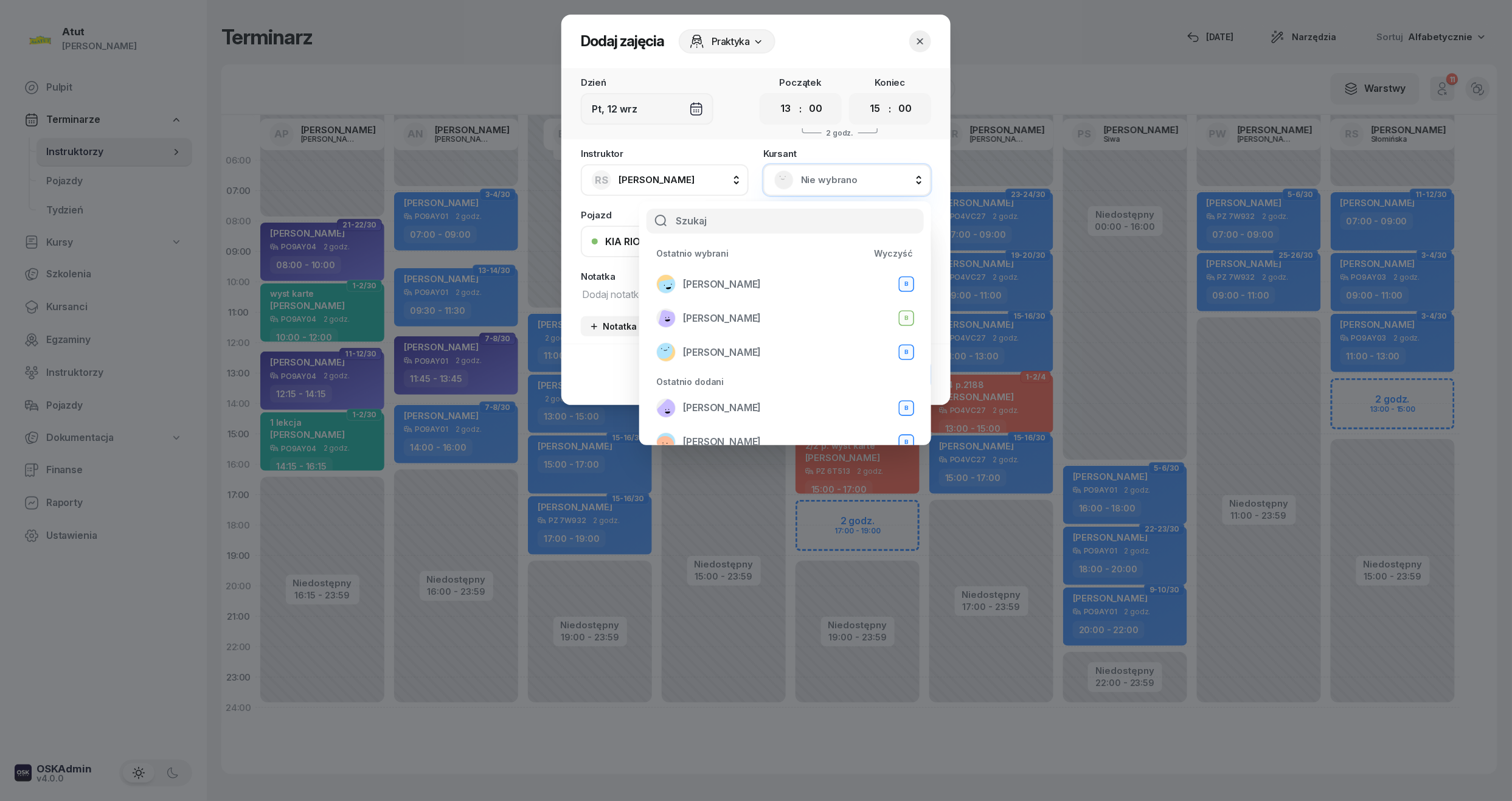
click at [917, 44] on icon "button" at bounding box center [921, 42] width 13 height 13
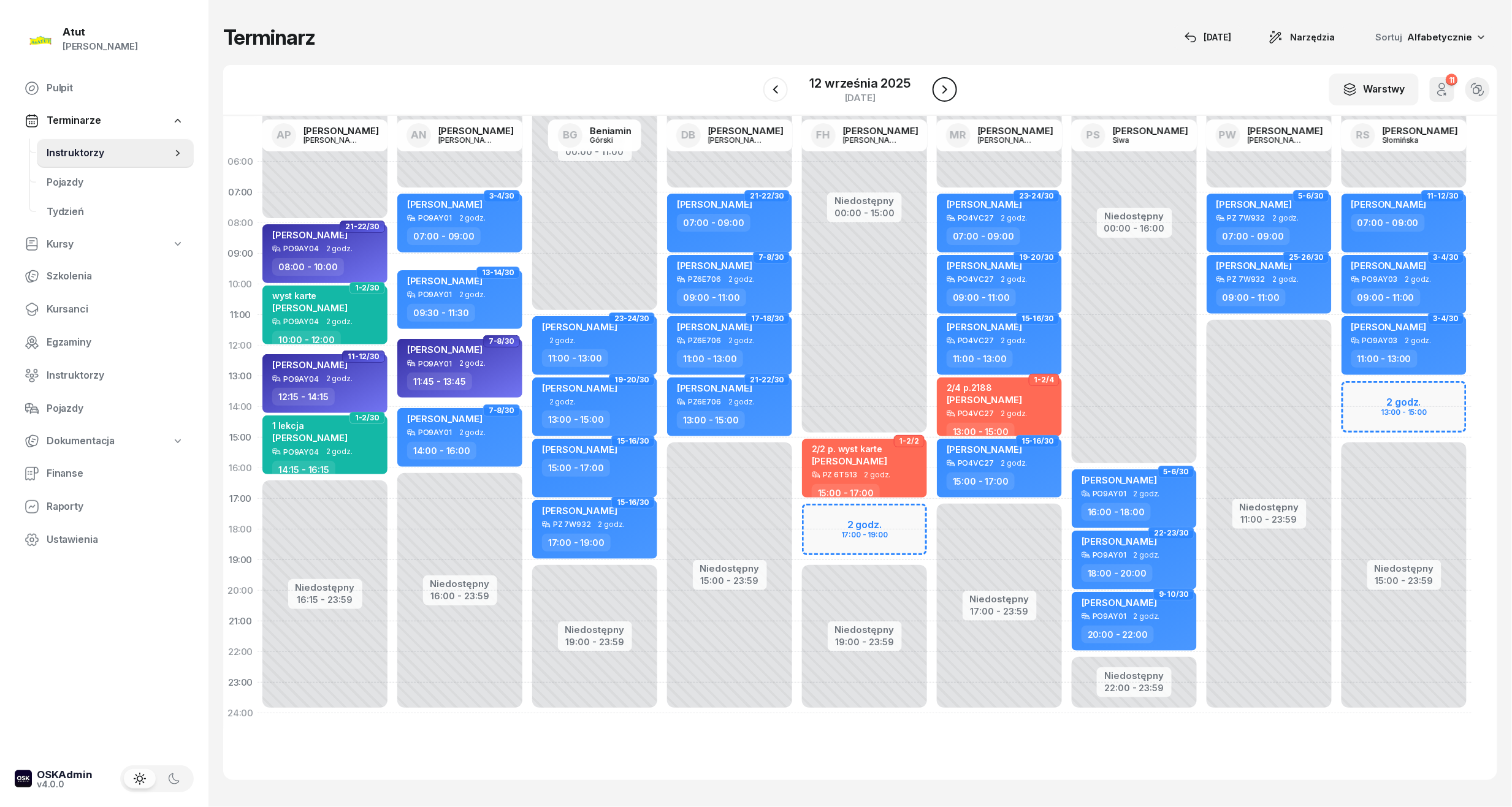
click at [946, 95] on icon "button" at bounding box center [945, 89] width 15 height 15
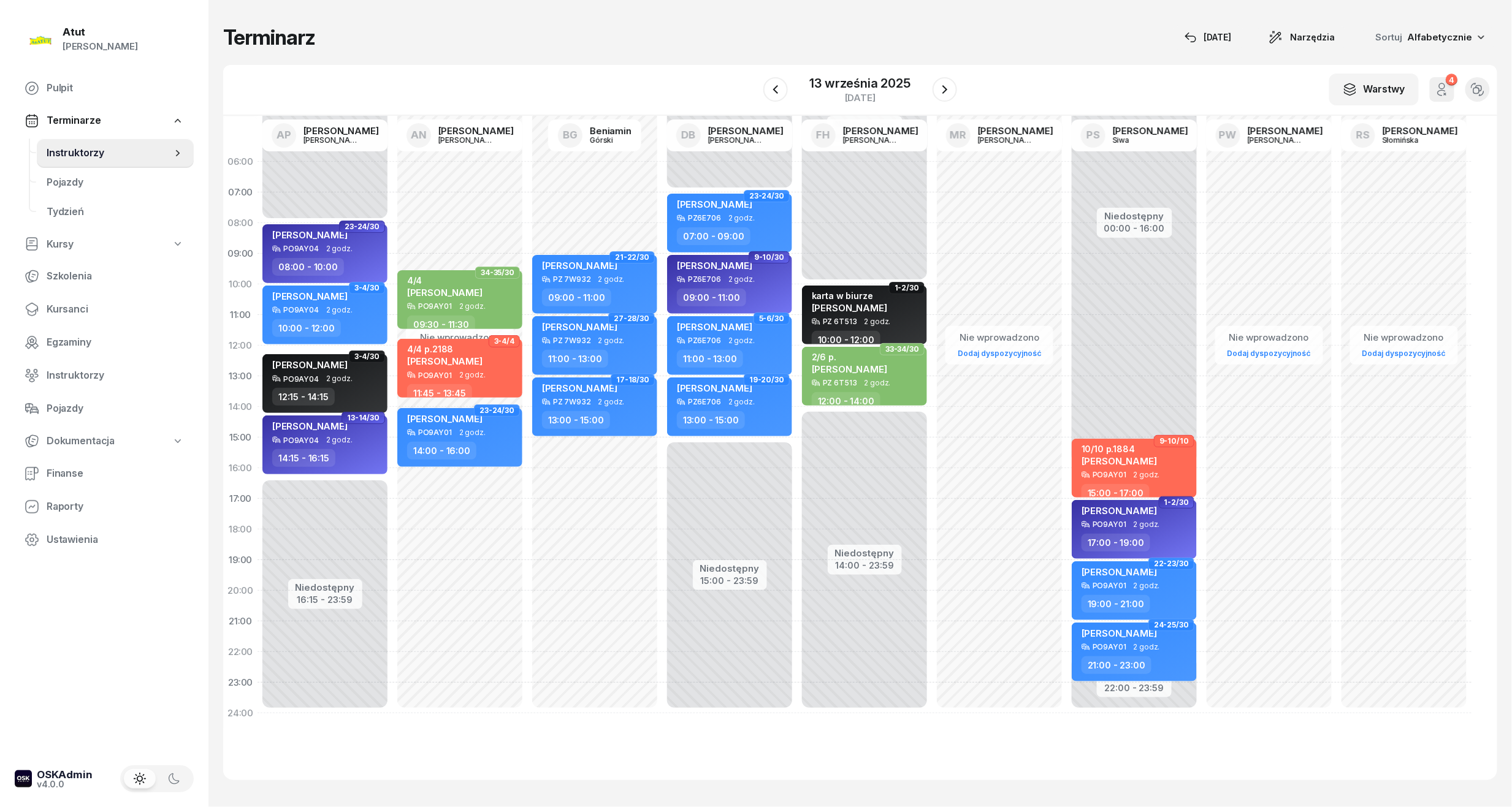
click at [790, 96] on div "[DATE]" at bounding box center [859, 90] width 194 height 35
click at [774, 92] on icon "button" at bounding box center [776, 89] width 15 height 15
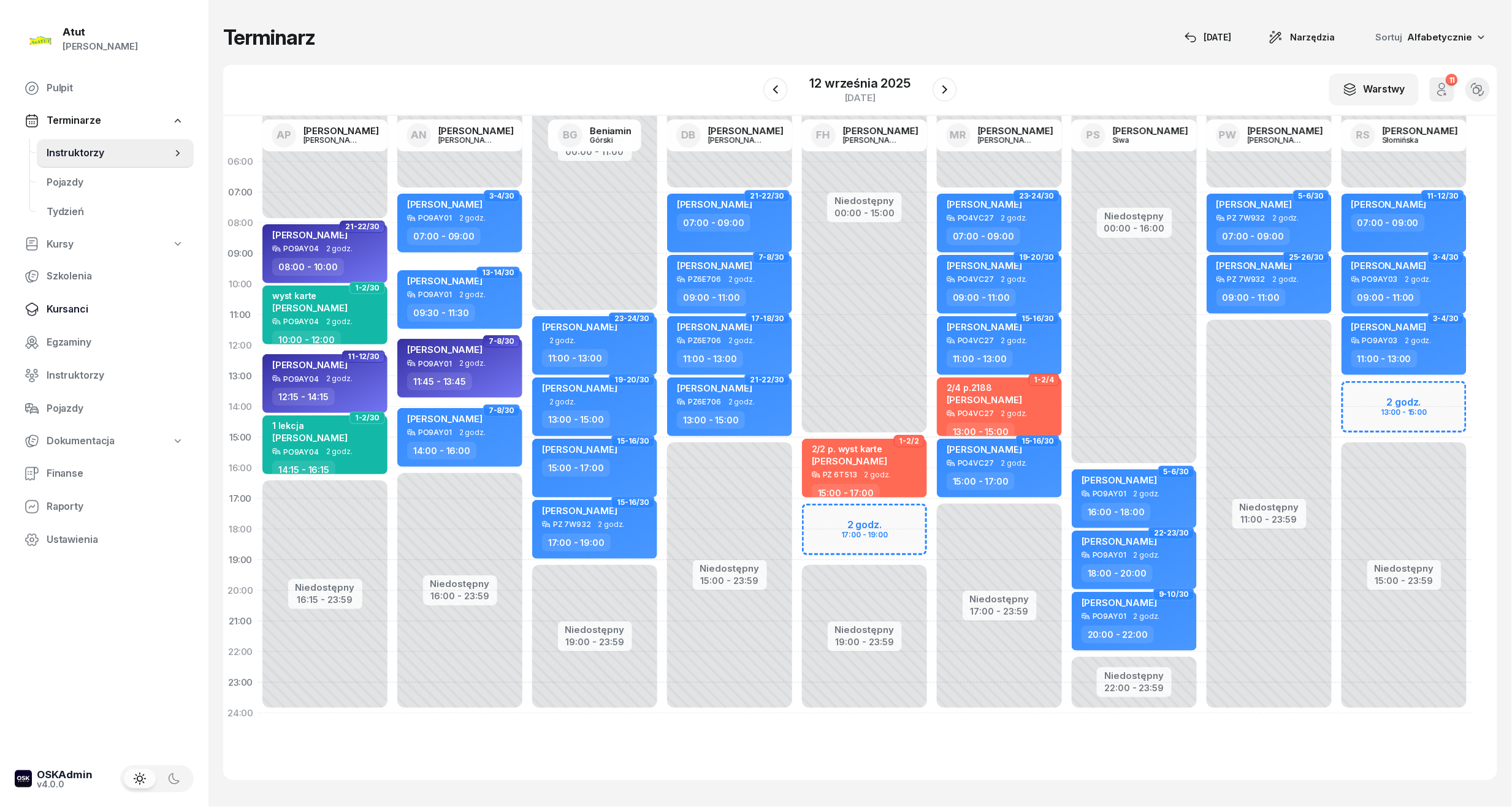
click at [65, 313] on span "Kursanci" at bounding box center [115, 310] width 137 height 16
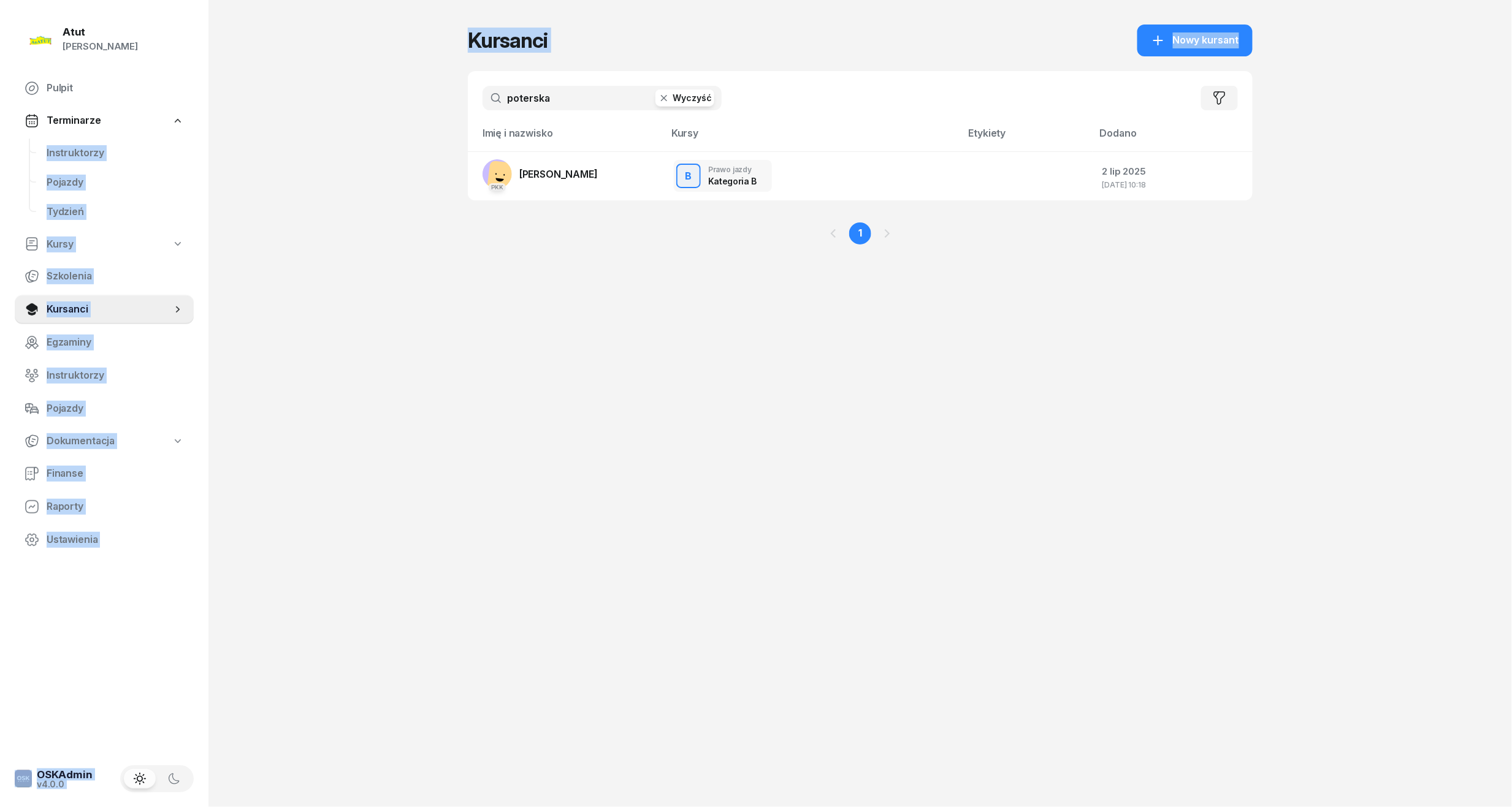
drag, startPoint x: 579, startPoint y: 111, endPoint x: -42, endPoint y: 145, distance: 621.9
click at [0, 145] on html "[PERSON_NAME] [PERSON_NAME] Pulpit Terminarze Instruktorzy Pojazdy Tydzień Kurs…" at bounding box center [756, 404] width 1512 height 807
click at [692, 53] on div "Kursanci Nowy kursant" at bounding box center [859, 40] width 784 height 32
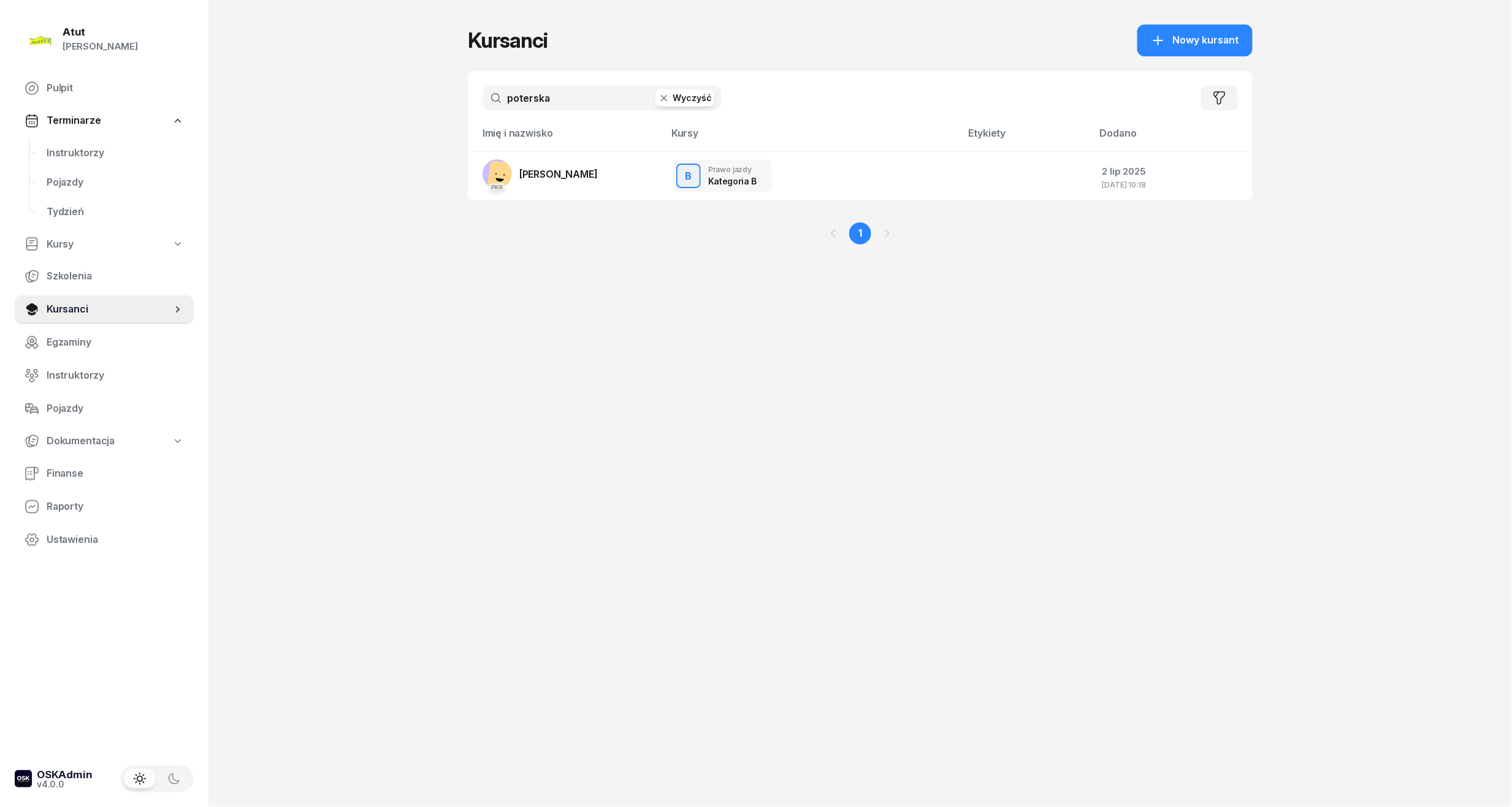
drag, startPoint x: 558, startPoint y: 108, endPoint x: 431, endPoint y: 113, distance: 127.1
click at [431, 113] on div "Atut [PERSON_NAME] Pulpit Terminarze Instruktorzy Pojazdy Tydzień Kursy Szkolen…" at bounding box center [756, 404] width 1512 height 807
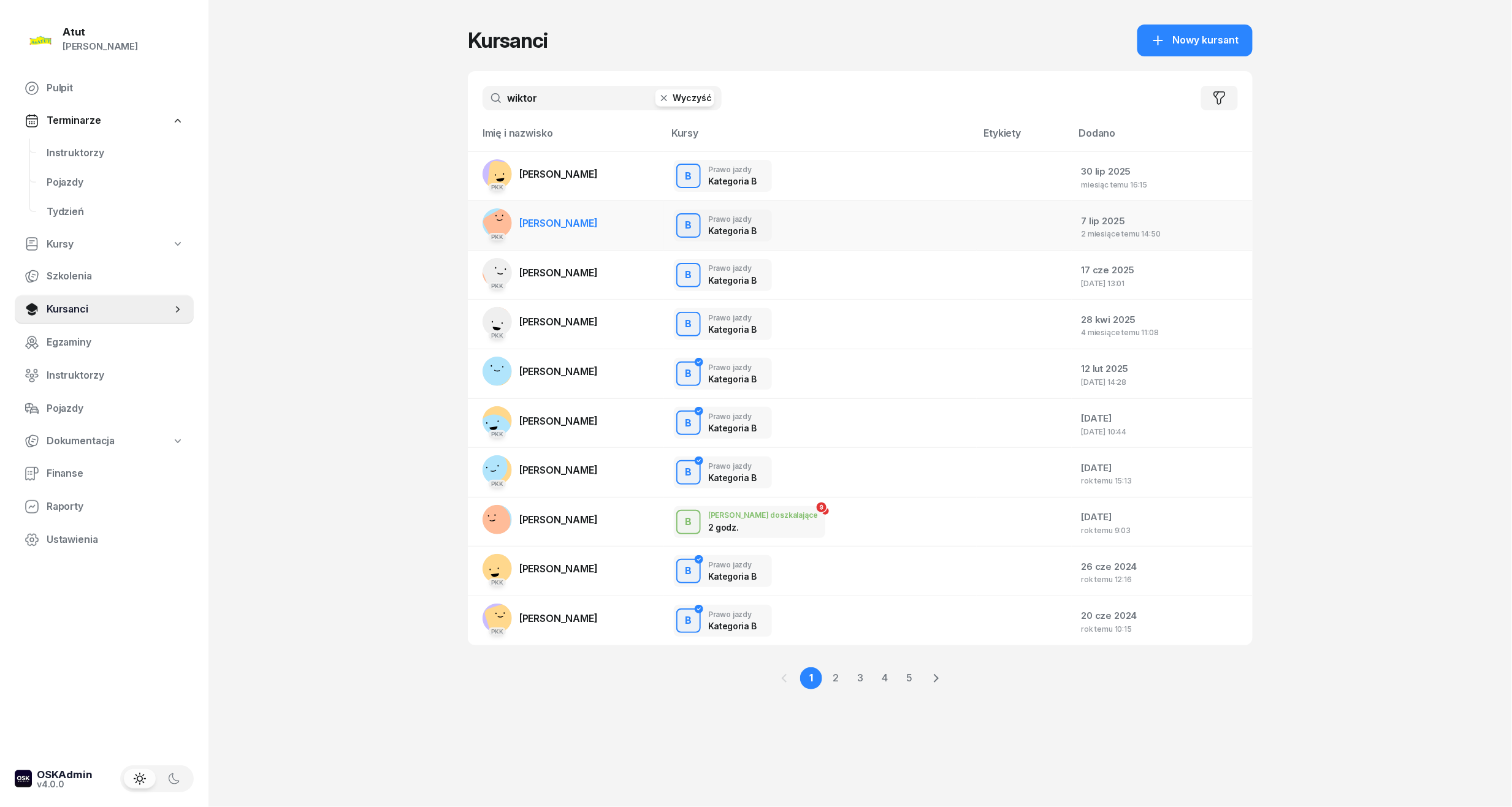
type input "wiktor"
click at [540, 217] on span "[PERSON_NAME]" at bounding box center [558, 223] width 78 height 13
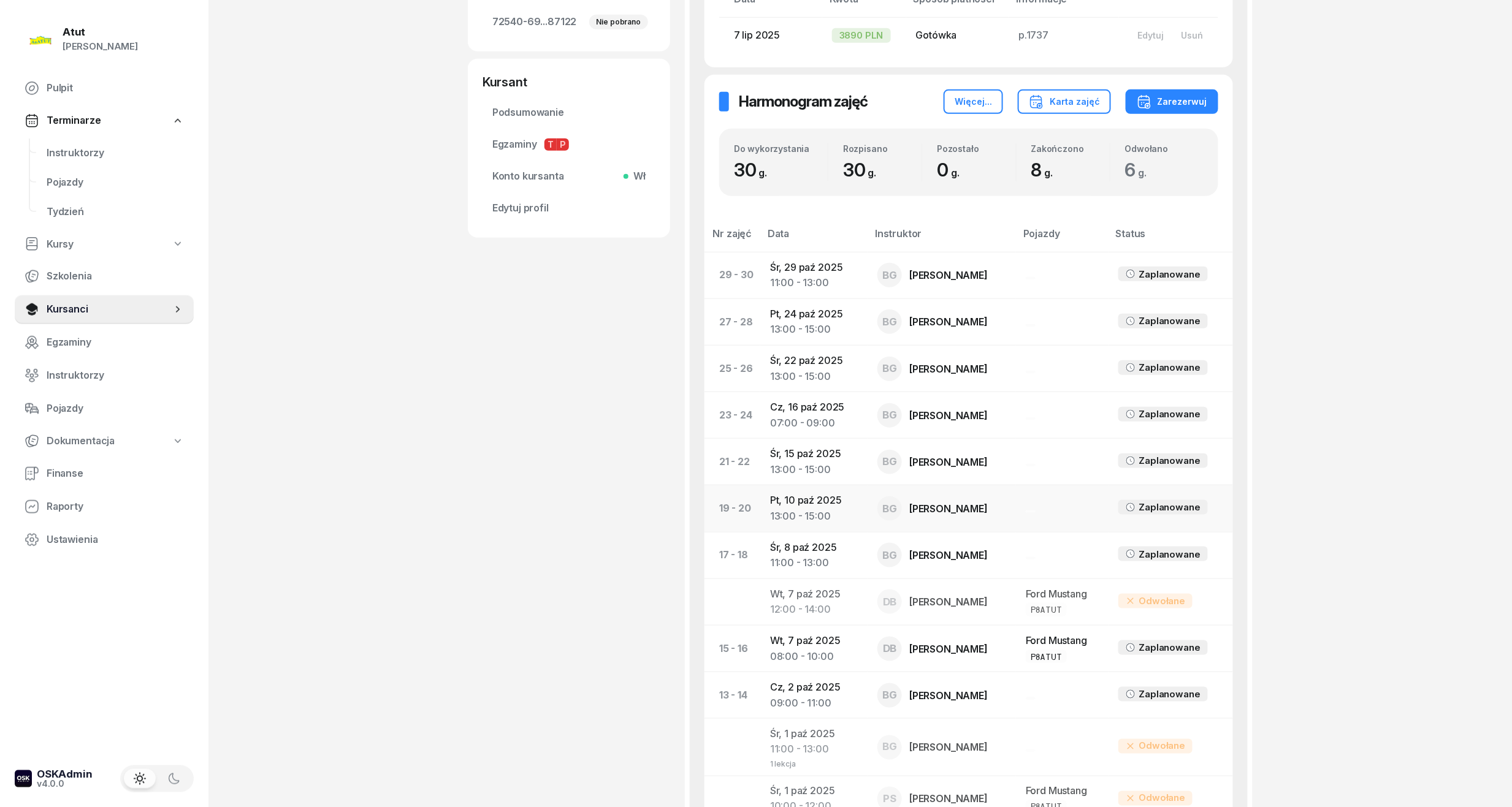
scroll to position [348, 0]
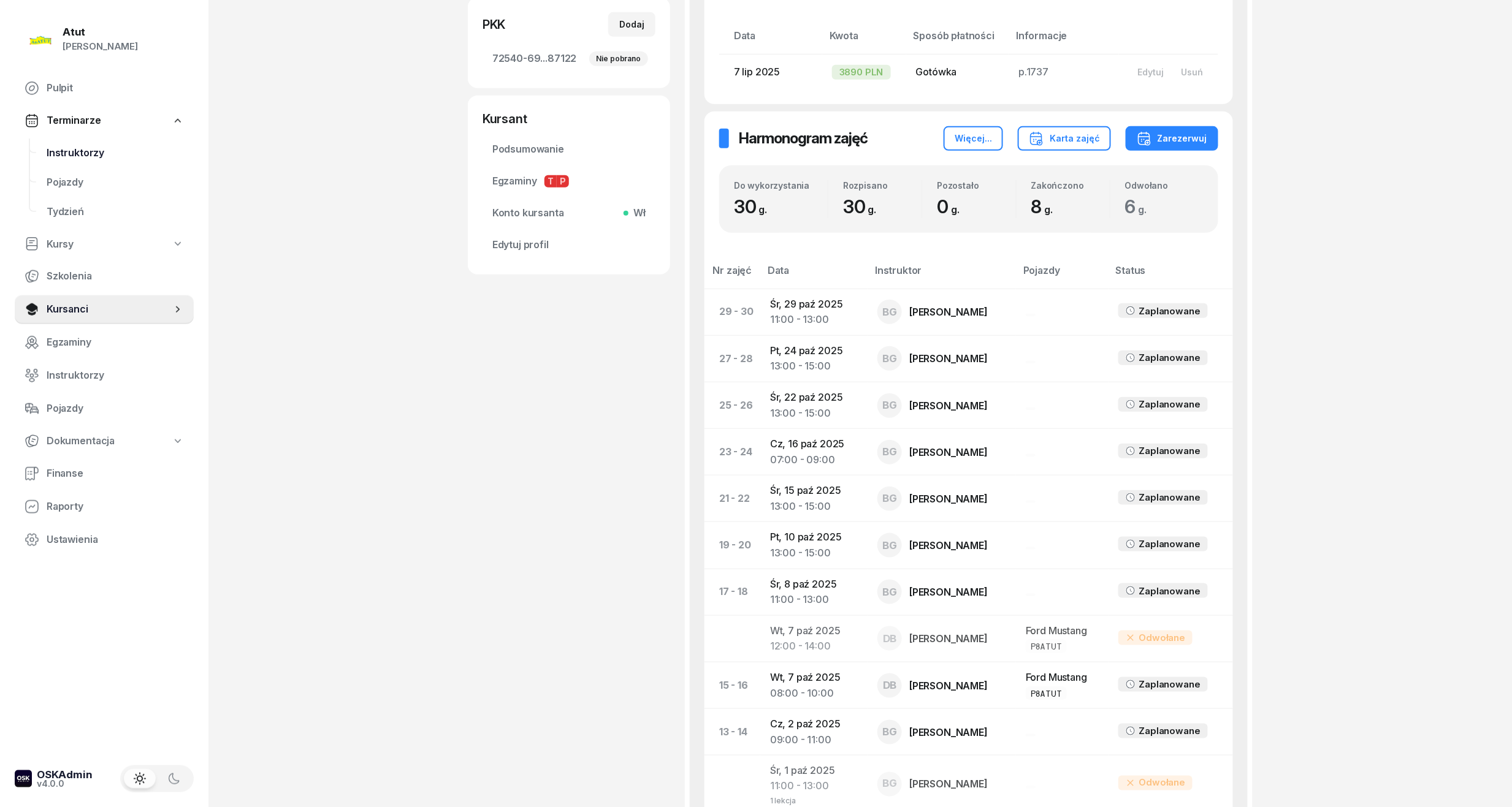
drag, startPoint x: 72, startPoint y: 150, endPoint x: 111, endPoint y: 155, distance: 39.3
click at [72, 150] on span "Instruktorzy" at bounding box center [115, 153] width 137 height 16
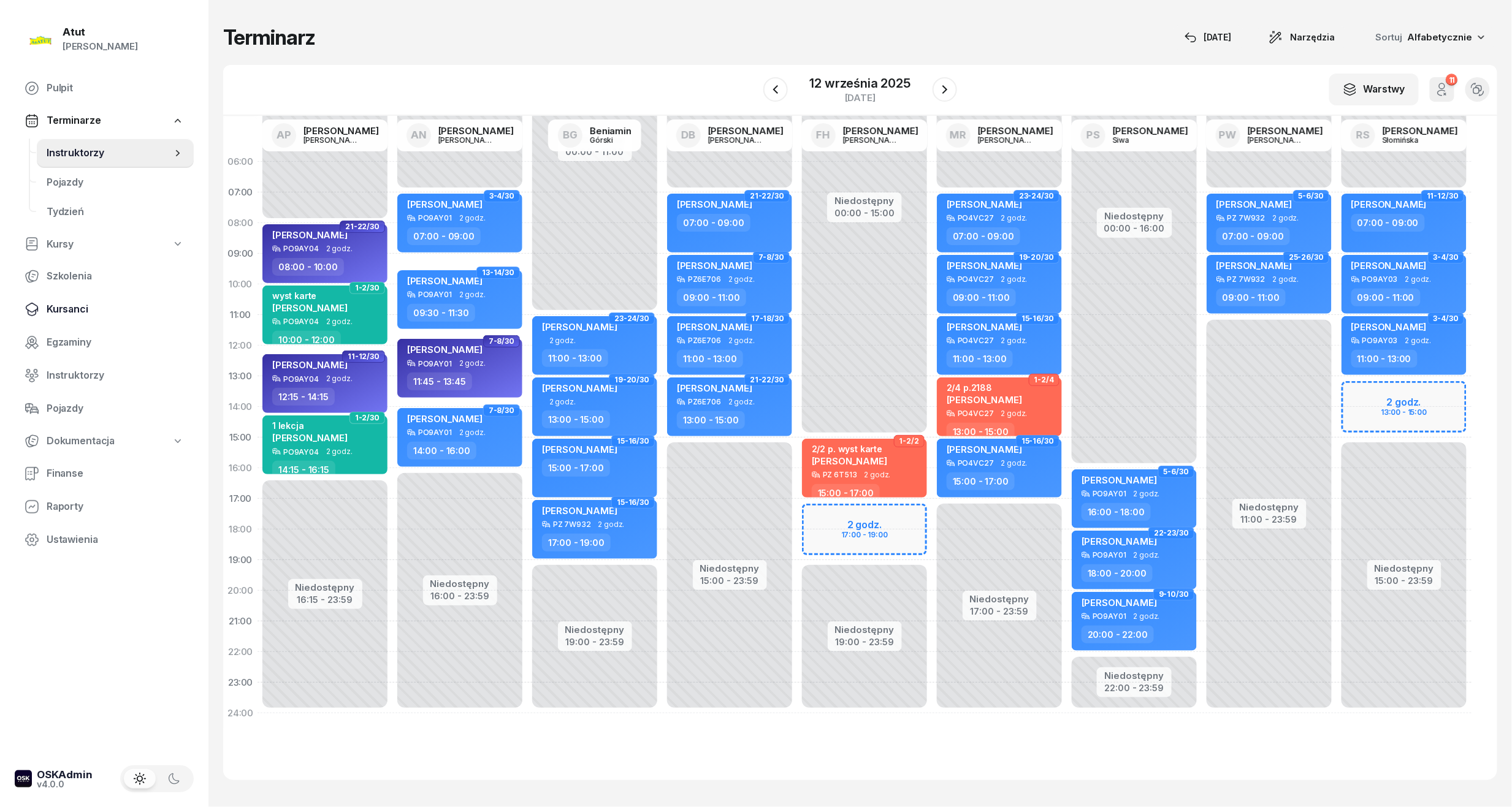
drag, startPoint x: 59, startPoint y: 302, endPoint x: 285, endPoint y: 186, distance: 254.0
click at [59, 302] on span "Kursanci" at bounding box center [115, 310] width 137 height 16
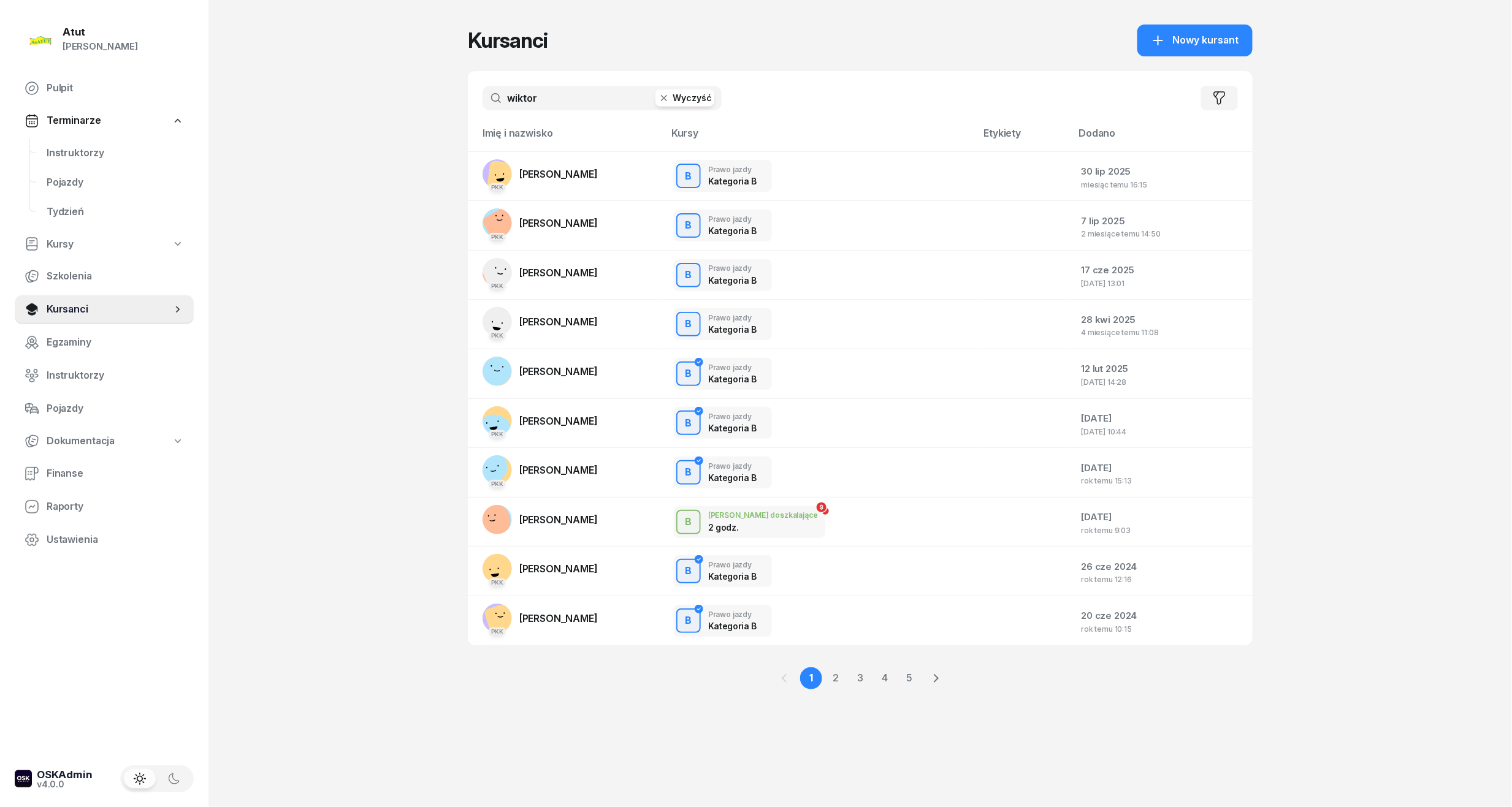
drag, startPoint x: 568, startPoint y: 89, endPoint x: -42, endPoint y: 130, distance: 611.4
click at [0, 130] on html "[PERSON_NAME] [PERSON_NAME] Pulpit Terminarze Instruktorzy Pojazdy Tydzień Kurs…" at bounding box center [756, 404] width 1512 height 807
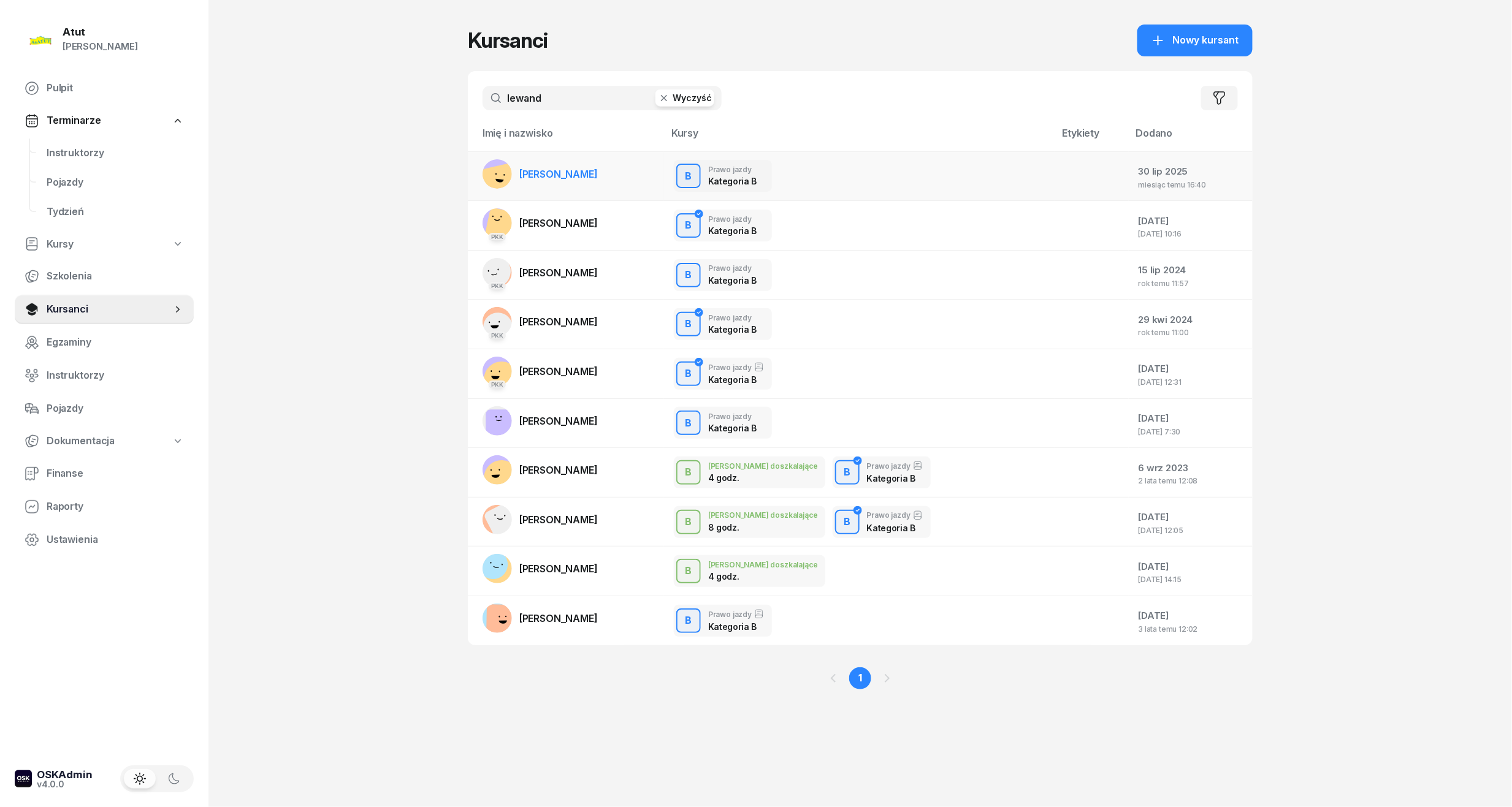
type input "lewand"
click at [570, 153] on td "[PERSON_NAME]" at bounding box center [566, 176] width 196 height 50
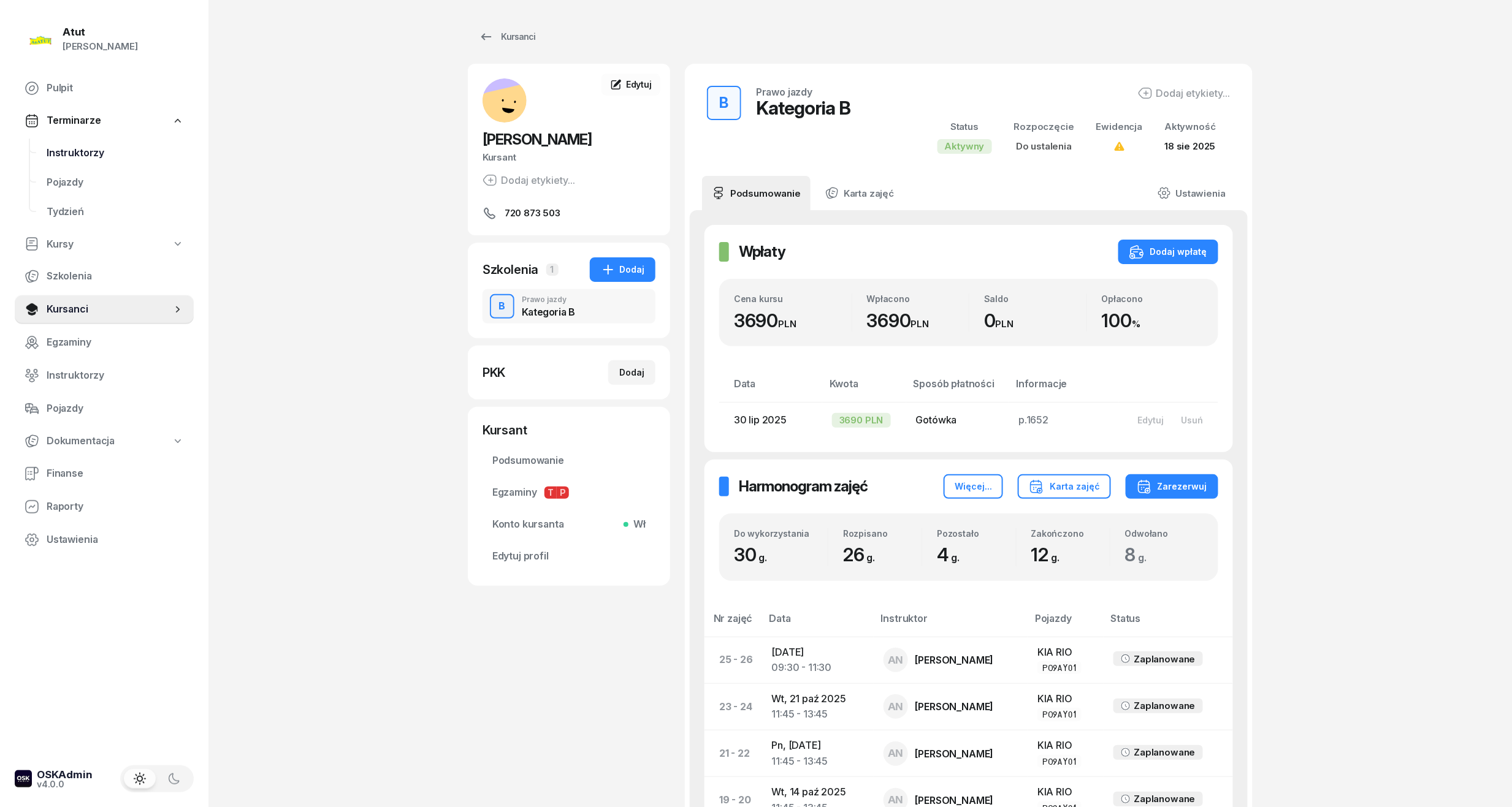
click at [92, 157] on span "Instruktorzy" at bounding box center [115, 153] width 137 height 16
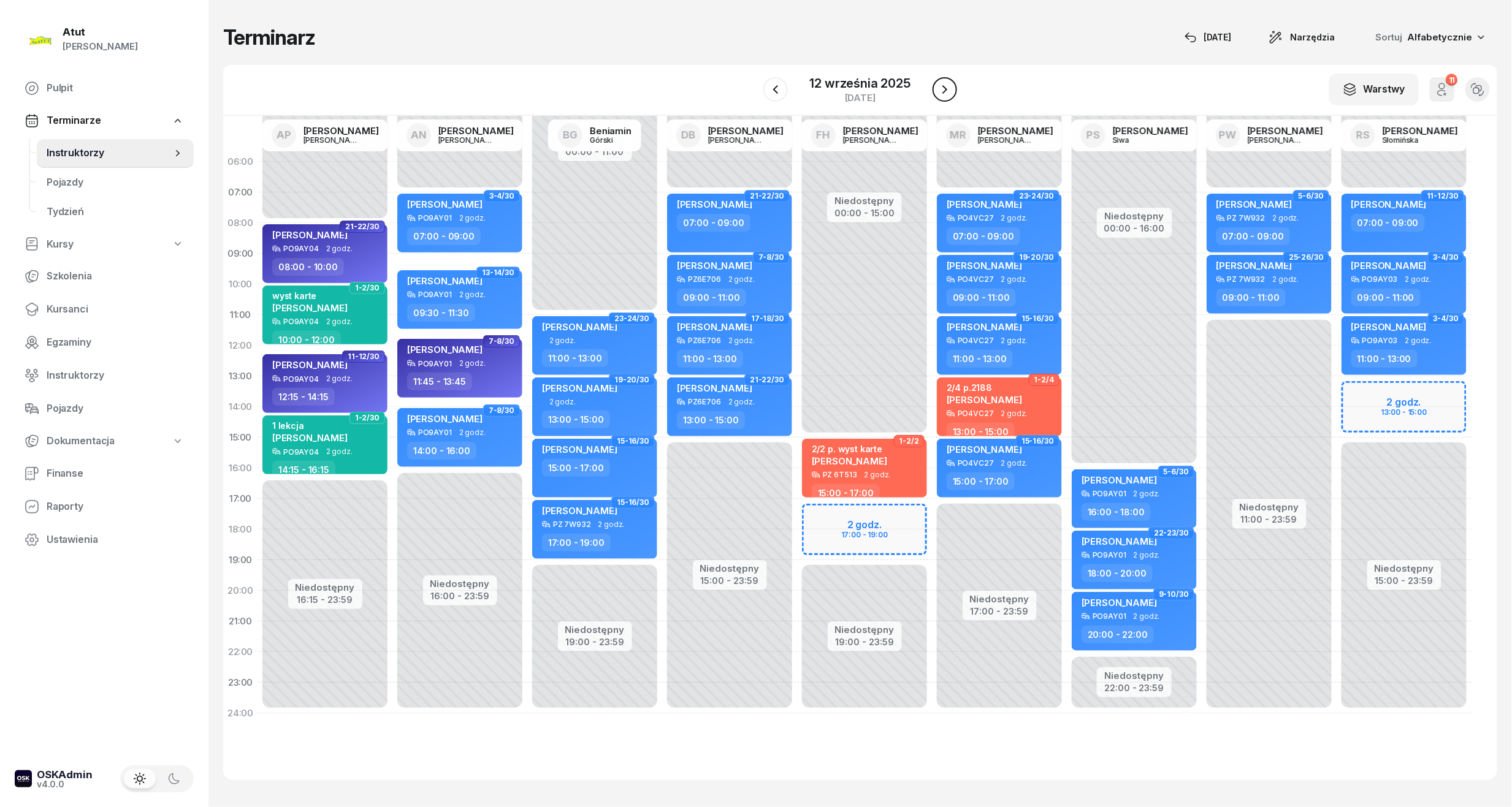
click at [942, 96] on icon "button" at bounding box center [945, 89] width 15 height 15
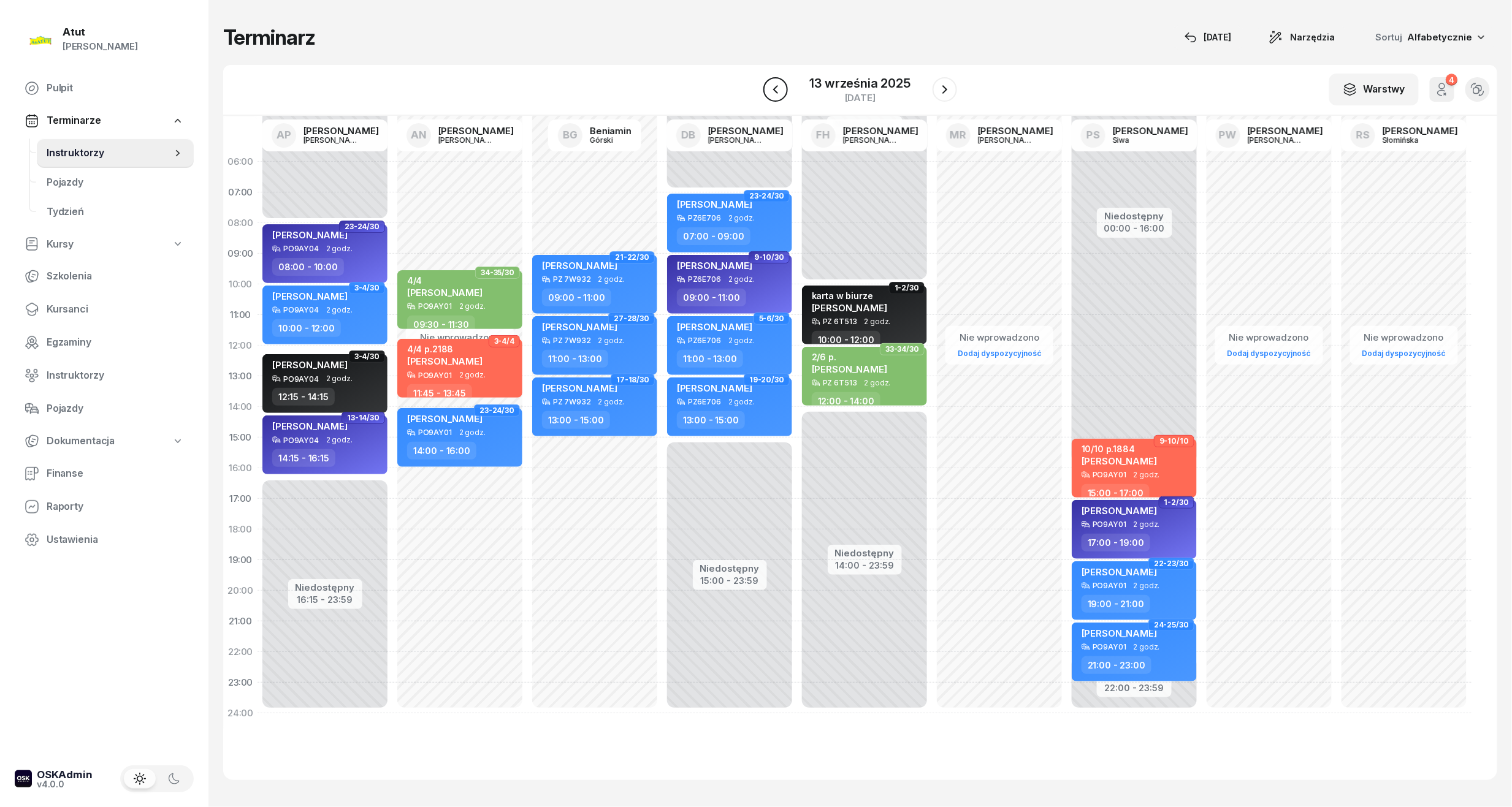
click at [771, 79] on button "button" at bounding box center [775, 89] width 24 height 24
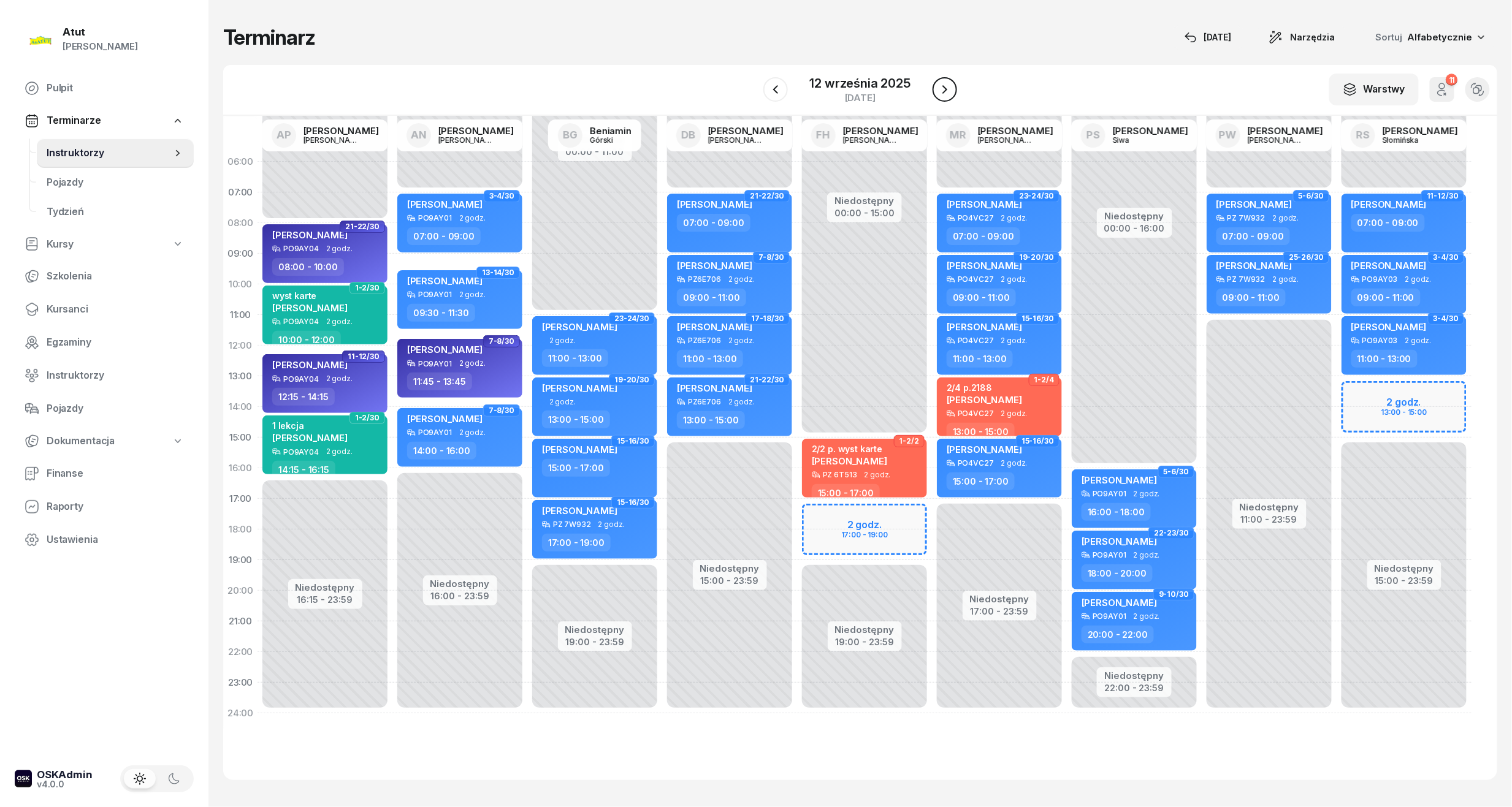
click at [945, 89] on icon "button" at bounding box center [945, 89] width 15 height 15
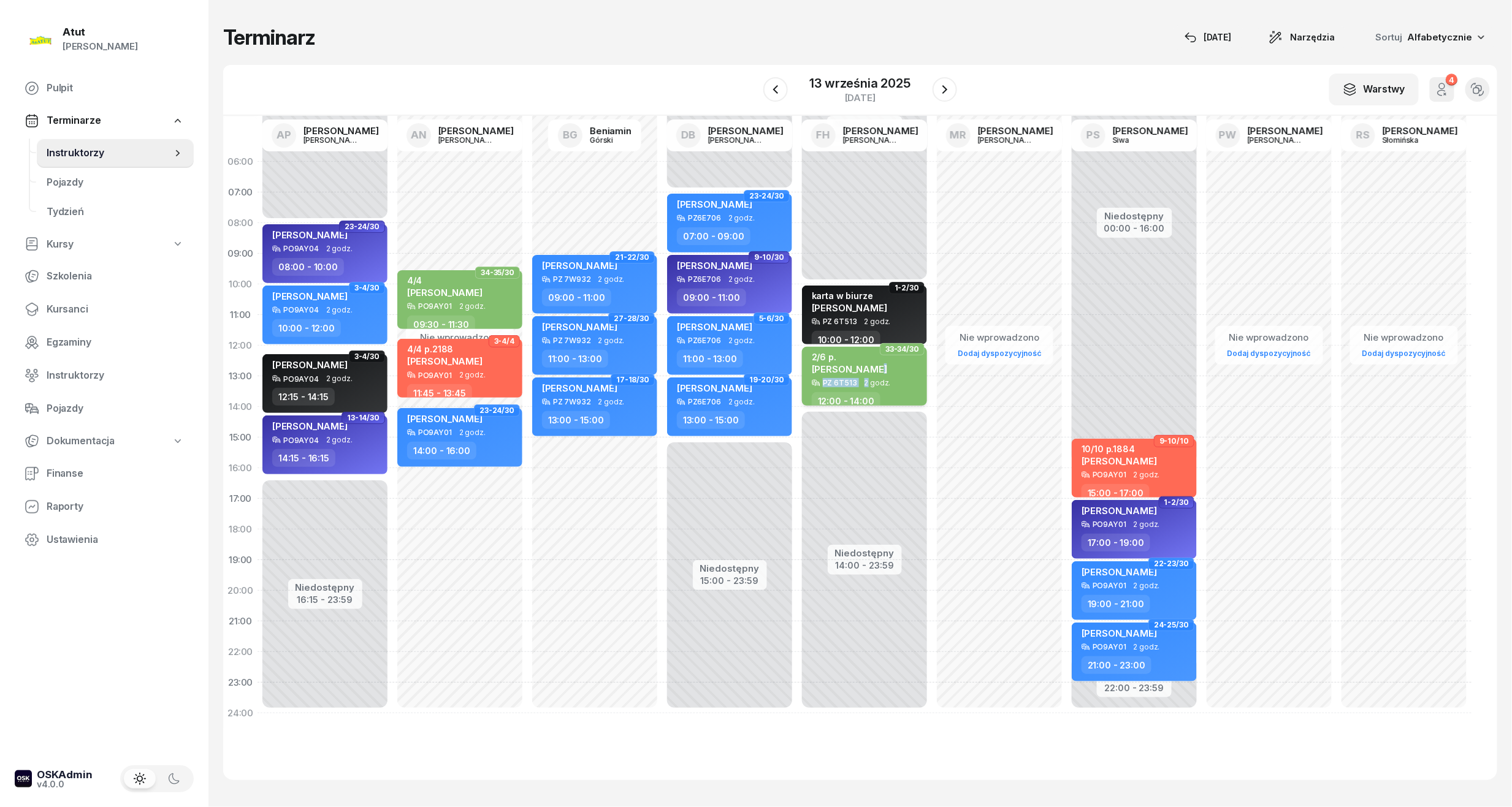
click at [867, 379] on div "2/6 [PERSON_NAME] PZ 6T513 2 godz. 12:00 - 14:00" at bounding box center [864, 376] width 125 height 59
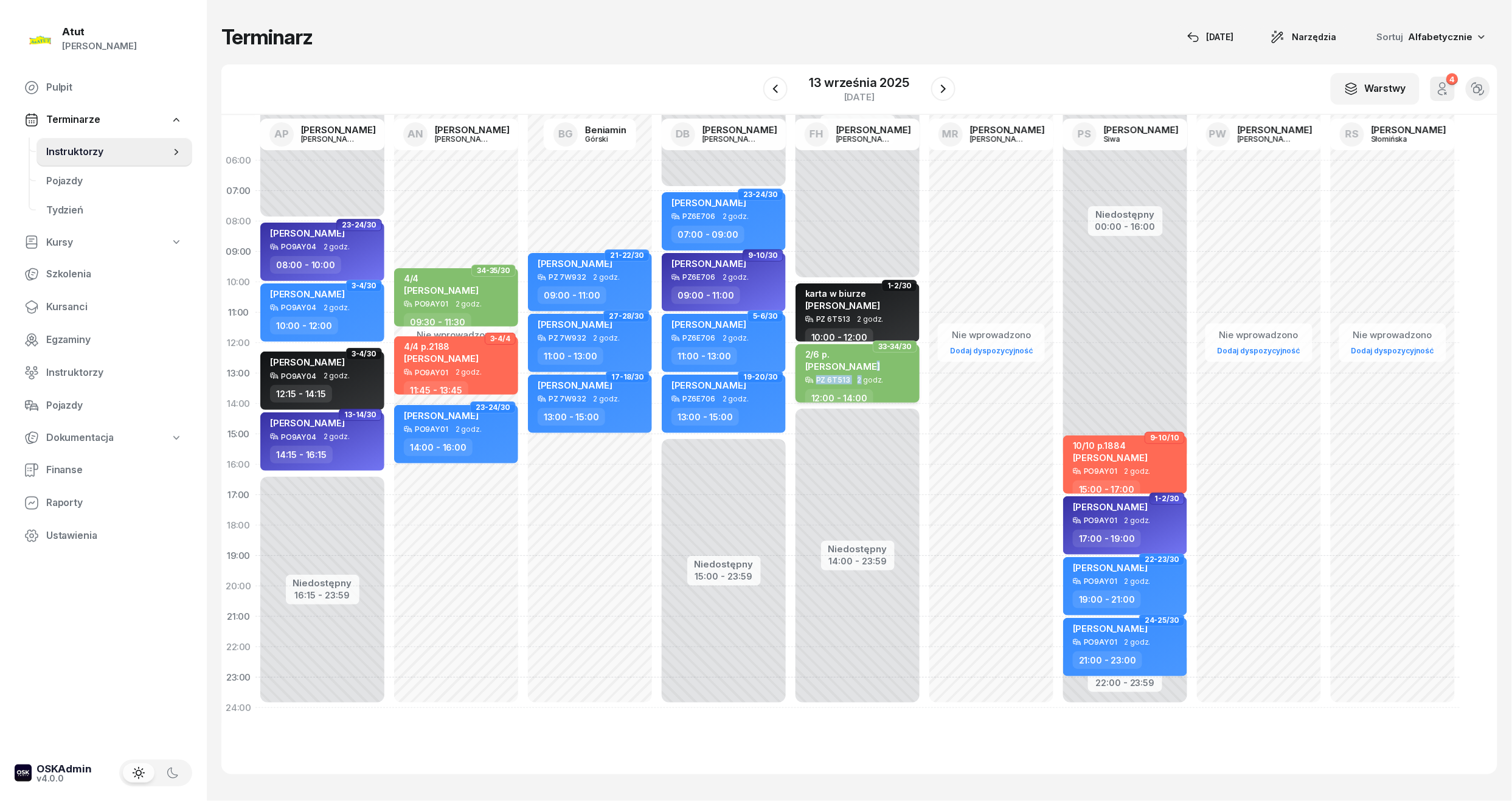
select select "12"
select select "14"
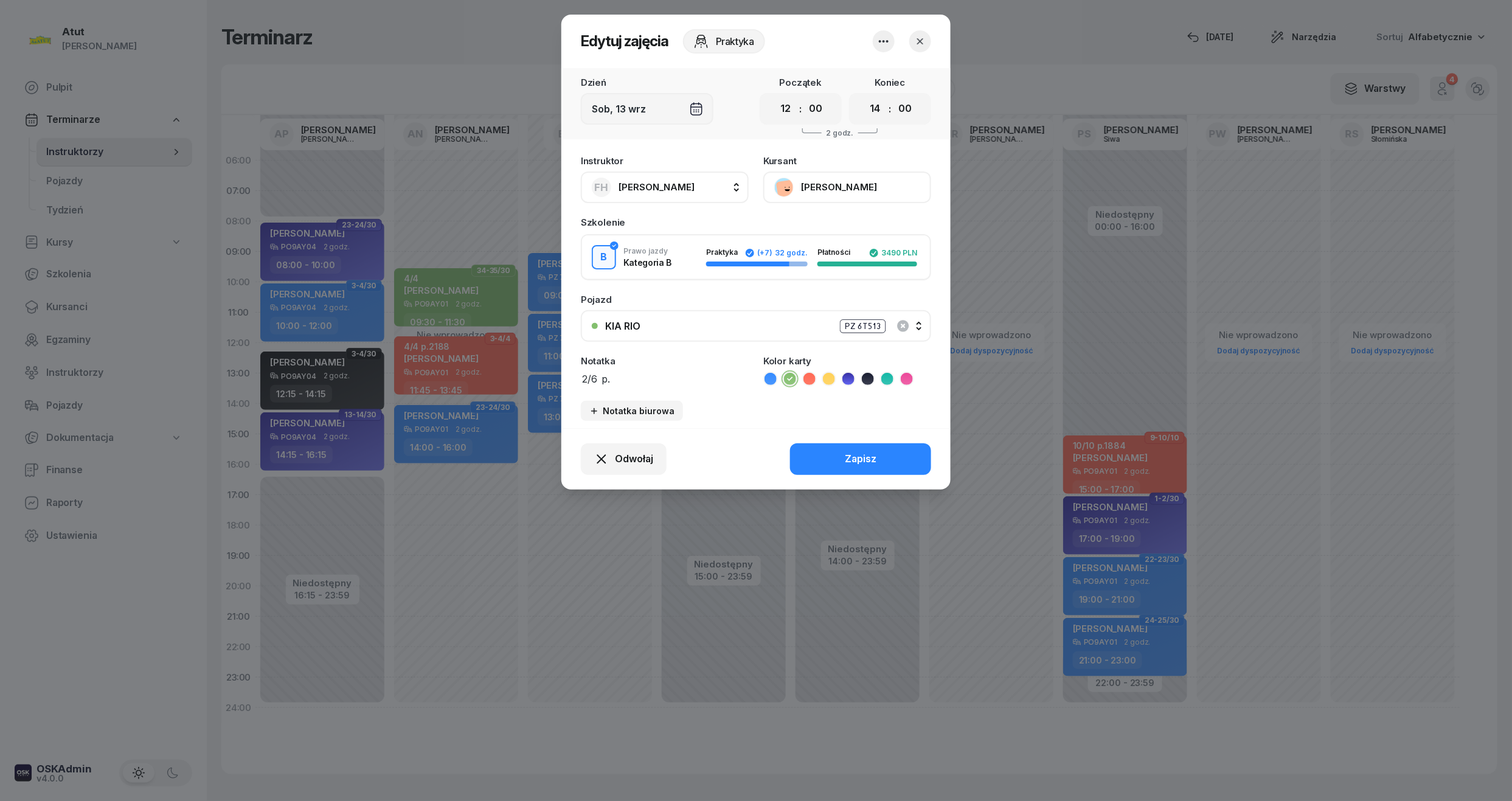
click at [922, 39] on icon "button" at bounding box center [920, 42] width 6 height 6
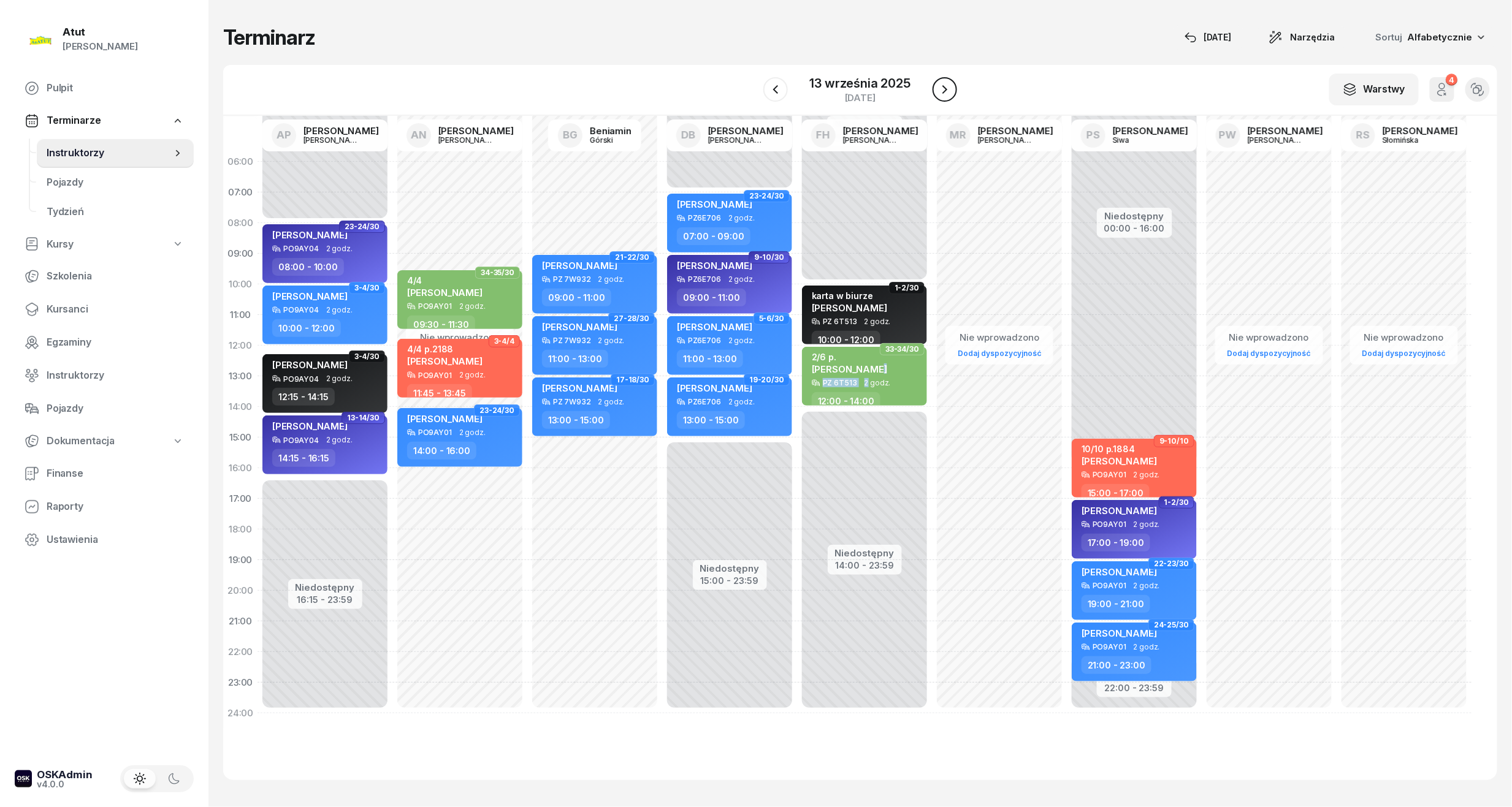
click at [952, 94] on button "button" at bounding box center [945, 89] width 24 height 24
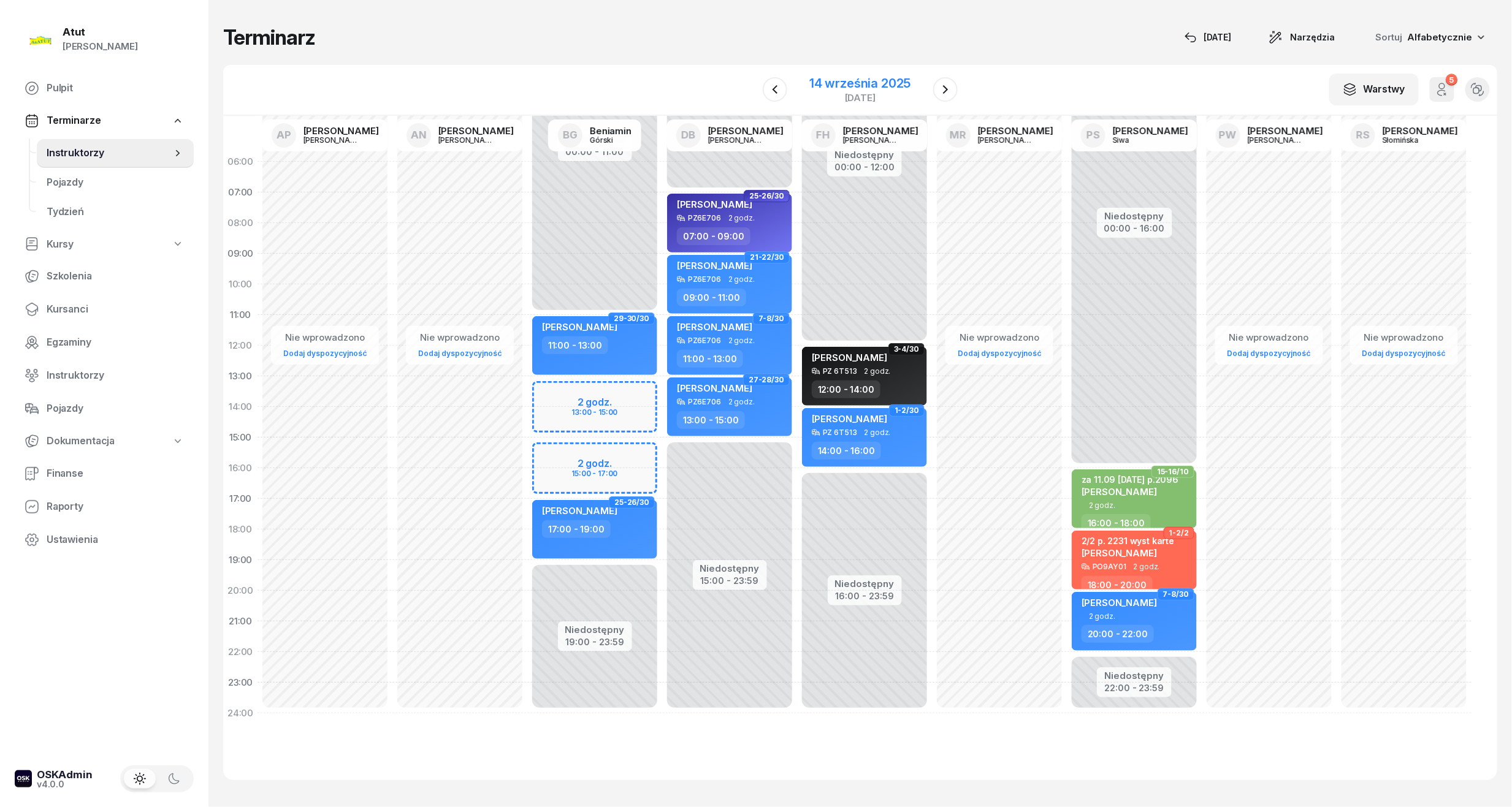
click at [837, 77] on div "14 września 2025" at bounding box center [860, 84] width 101 height 13
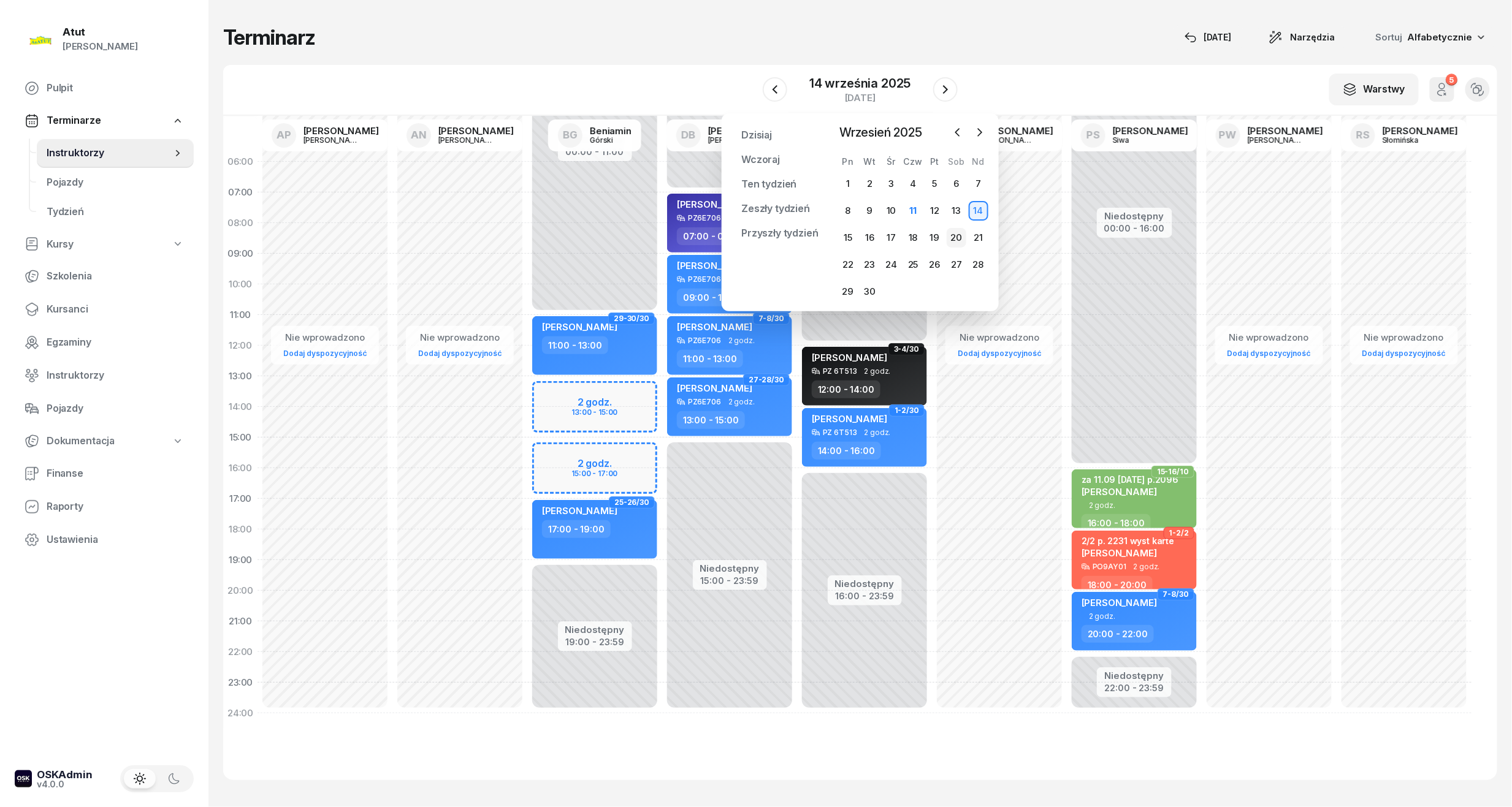
click at [960, 238] on div "20" at bounding box center [956, 238] width 20 height 20
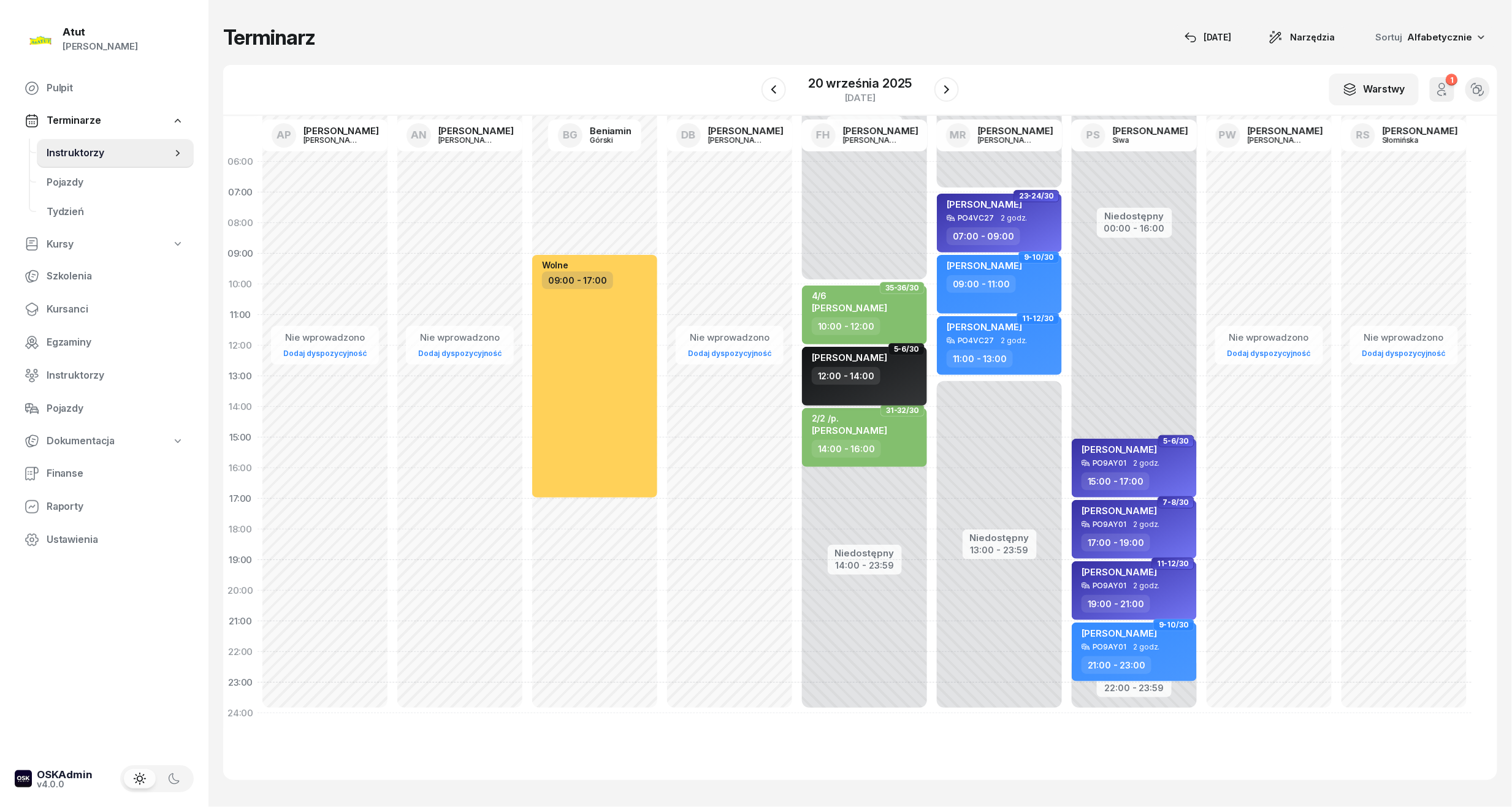
click at [871, 360] on span "[PERSON_NAME]" at bounding box center [849, 358] width 75 height 12
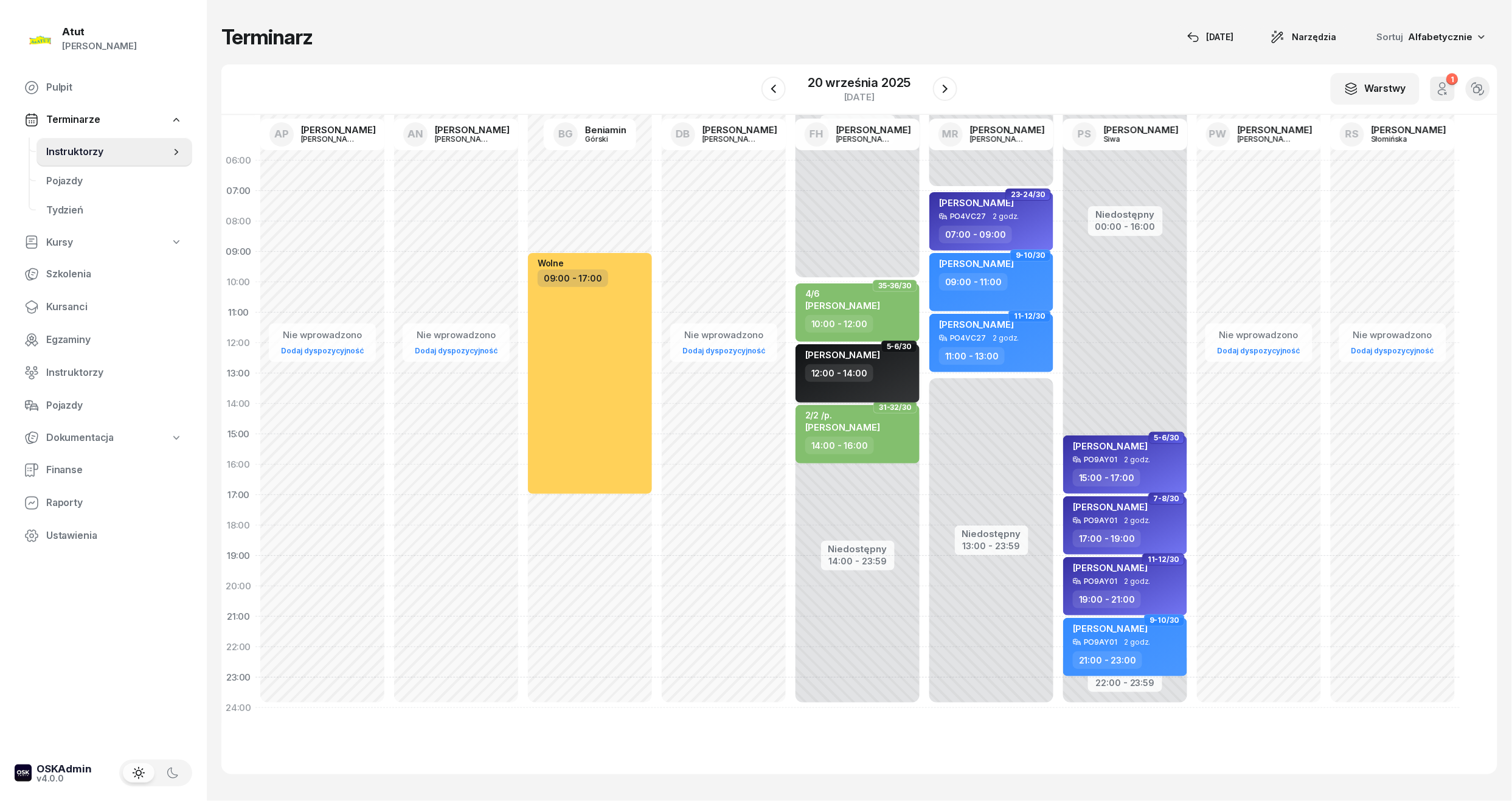
select select "12"
select select "14"
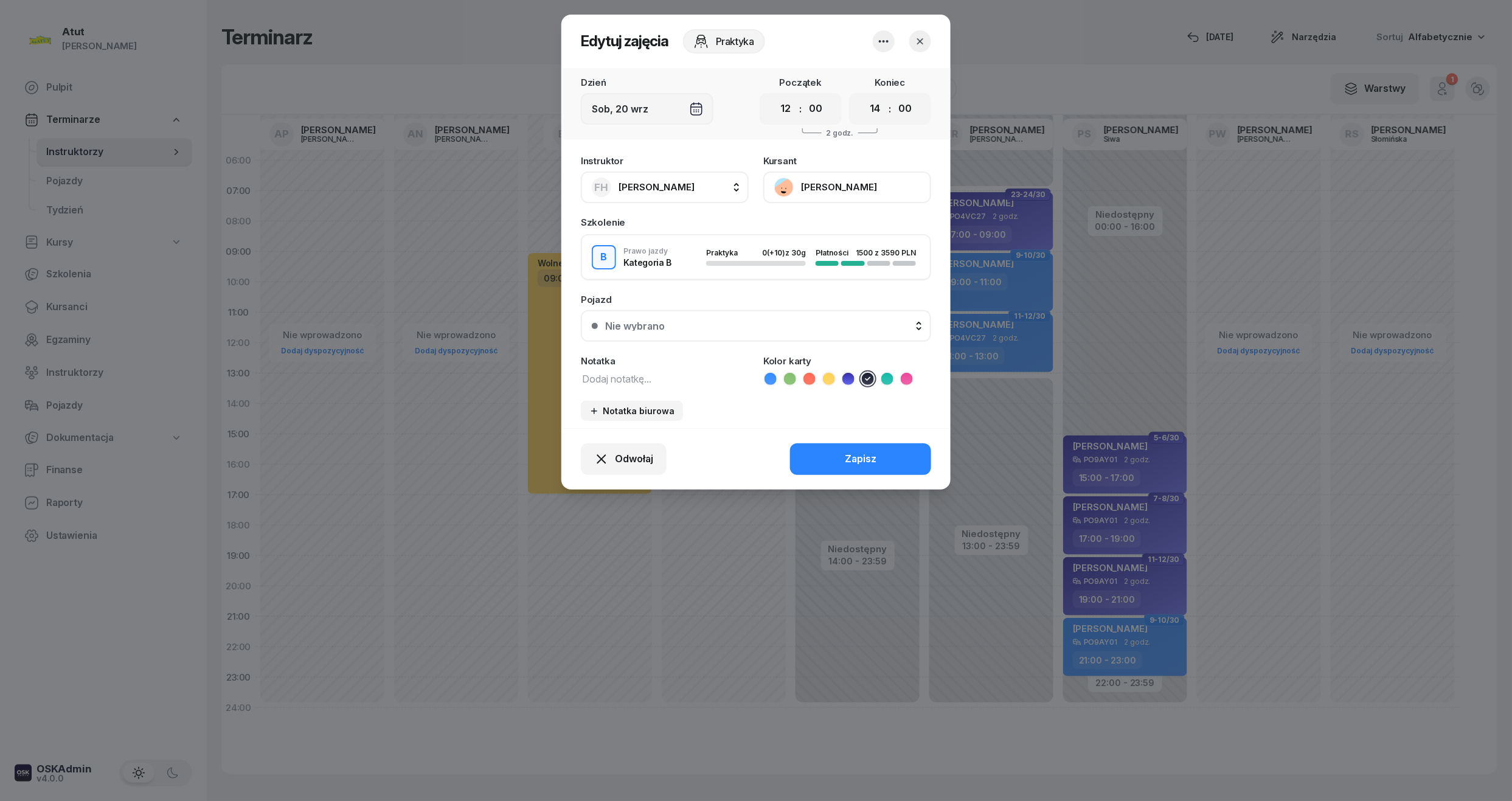
click at [859, 191] on button "[PERSON_NAME]" at bounding box center [847, 187] width 168 height 31
click at [911, 39] on button "button" at bounding box center [920, 42] width 22 height 22
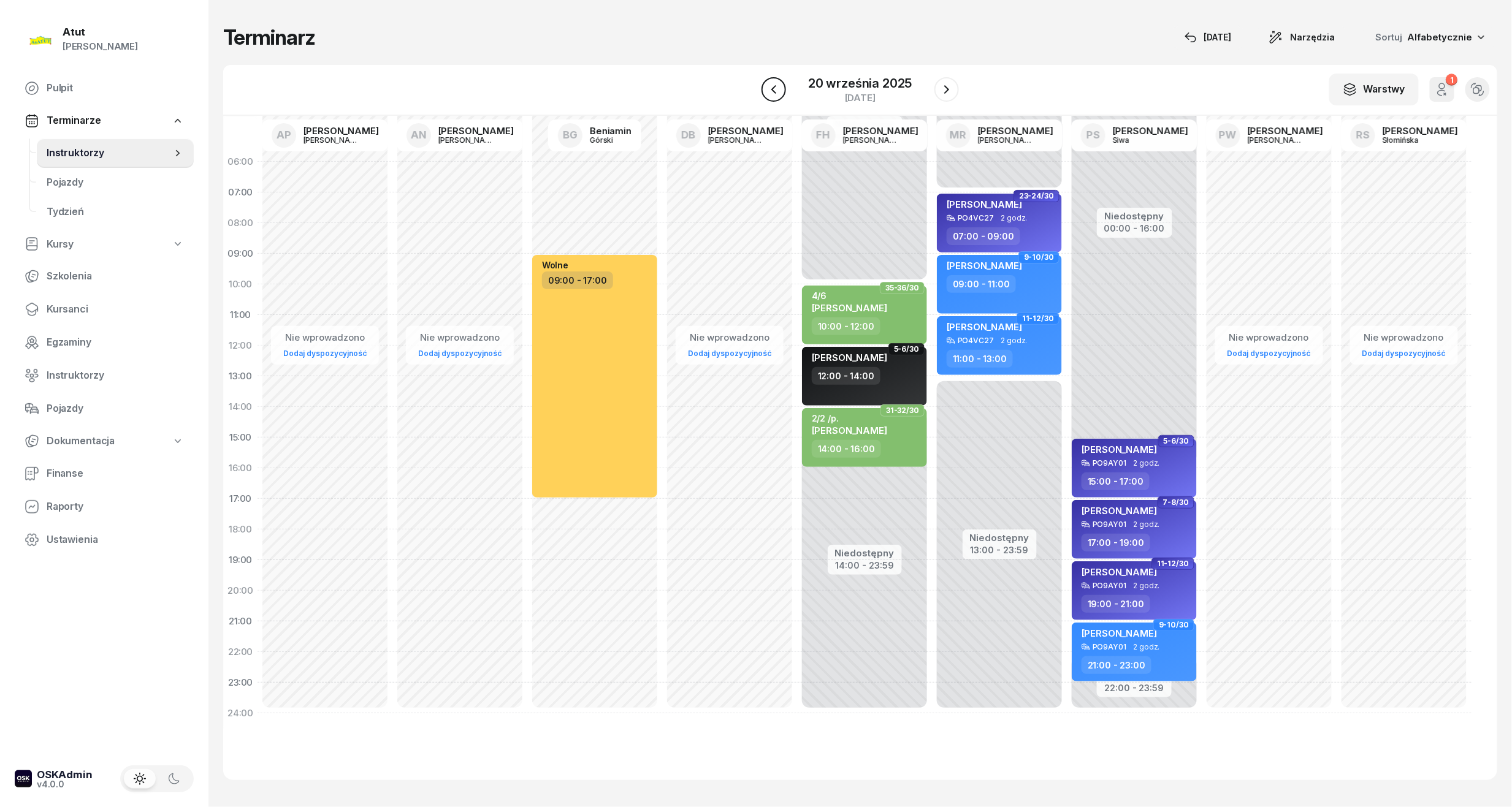
click at [782, 89] on button "button" at bounding box center [773, 89] width 24 height 24
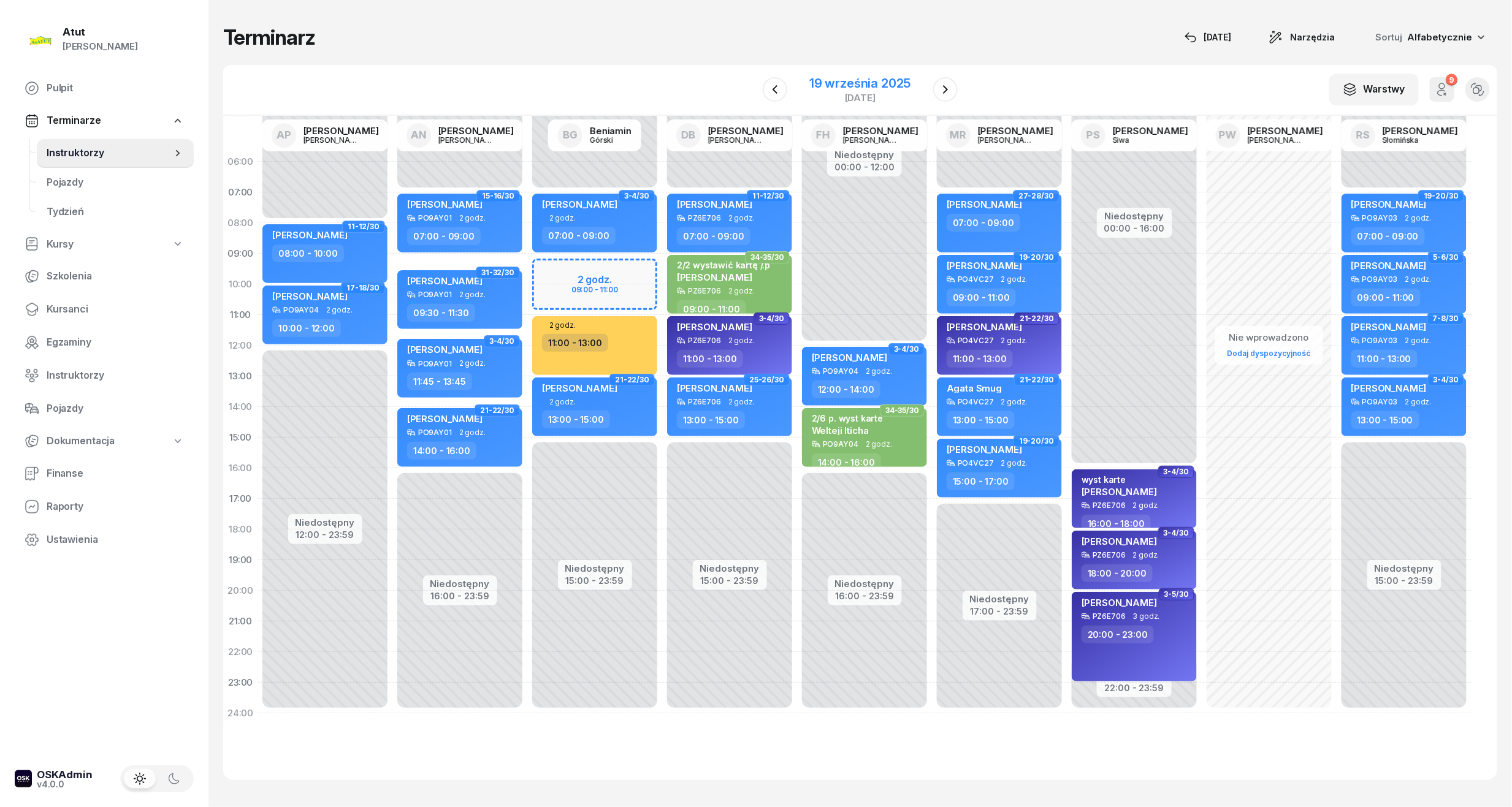
click at [886, 80] on div "19 września 2025" at bounding box center [860, 84] width 101 height 13
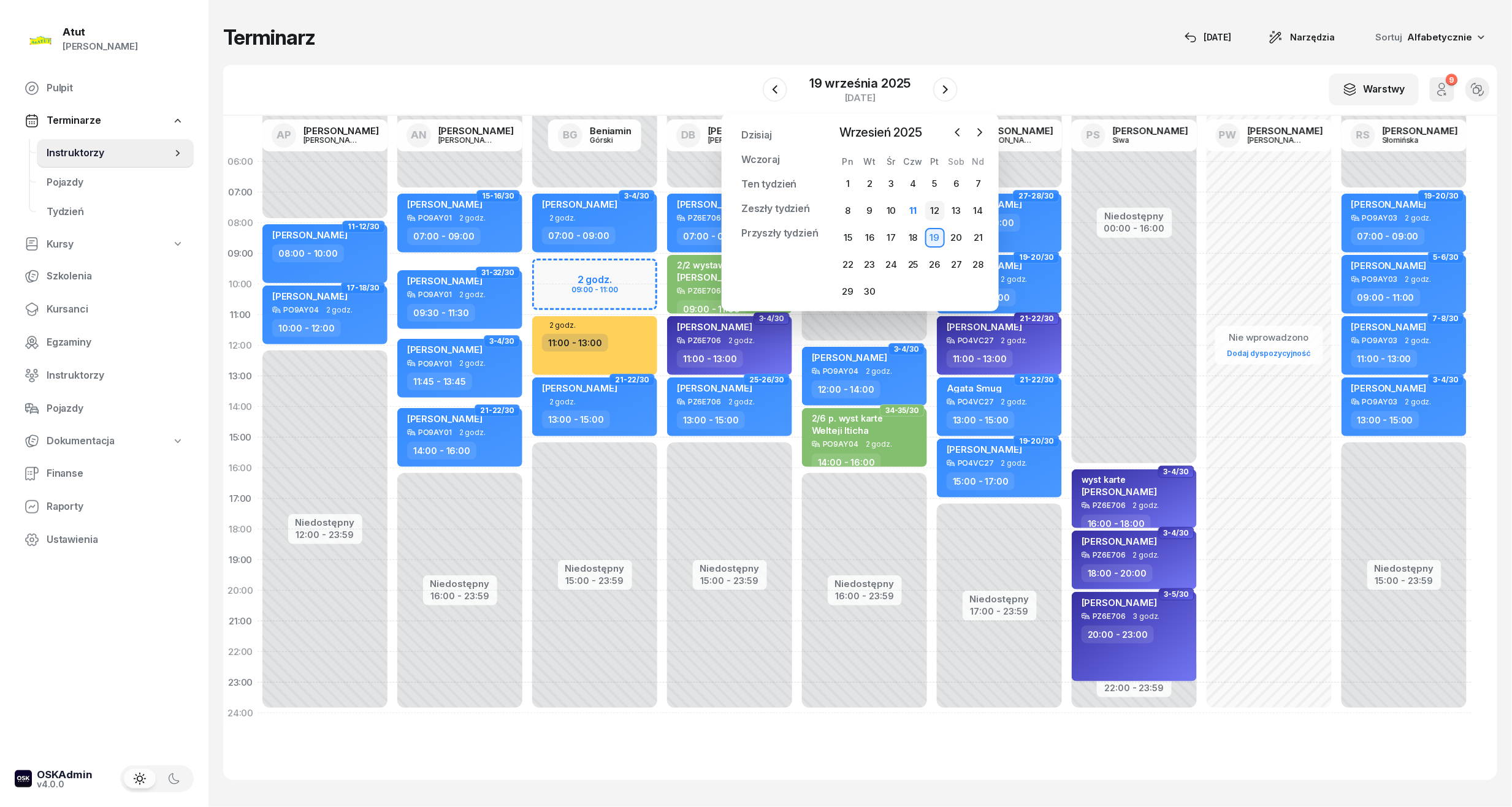
click at [933, 217] on div "12" at bounding box center [935, 211] width 20 height 20
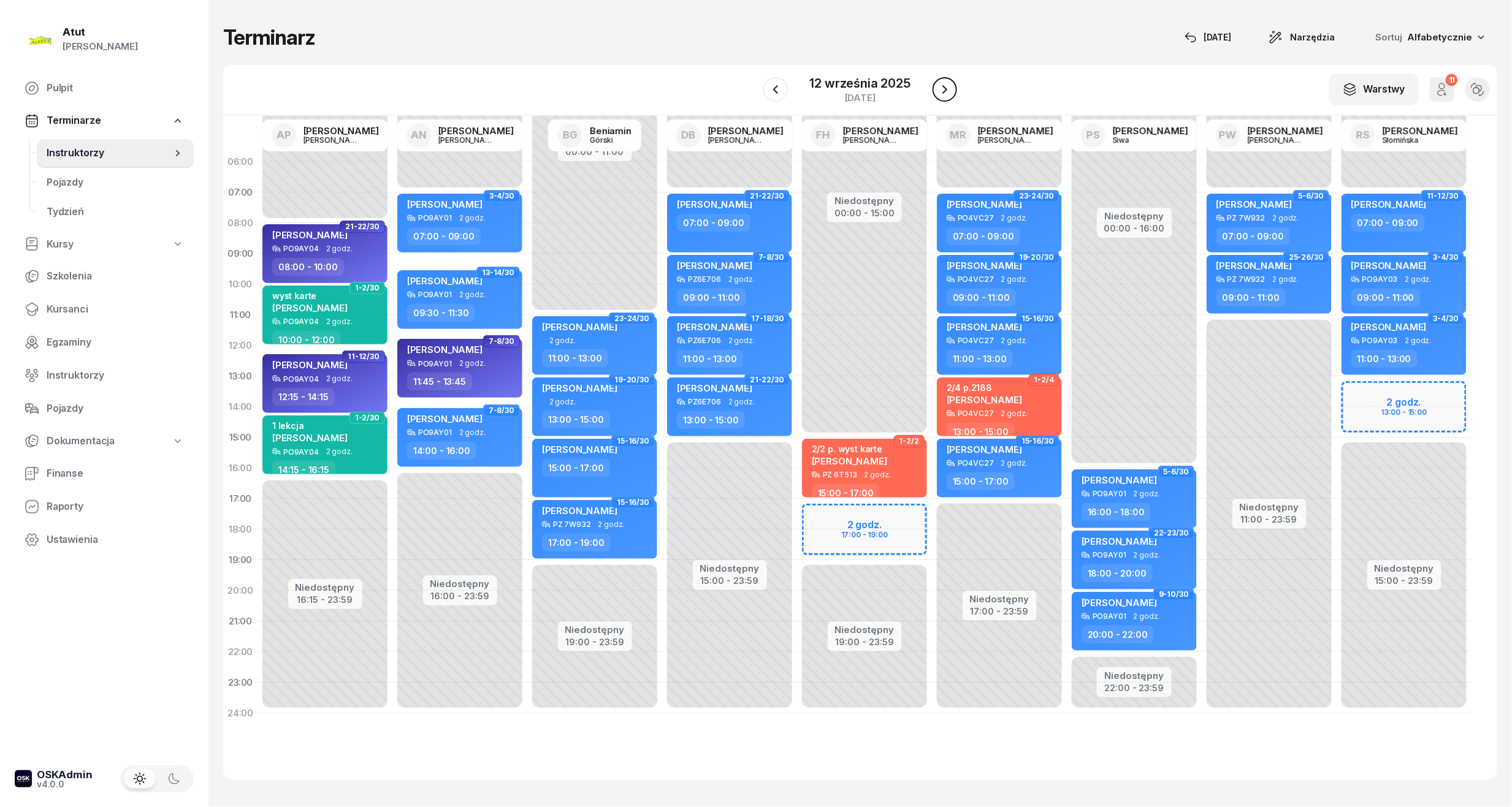
click at [950, 88] on icon "button" at bounding box center [945, 89] width 15 height 15
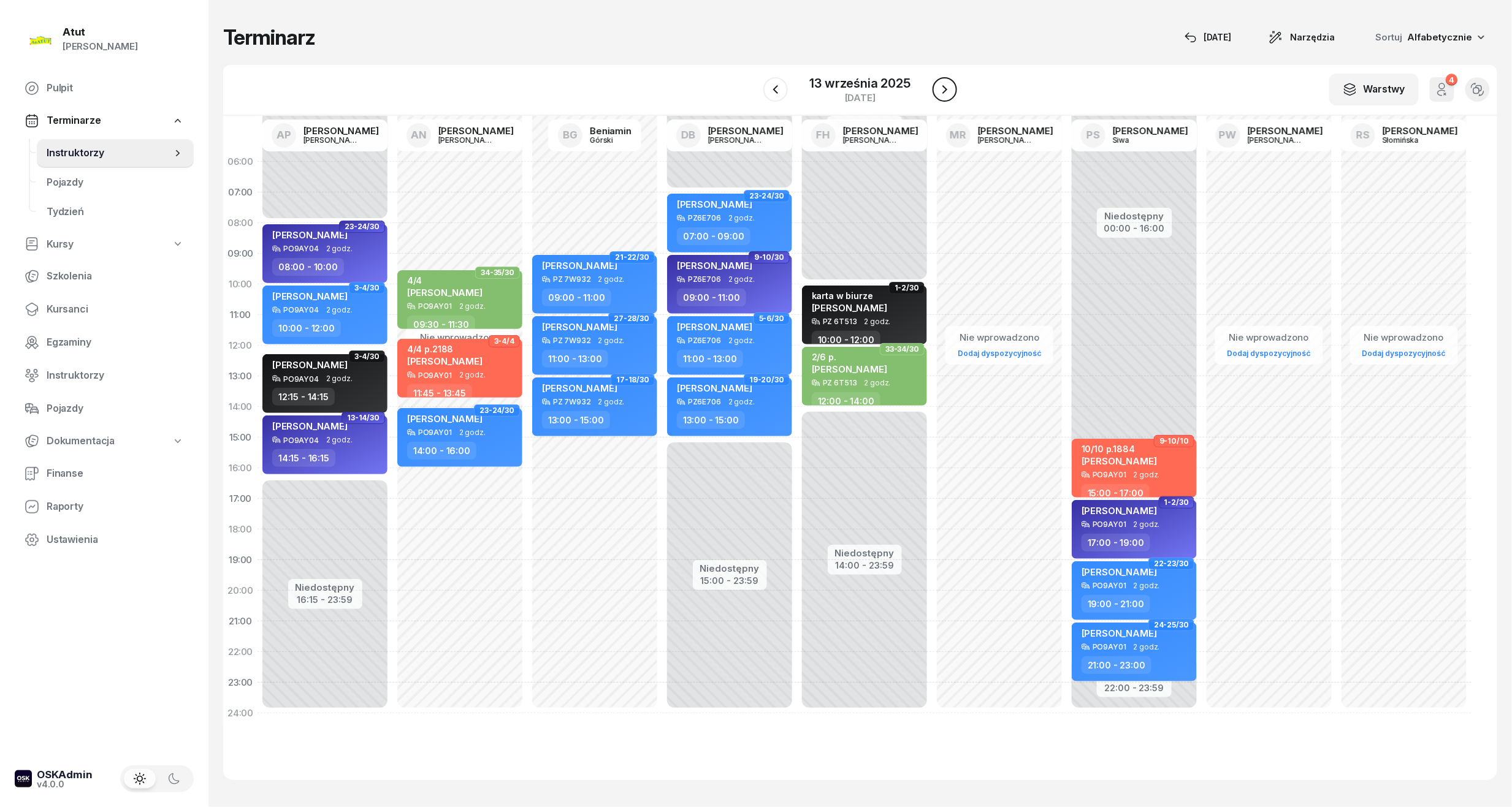
click at [948, 81] on button "button" at bounding box center [945, 89] width 24 height 24
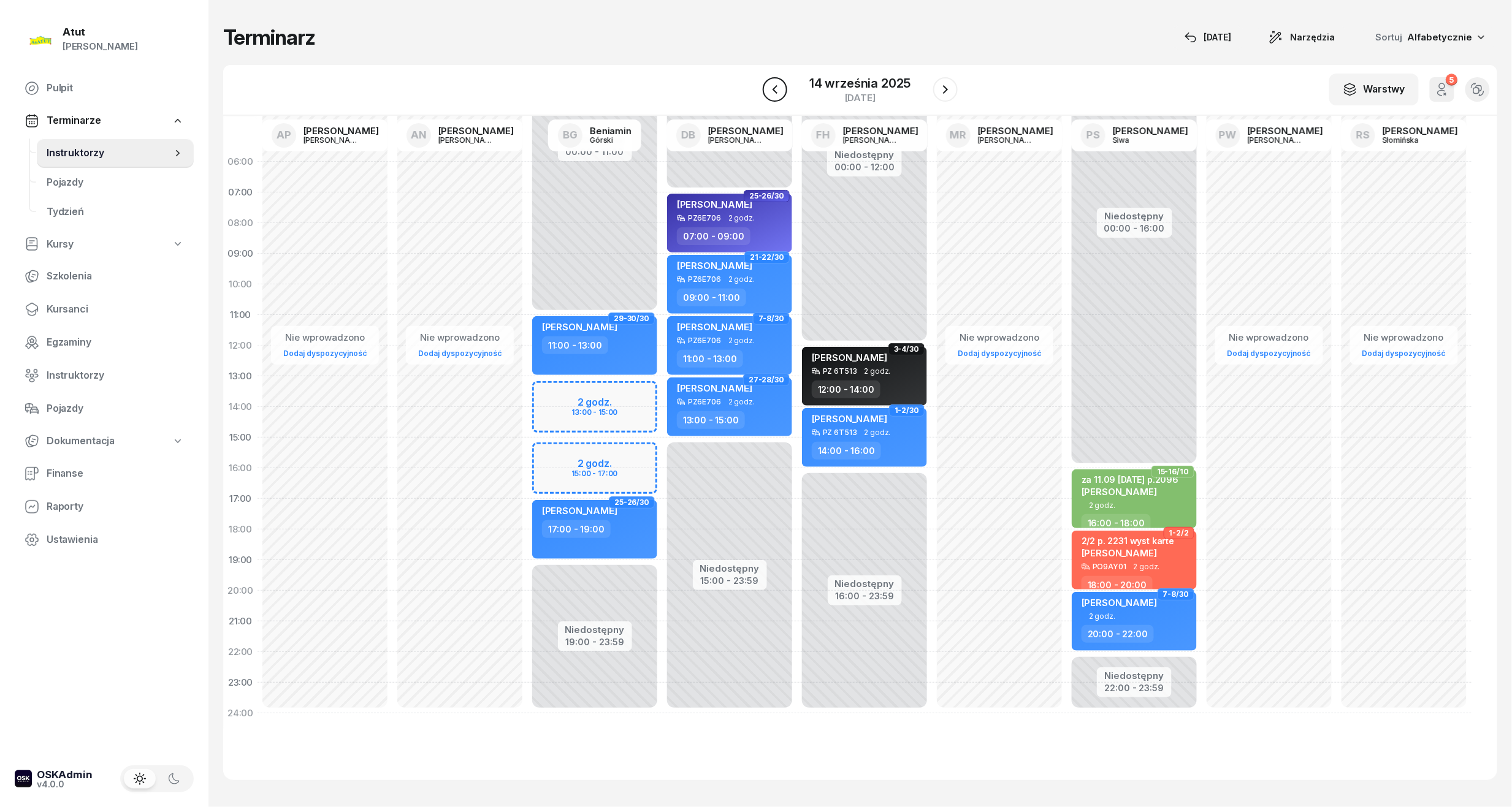
click at [779, 88] on icon "button" at bounding box center [775, 89] width 15 height 15
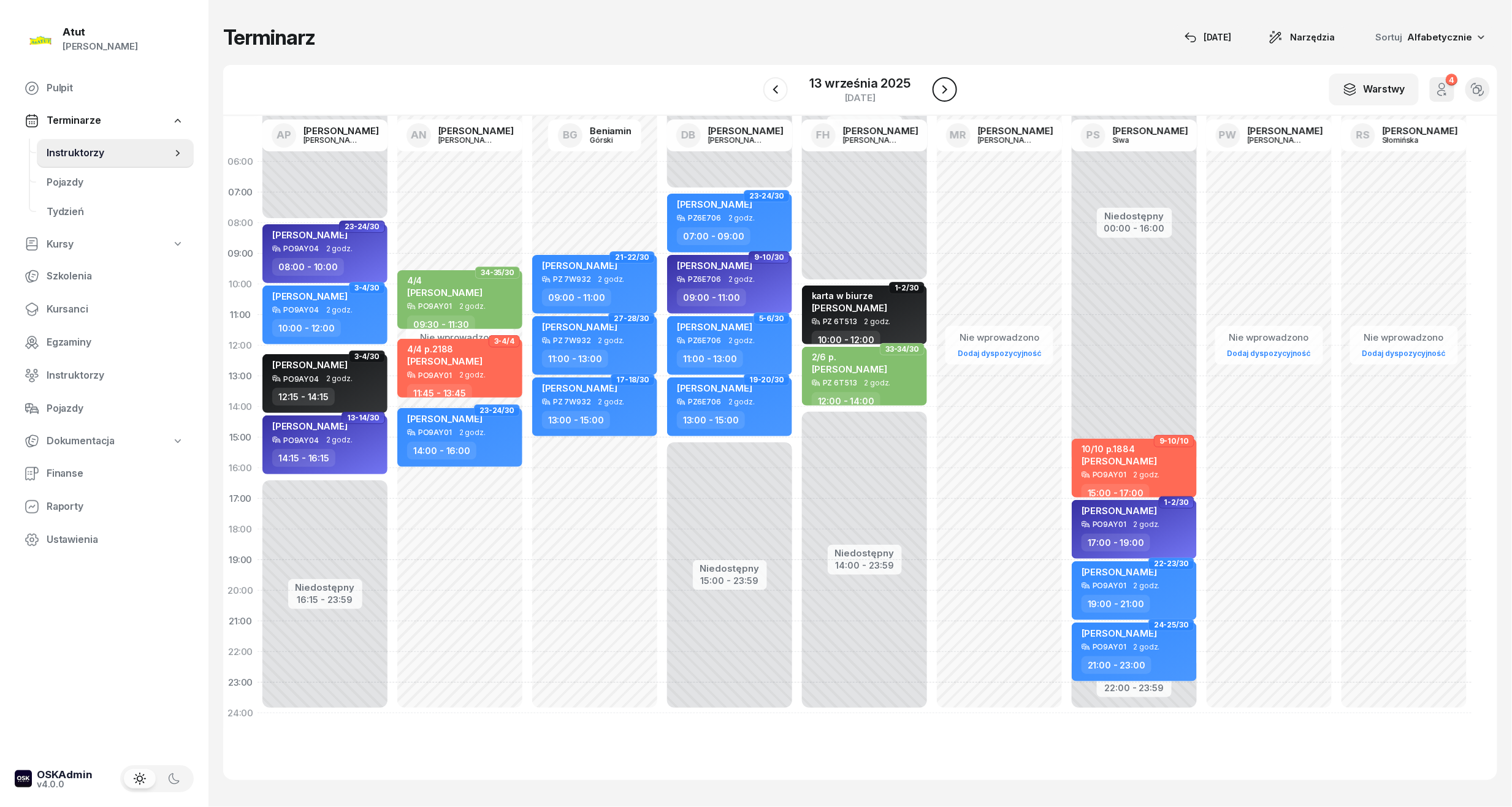
click at [938, 82] on icon "button" at bounding box center [945, 89] width 15 height 15
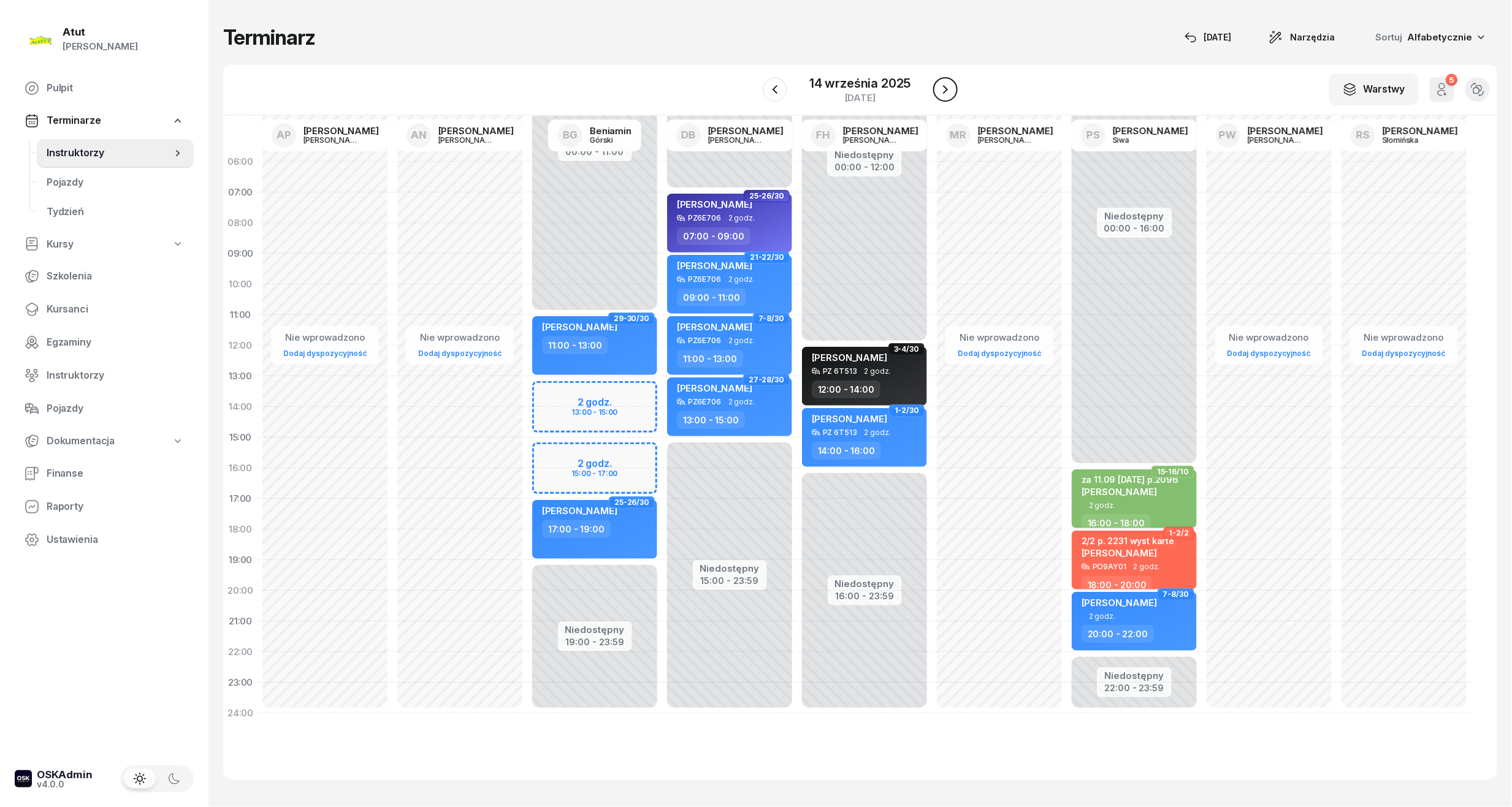
click at [938, 82] on icon "button" at bounding box center [946, 89] width 15 height 15
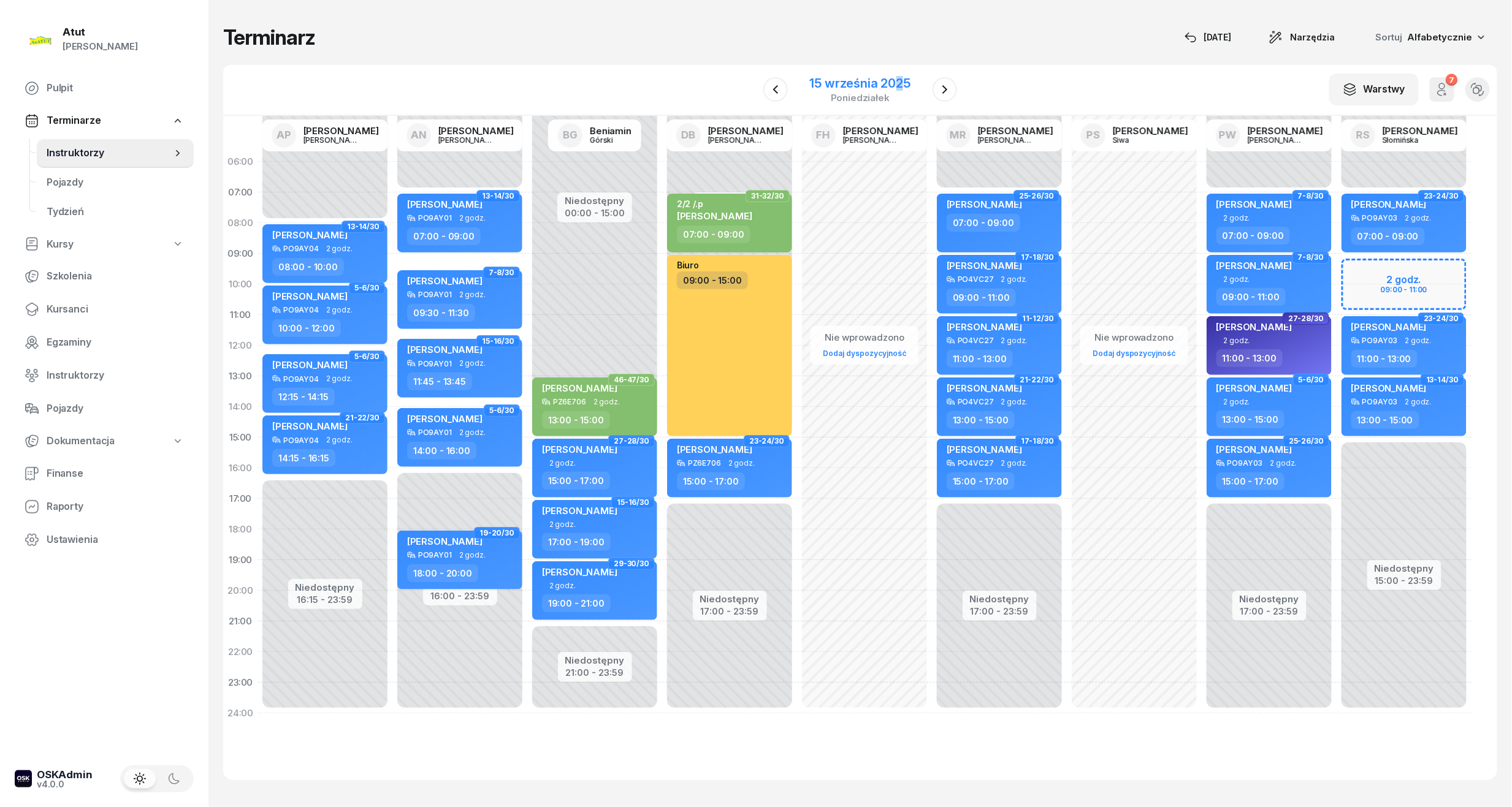
click at [897, 79] on div "15 września 2025" at bounding box center [859, 84] width 100 height 13
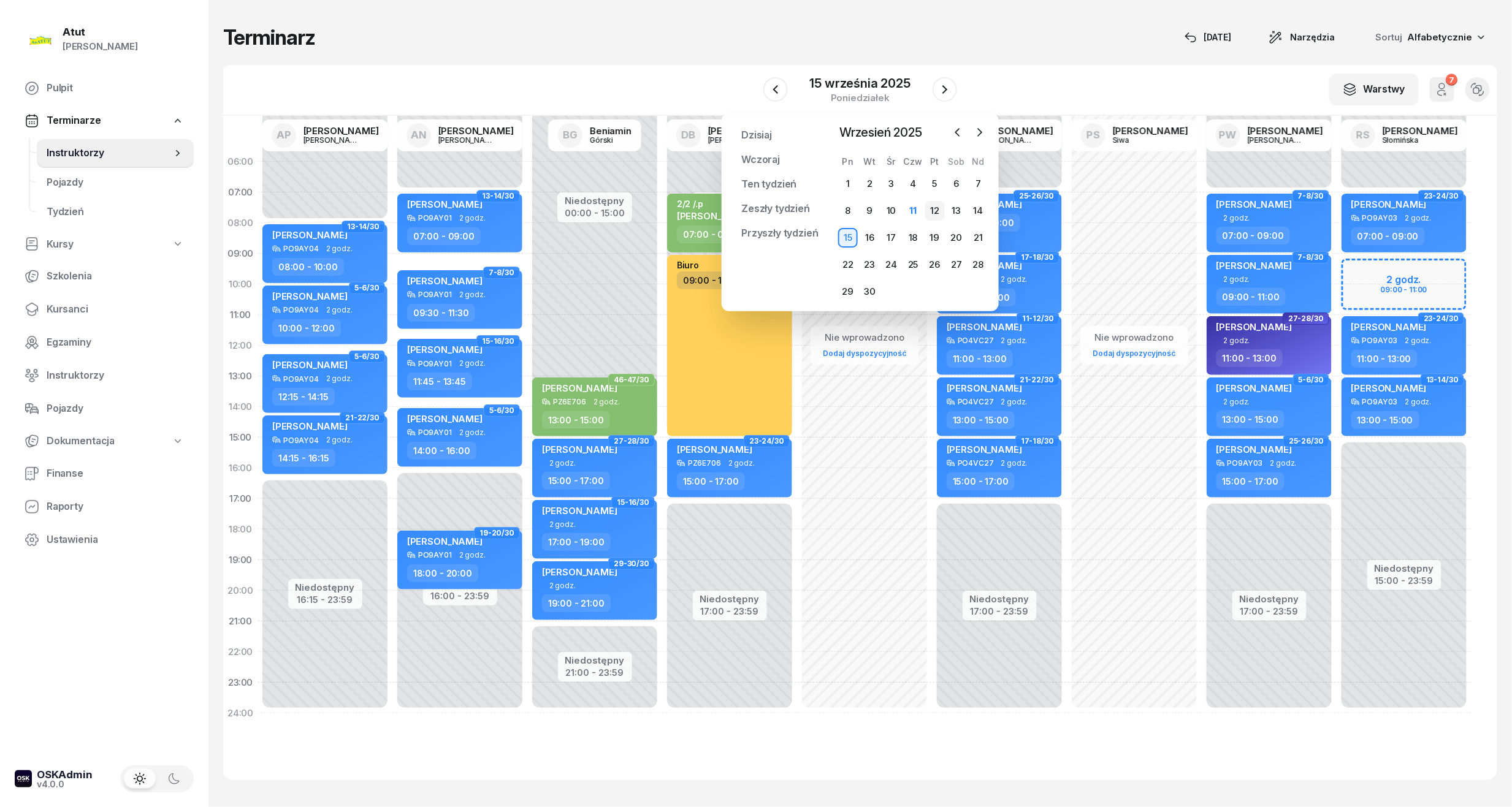
drag, startPoint x: 897, startPoint y: 79, endPoint x: 933, endPoint y: 204, distance: 130.1
click at [933, 208] on div "12" at bounding box center [935, 211] width 20 height 20
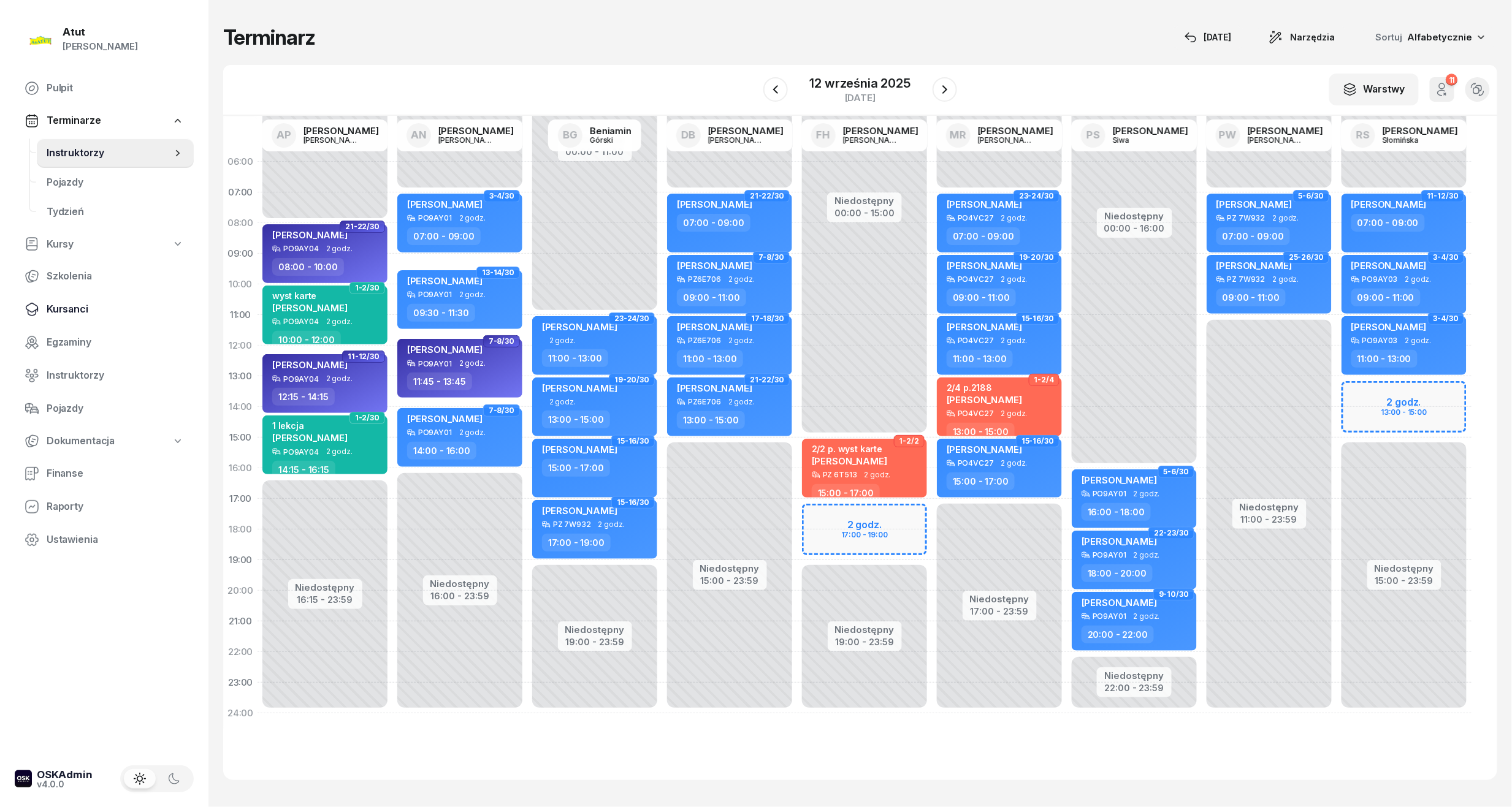
click at [58, 314] on span "Kursanci" at bounding box center [115, 310] width 137 height 16
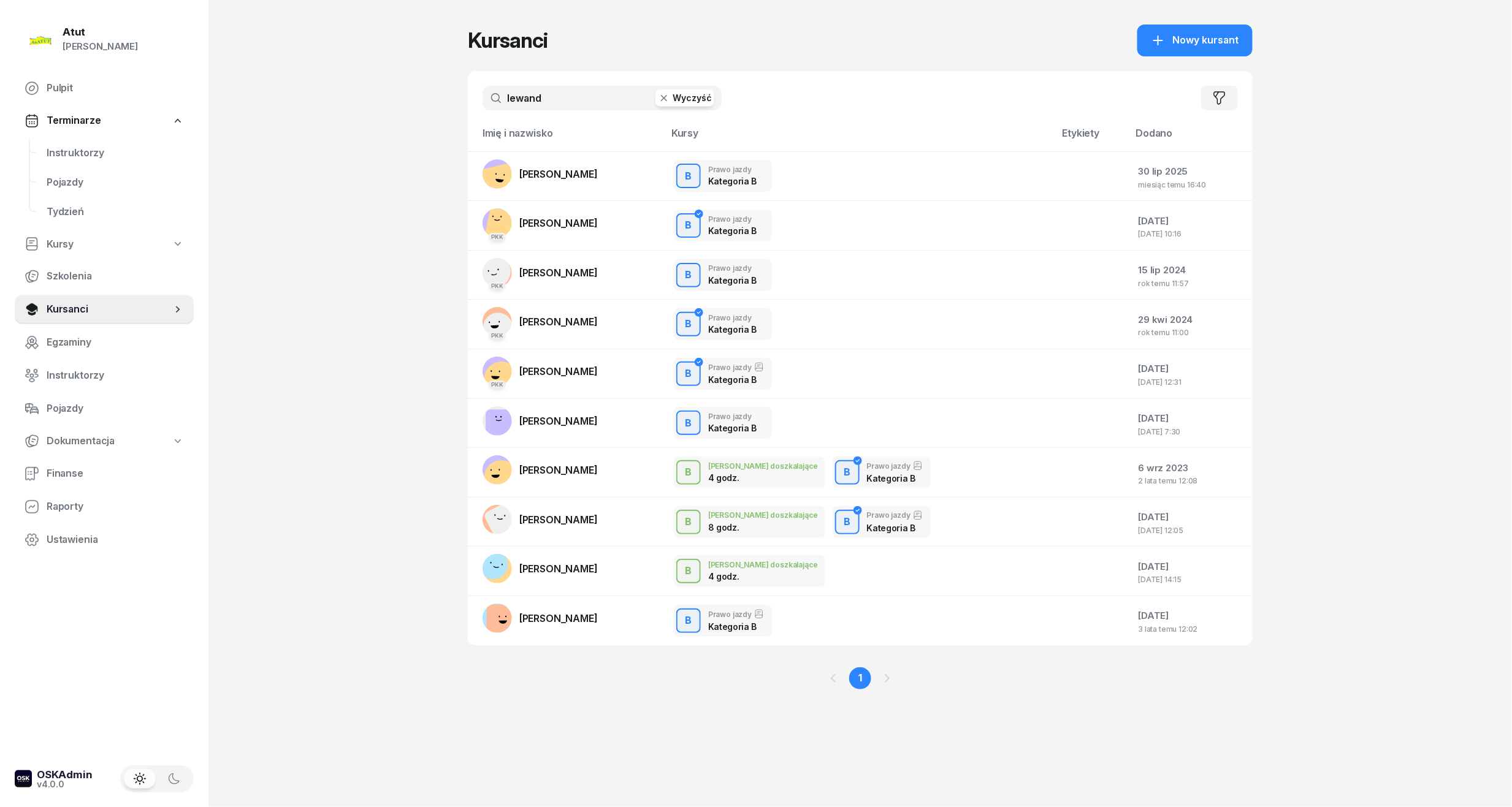
drag, startPoint x: 560, startPoint y: 105, endPoint x: -42, endPoint y: 160, distance: 604.5
click at [0, 160] on html "[PERSON_NAME] [PERSON_NAME] Pulpit Terminarze Instruktorzy Pojazdy Tydzień Kurs…" at bounding box center [756, 404] width 1512 height 807
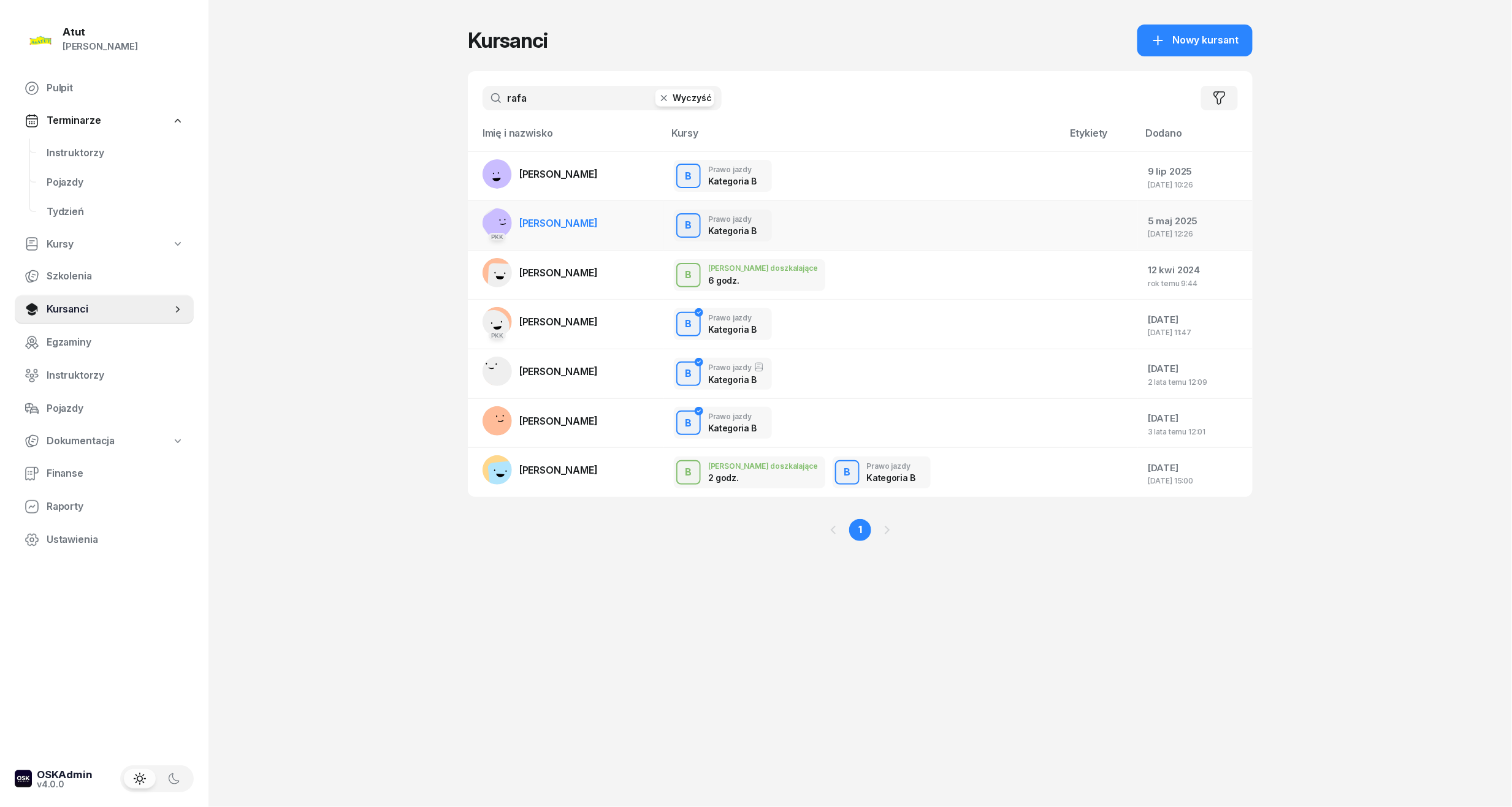
type input "rafa"
click at [535, 207] on td "PKK [PERSON_NAME]" at bounding box center [566, 226] width 196 height 50
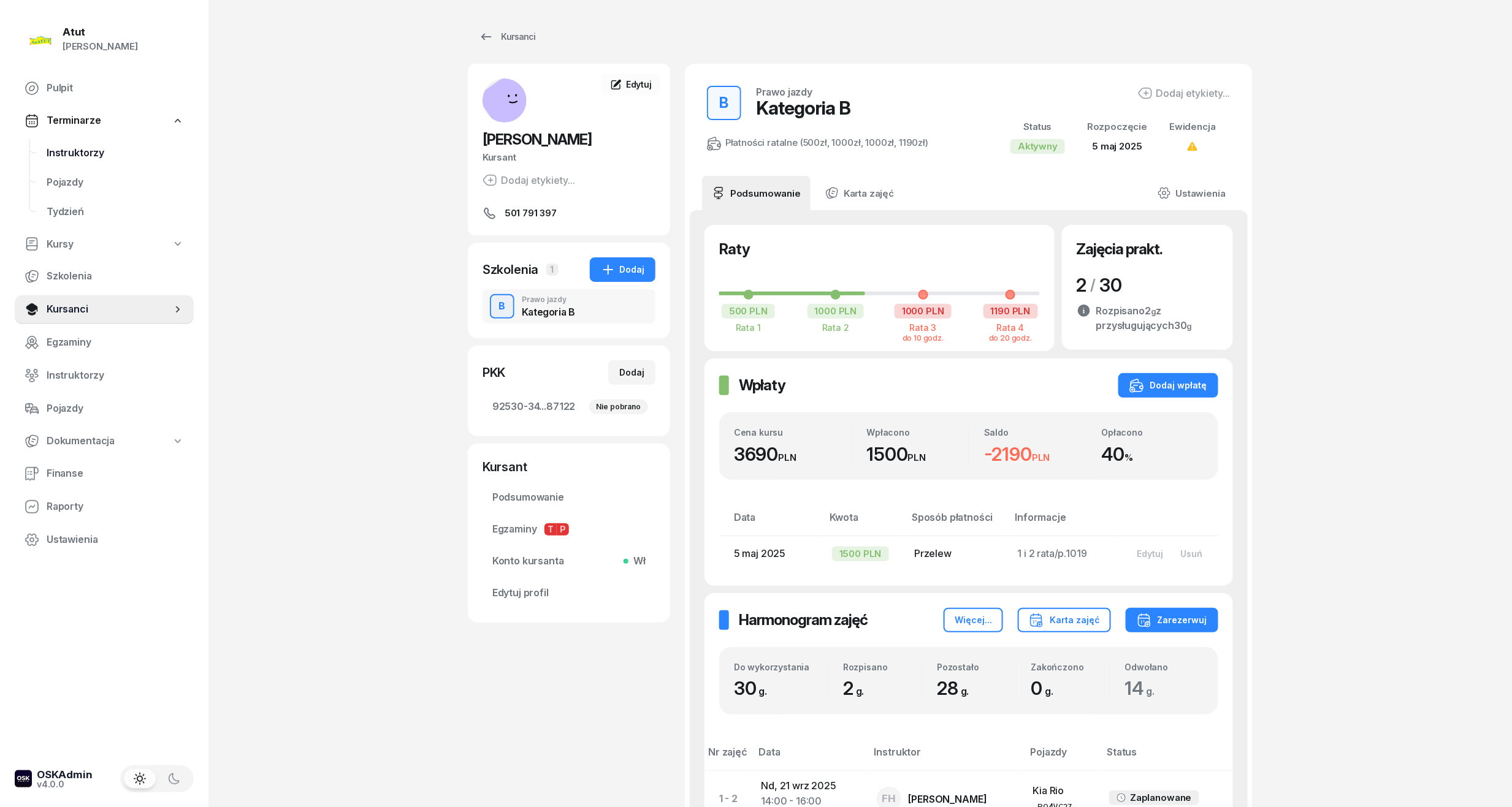
click at [54, 156] on span "Instruktorzy" at bounding box center [115, 153] width 137 height 16
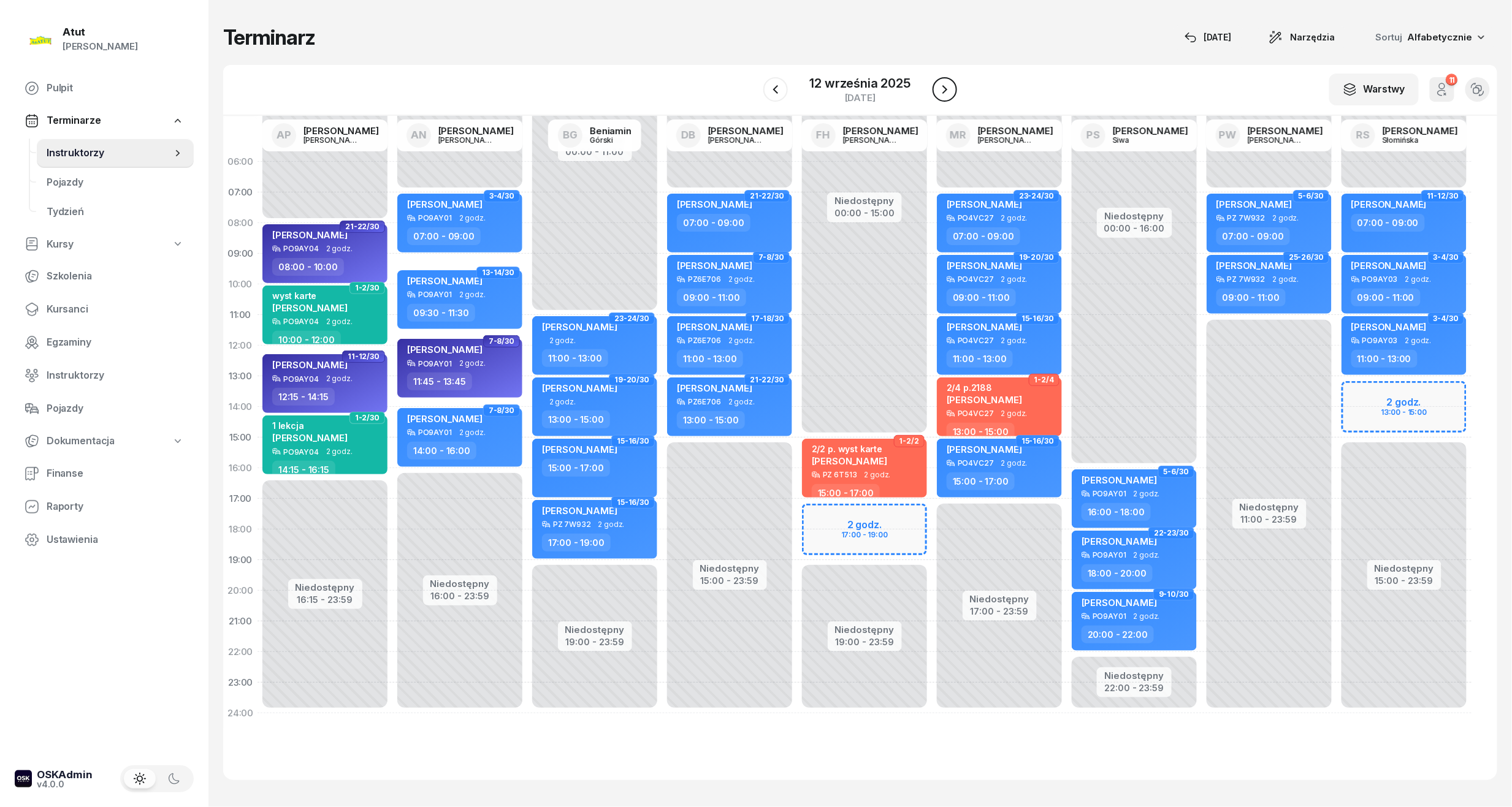
click at [949, 81] on button "button" at bounding box center [945, 89] width 24 height 24
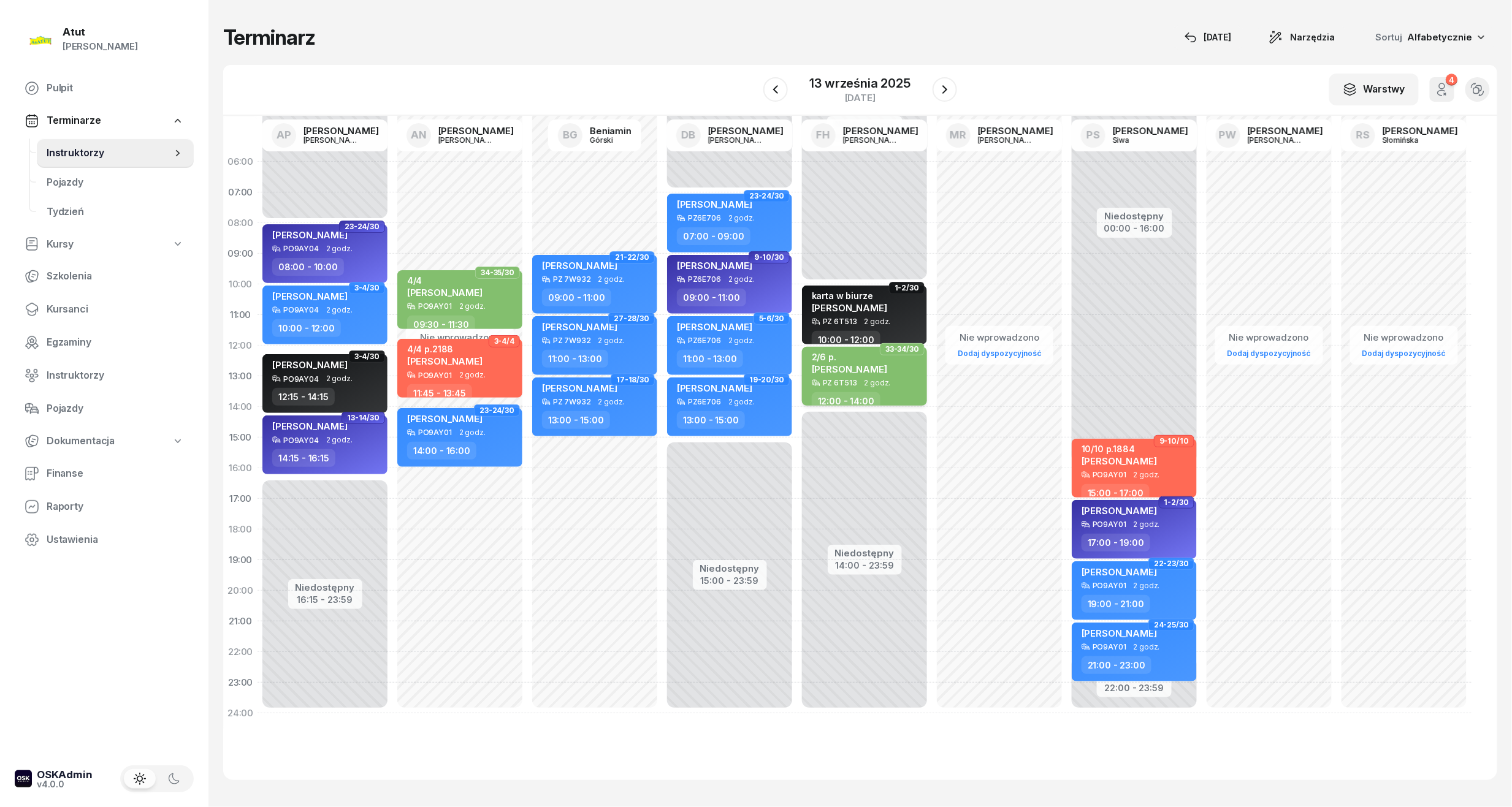
click at [881, 373] on span "[PERSON_NAME]" at bounding box center [849, 369] width 75 height 12
select select "12"
select select "14"
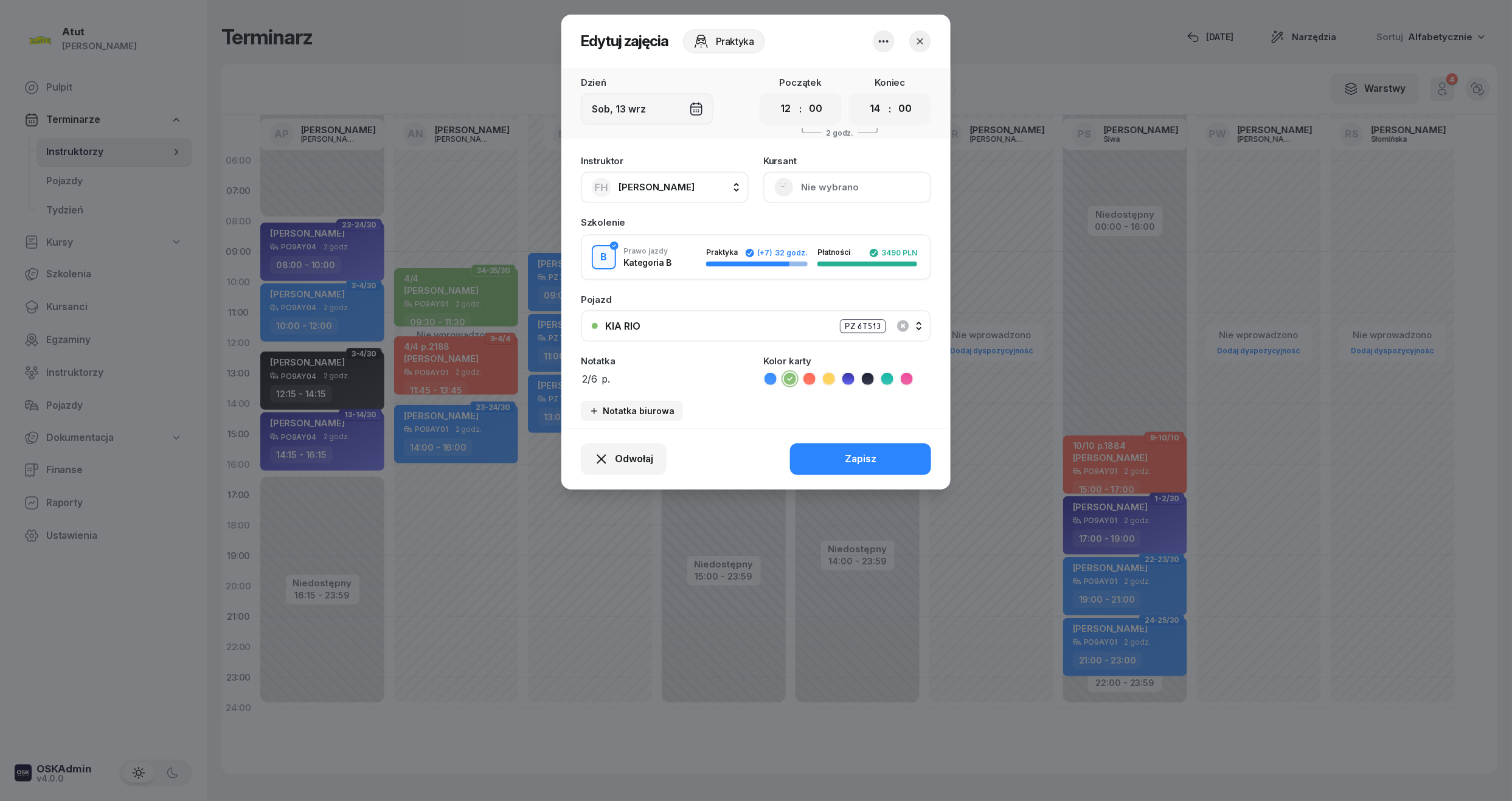
click at [852, 183] on button "Nie wybrano" at bounding box center [847, 187] width 168 height 31
click at [916, 47] on button "button" at bounding box center [920, 42] width 22 height 22
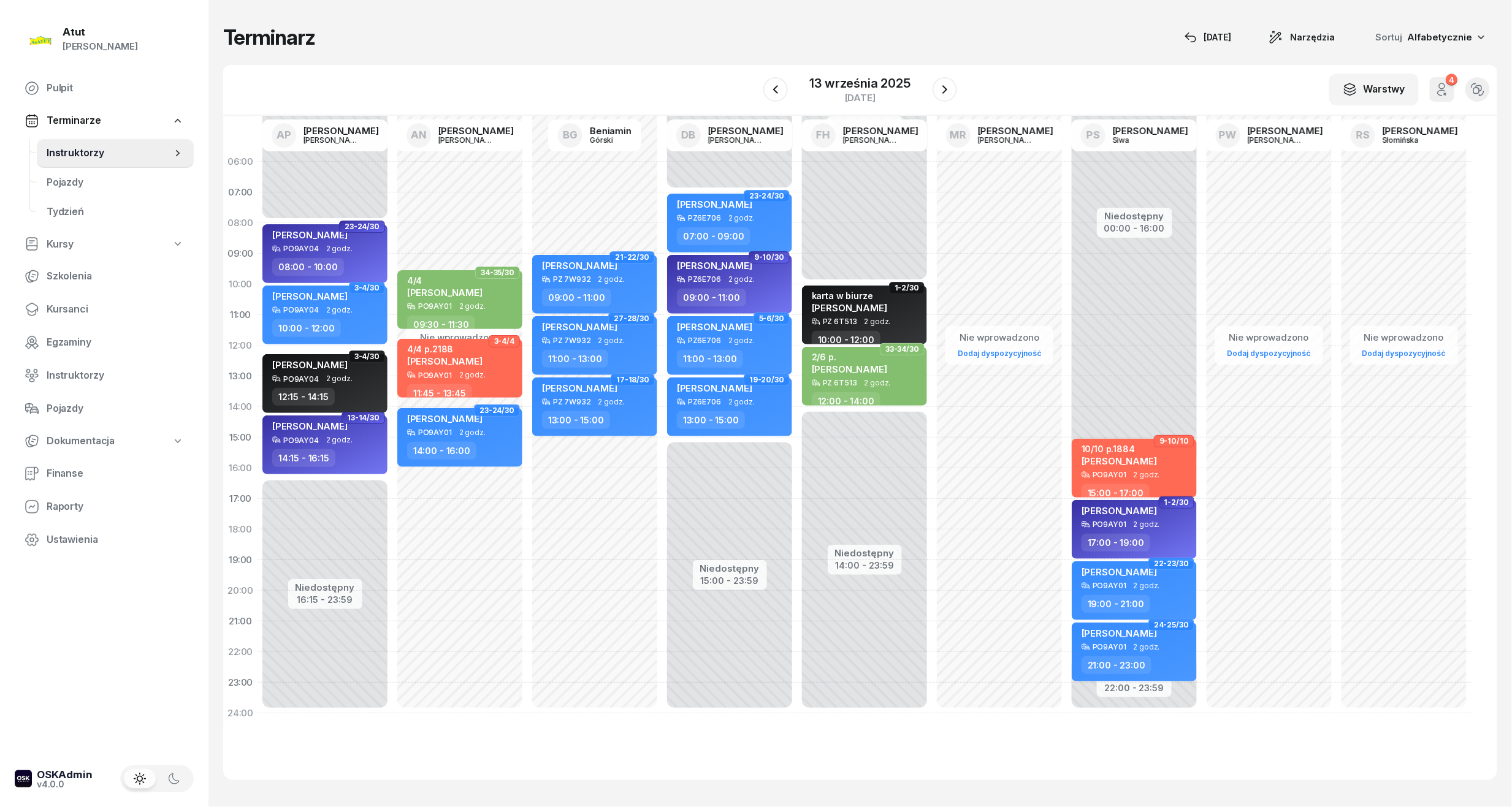
click at [765, 113] on div "W Wybierz AP [PERSON_NAME] AN [PERSON_NAME] BG [PERSON_NAME] DB [PERSON_NAME] F…" at bounding box center [860, 90] width 1274 height 51
click at [768, 95] on button "button" at bounding box center [775, 89] width 24 height 24
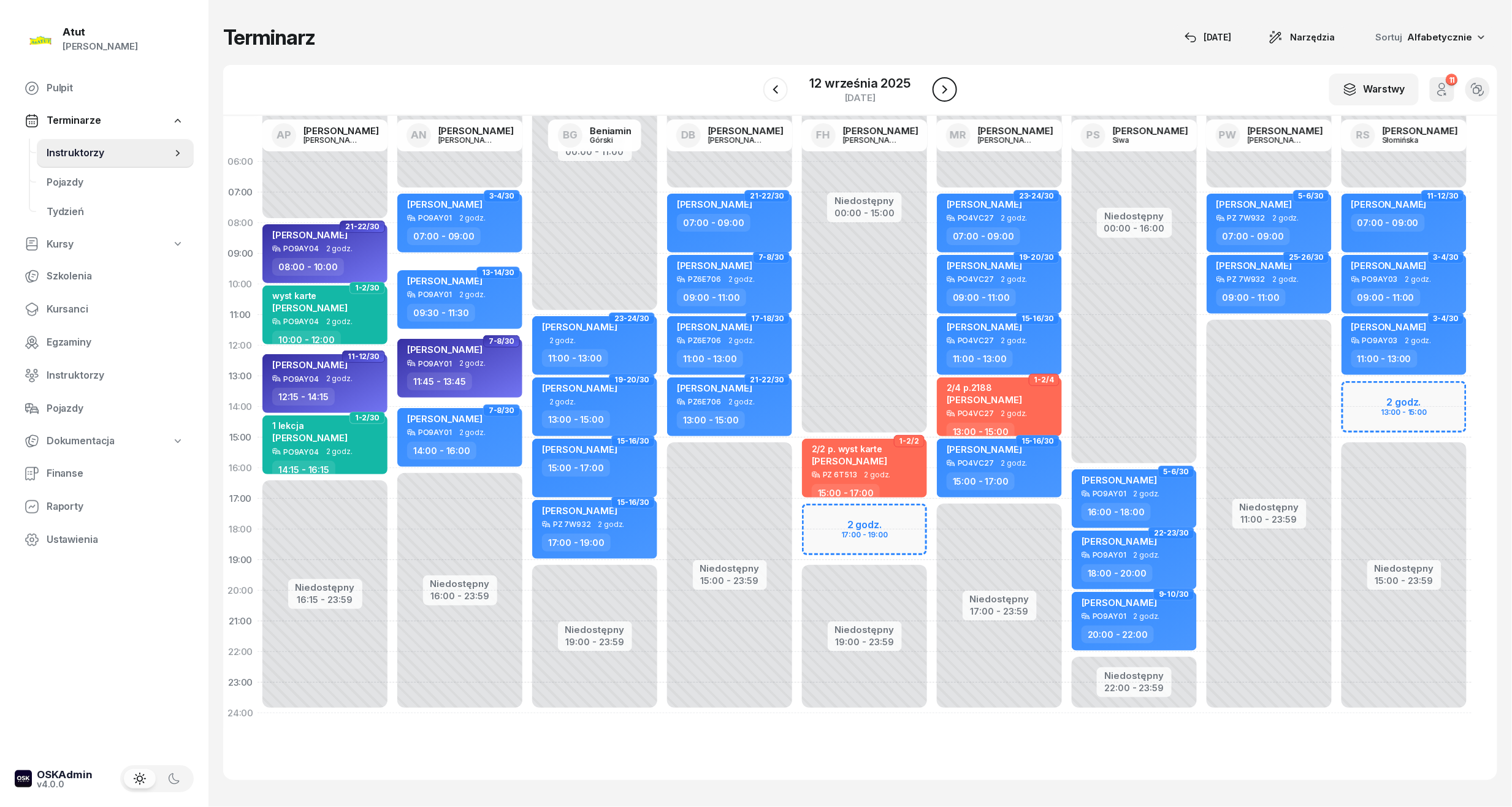
click at [945, 89] on icon "button" at bounding box center [945, 89] width 15 height 15
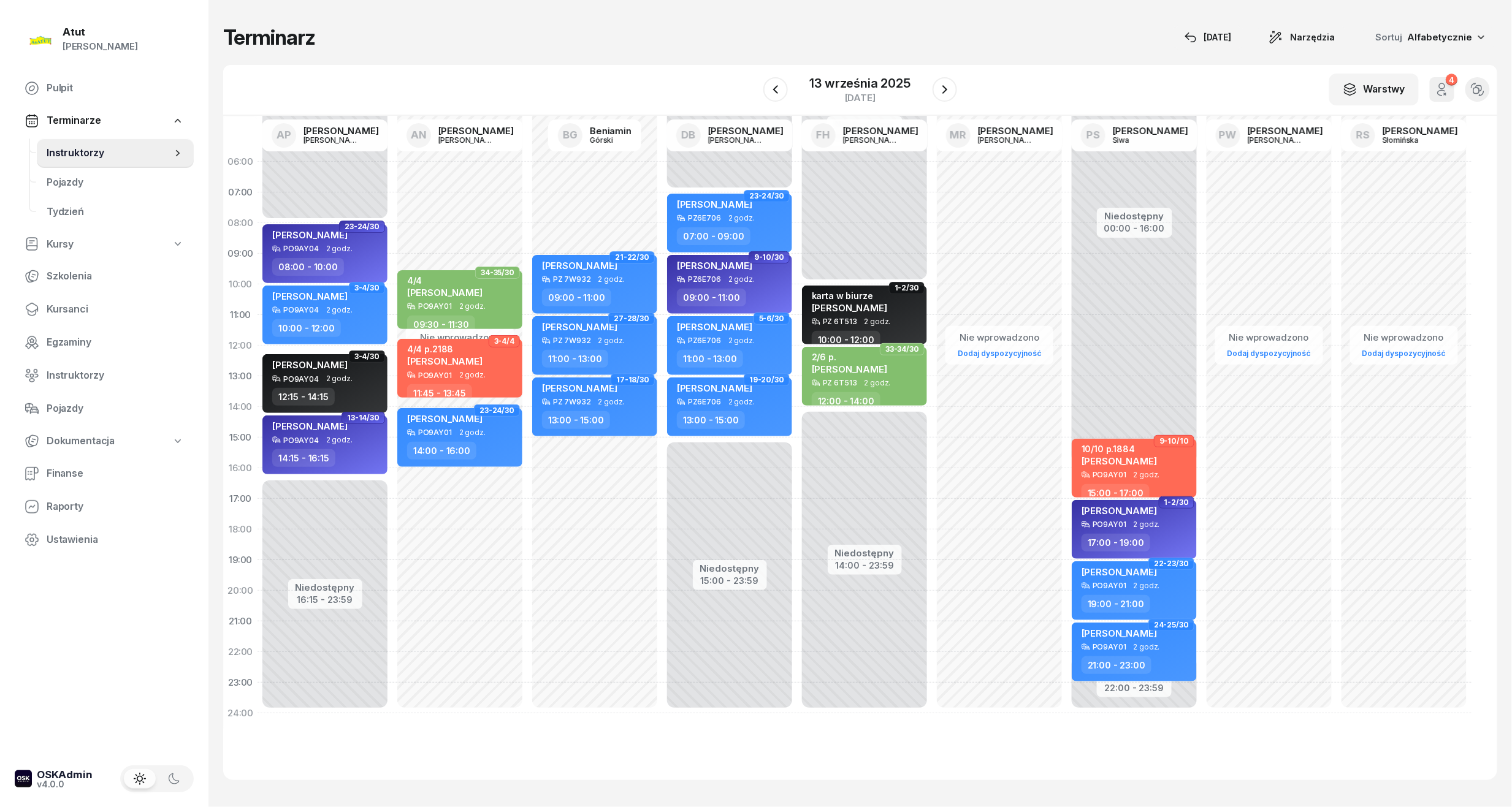
click at [757, 89] on div "W Wybierz AP [PERSON_NAME] AN [PERSON_NAME] BG [PERSON_NAME] DB [PERSON_NAME] F…" at bounding box center [860, 90] width 1274 height 51
click at [775, 98] on button "button" at bounding box center [775, 89] width 24 height 24
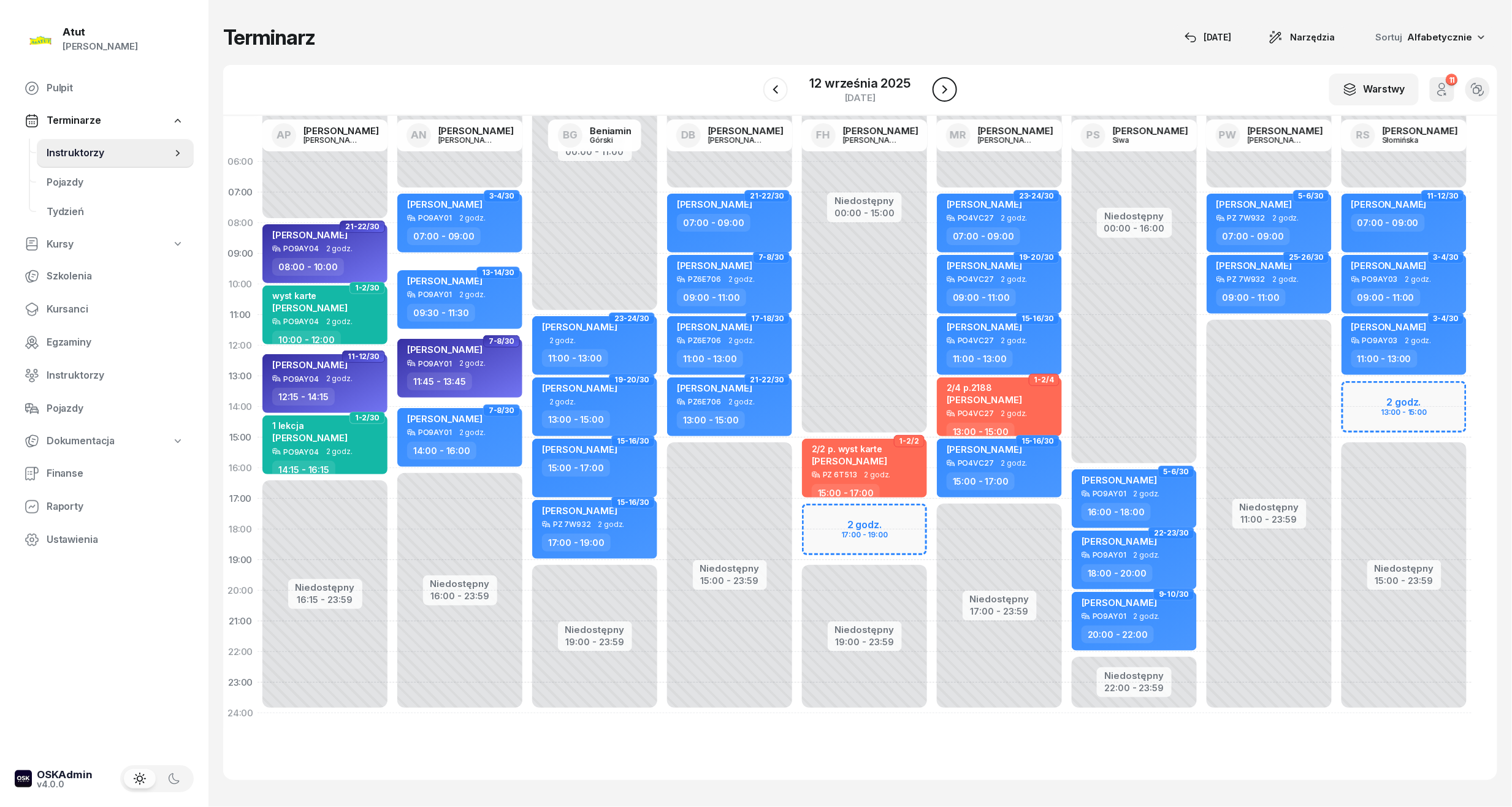
click at [943, 88] on icon "button" at bounding box center [945, 89] width 15 height 15
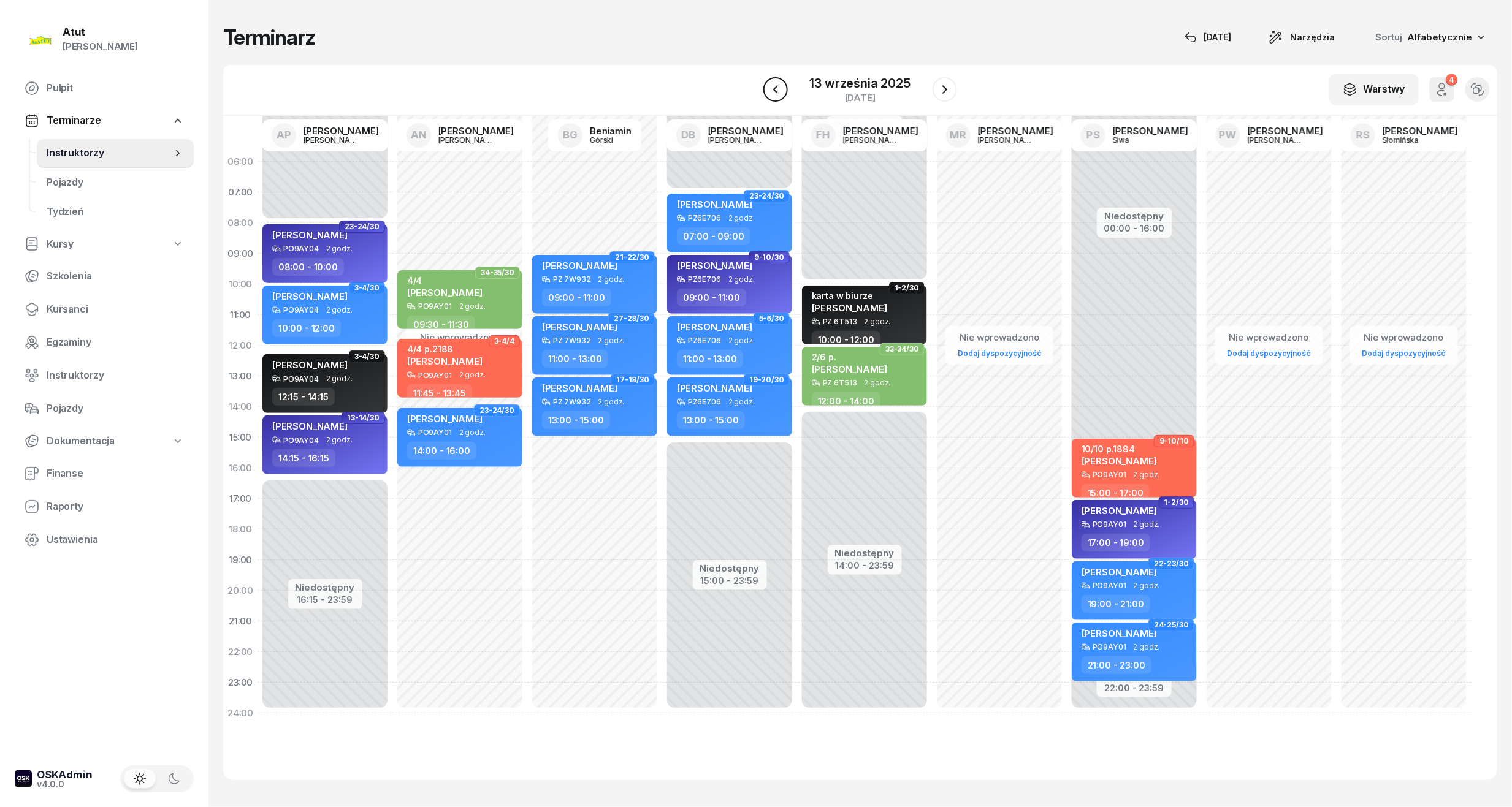
click at [773, 93] on icon "button" at bounding box center [776, 89] width 15 height 15
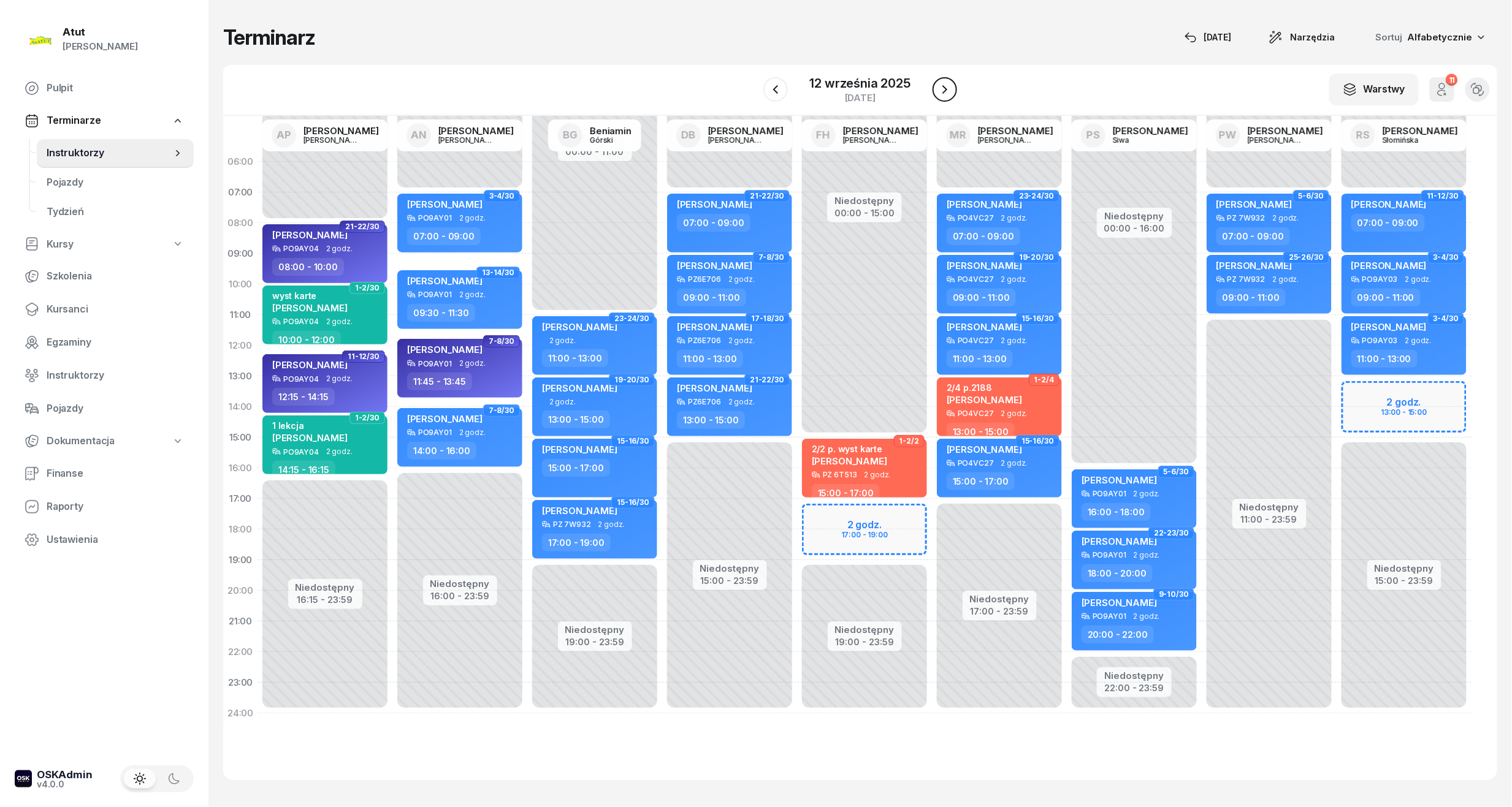
click at [935, 92] on button "button" at bounding box center [945, 89] width 24 height 24
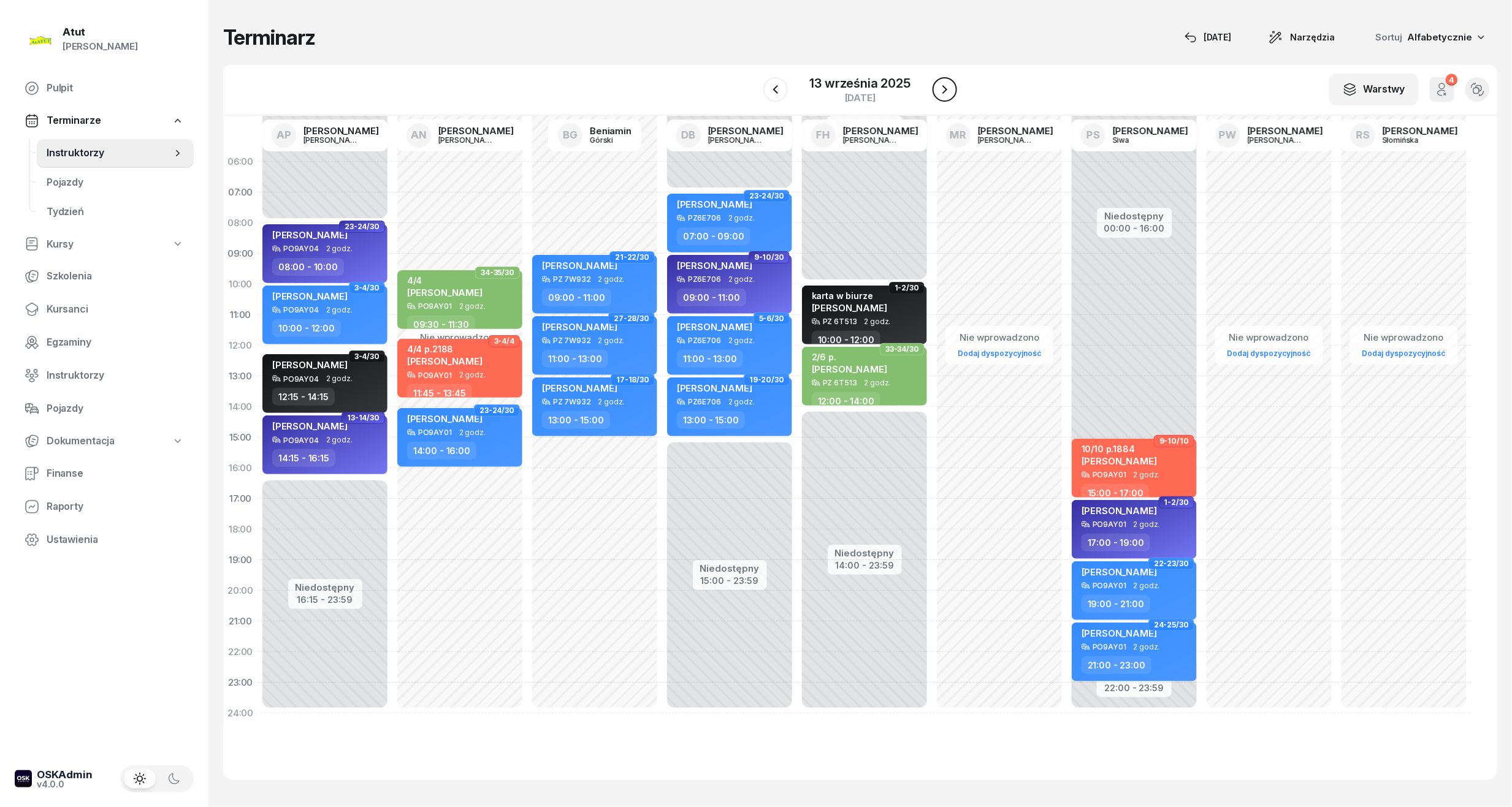
click at [935, 89] on button "button" at bounding box center [945, 89] width 24 height 24
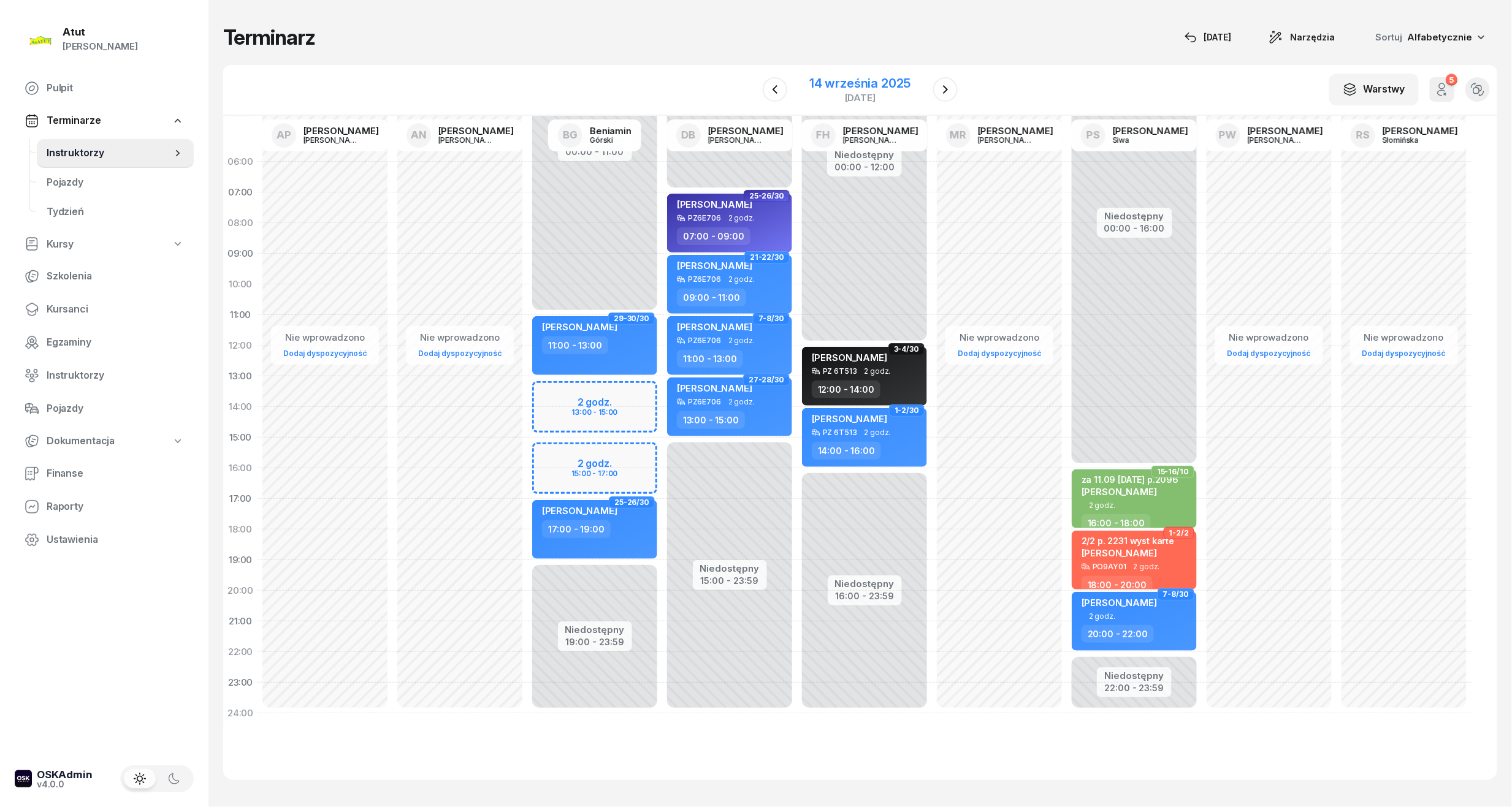
click at [873, 84] on div "14 września 2025" at bounding box center [860, 84] width 101 height 13
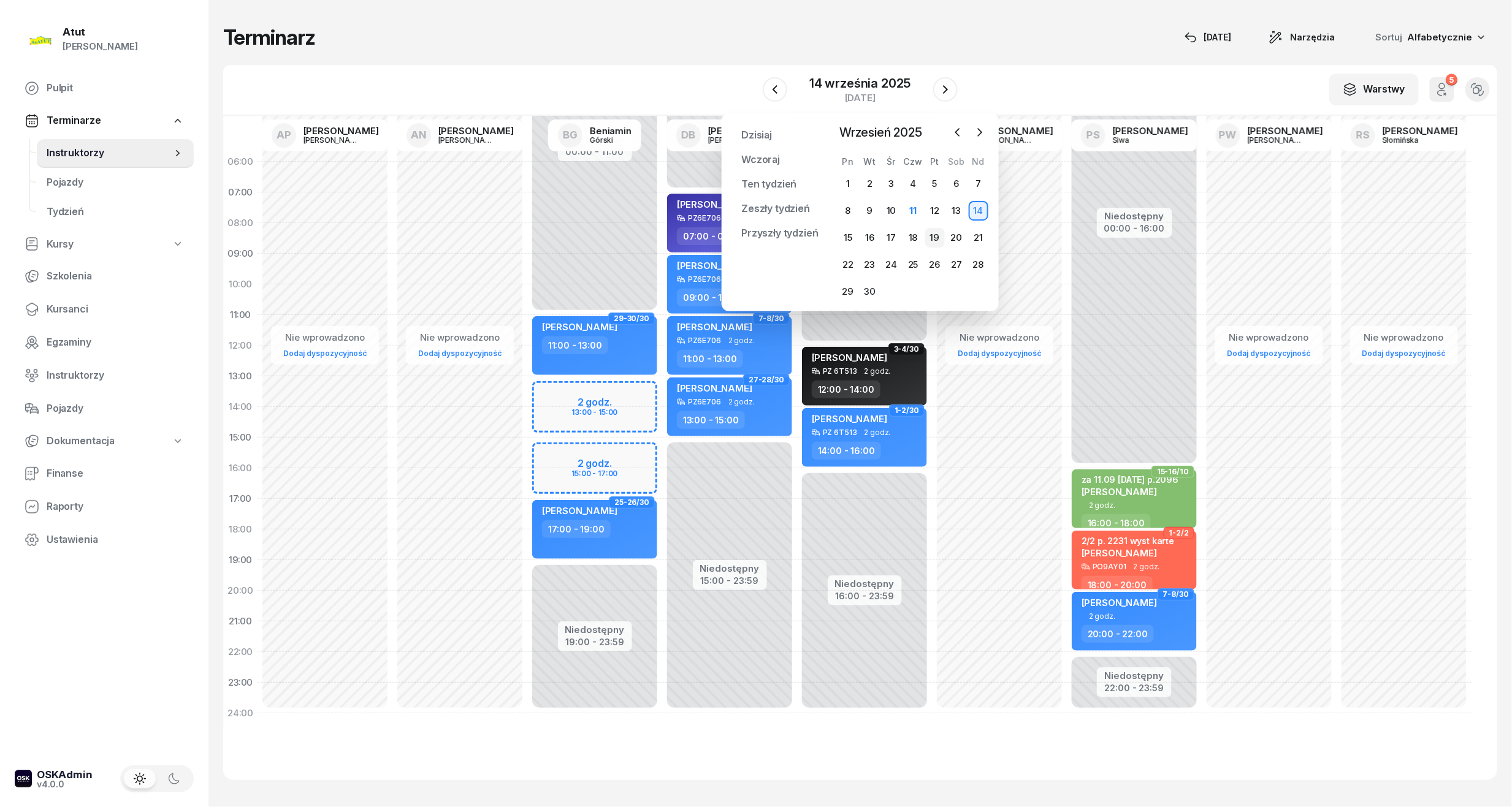
click at [931, 235] on div "19" at bounding box center [935, 238] width 20 height 20
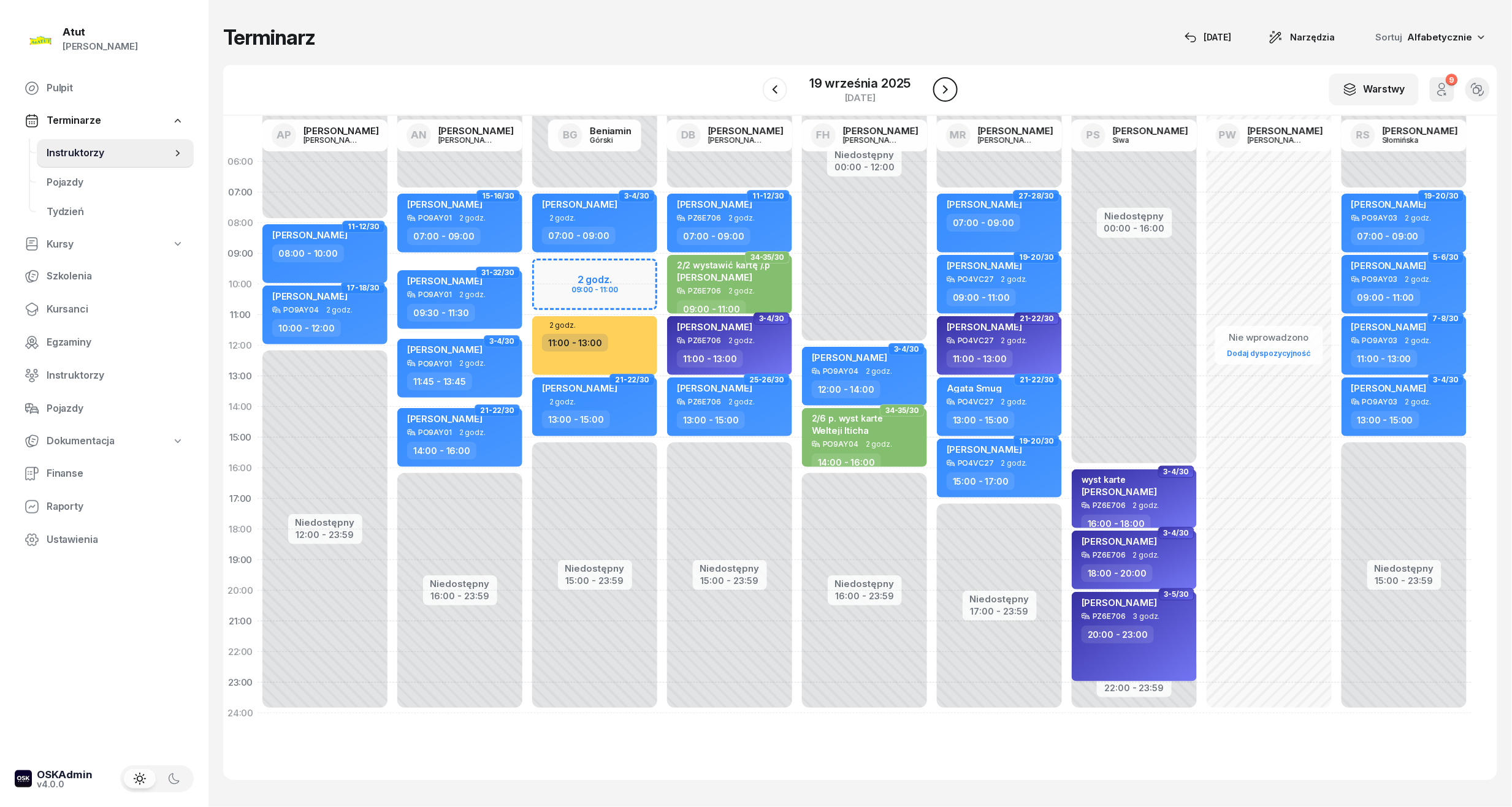
click at [946, 93] on icon "button" at bounding box center [946, 89] width 15 height 15
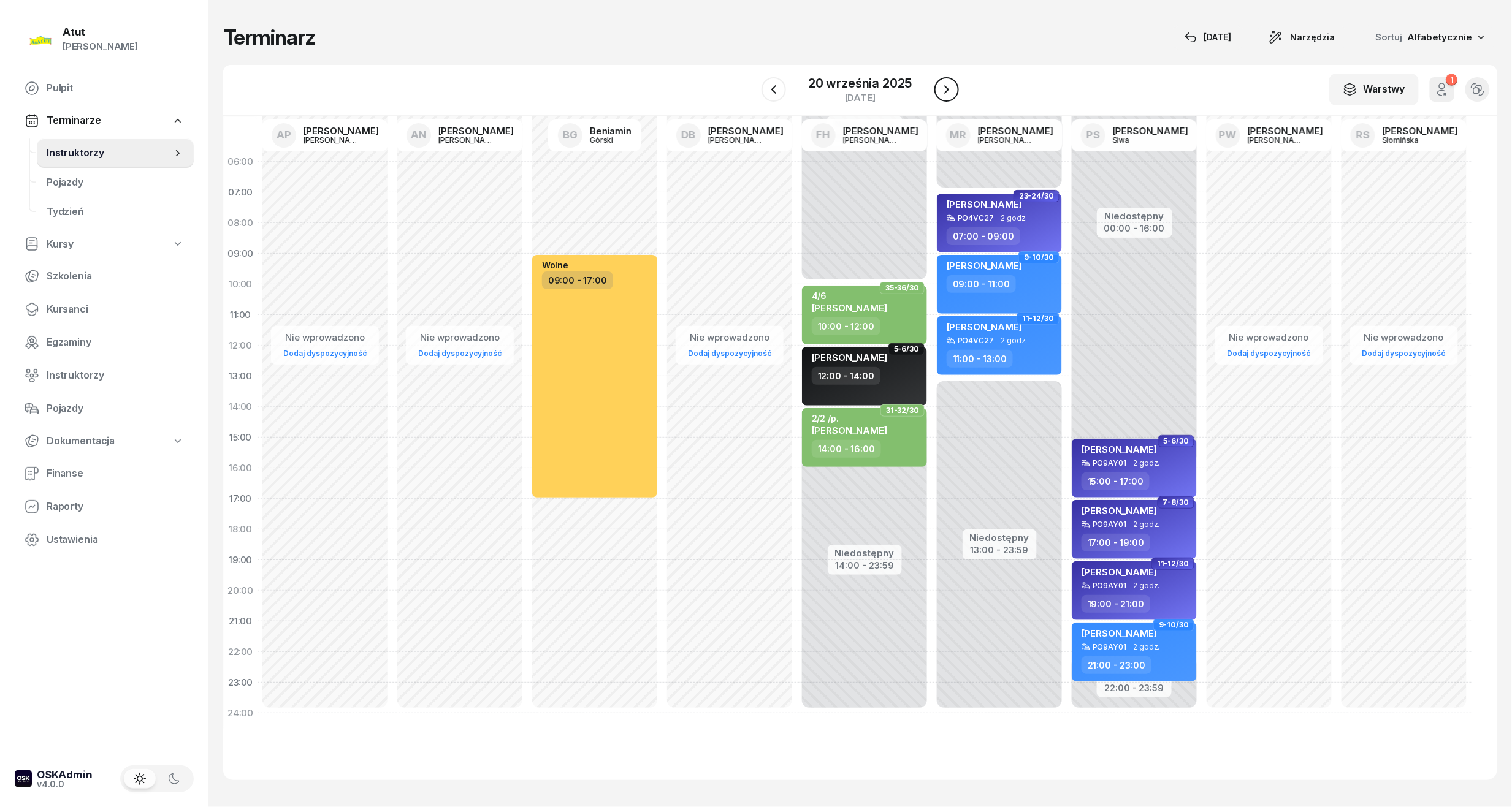
click at [954, 92] on button "button" at bounding box center [946, 89] width 24 height 24
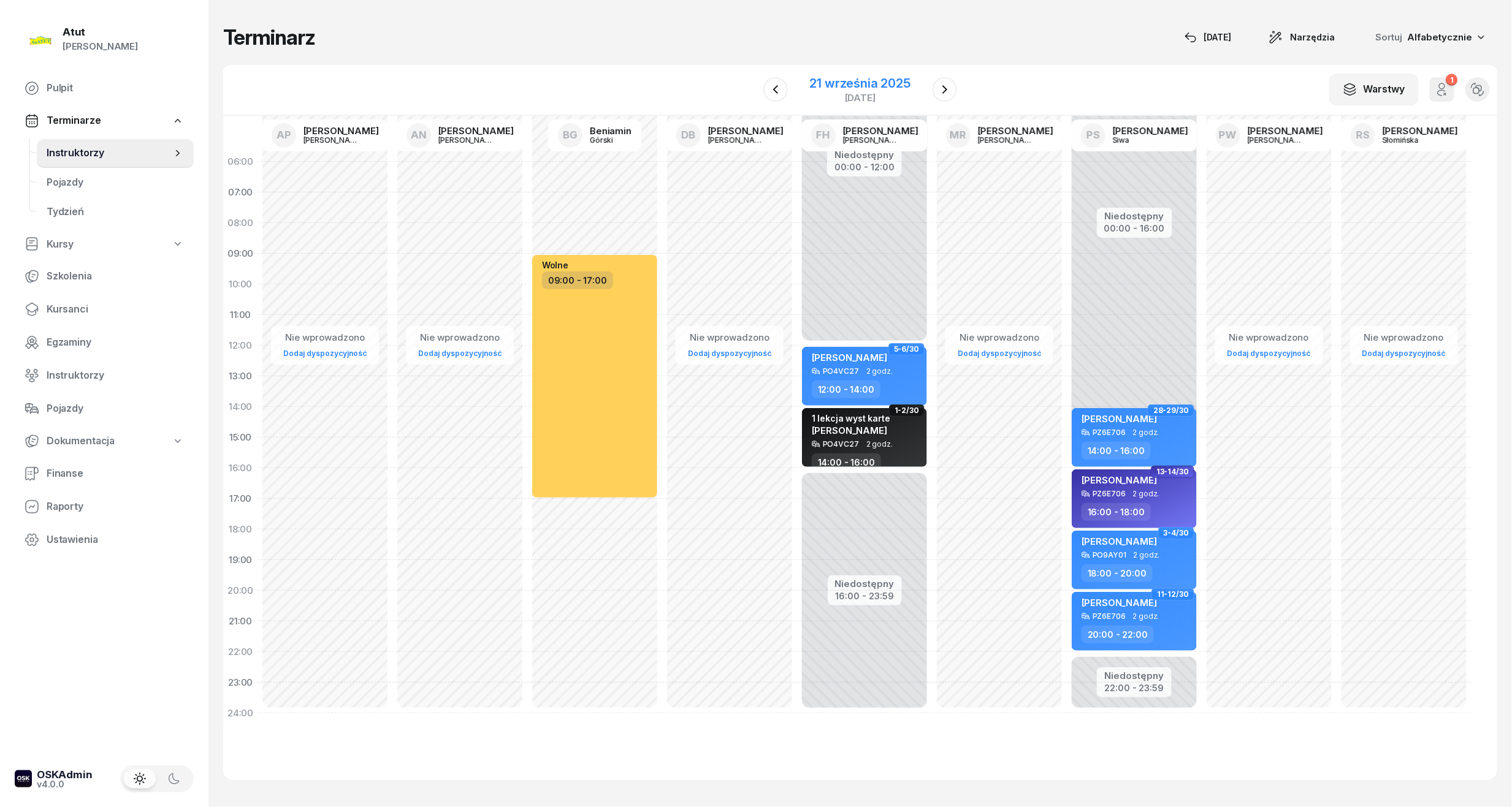
click at [848, 73] on div "[DATE]" at bounding box center [860, 90] width 130 height 35
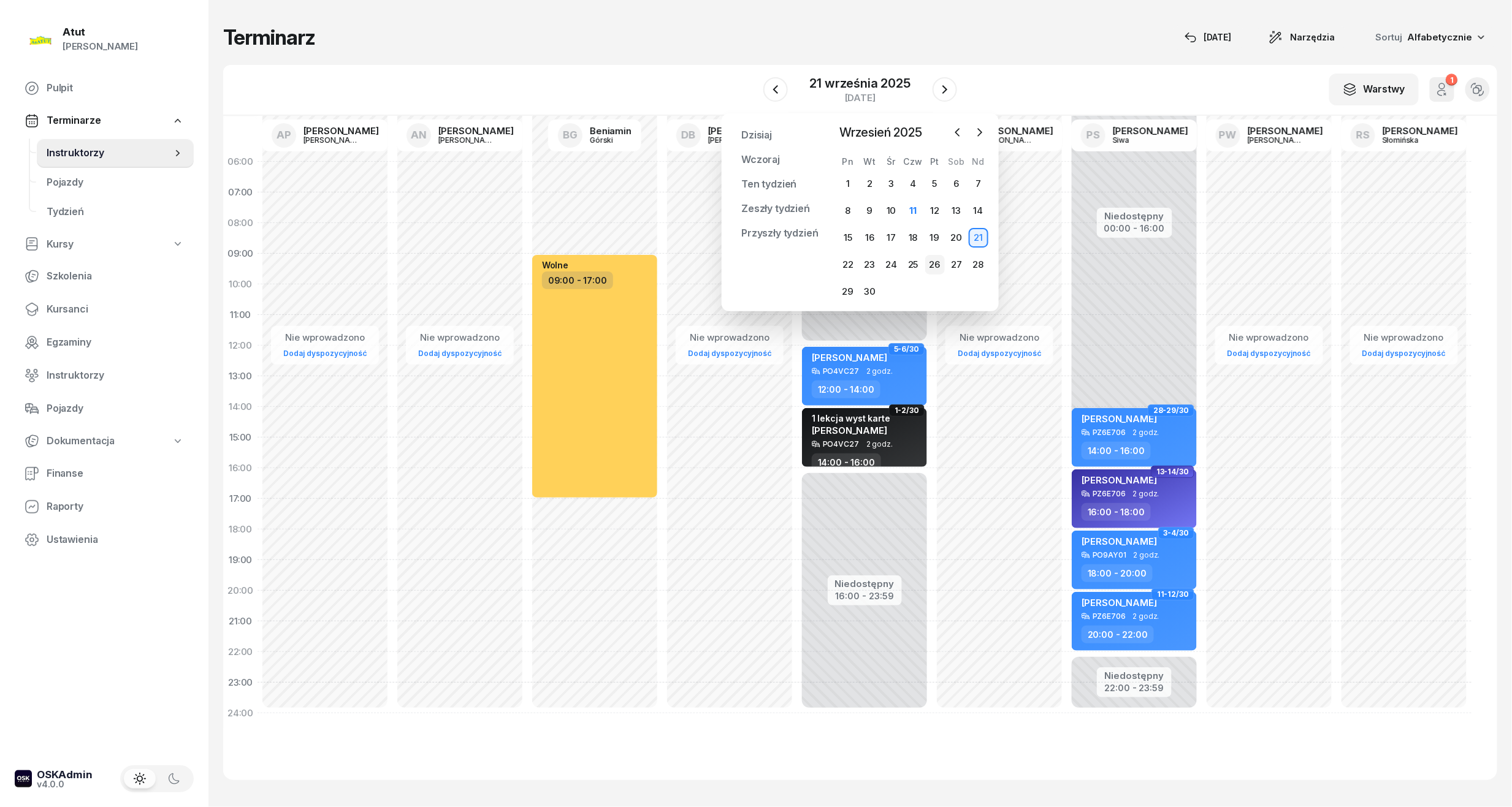
click at [938, 268] on div "26" at bounding box center [935, 265] width 20 height 20
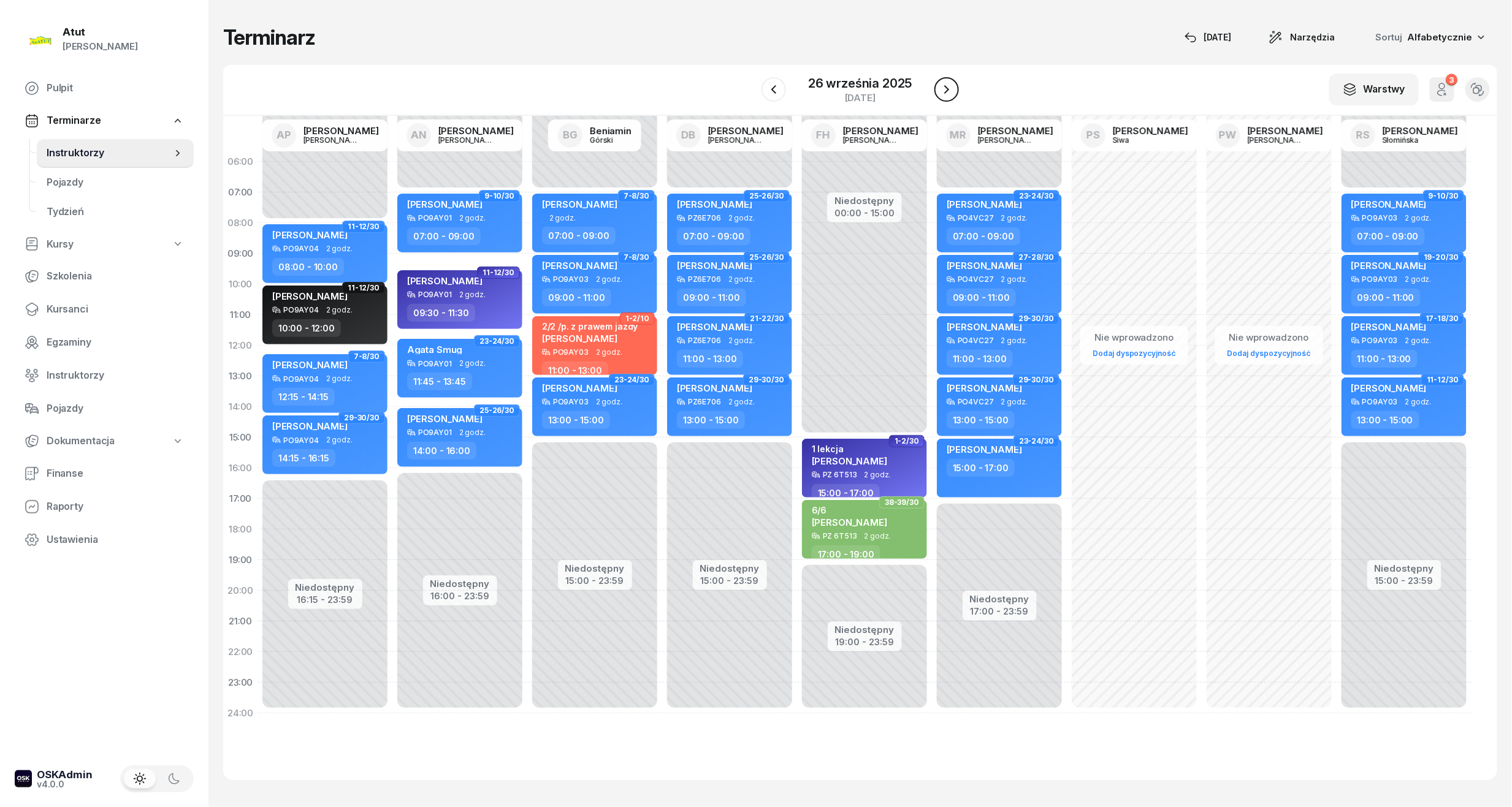
click at [948, 84] on icon "button" at bounding box center [946, 89] width 15 height 15
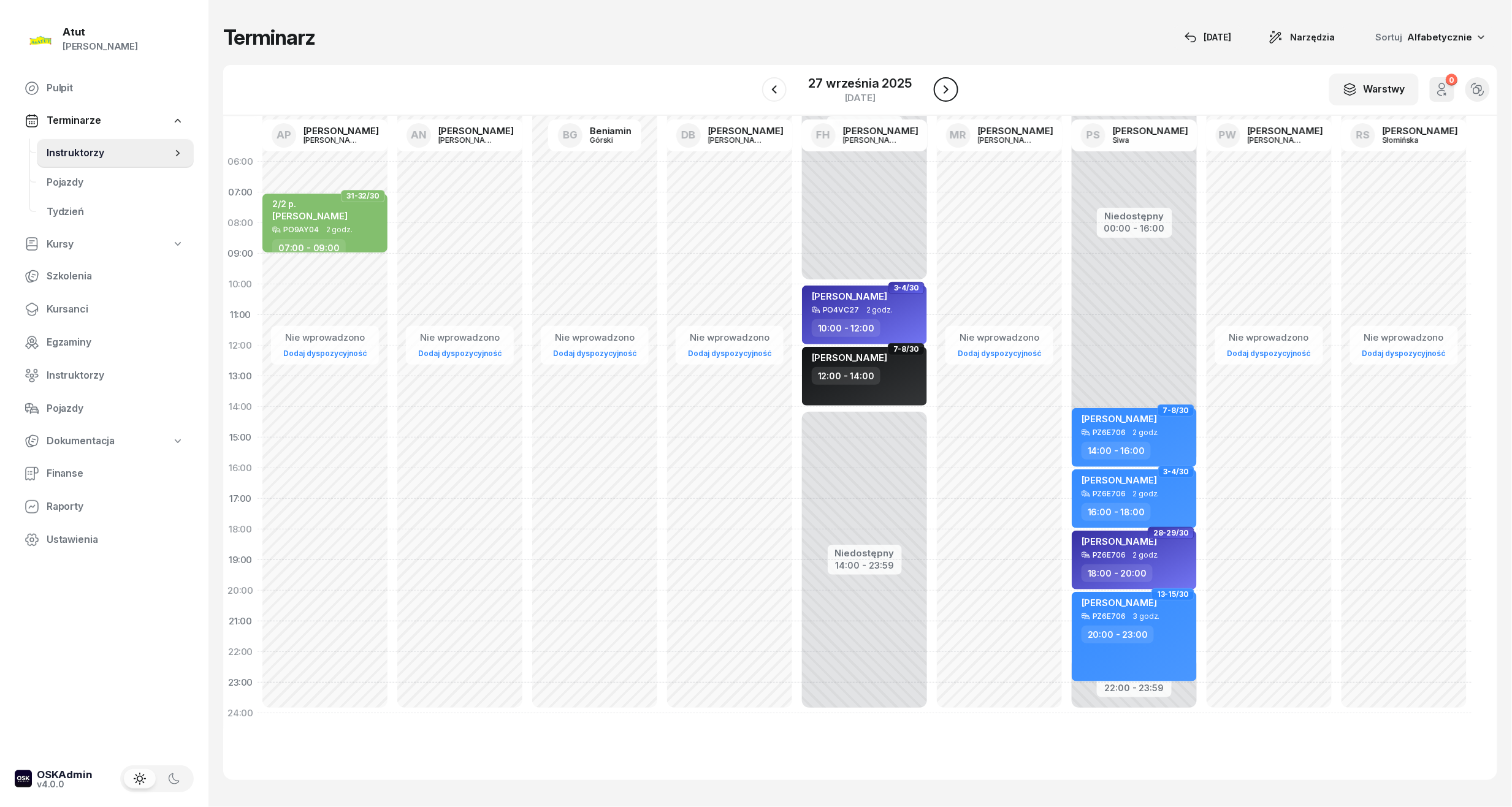
click at [946, 91] on icon "button" at bounding box center [946, 89] width 5 height 9
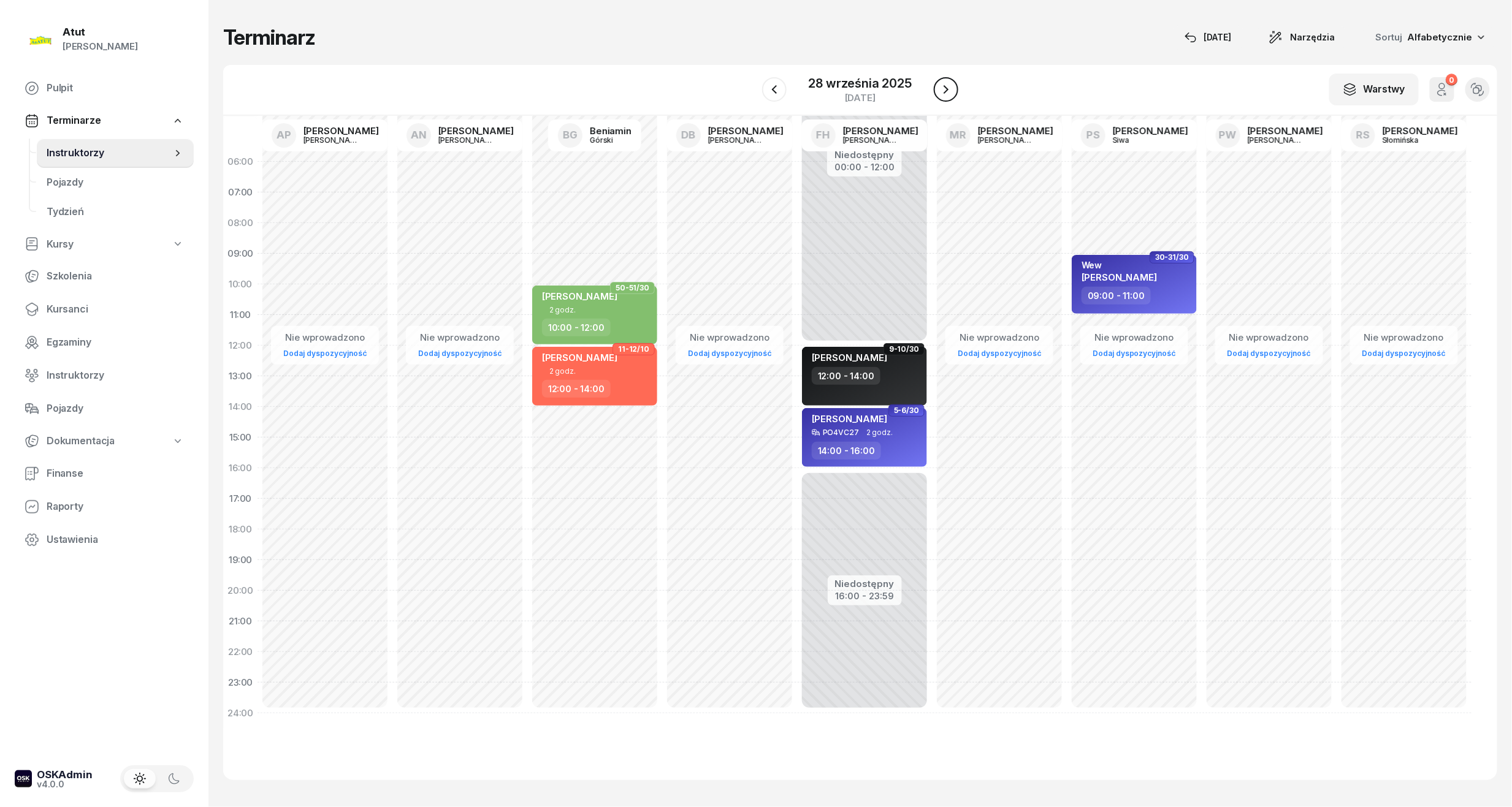
click at [946, 91] on icon "button" at bounding box center [946, 89] width 5 height 9
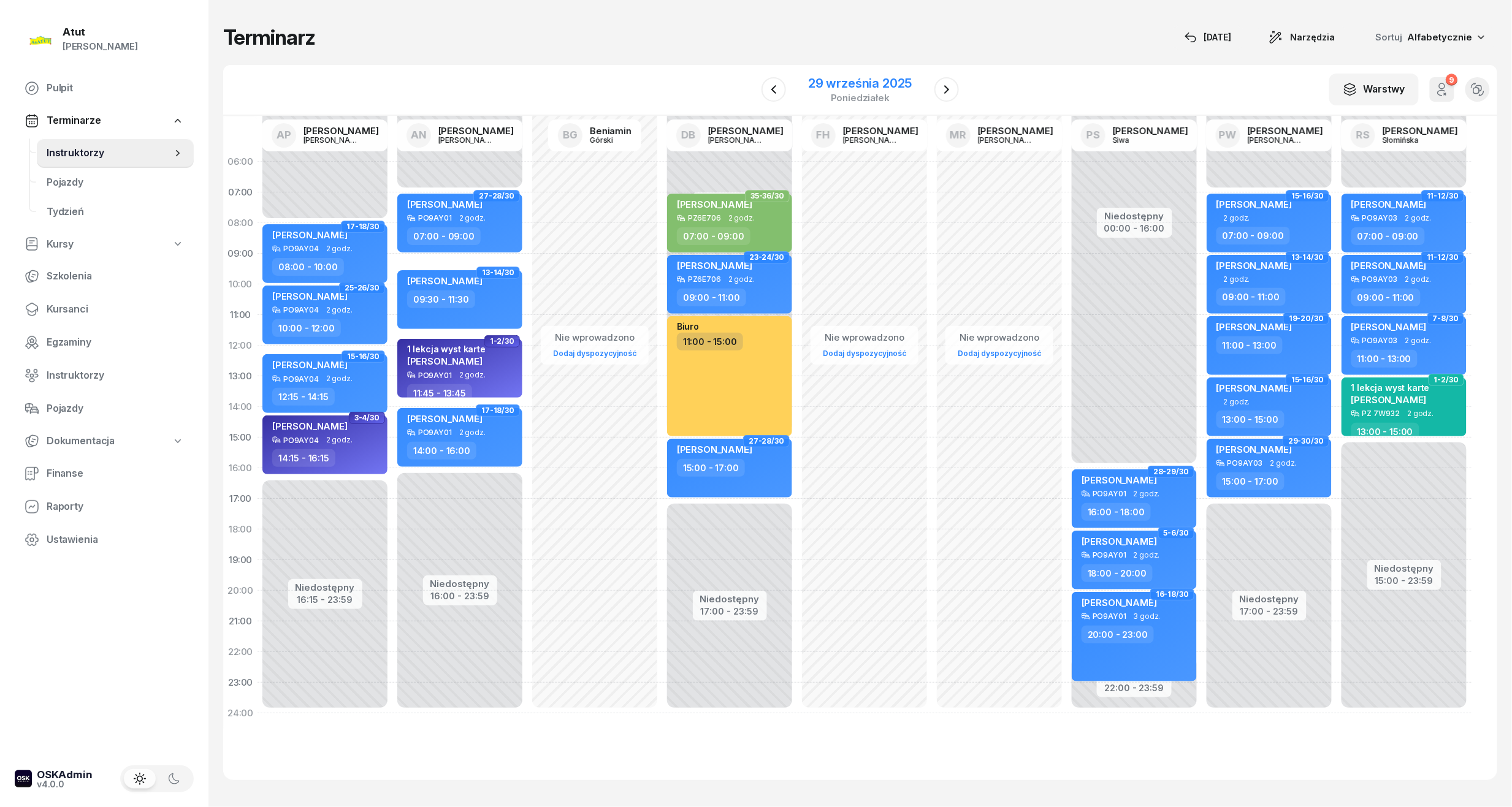
click at [874, 77] on div "29 września 2025" at bounding box center [859, 84] width 103 height 13
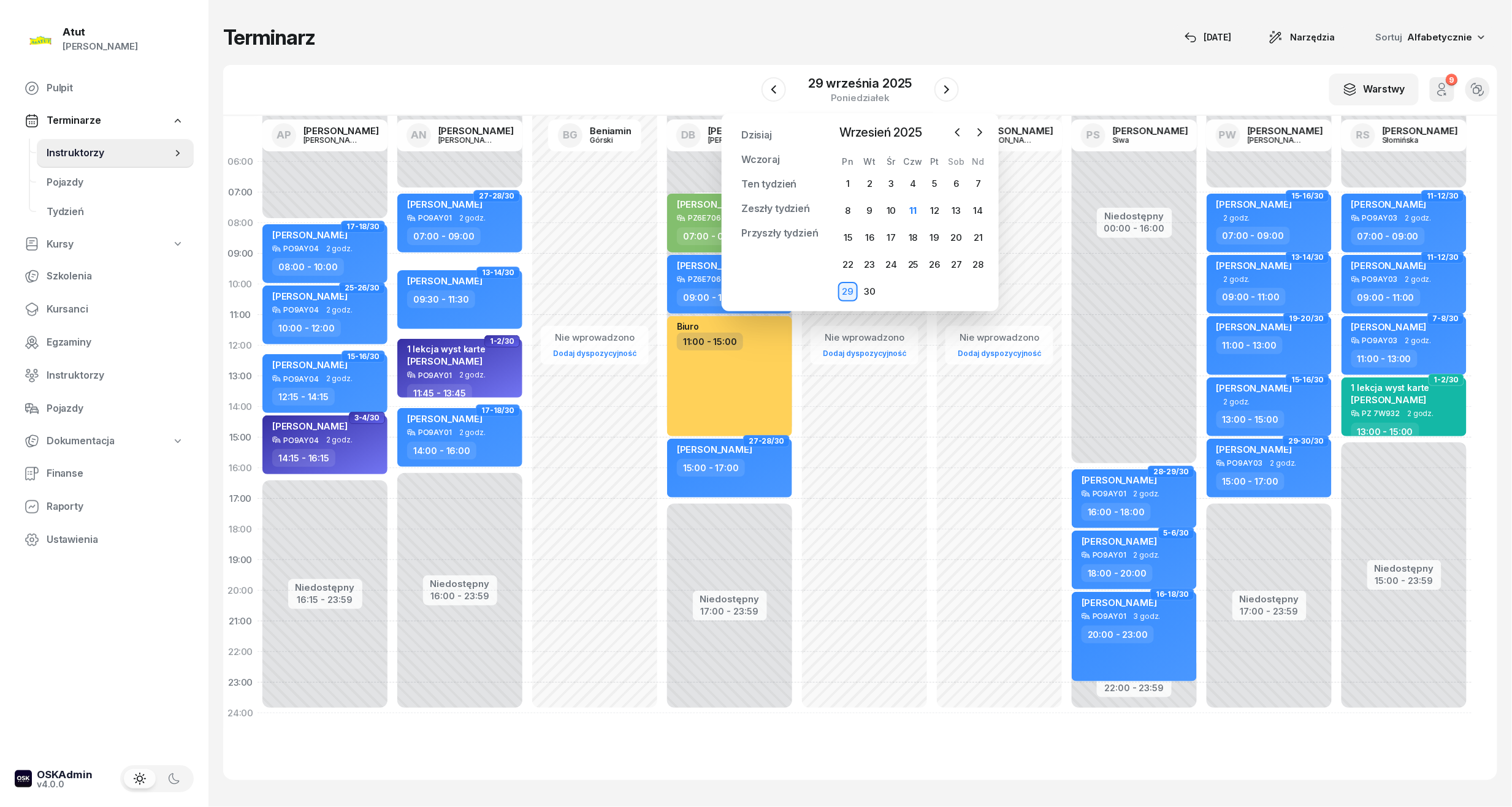
click at [1017, 52] on div "Terminarz [DATE] Narzędzia Sortuj Alfabetycznie W Wybierz AP [PERSON_NAME] AN […" at bounding box center [860, 402] width 1274 height 805
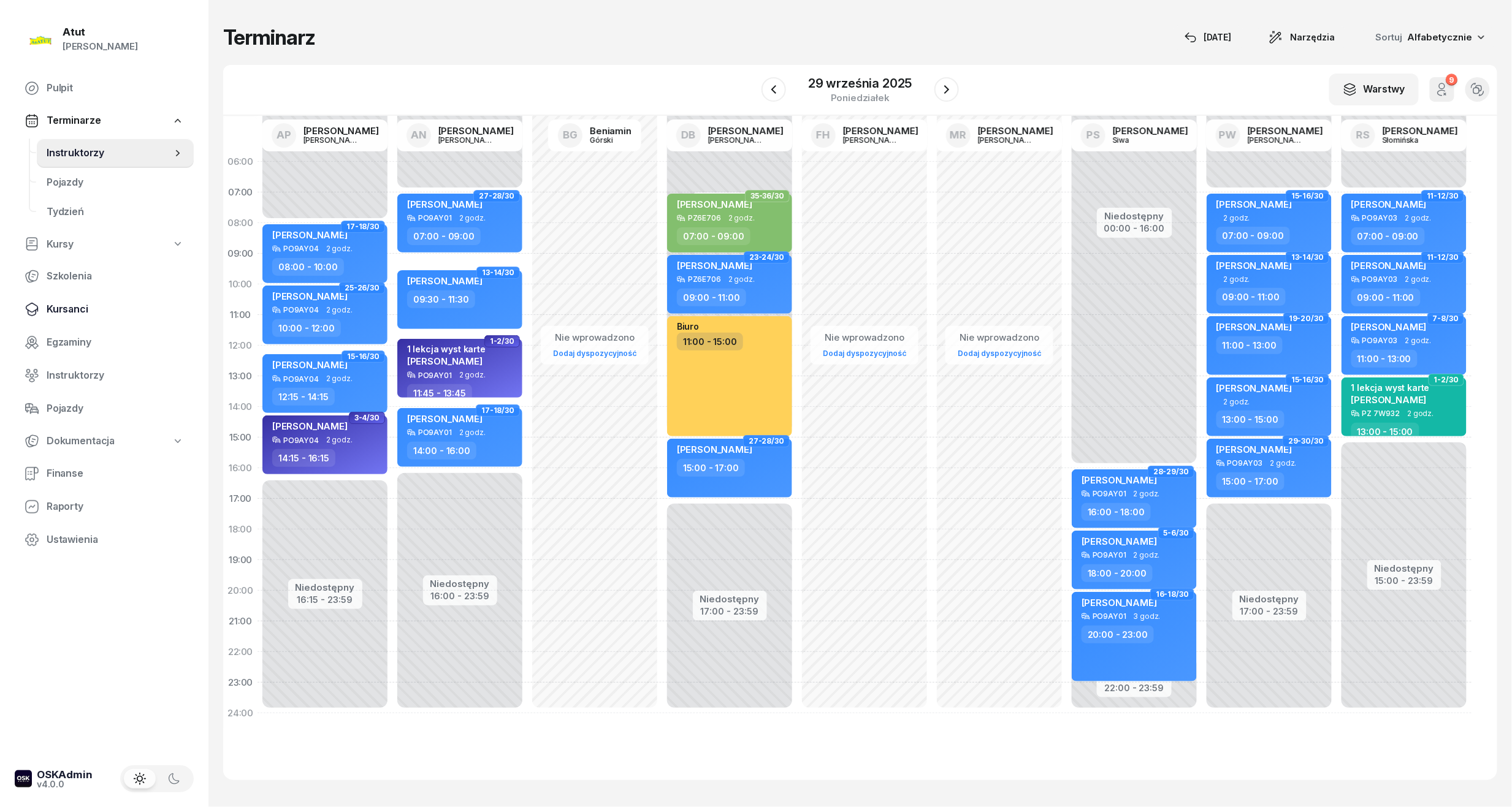
click at [51, 308] on span "Kursanci" at bounding box center [115, 310] width 137 height 16
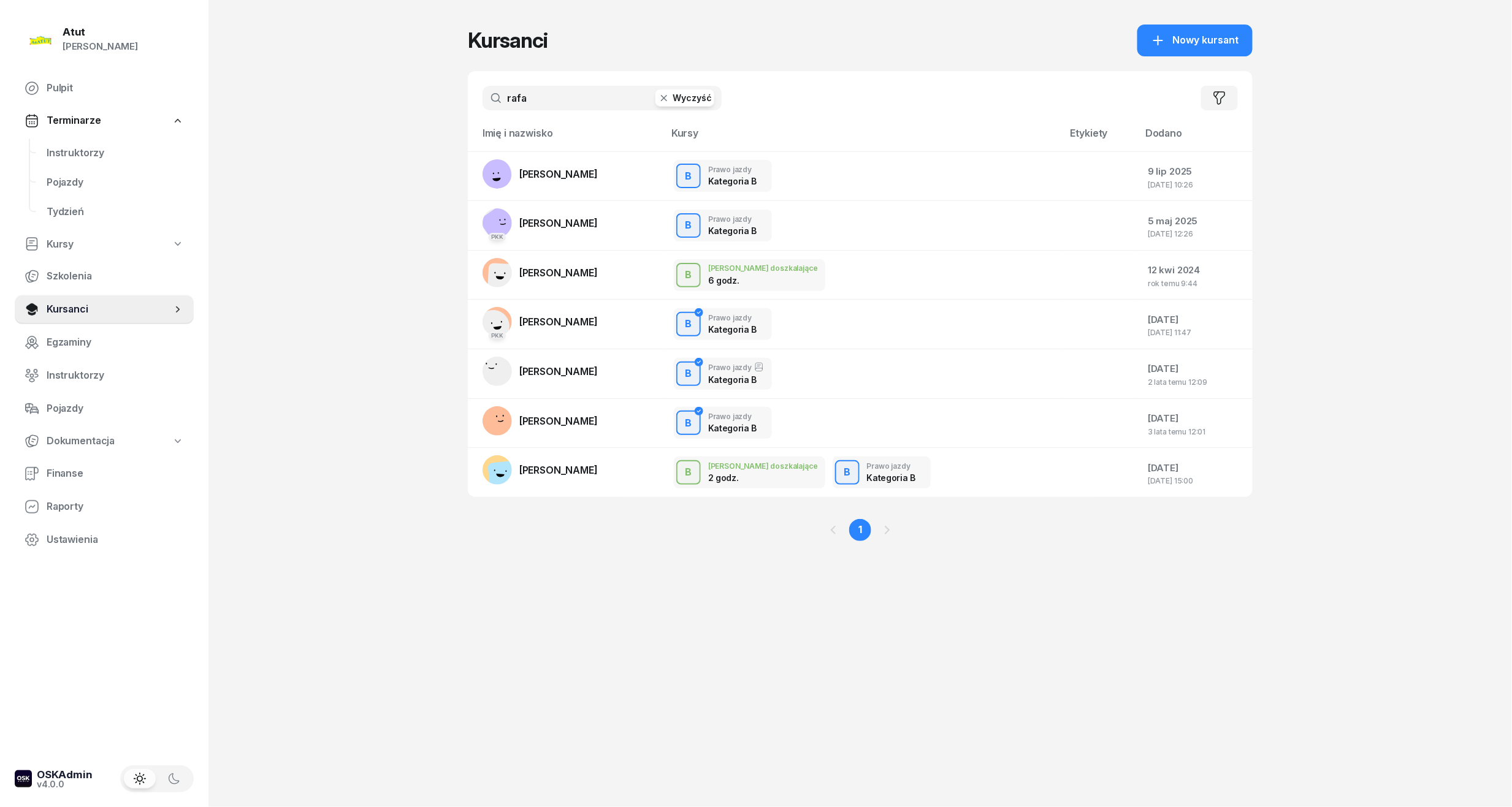
drag, startPoint x: 543, startPoint y: 100, endPoint x: 29, endPoint y: 166, distance: 518.2
click at [29, 166] on div "Atut [PERSON_NAME] Pulpit Terminarze Instruktorzy Pojazdy Tydzień Kursy Szkolen…" at bounding box center [756, 404] width 1512 height 807
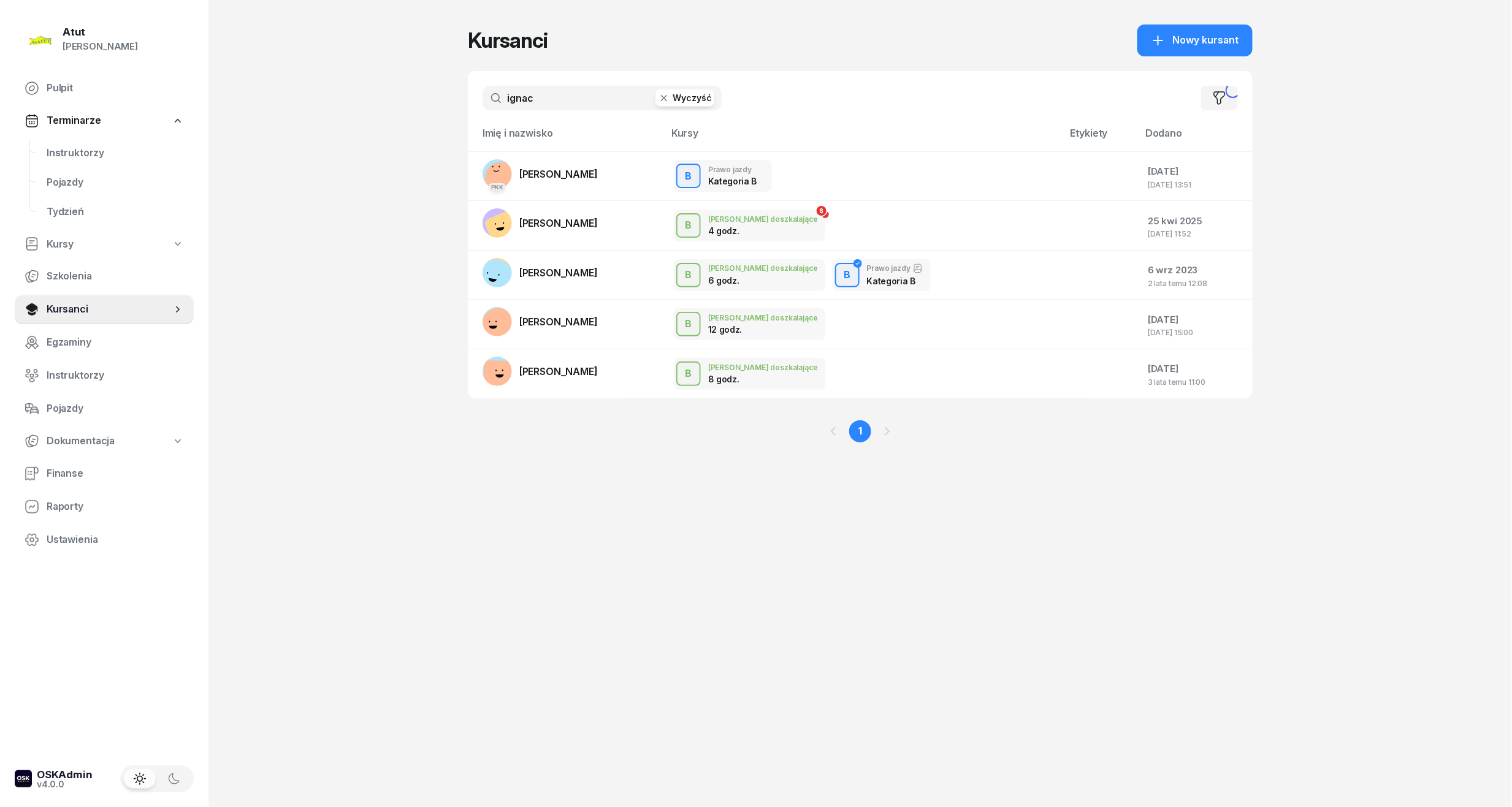
type input "[PERSON_NAME]"
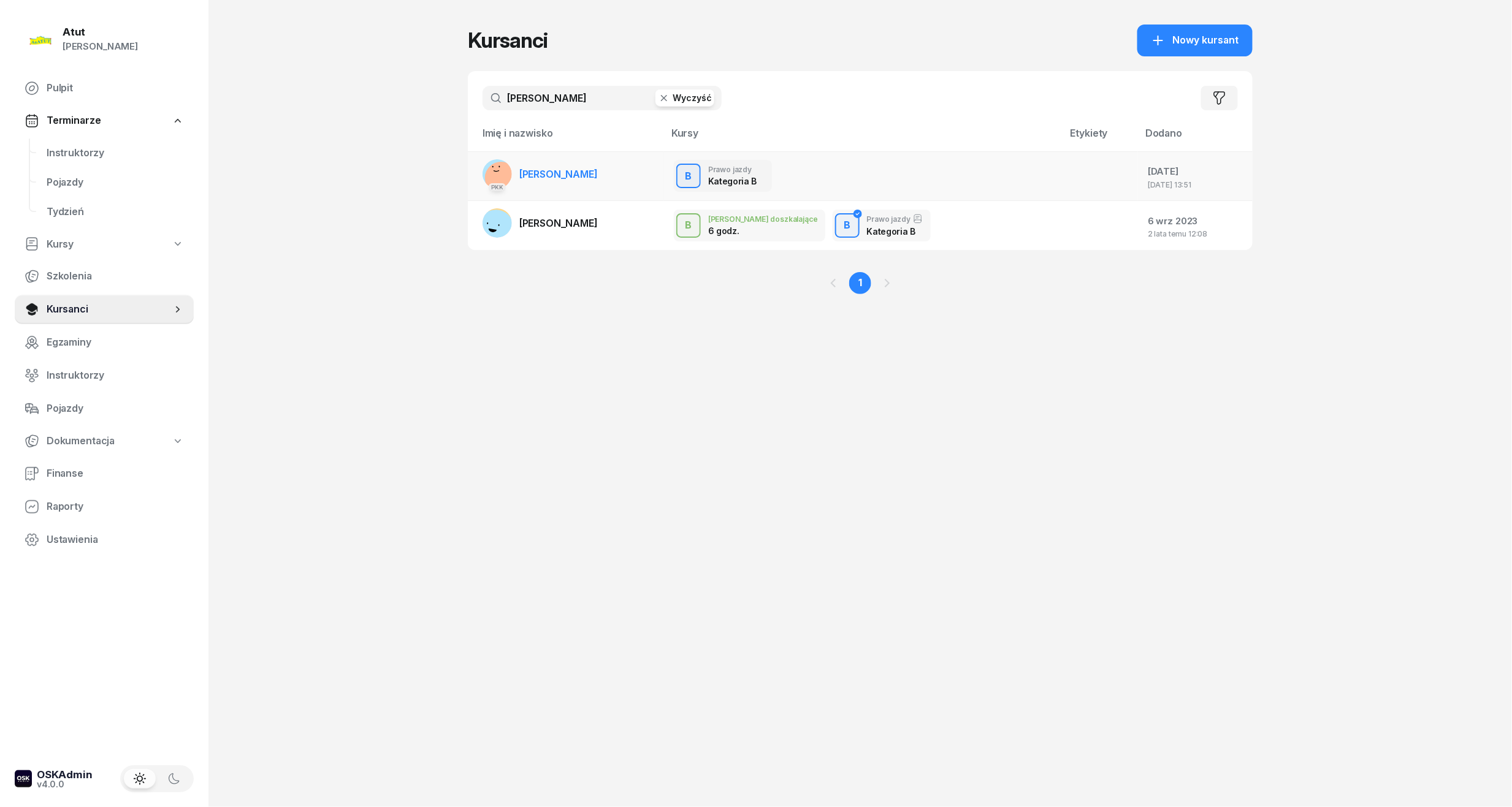
click at [577, 171] on td "PKK [GEOGRAPHIC_DATA][PERSON_NAME]" at bounding box center [566, 176] width 196 height 50
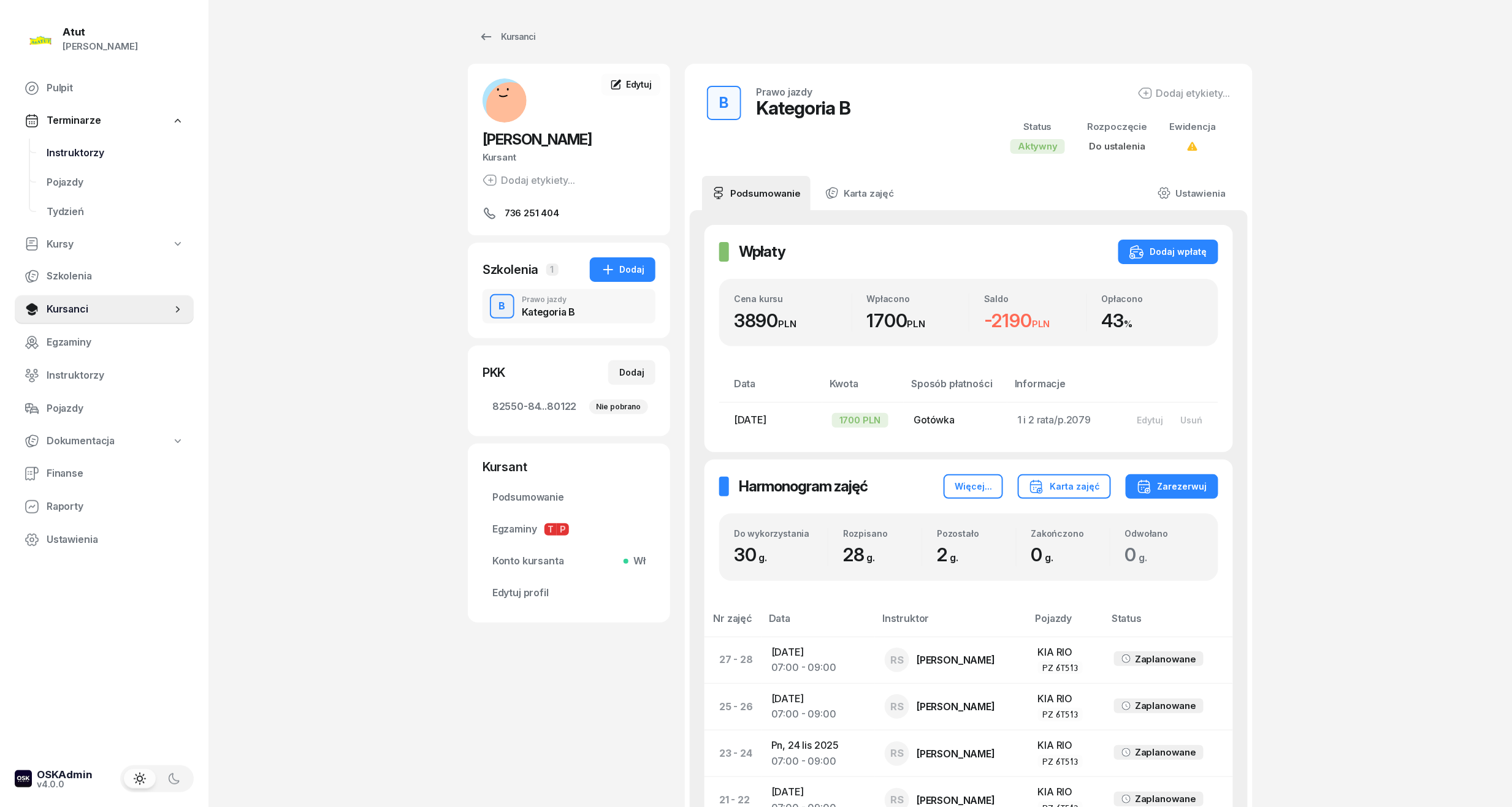
click at [98, 160] on span "Instruktorzy" at bounding box center [115, 153] width 137 height 16
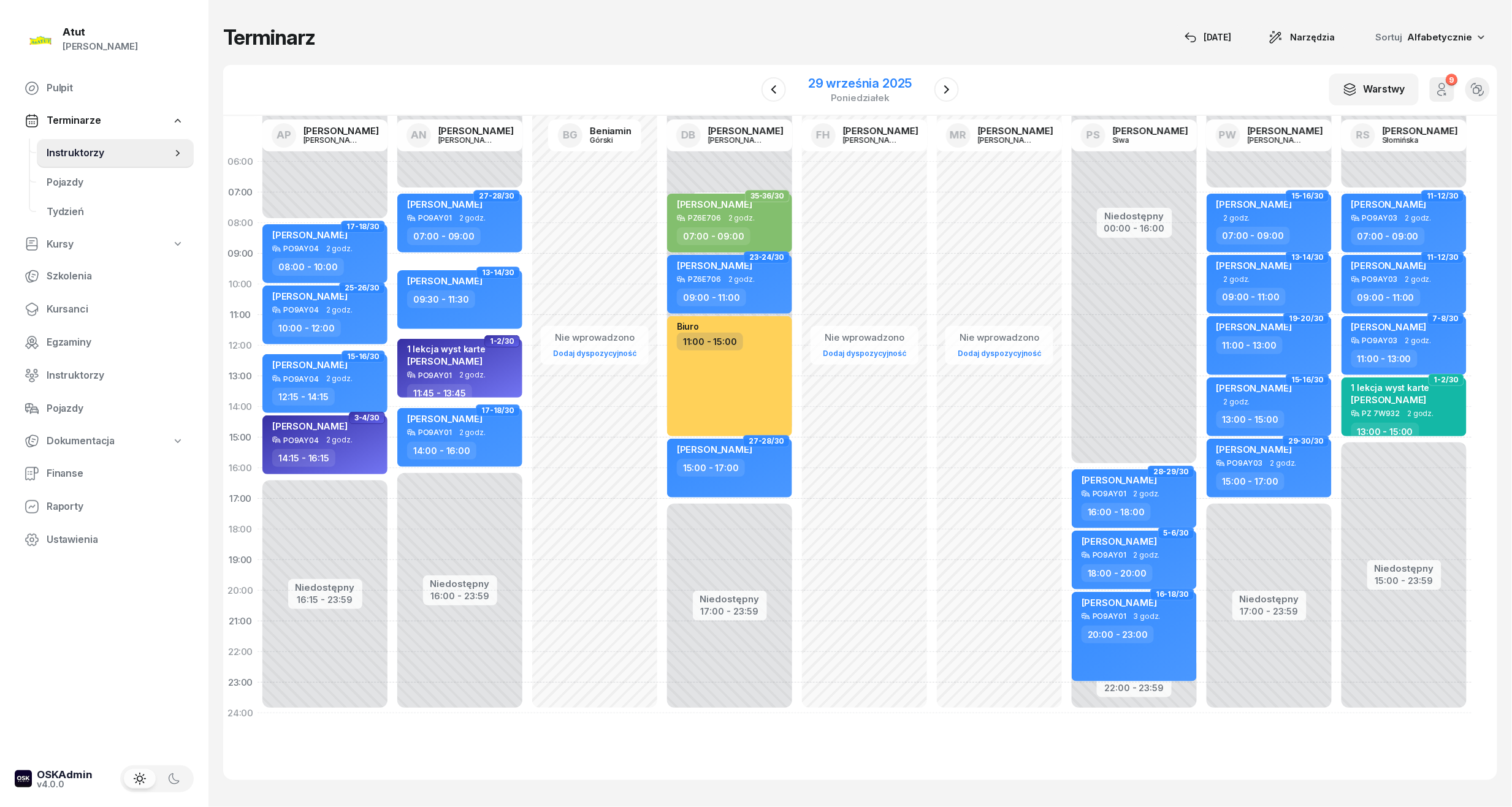
click at [864, 77] on div "29 września 2025" at bounding box center [859, 84] width 103 height 13
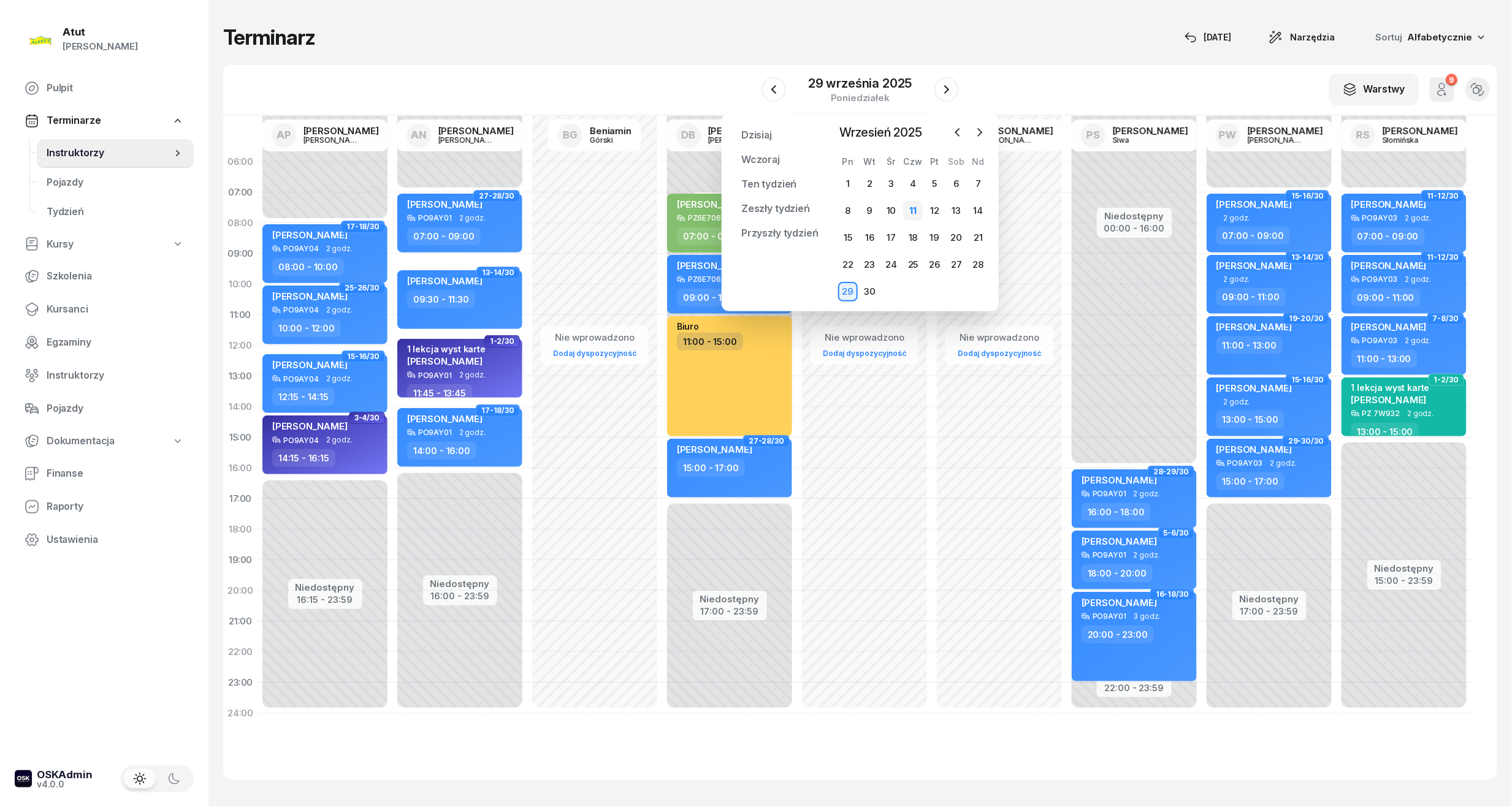
click at [908, 216] on div "11" at bounding box center [912, 211] width 20 height 20
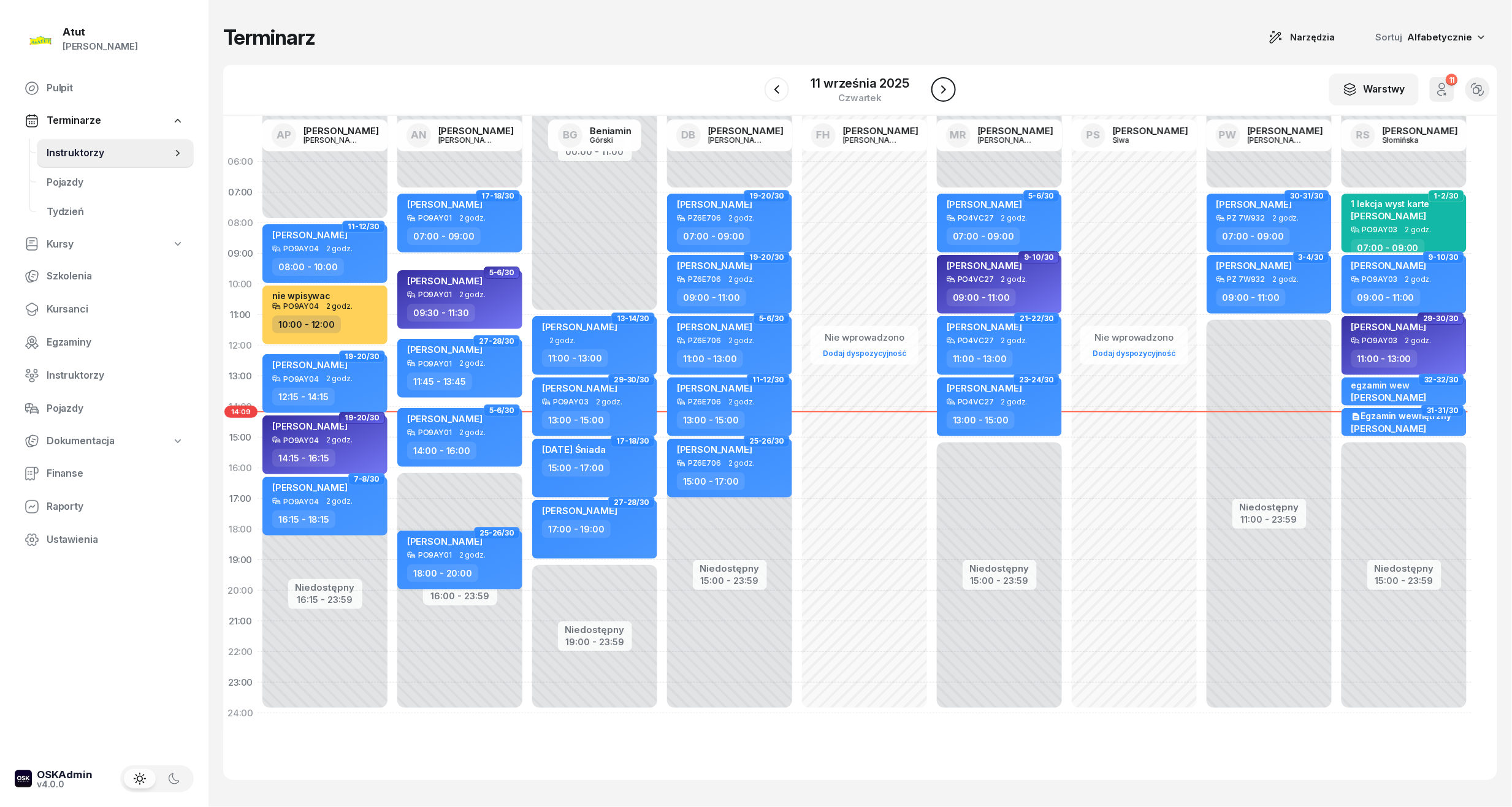
click at [946, 84] on icon "button" at bounding box center [943, 89] width 15 height 15
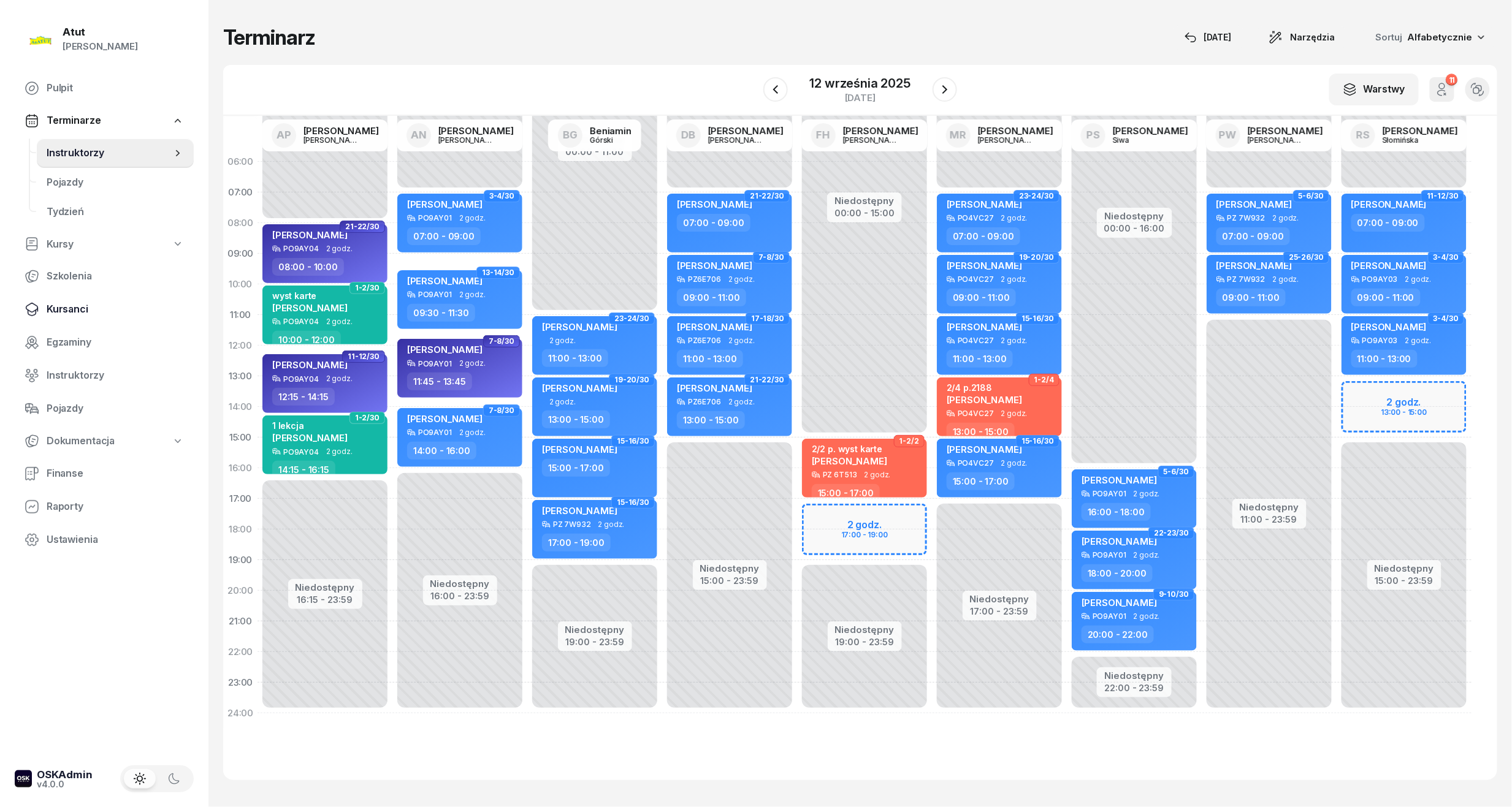
click at [91, 307] on span "Kursanci" at bounding box center [115, 310] width 137 height 16
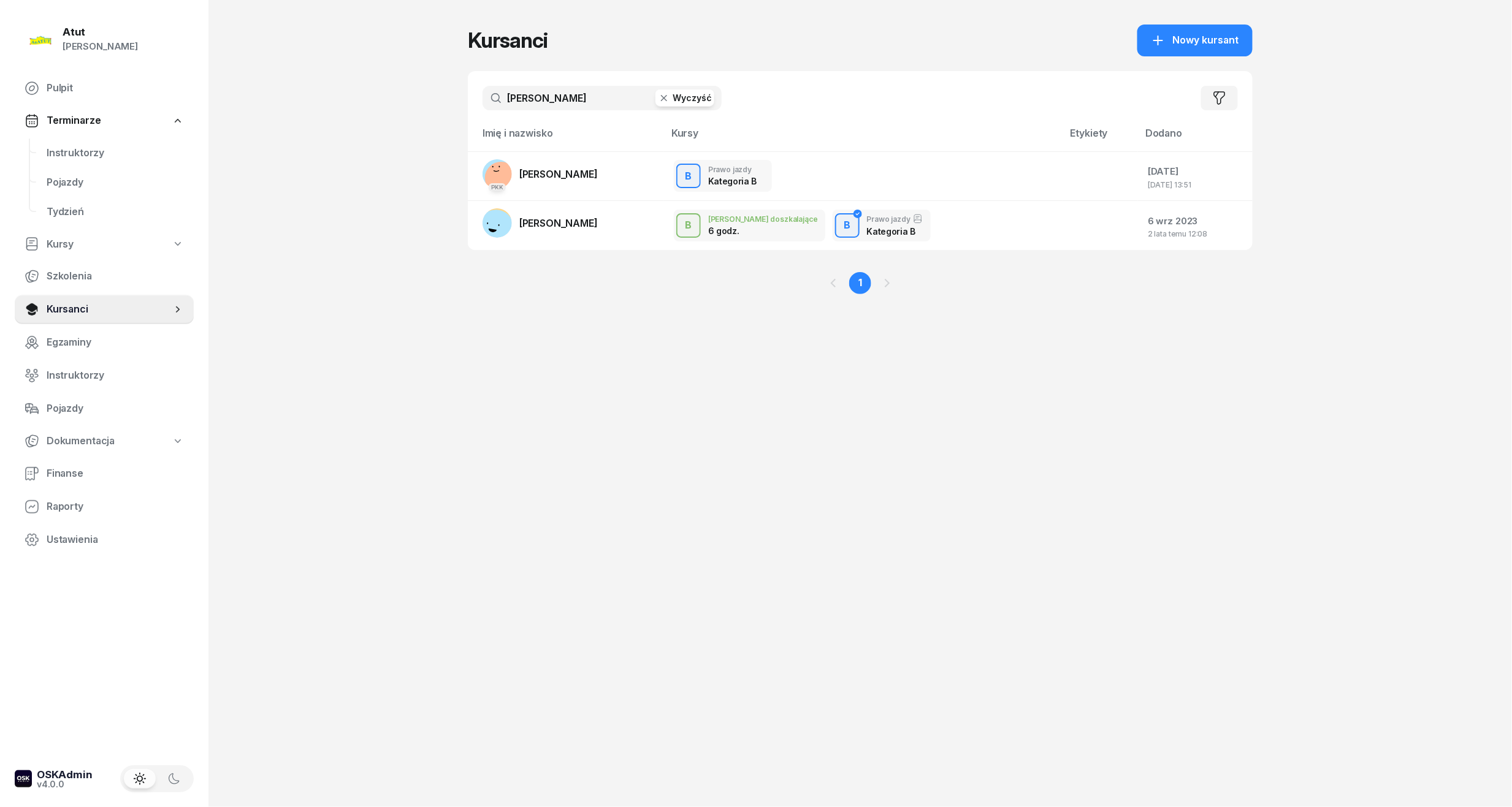
drag, startPoint x: 557, startPoint y: 94, endPoint x: -26, endPoint y: 179, distance: 589.2
click at [0, 179] on html "[PERSON_NAME] [PERSON_NAME] Pulpit Terminarze Instruktorzy Pojazdy Tydzień Kurs…" at bounding box center [756, 404] width 1512 height 807
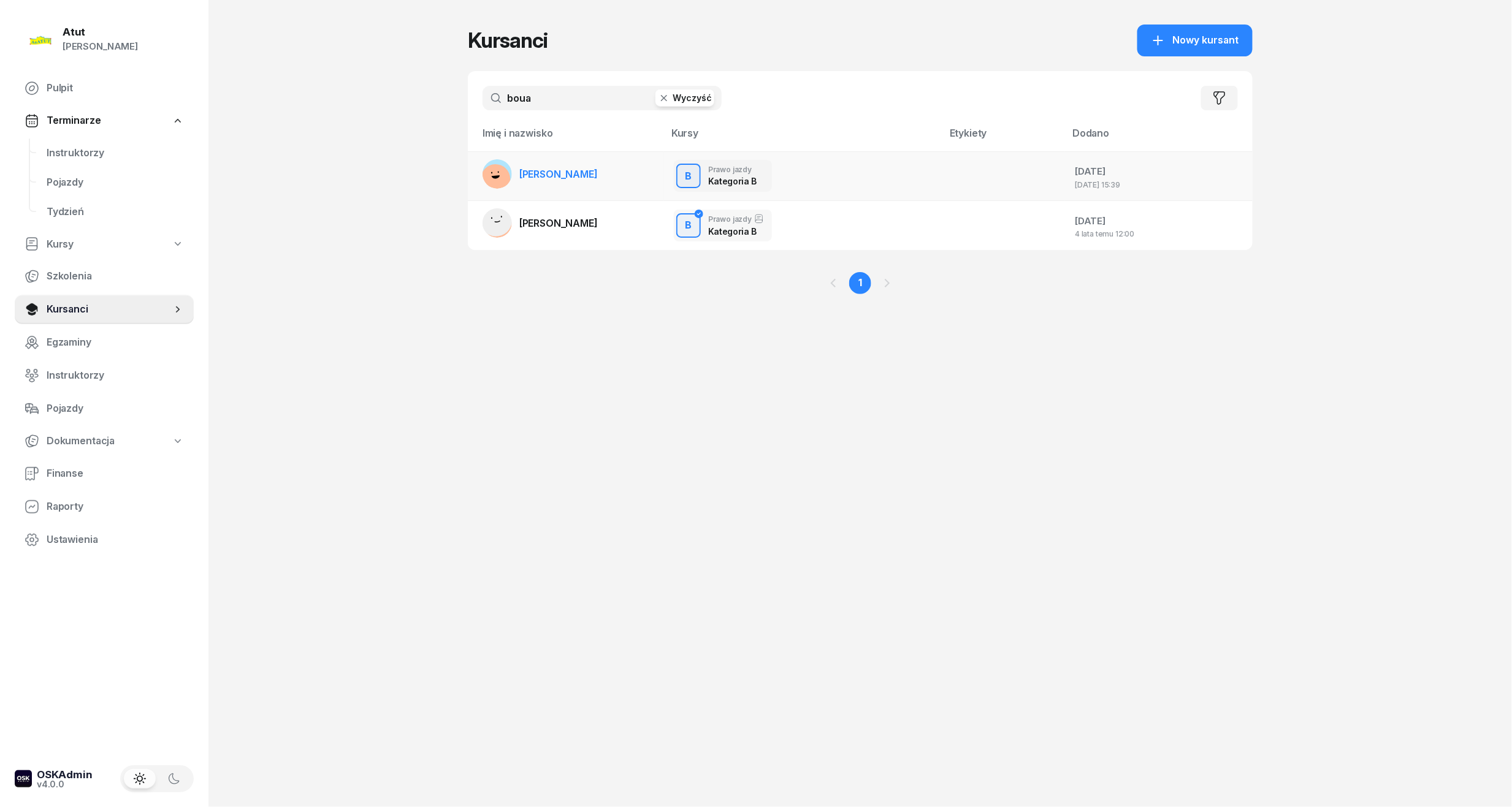
type input "boua"
click at [547, 166] on link "[PERSON_NAME]" at bounding box center [540, 174] width 115 height 29
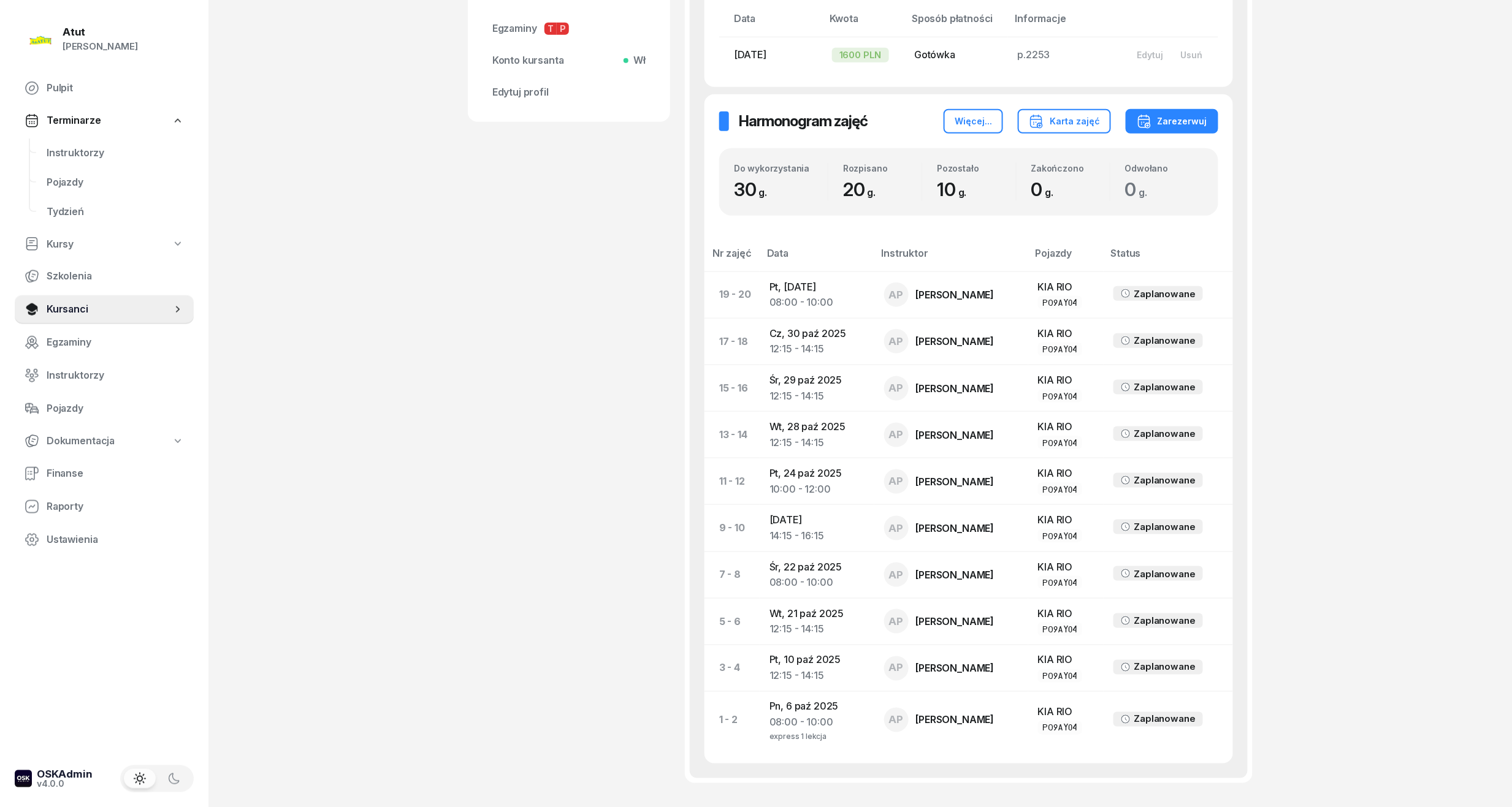
scroll to position [351, 0]
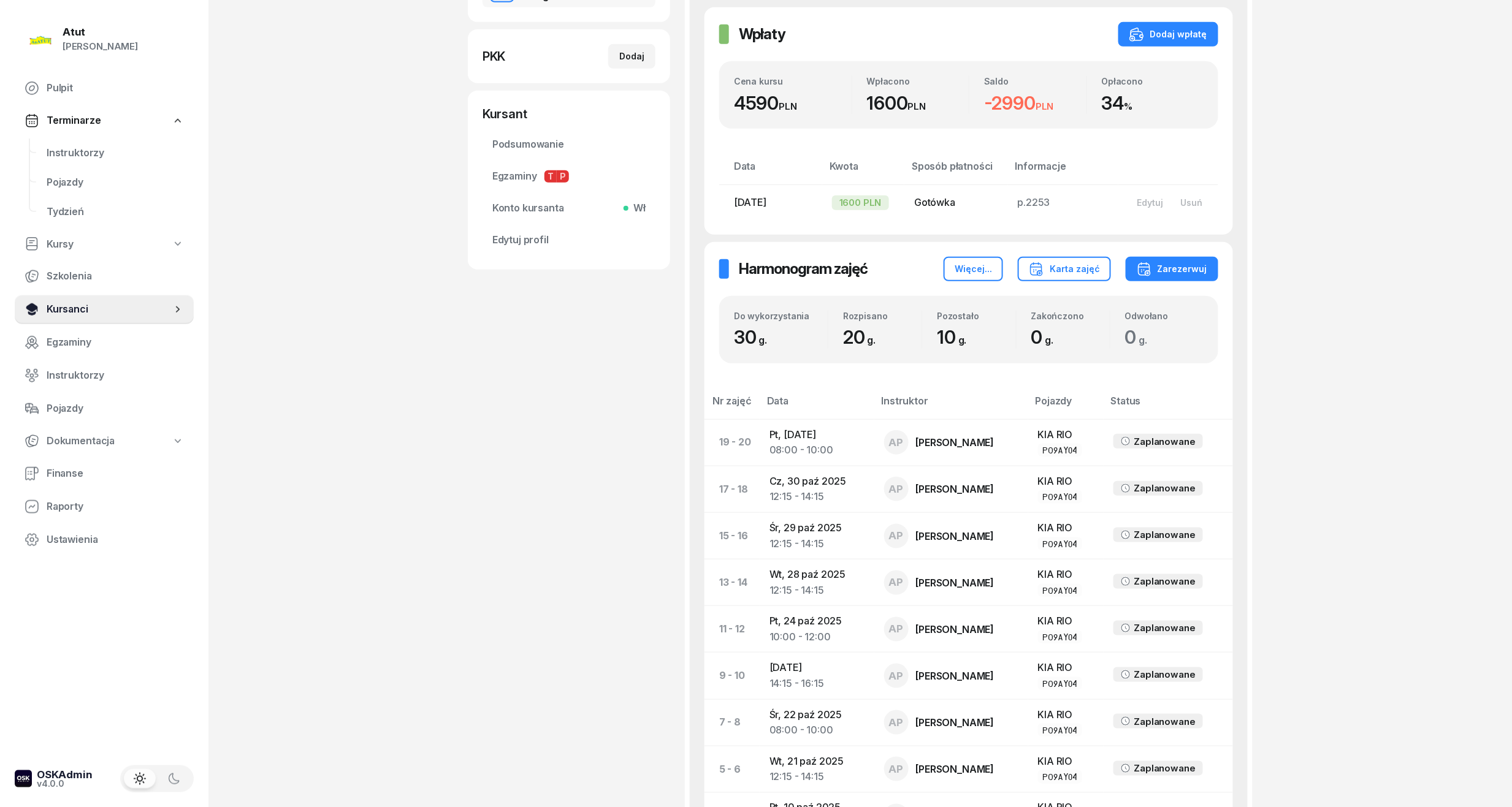
click at [81, 304] on span "Kursanci" at bounding box center [109, 310] width 125 height 16
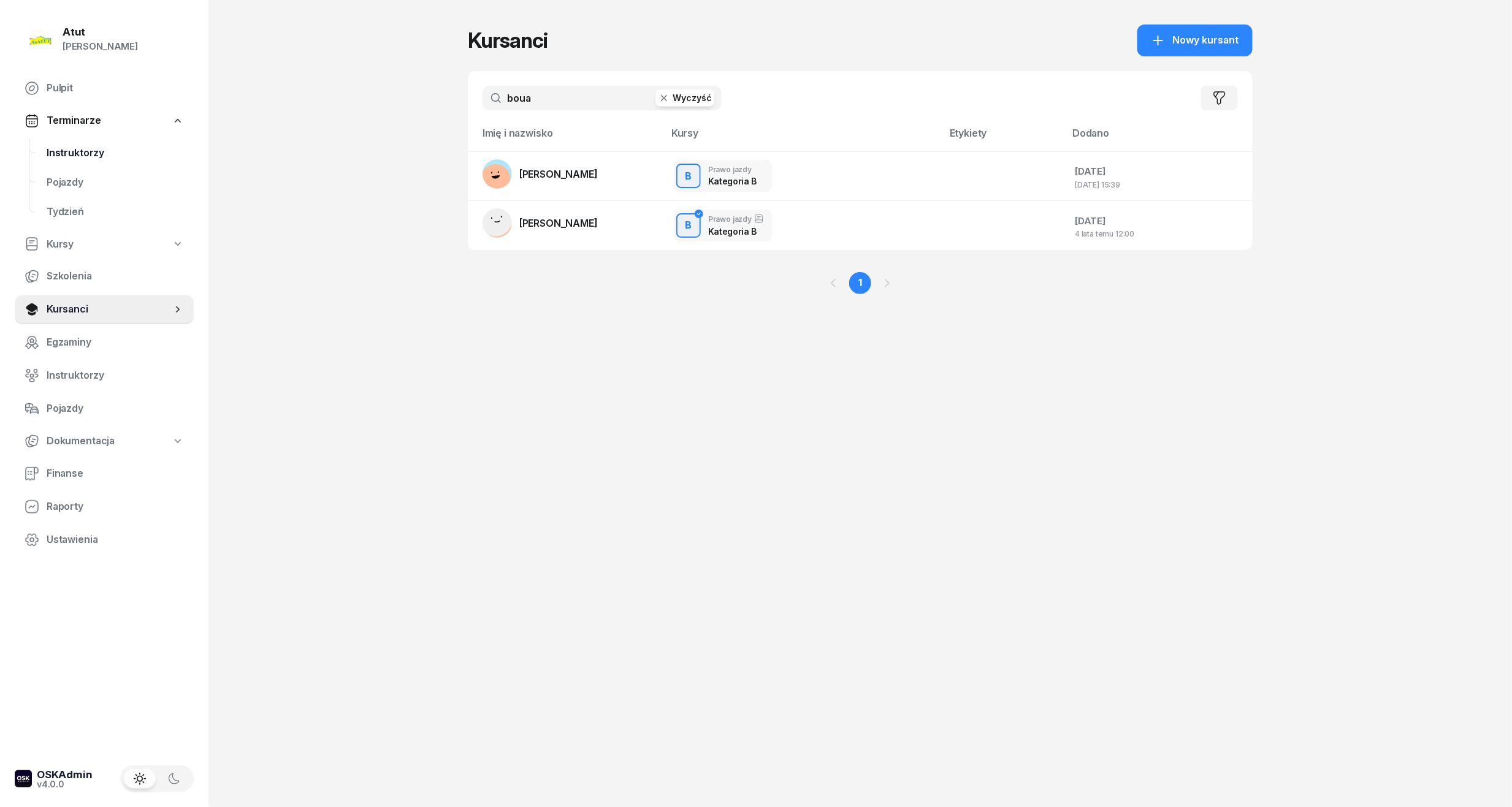
click at [73, 148] on span "Instruktorzy" at bounding box center [115, 153] width 137 height 16
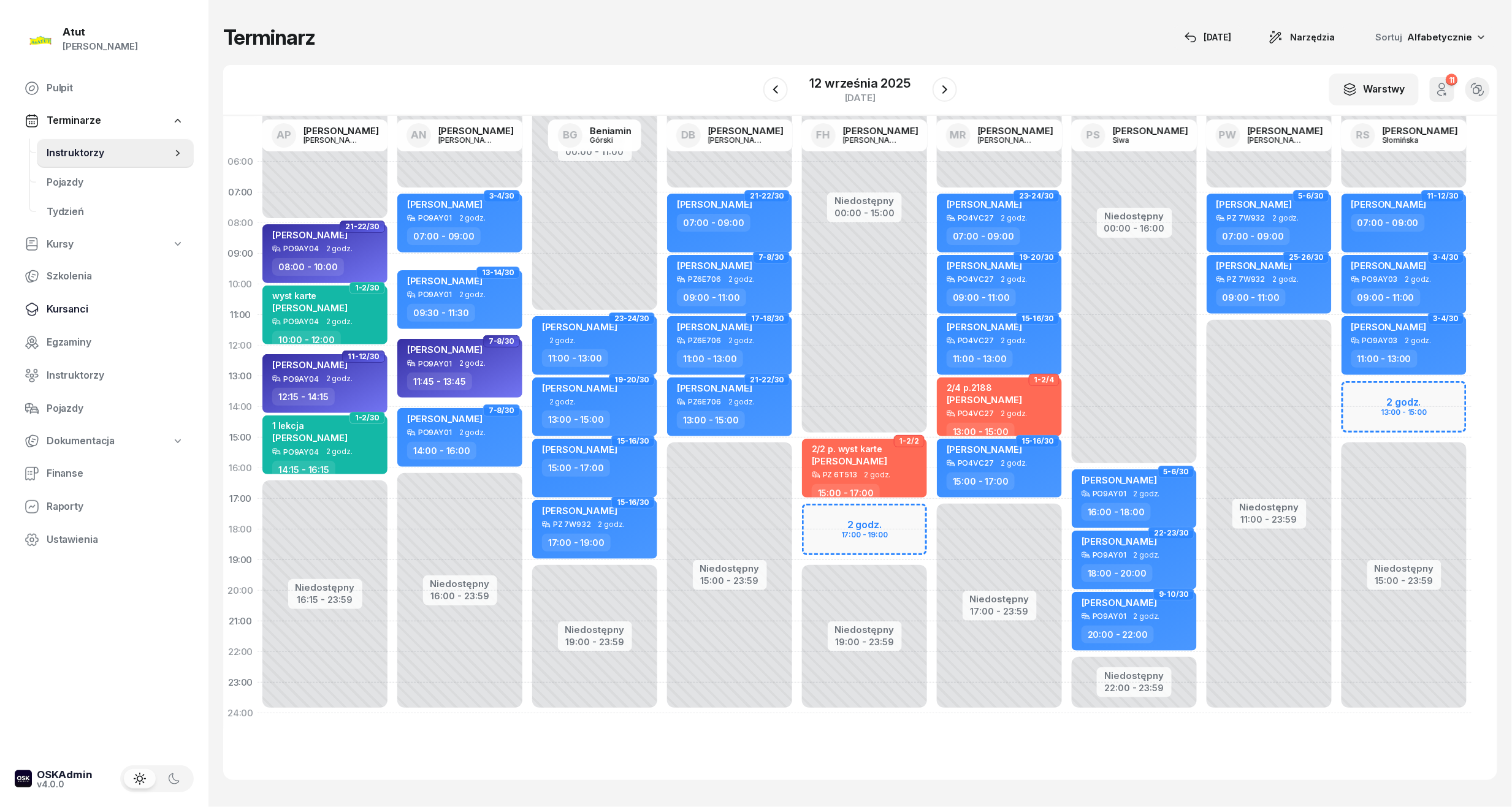
click at [64, 306] on span "Kursanci" at bounding box center [115, 310] width 137 height 16
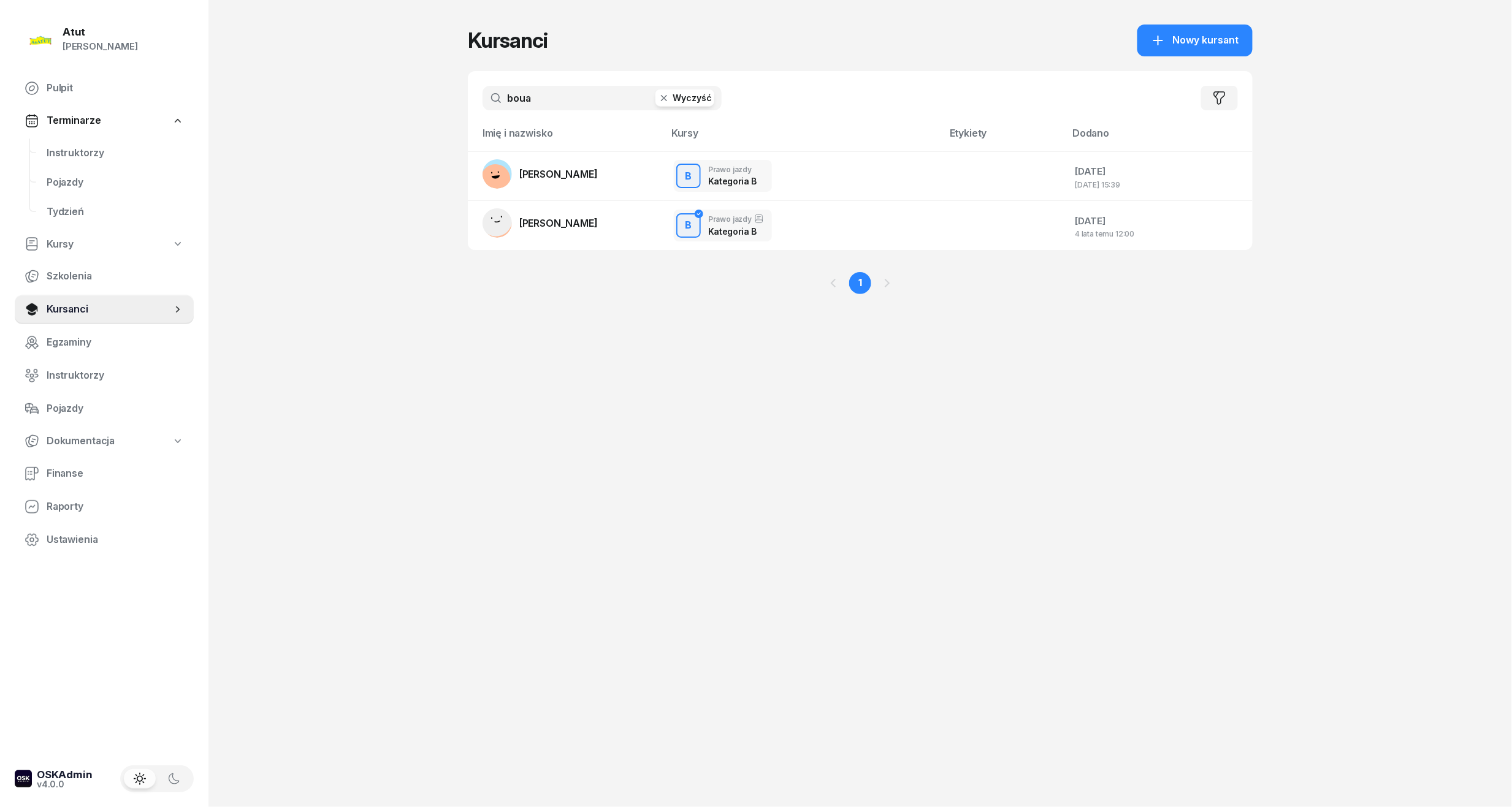
drag, startPoint x: 513, startPoint y: 95, endPoint x: 73, endPoint y: 54, distance: 441.9
click at [57, 104] on div "Atut [PERSON_NAME] Pulpit Terminarze Instruktorzy Pojazdy Tydzień Kursy Szkolen…" at bounding box center [756, 404] width 1512 height 807
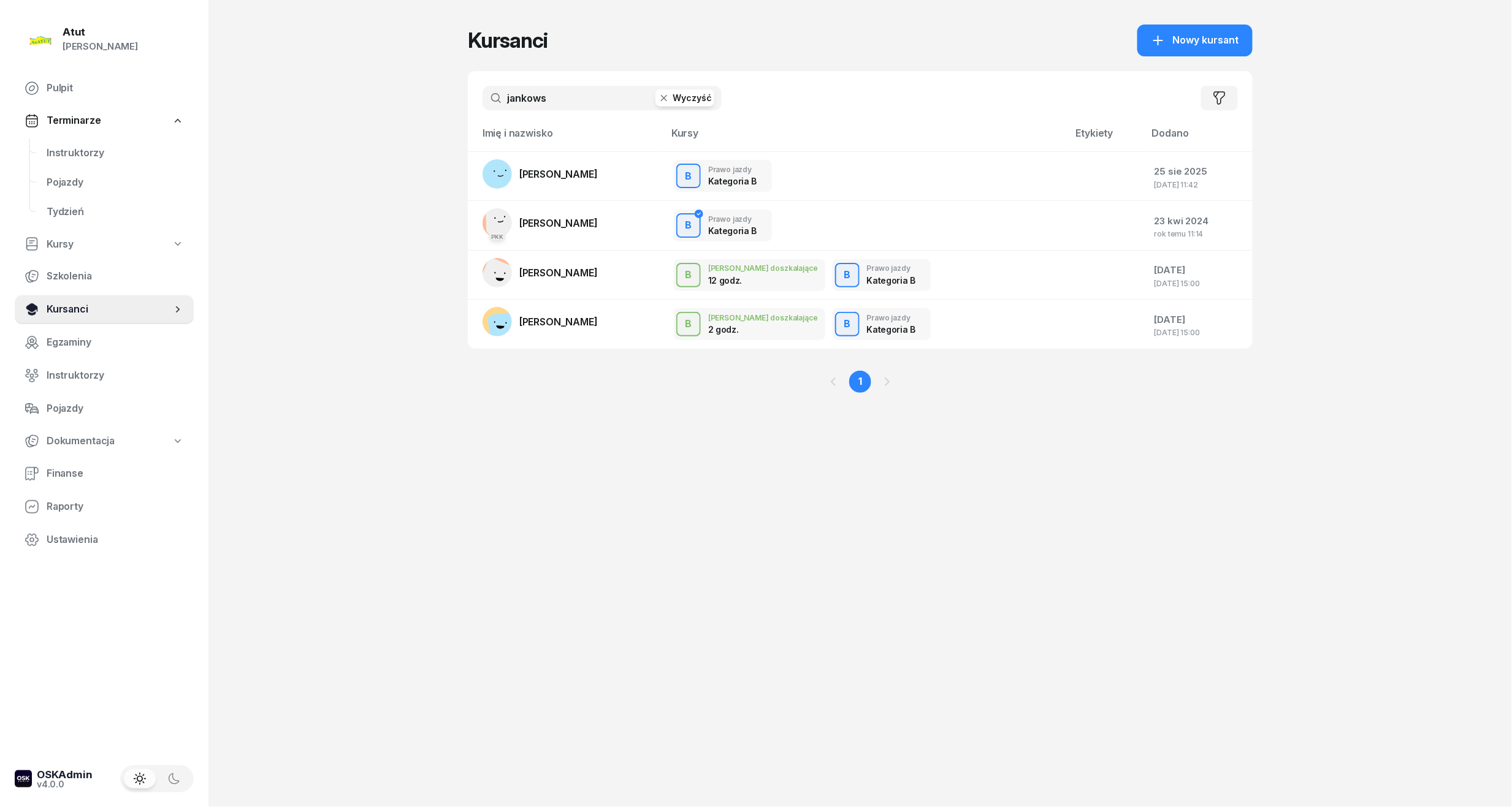
click at [85, 302] on span "Kursanci" at bounding box center [109, 310] width 125 height 16
drag, startPoint x: 592, startPoint y: 92, endPoint x: 103, endPoint y: 160, distance: 493.7
click at [118, 160] on div "Atut [PERSON_NAME] Pulpit Terminarze Instruktorzy Pojazdy Tydzień Kursy Szkolen…" at bounding box center [756, 404] width 1512 height 807
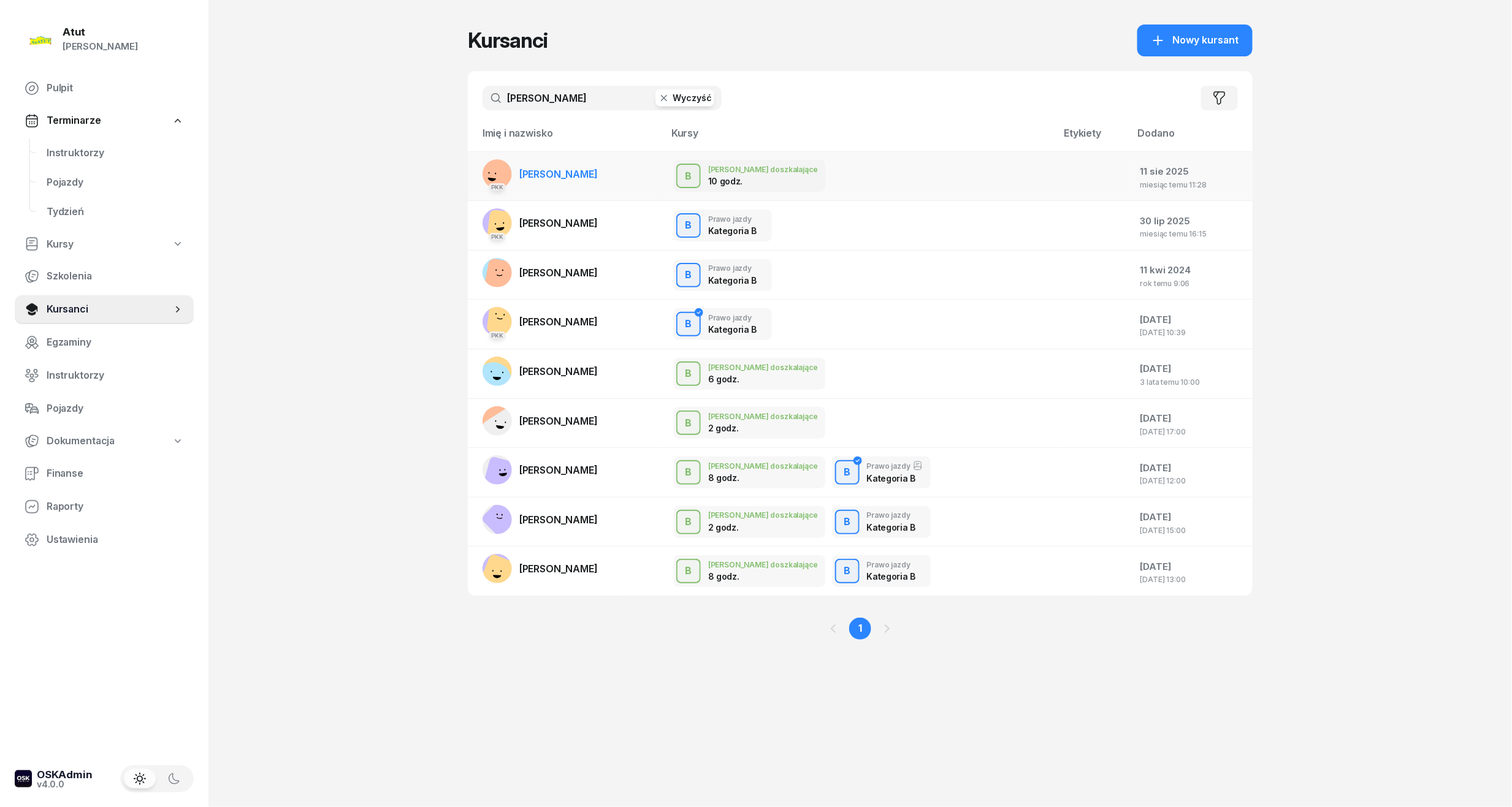
type input "[PERSON_NAME]"
click at [538, 175] on span "[PERSON_NAME]" at bounding box center [558, 175] width 78 height 13
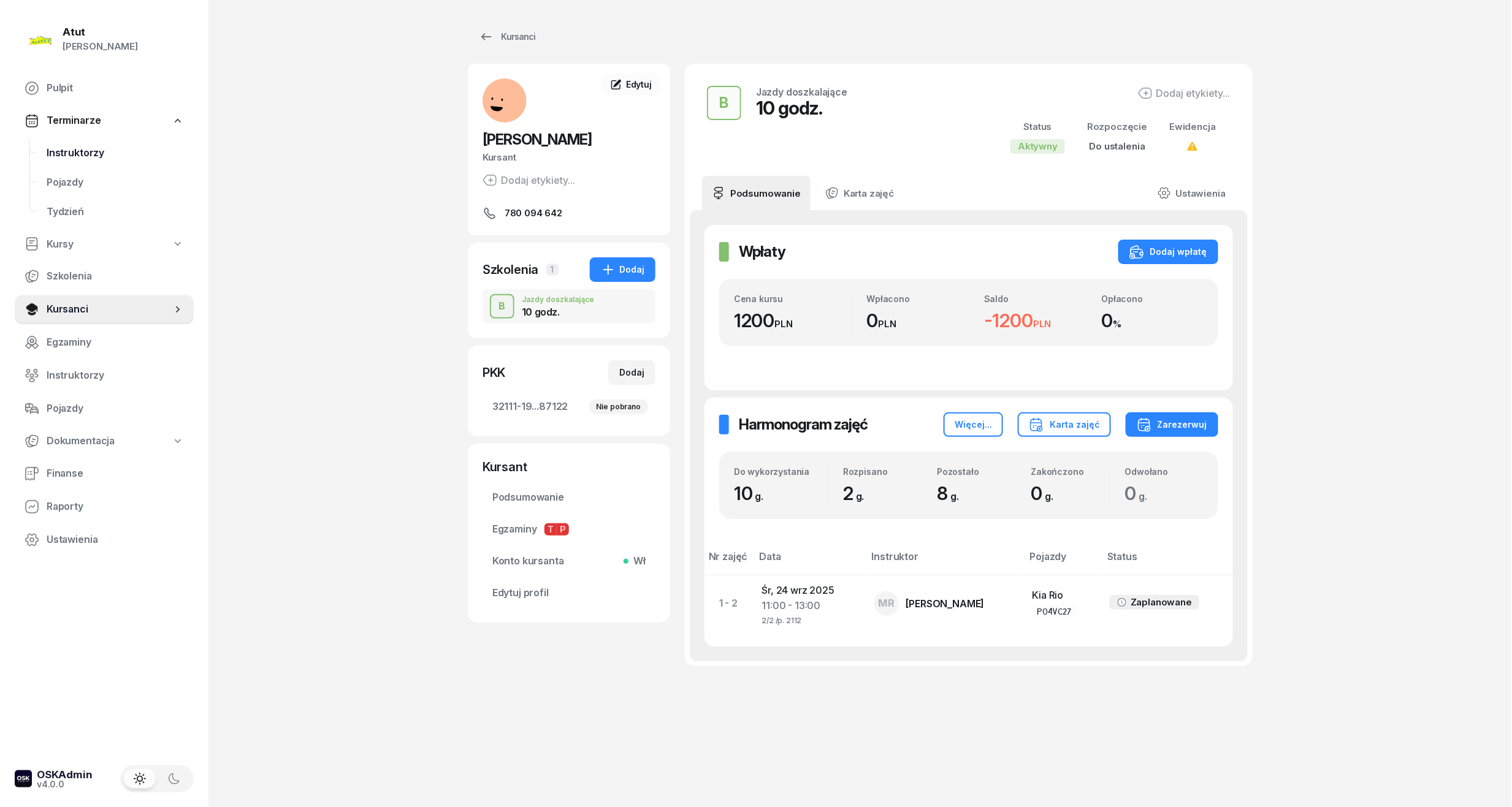
click at [57, 142] on link "Instruktorzy" at bounding box center [115, 152] width 157 height 29
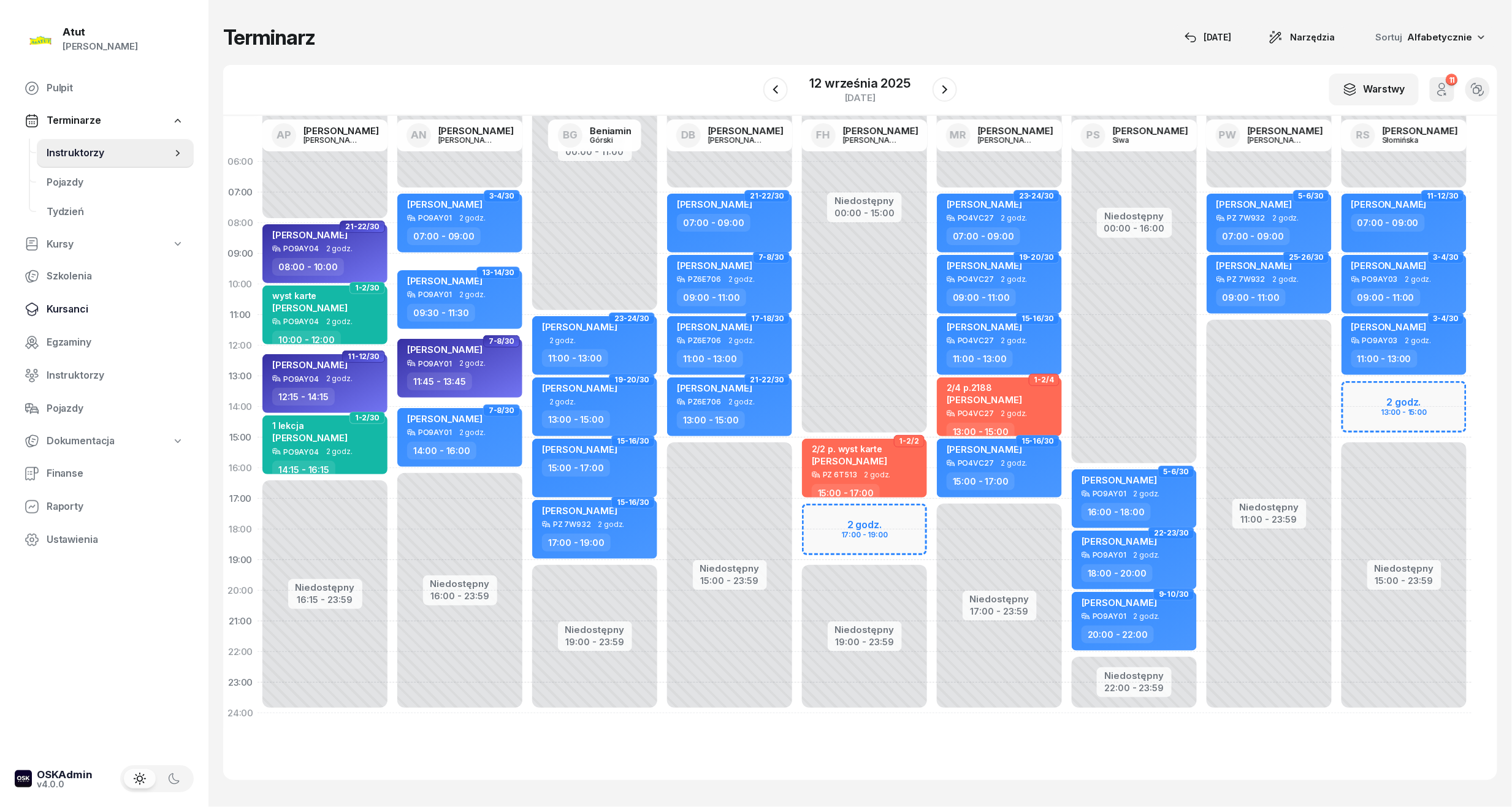
click at [81, 302] on span "Kursanci" at bounding box center [115, 310] width 137 height 16
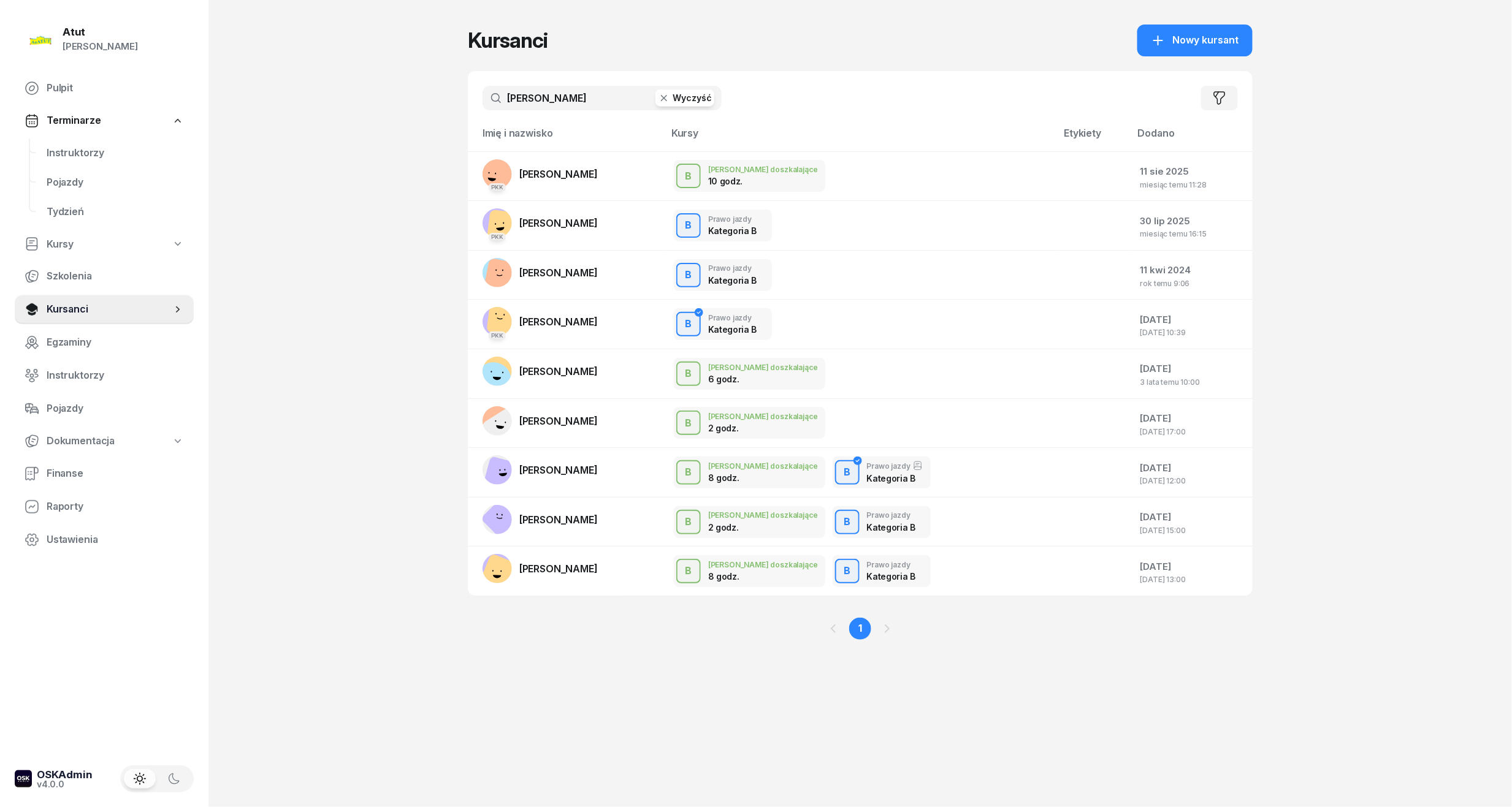
drag, startPoint x: 586, startPoint y: 96, endPoint x: -42, endPoint y: 188, distance: 634.7
click at [0, 188] on html "[PERSON_NAME] [PERSON_NAME] Pulpit Terminarze Instruktorzy Pojazdy Tydzień Kurs…" at bounding box center [756, 404] width 1512 height 807
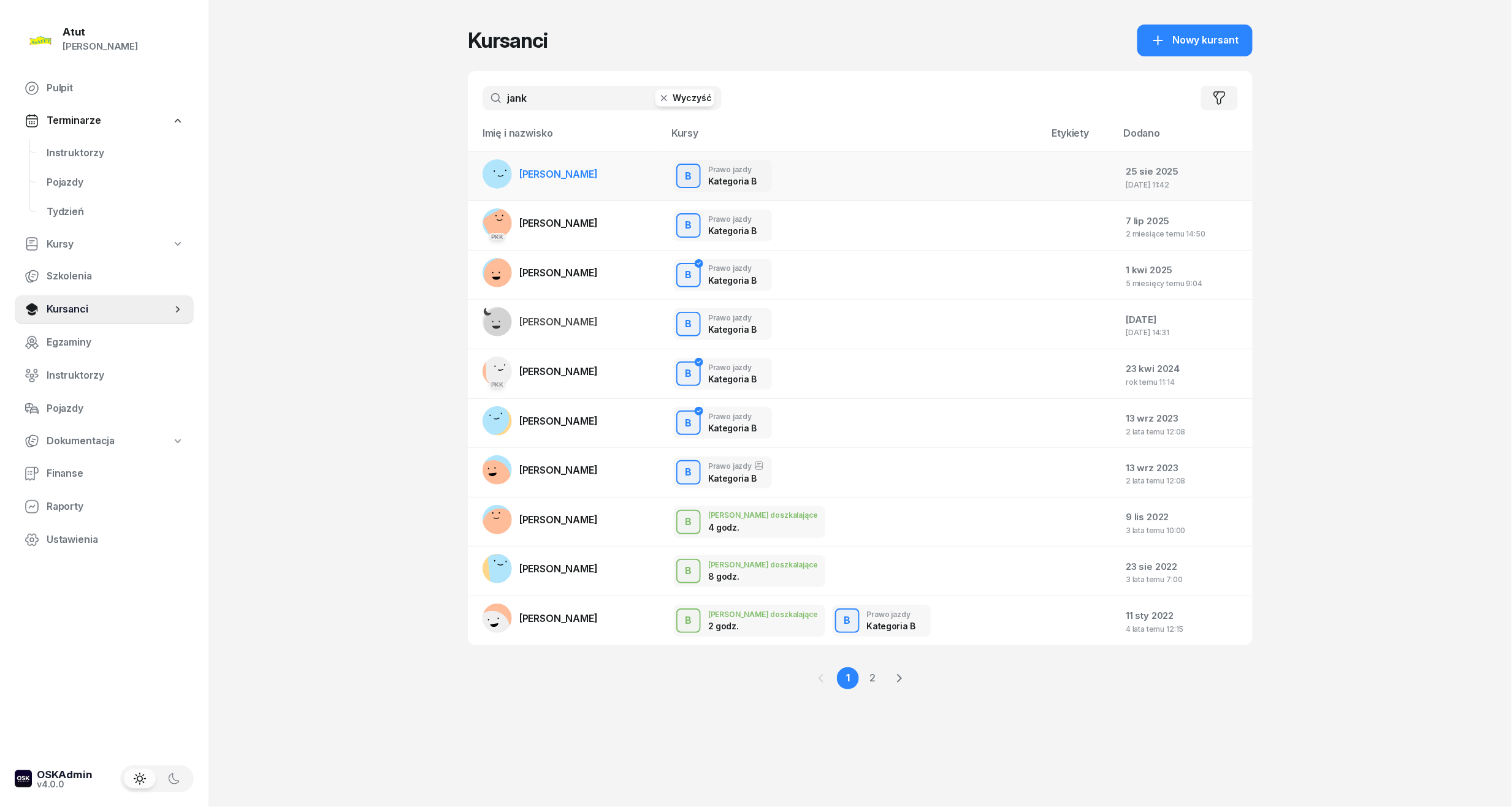
type input "jank"
click at [573, 171] on span "[PERSON_NAME]" at bounding box center [558, 175] width 78 height 13
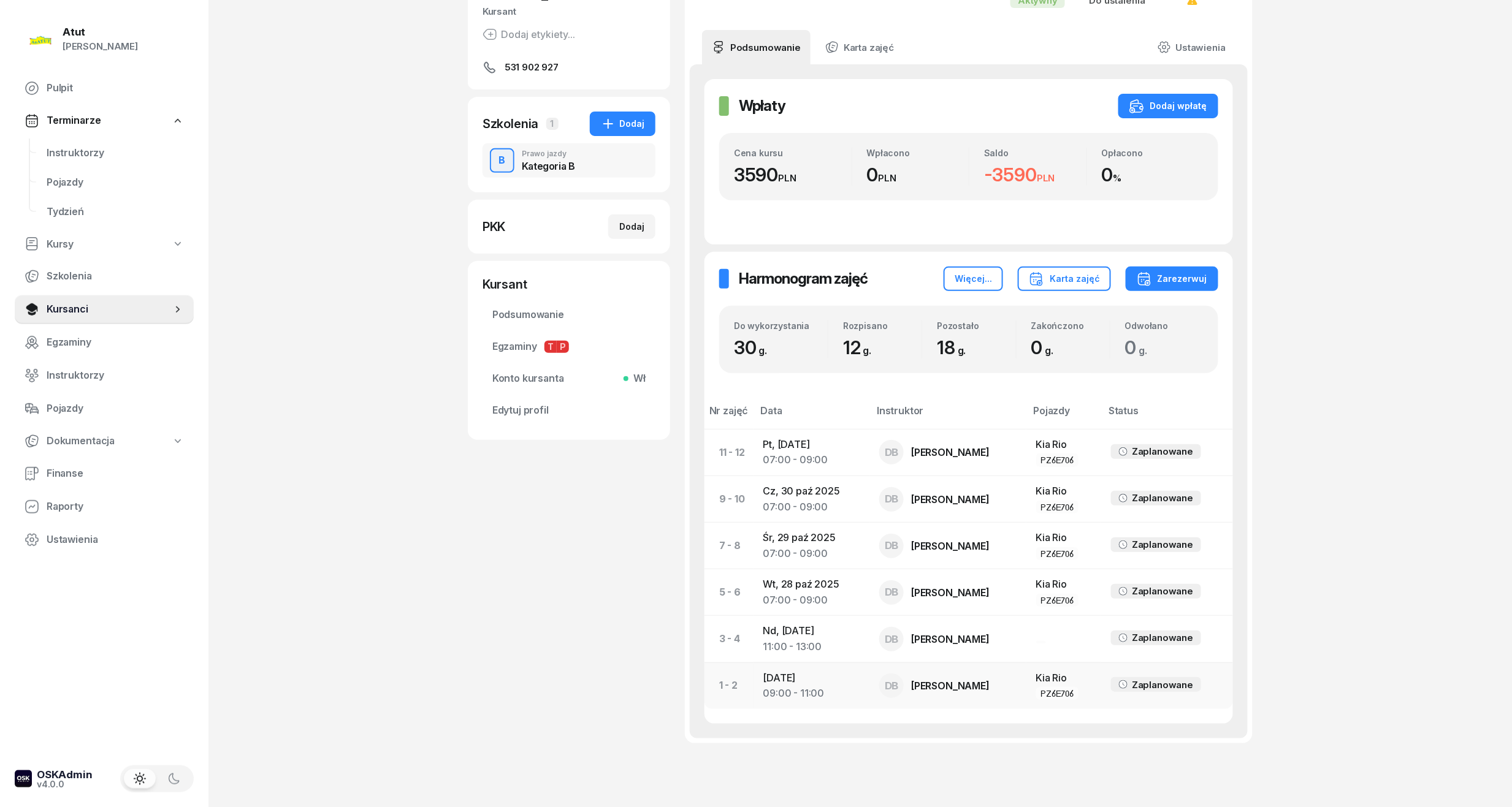
scroll to position [204, 0]
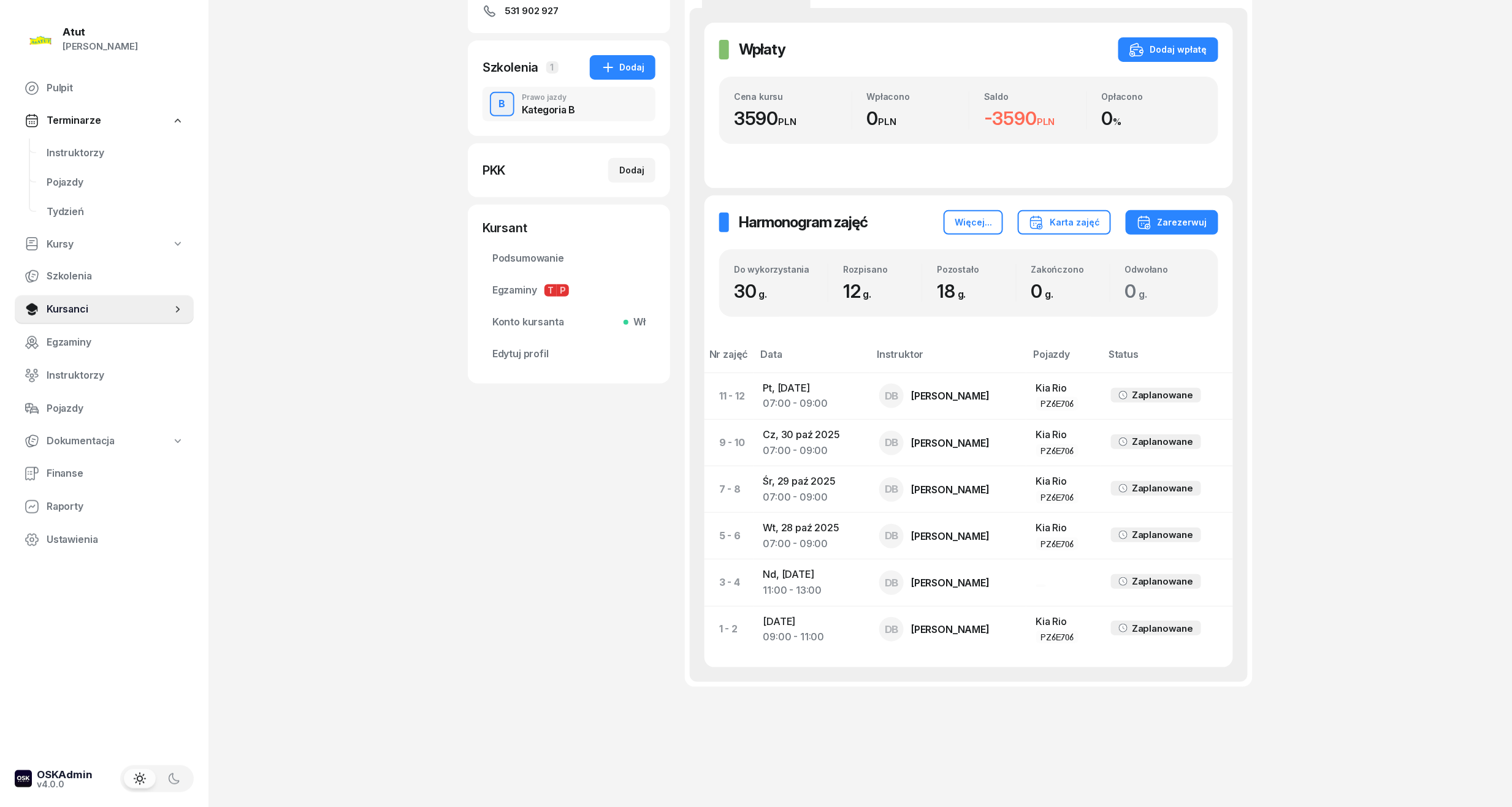
click at [82, 131] on link "Terminarze" at bounding box center [104, 121] width 179 height 28
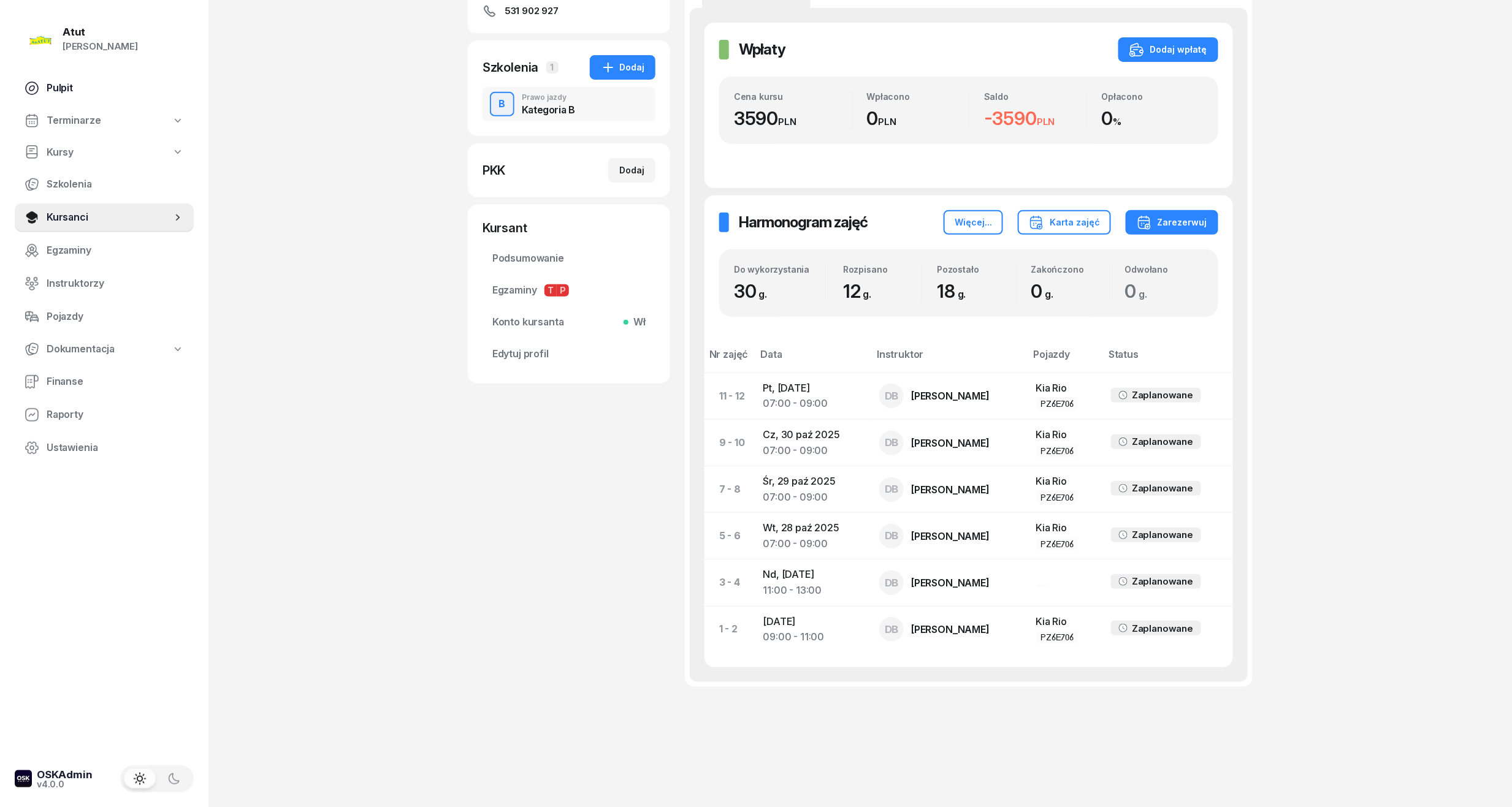
click at [39, 81] on link "Pulpit" at bounding box center [104, 88] width 179 height 29
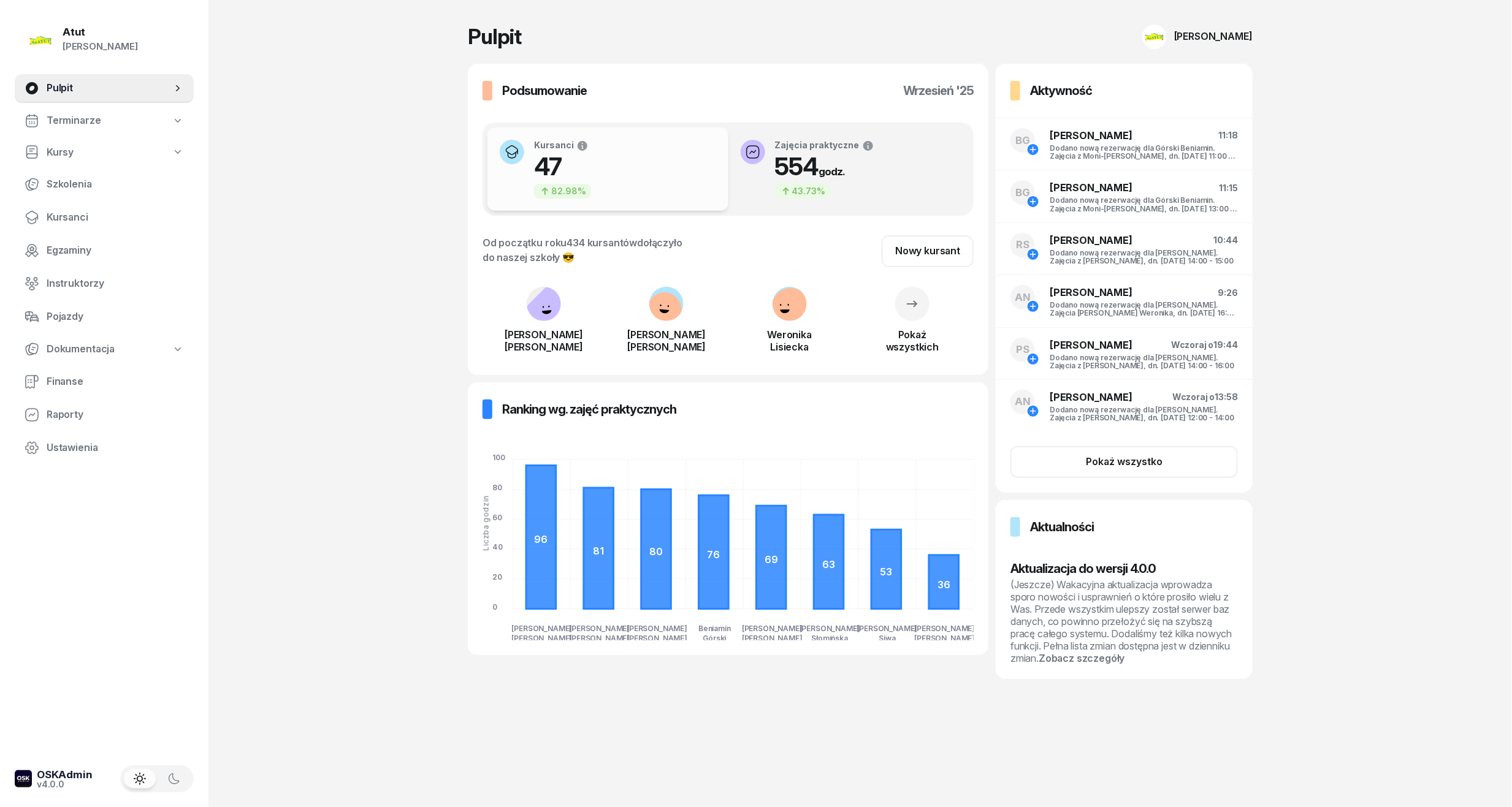
click at [108, 125] on link "Terminarze" at bounding box center [104, 121] width 179 height 28
click at [103, 149] on span "Instruktorzy" at bounding box center [115, 153] width 137 height 16
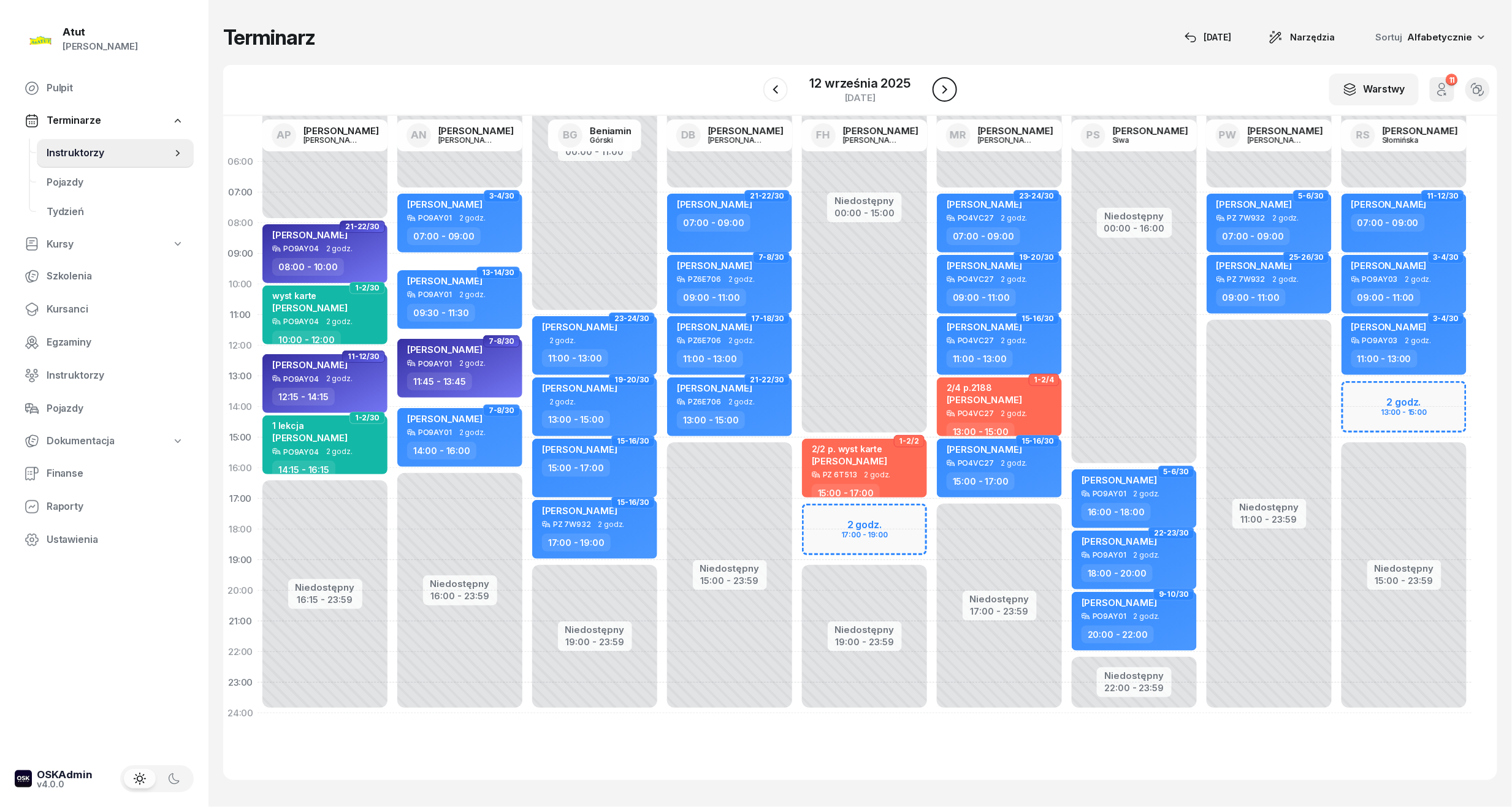
click at [938, 91] on icon "button" at bounding box center [945, 89] width 15 height 15
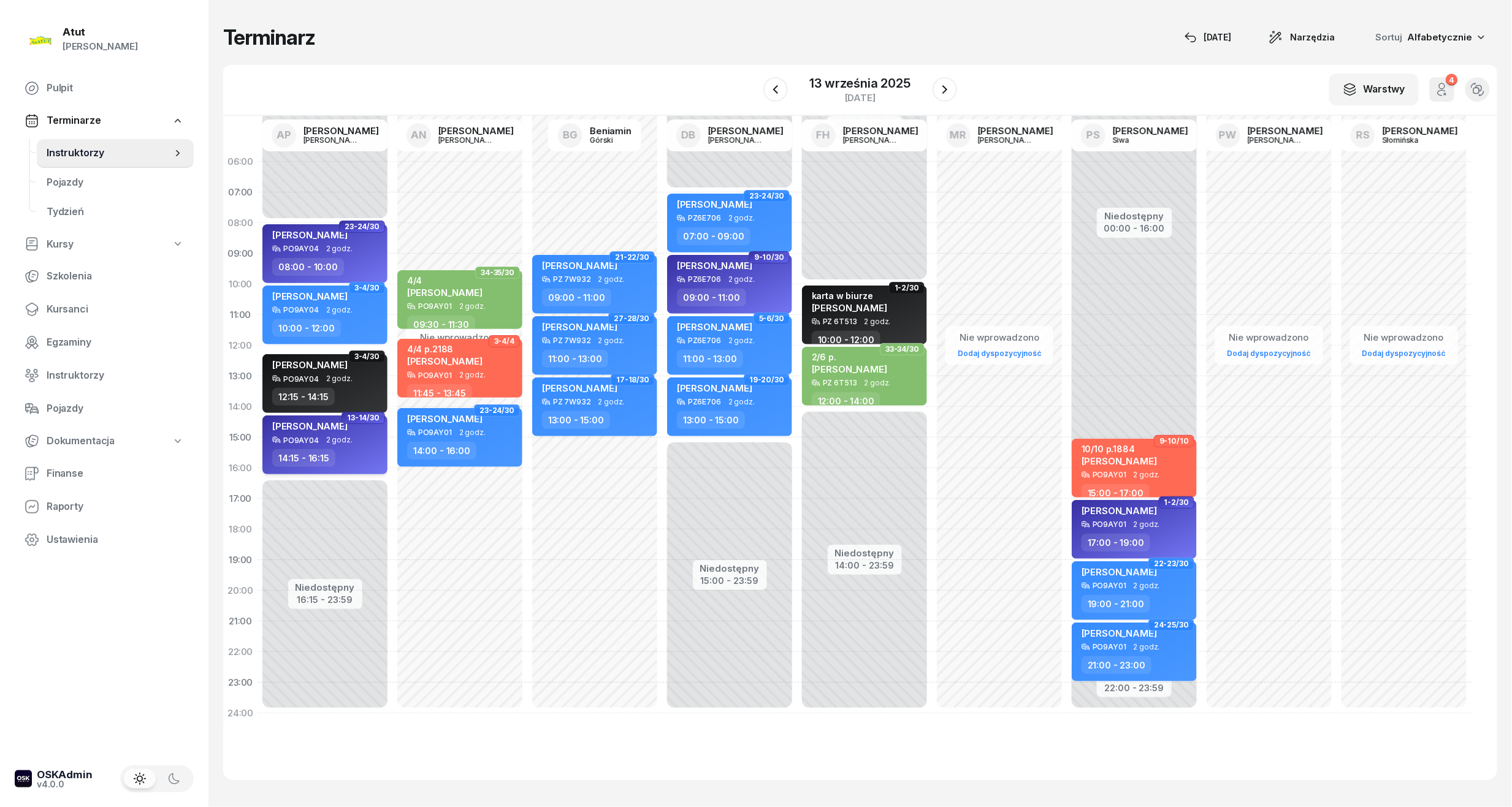
click at [357, 428] on div "[PERSON_NAME]" at bounding box center [326, 427] width 108 height 15
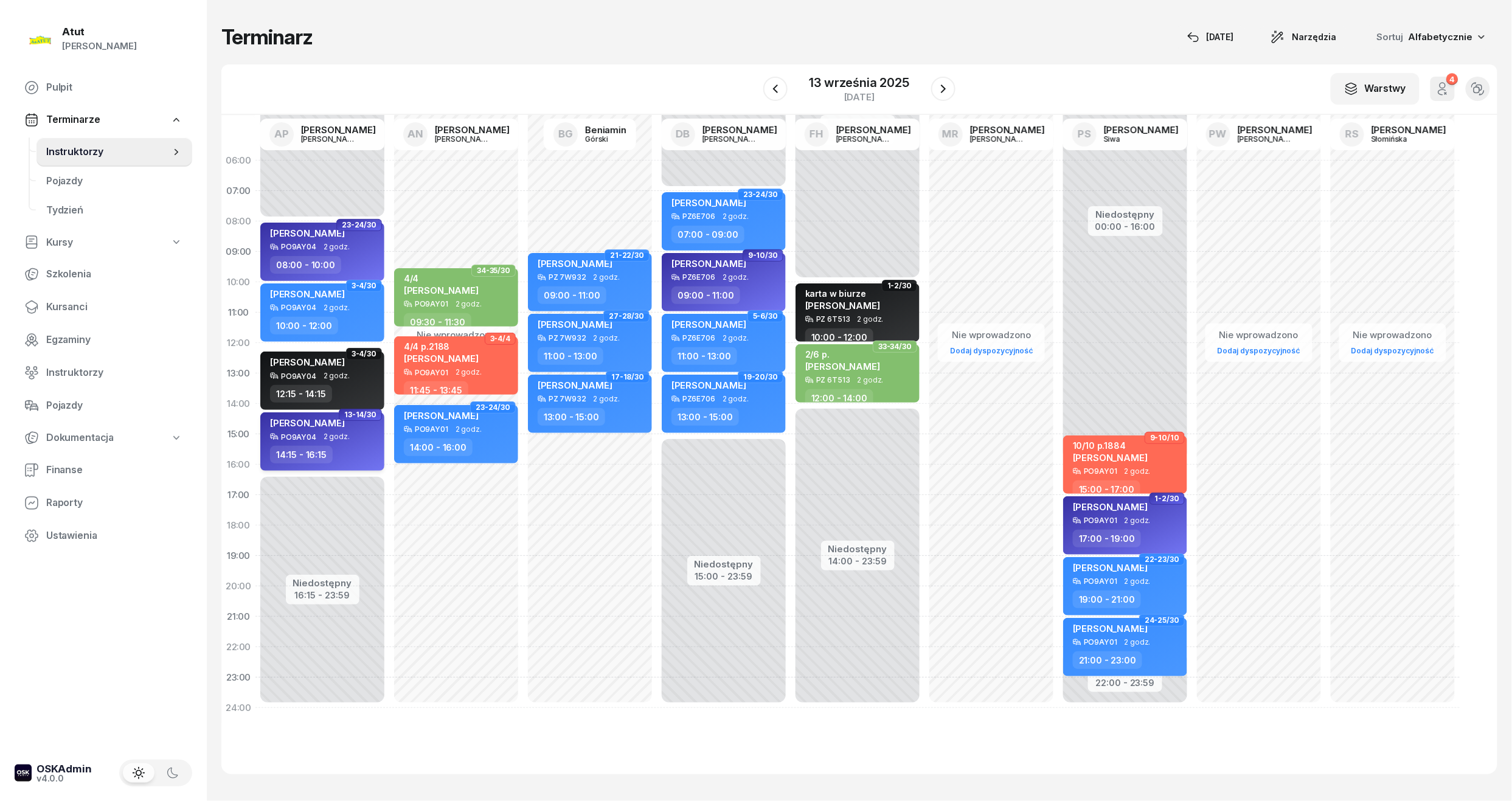
select select "14"
select select "15"
select select "16"
select select "15"
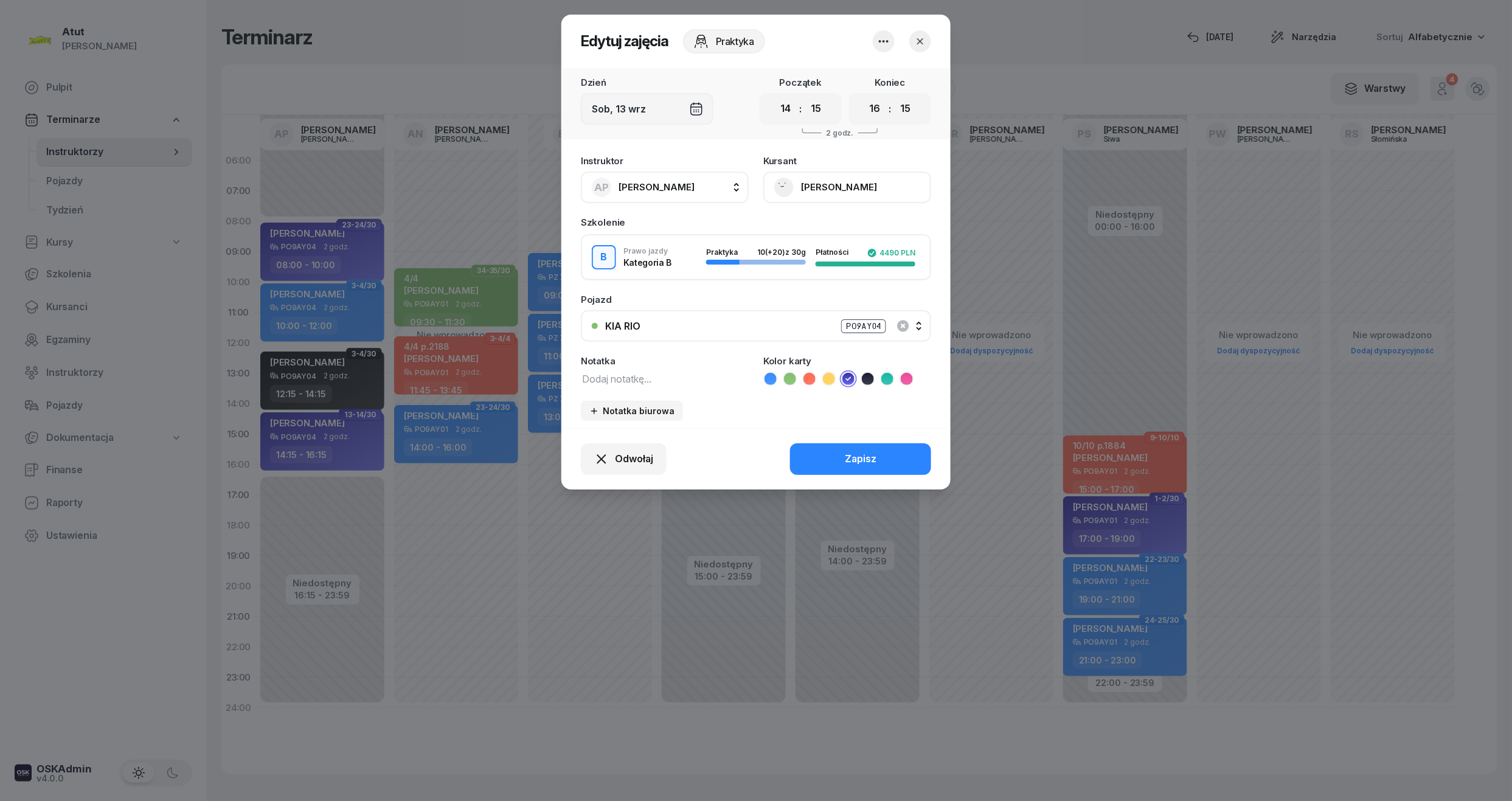
click at [932, 40] on header "Edytuj zajęcia Praktyka" at bounding box center [755, 42] width 389 height 53
click at [920, 44] on icon "button" at bounding box center [921, 42] width 13 height 13
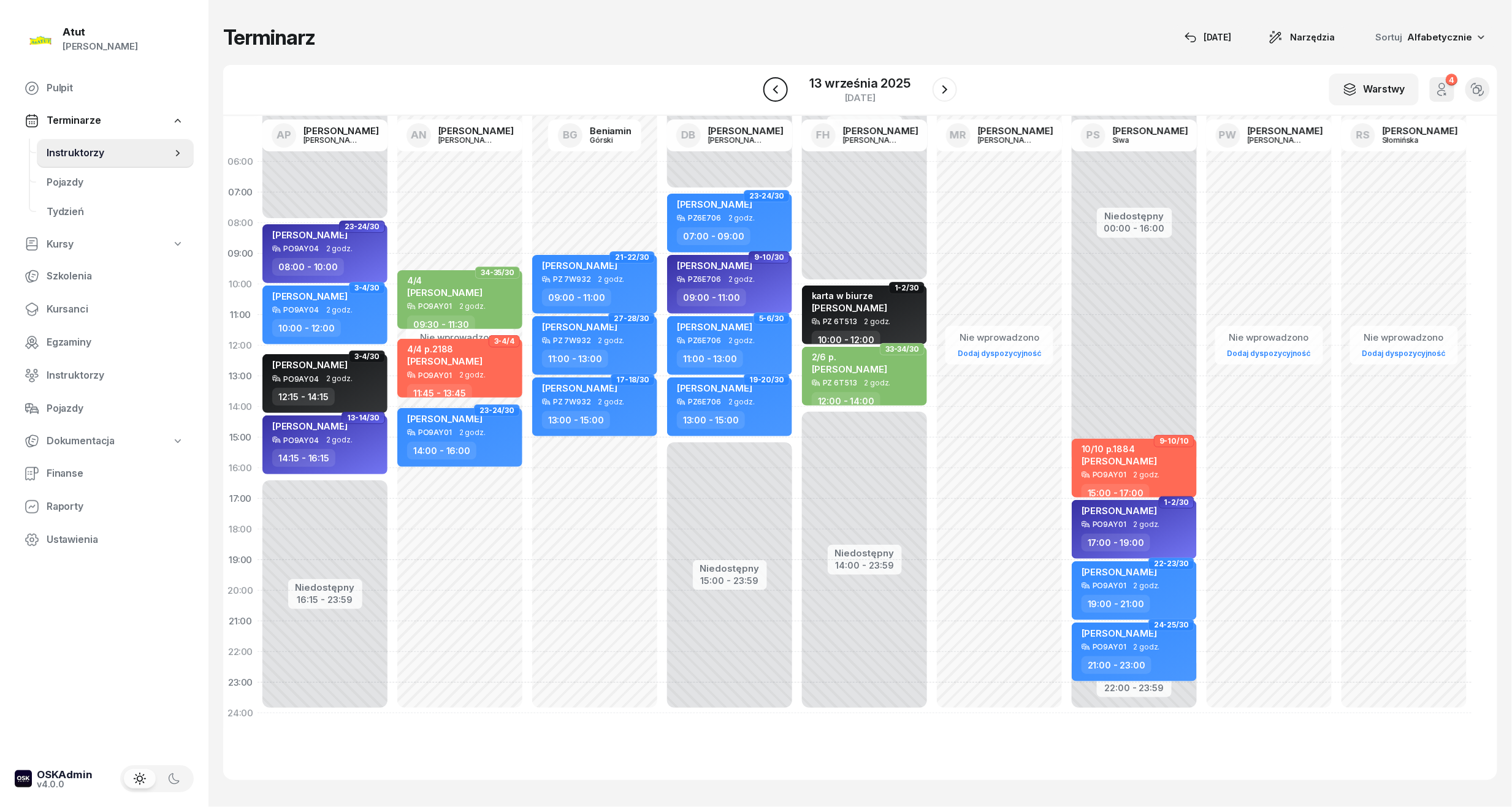
click at [773, 89] on icon "button" at bounding box center [776, 89] width 15 height 15
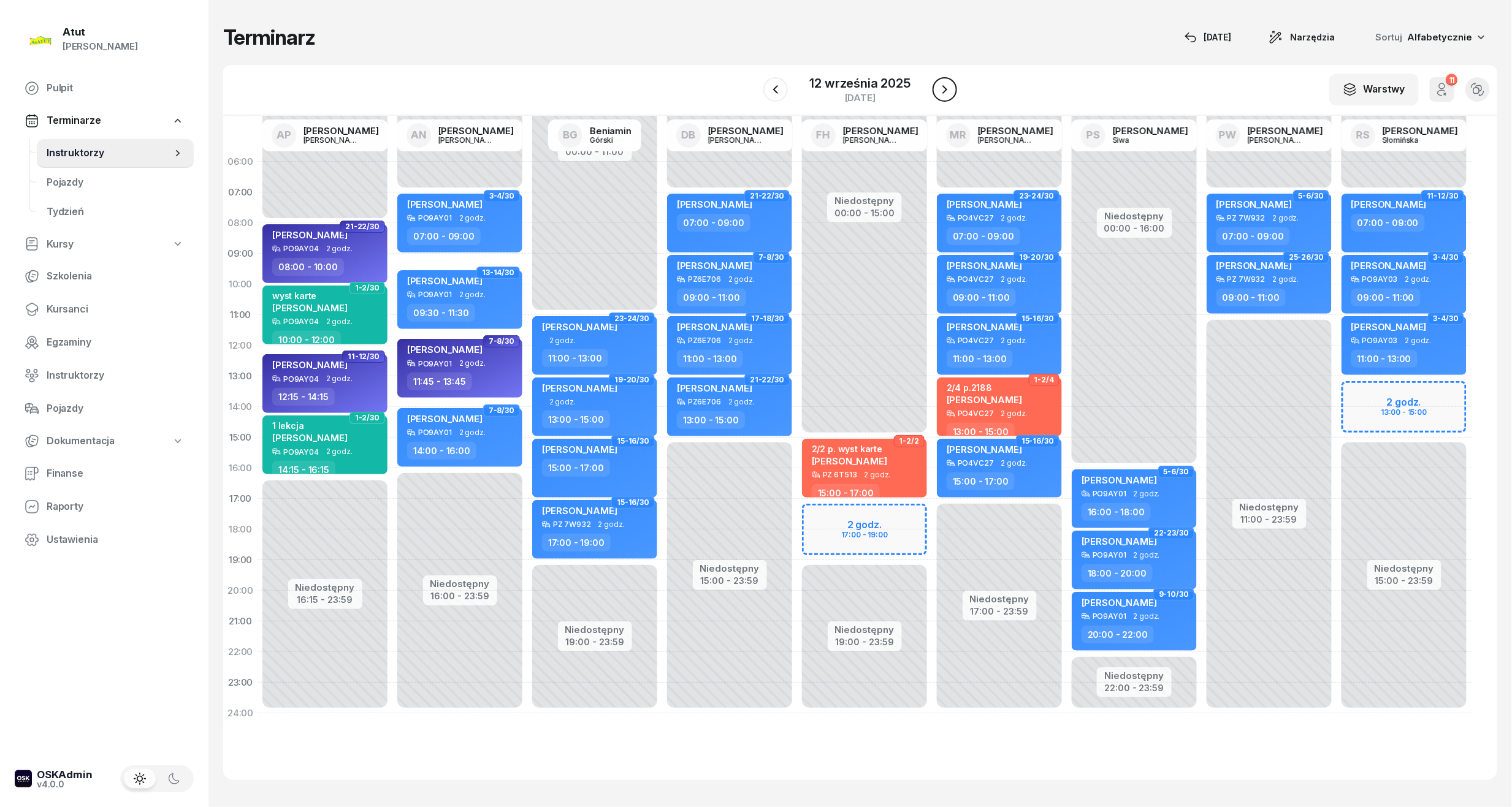
click at [943, 86] on icon "button" at bounding box center [945, 89] width 5 height 9
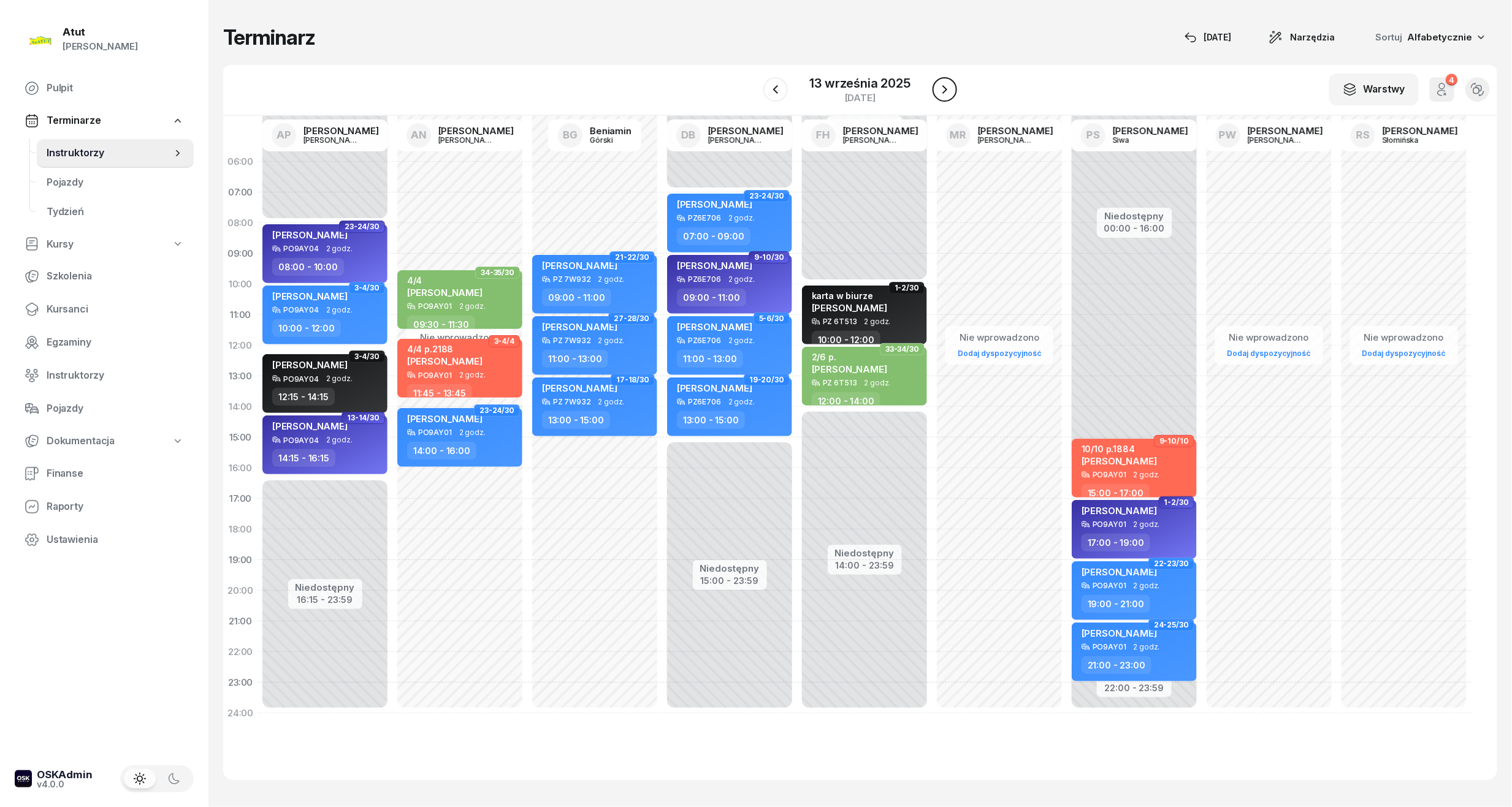
click at [943, 86] on icon "button" at bounding box center [945, 89] width 5 height 9
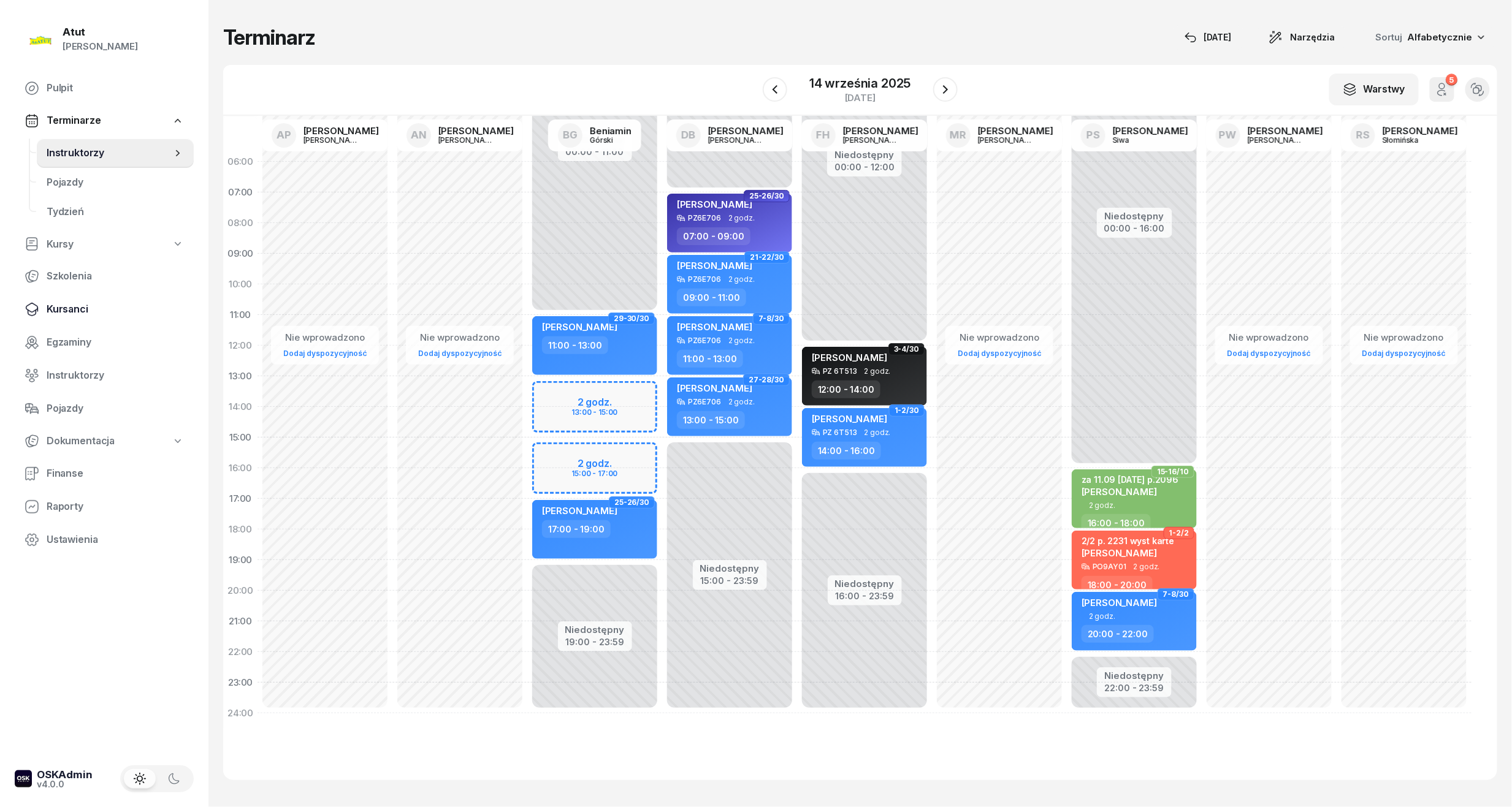
click at [51, 308] on span "Kursanci" at bounding box center [115, 310] width 137 height 16
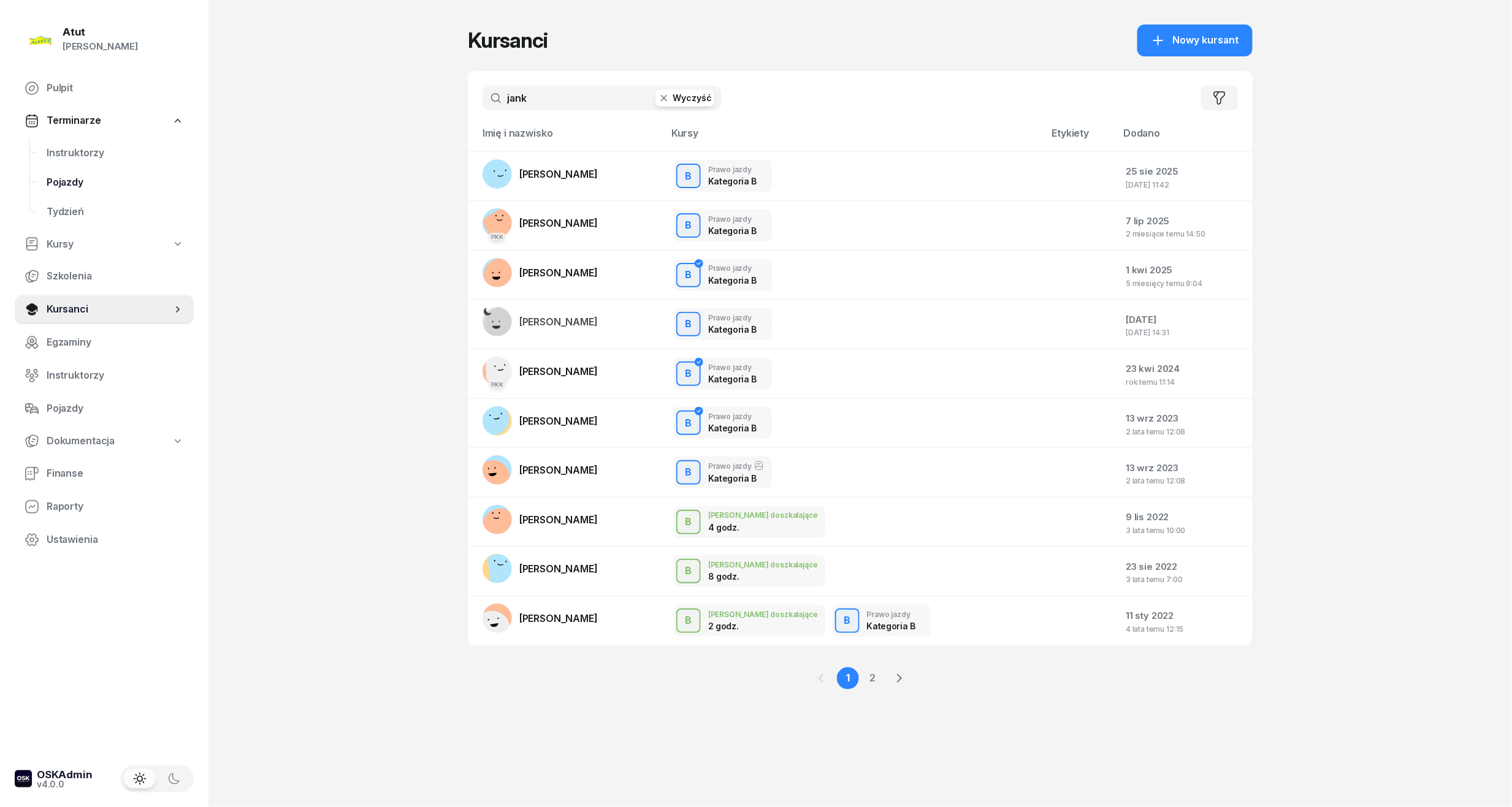
drag, startPoint x: 580, startPoint y: 99, endPoint x: 22, endPoint y: 196, distance: 566.4
click at [50, 192] on div "Atut [PERSON_NAME] Pulpit Terminarze Instruktorzy Pojazdy Tydzień Kursy Szkolen…" at bounding box center [756, 404] width 1512 height 807
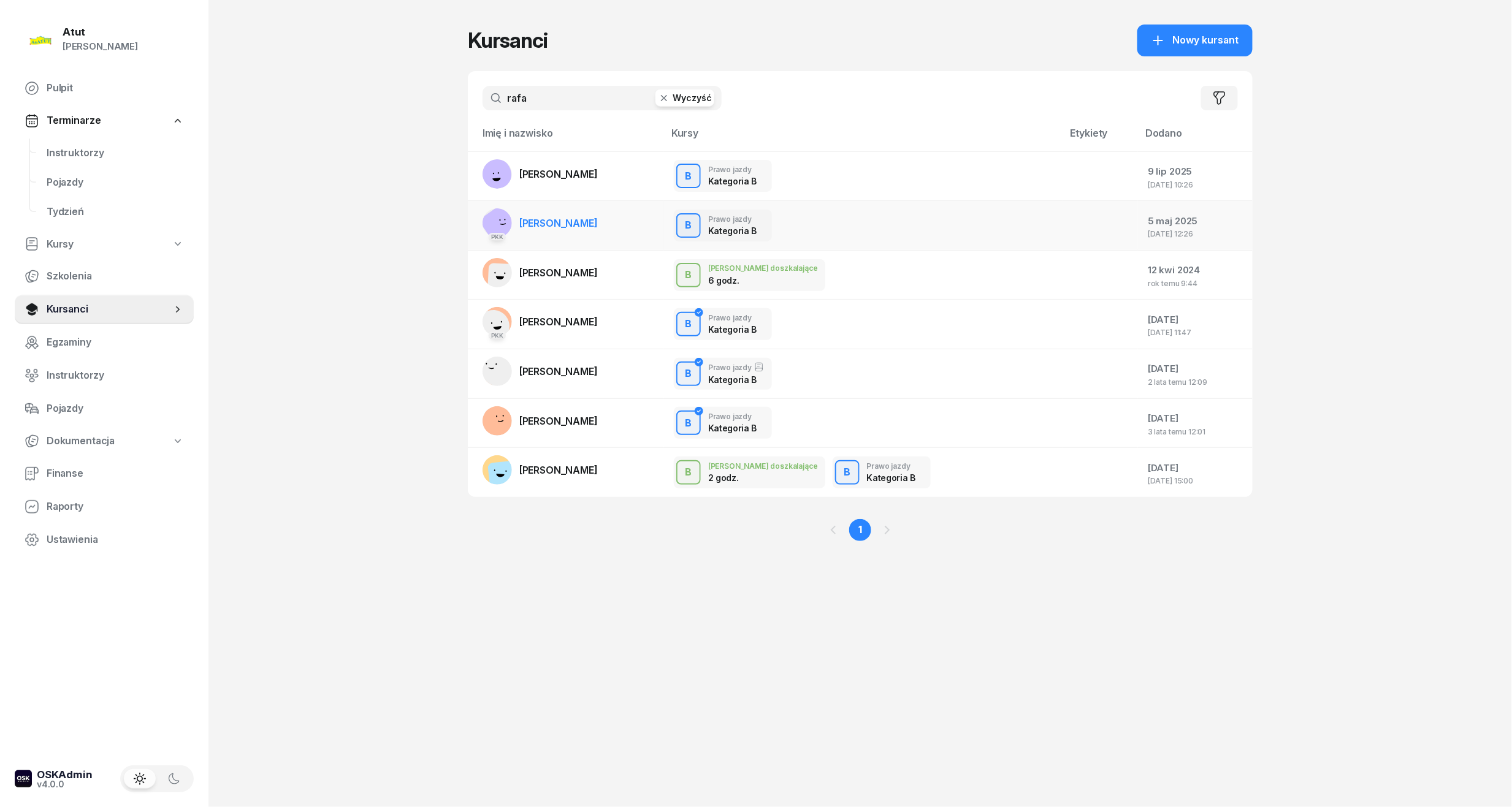
type input "rafa"
click at [555, 226] on span "[PERSON_NAME]" at bounding box center [558, 223] width 78 height 13
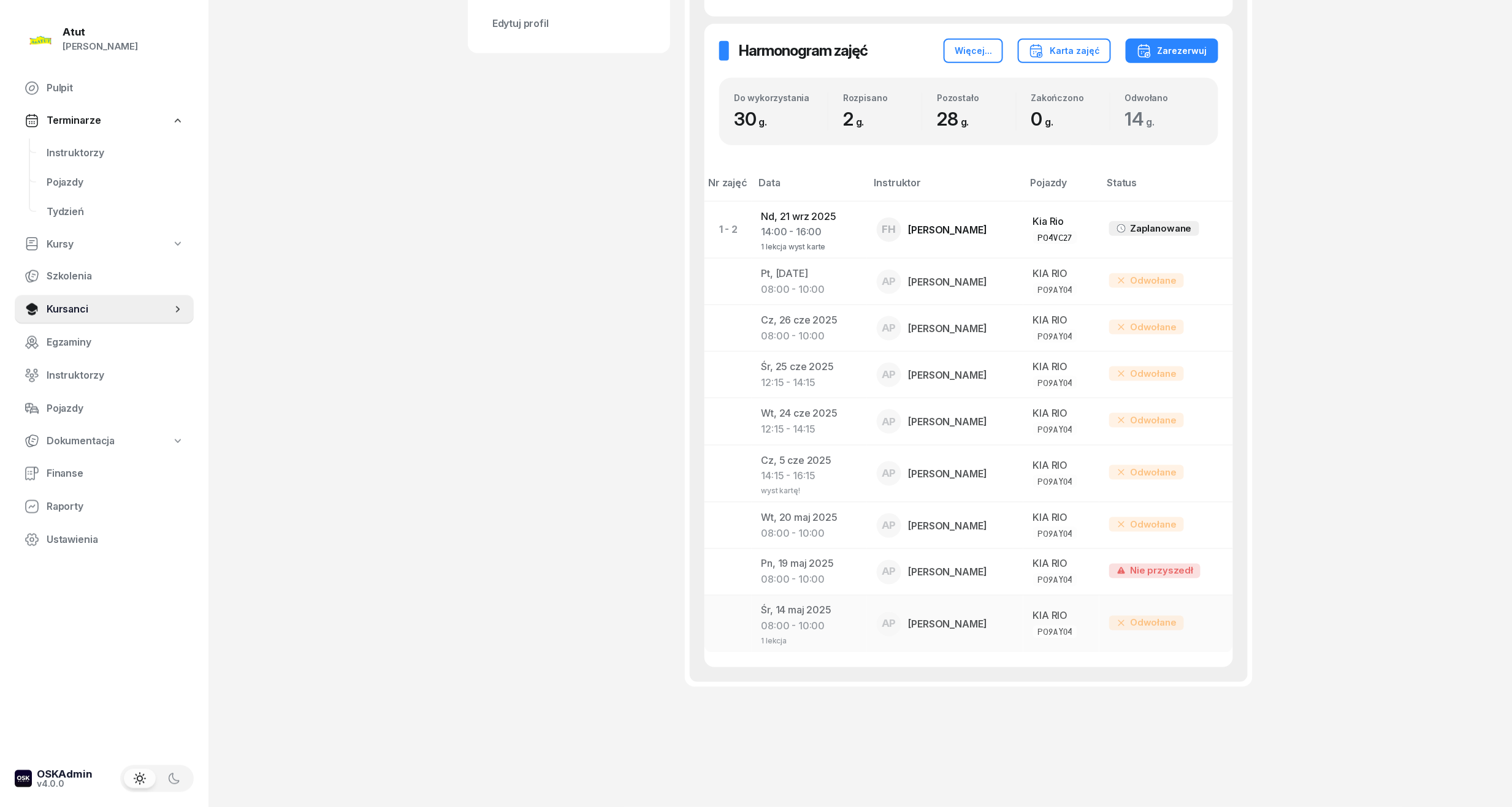
scroll to position [163, 0]
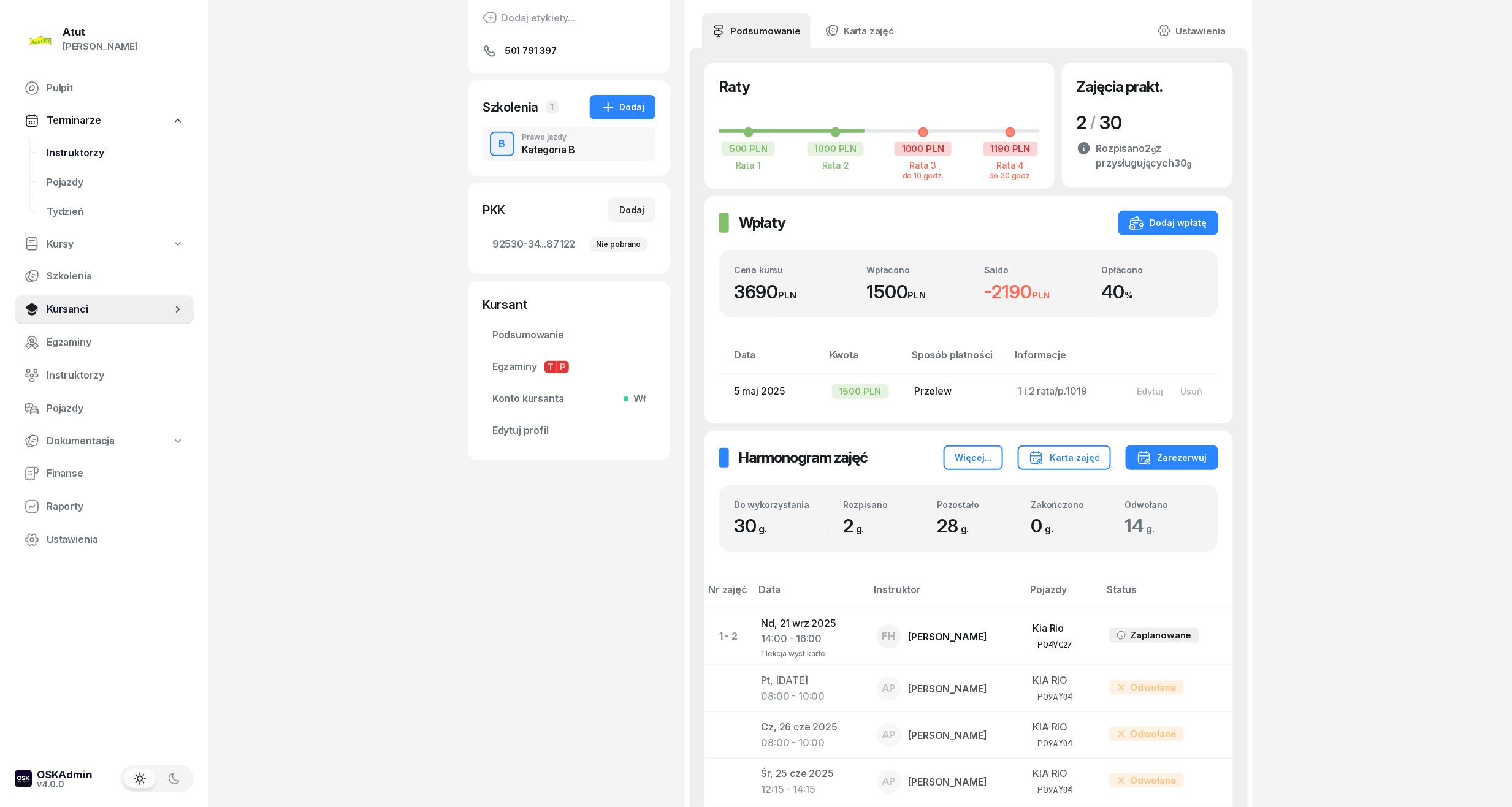
click at [67, 148] on span "Instruktorzy" at bounding box center [115, 153] width 137 height 16
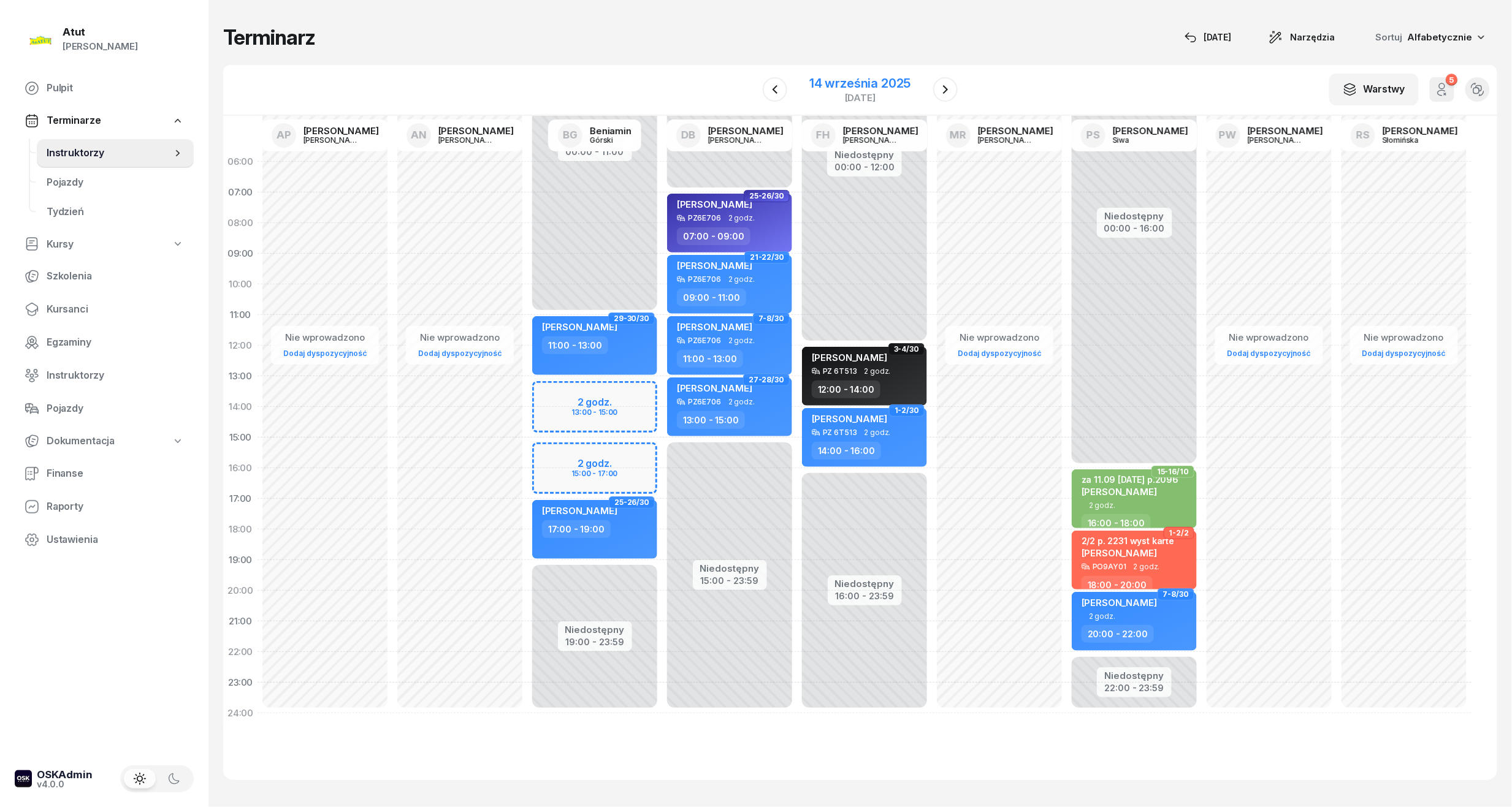
click at [844, 73] on div "[DATE]" at bounding box center [859, 90] width 130 height 35
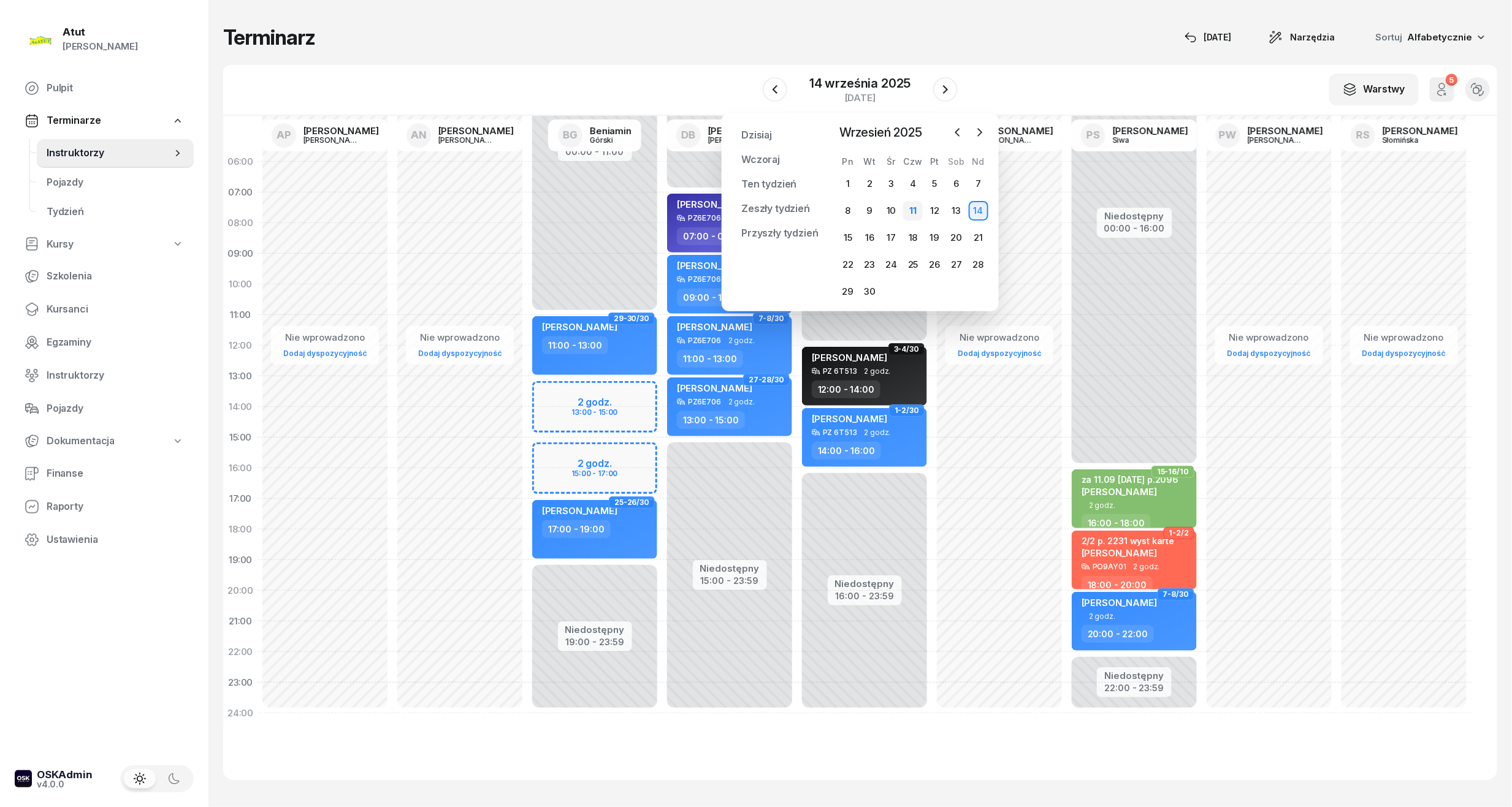
click at [910, 211] on div "11" at bounding box center [912, 211] width 20 height 20
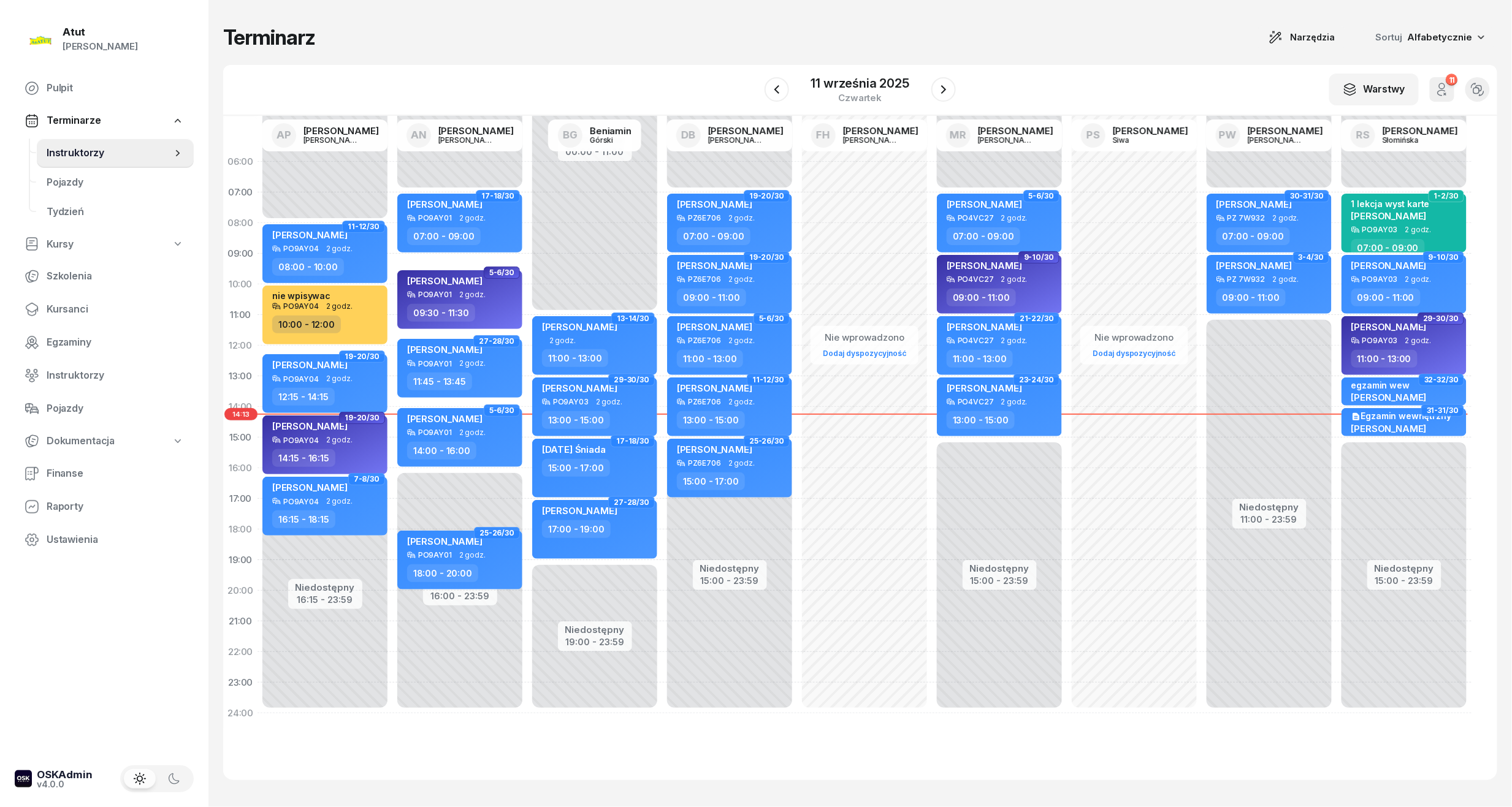
click at [931, 94] on div at bounding box center [943, 89] width 24 height 24
click at [935, 92] on button "button" at bounding box center [943, 89] width 24 height 24
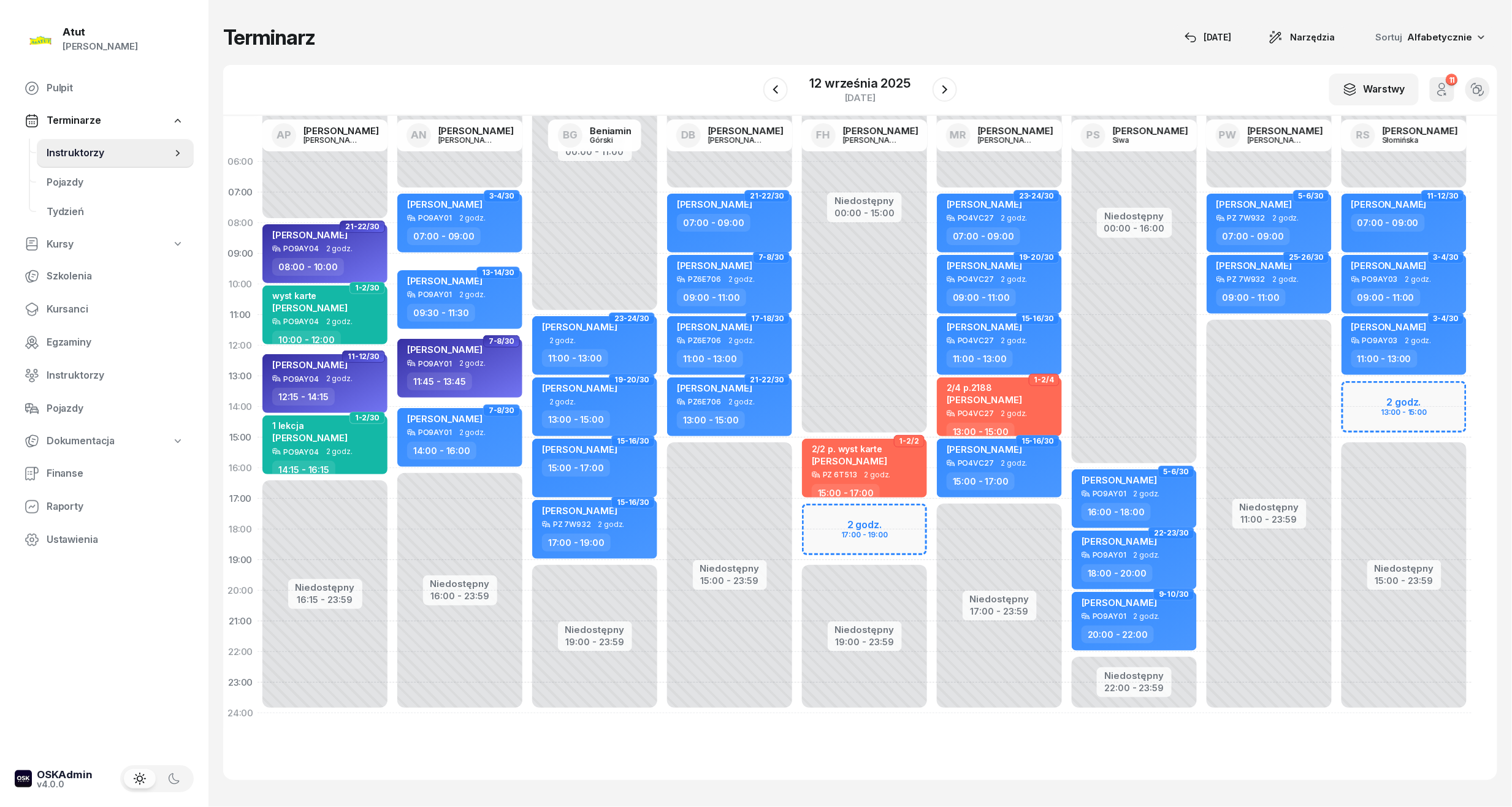
click at [889, 524] on div "Niedostępny 00:00 - 15:00 Niedostępny 19:00 - 23:59 2 godz. 17:00 - 19:00 1-2/2…" at bounding box center [864, 437] width 135 height 582
select select "17"
select select "19"
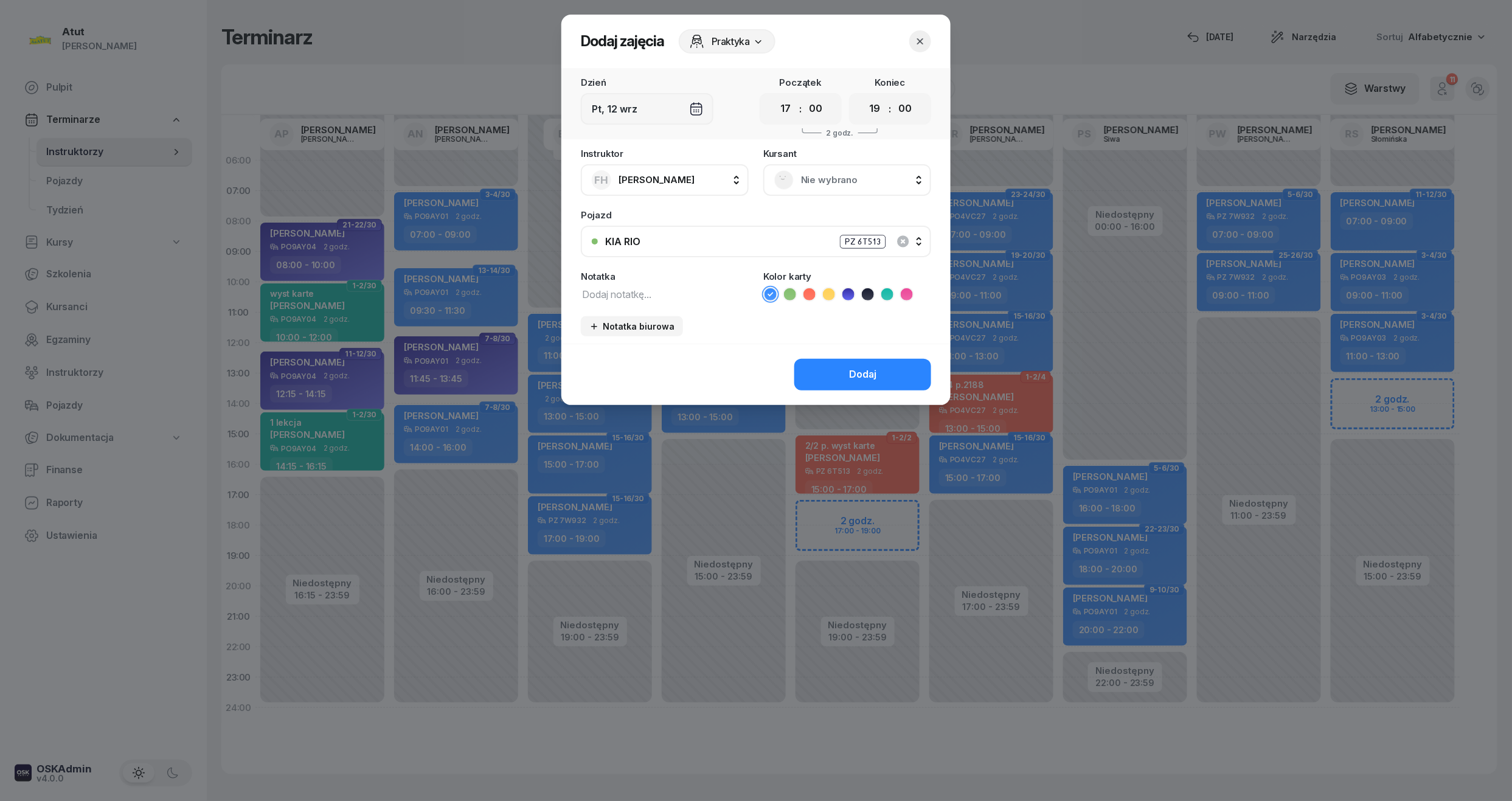
click at [825, 180] on span "Nie wybrano" at bounding box center [860, 180] width 119 height 16
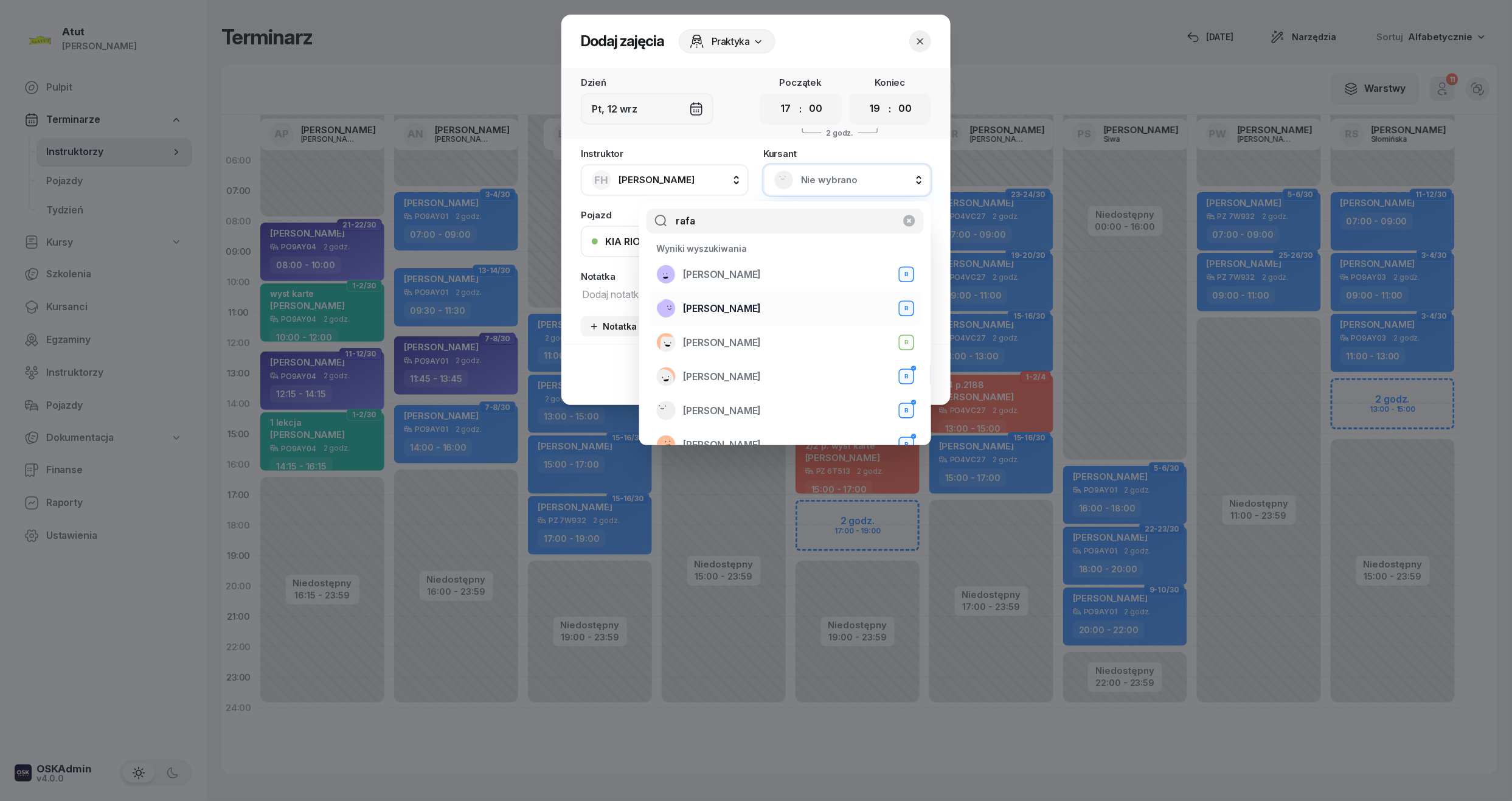
type input "rafa"
click at [716, 315] on span "[PERSON_NAME]" at bounding box center [722, 309] width 78 height 16
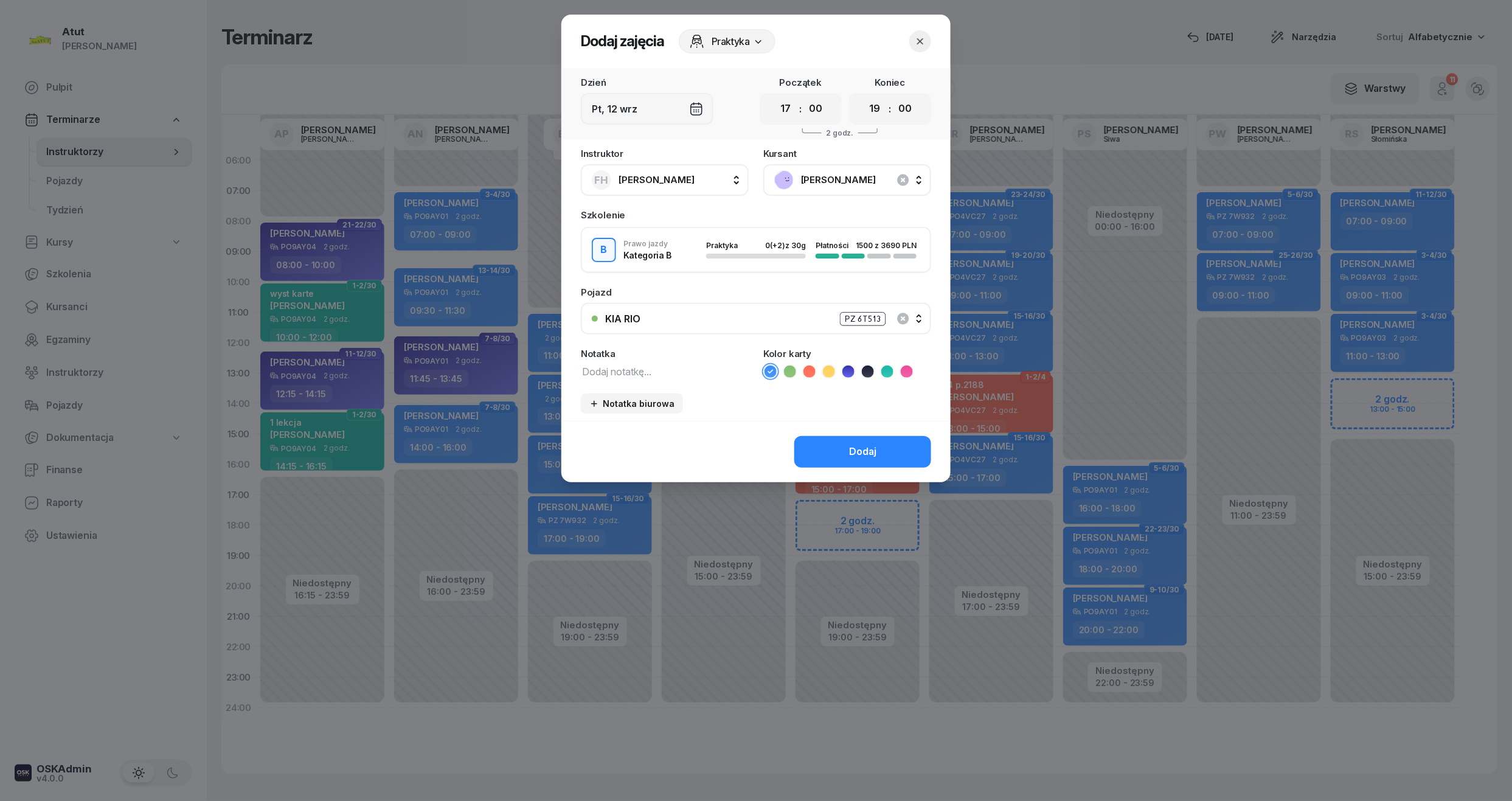
click at [692, 366] on textarea at bounding box center [664, 371] width 168 height 16
type textarea "1 lekcja"
click at [871, 371] on icon at bounding box center [868, 372] width 13 height 13
click at [830, 183] on span "[PERSON_NAME]" at bounding box center [860, 180] width 119 height 16
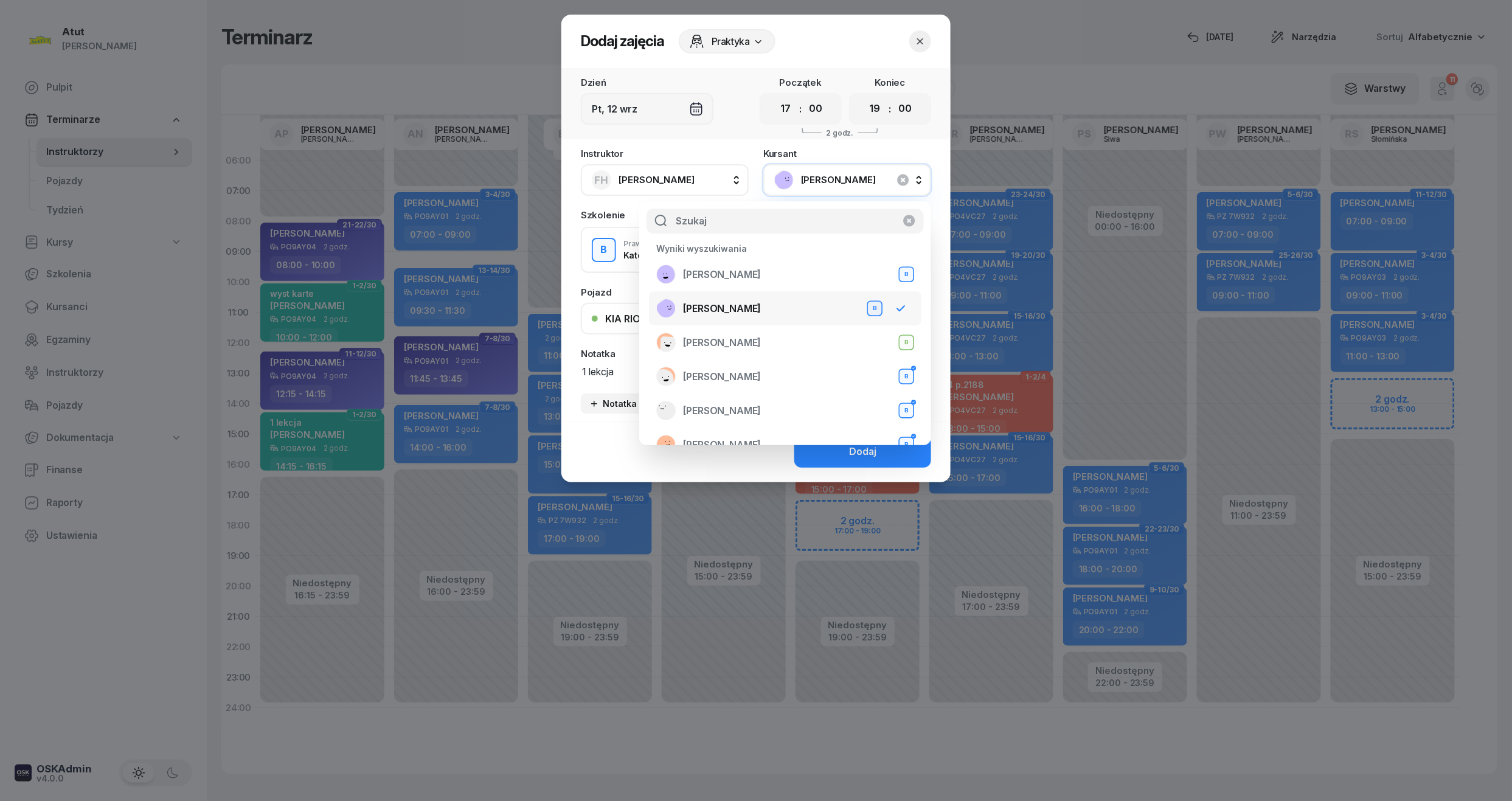
click at [830, 187] on div "[PERSON_NAME]" at bounding box center [847, 179] width 146 height 20
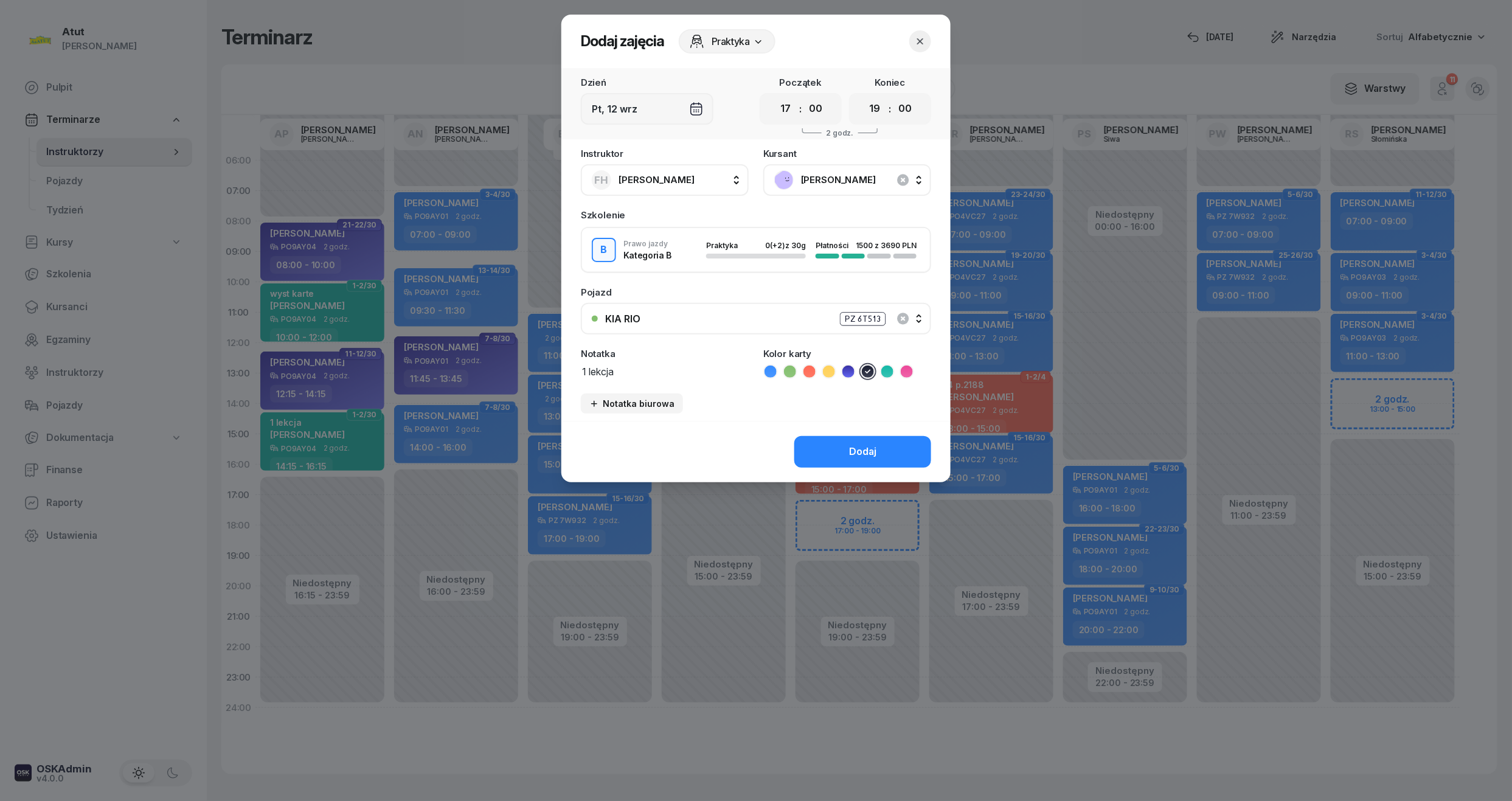
click at [832, 167] on div "[PERSON_NAME]" at bounding box center [847, 180] width 168 height 31
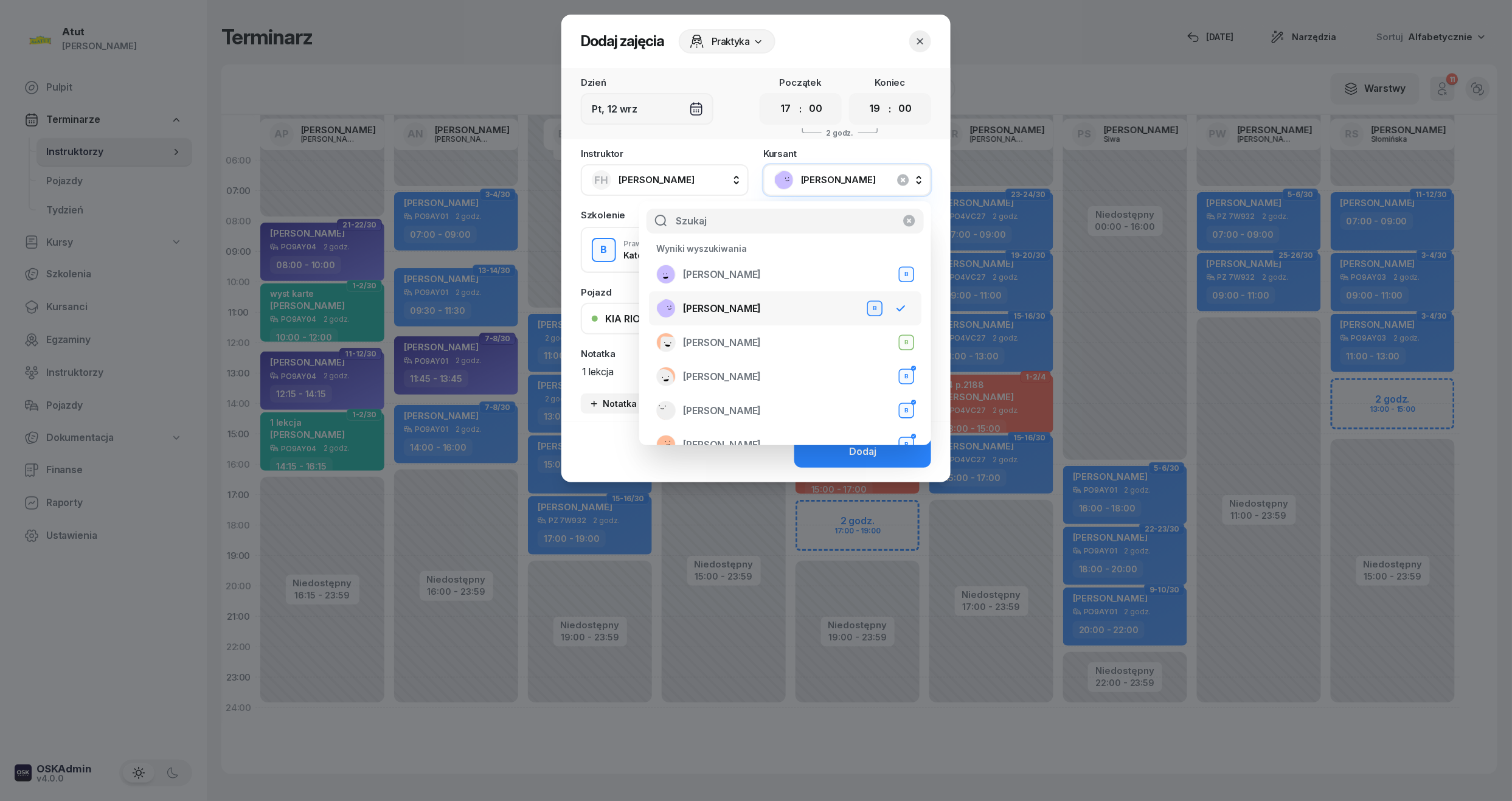
click at [713, 308] on span "[PERSON_NAME]" at bounding box center [722, 309] width 78 height 16
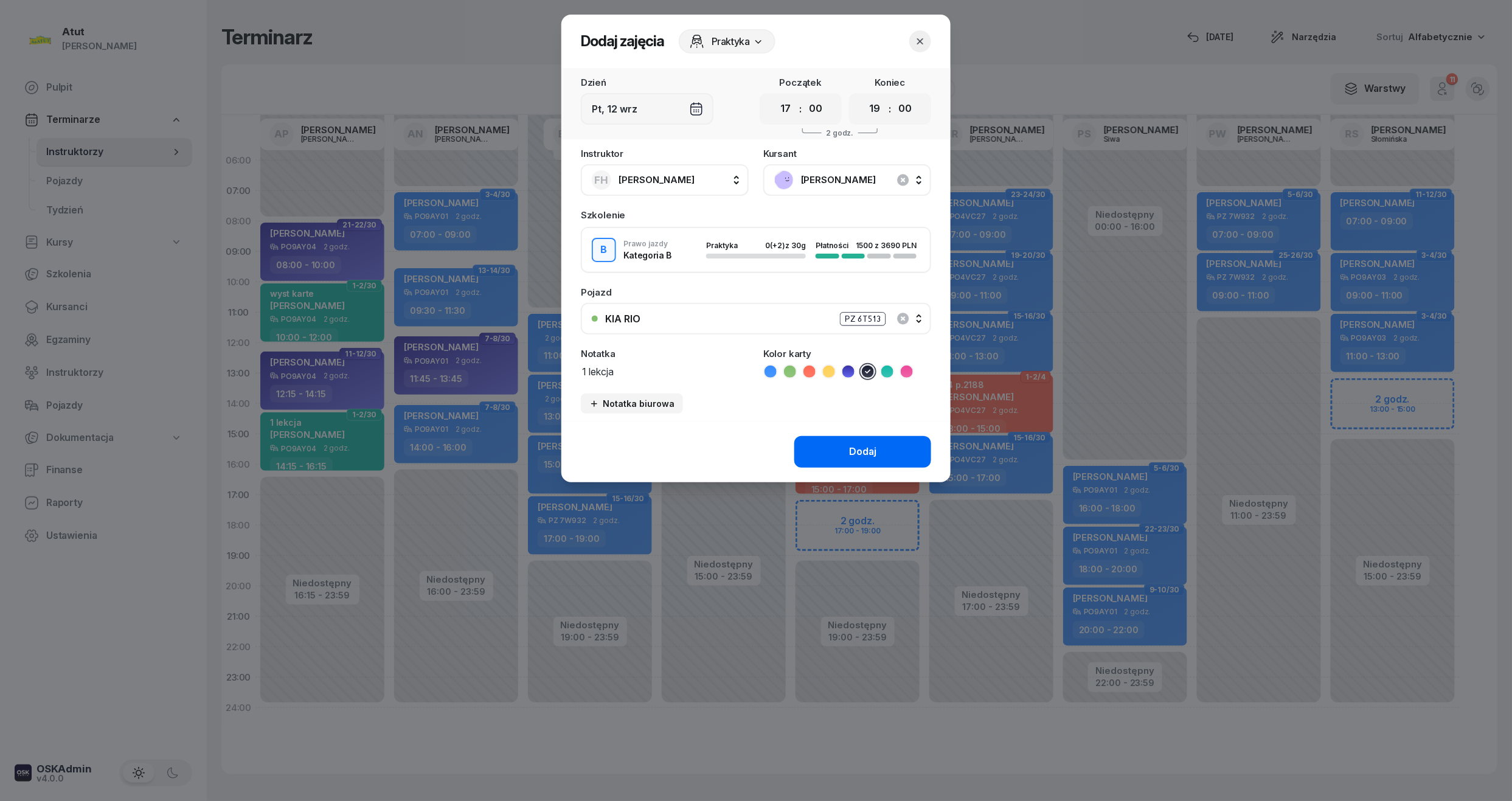
click at [852, 453] on div "Dodaj" at bounding box center [863, 452] width 27 height 16
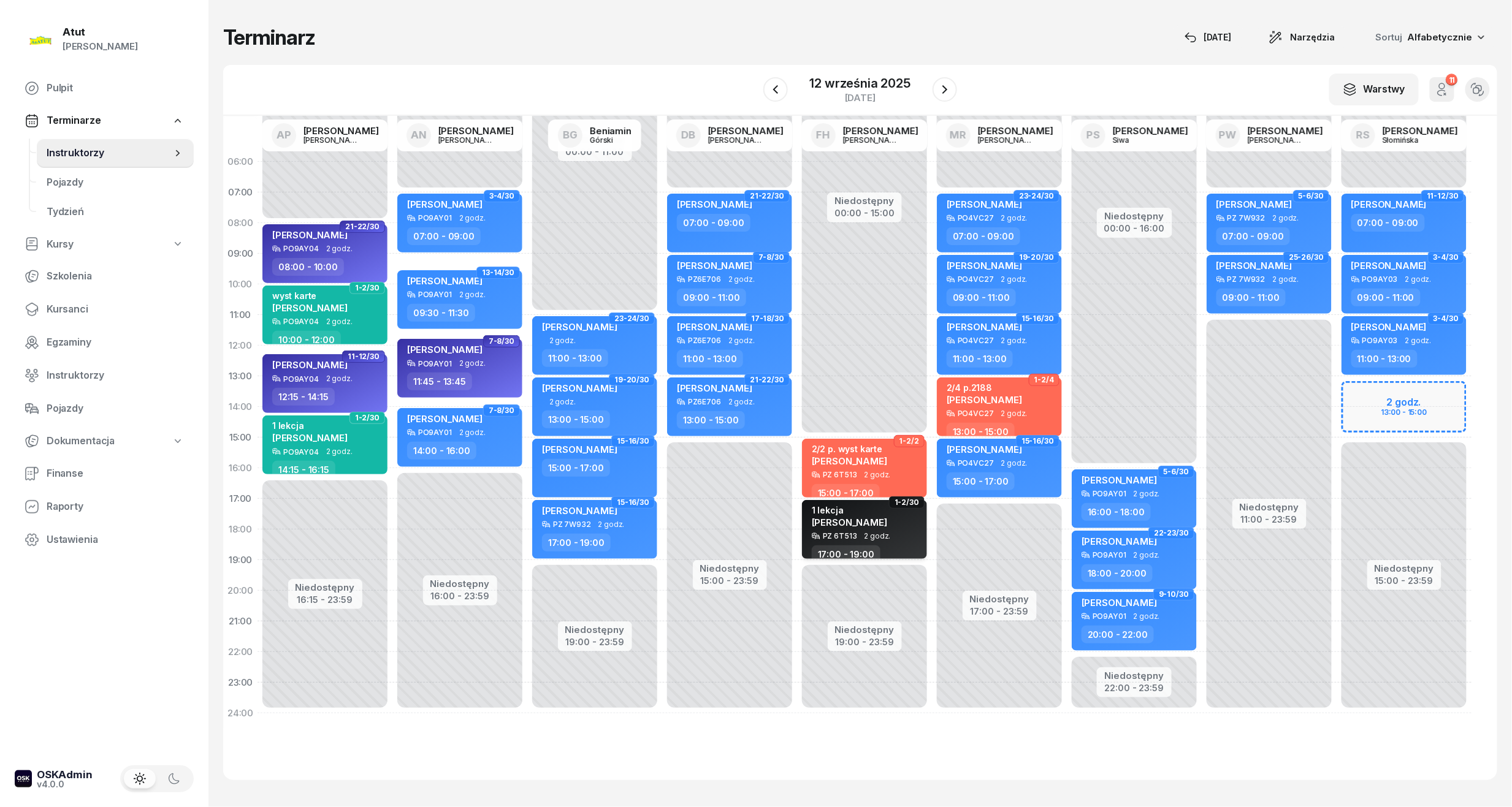
drag, startPoint x: 840, startPoint y: 516, endPoint x: 840, endPoint y: 509, distance: 7.0
click at [840, 511] on div "1 lekcja [PERSON_NAME]" at bounding box center [849, 519] width 75 height 27
select select "17"
select select "19"
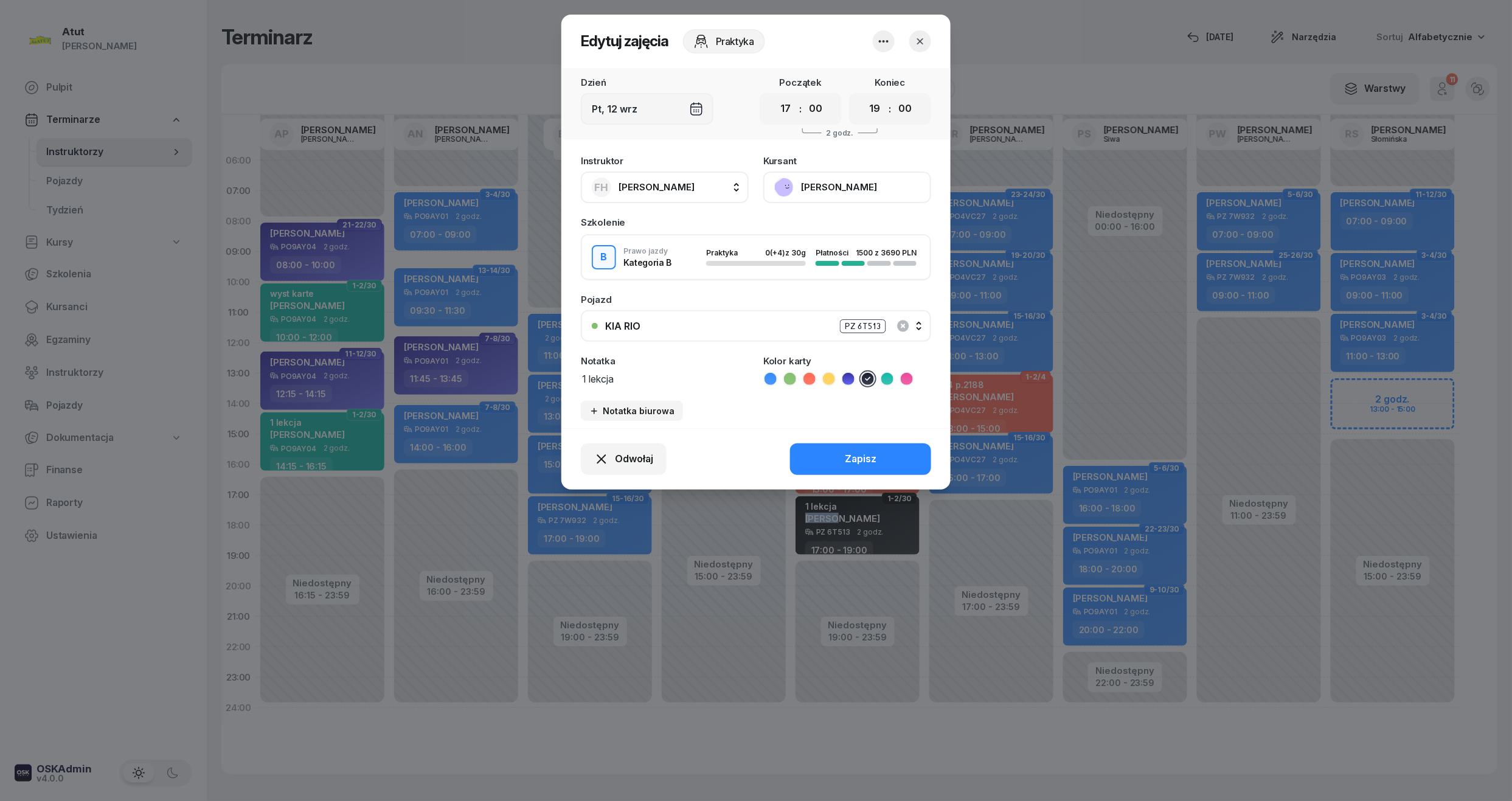
click at [867, 176] on button "[PERSON_NAME]" at bounding box center [847, 187] width 168 height 31
click at [837, 222] on link "Otwórz profil" at bounding box center [845, 228] width 161 height 31
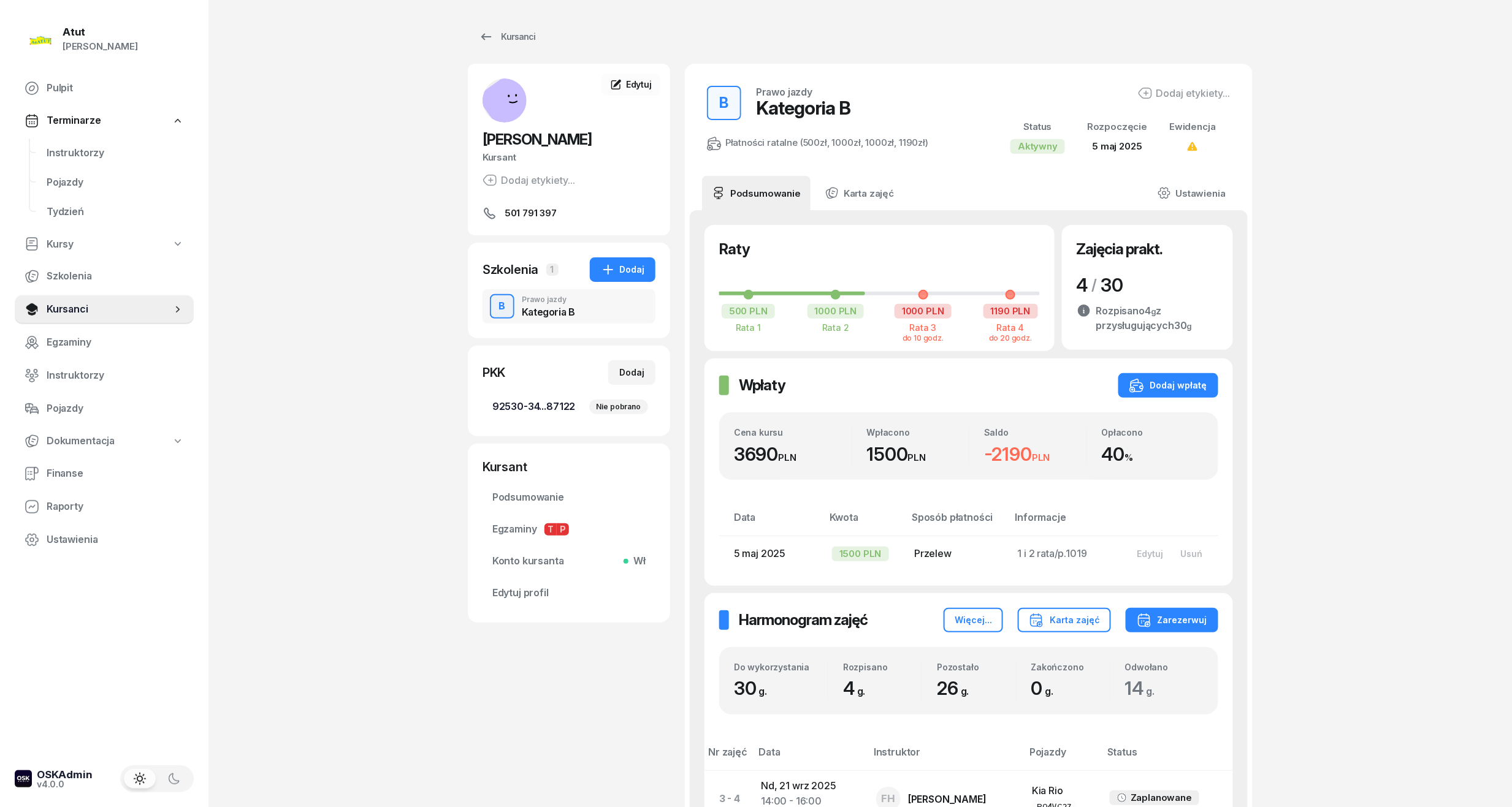
click at [546, 400] on span "92530-34...87122 Nie pobrano" at bounding box center [569, 407] width 153 height 16
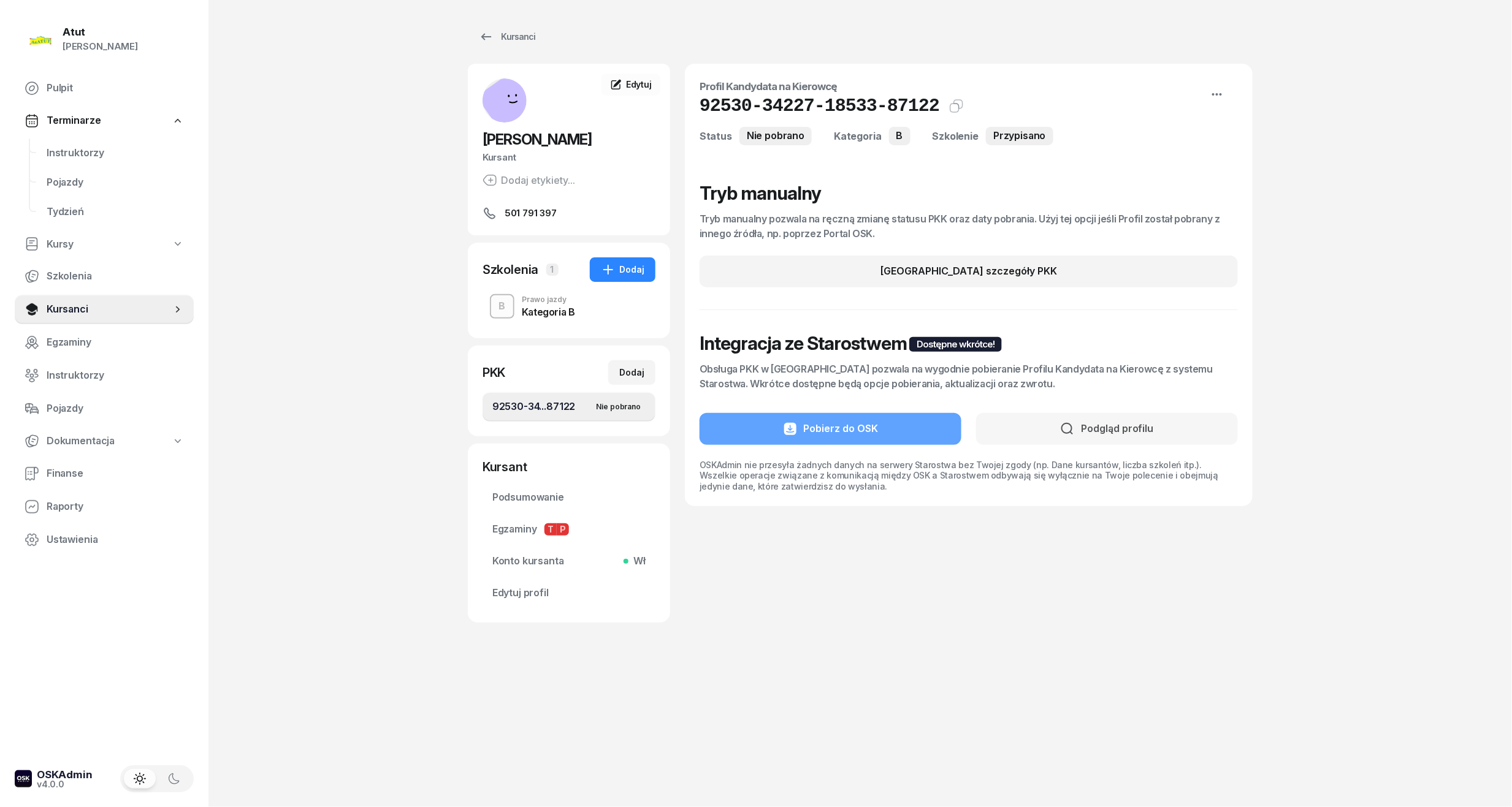
drag, startPoint x: 930, startPoint y: 111, endPoint x: 713, endPoint y: 96, distance: 217.5
click at [713, 96] on div "92530-34227-18533-87122 Kat.B" at bounding box center [969, 106] width 538 height 22
drag, startPoint x: 920, startPoint y: 108, endPoint x: 699, endPoint y: 116, distance: 221.1
click at [699, 116] on div "Profil Kandydata na Kierowcę 92530-34227-18533-87122 Kat.B Status Nie pobrano K…" at bounding box center [969, 285] width 568 height 442
copy h1 "92530-34227-18533-87122"
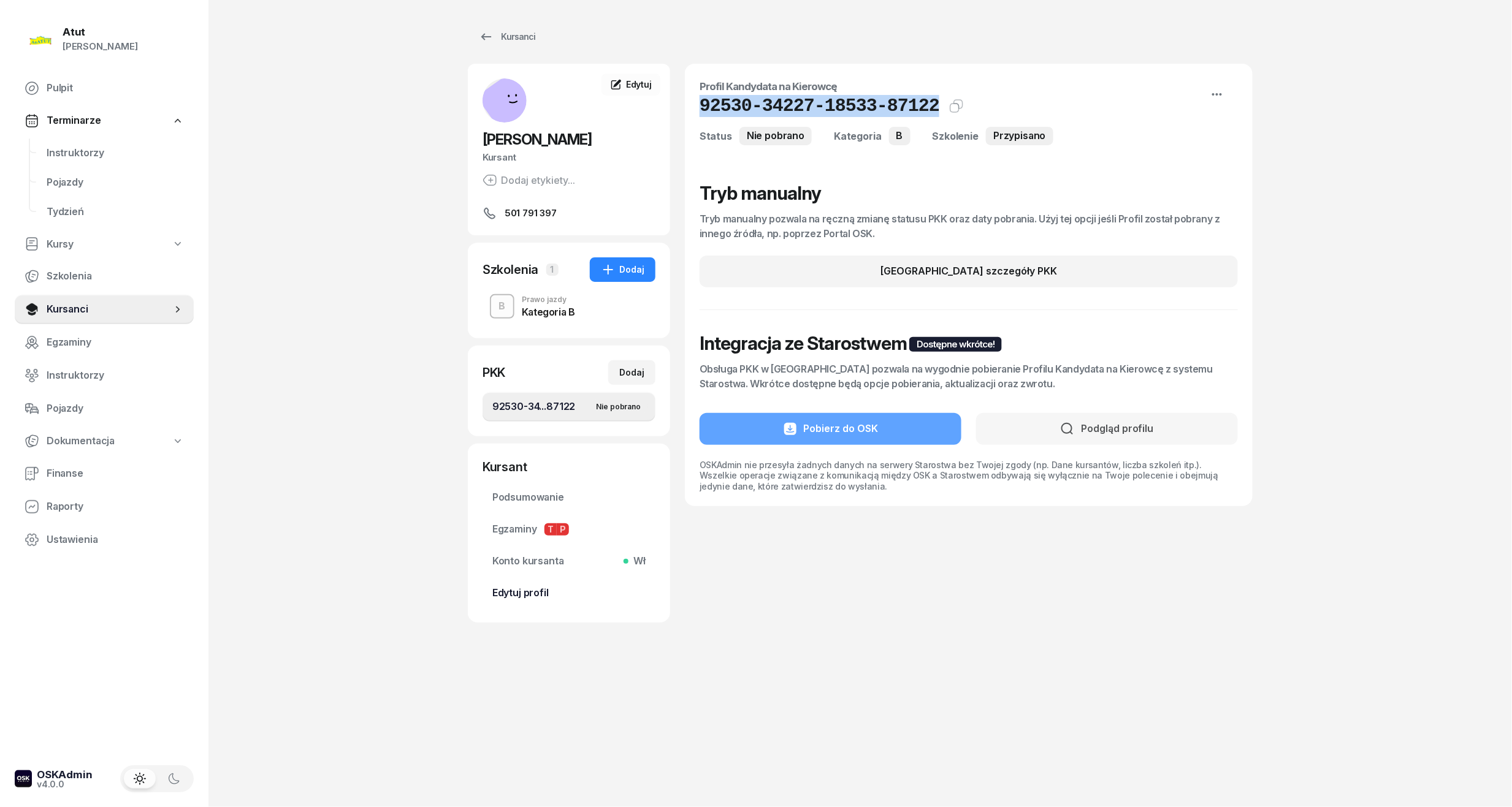
click at [536, 599] on span "Edytuj profil" at bounding box center [569, 593] width 153 height 16
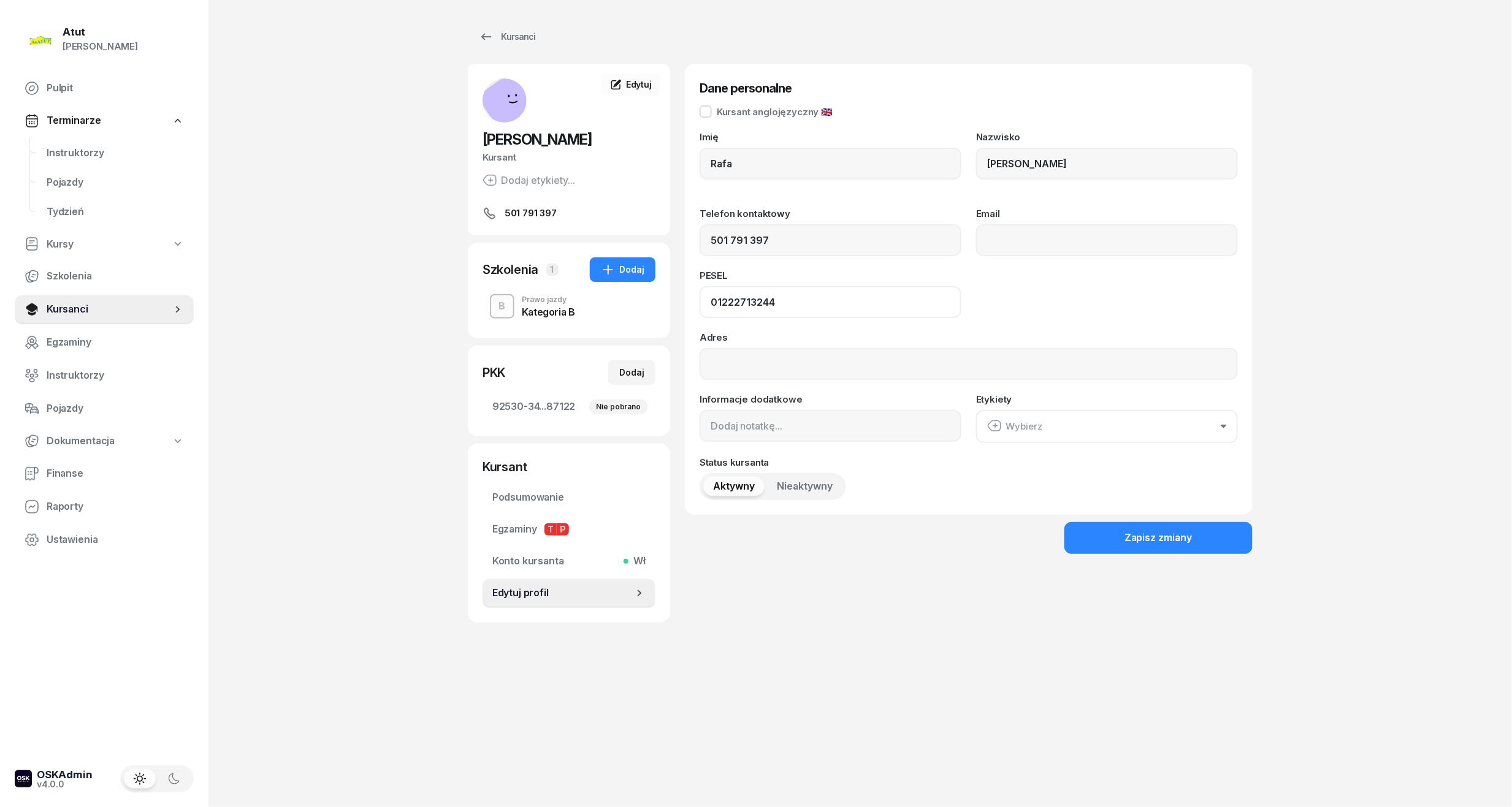
drag, startPoint x: 799, startPoint y: 306, endPoint x: 384, endPoint y: 305, distance: 415.0
click at [384, 305] on div "Atut [PERSON_NAME] Pulpit Terminarze Instruktorzy Pojazdy Tydzień Kursy Szkolen…" at bounding box center [756, 404] width 1512 height 807
drag, startPoint x: 96, startPoint y: 310, endPoint x: 320, endPoint y: 209, distance: 245.7
click at [96, 310] on span "Kursanci" at bounding box center [109, 310] width 125 height 16
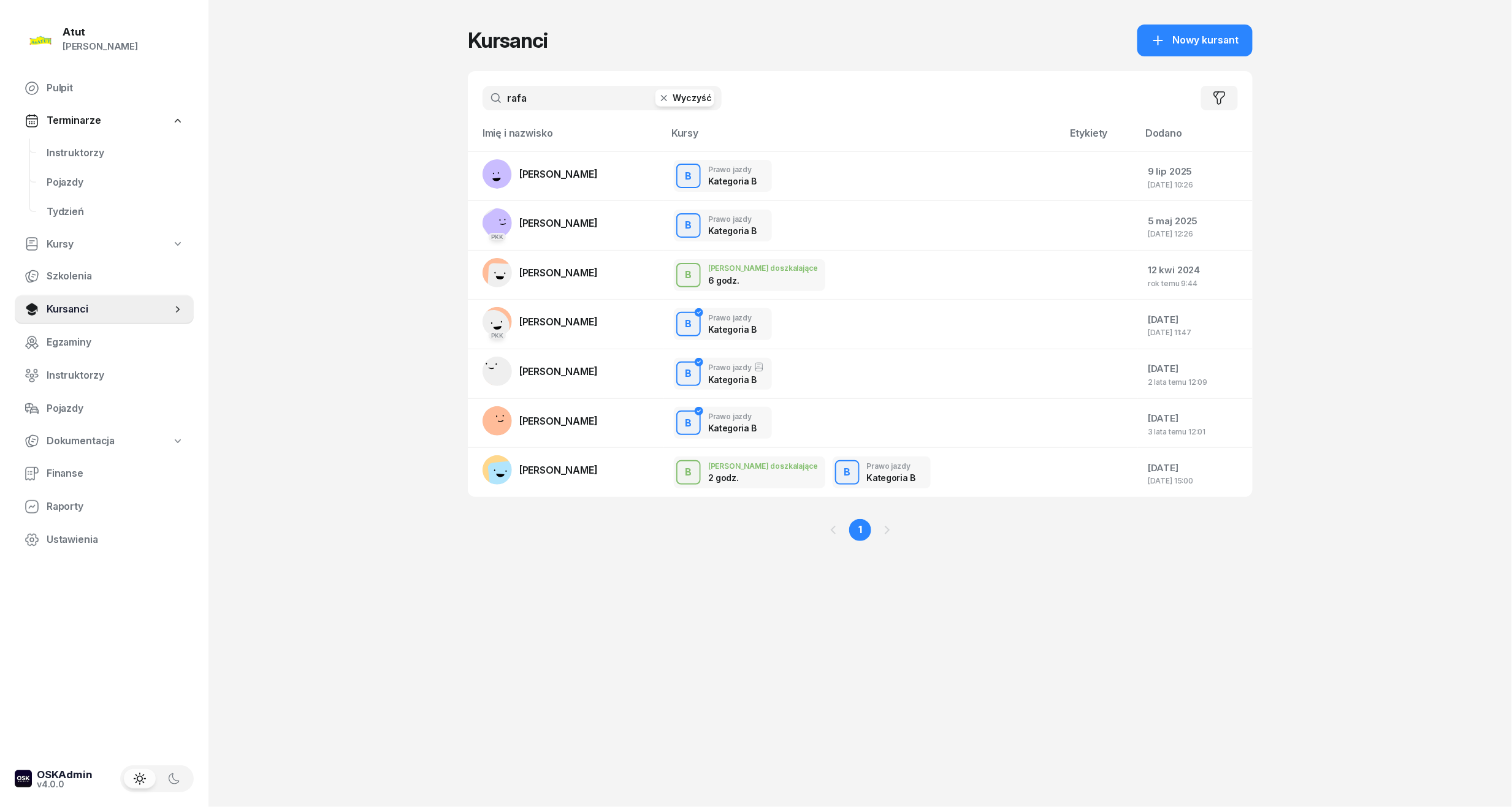
drag, startPoint x: 548, startPoint y: 108, endPoint x: 145, endPoint y: 122, distance: 403.2
click at [145, 122] on div "Atut [PERSON_NAME] Pulpit Terminarze Instruktorzy Pojazdy Tydzień Kursy Szkolen…" at bounding box center [756, 404] width 1512 height 807
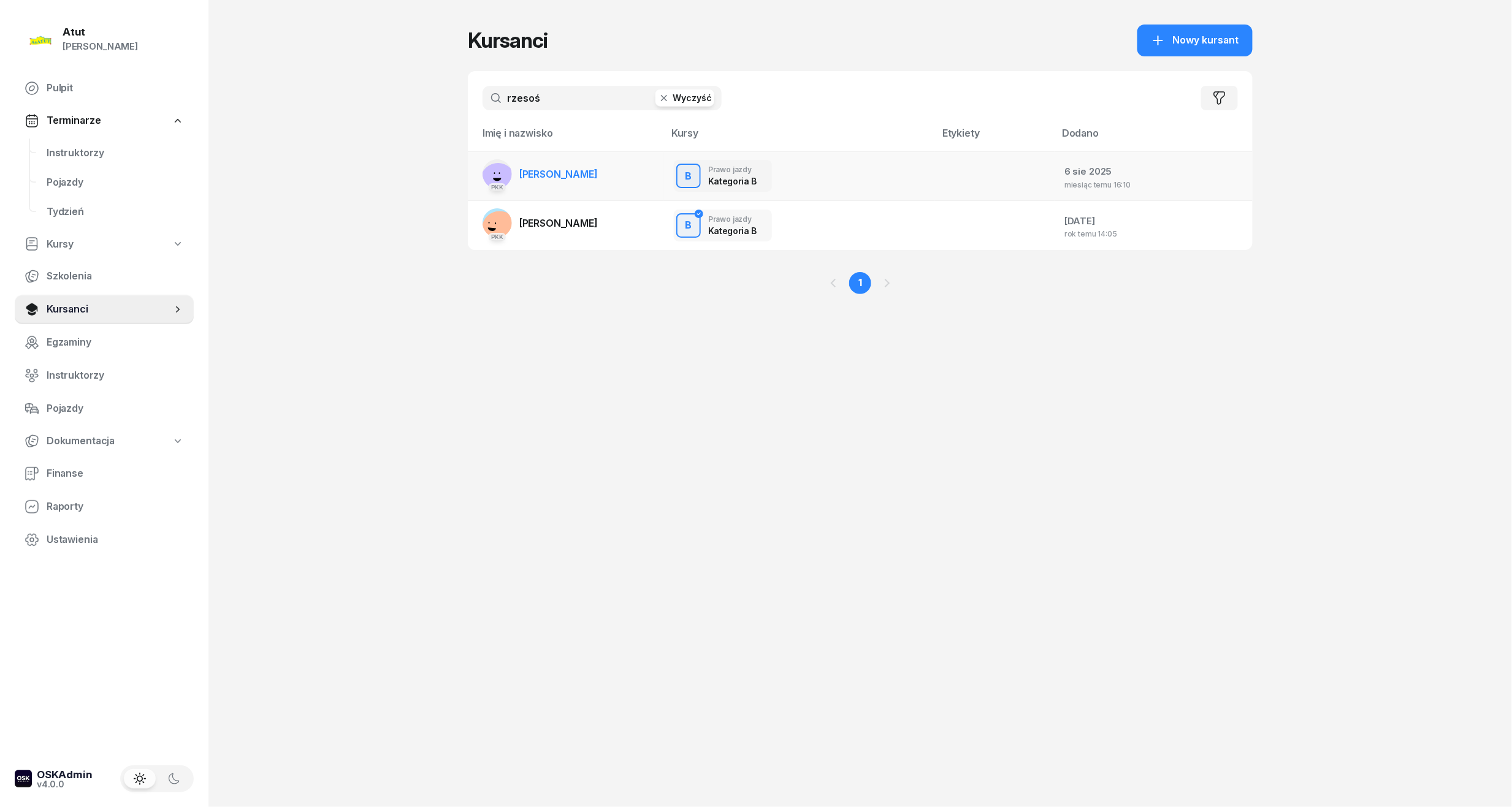
type input "rzesoś"
click at [547, 171] on span "[PERSON_NAME]" at bounding box center [558, 175] width 78 height 13
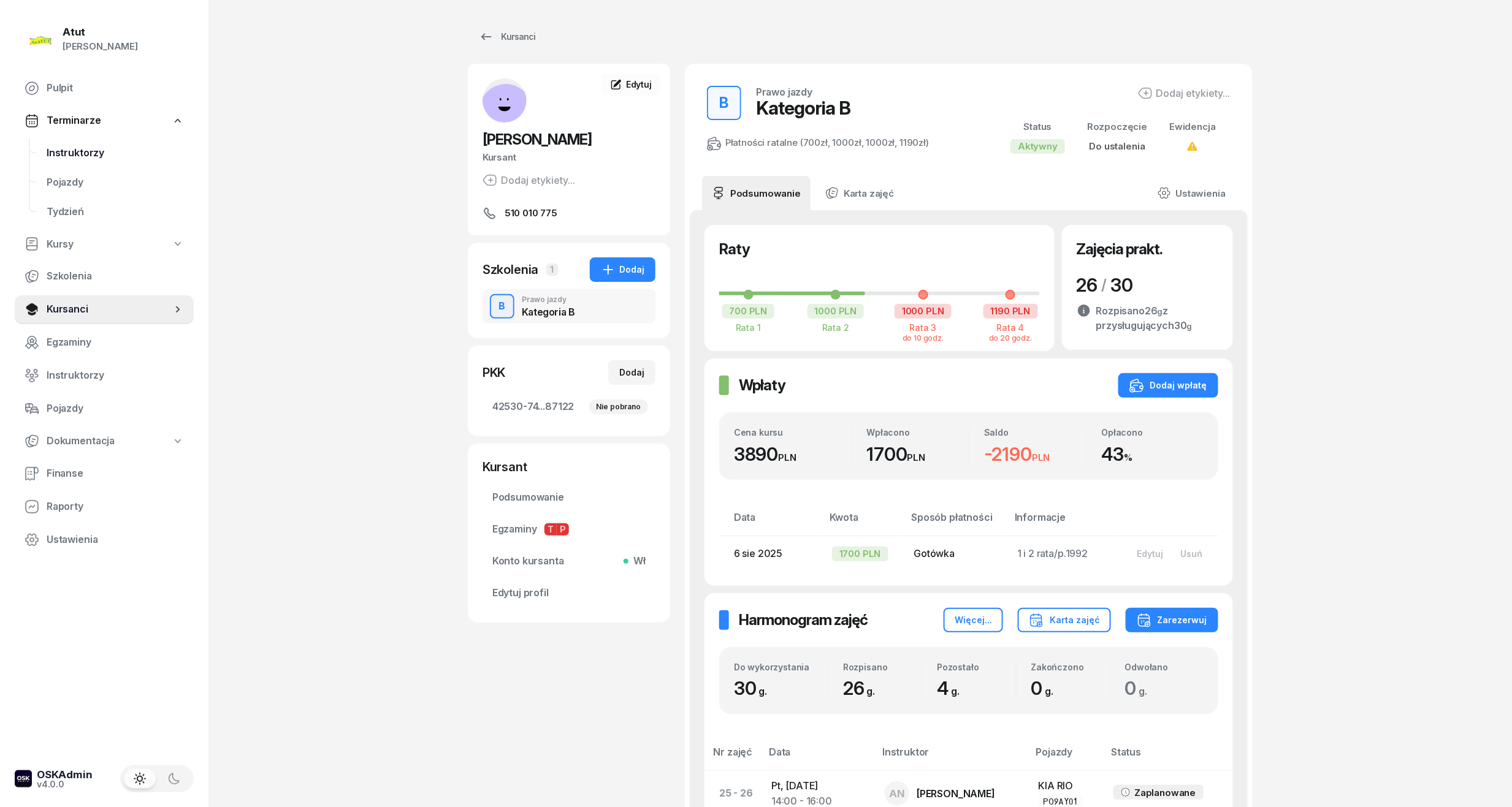
click at [97, 153] on span "Instruktorzy" at bounding box center [115, 153] width 137 height 16
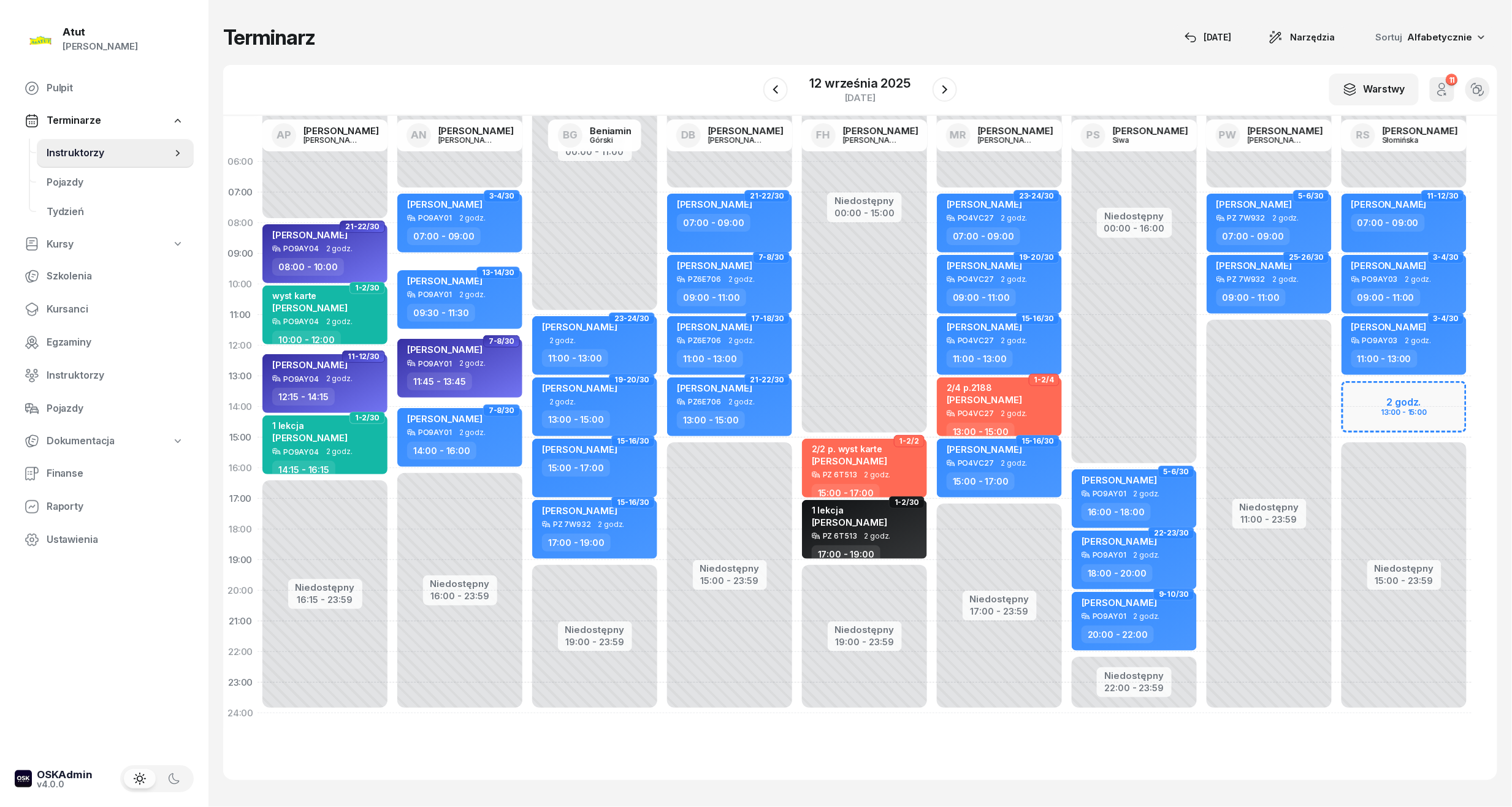
click at [1404, 402] on div "Niedostępny 00:00 - 07:00 Niedostępny 15:00 - 23:59 2 godz. 13:00 - 15:00 11-12…" at bounding box center [1404, 437] width 135 height 582
select select "13"
select select "15"
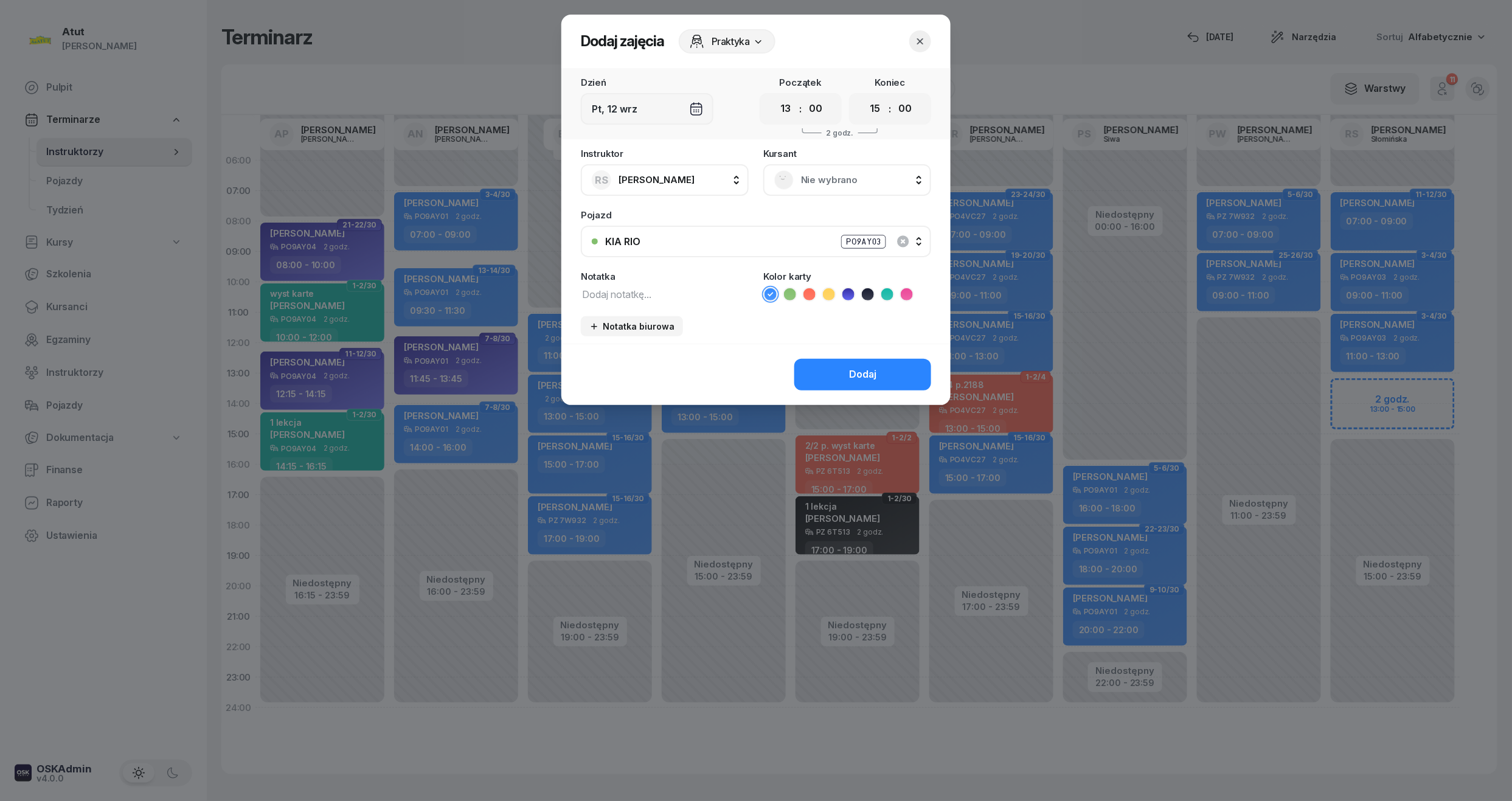
click at [856, 183] on span "Nie wybrano" at bounding box center [860, 180] width 119 height 16
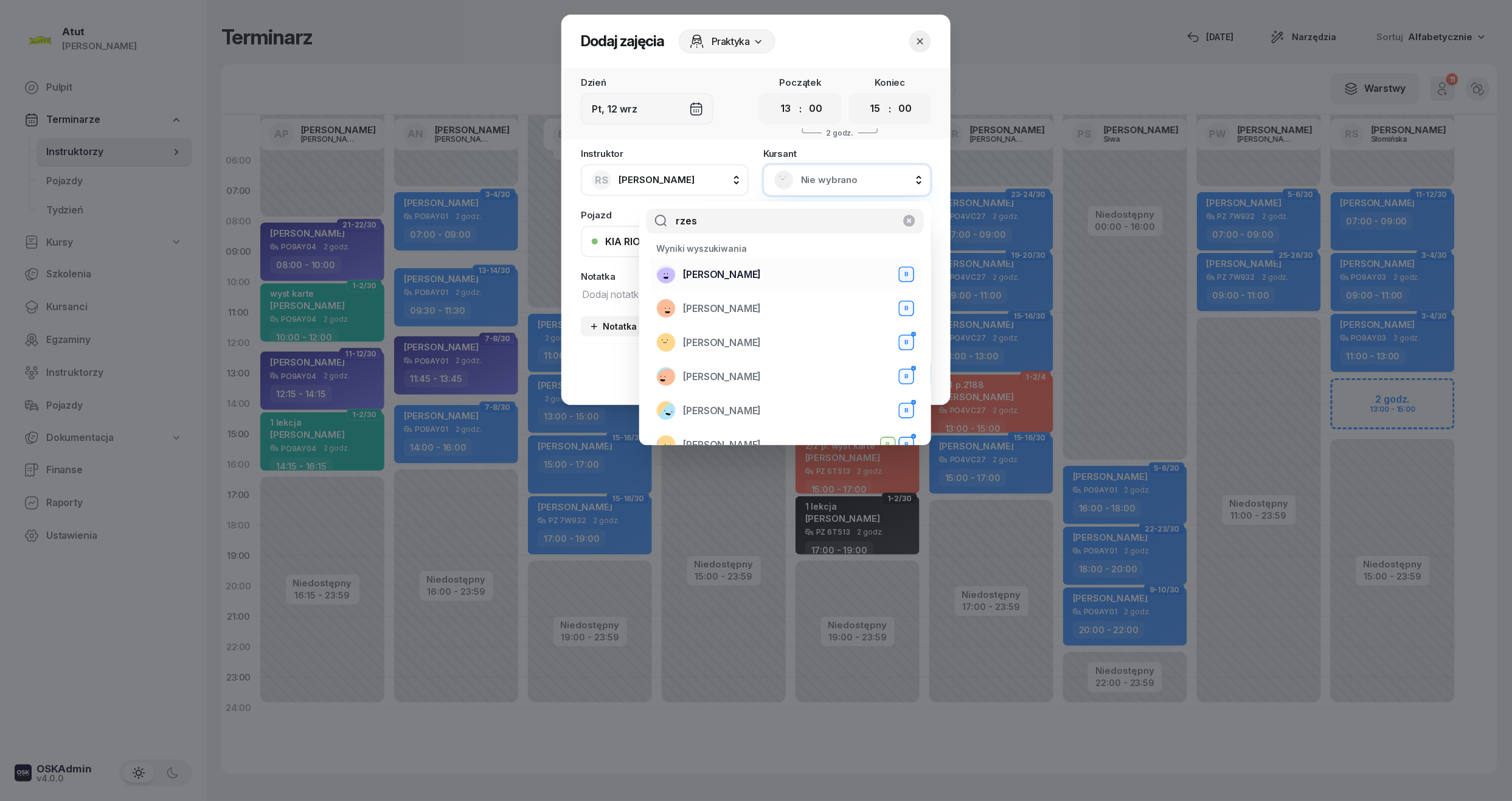
type input "rzes"
click at [730, 270] on span "[PERSON_NAME]" at bounding box center [722, 275] width 78 height 16
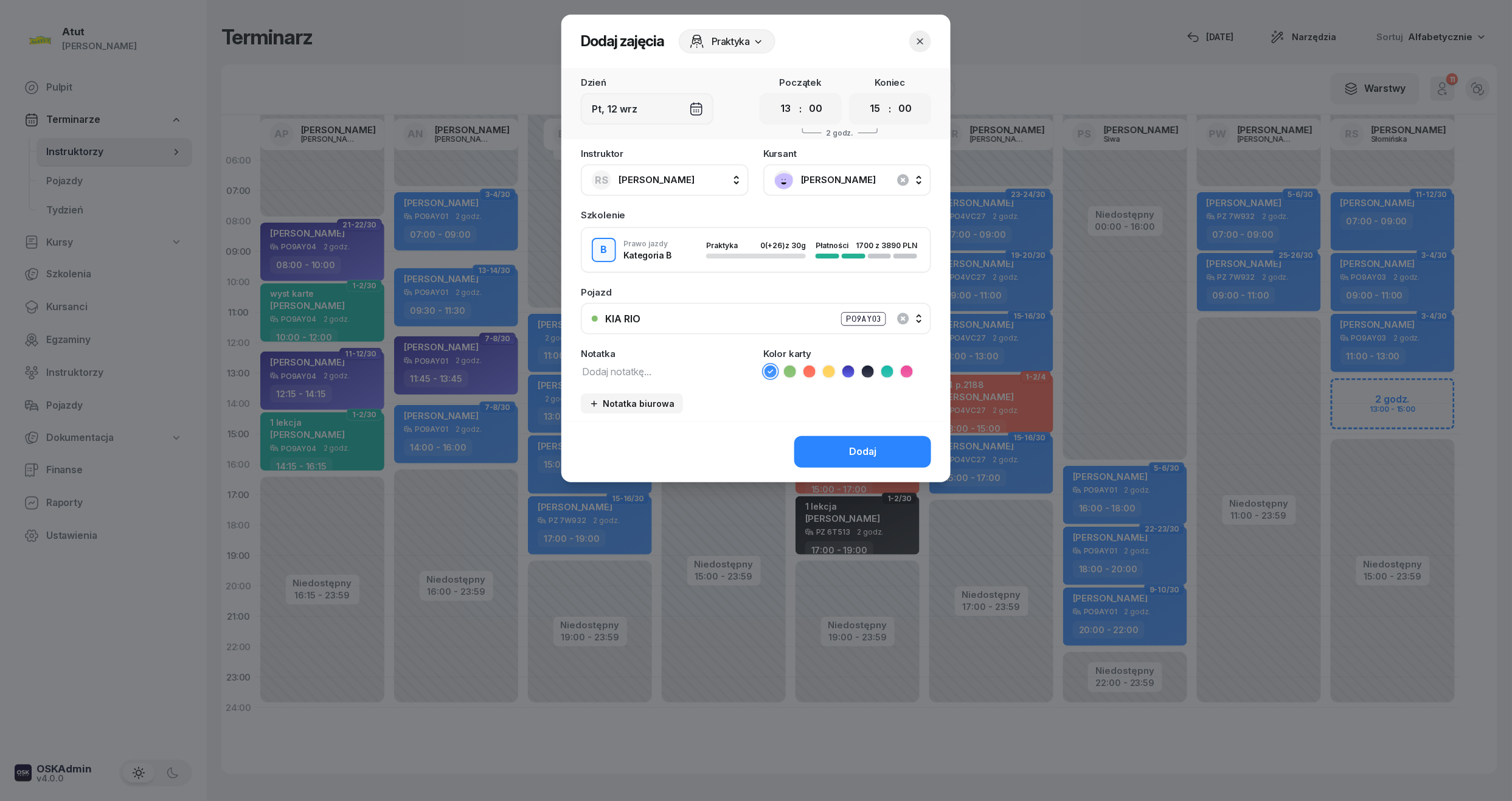
click at [884, 370] on icon at bounding box center [888, 372] width 13 height 13
click at [582, 368] on textarea at bounding box center [664, 371] width 168 height 16
type textarea "1 lekcja"
click at [867, 445] on div "Dodaj" at bounding box center [863, 452] width 27 height 16
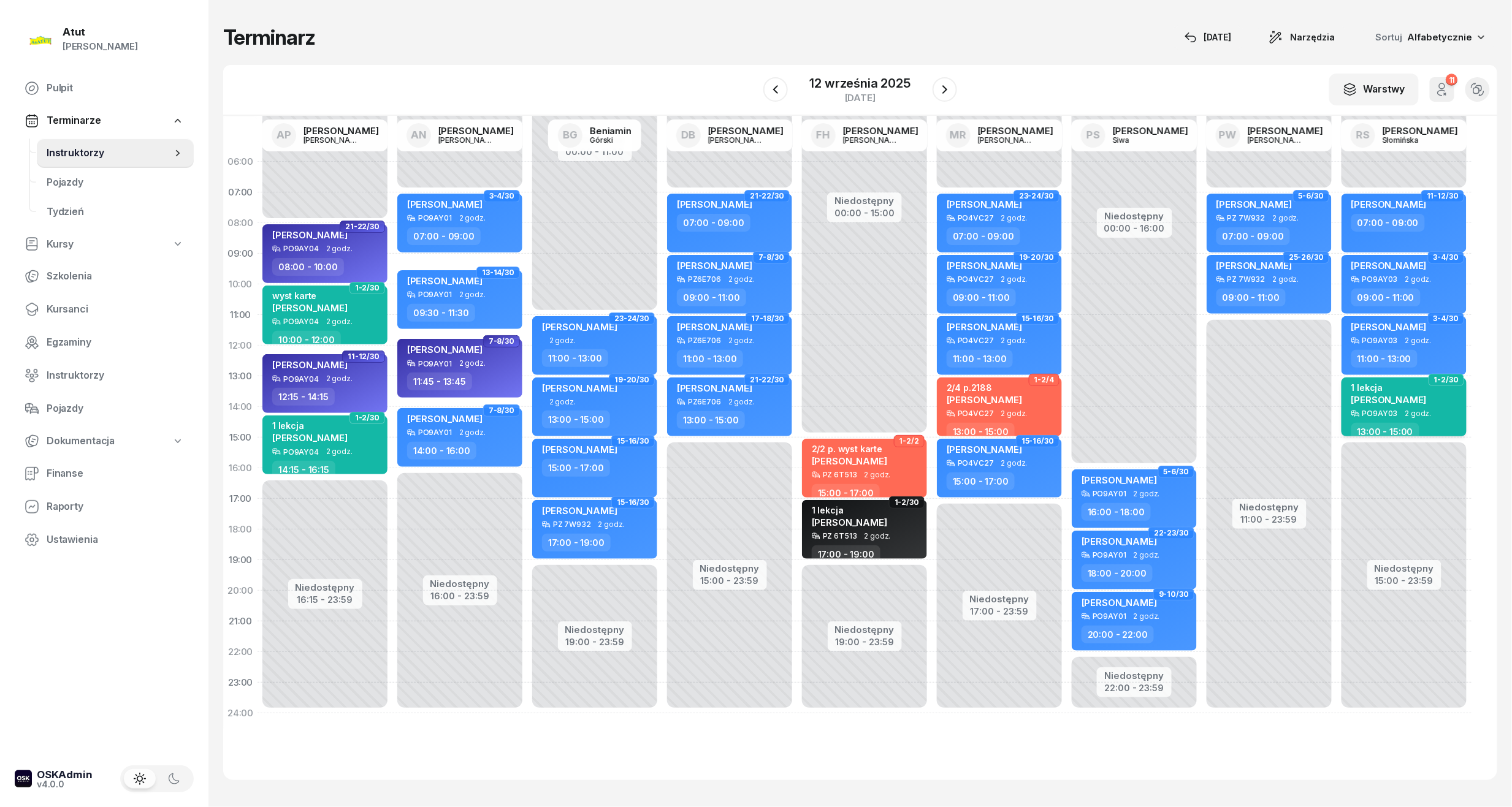
click at [1397, 394] on span "[PERSON_NAME]" at bounding box center [1389, 400] width 75 height 12
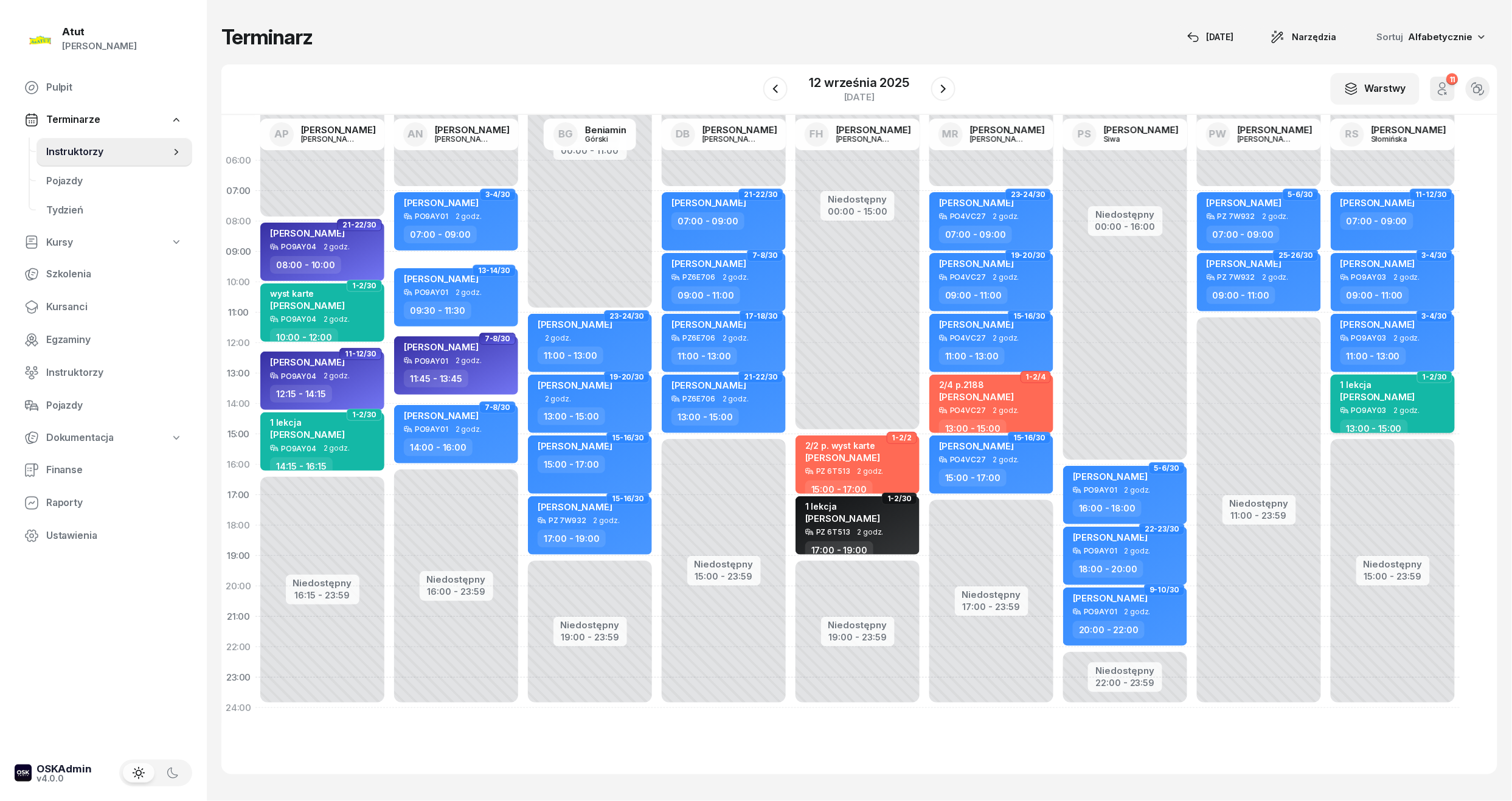
select select "13"
select select "15"
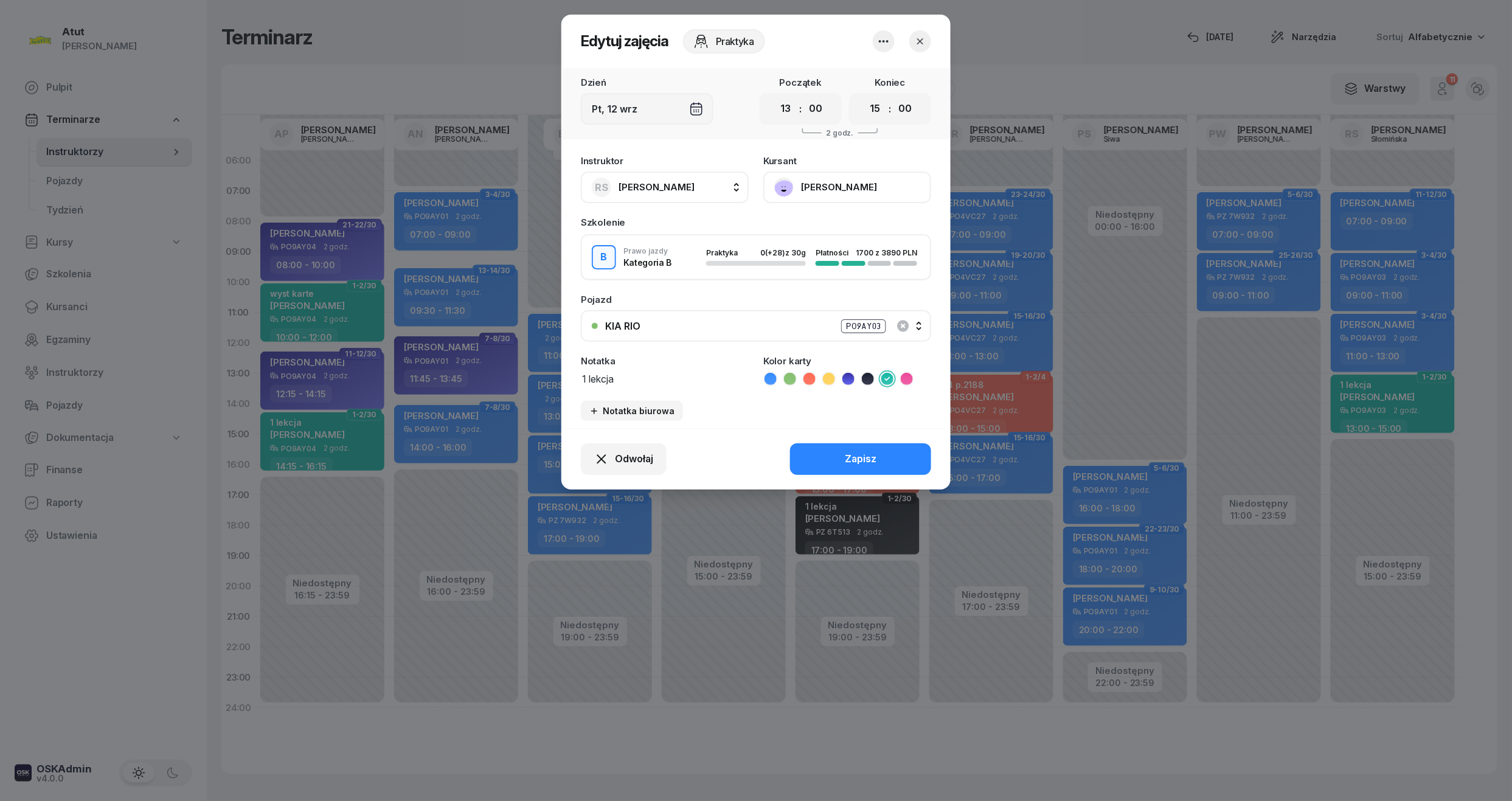
click at [846, 178] on button "[PERSON_NAME]" at bounding box center [847, 187] width 168 height 31
click at [819, 227] on div "Otwórz profil" at bounding box center [801, 229] width 59 height 16
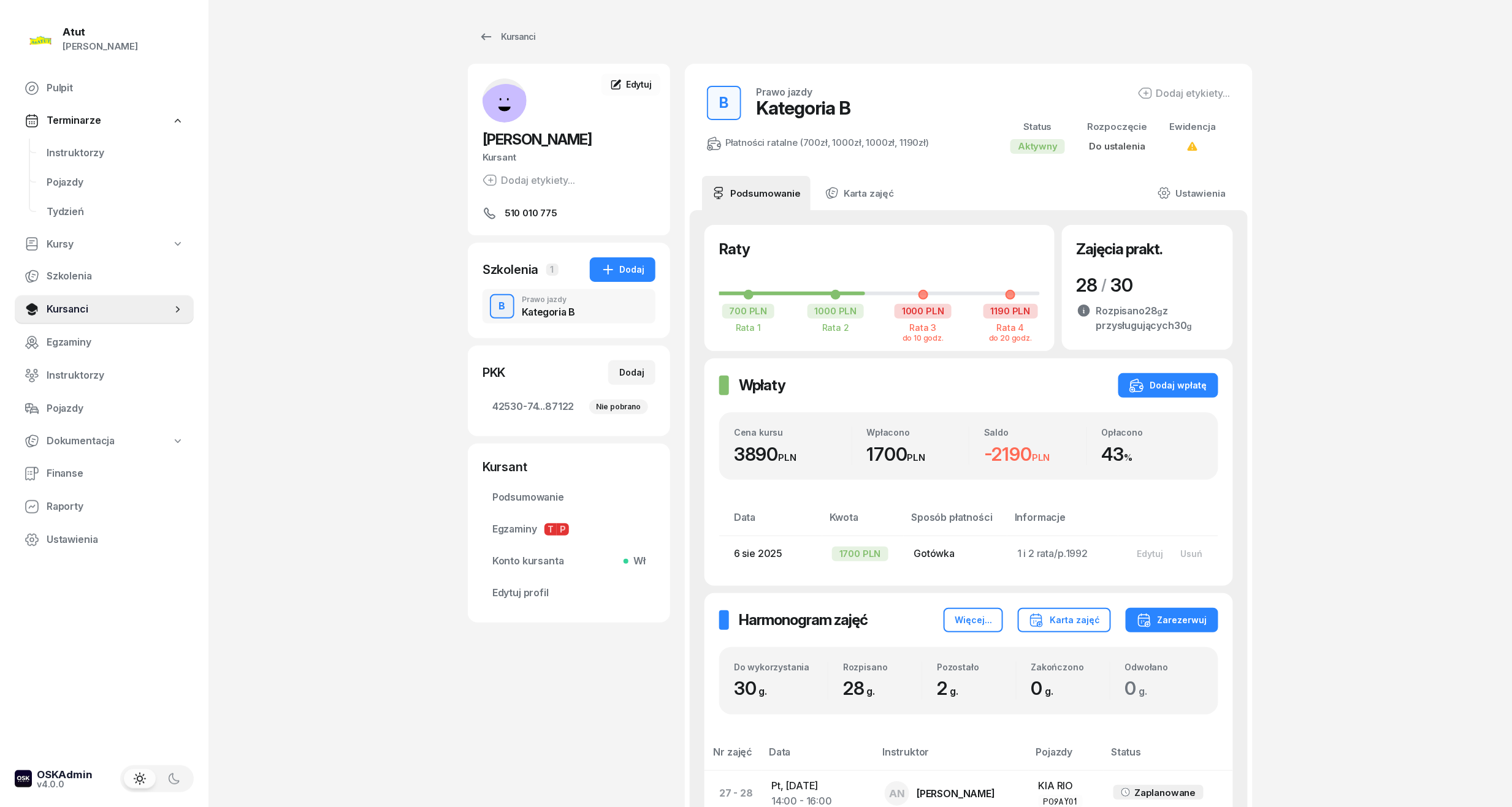
drag, startPoint x: 522, startPoint y: 402, endPoint x: 637, endPoint y: 349, distance: 126.6
click at [523, 402] on span "42530-74...87122 Nie pobrano" at bounding box center [569, 407] width 153 height 16
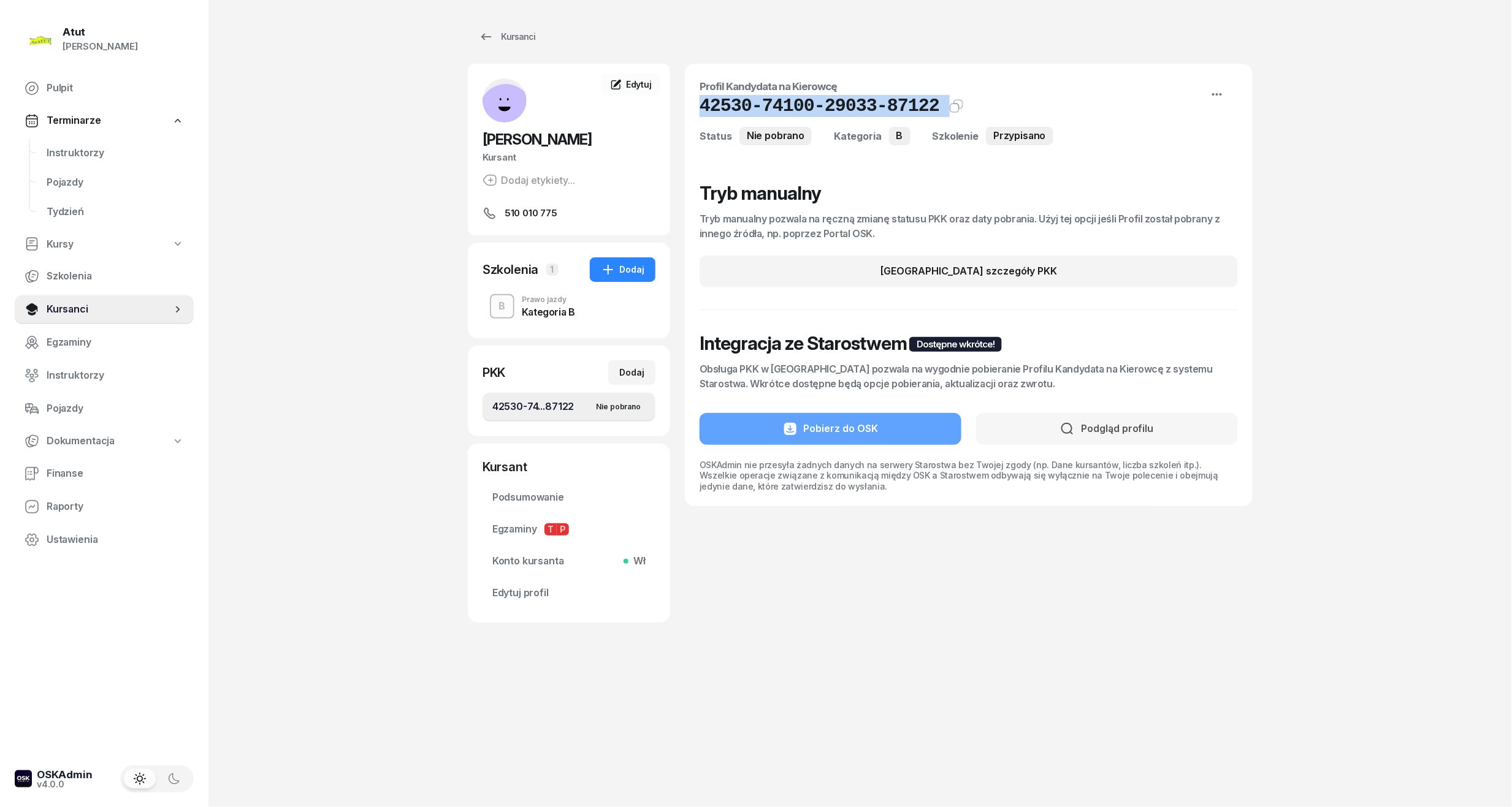
drag, startPoint x: 925, startPoint y: 111, endPoint x: 684, endPoint y: 99, distance: 241.3
click at [684, 99] on div "[PERSON_NAME] Kursant Dodaj etykiety... 510 010 775 MR [PERSON_NAME] Kursant Ed…" at bounding box center [859, 343] width 784 height 559
copy div "42530-74100-29033-87122 Kat.B"
click at [503, 585] on span "Edytuj profil" at bounding box center [569, 593] width 153 height 16
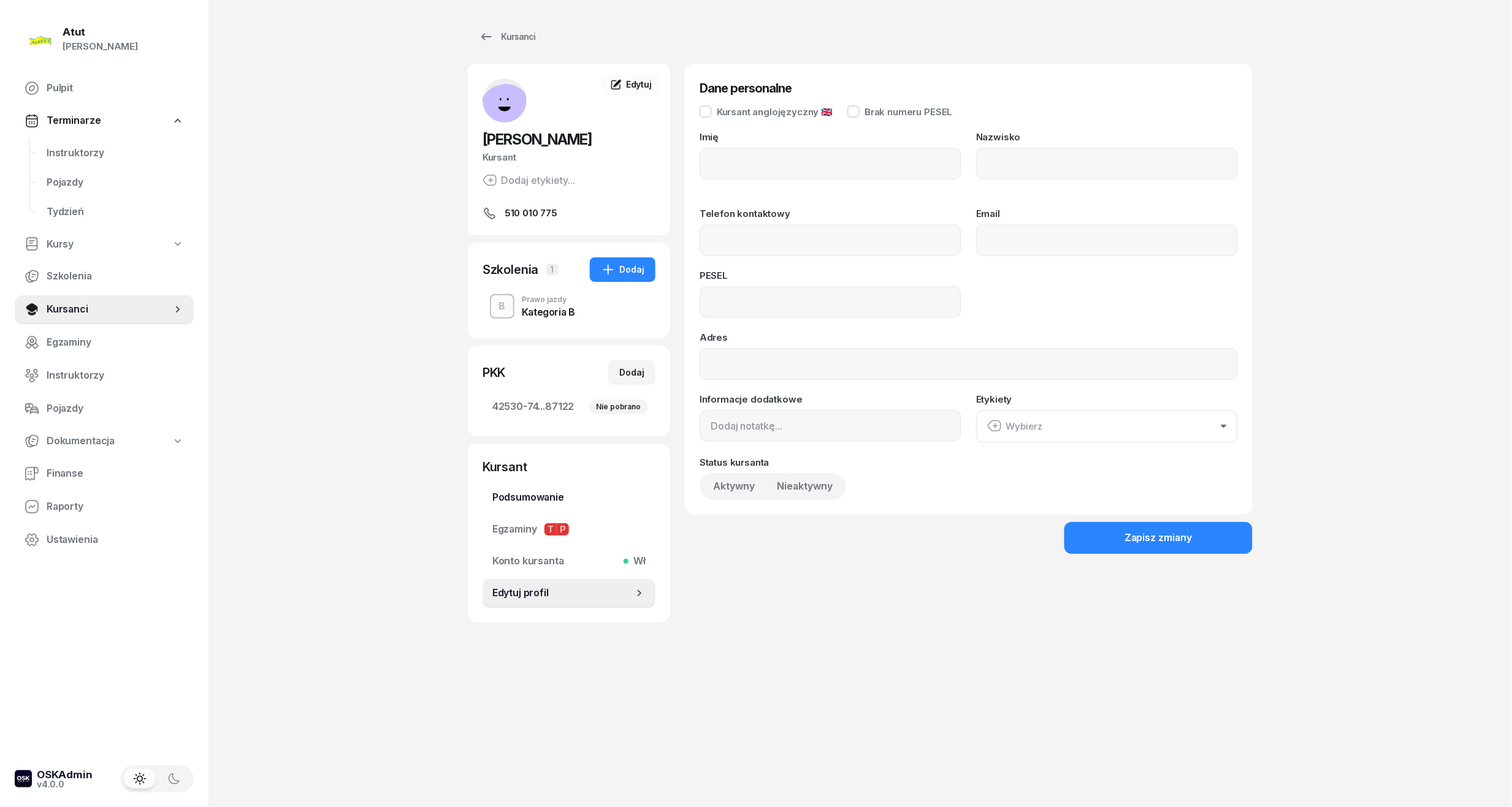
type input "[PERSON_NAME]"
type input "Rzesoś"
type input "510010775"
type input "07252501912"
drag, startPoint x: 795, startPoint y: 298, endPoint x: 393, endPoint y: 298, distance: 402.0
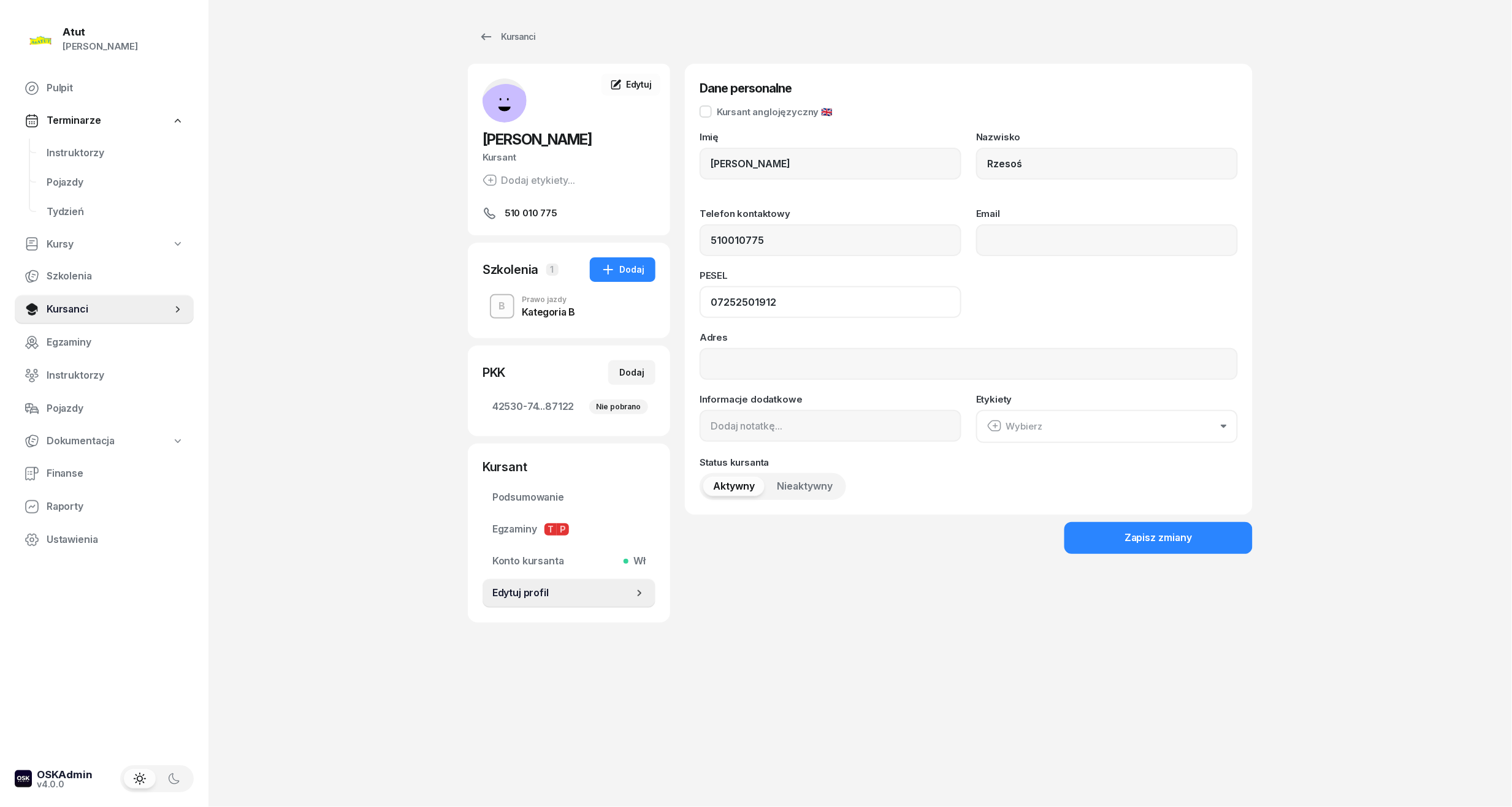
click at [393, 298] on div "Atut [PERSON_NAME] Pulpit Terminarze Instruktorzy Pojazdy Tydzień Kursy Szkolen…" at bounding box center [756, 404] width 1512 height 807
click at [88, 149] on span "Instruktorzy" at bounding box center [115, 153] width 137 height 16
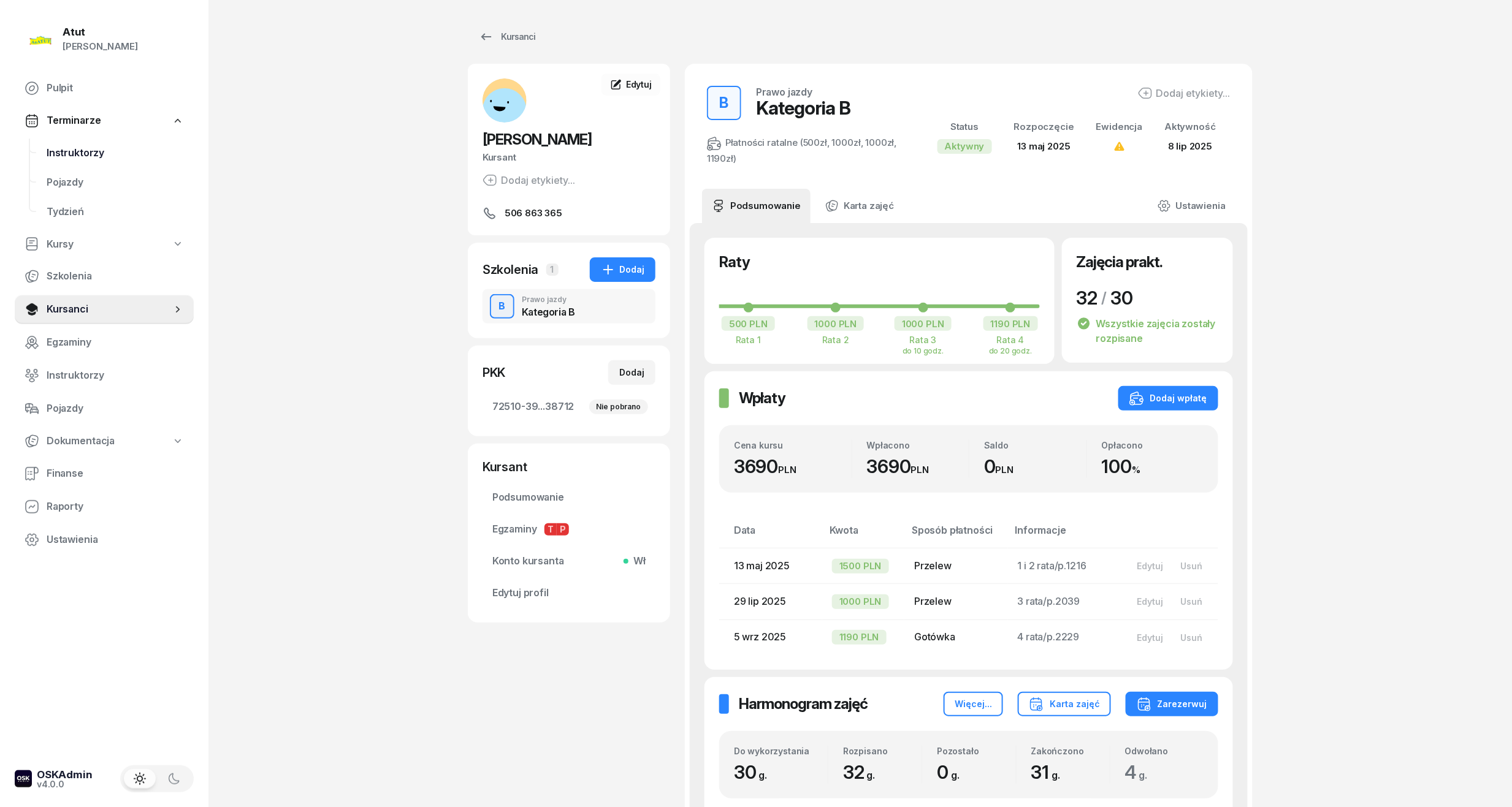
click at [73, 162] on link "Instruktorzy" at bounding box center [115, 152] width 157 height 29
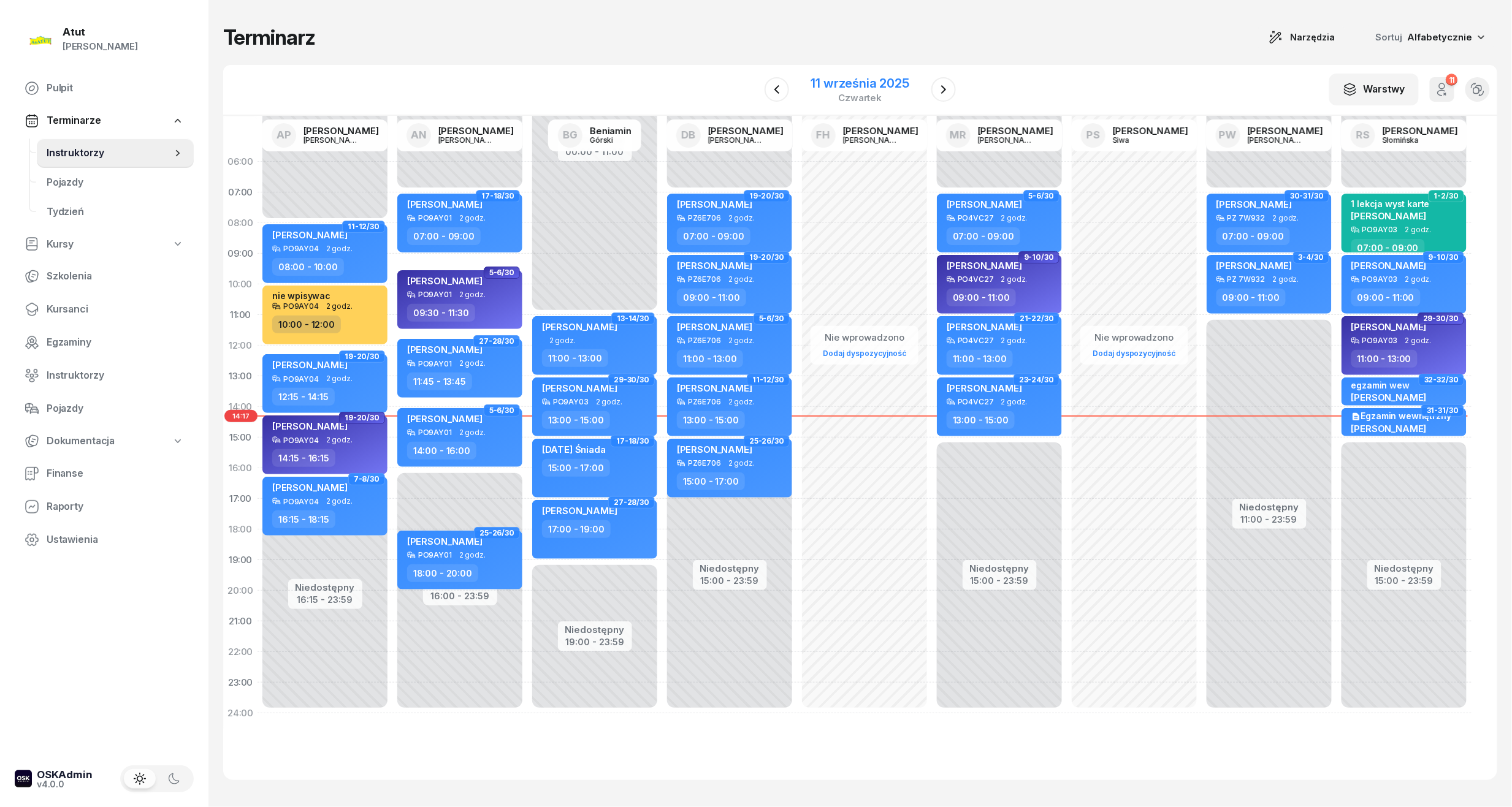
click at [833, 74] on div "[DATE]" at bounding box center [859, 90] width 127 height 35
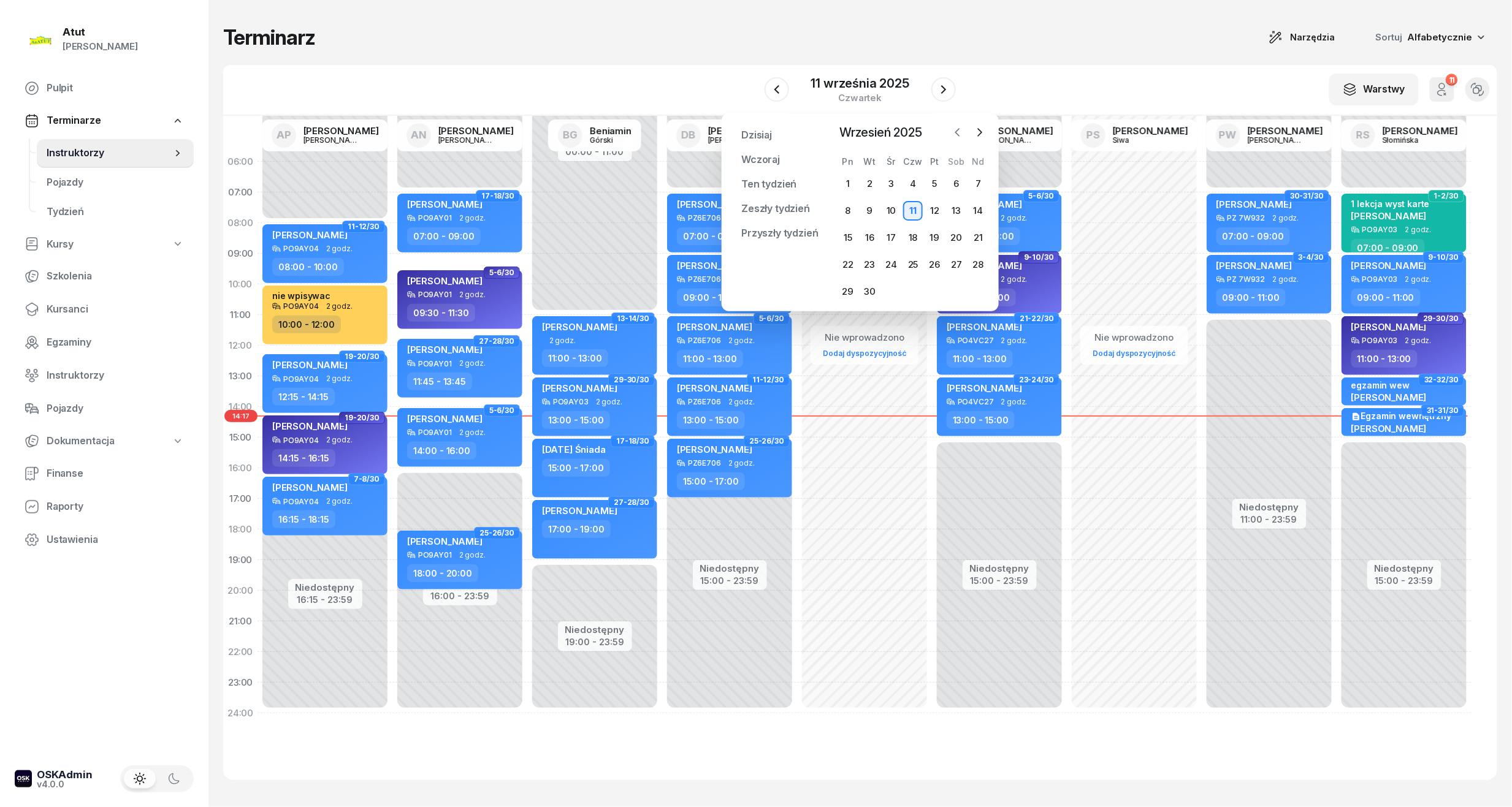
click at [961, 136] on icon "button" at bounding box center [958, 133] width 13 height 13
click at [977, 133] on icon "button" at bounding box center [980, 133] width 13 height 13
click at [847, 242] on div "15" at bounding box center [848, 238] width 20 height 20
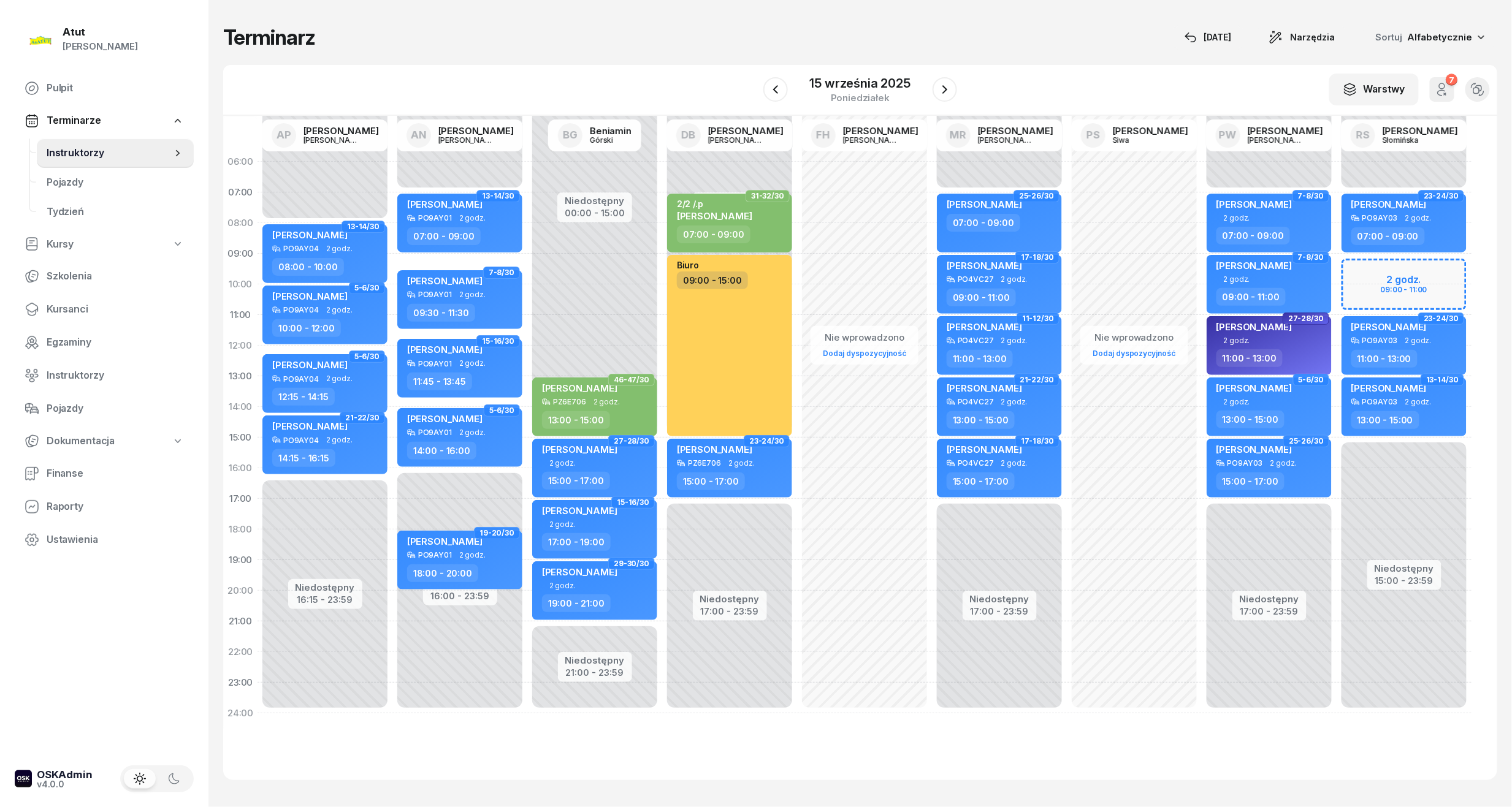
click at [1411, 282] on div "Niedostępny 00:00 - 07:00 Niedostępny 15:00 - 23:59 2 godz. 09:00 - 11:00 23-24…" at bounding box center [1404, 437] width 135 height 582
select select "09"
select select "11"
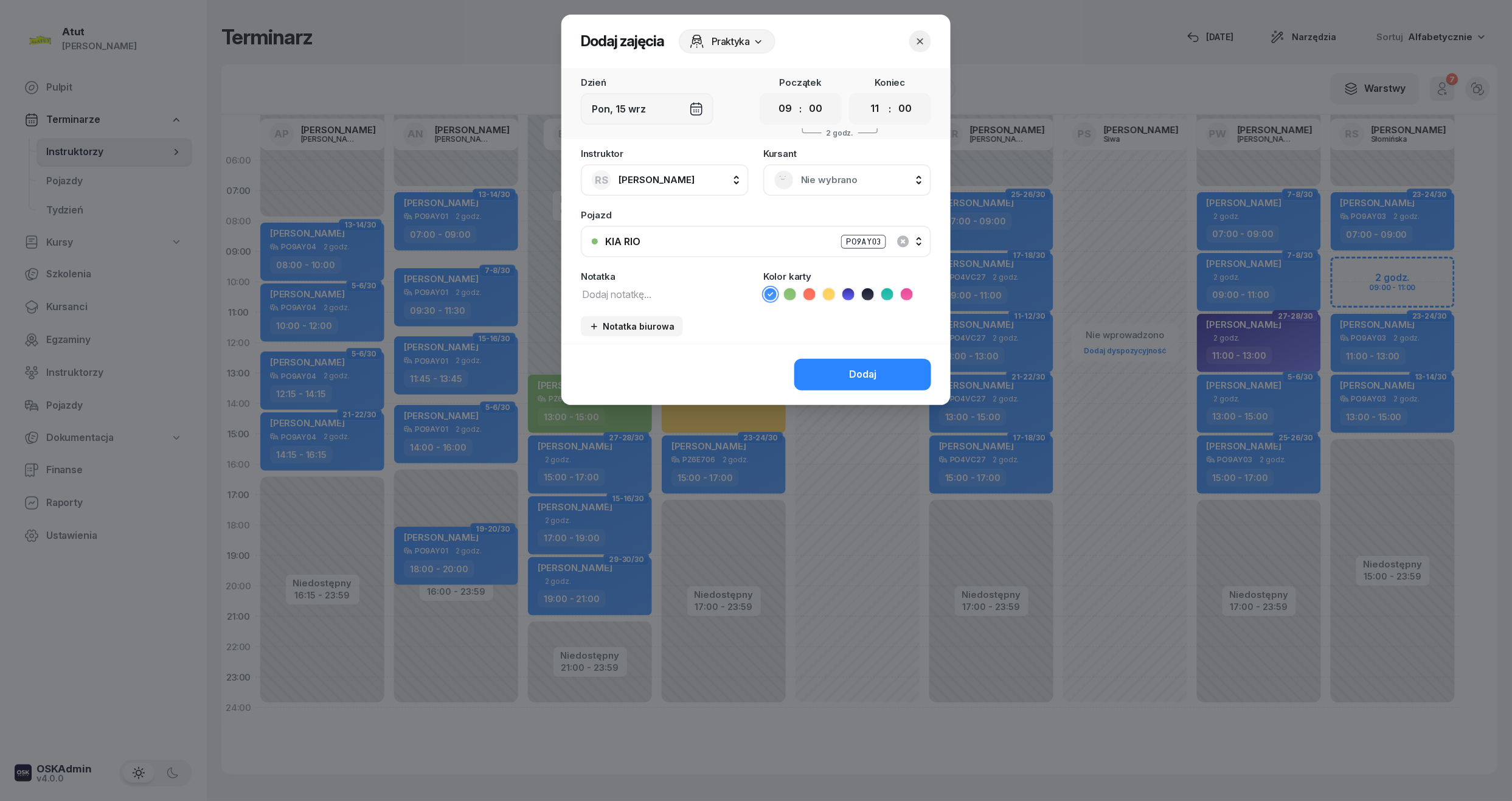
click at [823, 189] on div "Nie wybrano" at bounding box center [847, 180] width 168 height 31
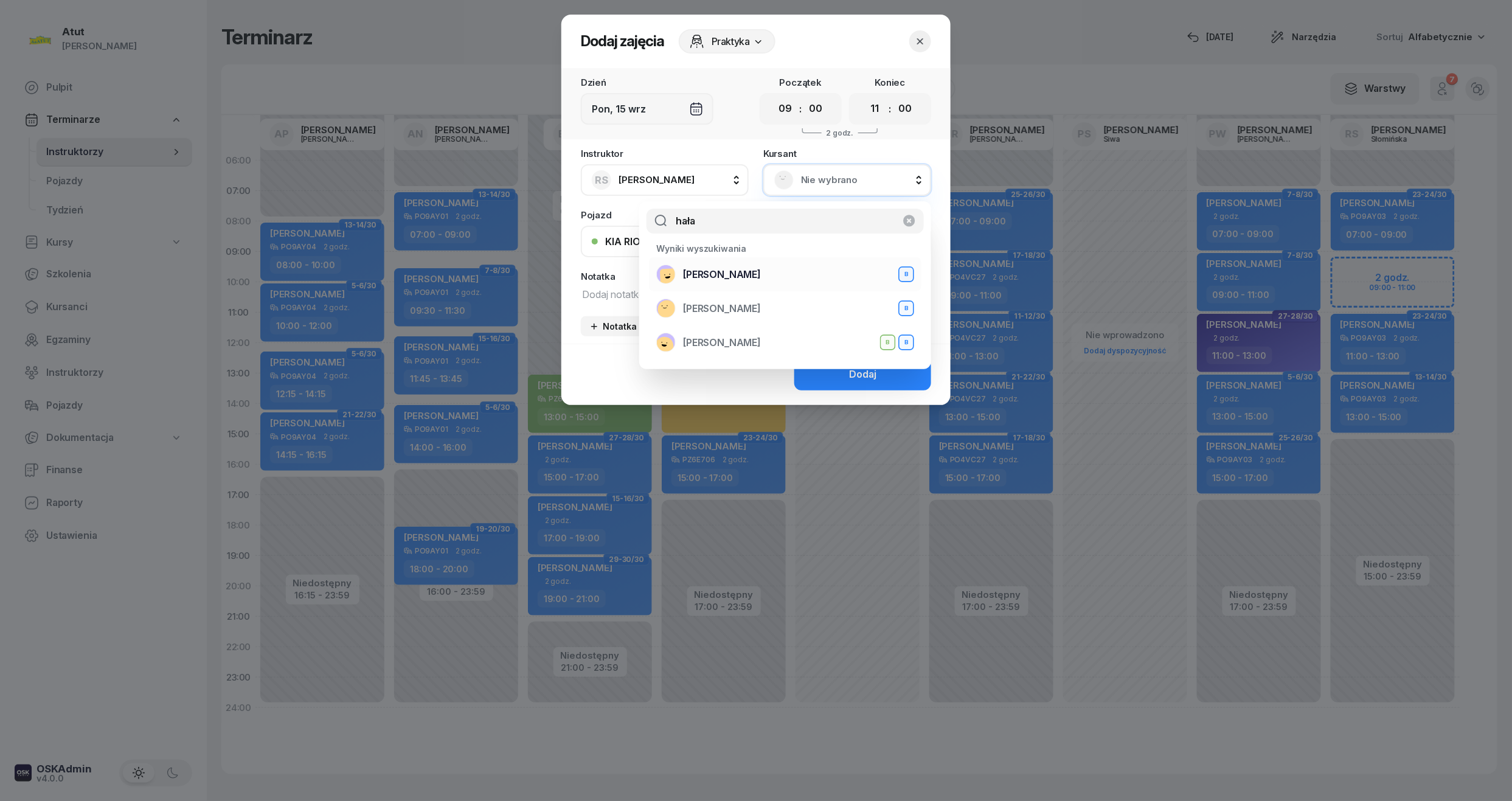
type input "hała"
click at [729, 274] on span "[PERSON_NAME]" at bounding box center [722, 275] width 78 height 16
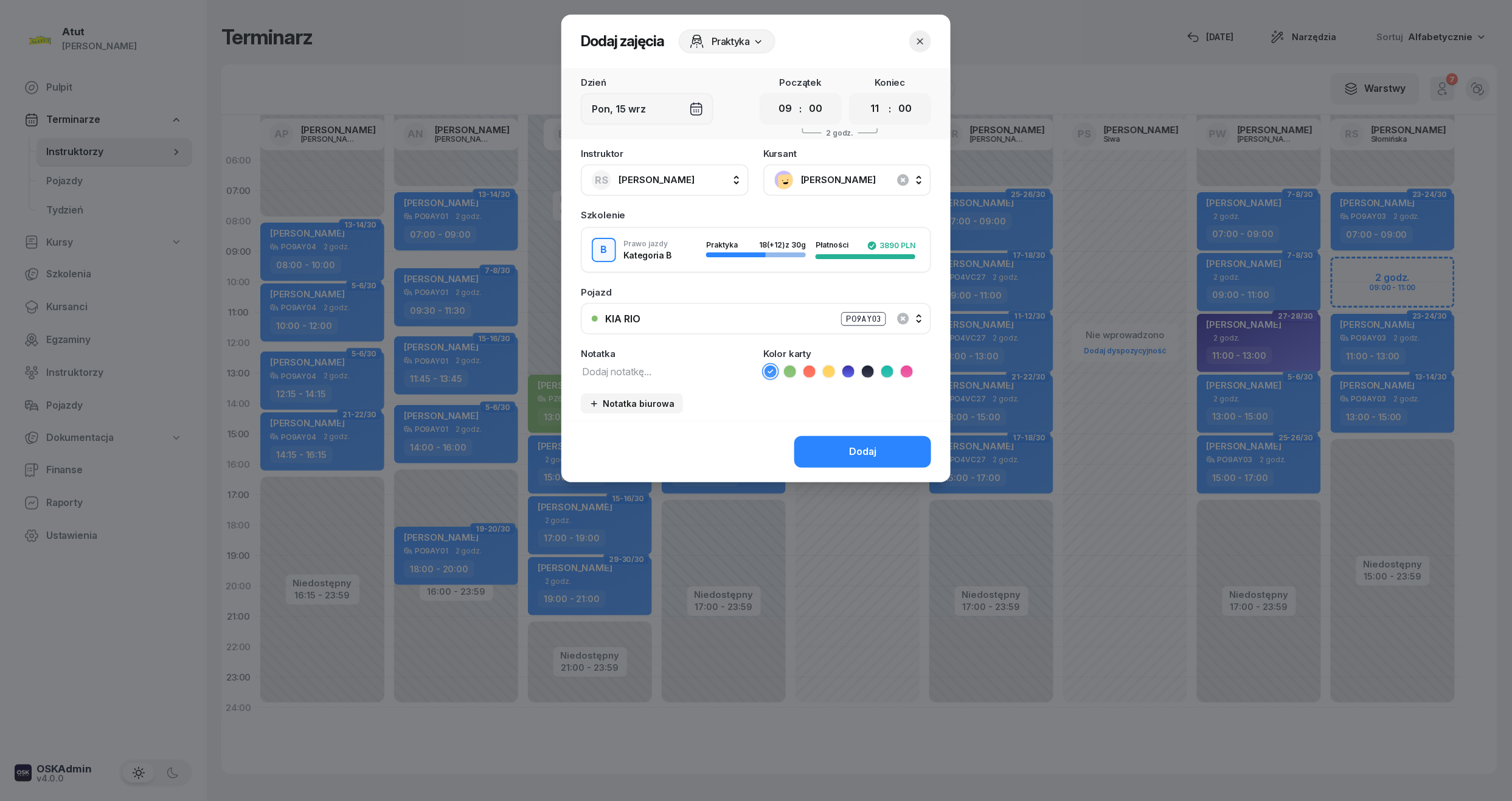
click at [881, 455] on button "Dodaj" at bounding box center [863, 452] width 137 height 31
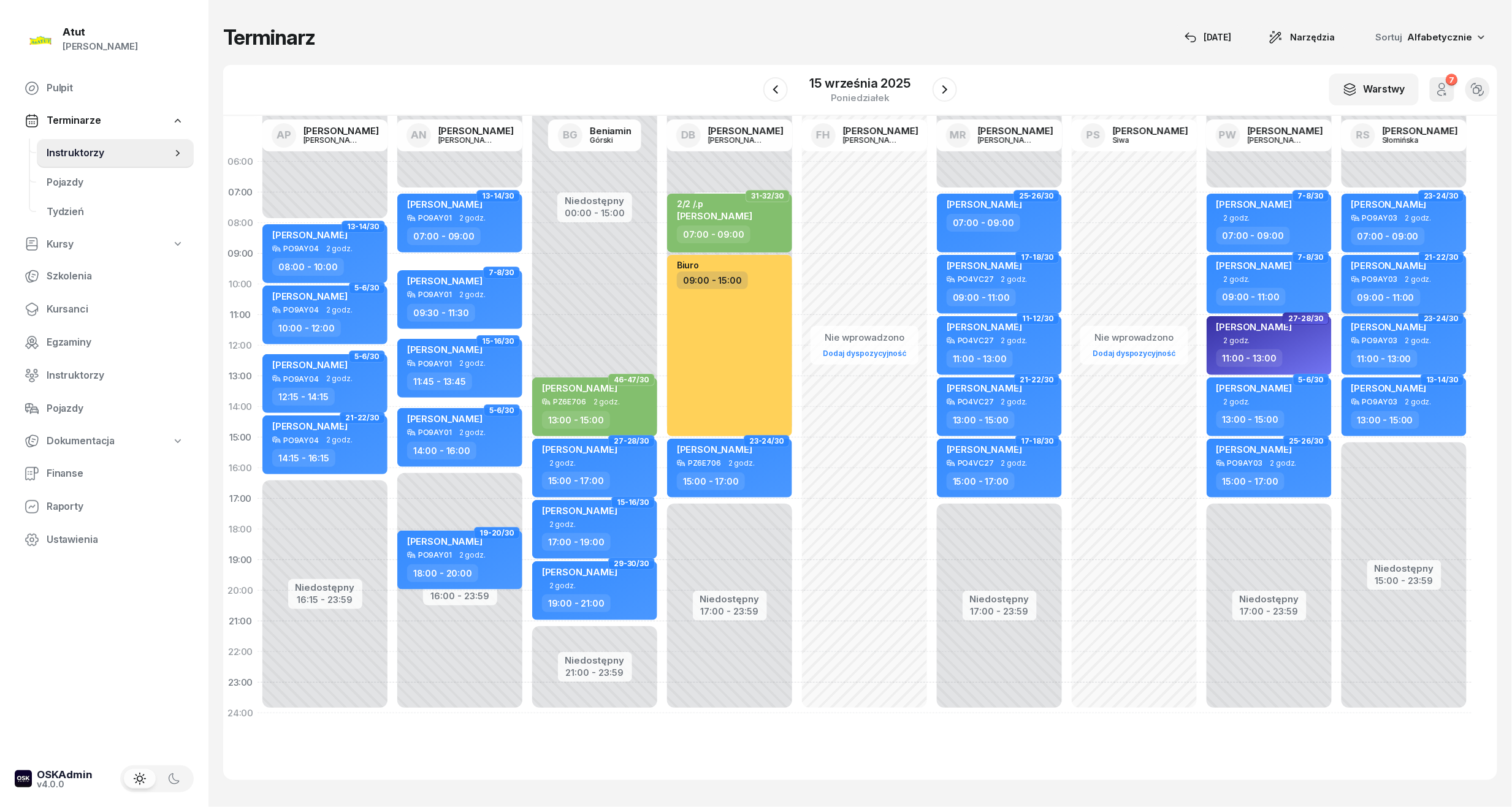
click at [1411, 266] on span "[PERSON_NAME]" at bounding box center [1389, 265] width 75 height 12
select select "09"
select select "11"
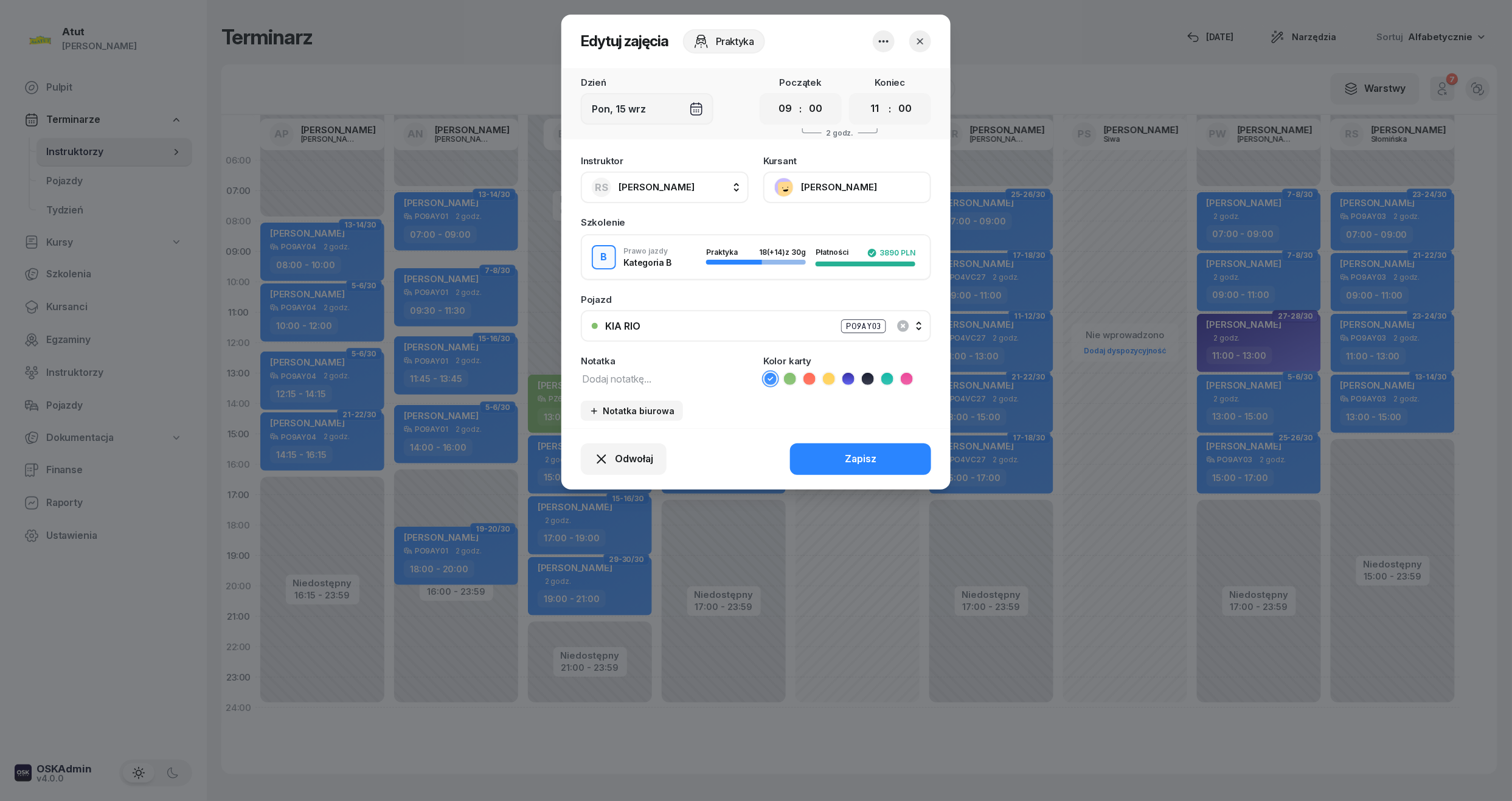
click at [874, 190] on button "[PERSON_NAME]" at bounding box center [847, 187] width 168 height 31
click at [847, 227] on link "Otwórz profil" at bounding box center [845, 228] width 161 height 31
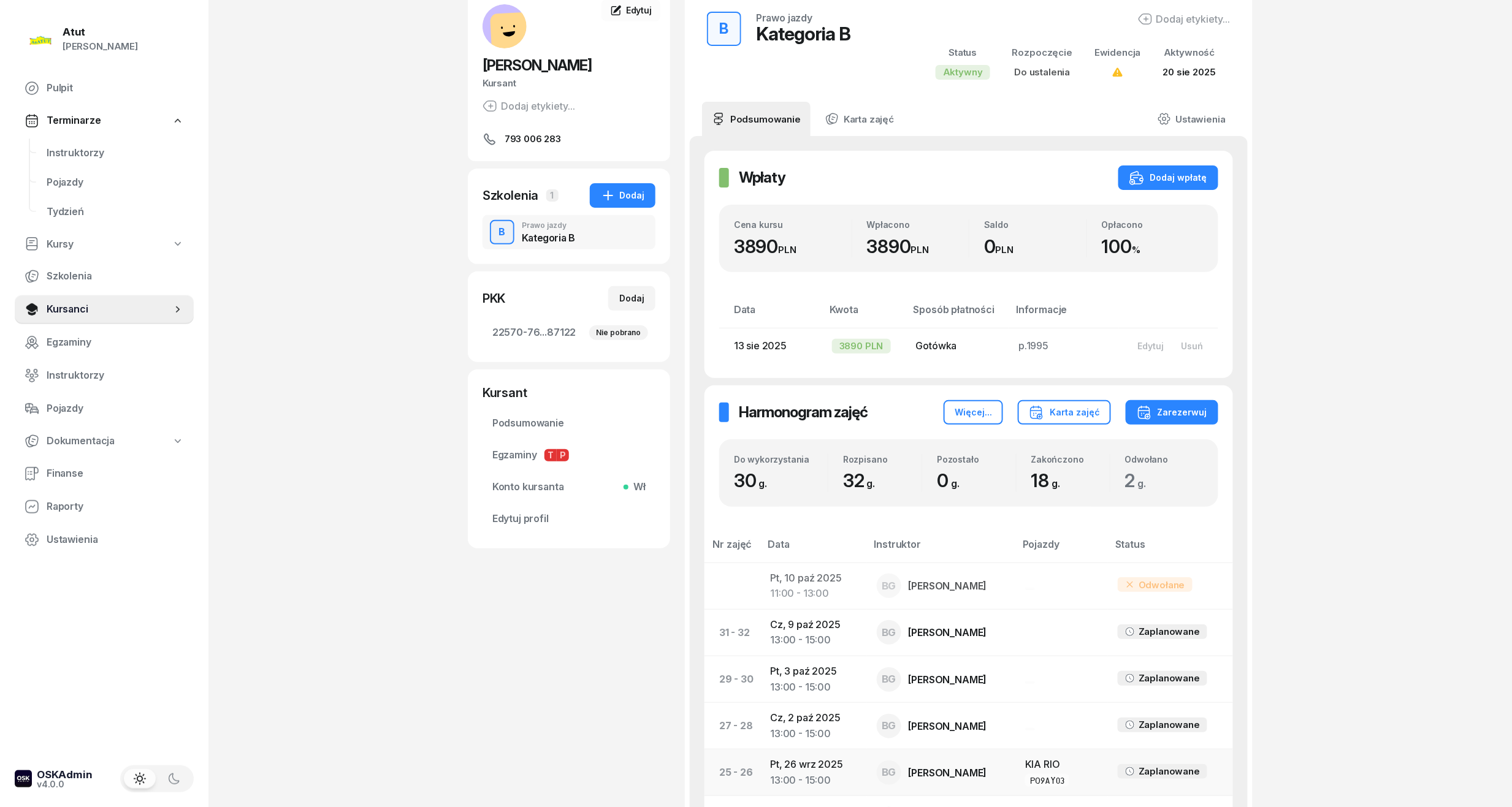
scroll to position [245, 0]
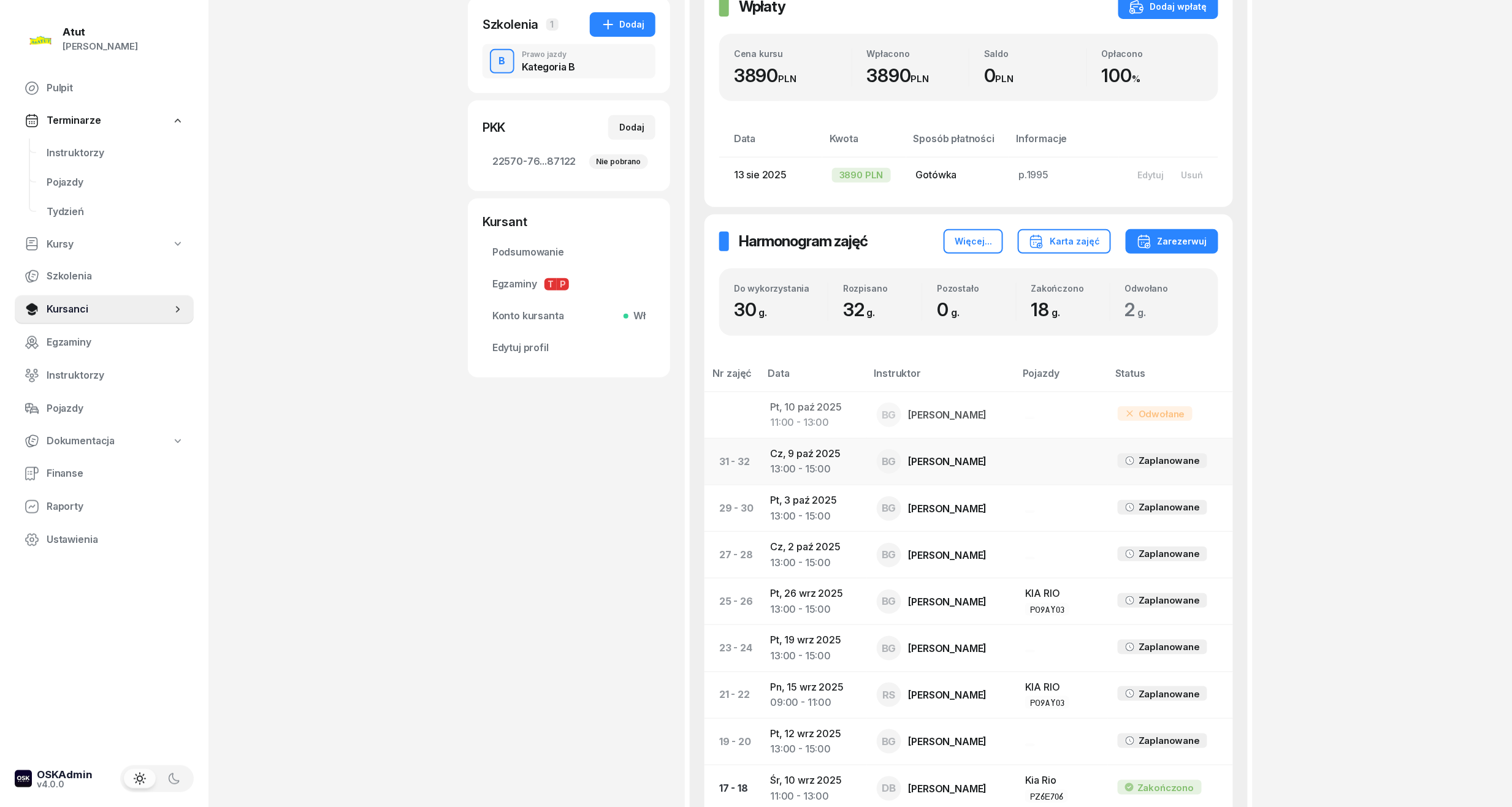
click at [750, 452] on td "31 - 32" at bounding box center [732, 461] width 56 height 47
click at [852, 462] on div "13:00 - 15:00" at bounding box center [813, 469] width 86 height 16
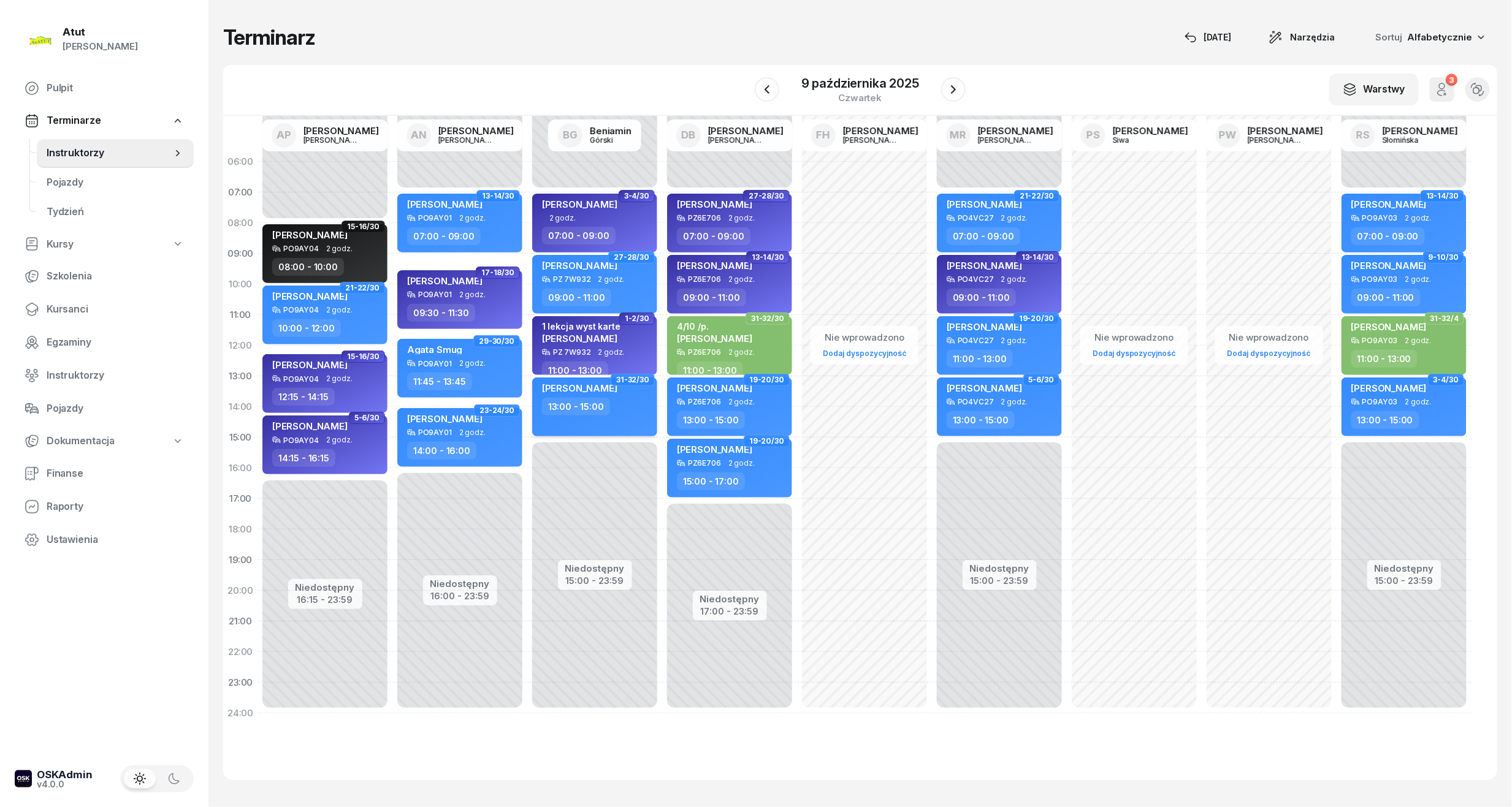
click at [604, 400] on div "13:00 - 15:00" at bounding box center [576, 407] width 68 height 18
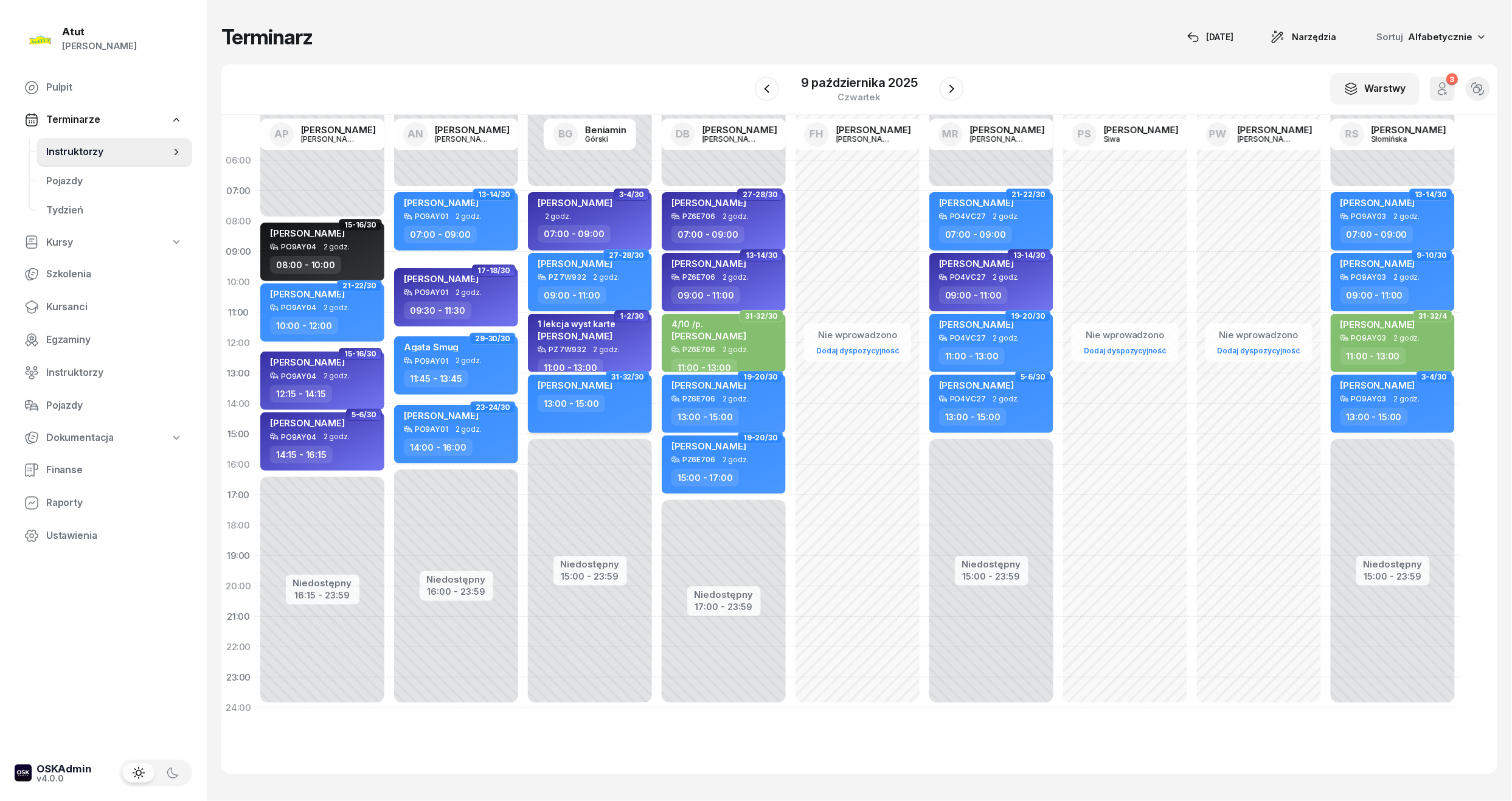
select select "13"
select select "15"
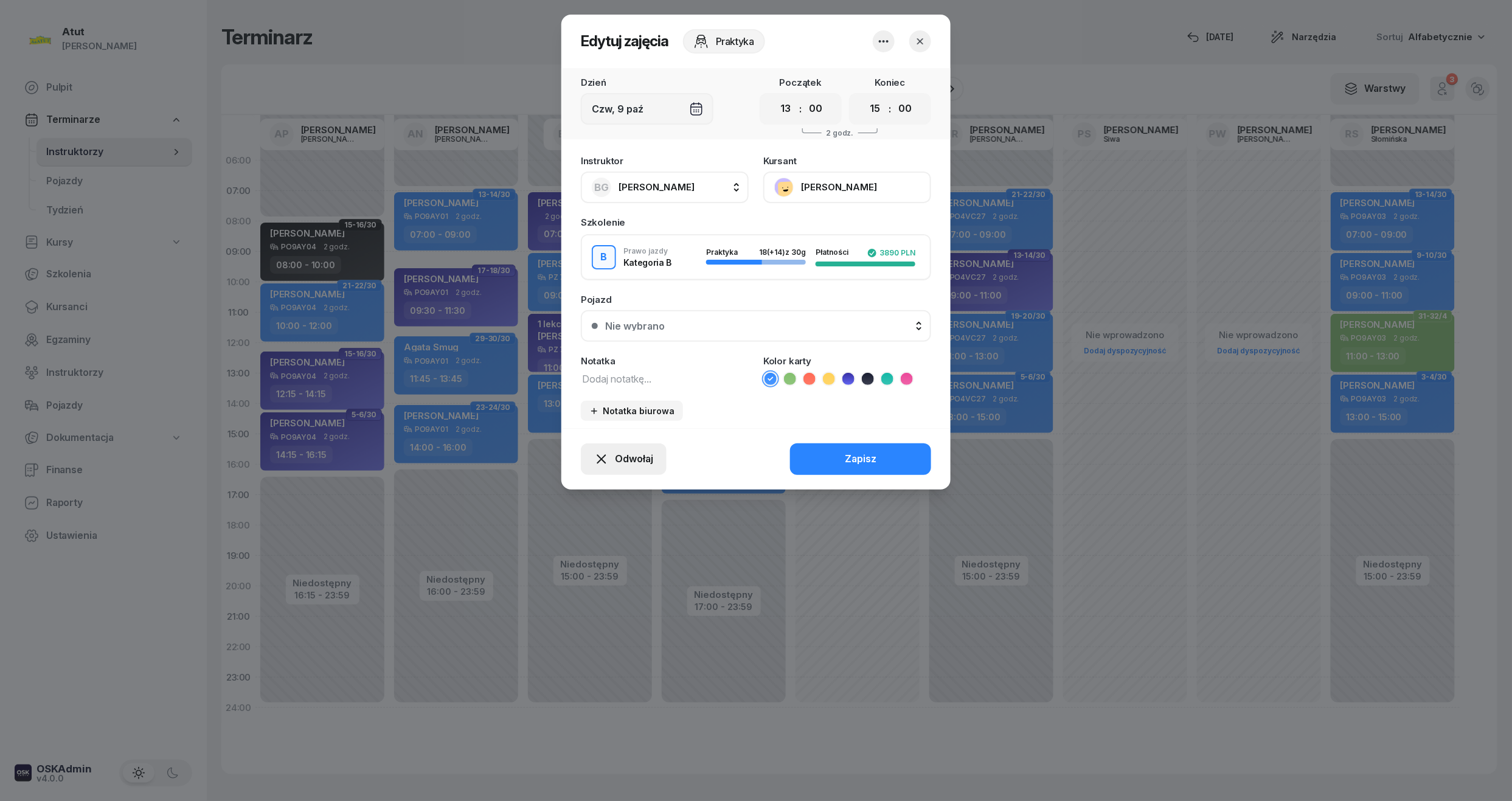
click at [599, 469] on button "Odwołaj" at bounding box center [623, 459] width 85 height 31
click at [601, 351] on div "My odwołaliśmy" at bounding box center [603, 354] width 74 height 16
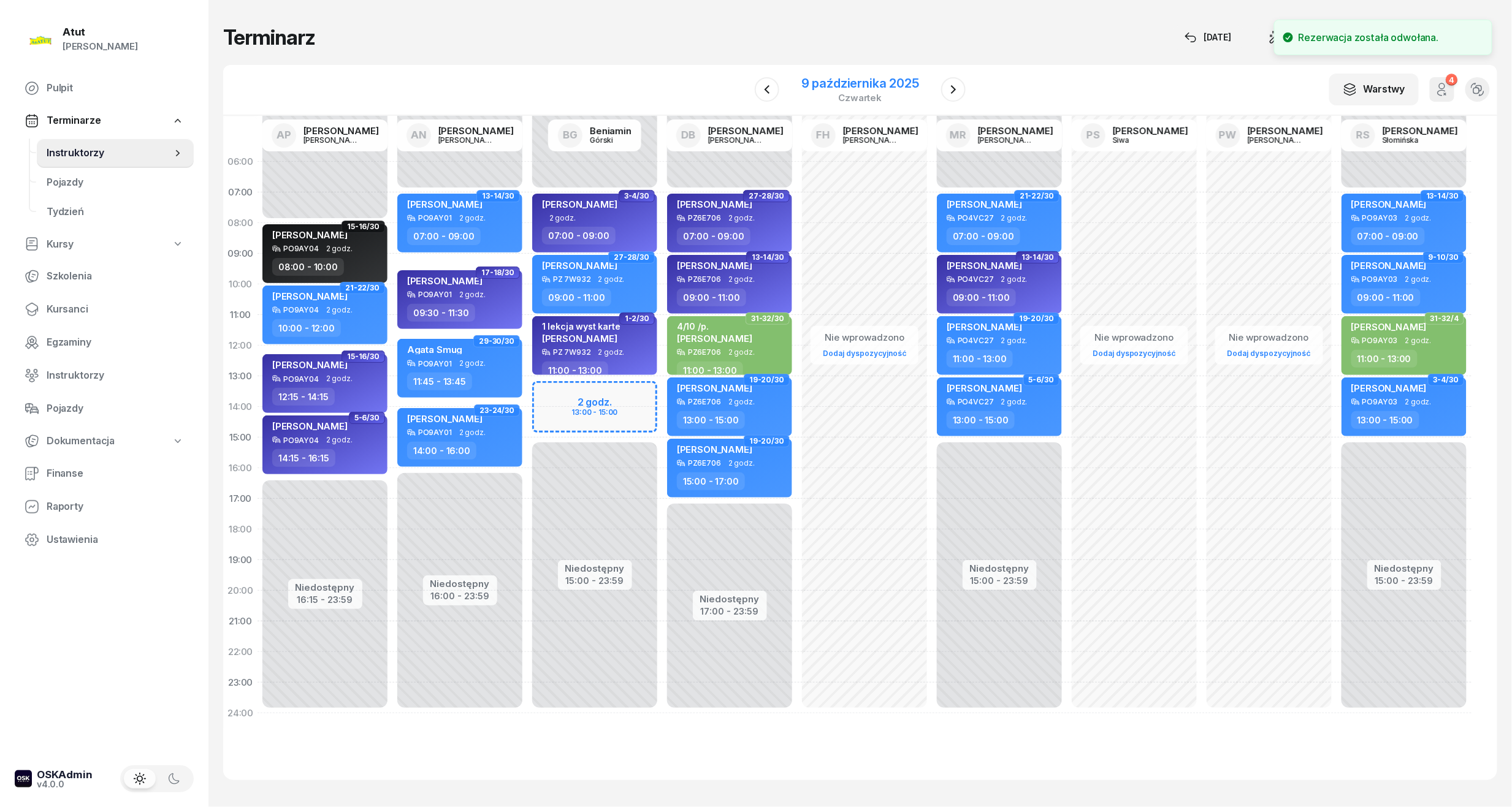
click at [852, 86] on div "9 października 2025" at bounding box center [859, 84] width 118 height 13
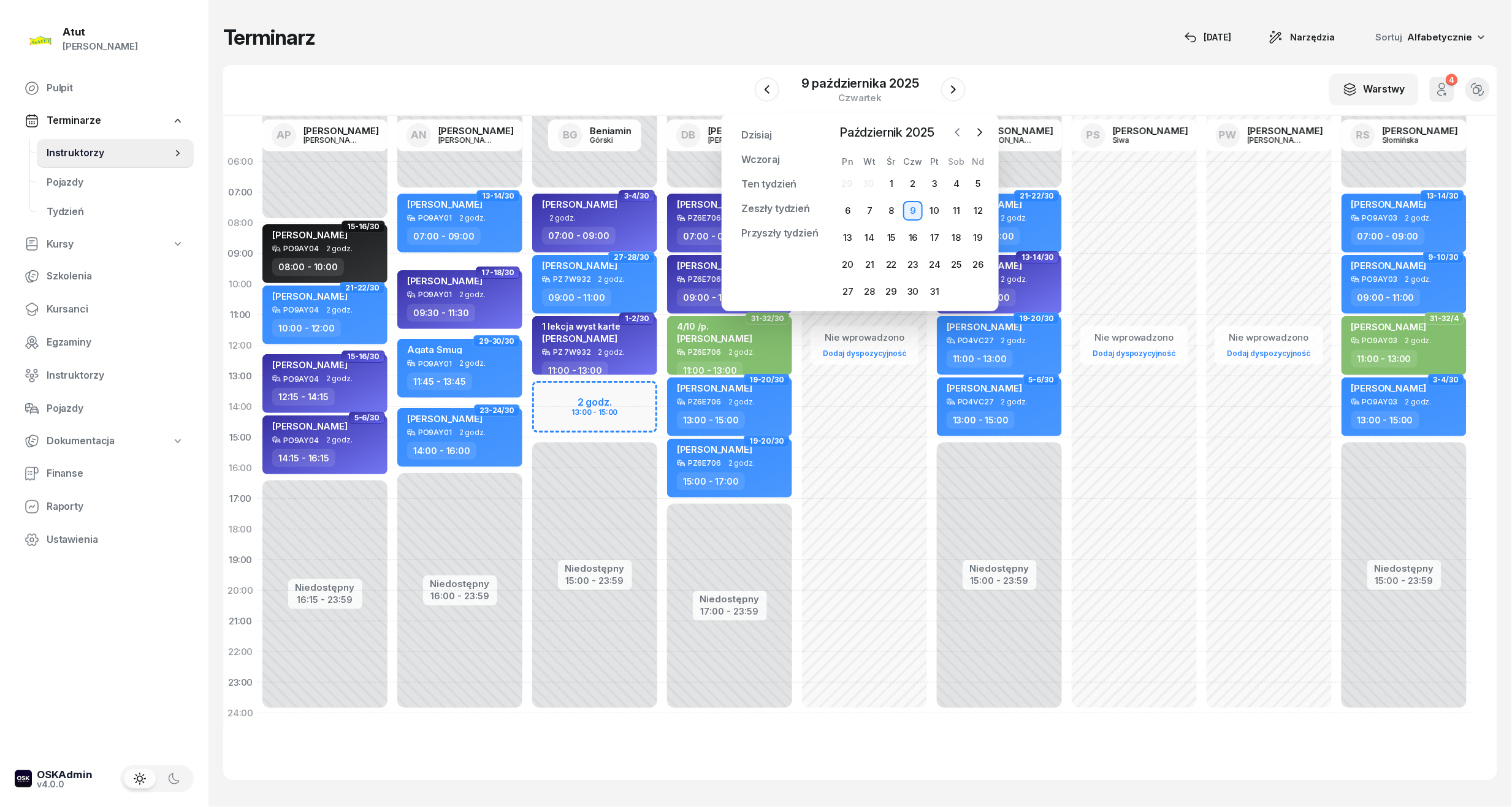
click at [955, 136] on icon "button" at bounding box center [958, 133] width 13 height 13
click at [933, 214] on div "12" at bounding box center [935, 211] width 20 height 20
